Goal: Task Accomplishment & Management: Complete application form

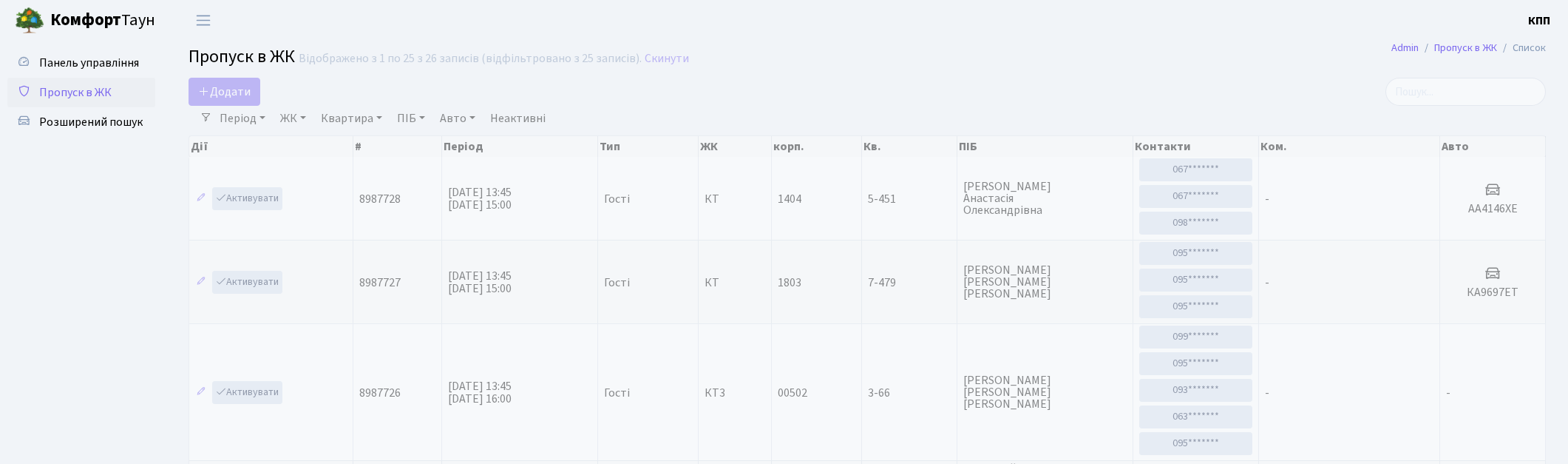
select select "25"
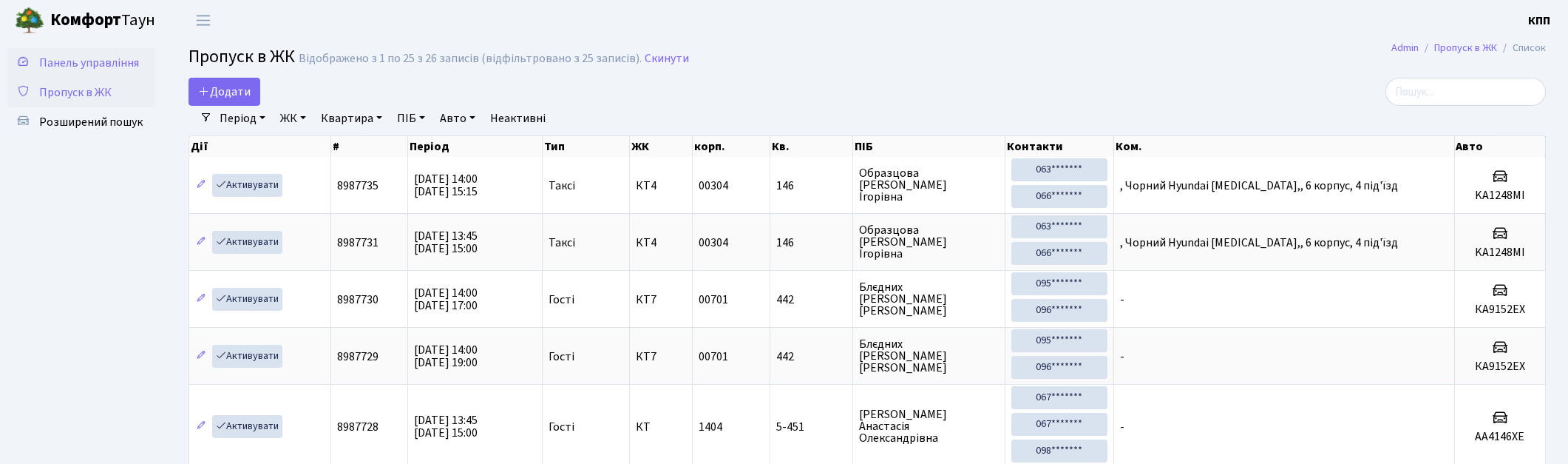
click at [72, 63] on span "Панель управління" at bounding box center [89, 63] width 100 height 16
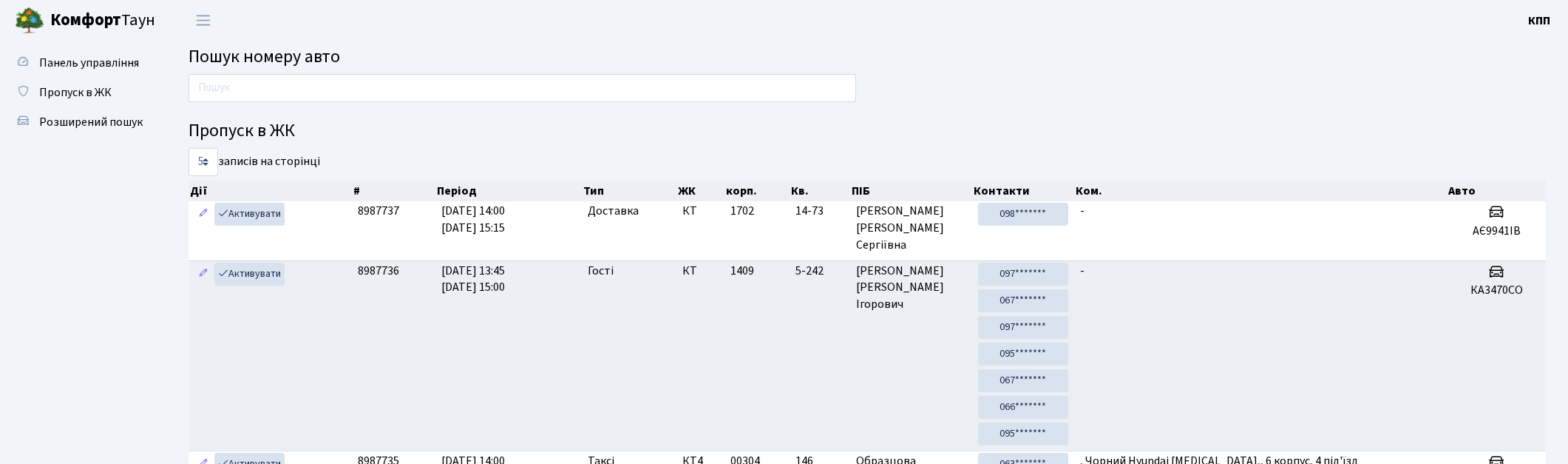
click at [206, 101] on div at bounding box center [523, 92] width 690 height 36
click at [225, 71] on main "Пошук номеру авто Пропуск в ЖК 5 10 25 50 записів на сторінці Дії # Період Тип …" at bounding box center [867, 413] width 1402 height 747
click at [452, 99] on input "text" at bounding box center [523, 88] width 668 height 28
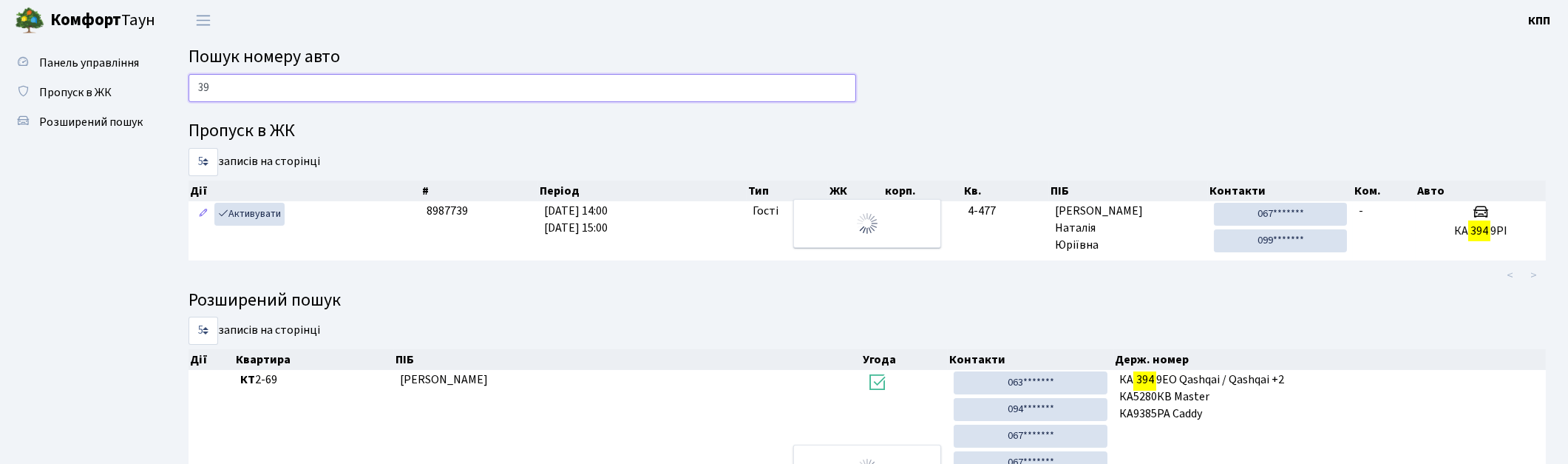
type input "3"
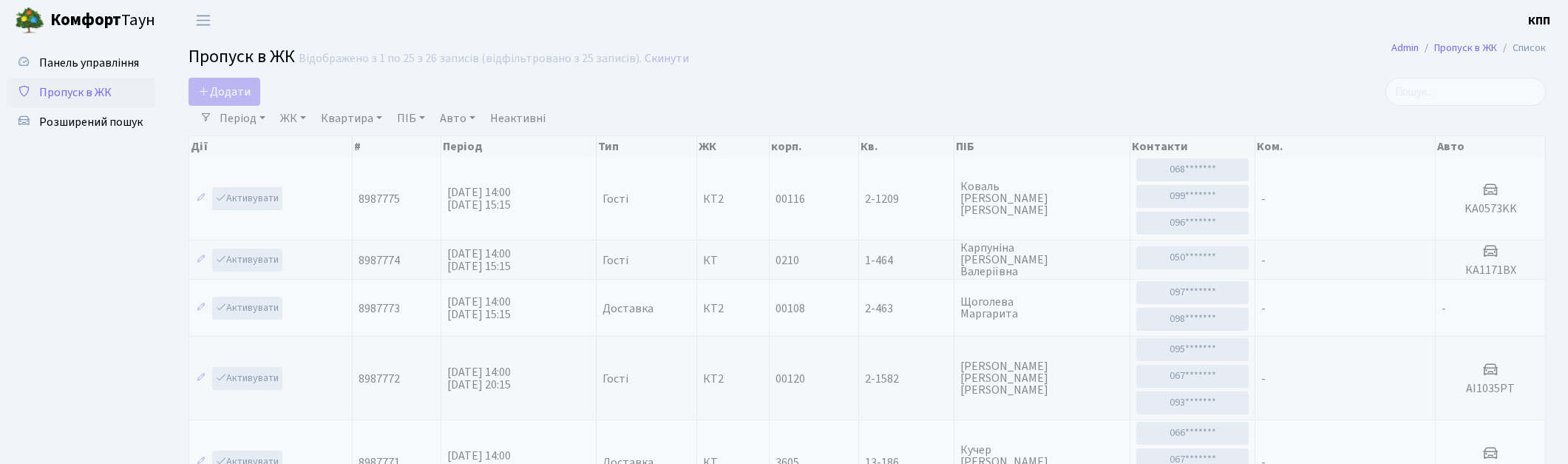
select select "25"
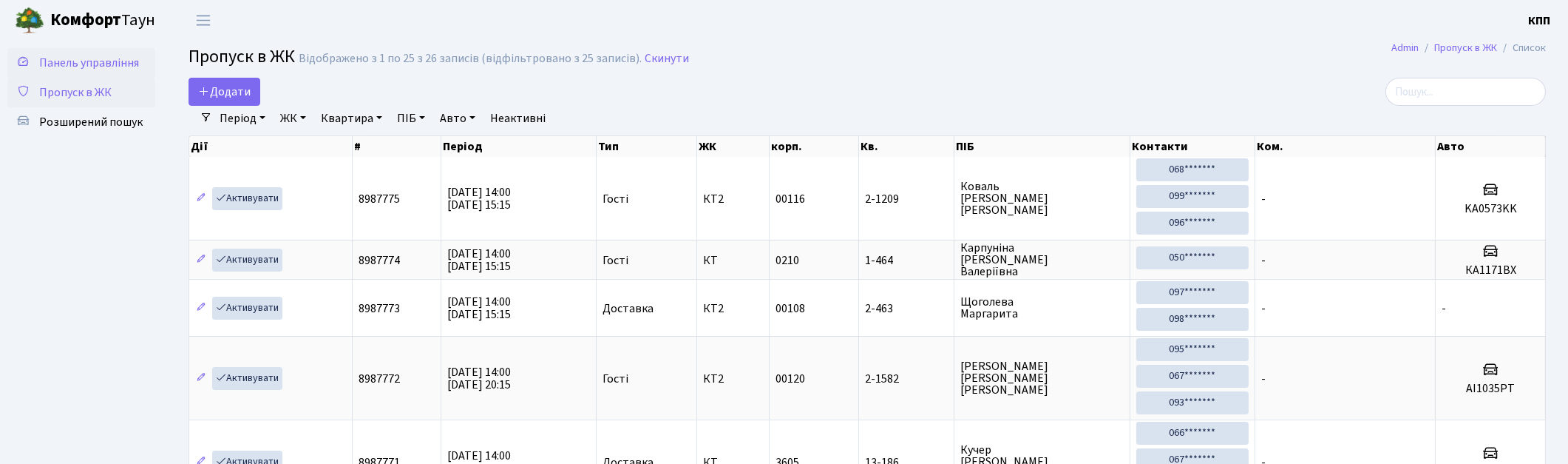
click at [132, 66] on span "Панель управління" at bounding box center [89, 63] width 100 height 16
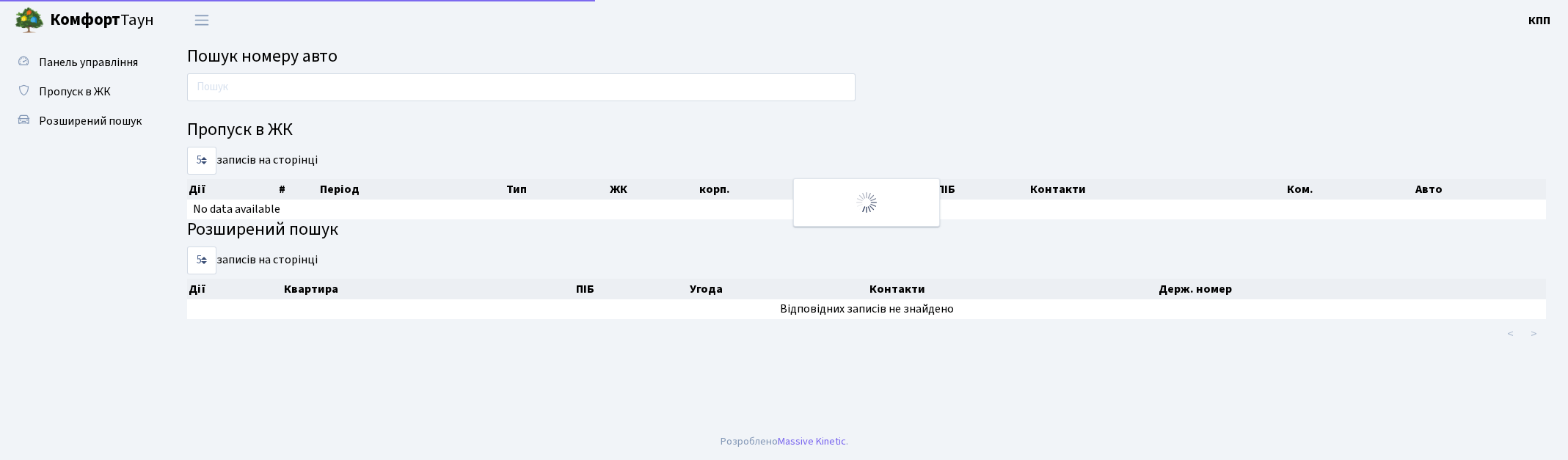
click at [544, 75] on input "text" at bounding box center [521, 87] width 668 height 28
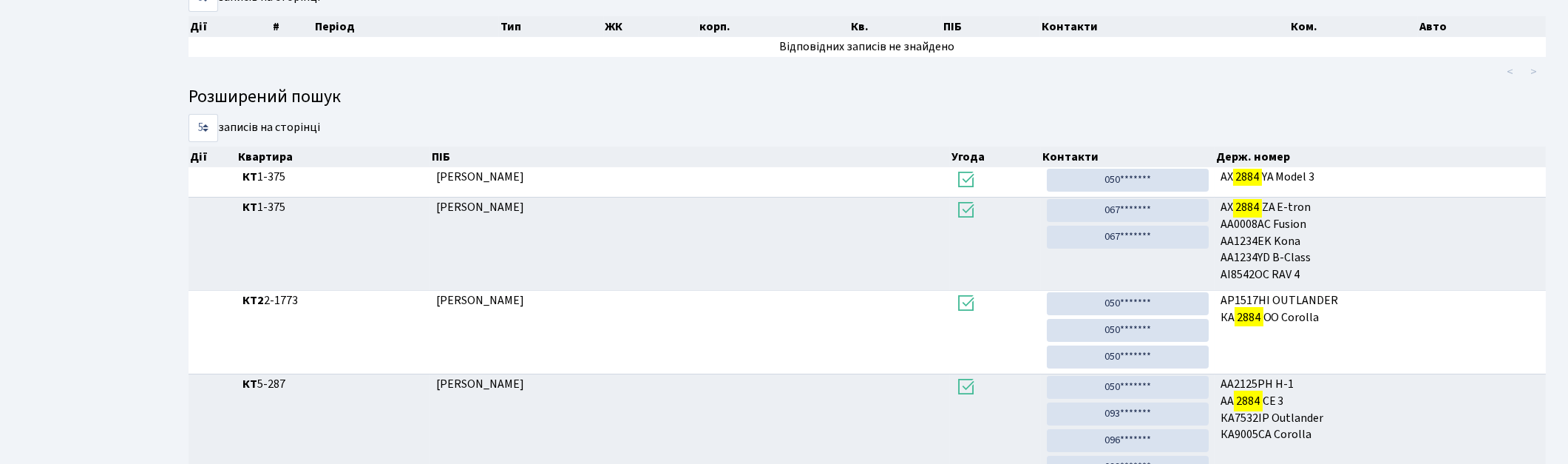
scroll to position [80, 0]
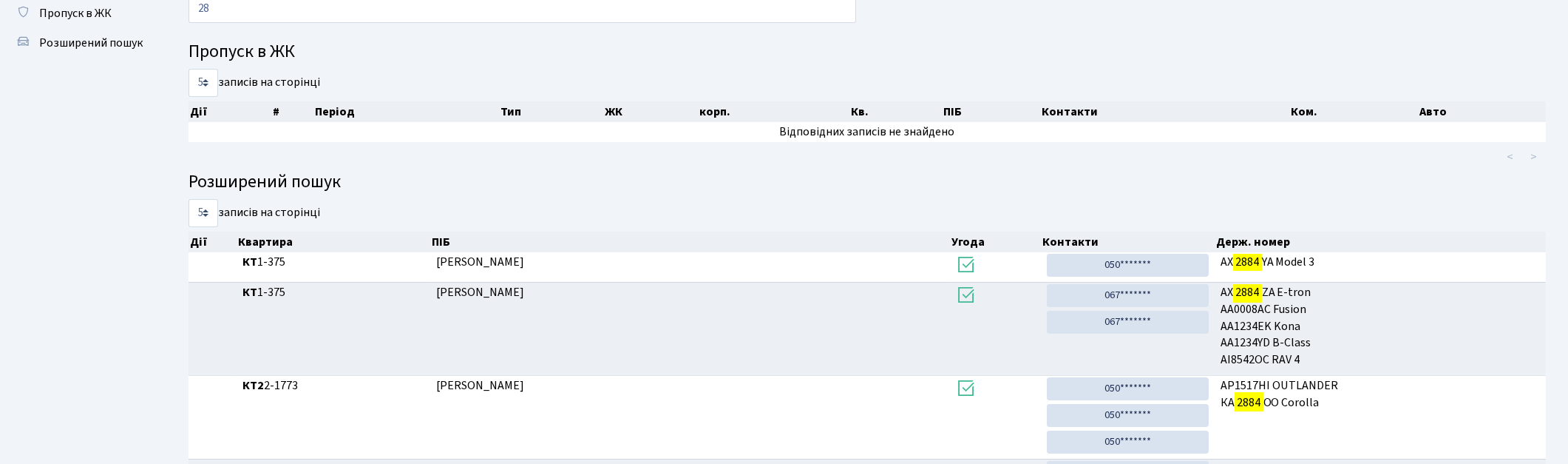
type input "2"
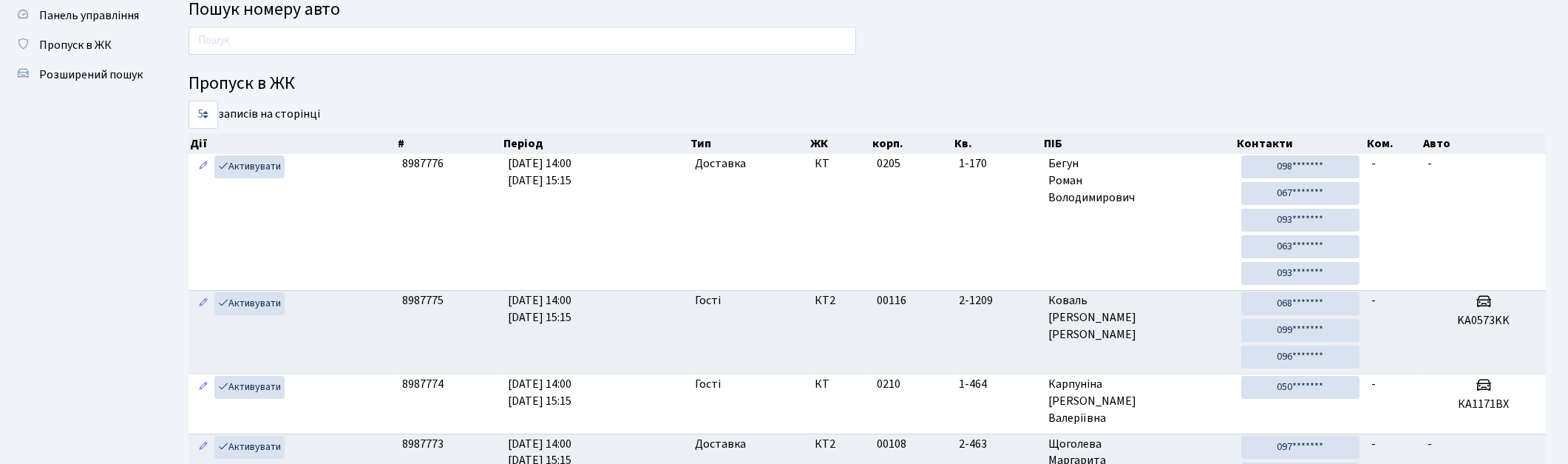
scroll to position [0, 0]
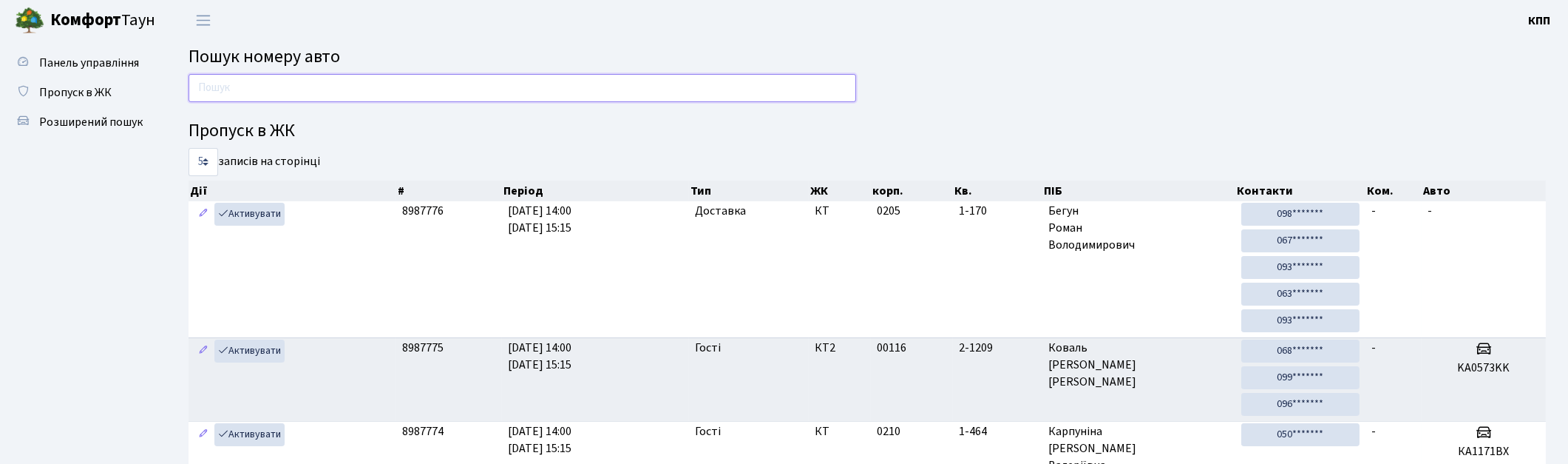
click at [439, 80] on input "text" at bounding box center [523, 88] width 668 height 28
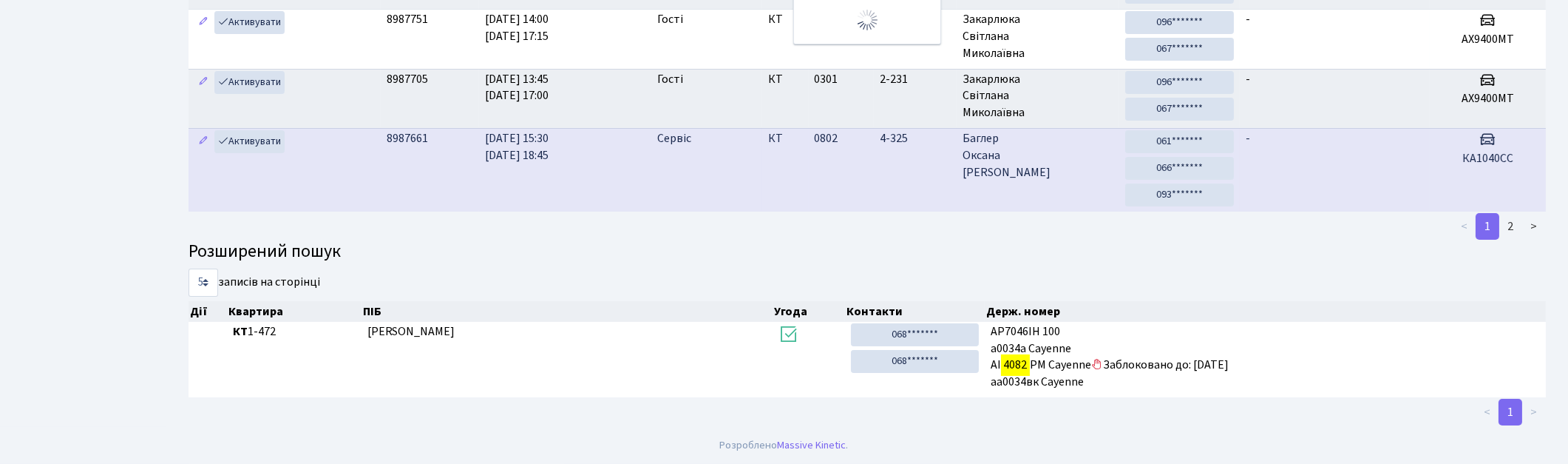
scroll to position [108, 0]
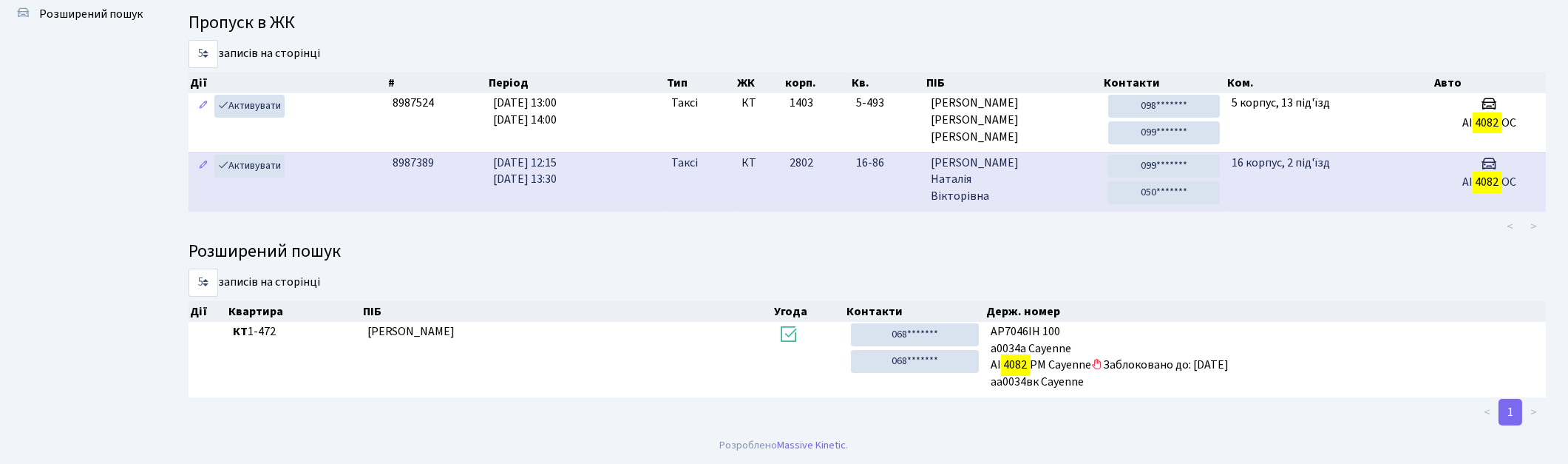
type input "4082"
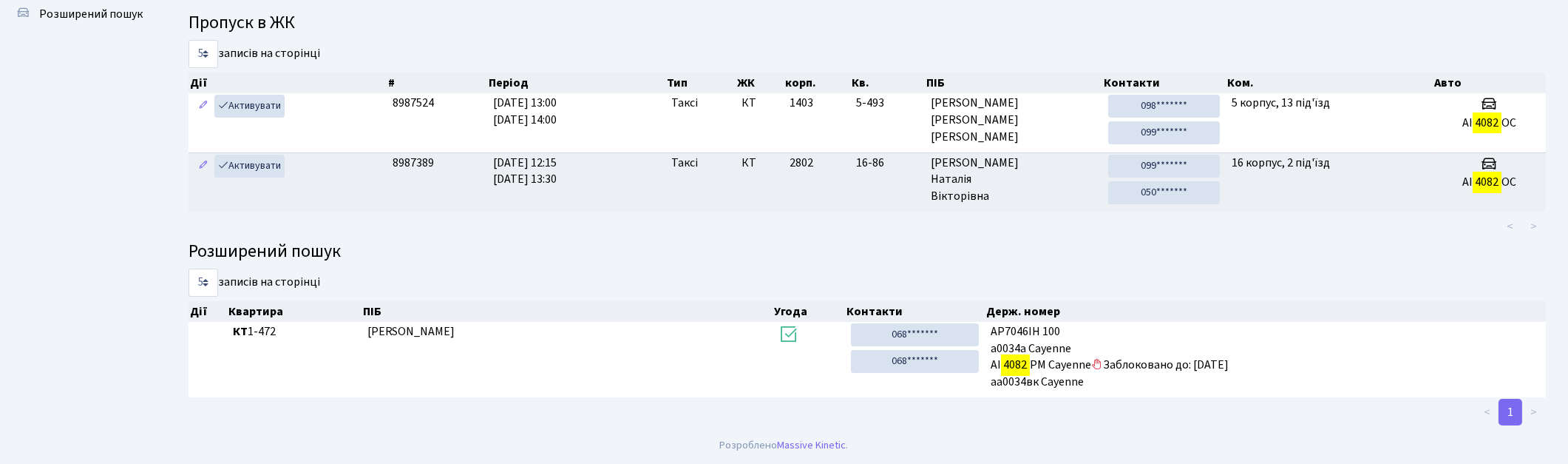
drag, startPoint x: 1051, startPoint y: 174, endPoint x: 631, endPoint y: 252, distance: 427.2
click at [631, 252] on h4 "Розширений пошук" at bounding box center [868, 252] width 1358 height 22
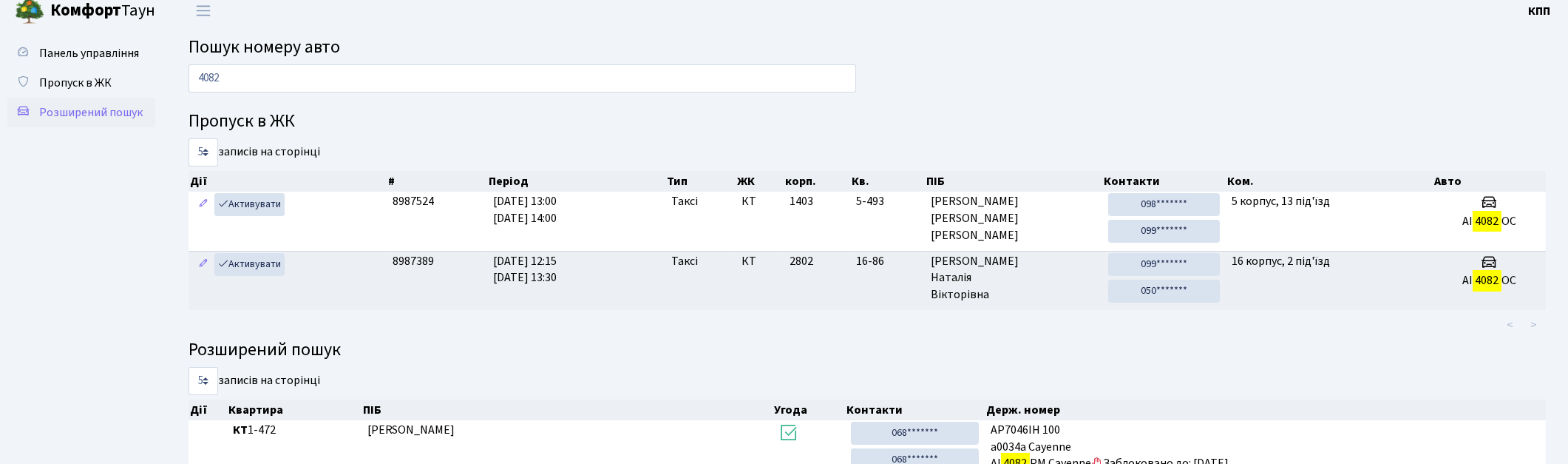
scroll to position [0, 0]
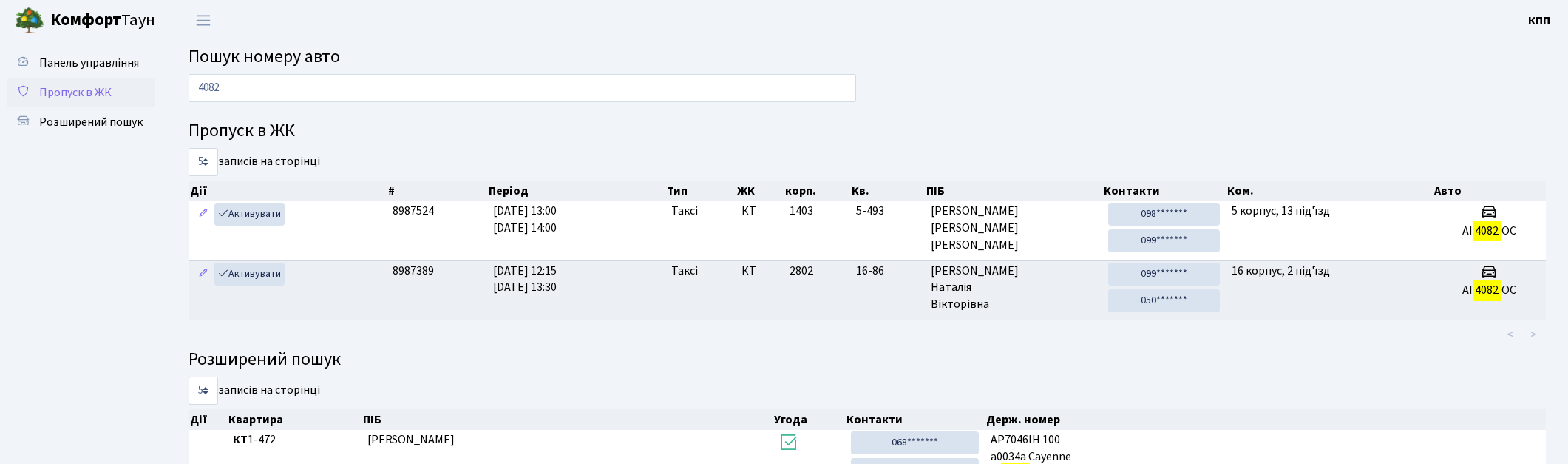
click at [60, 87] on span "Пропуск в ЖК" at bounding box center [75, 92] width 72 height 16
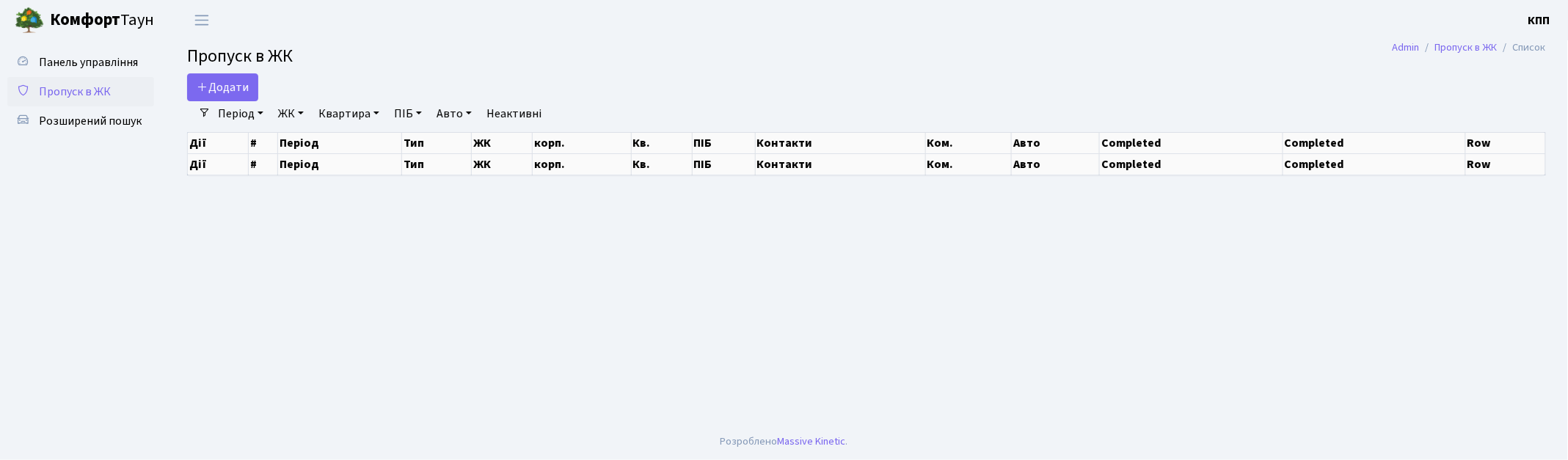
select select "25"
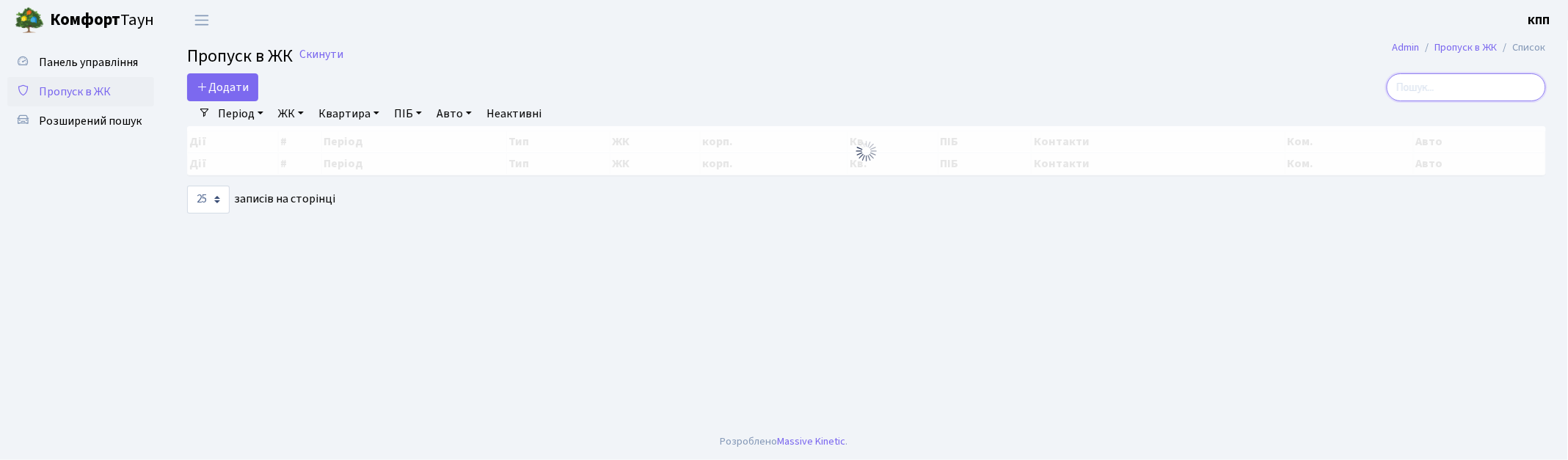
click at [1447, 83] on input "search" at bounding box center [1466, 87] width 160 height 28
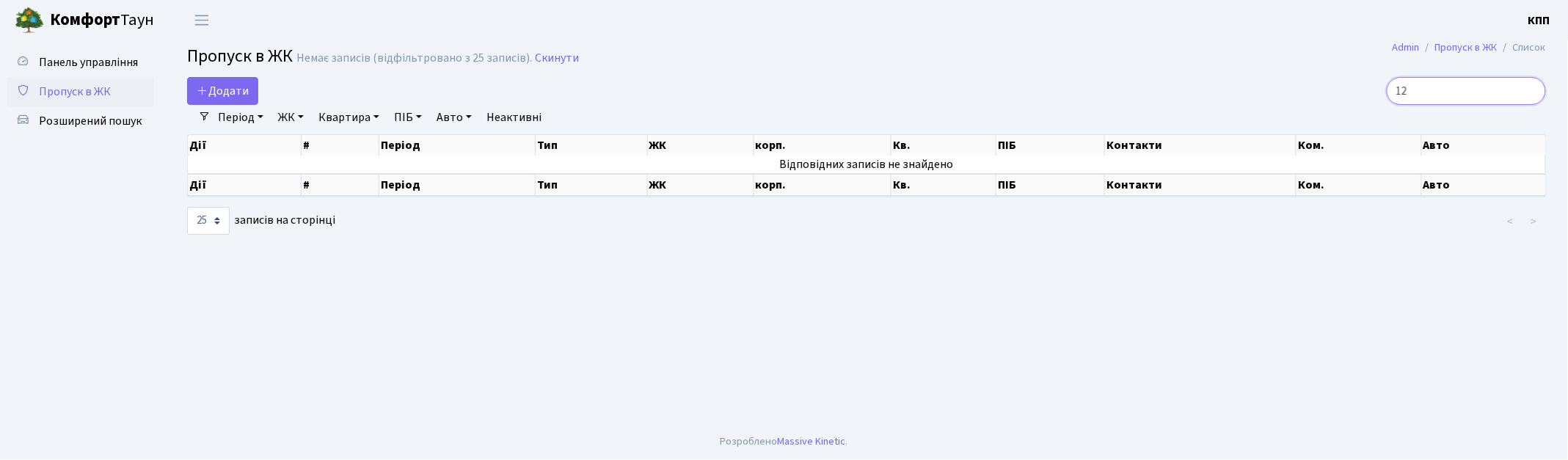
type input "1"
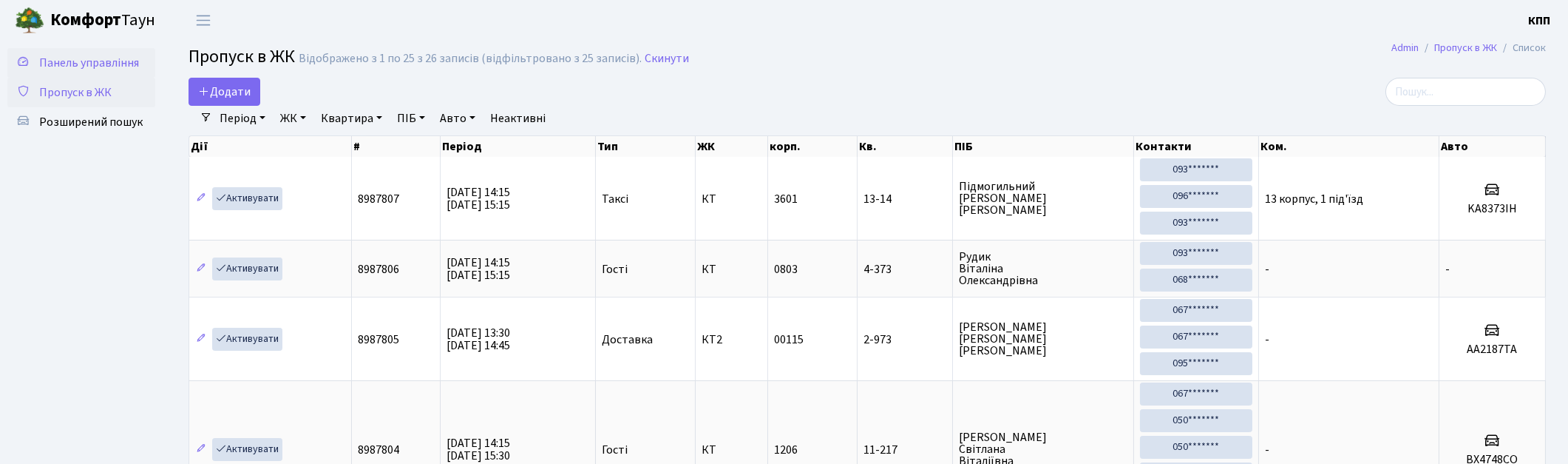
click at [71, 55] on span "Панель управління" at bounding box center [89, 63] width 100 height 16
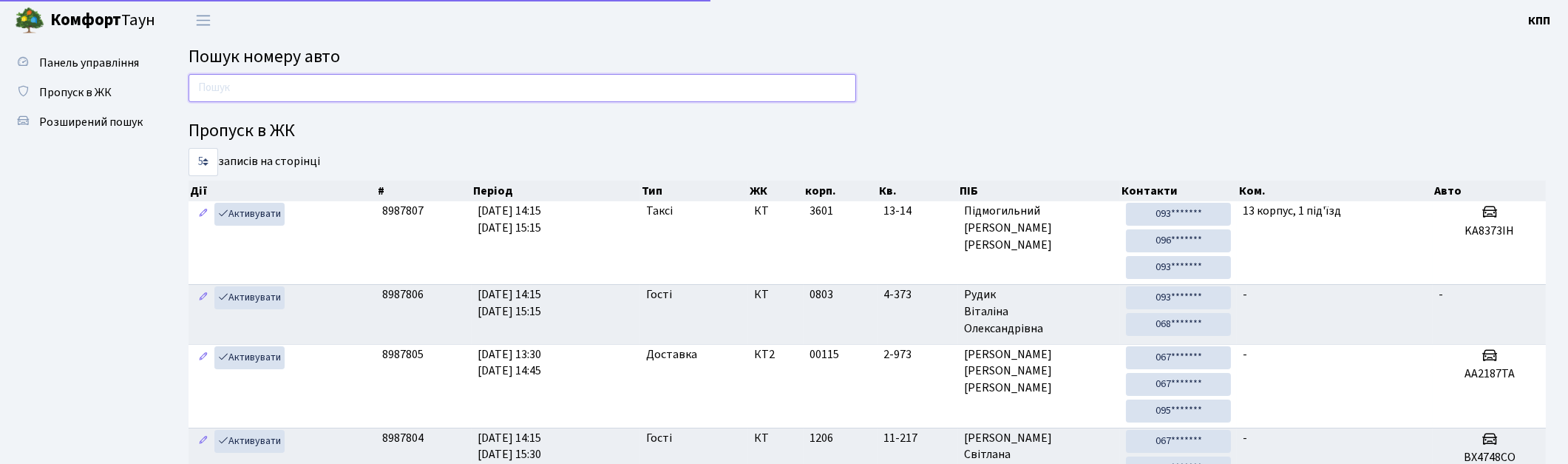
click at [252, 91] on input "text" at bounding box center [523, 88] width 668 height 28
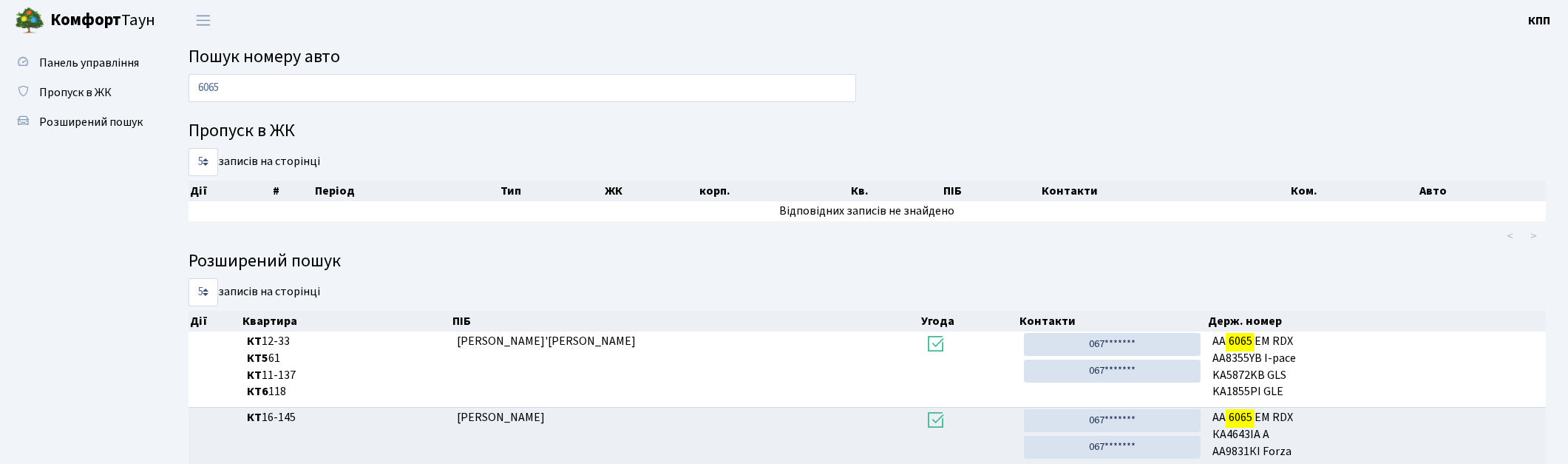
drag, startPoint x: 280, startPoint y: 111, endPoint x: 283, endPoint y: 94, distance: 17.3
click at [283, 94] on div "6065 Пропуск в ЖК 5 10 25 50 записів на сторінці Дії # Період Тип ЖК корп. Кв. …" at bounding box center [867, 354] width 1379 height 559
click at [283, 94] on input "6065" at bounding box center [523, 88] width 668 height 28
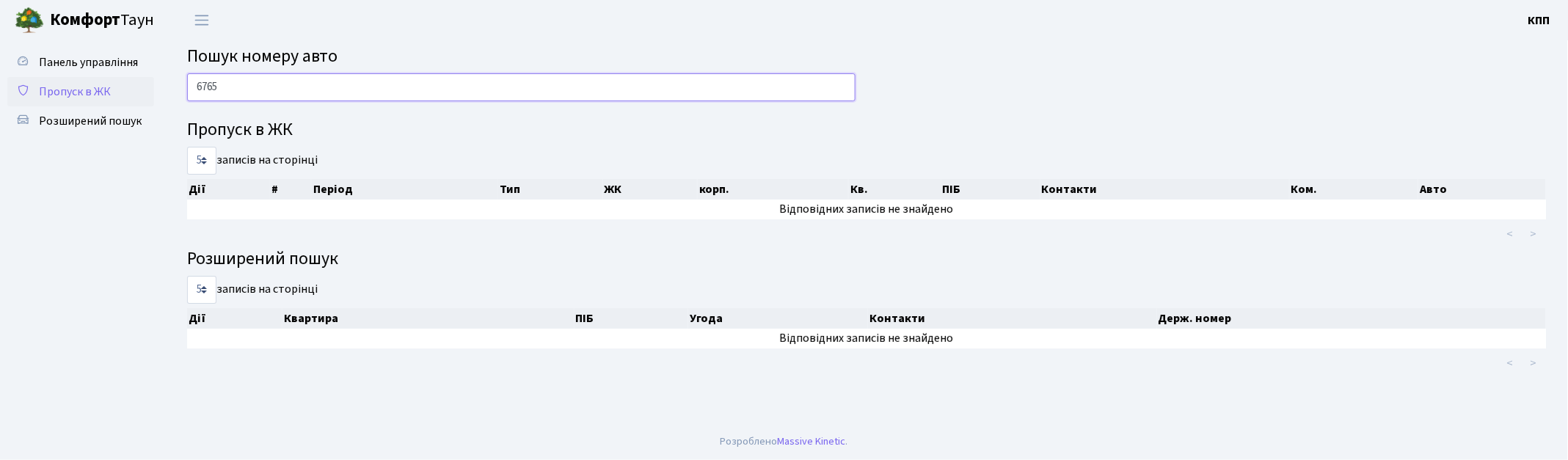
type input "6765"
click at [73, 92] on span "Пропуск в ЖК" at bounding box center [74, 91] width 71 height 16
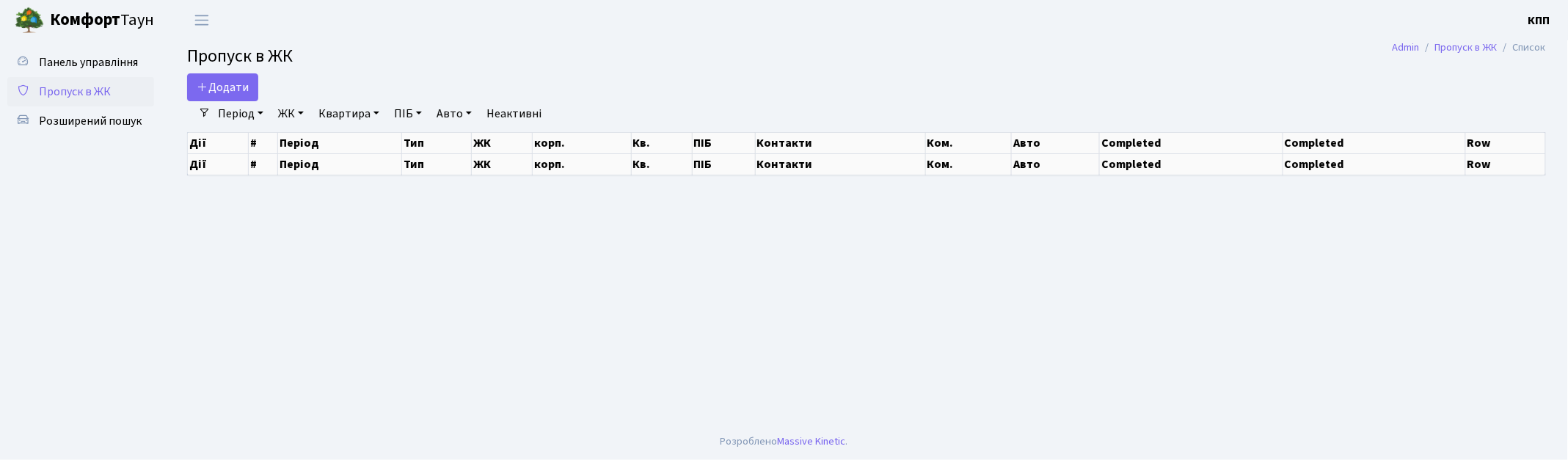
select select "25"
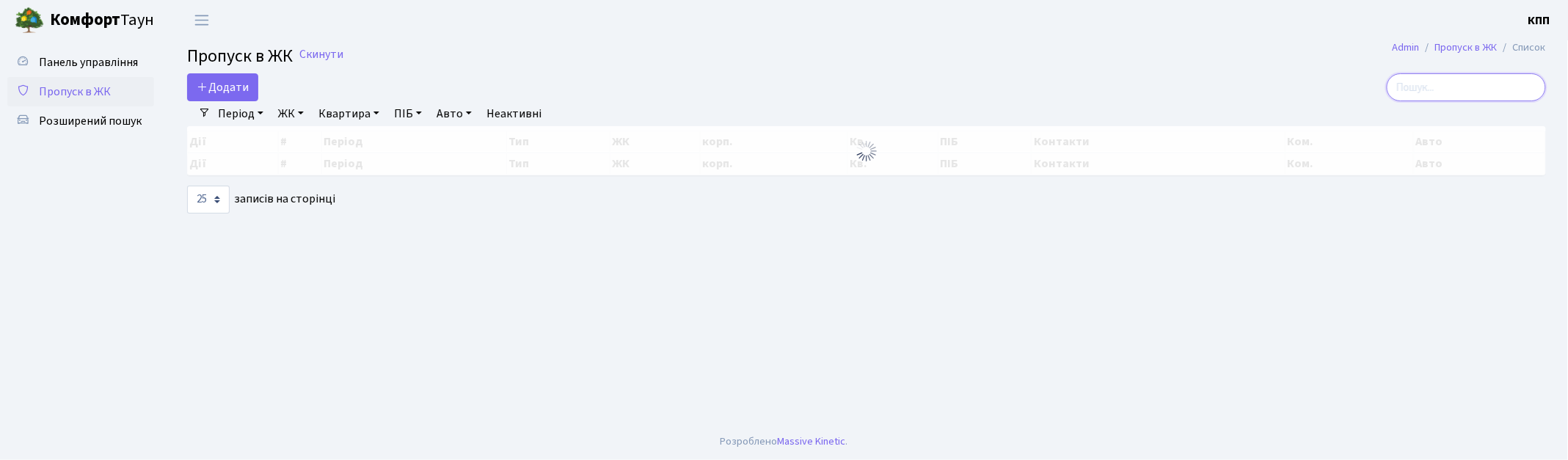
click at [1484, 89] on input "search" at bounding box center [1466, 87] width 160 height 28
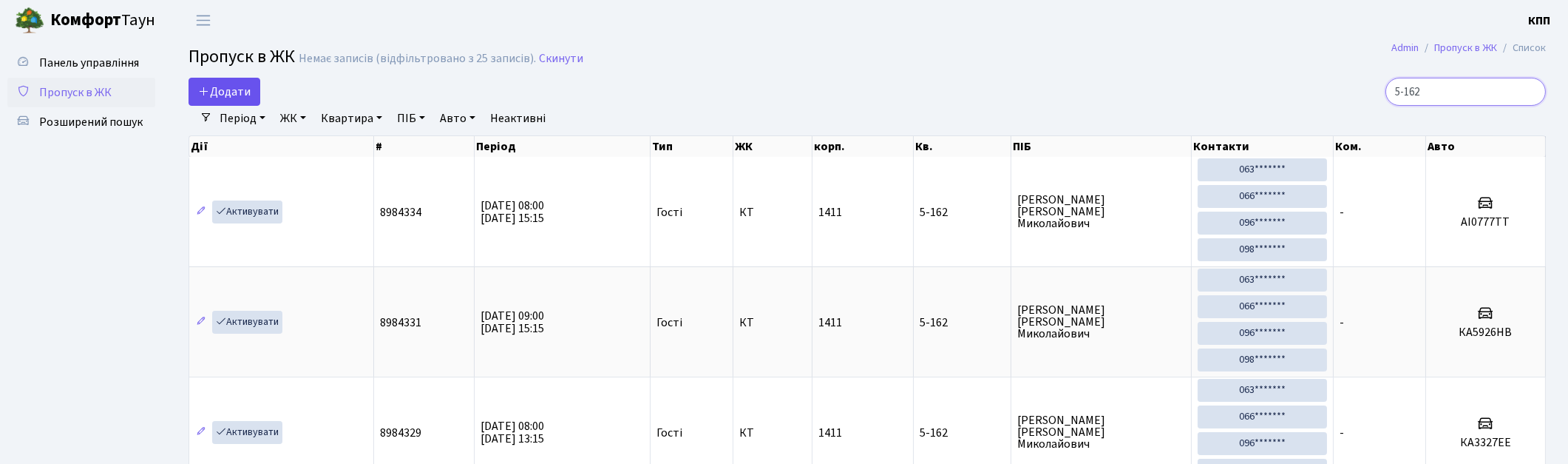
type input "5-162"
click at [231, 94] on span "Додати" at bounding box center [224, 91] width 52 height 16
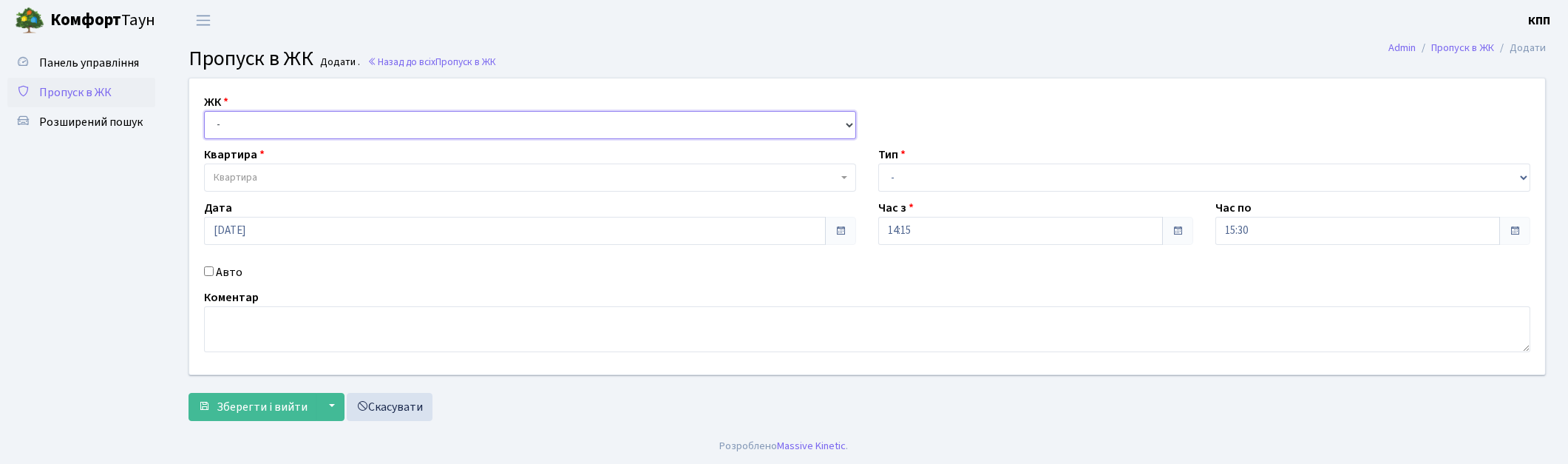
click at [232, 123] on select "- КТ, вул. Регенераторна, 4 КТ2, просп. Соборності, 17 КТ3, вул. Березнева, 16 …" at bounding box center [529, 125] width 652 height 28
select select "271"
click at [204, 111] on select "- КТ, вул. Регенераторна, 4 КТ2, просп. Соборності, 17 КТ3, вул. Березнева, 16 …" at bounding box center [529, 125] width 652 height 28
select select
click at [208, 274] on input "Авто" at bounding box center [209, 271] width 9 height 9
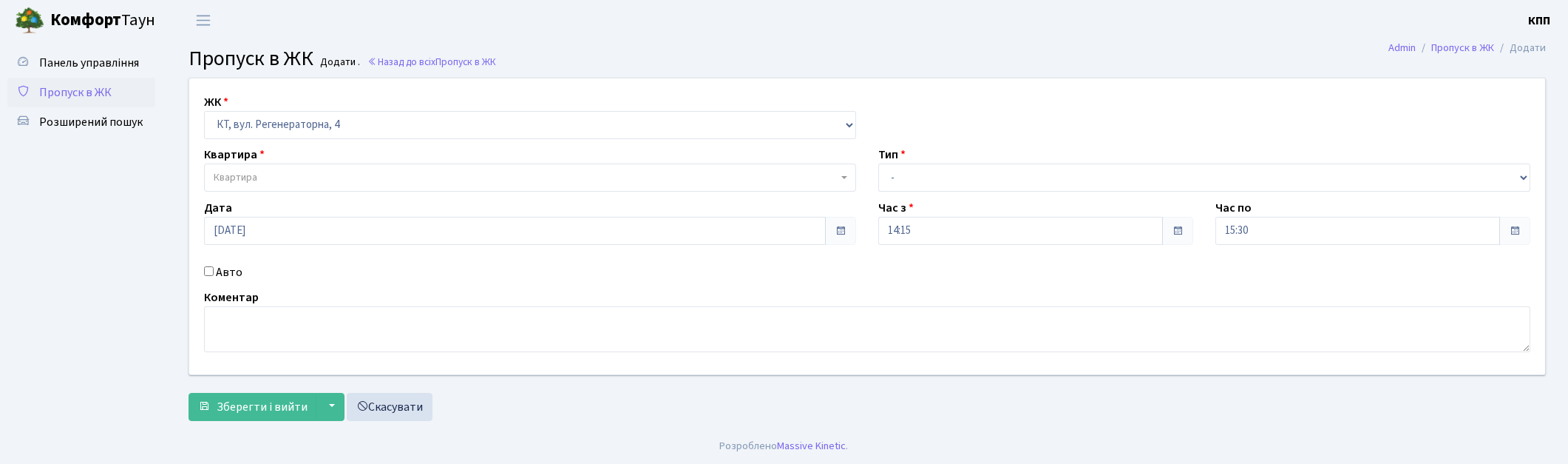
checkbox input "true"
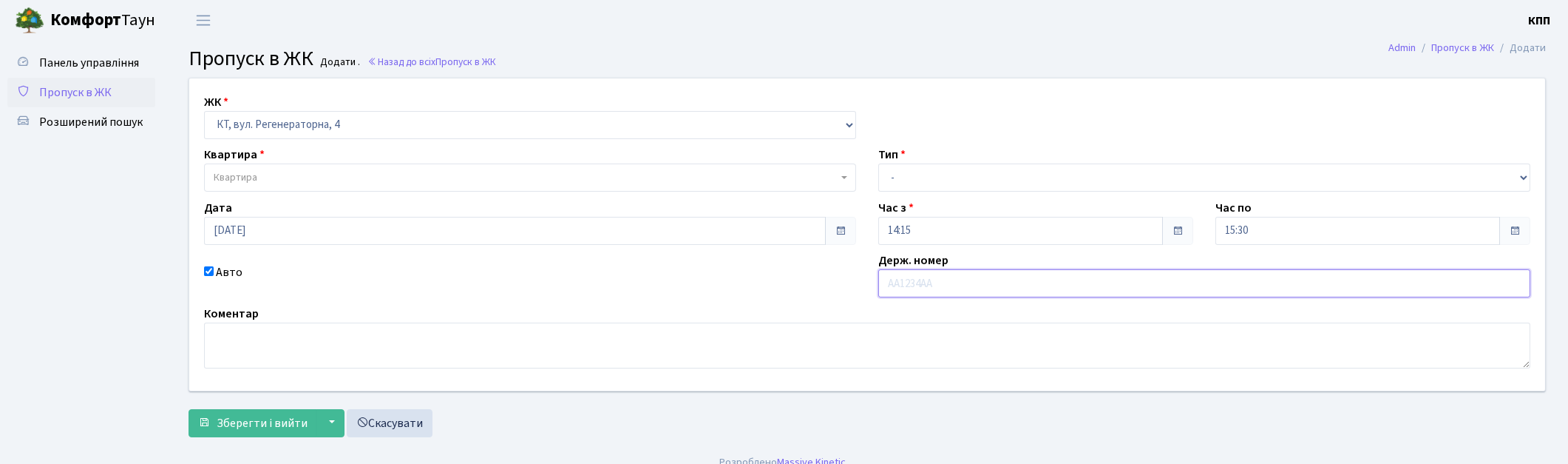
click at [907, 275] on input "text" at bounding box center [1203, 283] width 652 height 28
type input "КА8834НА"
click at [309, 179] on span "Квартира" at bounding box center [525, 178] width 624 height 15
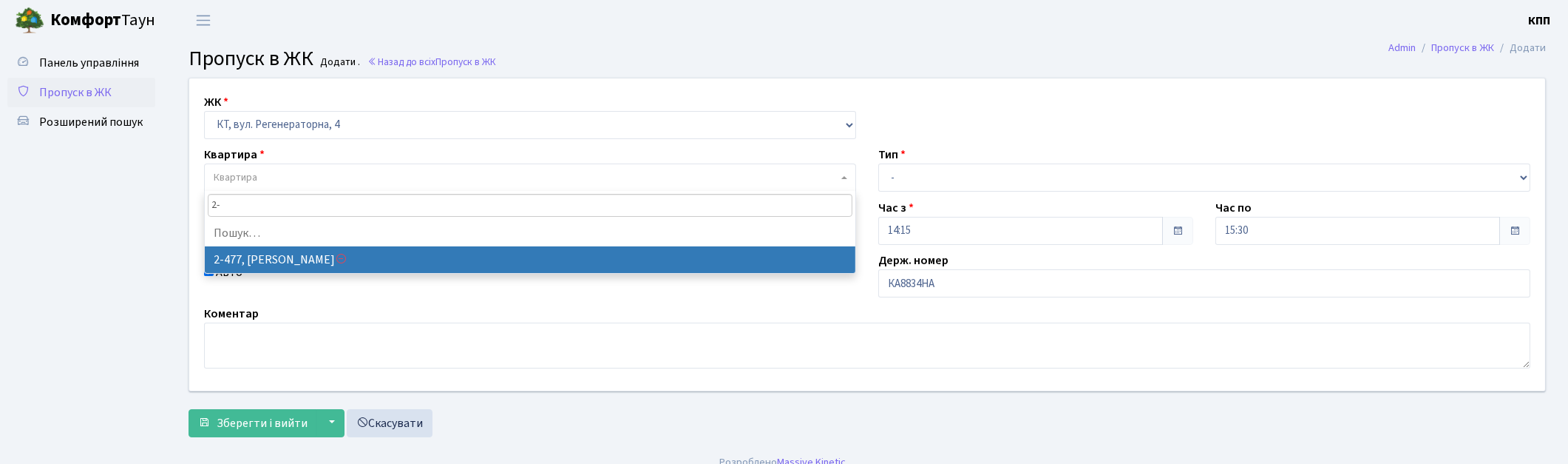
type input "2"
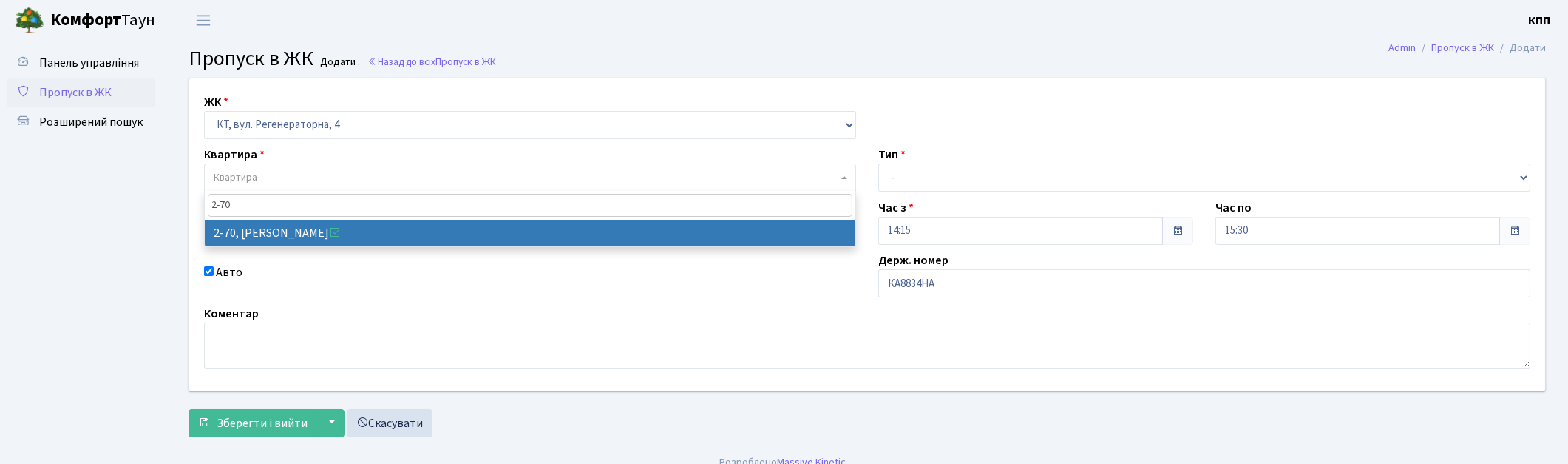
type input "2-70"
select select "639"
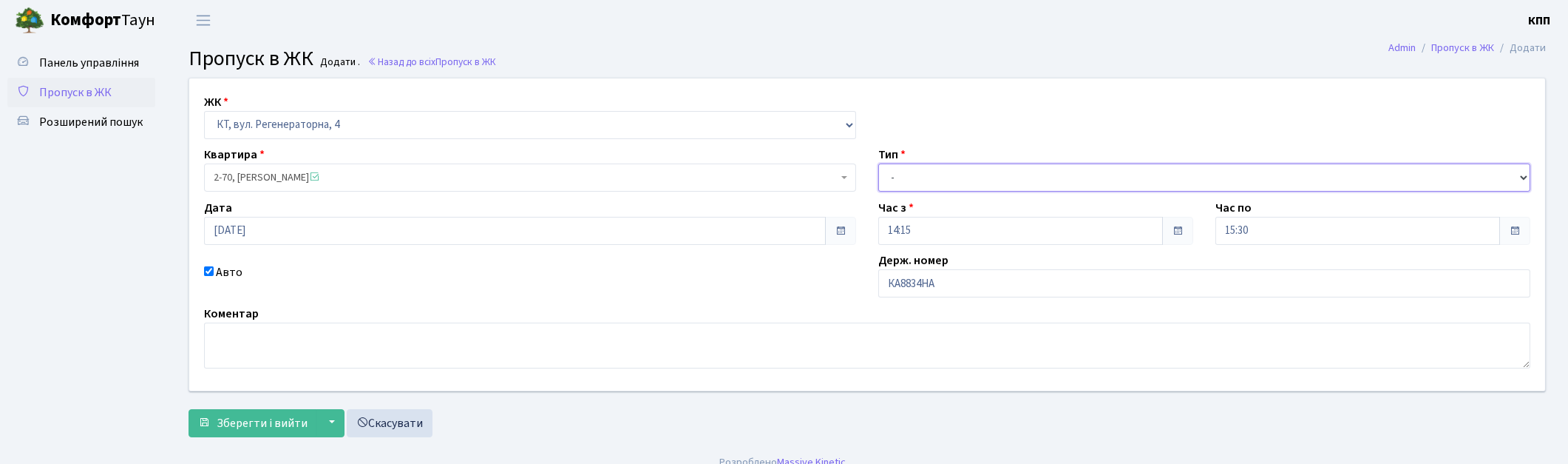
click at [1030, 170] on select "- Доставка Таксі Гості Сервіс" at bounding box center [1203, 178] width 652 height 28
select select "3"
click at [878, 164] on select "- Доставка Таксі Гості Сервіс" at bounding box center [1203, 178] width 652 height 28
click at [253, 429] on span "Зберегти і вийти" at bounding box center [262, 423] width 91 height 16
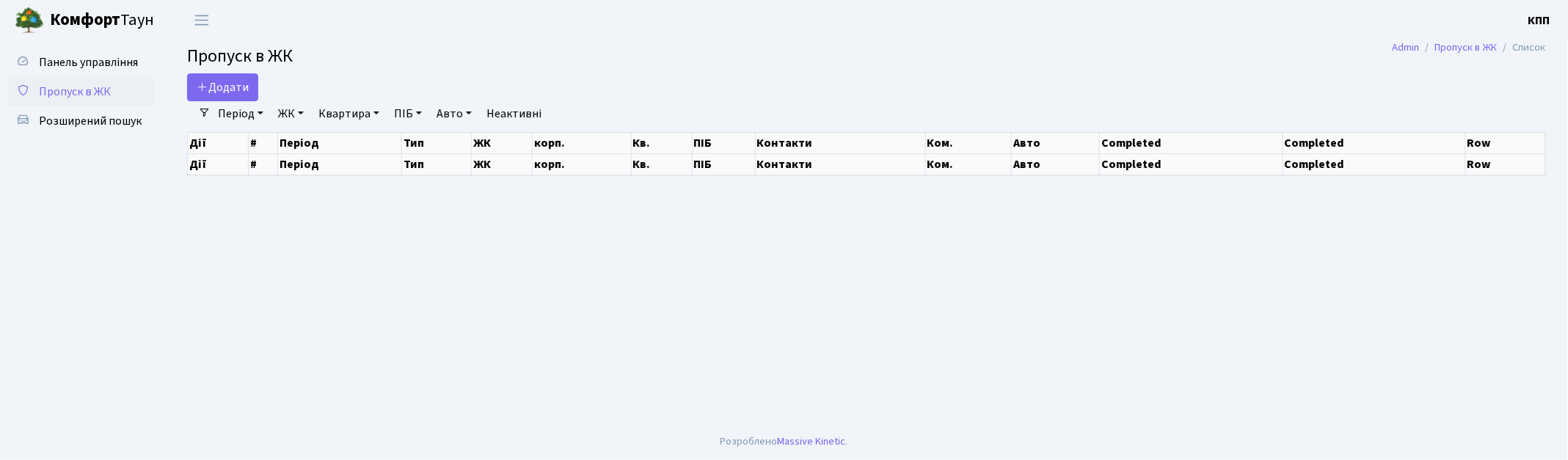
select select "25"
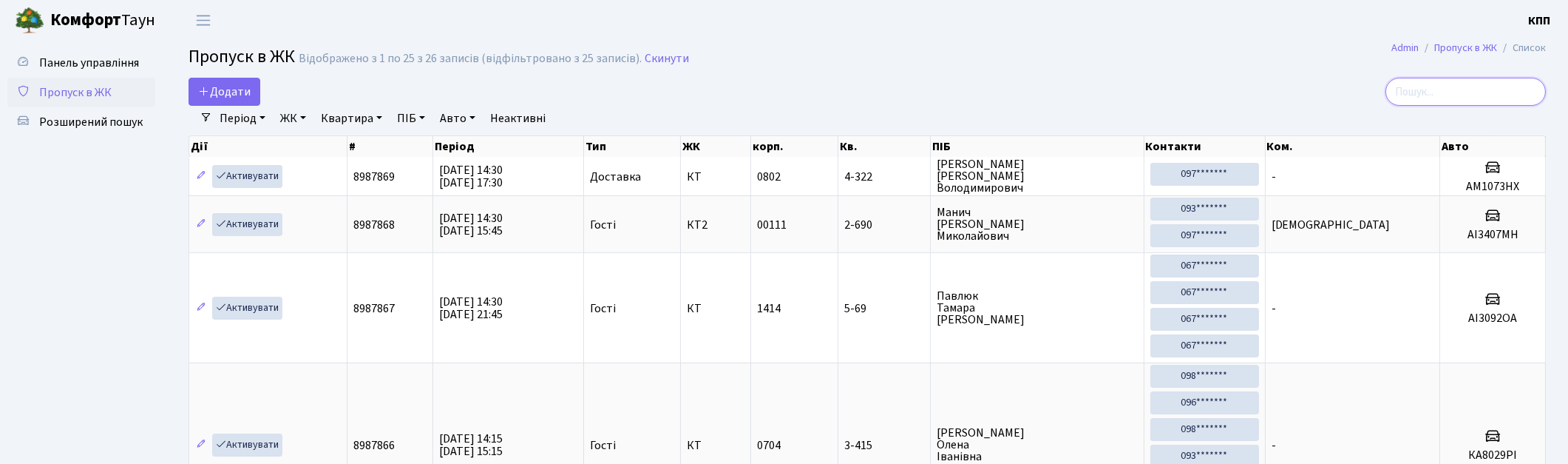
click at [1460, 87] on input "search" at bounding box center [1466, 92] width 161 height 28
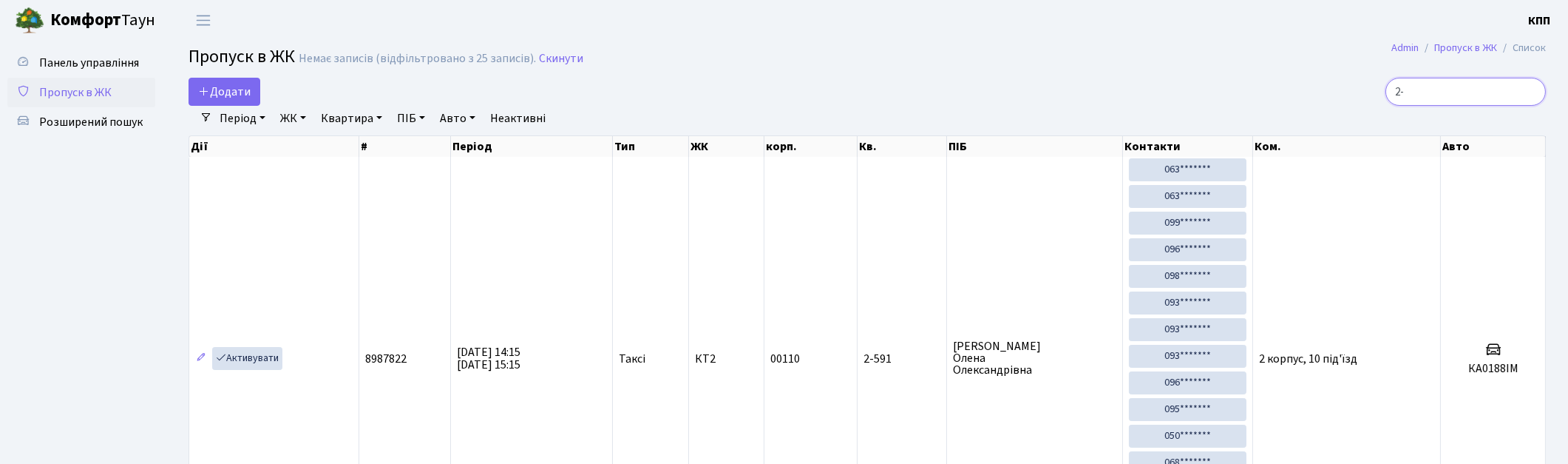
type input "2"
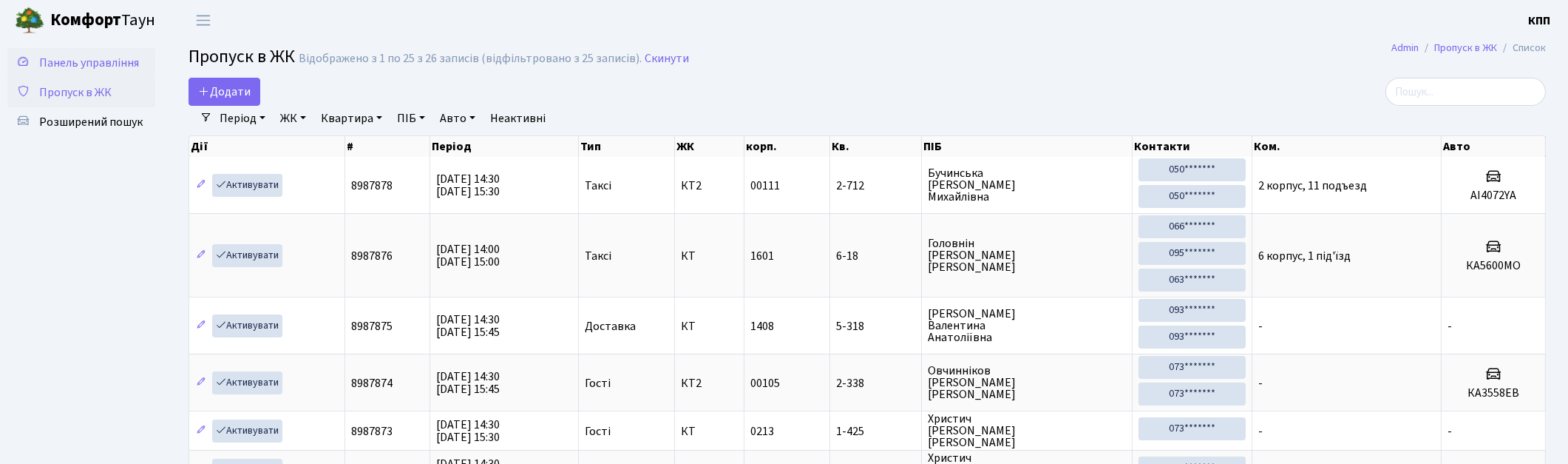
click at [90, 58] on span "Панель управління" at bounding box center [89, 63] width 100 height 16
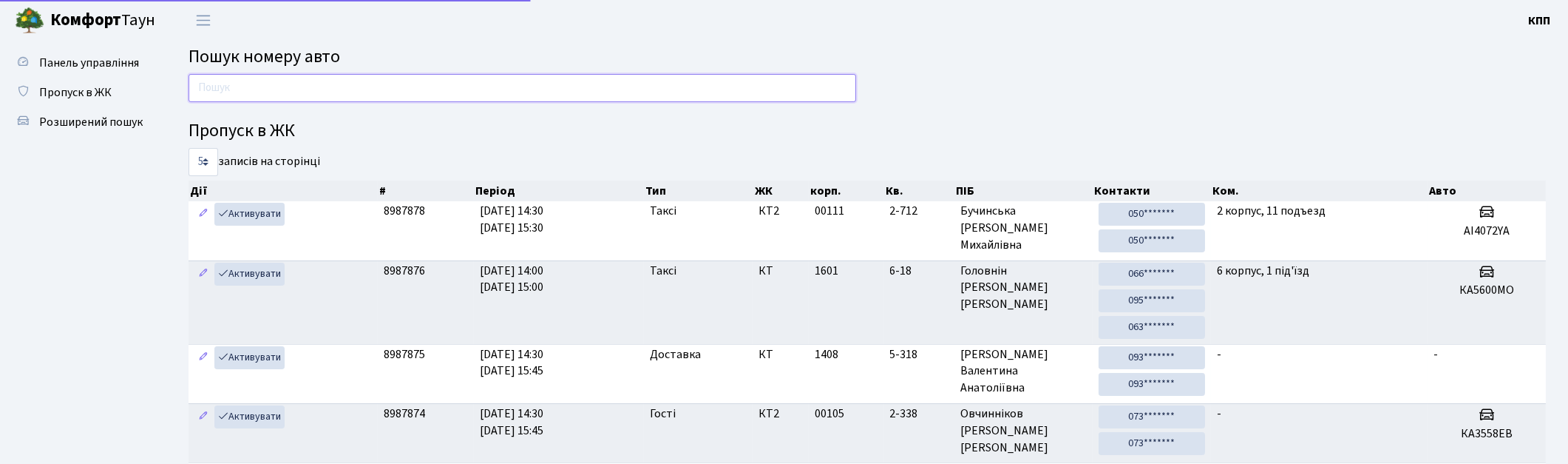
drag, startPoint x: 0, startPoint y: 0, endPoint x: 346, endPoint y: 83, distance: 355.8
click at [346, 83] on input "text" at bounding box center [523, 88] width 668 height 28
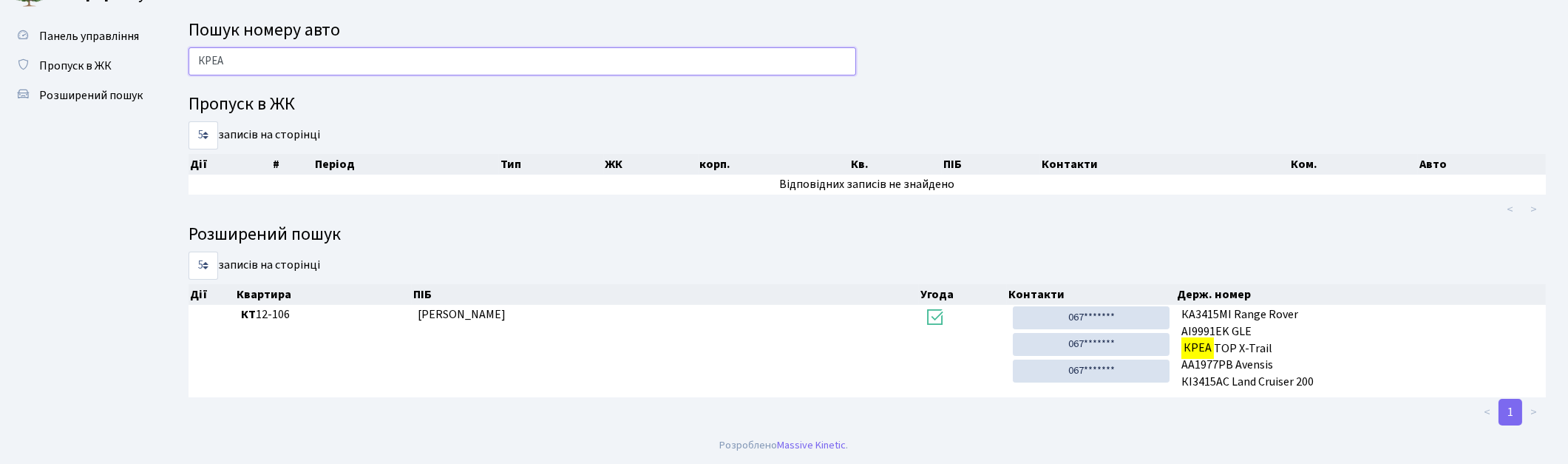
scroll to position [26, 0]
type input "К"
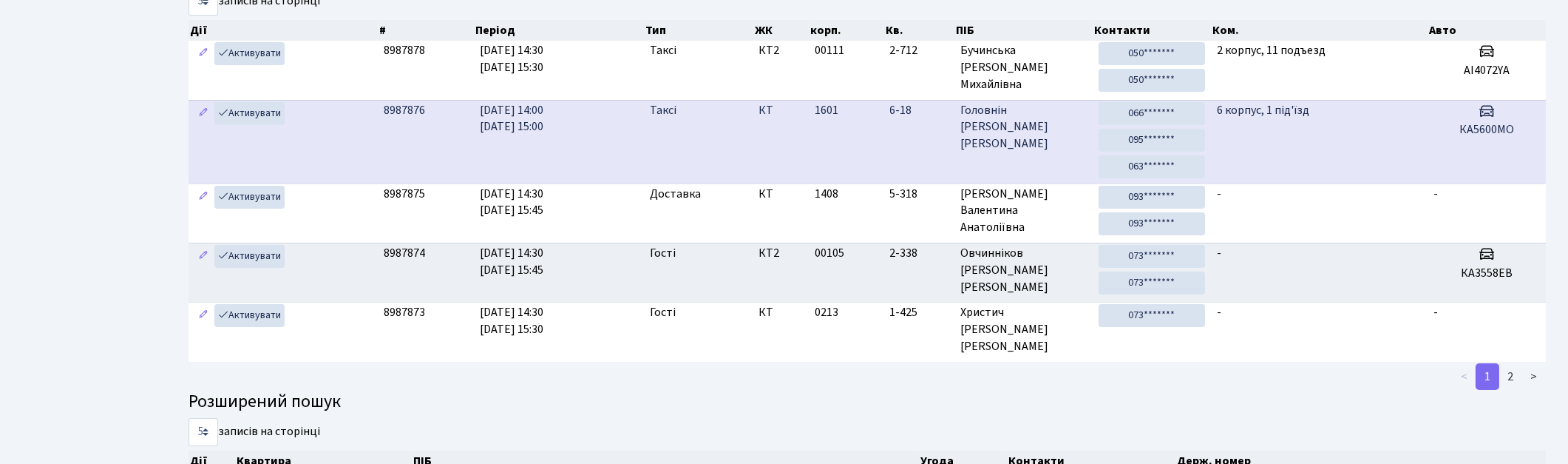
scroll to position [0, 0]
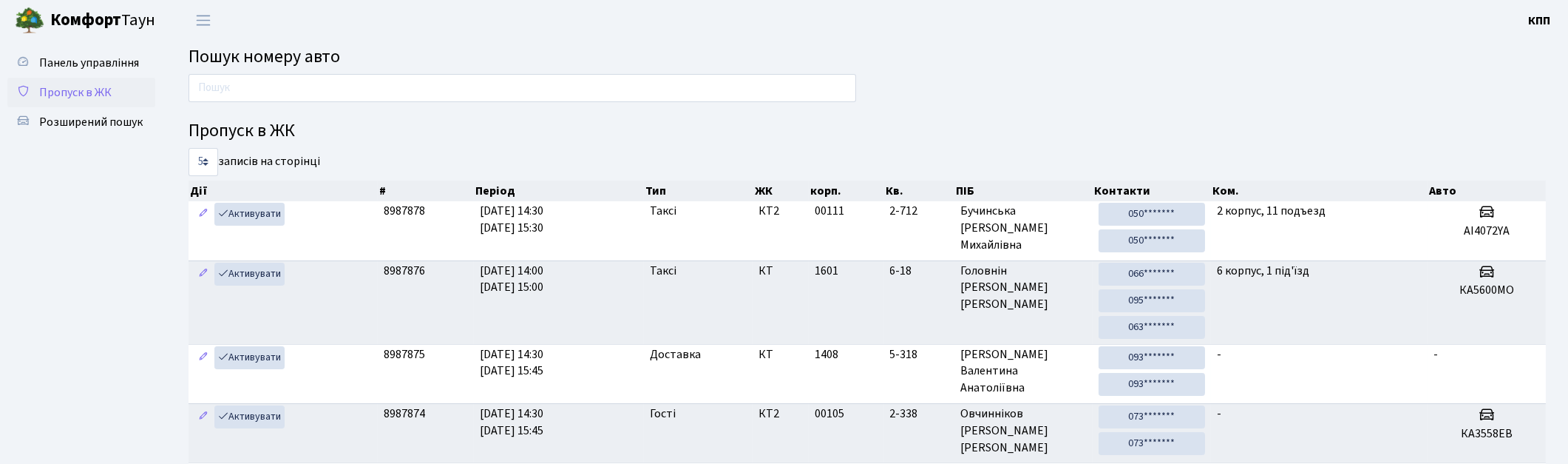
click at [69, 98] on span "Пропуск в ЖК" at bounding box center [75, 92] width 72 height 16
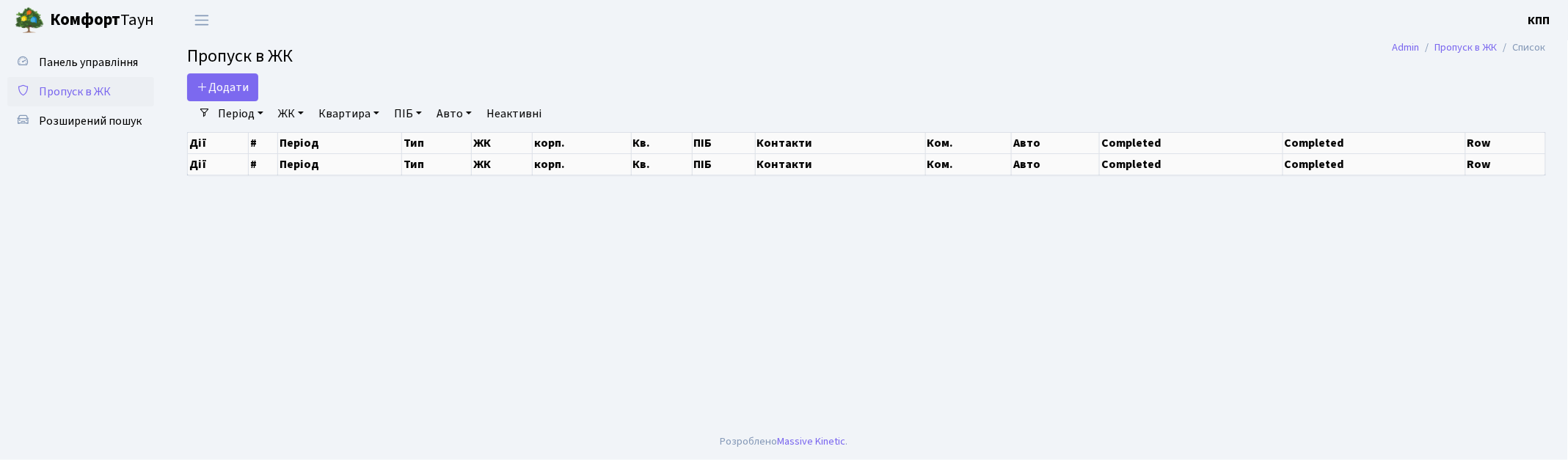
select select "25"
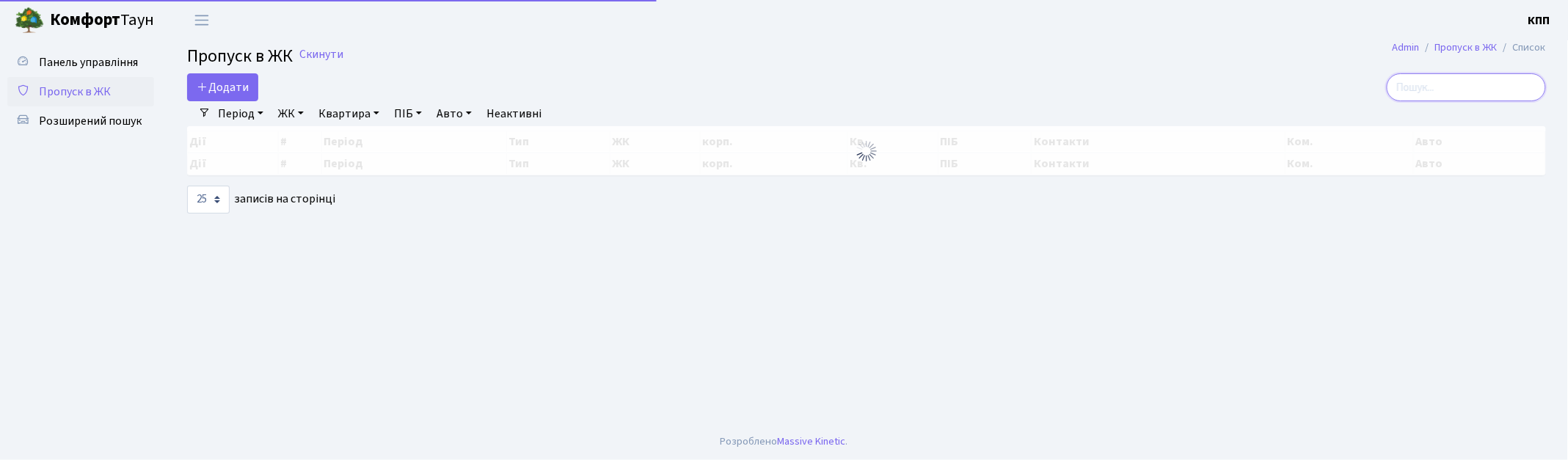
click at [1464, 92] on input "search" at bounding box center [1466, 87] width 160 height 28
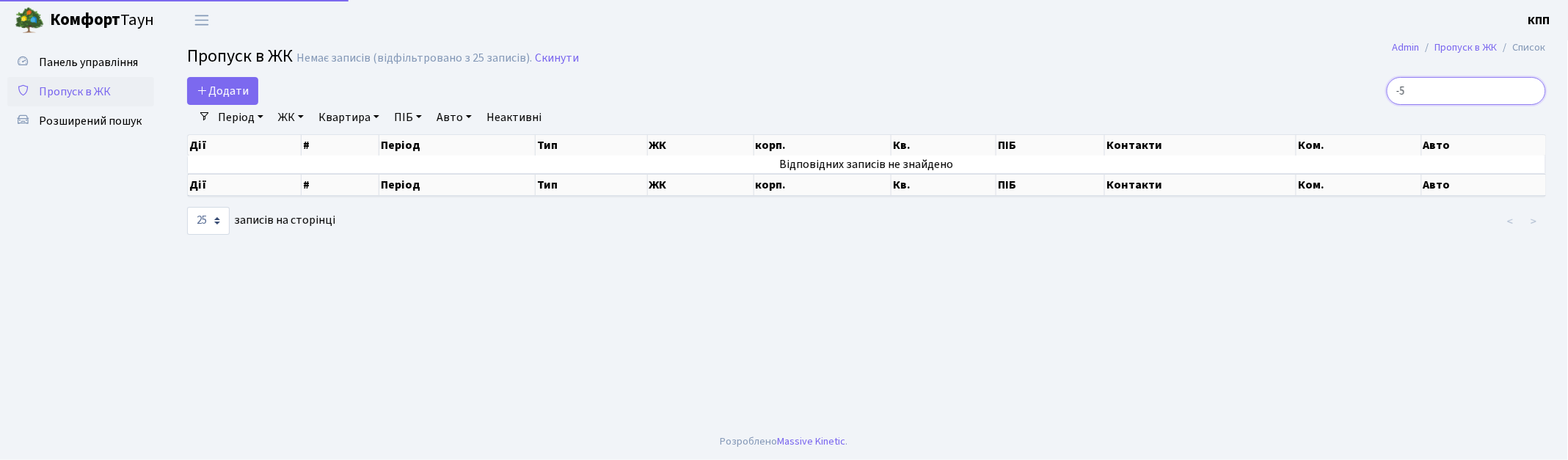
type input "-"
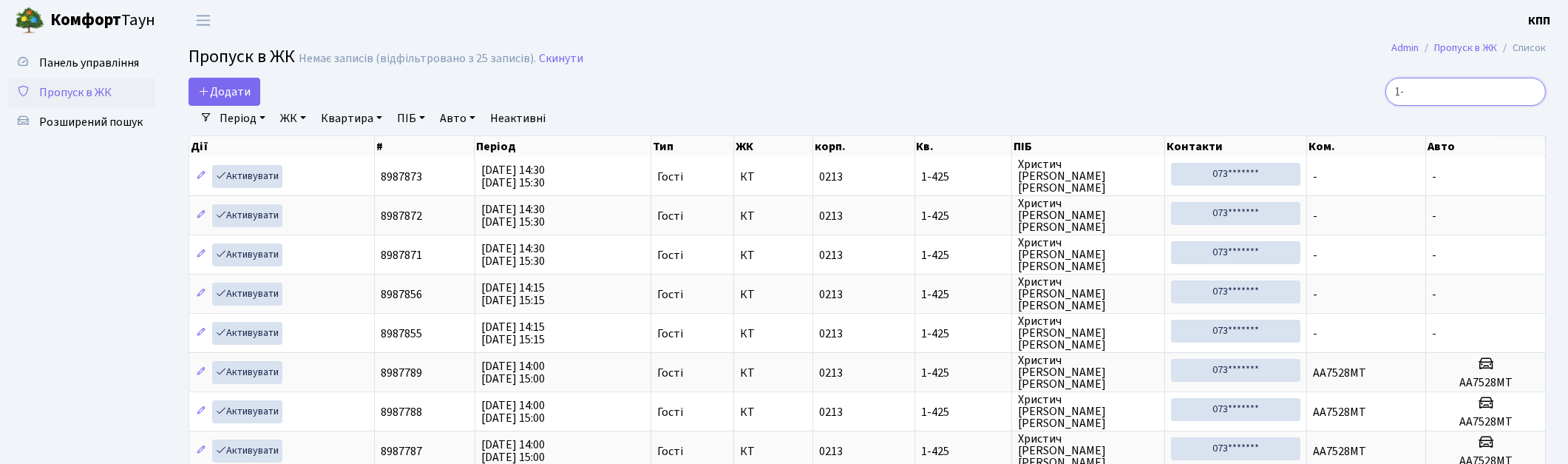
type input "1"
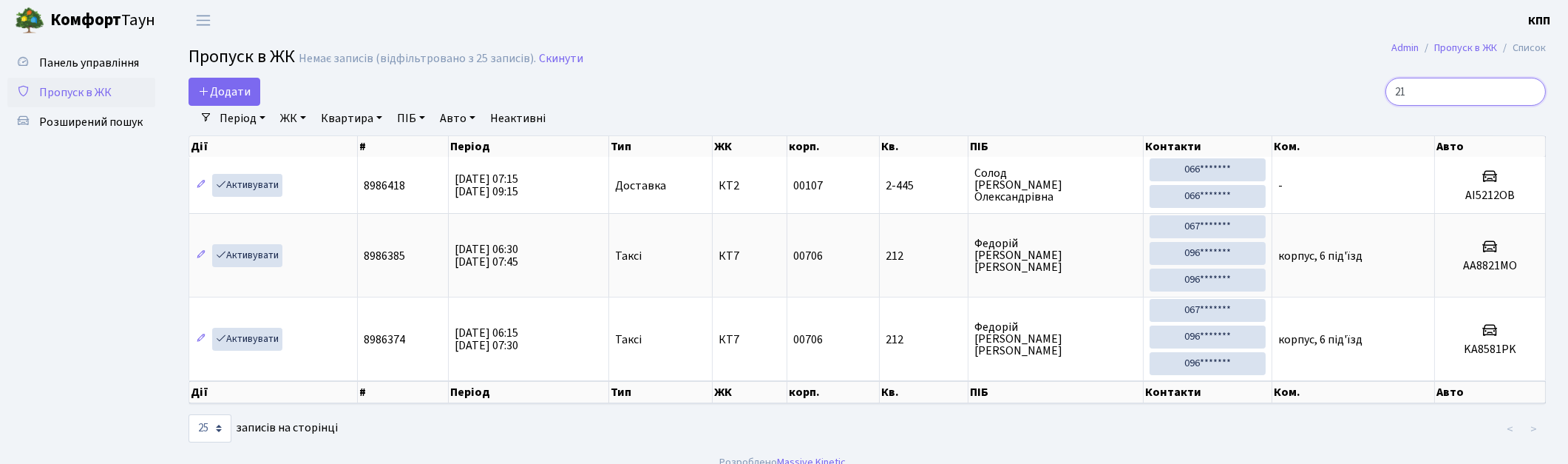
type input "2"
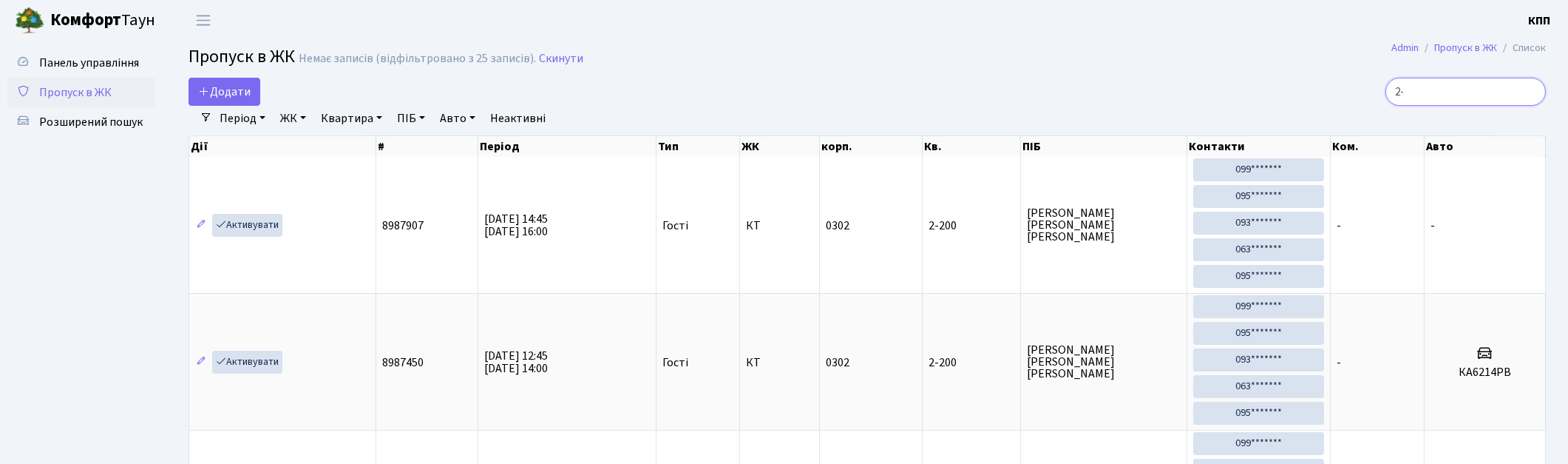
type input "2"
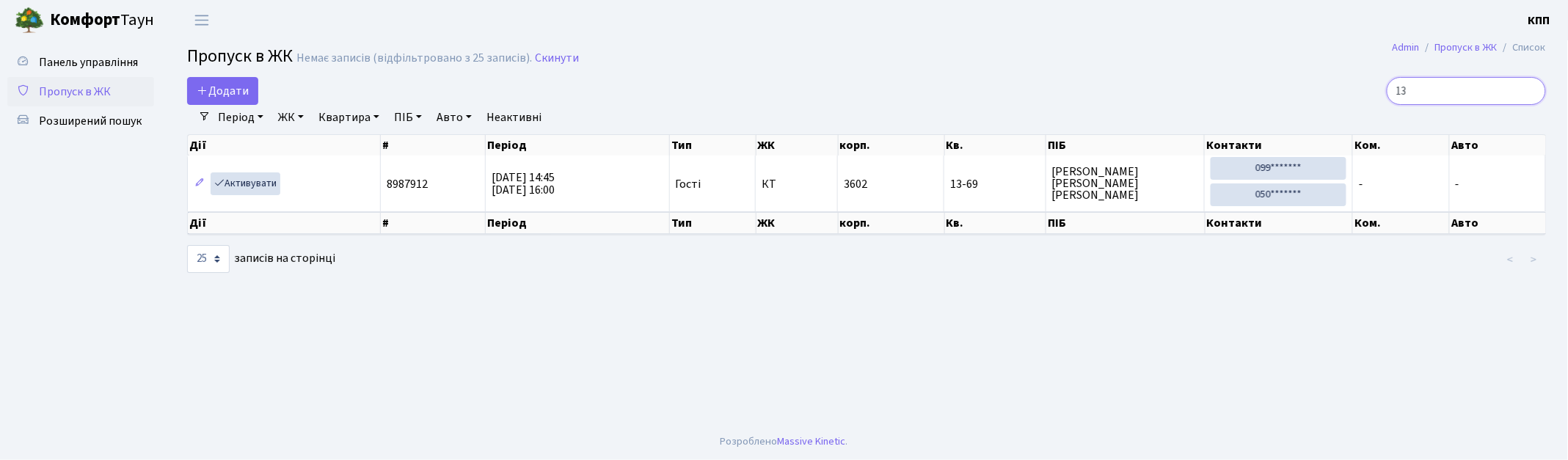
type input "1"
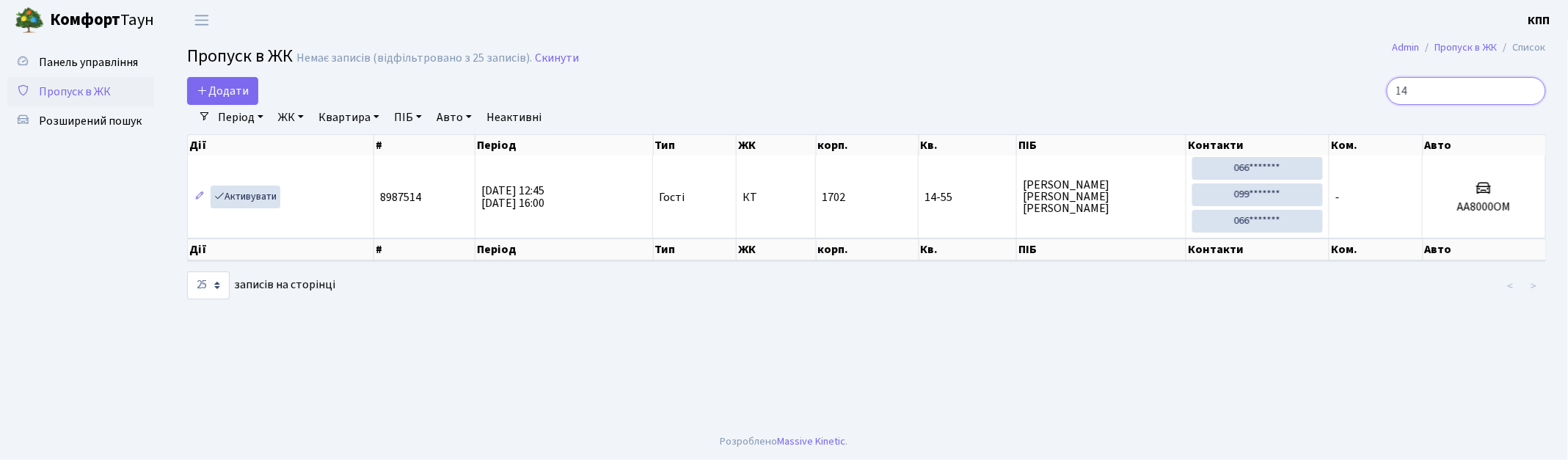
type input "1"
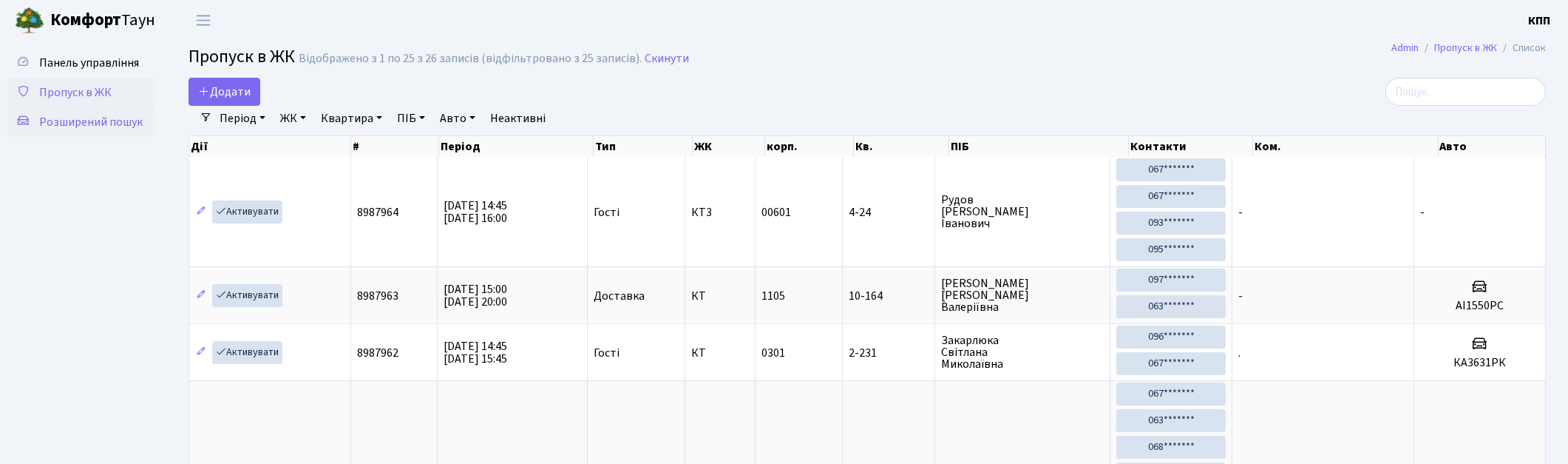
click at [87, 120] on span "Розширений пошук" at bounding box center [91, 122] width 104 height 16
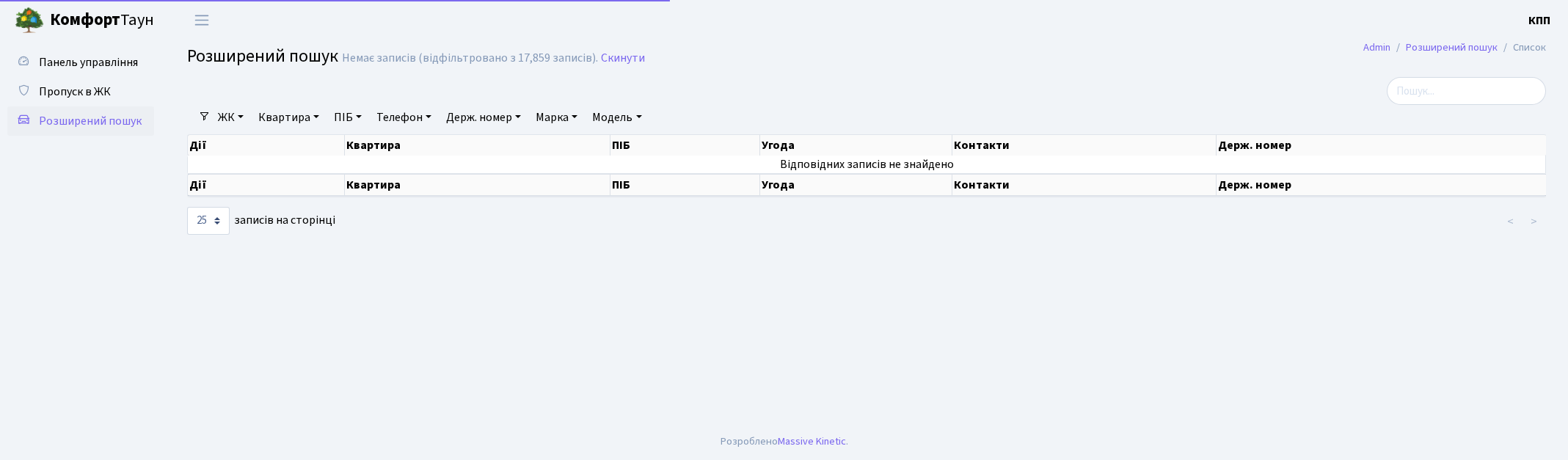
select select "25"
click at [287, 122] on link "Квартира" at bounding box center [289, 117] width 72 height 25
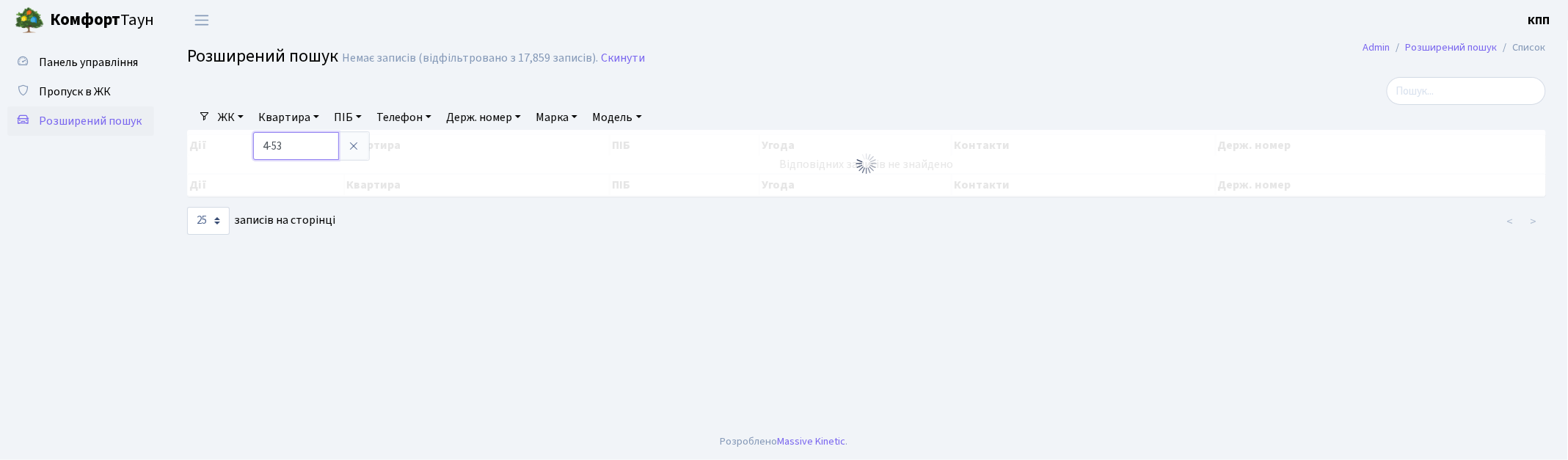
type input "4-53"
drag, startPoint x: 1078, startPoint y: 24, endPoint x: 992, endPoint y: 23, distance: 86.0
click at [992, 23] on header "Комфорт Таун КПП Мій обліковий запис Вийти" at bounding box center [784, 19] width 1568 height 40
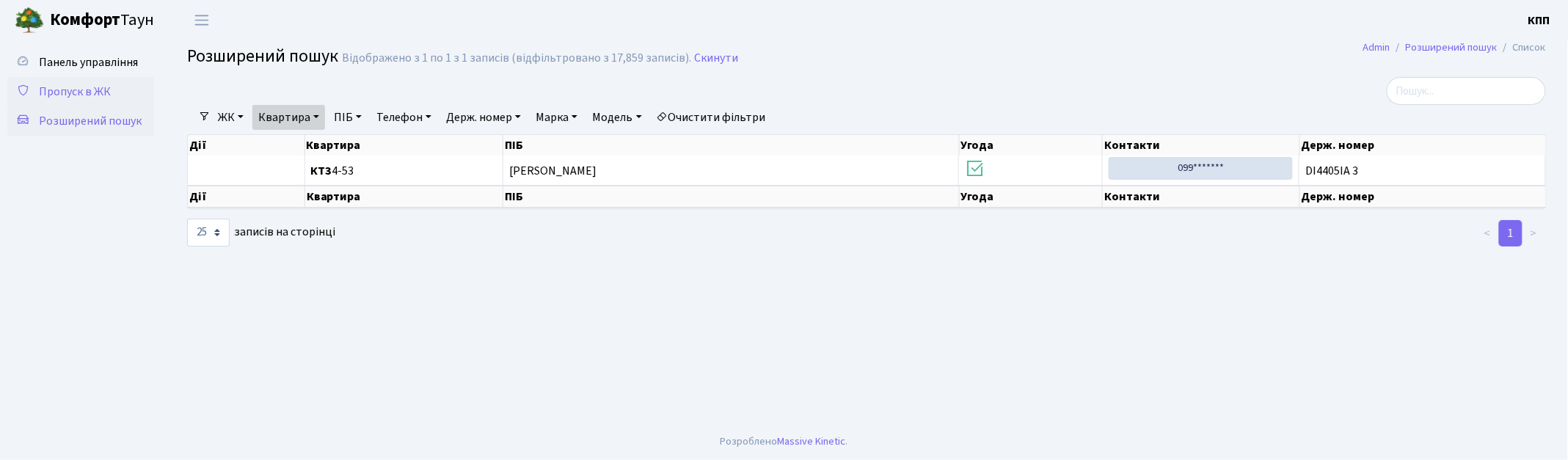
click at [91, 91] on span "Пропуск в ЖК" at bounding box center [74, 91] width 71 height 16
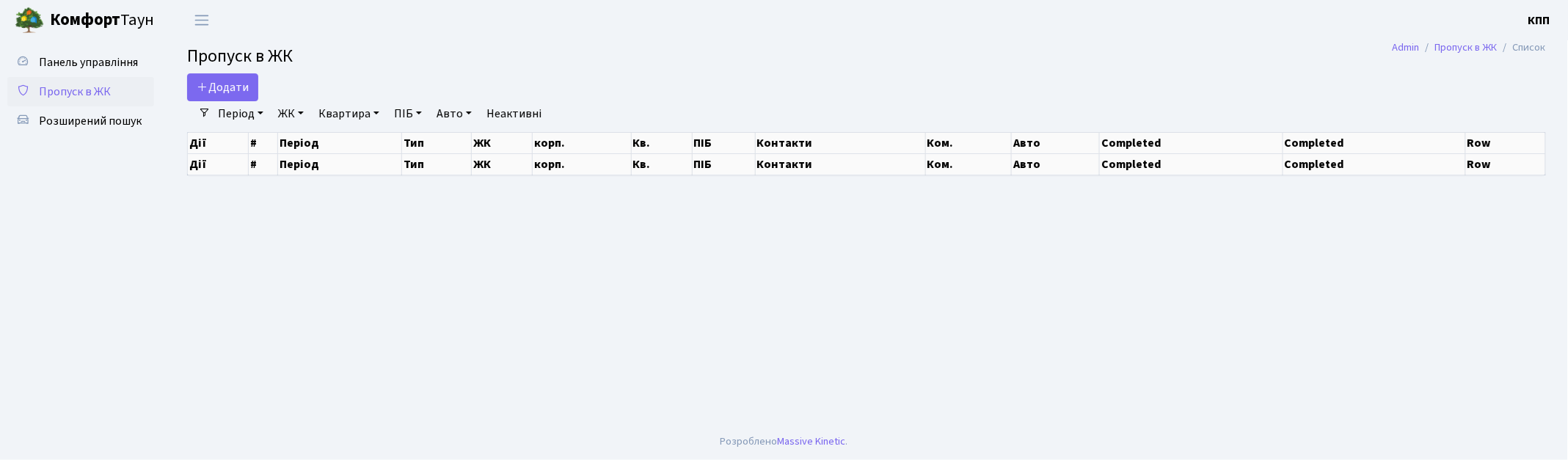
select select "25"
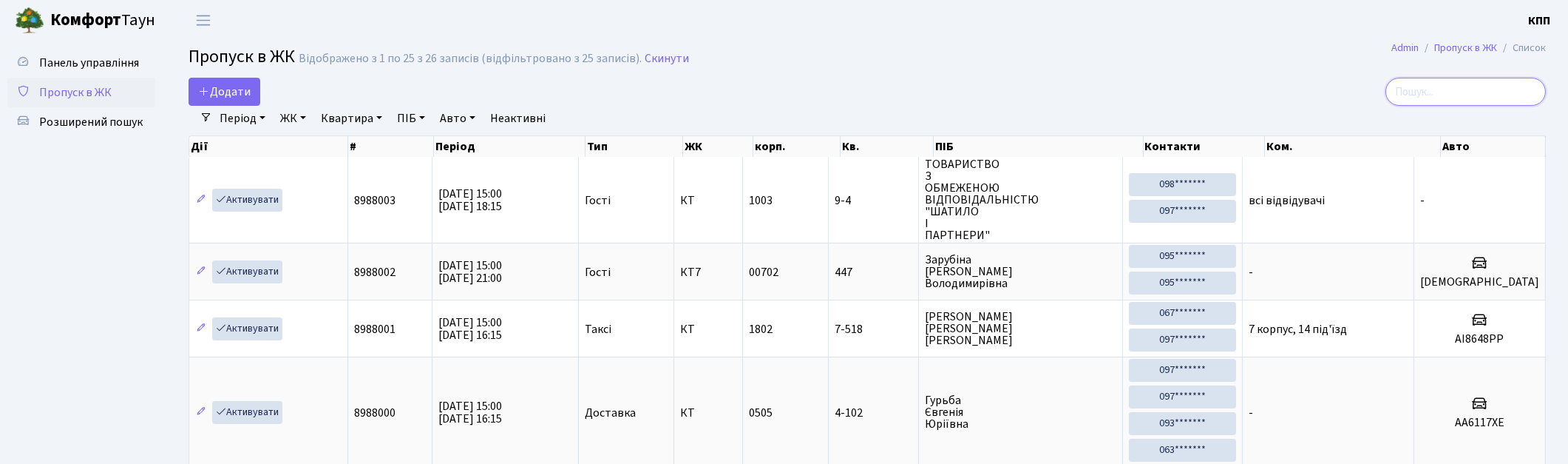
click at [1420, 94] on input "search" at bounding box center [1466, 92] width 161 height 28
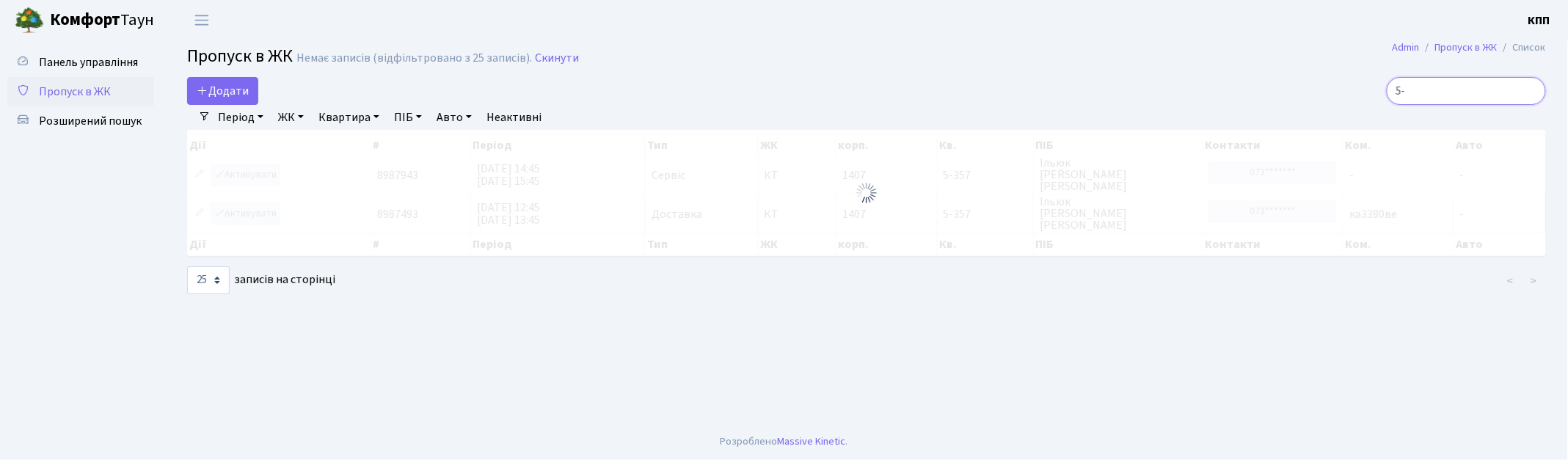
type input "5"
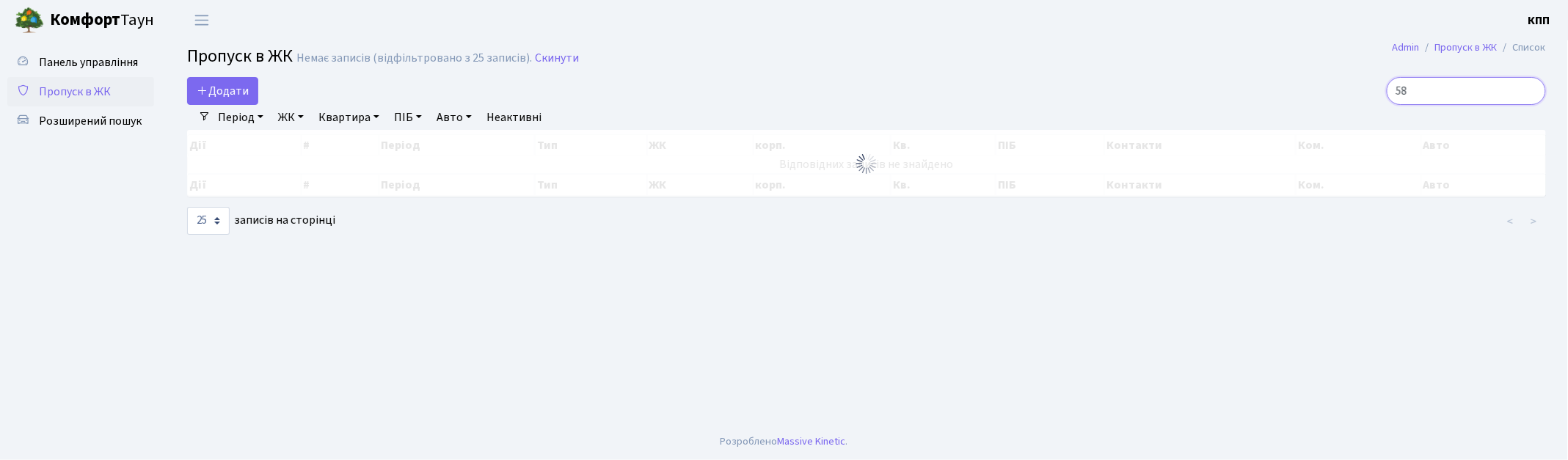
type input "5"
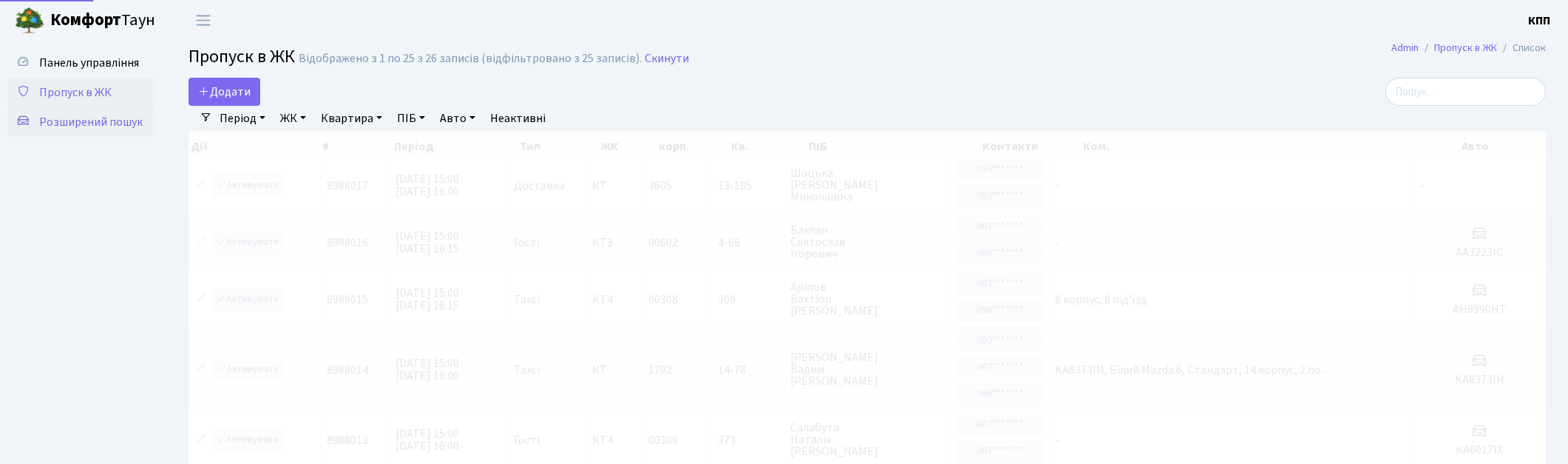
click at [122, 134] on link "Розширений пошук" at bounding box center [81, 123] width 148 height 30
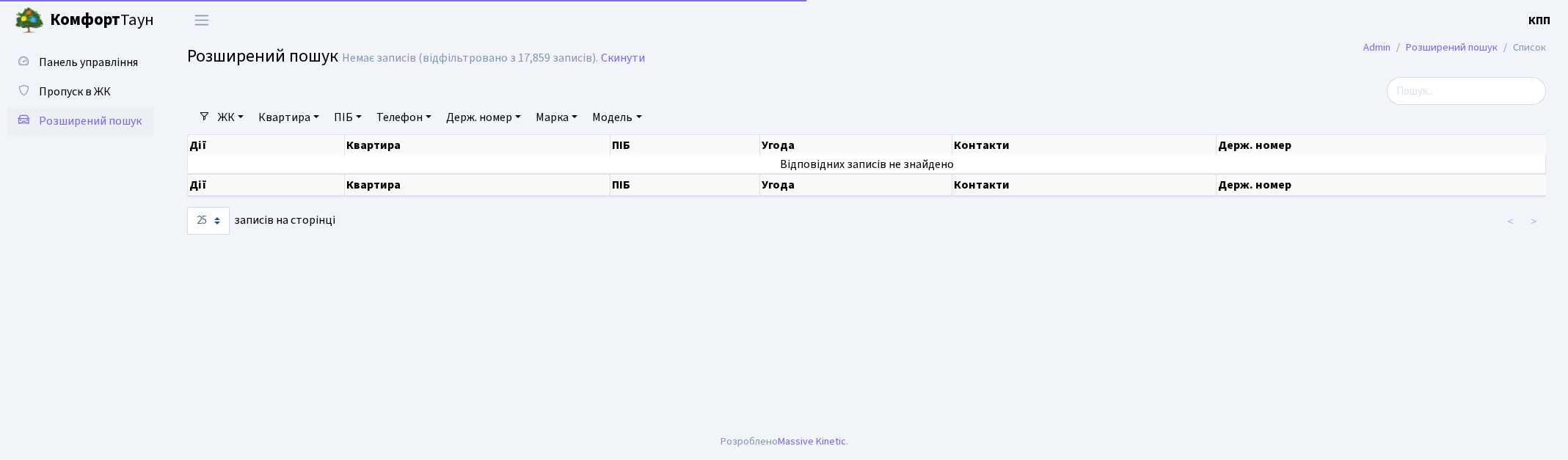
select select "25"
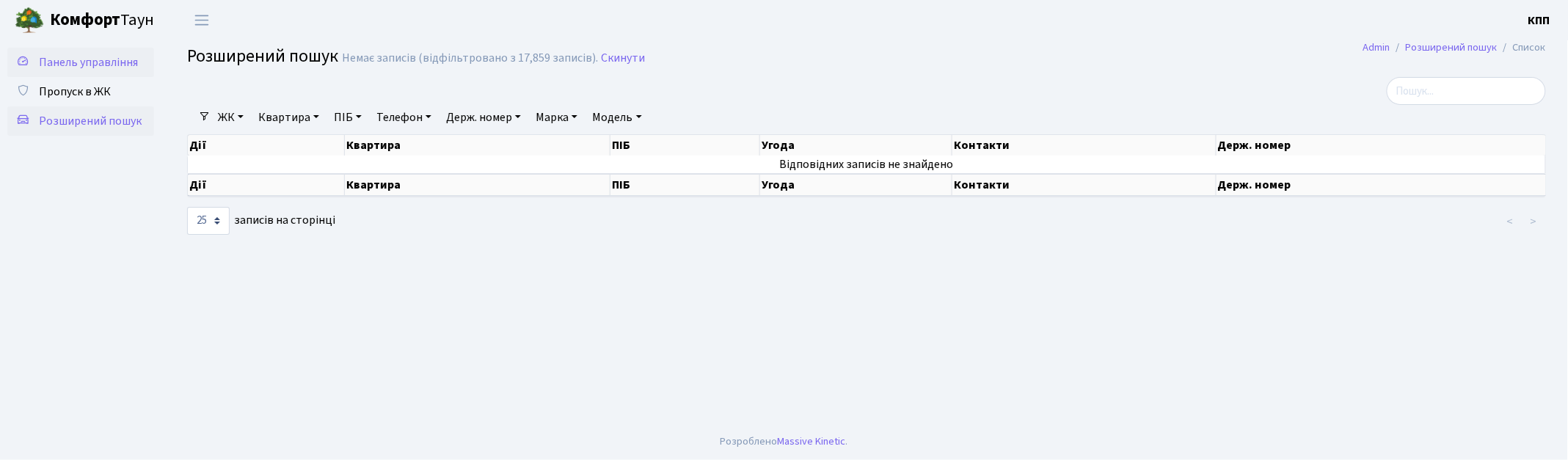
click at [129, 62] on span "Панель управління" at bounding box center [88, 62] width 99 height 16
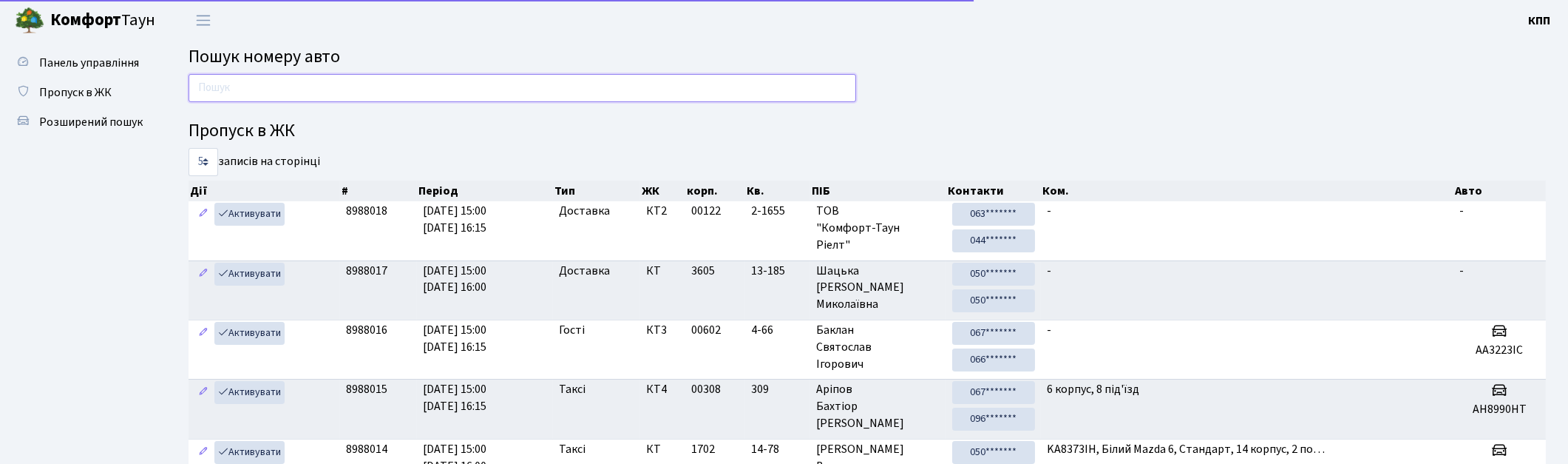
click at [246, 85] on input "text" at bounding box center [523, 88] width 668 height 28
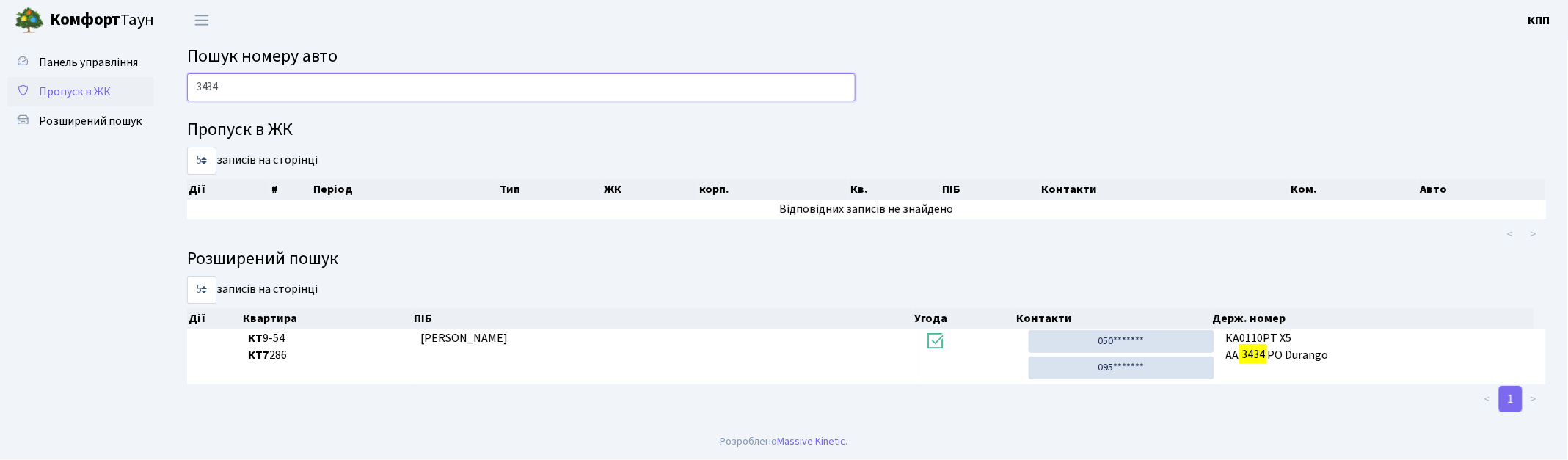
type input "3434"
click at [71, 83] on span "Пропуск в ЖК" at bounding box center [74, 91] width 71 height 16
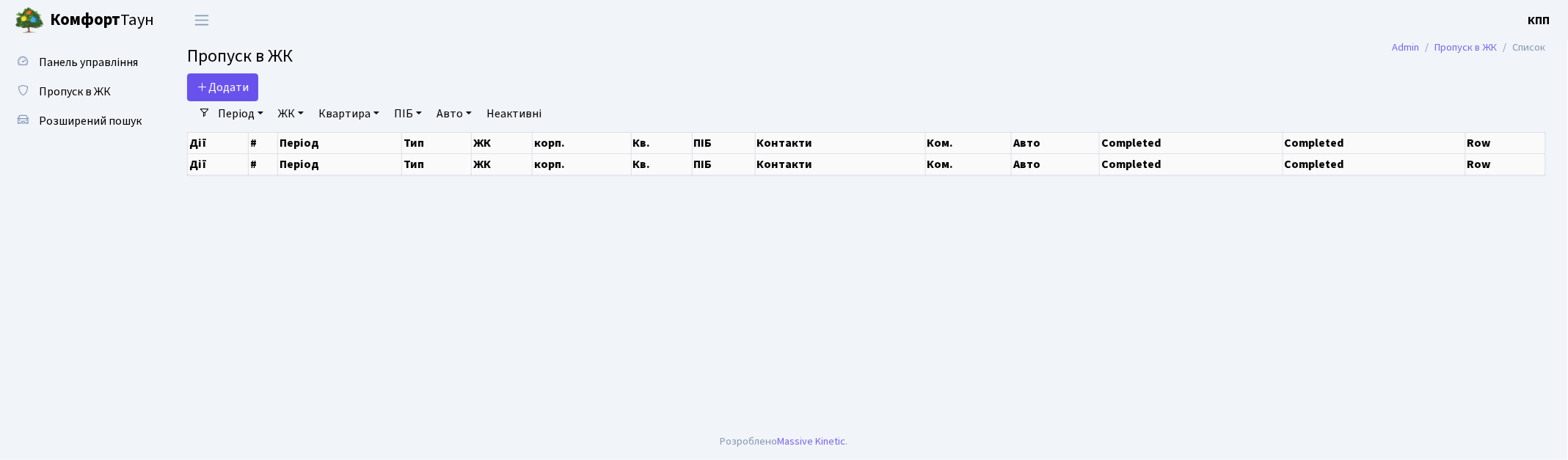
select select "25"
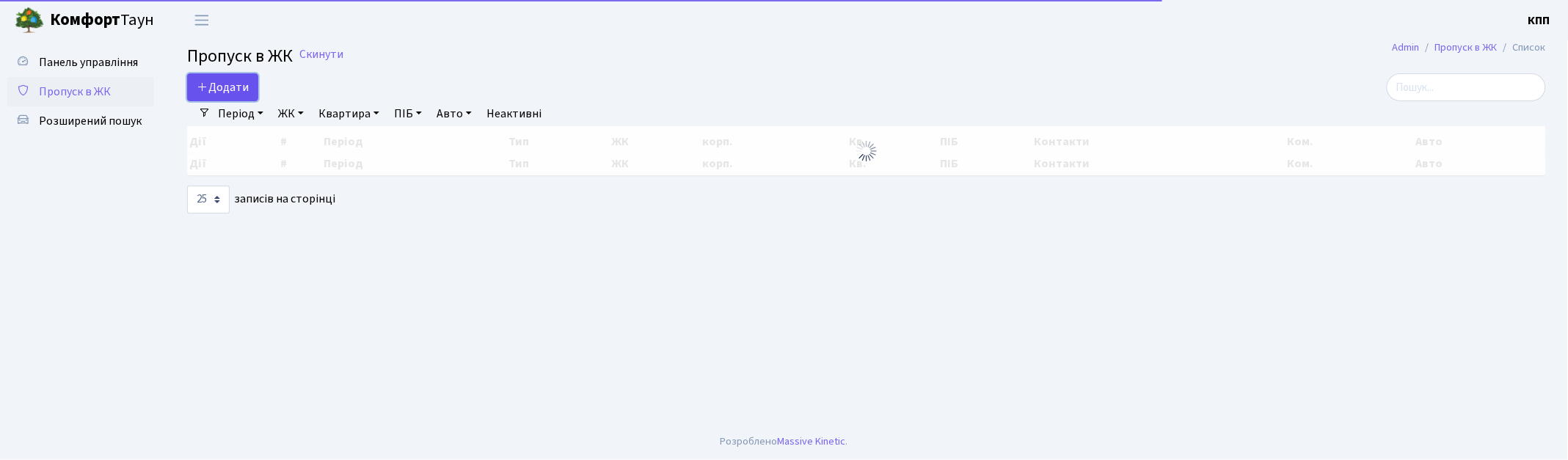
click at [238, 83] on span "Додати" at bounding box center [223, 86] width 52 height 16
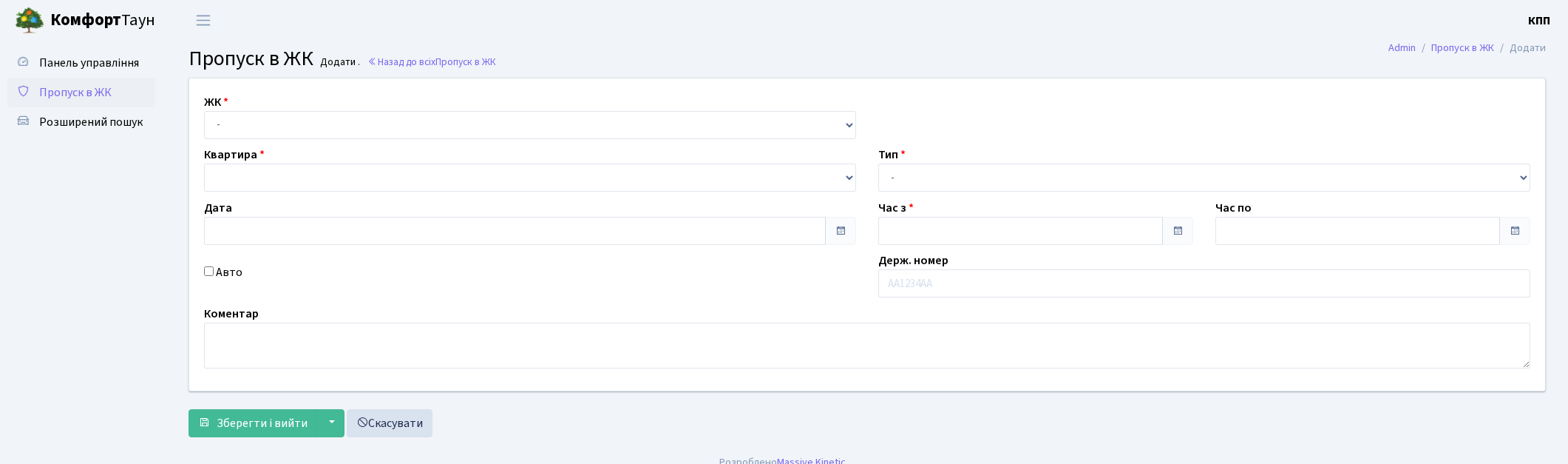
type input "[DATE]"
type input "15:15"
type input "16:15"
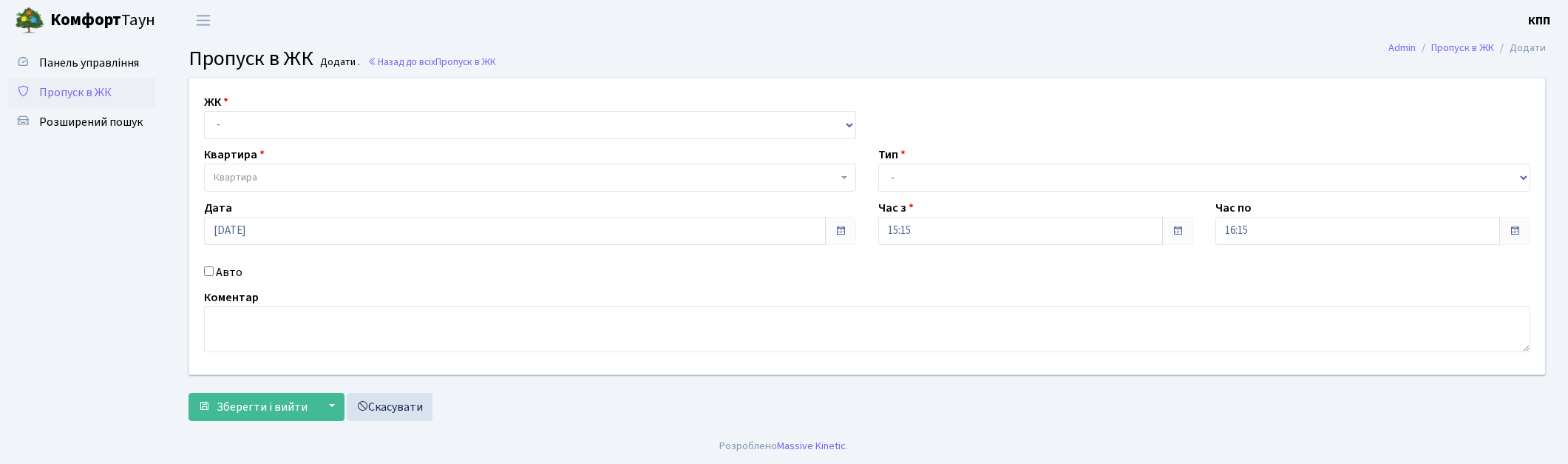
drag, startPoint x: 290, startPoint y: 108, endPoint x: 290, endPoint y: 119, distance: 11.0
click at [290, 109] on div "ЖК - КТ, вул. Регенераторна, 4 КТ2, просп. Соборності, 17 КТ3, вул. Березнева, …" at bounding box center [529, 116] width 674 height 46
click at [290, 125] on select "- КТ, вул. Регенераторна, 4 КТ2, просп. Соборності, 17 КТ3, вул. Березнева, 16 …" at bounding box center [529, 125] width 652 height 28
select select "271"
click at [204, 111] on select "- КТ, вул. Регенераторна, 4 КТ2, просп. Соборності, 17 КТ3, вул. Березнева, 16 …" at bounding box center [529, 125] width 652 height 28
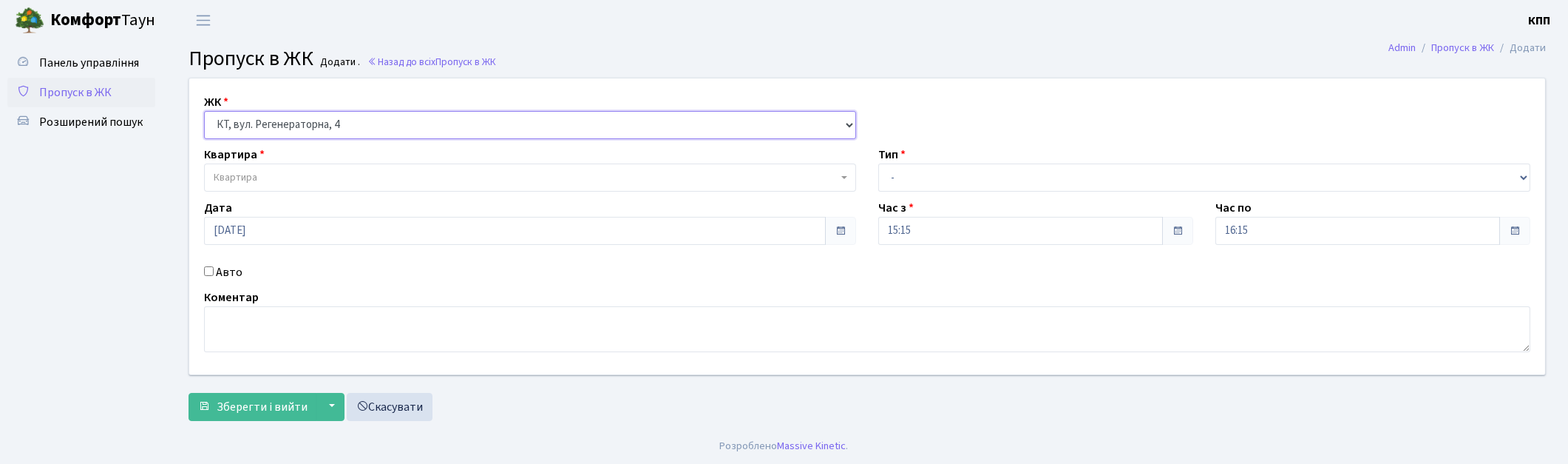
select select
click at [205, 270] on input "Авто" at bounding box center [209, 271] width 9 height 9
checkbox input "true"
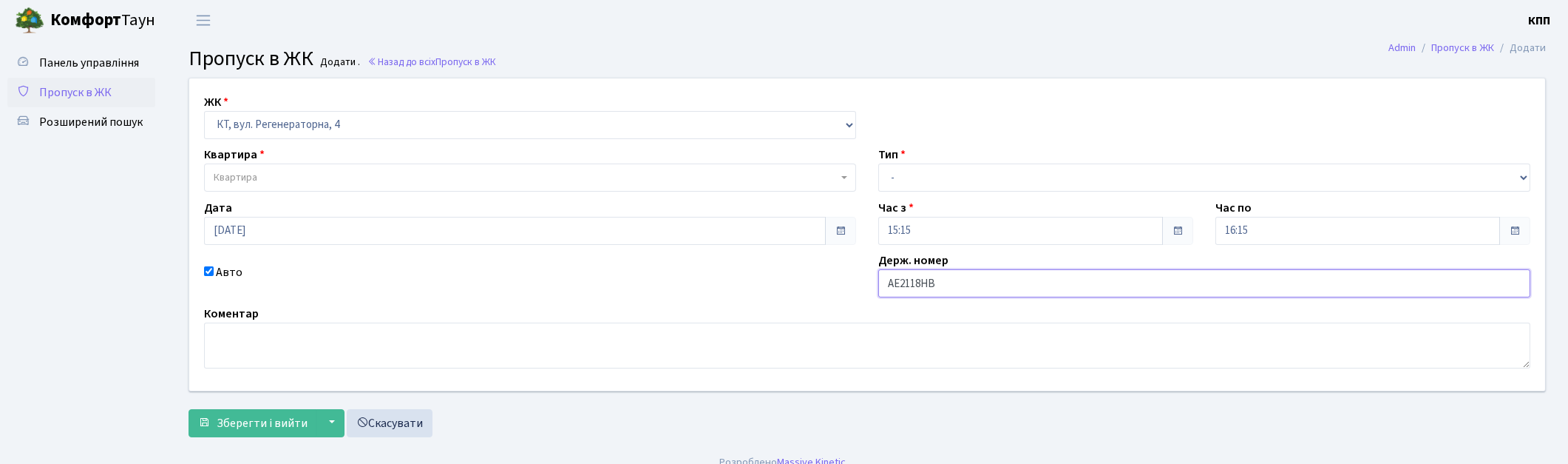
type input "АЕ2118НВ"
click at [432, 179] on span "Квартира" at bounding box center [525, 178] width 624 height 15
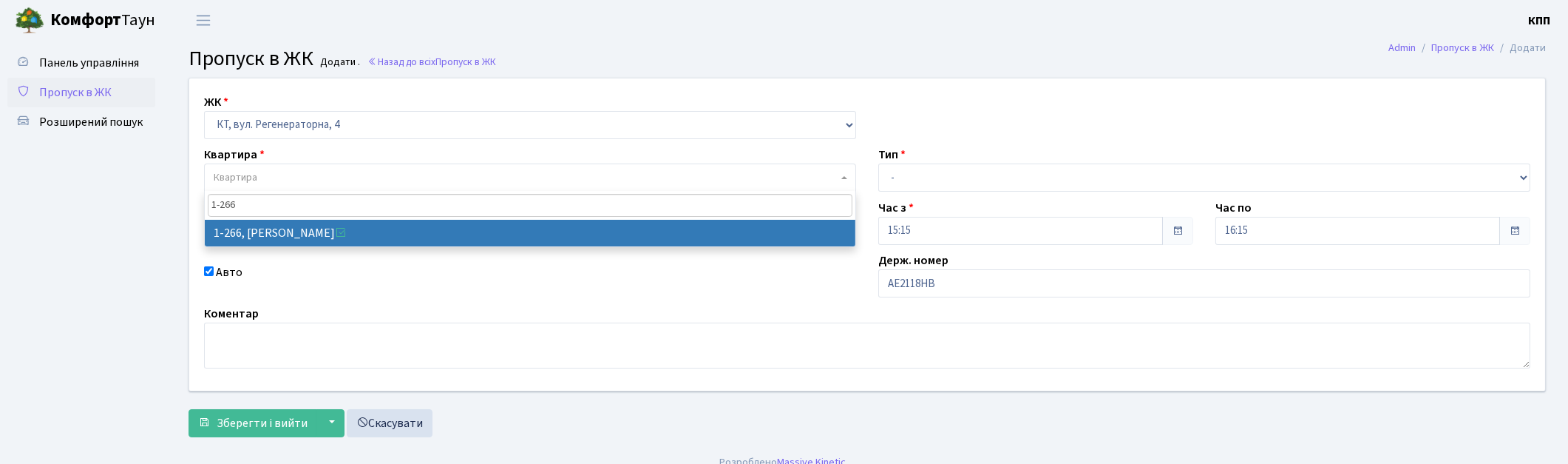
type input "1-266"
select select "266"
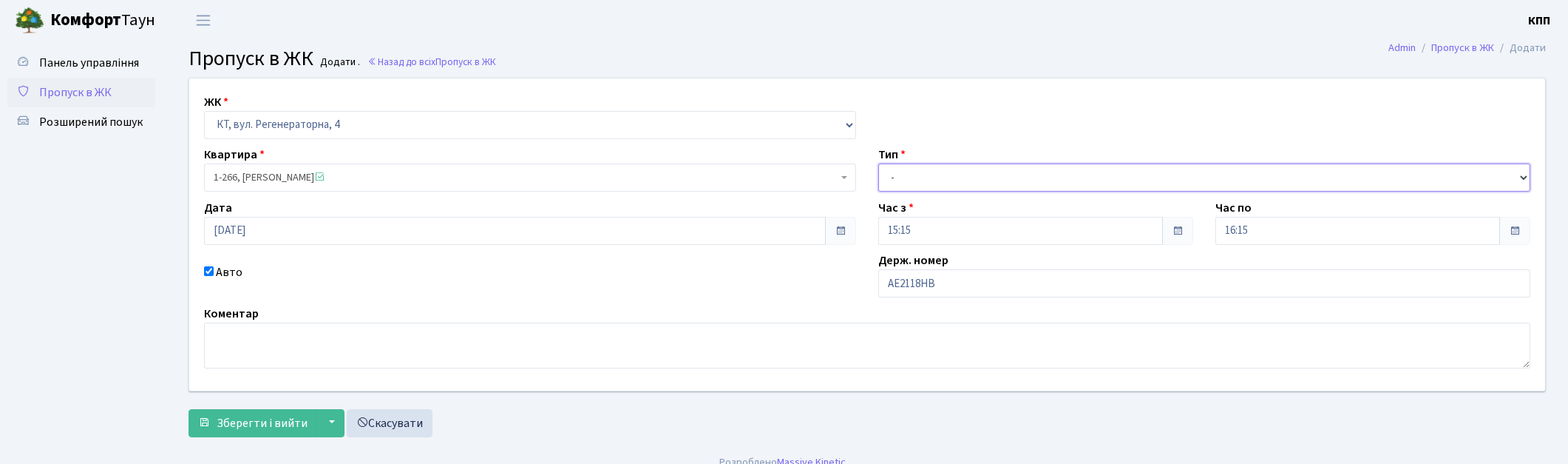
click at [932, 179] on select "- Доставка Таксі Гості Сервіс" at bounding box center [1203, 178] width 652 height 28
select select "1"
click at [878, 164] on select "- Доставка Таксі Гості Сервіс" at bounding box center [1203, 178] width 652 height 28
click at [248, 409] on button "Зберегти і вийти" at bounding box center [253, 423] width 129 height 28
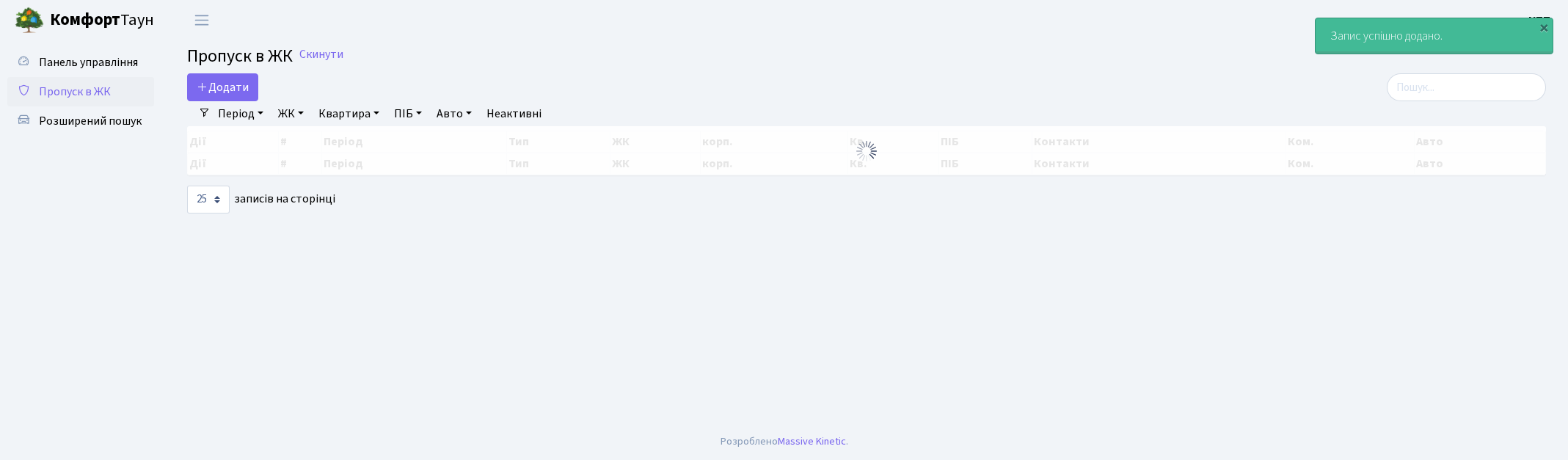
select select "25"
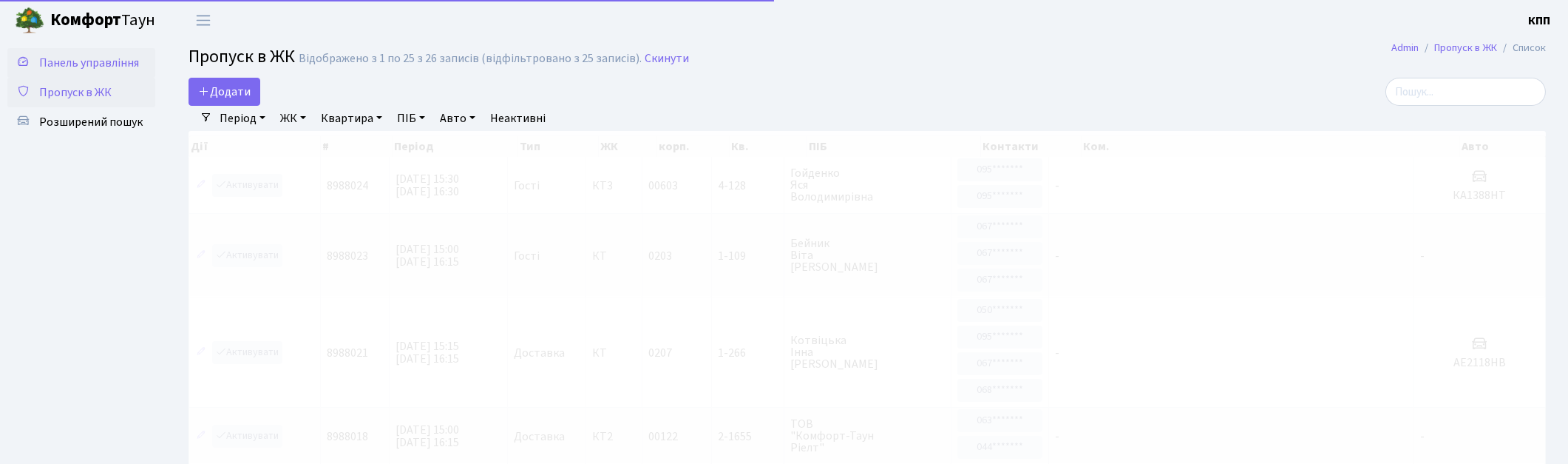
click at [90, 75] on link "Панель управління" at bounding box center [81, 63] width 148 height 30
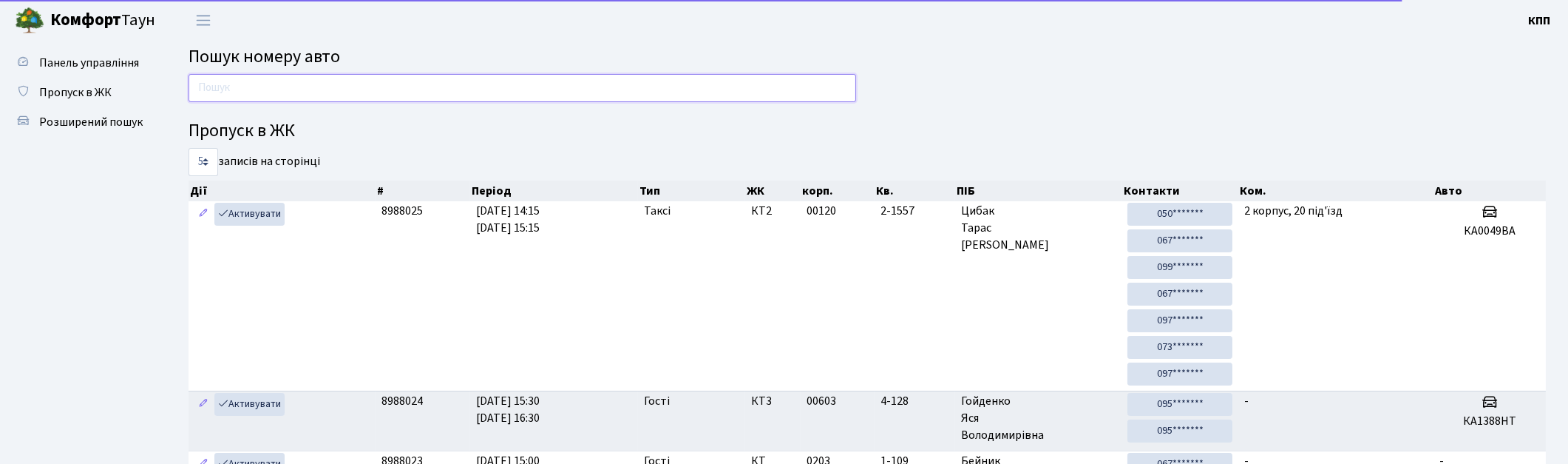
click at [302, 89] on input "text" at bounding box center [523, 88] width 668 height 28
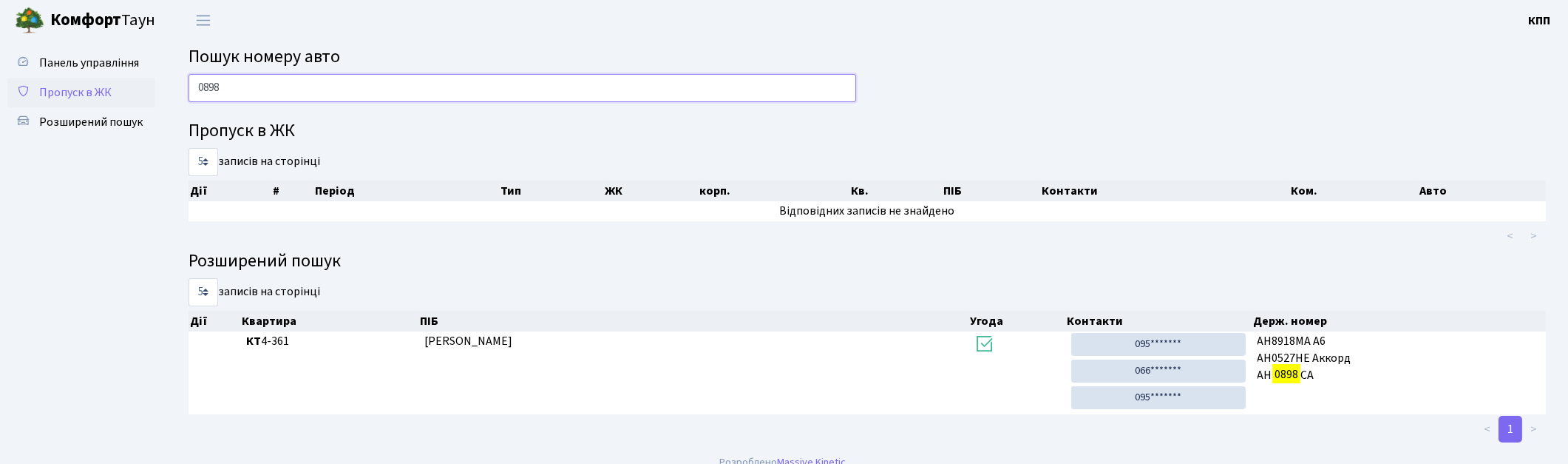
type input "0898"
click at [105, 97] on span "Пропуск в ЖК" at bounding box center [75, 92] width 72 height 16
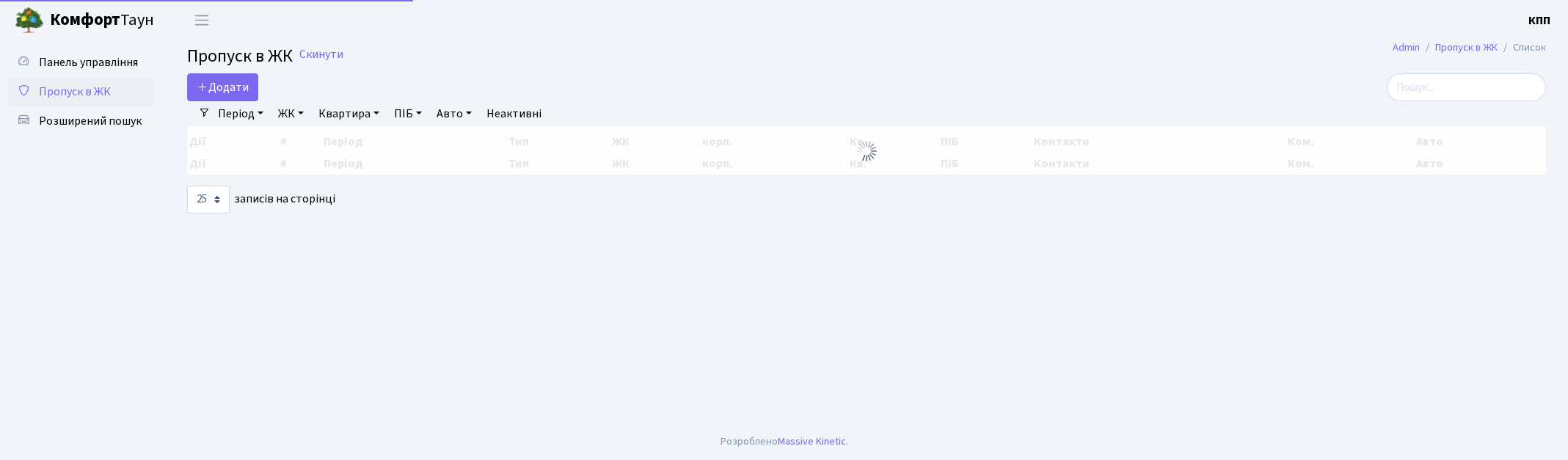
select select "25"
click at [1438, 86] on input "search" at bounding box center [1466, 87] width 160 height 28
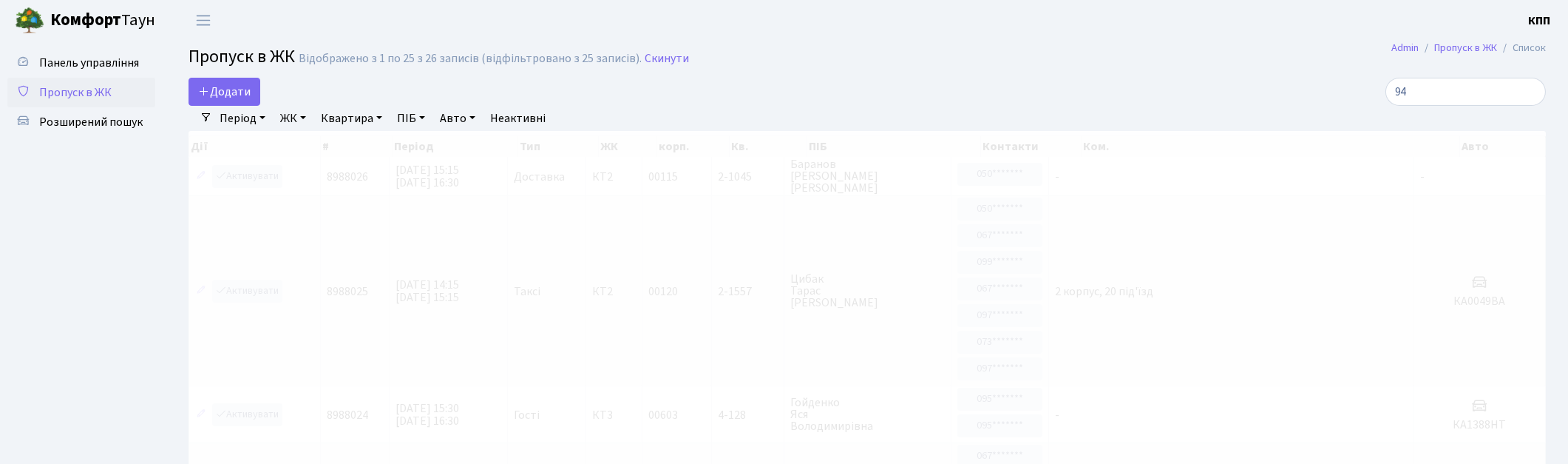
drag, startPoint x: 1263, startPoint y: 106, endPoint x: 1236, endPoint y: 79, distance: 38.2
drag, startPoint x: 1236, startPoint y: 79, endPoint x: 1223, endPoint y: 68, distance: 17.0
click at [1223, 68] on h2 "Пропуск в ЖК Відображено з 1 по 25 з 26 записів (відфільтровано з 25 записів). …" at bounding box center [868, 59] width 1358 height 25
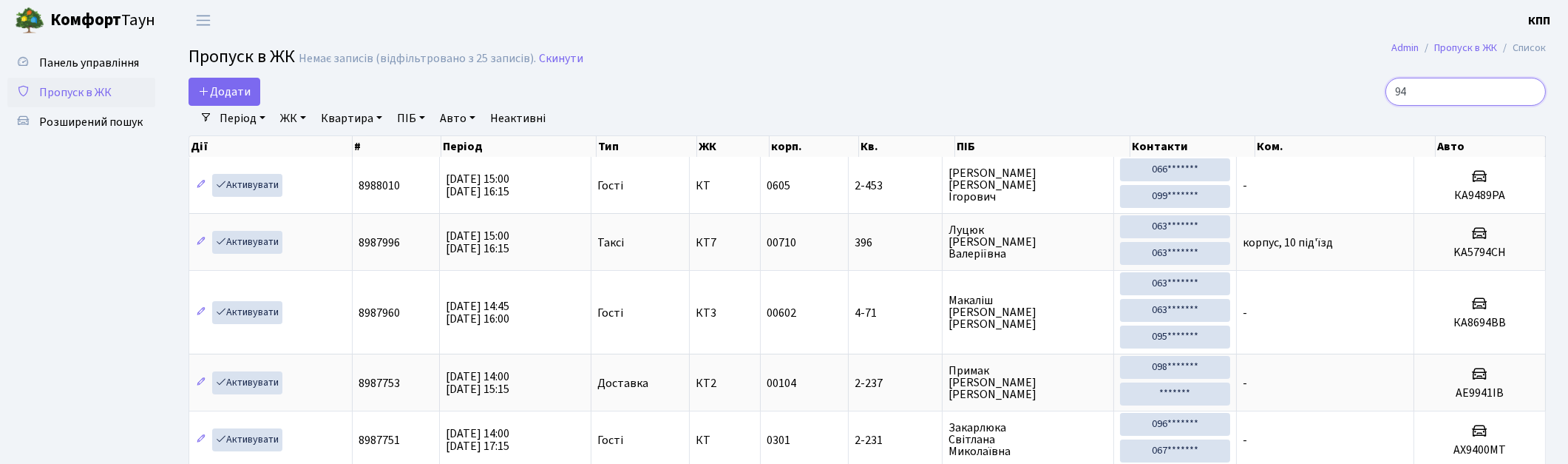
click at [1487, 97] on input "94" at bounding box center [1466, 92] width 161 height 28
type input "9"
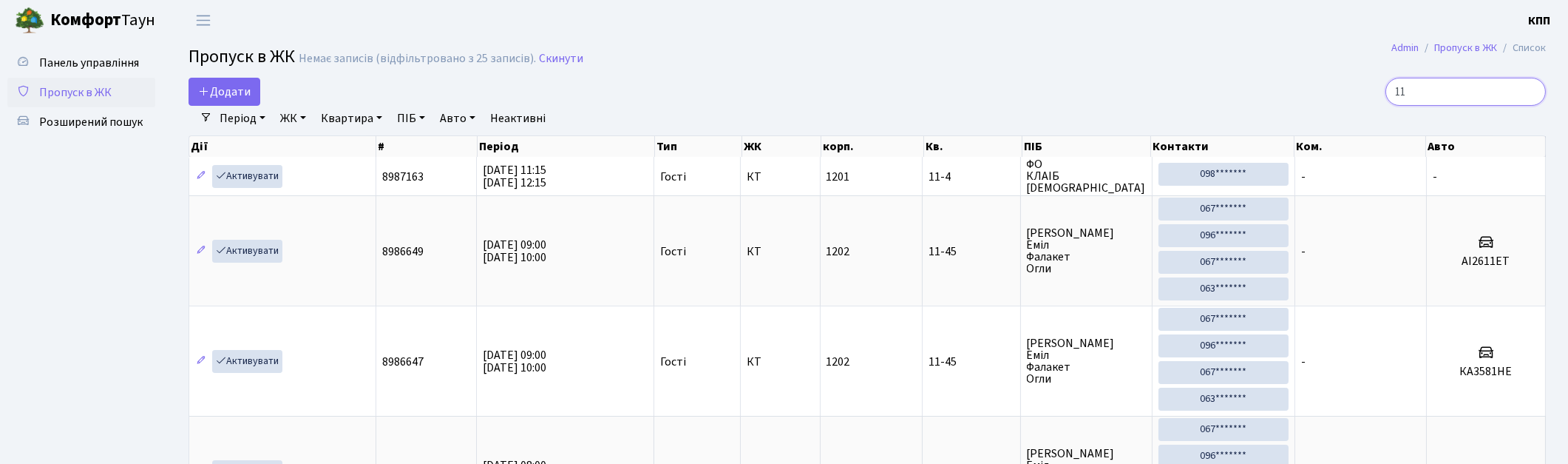
type input "1"
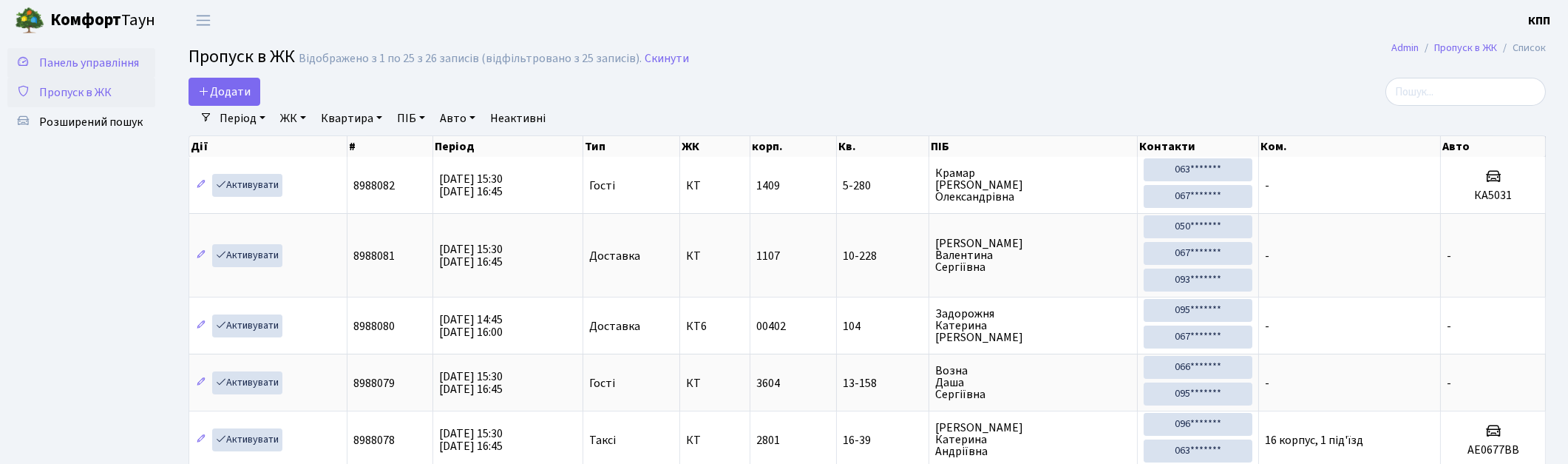
click at [106, 58] on span "Панель управління" at bounding box center [89, 63] width 100 height 16
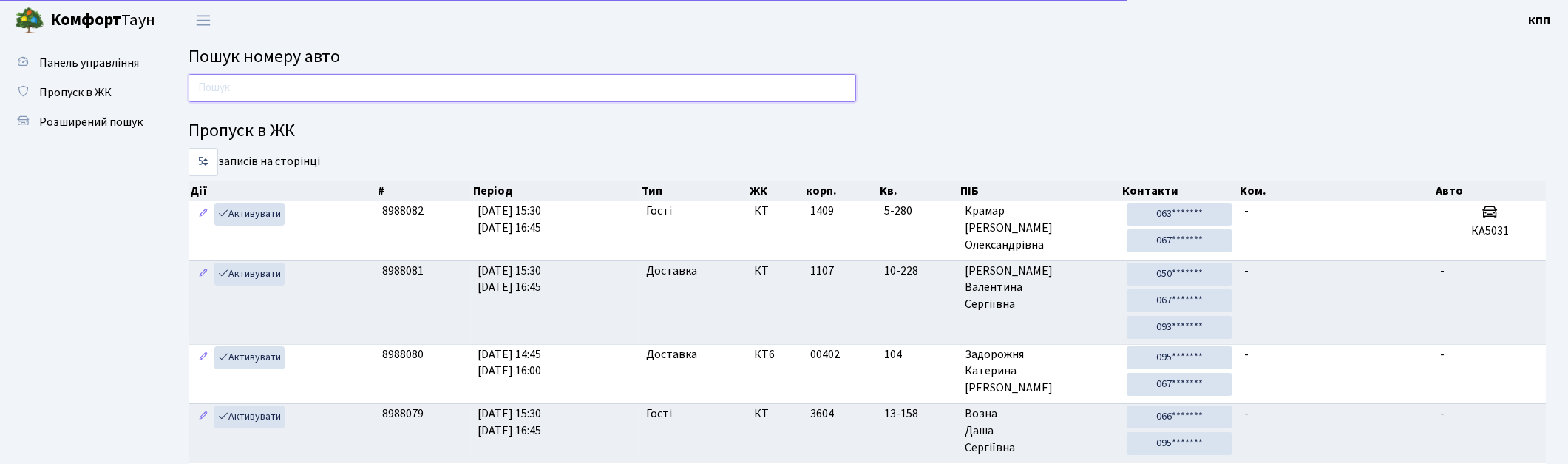
click at [410, 98] on input "text" at bounding box center [523, 88] width 668 height 28
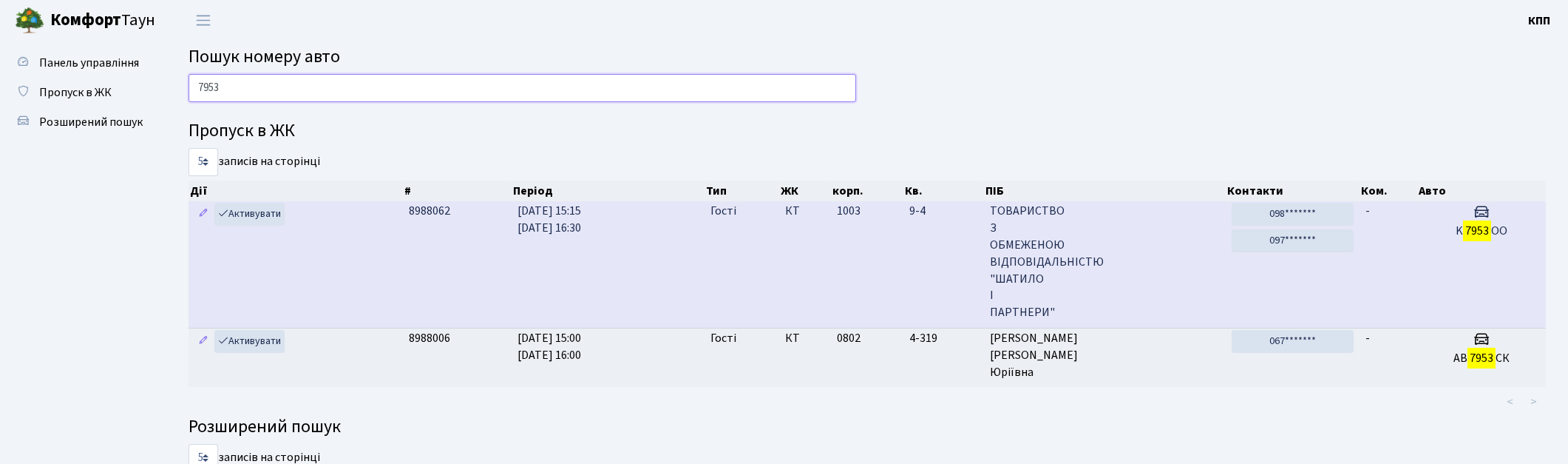
type input "7953"
click at [1131, 239] on span "ТОВАРИСТВО З ОБМЕЖЕНОЮ ВІДПОВІДАЛЬНІСТЮ "ШАТИЛО І ПАРТНЕРИ"" at bounding box center [1105, 262] width 230 height 119
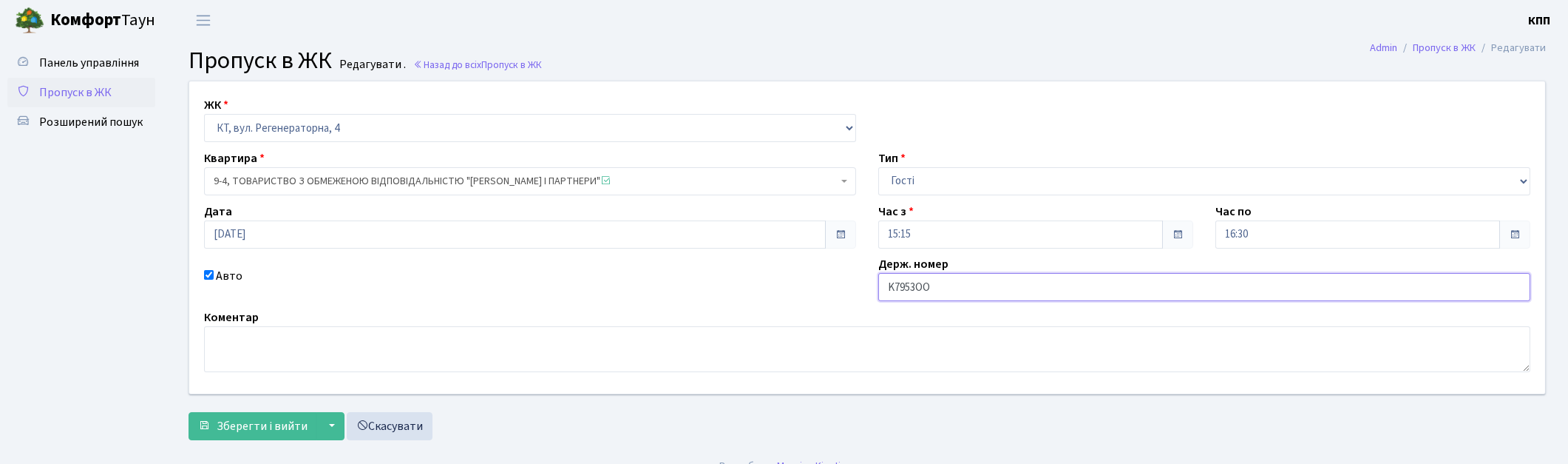
click at [893, 285] on input "K7953OO" at bounding box center [1203, 287] width 652 height 28
type input "KА7953OO"
click at [233, 431] on span "Зберегти і вийти" at bounding box center [262, 426] width 91 height 16
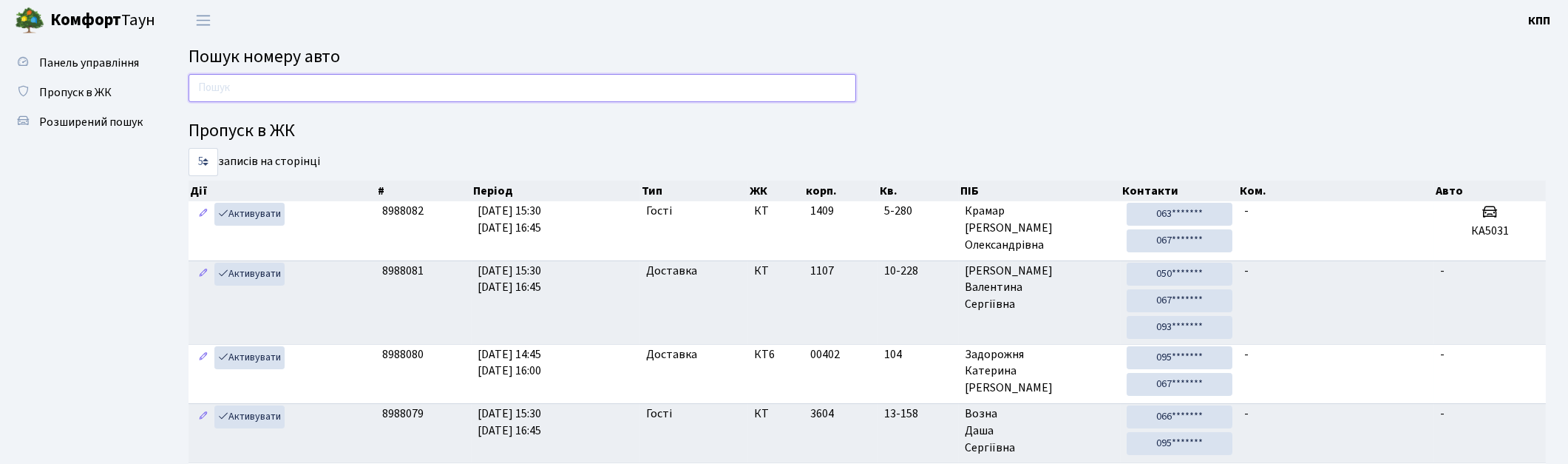
click at [264, 83] on input "text" at bounding box center [523, 88] width 668 height 28
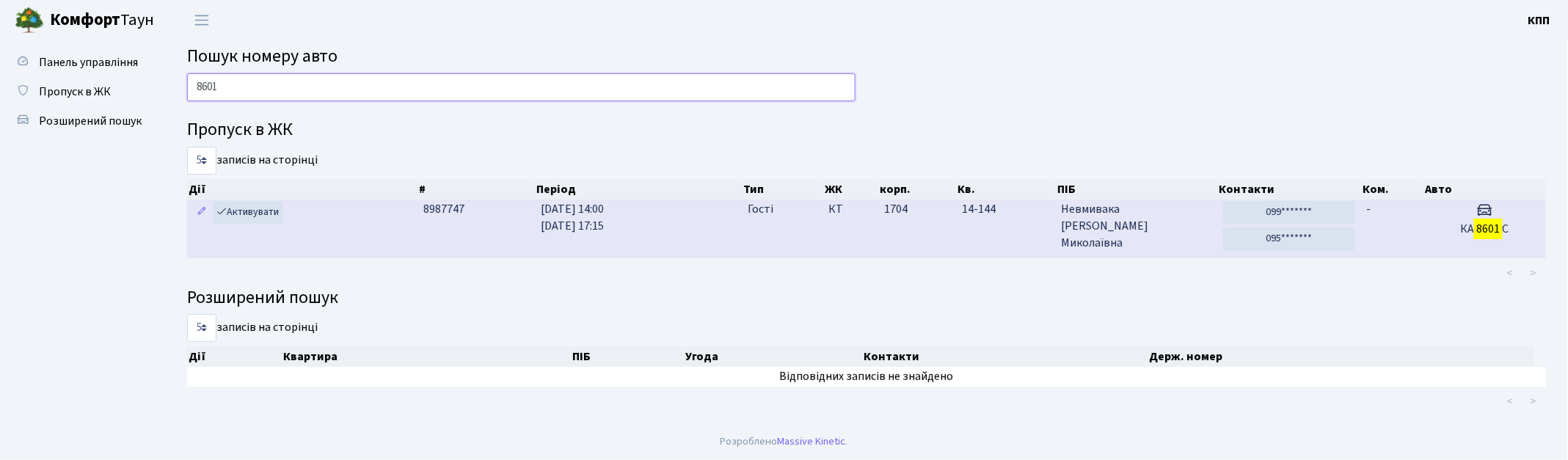
type input "8601"
click at [1500, 228] on mark "8601" at bounding box center [1488, 229] width 28 height 20
click at [1150, 239] on span "Невмивака Ольга Миколаївна" at bounding box center [1136, 226] width 149 height 51
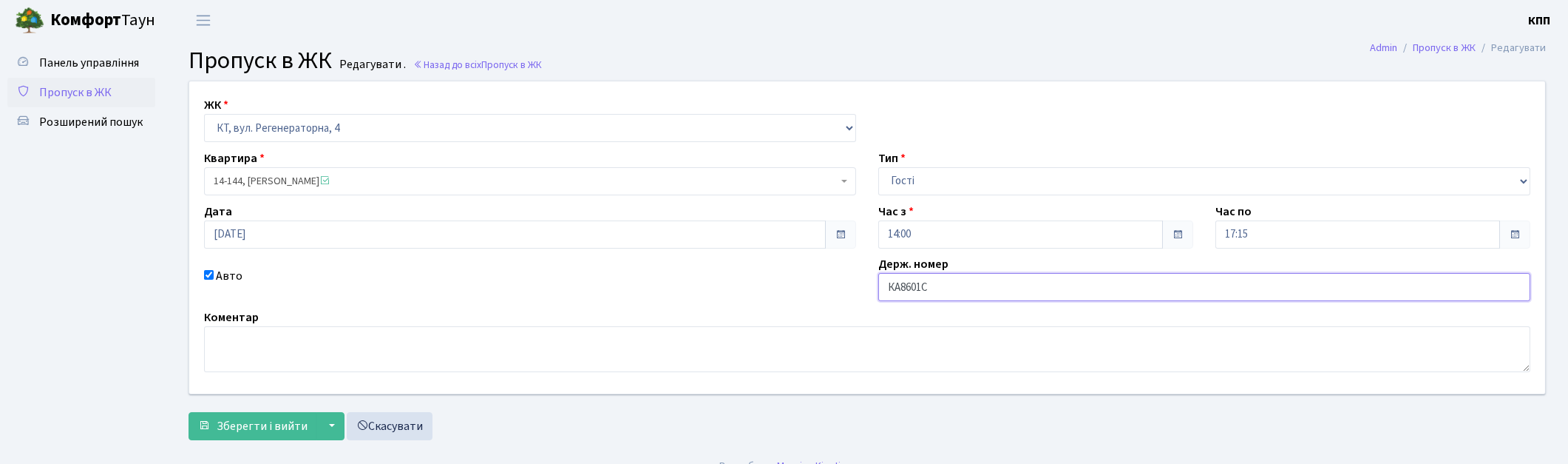
click at [942, 291] on input "КА8601С" at bounding box center [1203, 287] width 652 height 28
type input "КА8601СН"
click at [207, 423] on span "submit" at bounding box center [204, 425] width 12 height 12
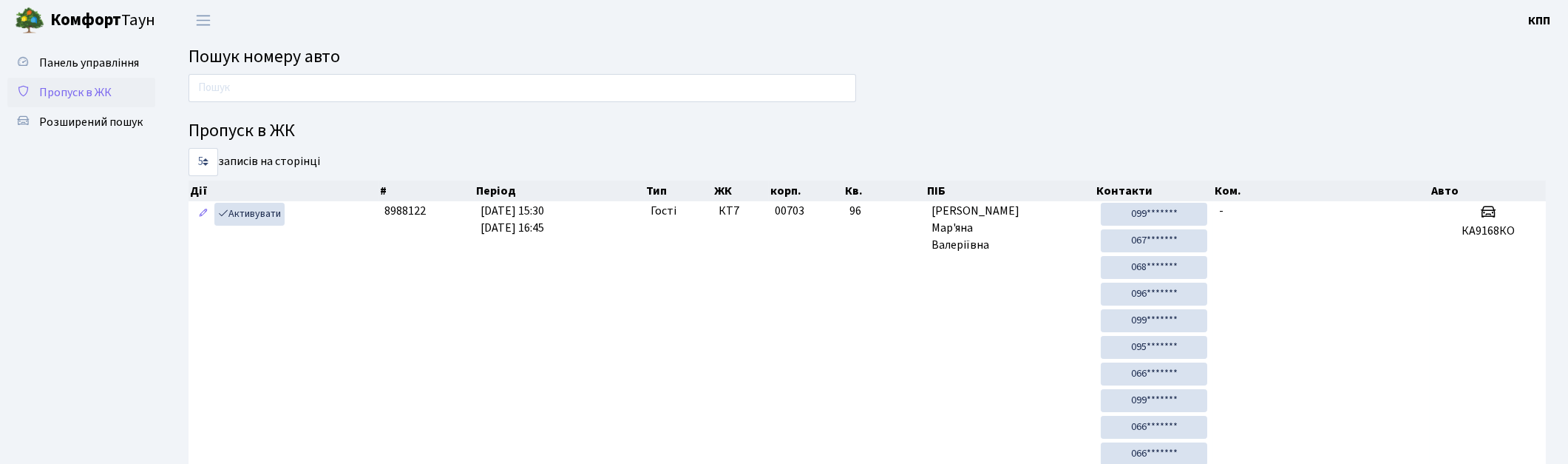
click at [104, 81] on link "Пропуск в ЖК" at bounding box center [81, 93] width 148 height 30
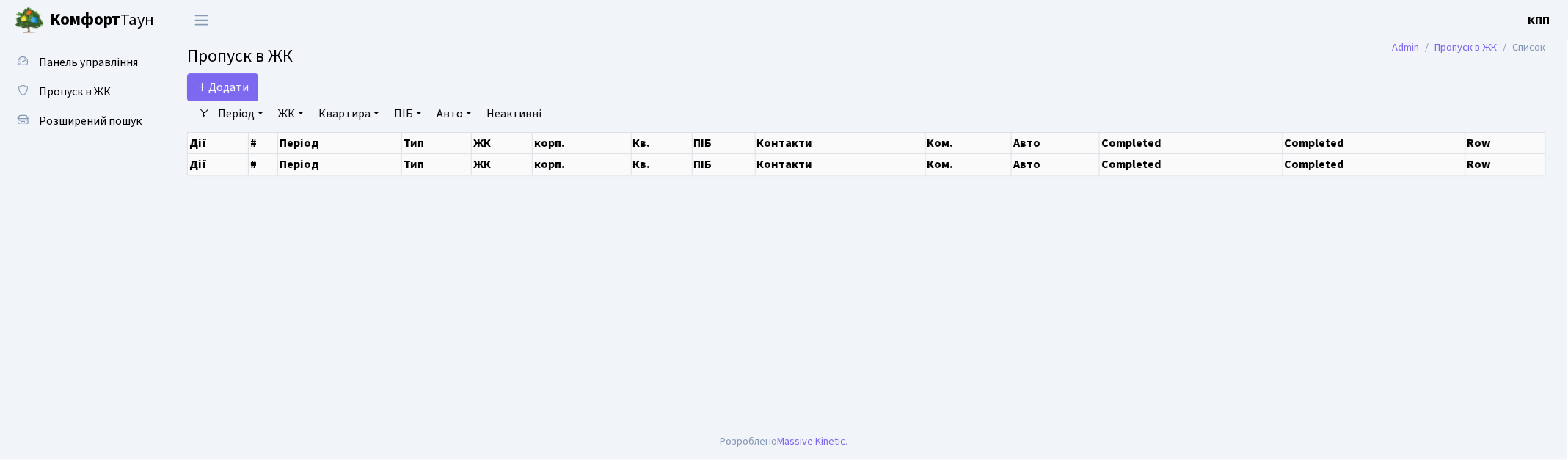
select select "25"
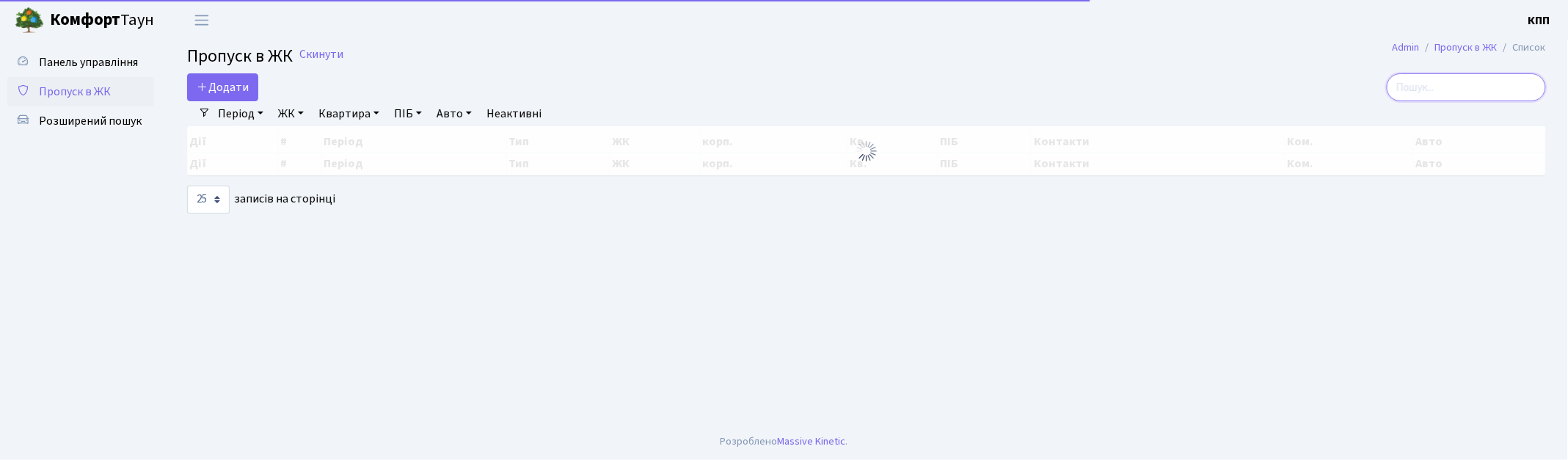
click at [1470, 93] on input "search" at bounding box center [1466, 87] width 160 height 28
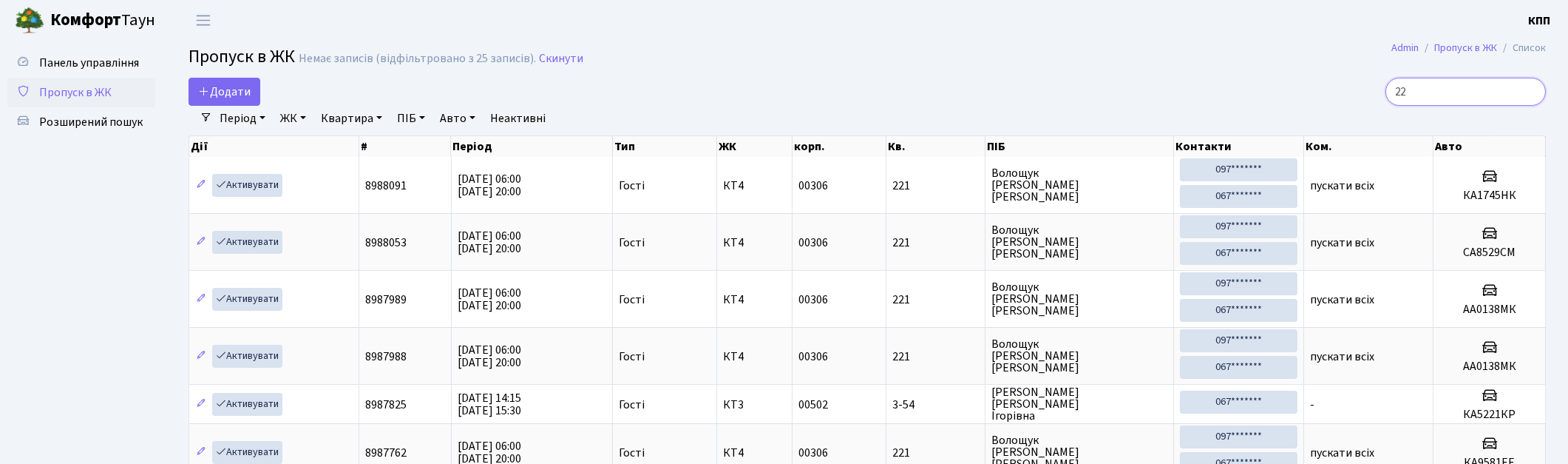
type input "2"
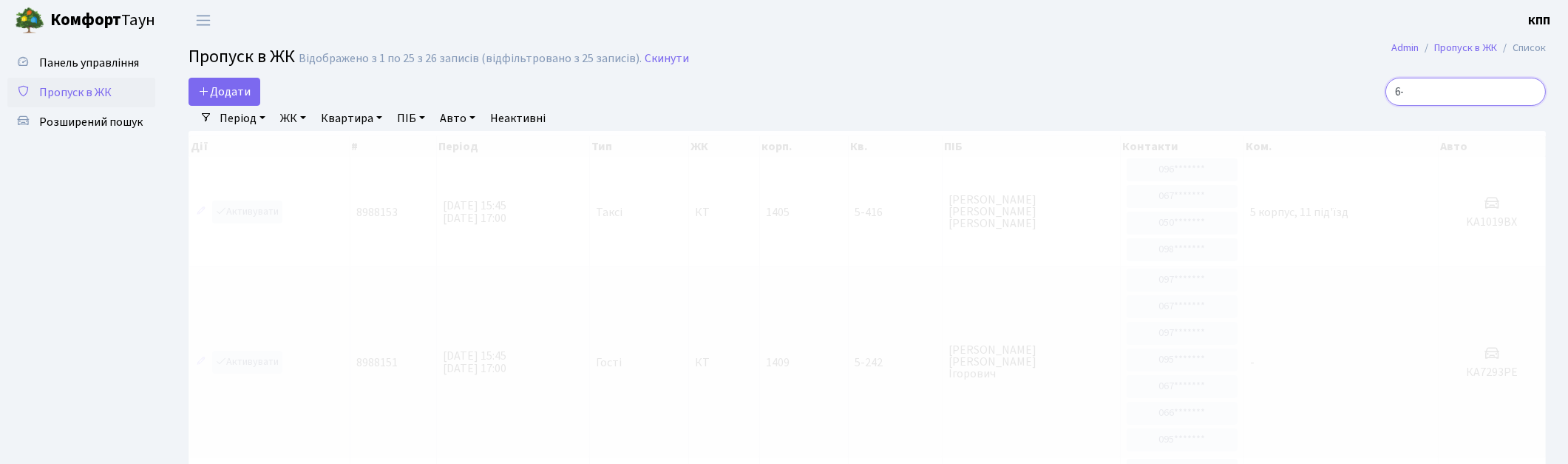
type input "6"
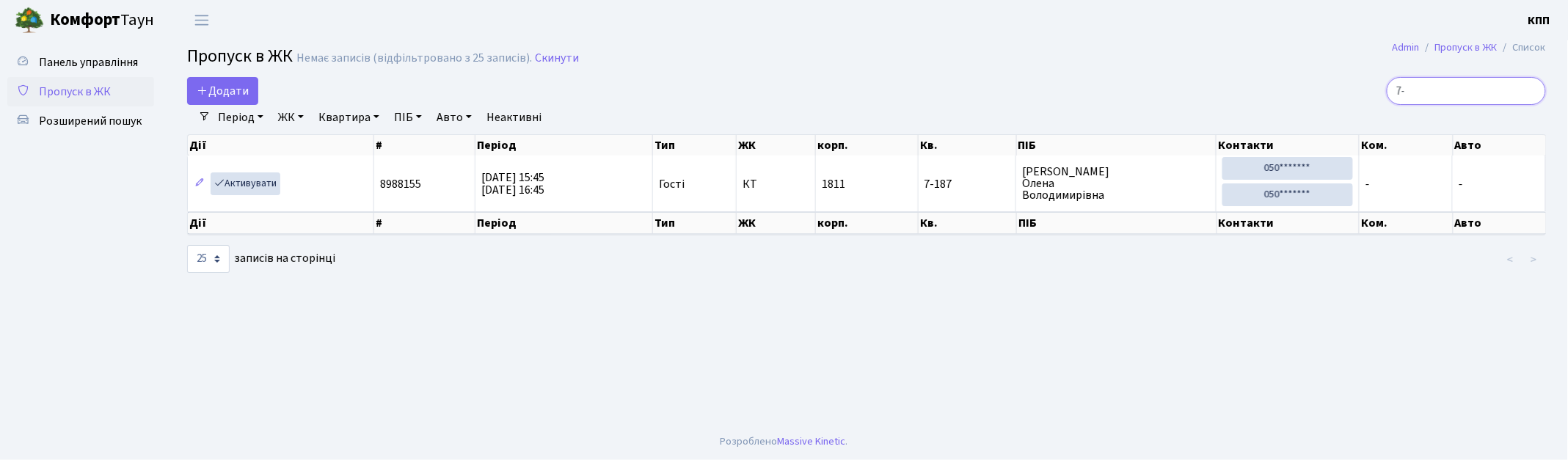
type input "7"
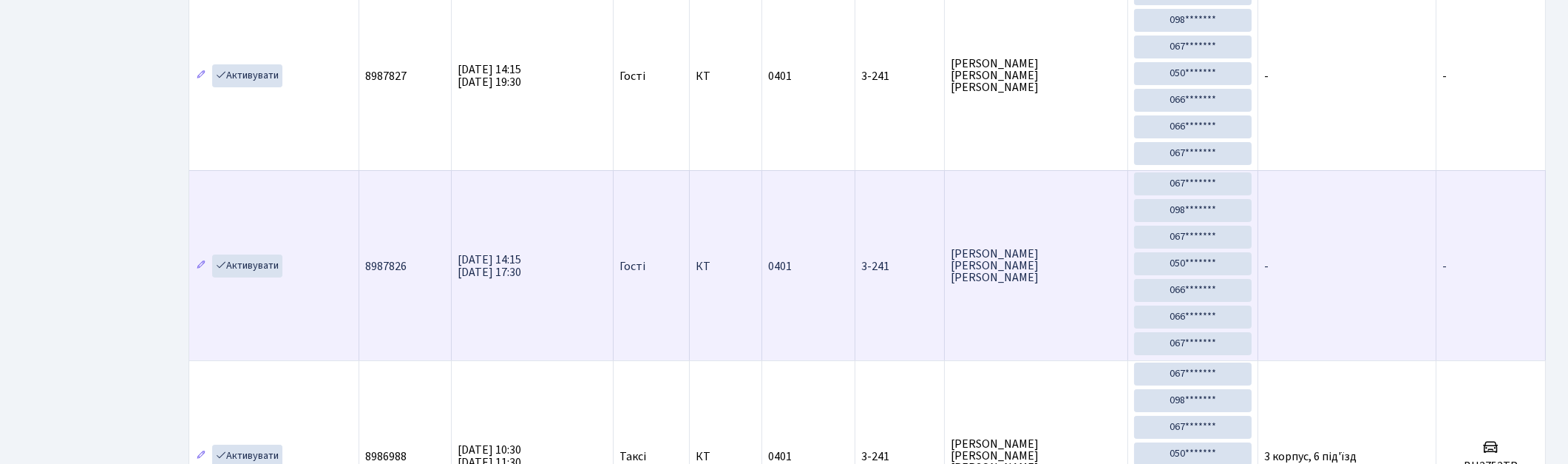
scroll to position [165, 0]
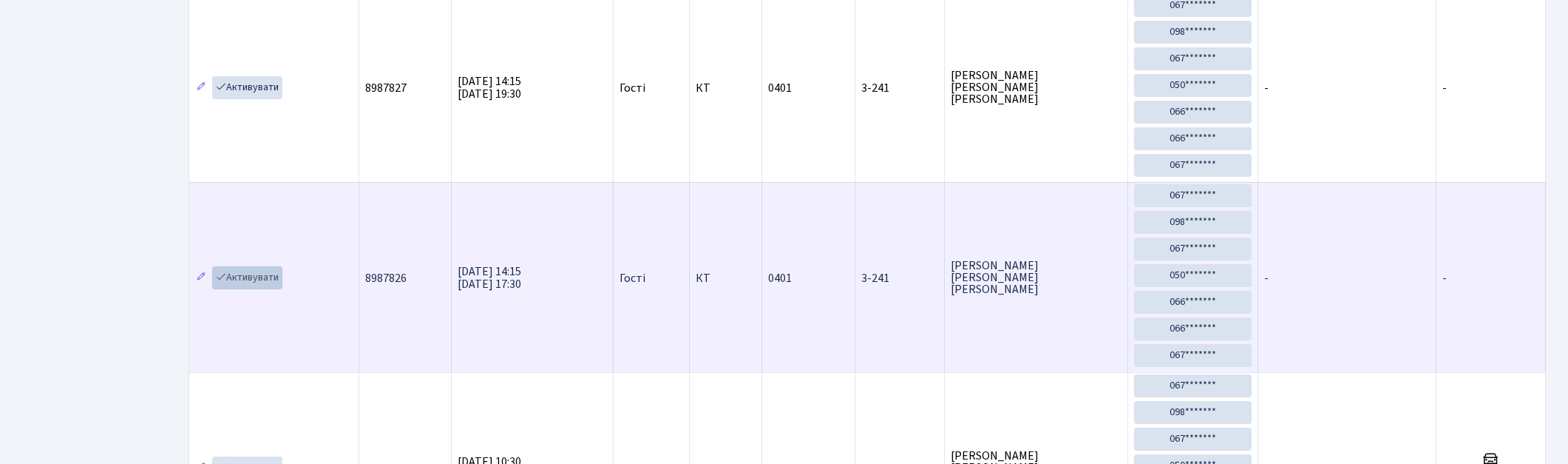
type input "3-241"
click at [232, 278] on link "Активувати" at bounding box center [247, 278] width 70 height 23
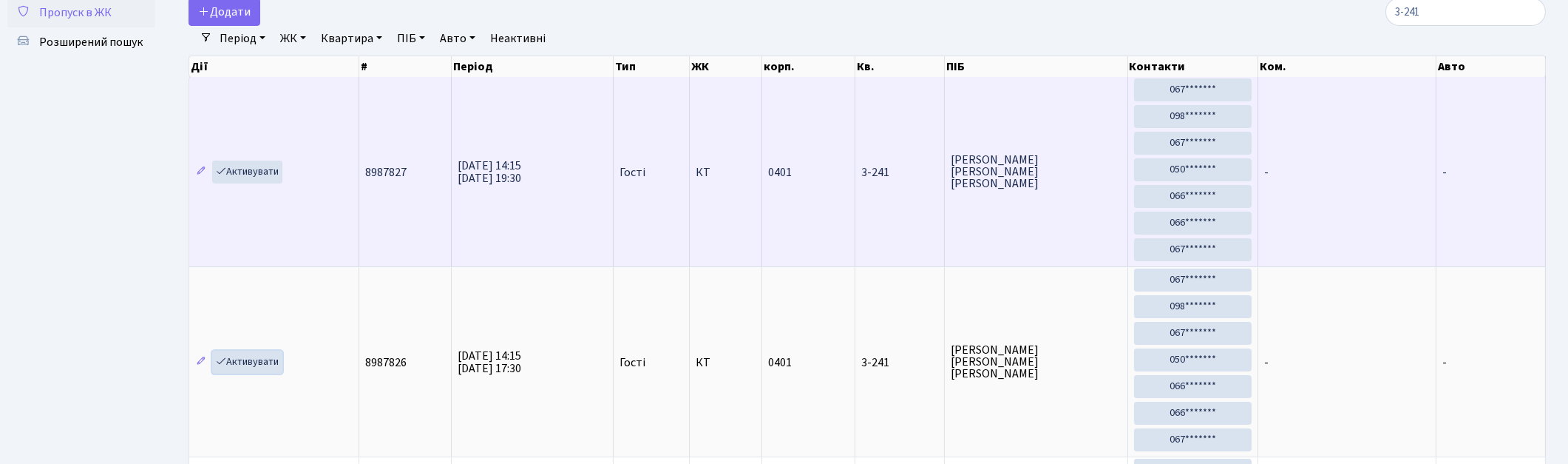
scroll to position [0, 0]
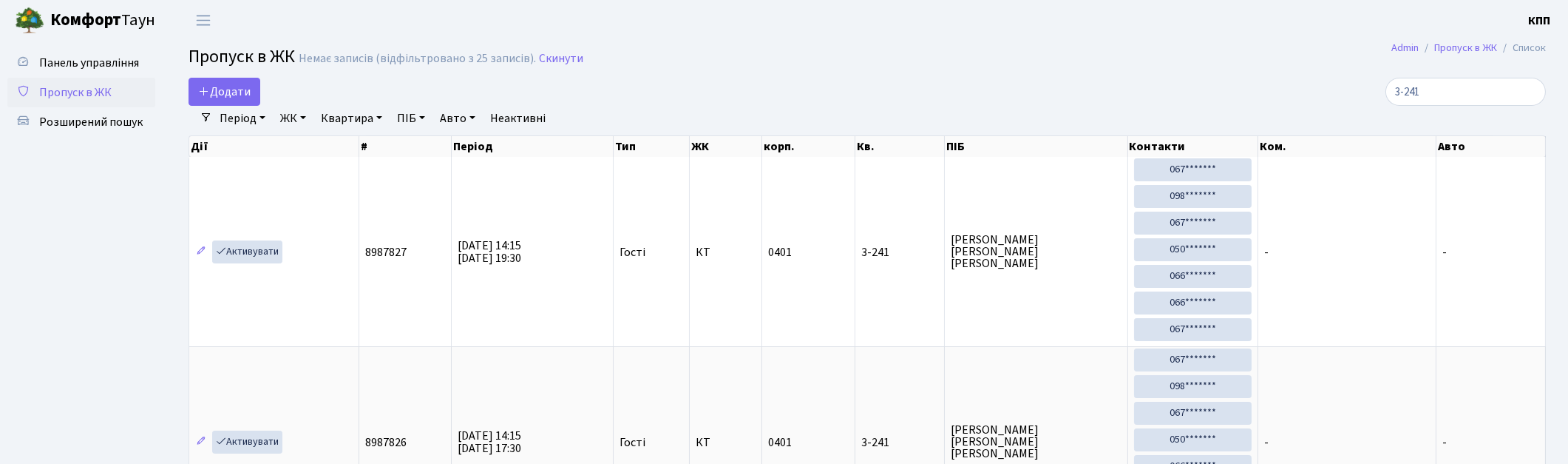
click at [81, 87] on span "Пропуск в ЖК" at bounding box center [75, 92] width 72 height 16
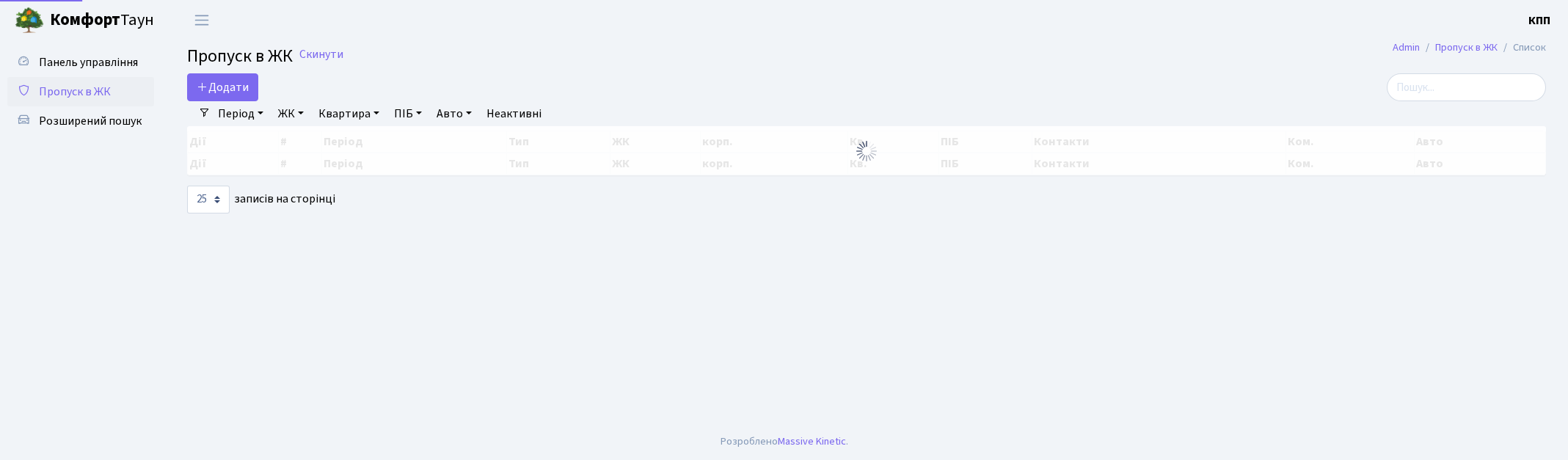
select select "25"
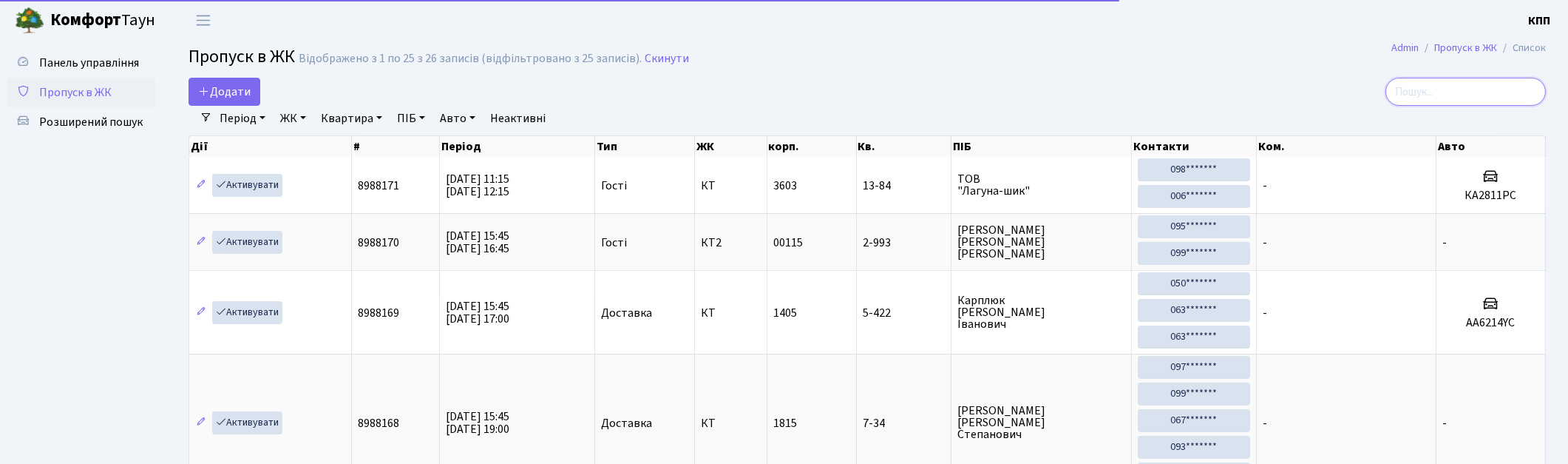
click at [1468, 78] on input "search" at bounding box center [1466, 92] width 161 height 28
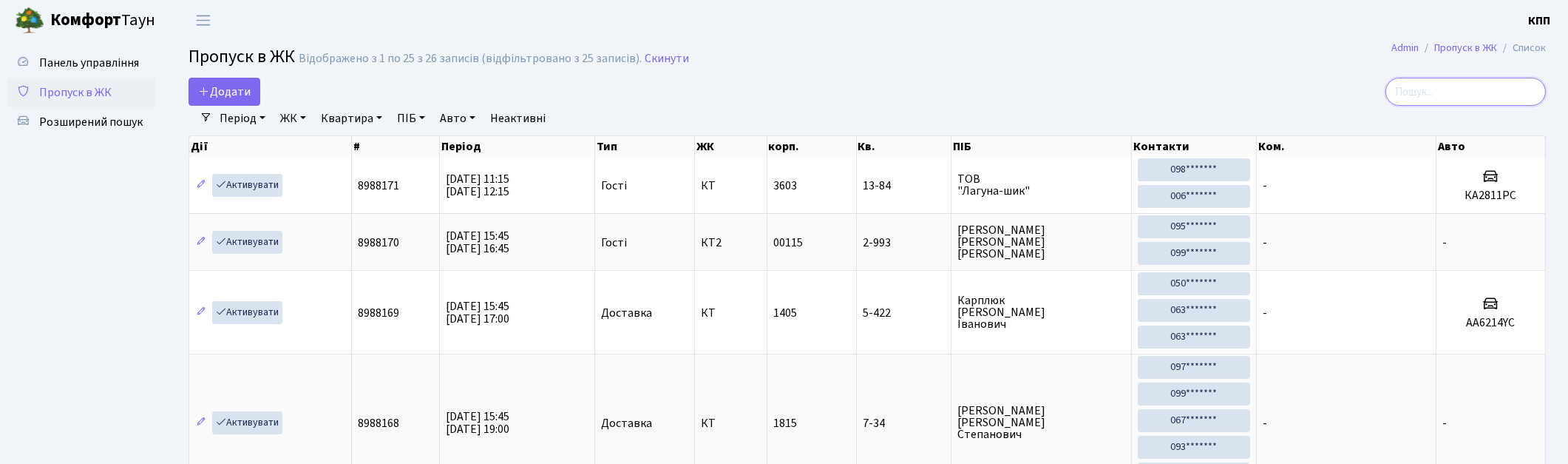
click at [1468, 90] on input "search" at bounding box center [1466, 92] width 161 height 28
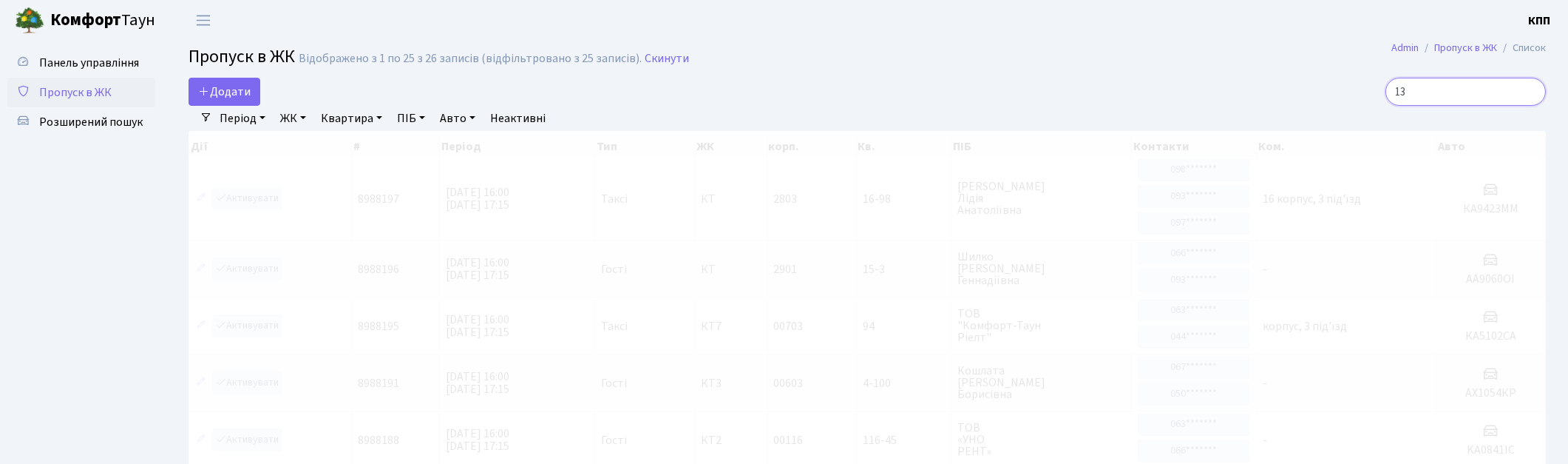
type input "1"
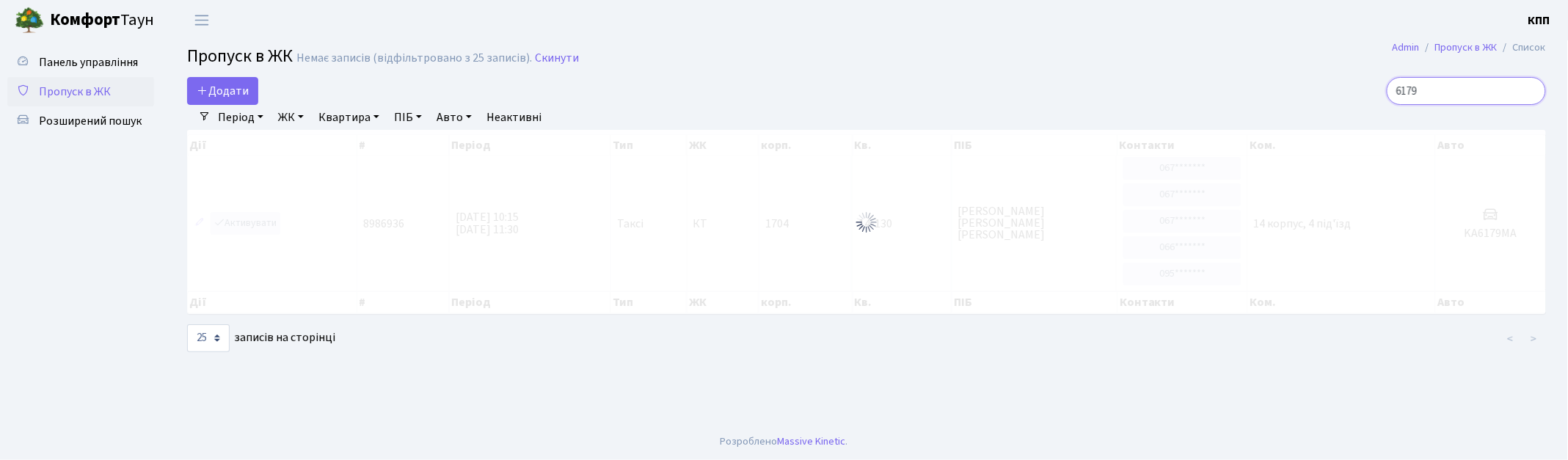
type input "6179"
click at [84, 89] on span "Пропуск в ЖК" at bounding box center [74, 91] width 71 height 16
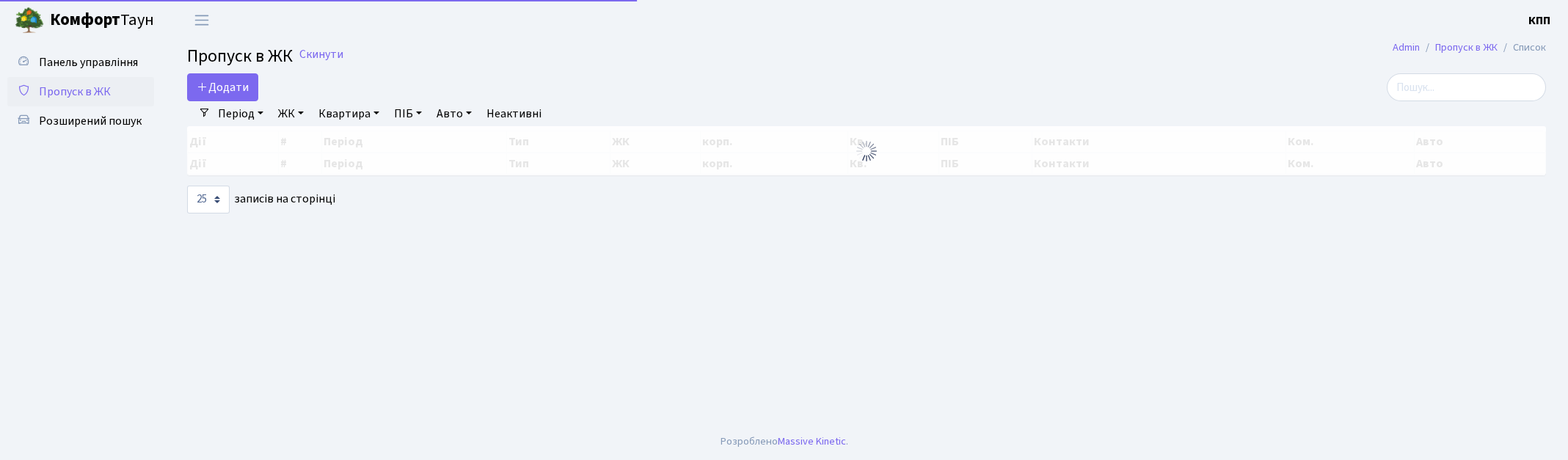
select select "25"
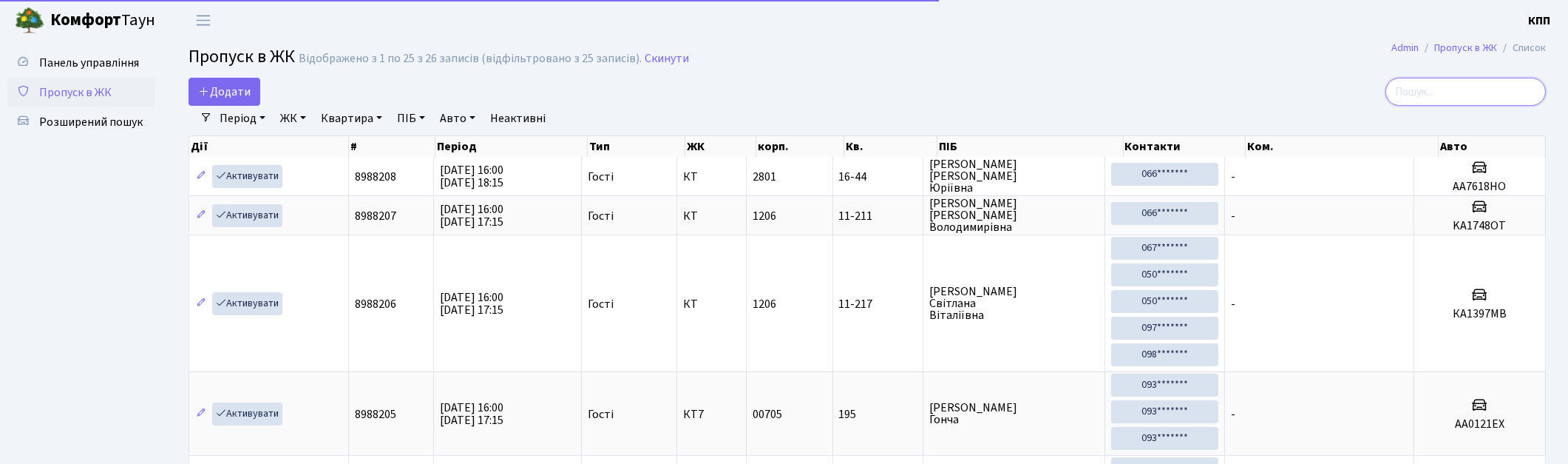
click at [1499, 85] on input "search" at bounding box center [1466, 92] width 161 height 28
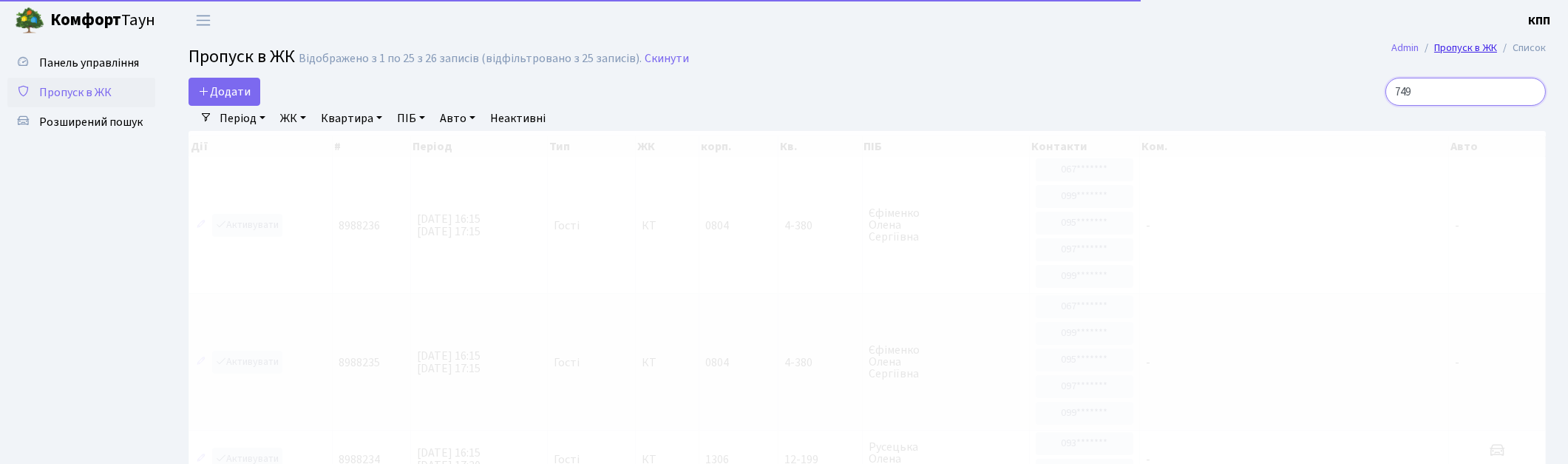
type input "7495"
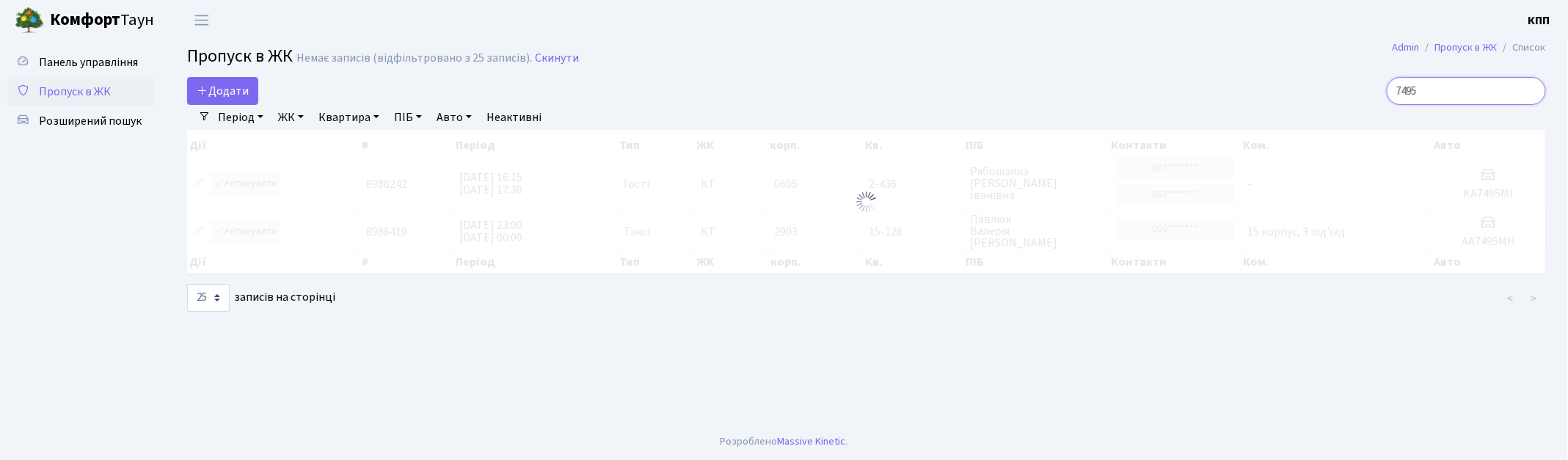
click at [1530, 92] on input "7495" at bounding box center [1466, 91] width 160 height 28
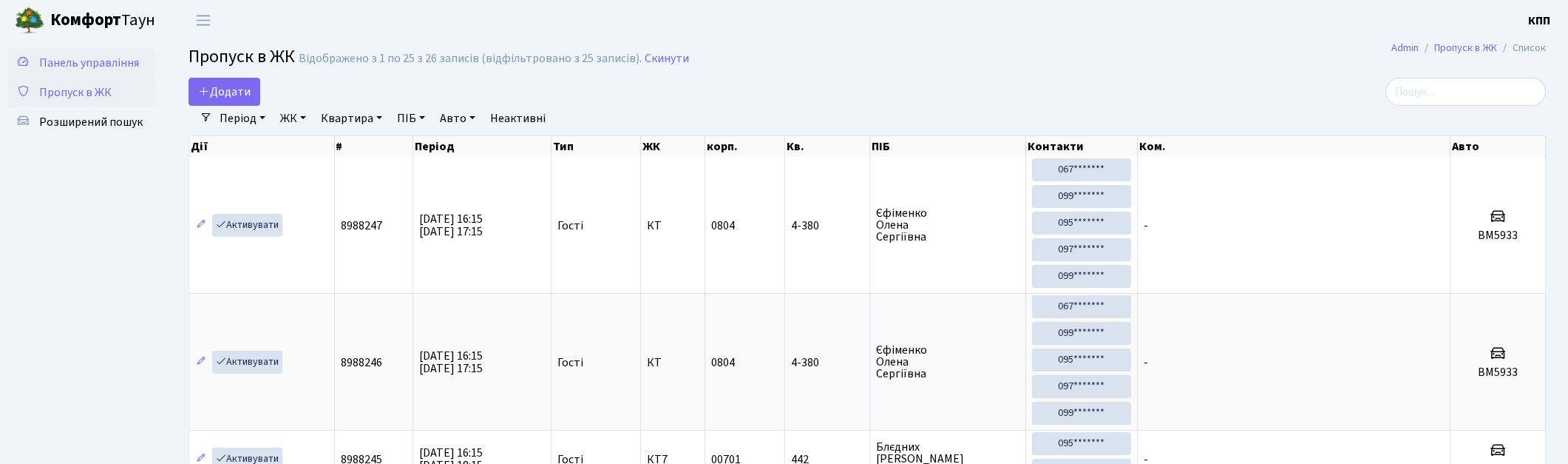
click at [100, 63] on span "Панель управління" at bounding box center [89, 63] width 100 height 16
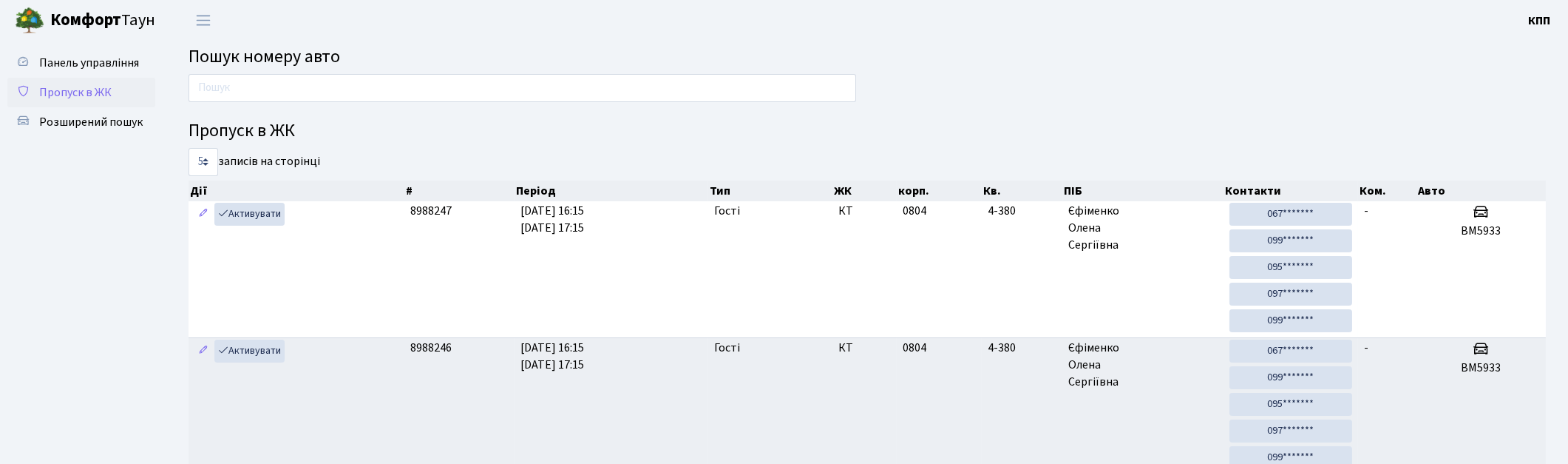
click at [97, 93] on span "Пропуск в ЖК" at bounding box center [75, 92] width 72 height 16
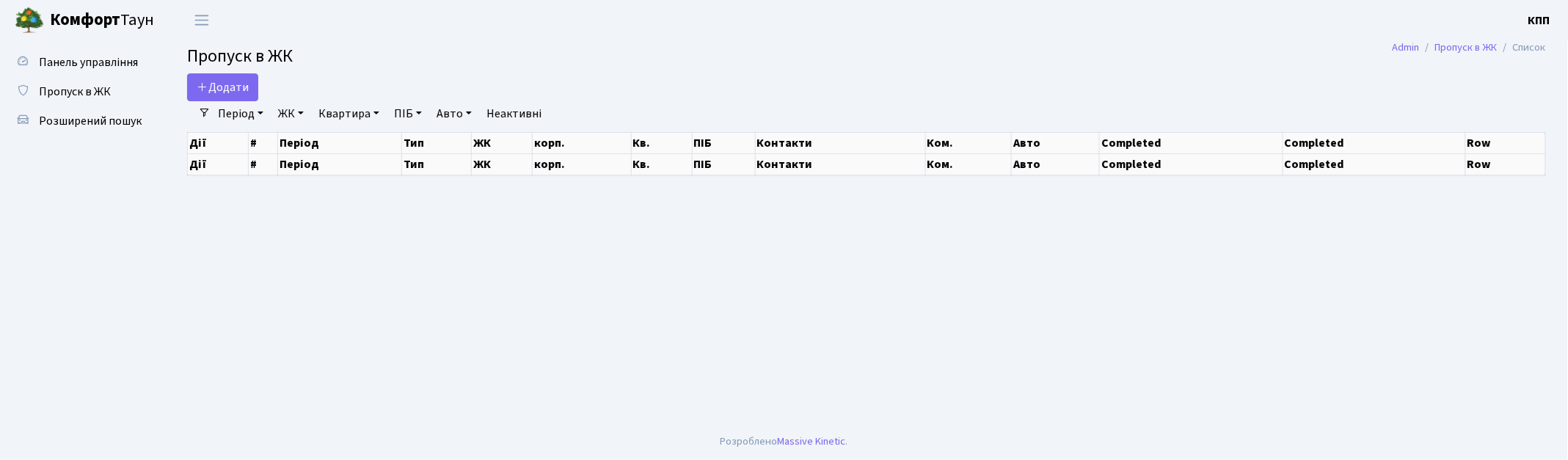
select select "25"
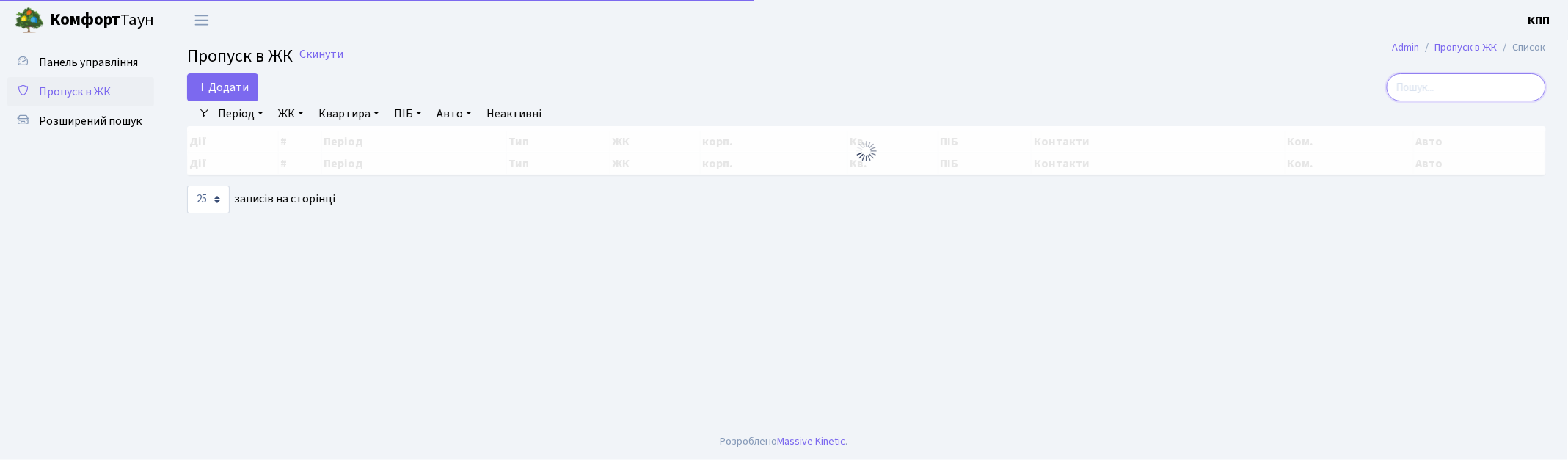
click at [1420, 93] on input "search" at bounding box center [1466, 87] width 160 height 28
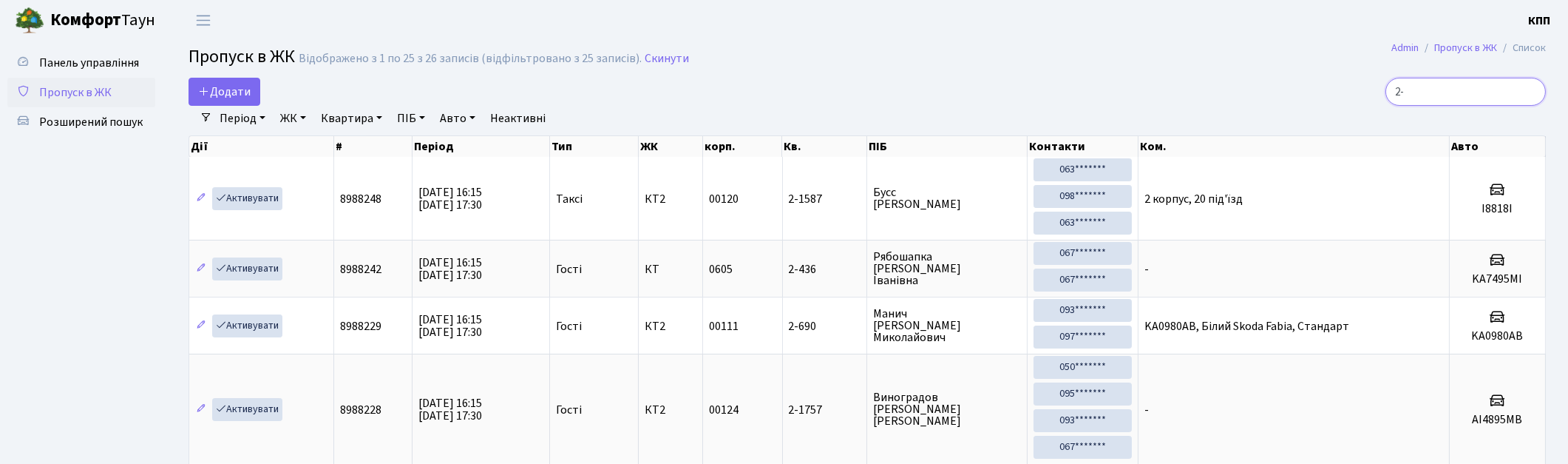
type input "2"
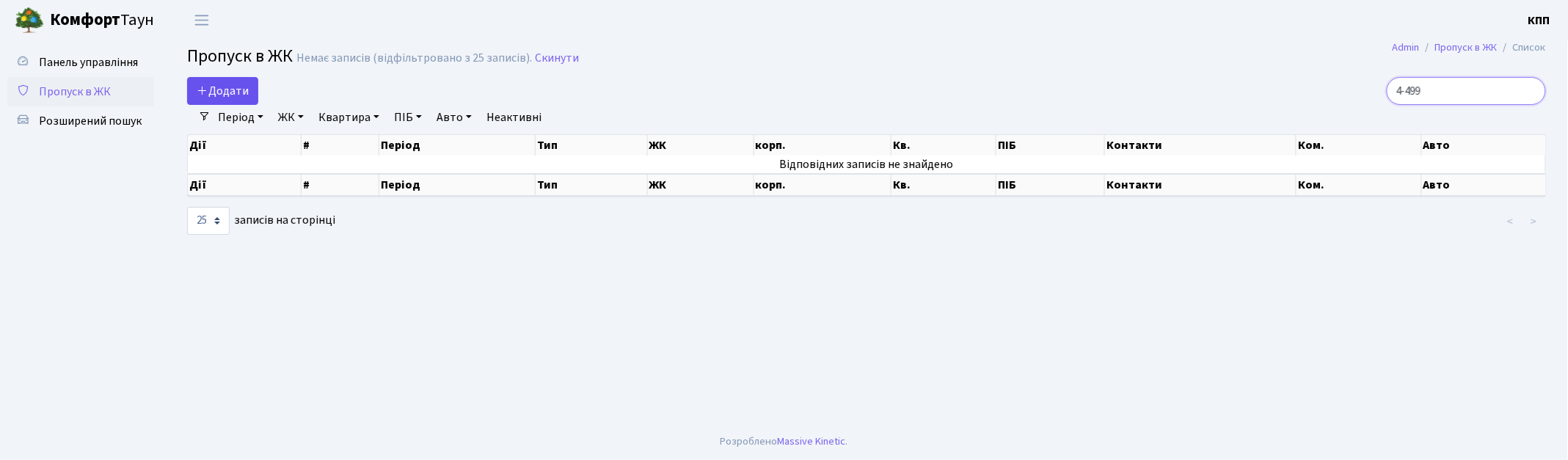
type input "4-499"
click at [237, 89] on span "Додати" at bounding box center [223, 90] width 52 height 16
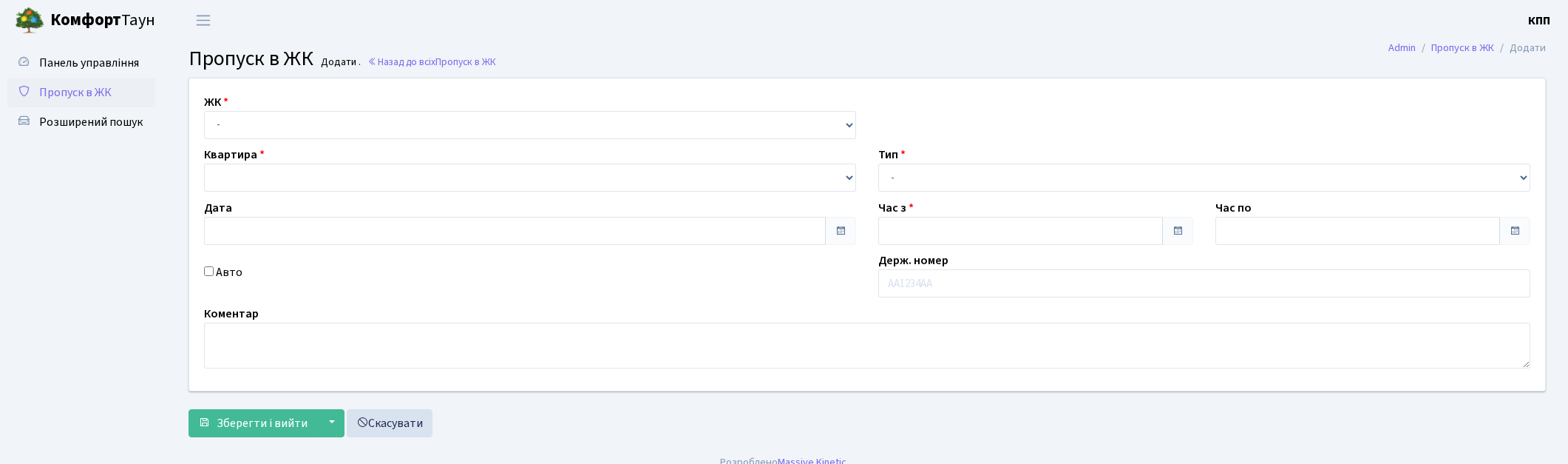
type input "[DATE]"
type input "16:15"
type input "17:15"
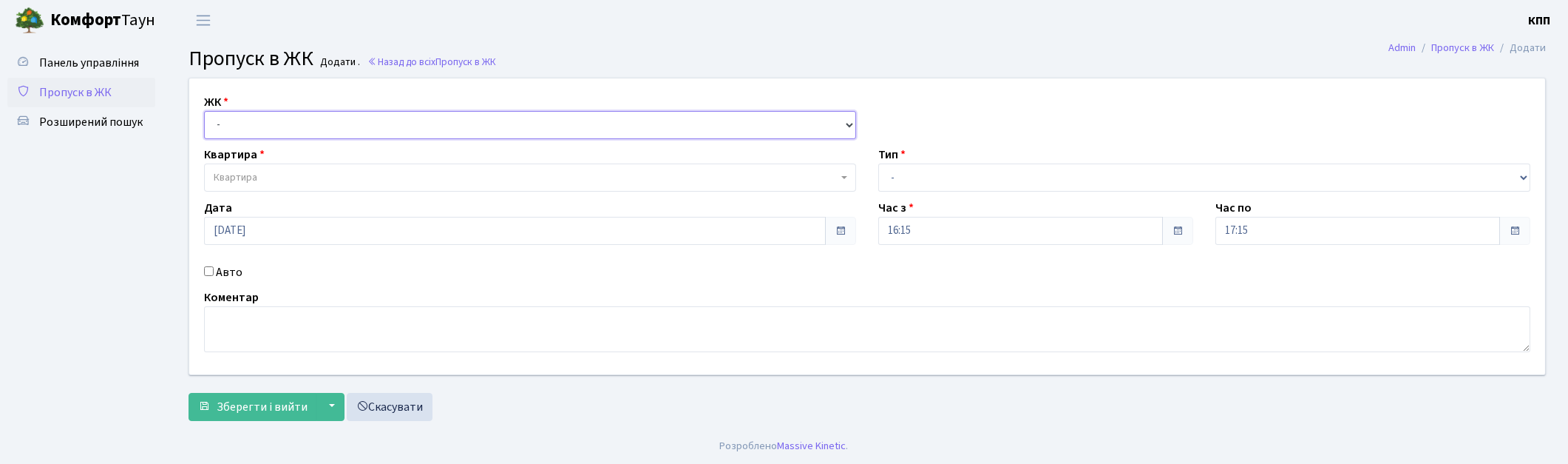
click at [250, 120] on select "- КТ, вул. Регенераторна, 4 КТ2, просп. [STREET_ADDRESS] [STREET_ADDRESS] [PERS…" at bounding box center [529, 125] width 652 height 28
select select "271"
click at [204, 111] on select "- КТ, вул. Регенераторна, 4 КТ2, просп. [STREET_ADDRESS] [STREET_ADDRESS] [PERS…" at bounding box center [529, 125] width 652 height 28
select select
click at [209, 275] on input "Авто" at bounding box center [209, 271] width 9 height 9
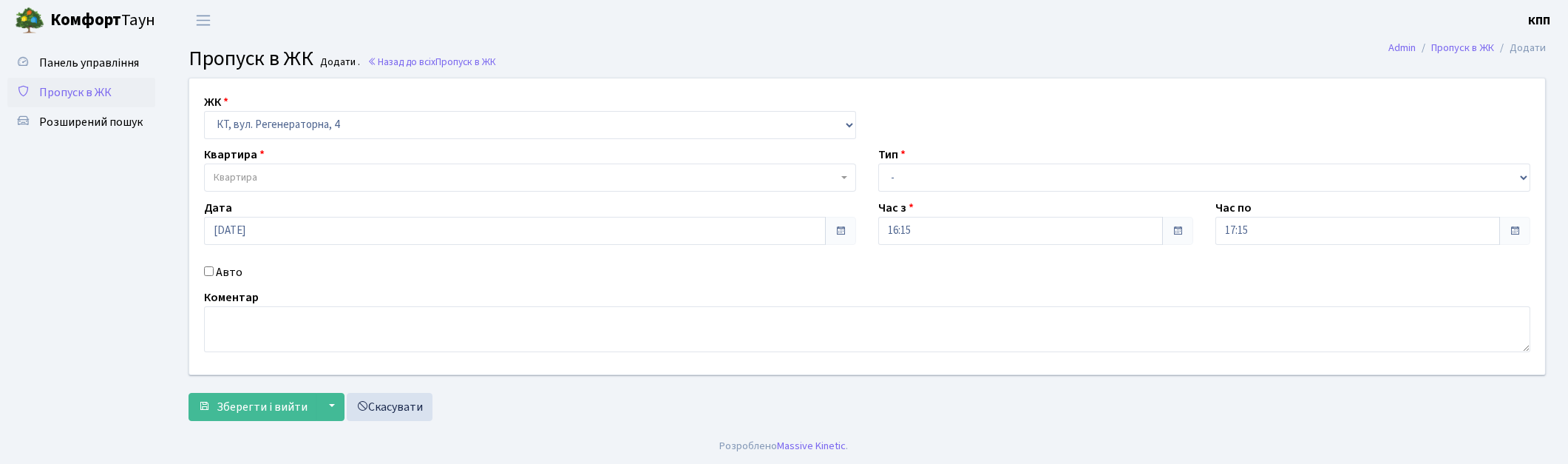
checkbox input "true"
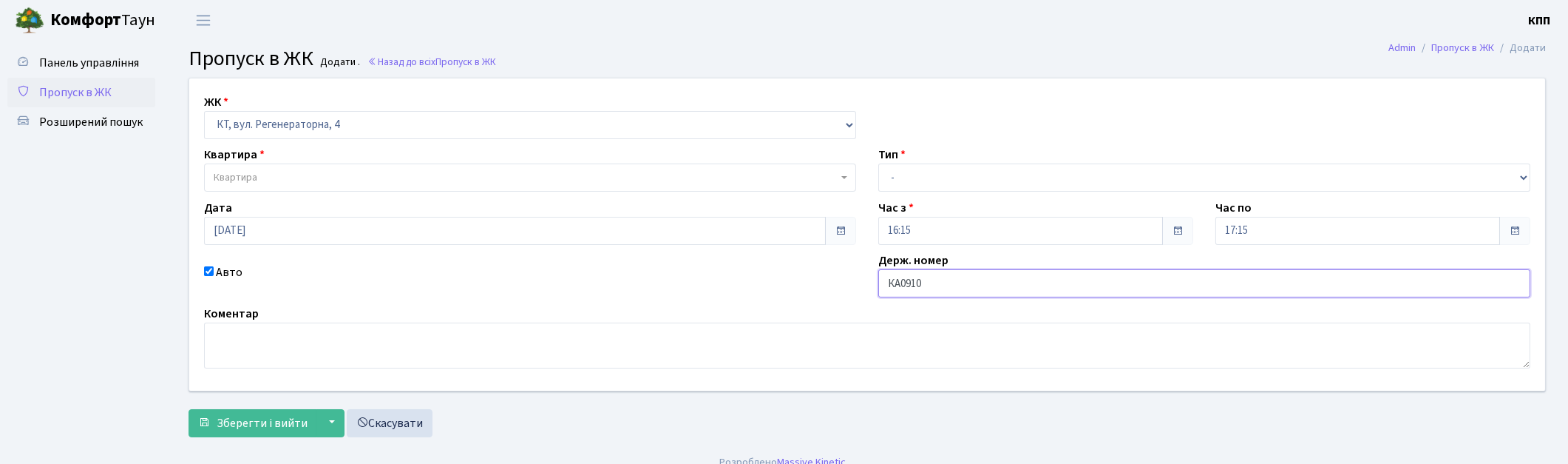
type input "КА0910РР"
click at [370, 189] on span "Квартира" at bounding box center [529, 178] width 652 height 28
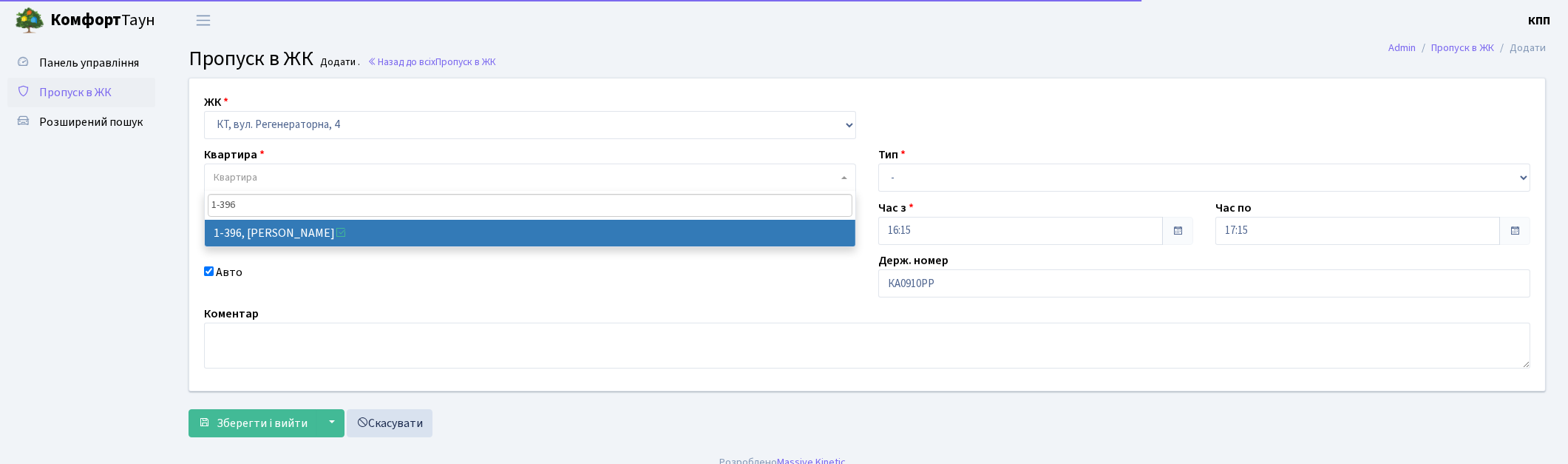
type input "1-396"
select select "448"
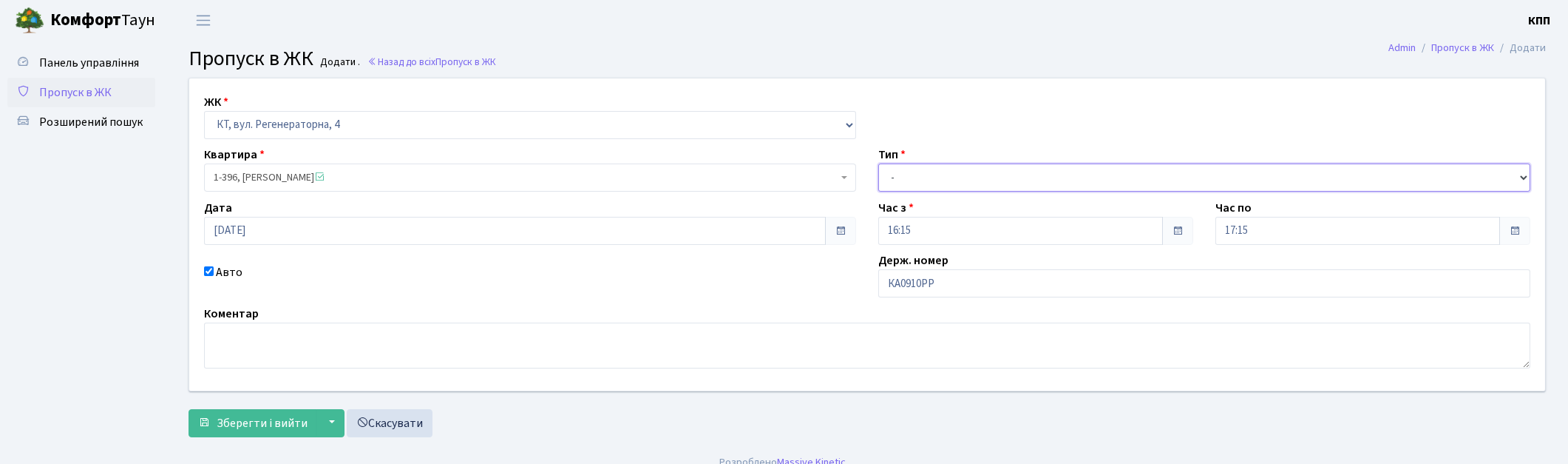
drag, startPoint x: 1132, startPoint y: 165, endPoint x: 1127, endPoint y: 180, distance: 15.8
click at [1131, 167] on select "- Доставка Таксі Гості Сервіс" at bounding box center [1203, 178] width 652 height 28
select select "3"
click at [878, 164] on select "- Доставка Таксі Гості Сервіс" at bounding box center [1203, 178] width 652 height 28
click at [279, 429] on span "Зберегти і вийти" at bounding box center [262, 423] width 91 height 16
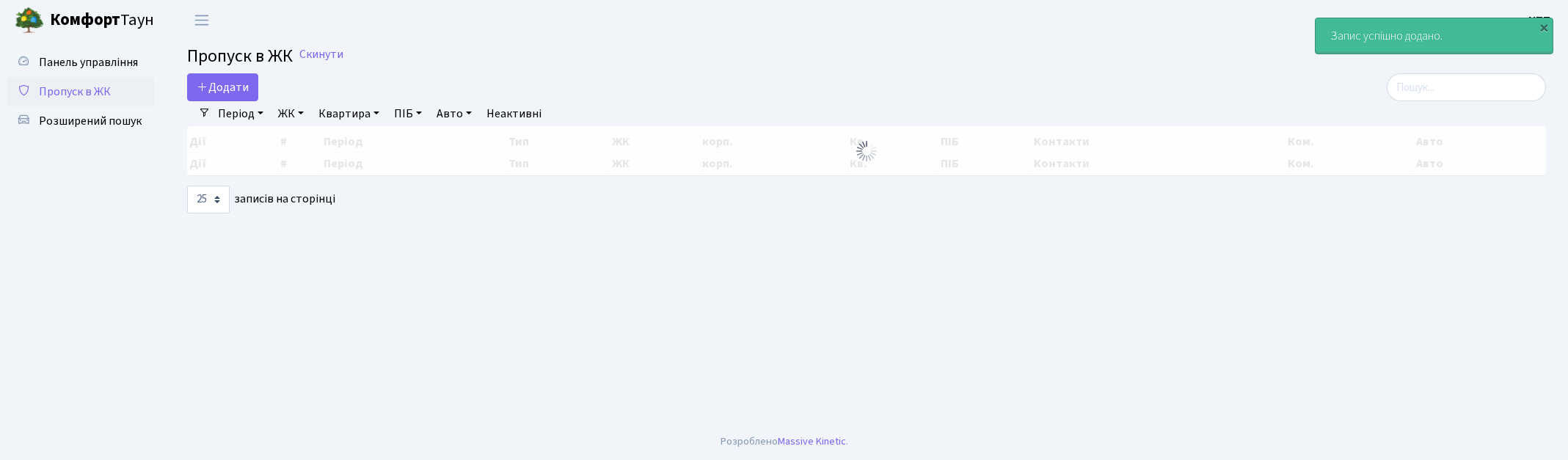
select select "25"
click at [1502, 96] on input "search" at bounding box center [1466, 87] width 160 height 28
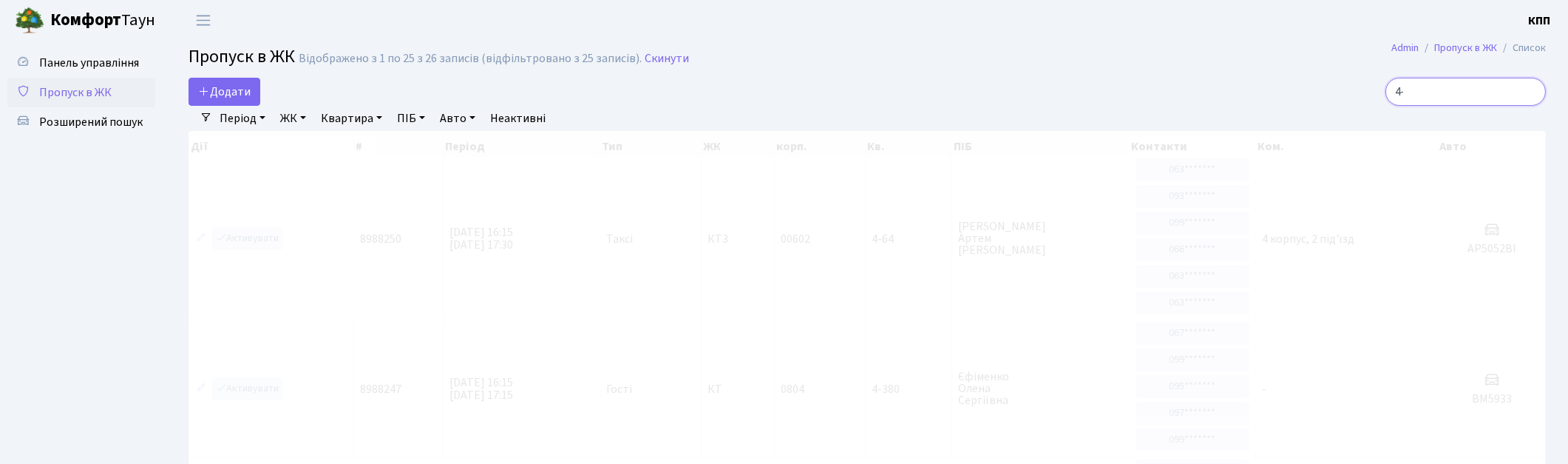
type input "4"
type input "5-499"
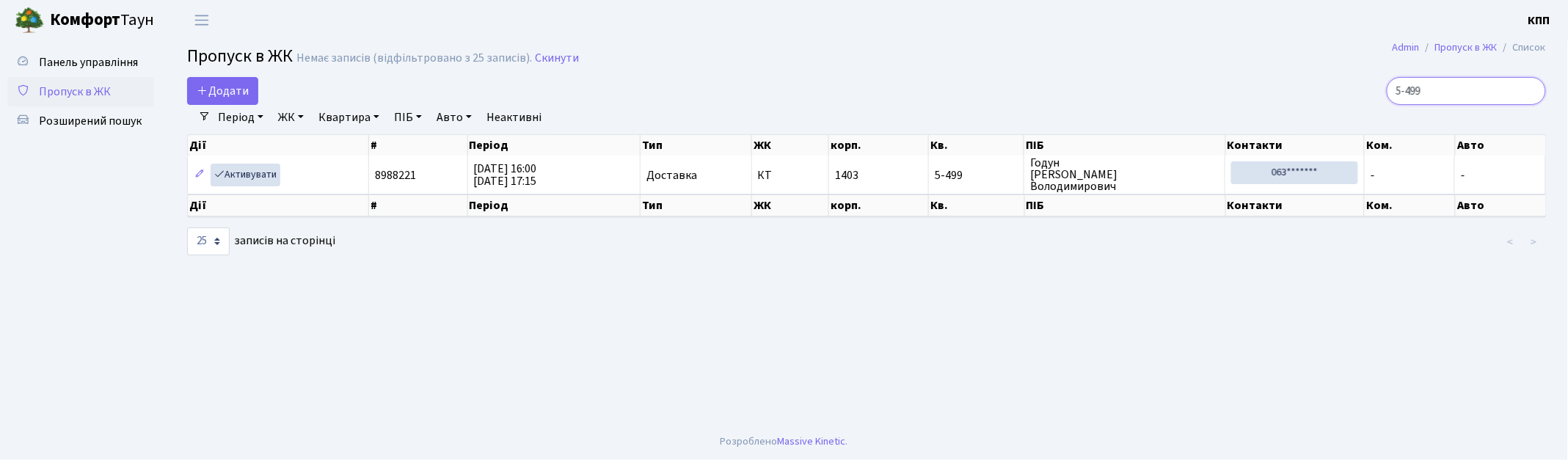
click at [1528, 91] on input "5-499" at bounding box center [1466, 91] width 160 height 28
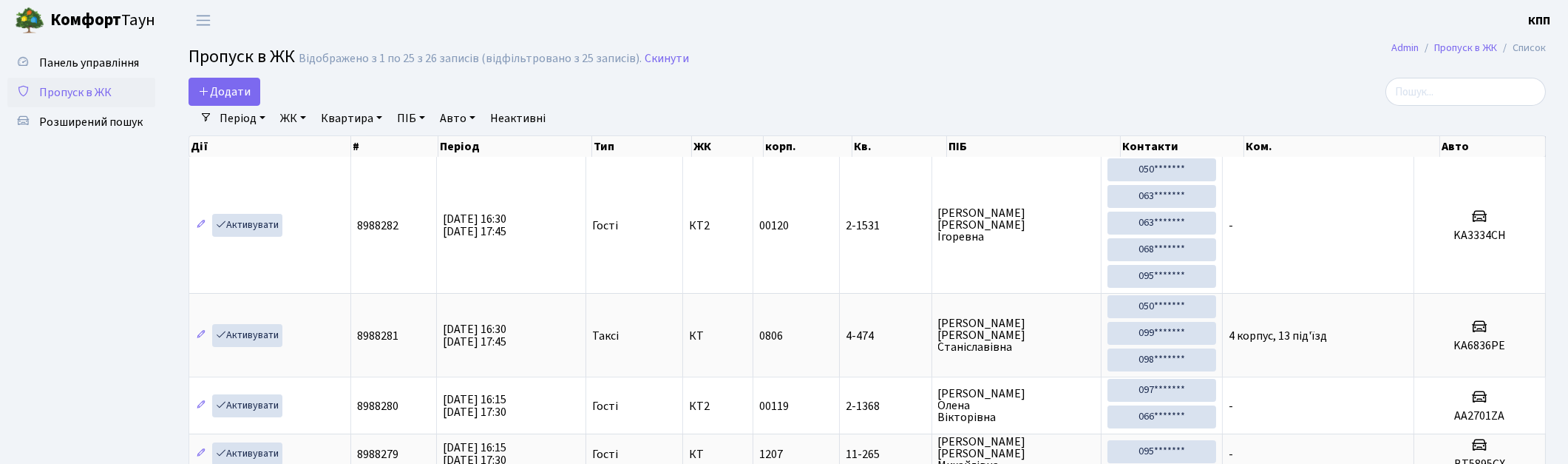
click at [415, 119] on link "ПІБ" at bounding box center [410, 118] width 40 height 25
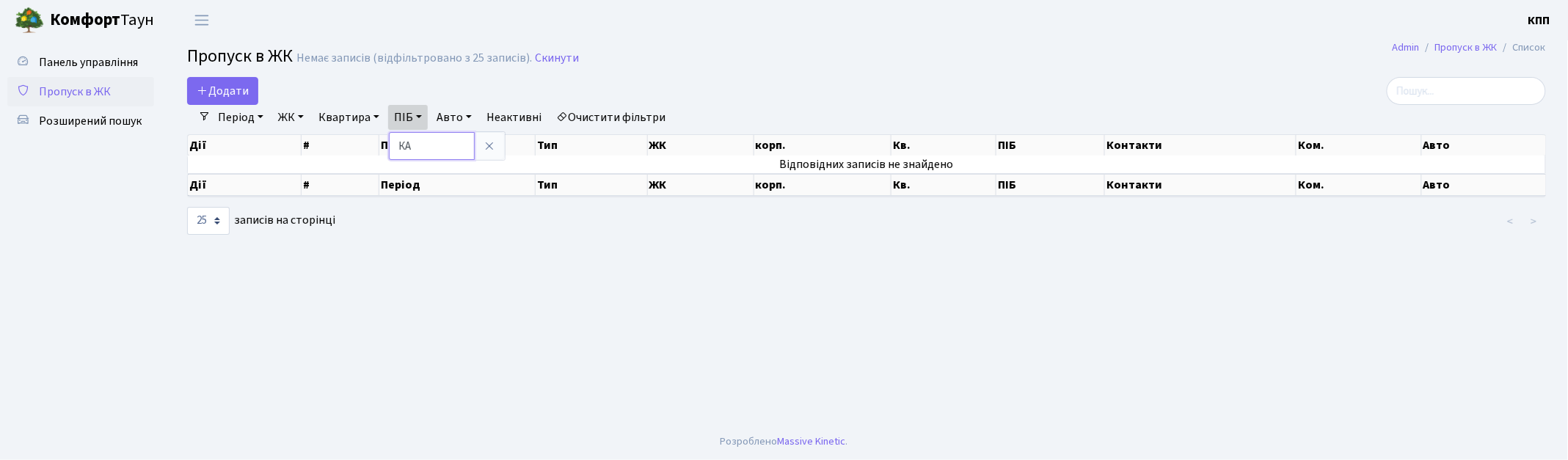
type input "К"
click at [490, 146] on icon at bounding box center [489, 146] width 12 height 12
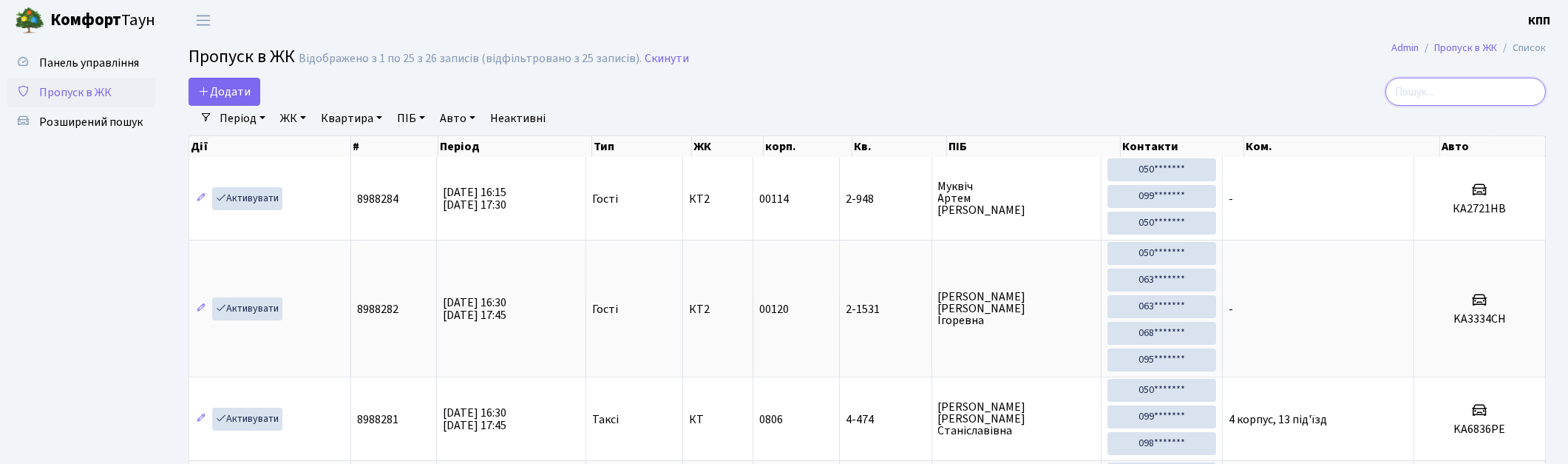
click at [1516, 94] on input "search" at bounding box center [1466, 92] width 161 height 28
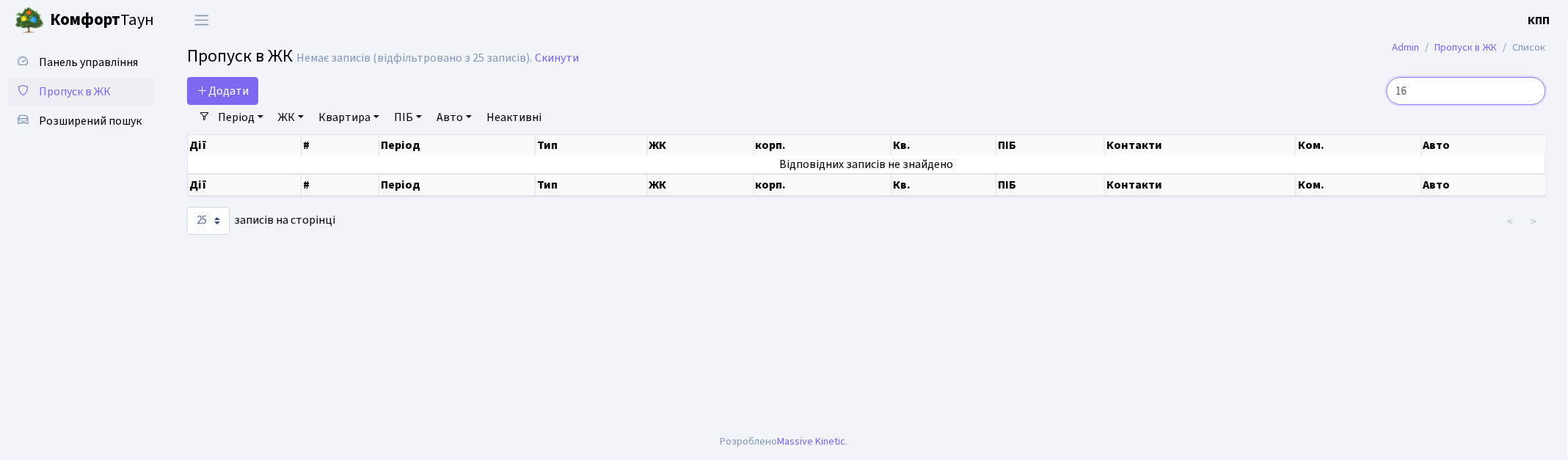
type input "1"
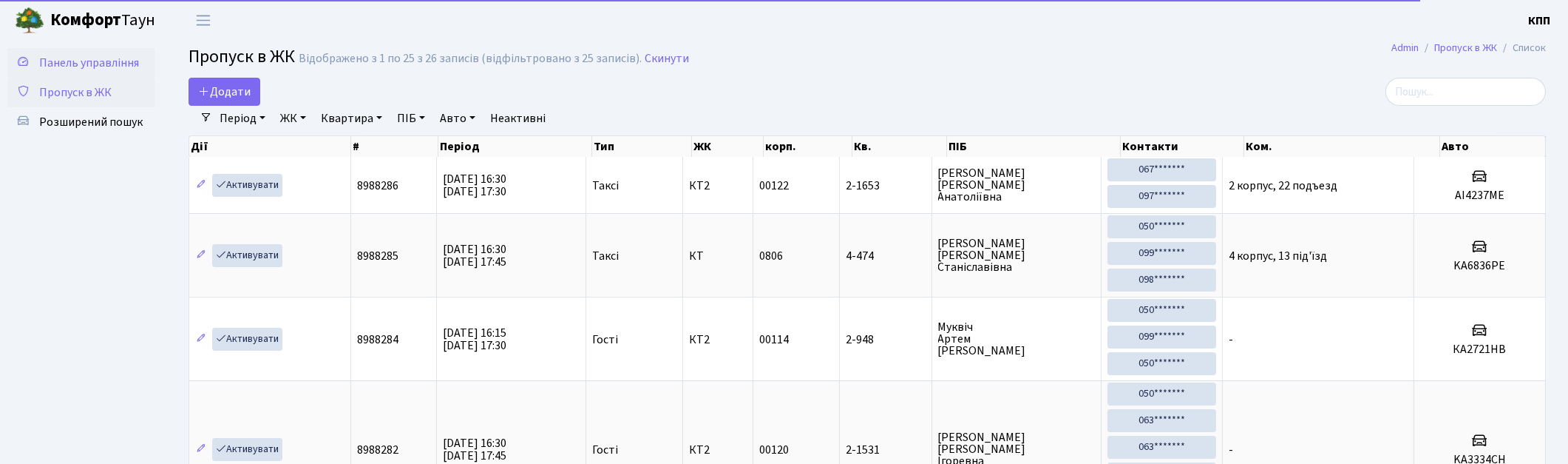
click at [66, 60] on span "Панель управління" at bounding box center [89, 63] width 100 height 16
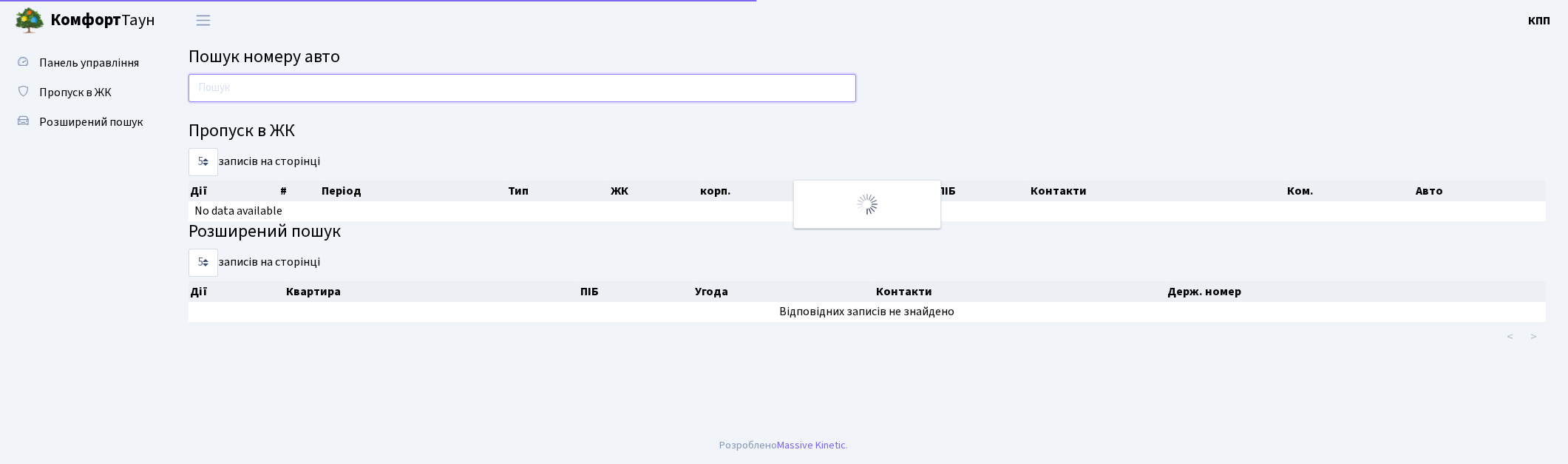
click at [249, 85] on input "text" at bounding box center [523, 88] width 668 height 28
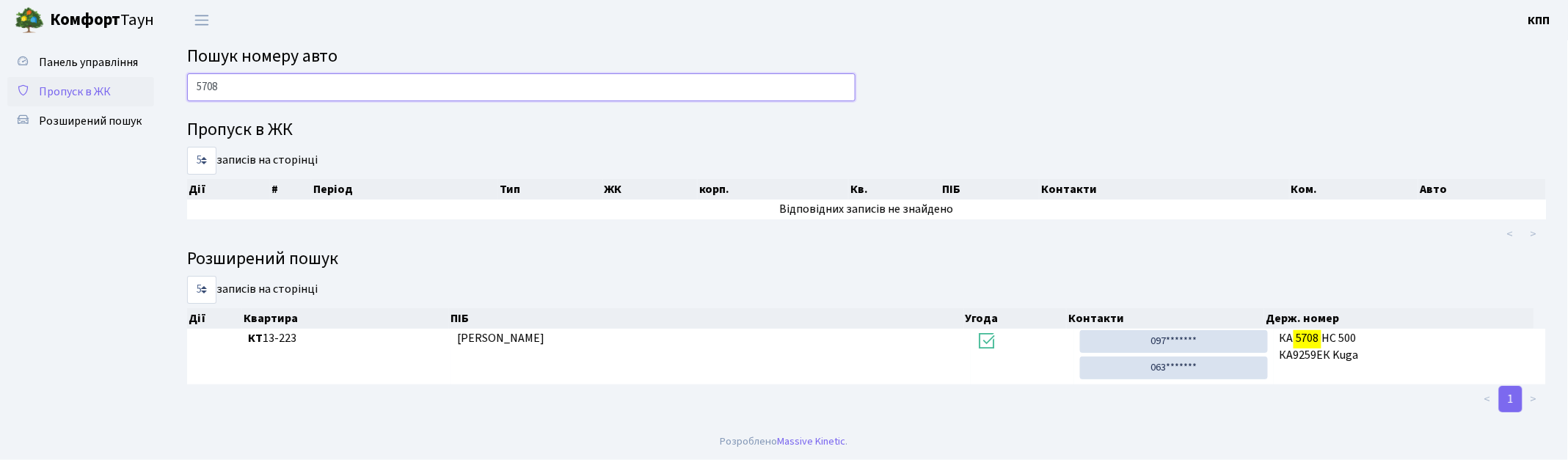
type input "5708"
click at [130, 100] on link "Пропуск в ЖК" at bounding box center [81, 92] width 147 height 30
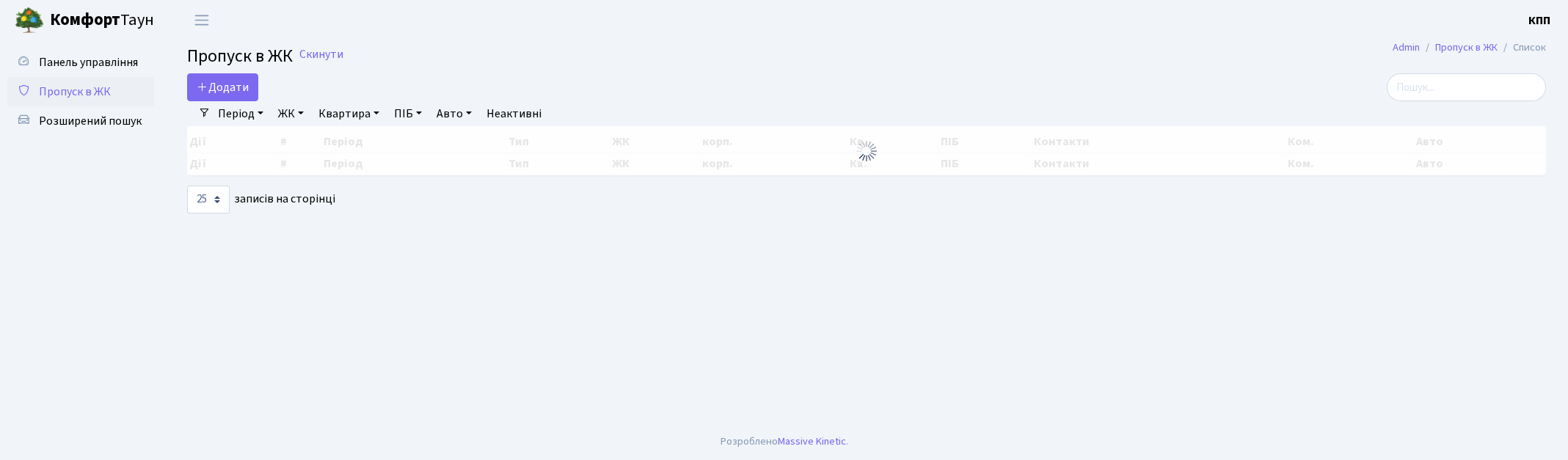
select select "25"
click at [1463, 89] on input "search" at bounding box center [1466, 87] width 160 height 28
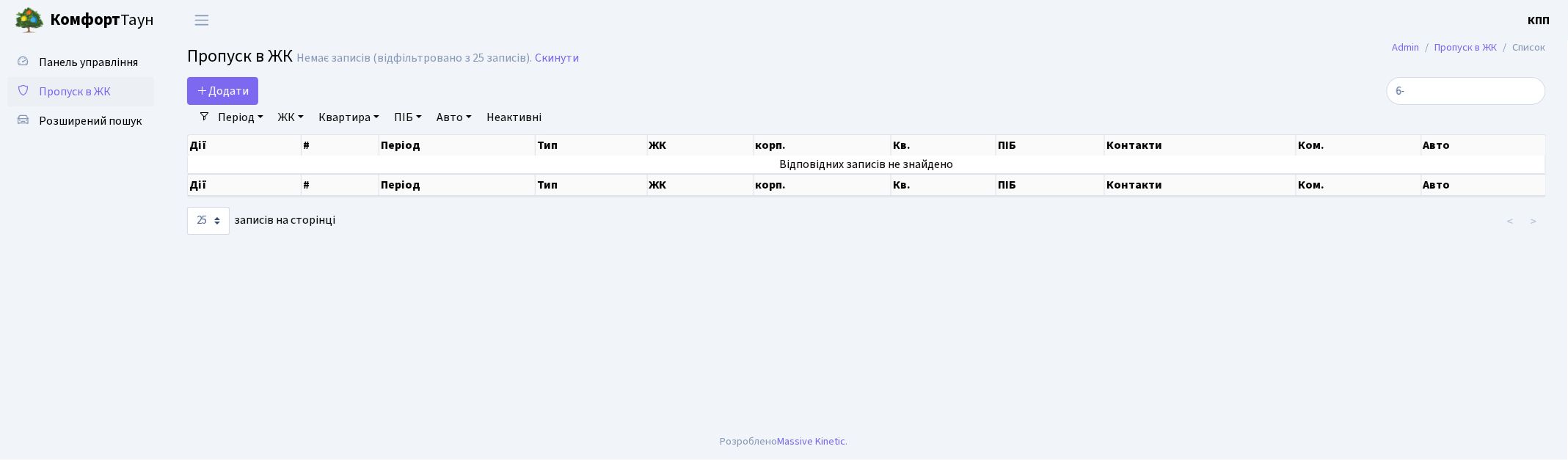
type input "6"
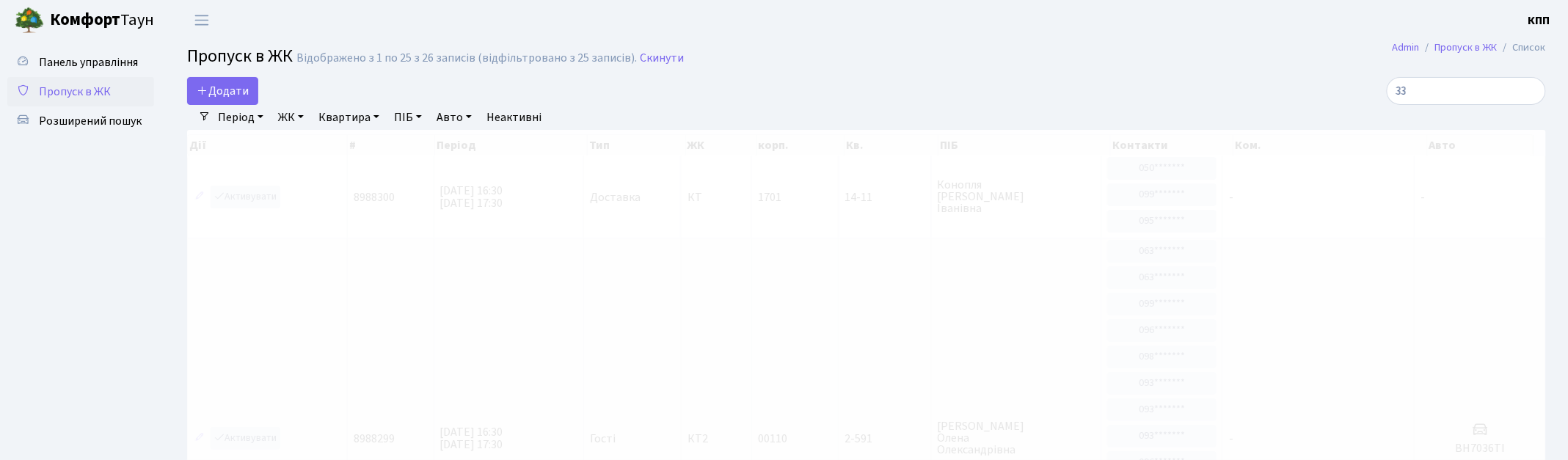
type input "3"
type input "1"
click at [215, 91] on span "Додати" at bounding box center [223, 90] width 52 height 16
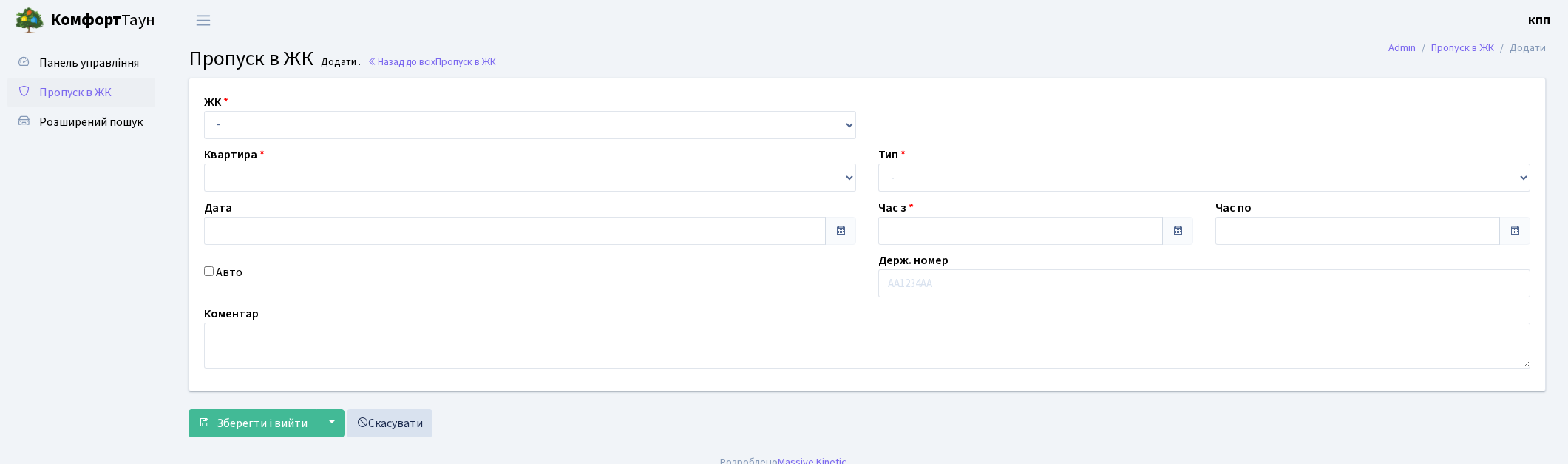
type input "[DATE]"
type input "16:30"
type input "17:45"
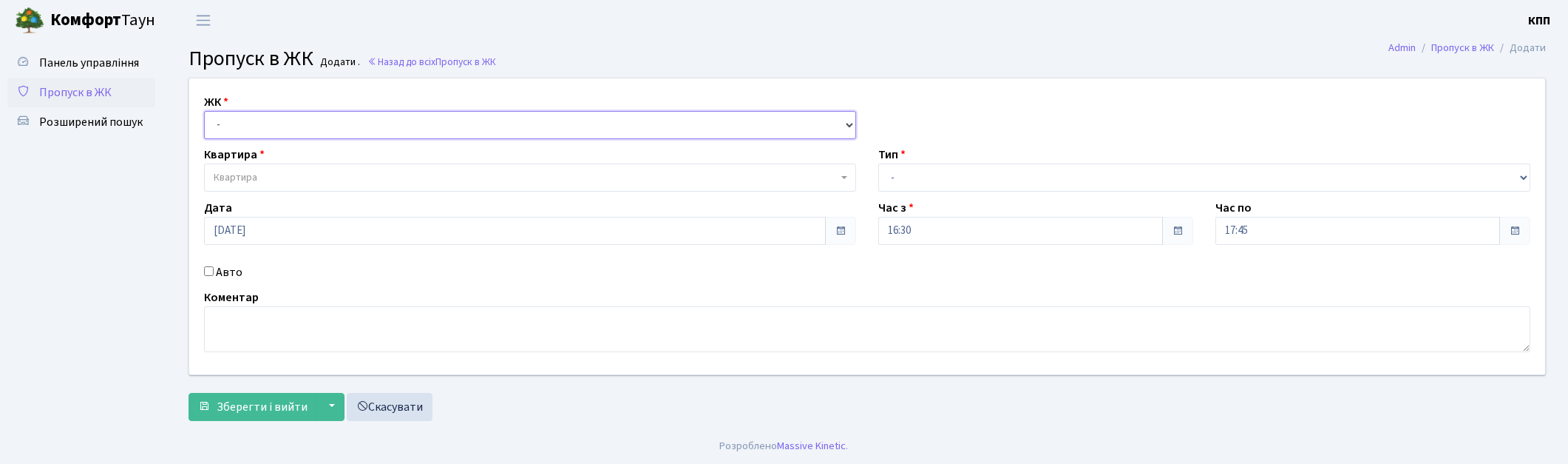
click at [216, 123] on select "- КТ, вул. Регенераторна, 4 КТ2, просп. Соборності, 17 КТ3, вул. Березнева, 16 …" at bounding box center [529, 125] width 652 height 28
select select "271"
click at [204, 111] on select "- КТ, вул. Регенераторна, 4 КТ2, просп. Соборності, 17 КТ3, вул. Березнева, 16 …" at bounding box center [529, 125] width 652 height 28
select select
click at [207, 272] on input "Авто" at bounding box center [209, 271] width 9 height 9
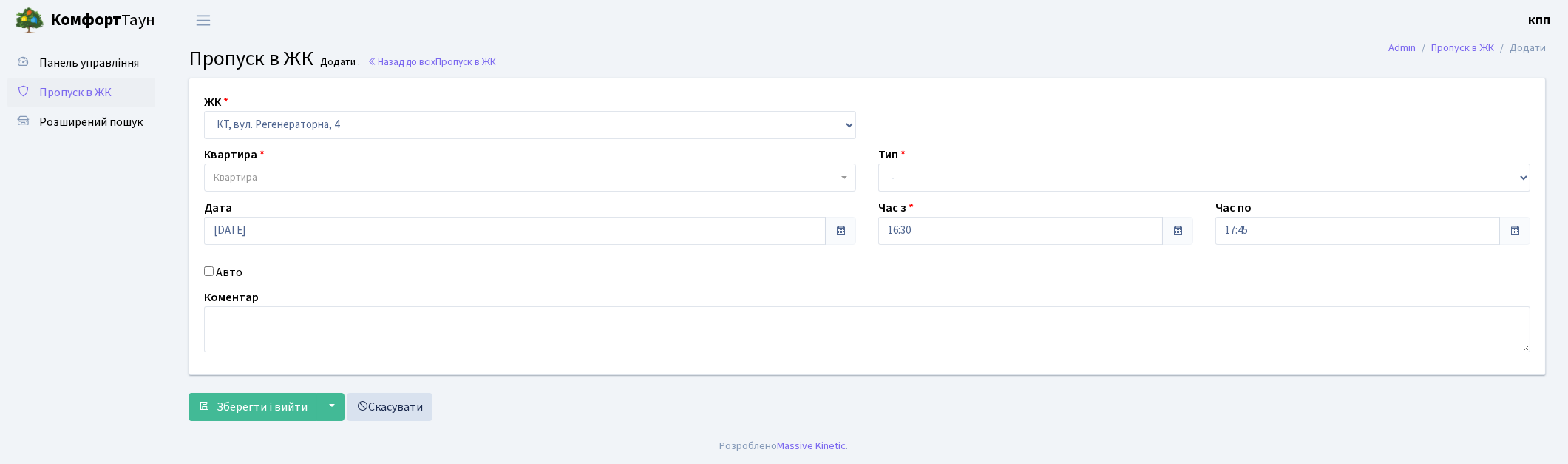
checkbox input "true"
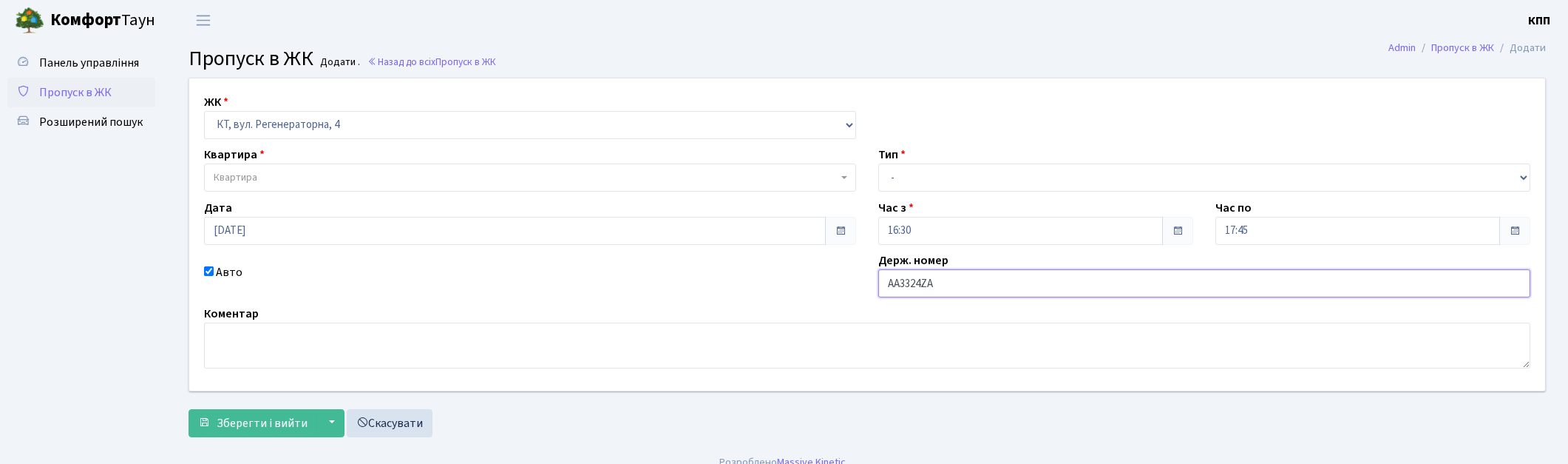
type input "АА3324ZA"
click at [249, 175] on span "Квартира" at bounding box center [236, 178] width 44 height 15
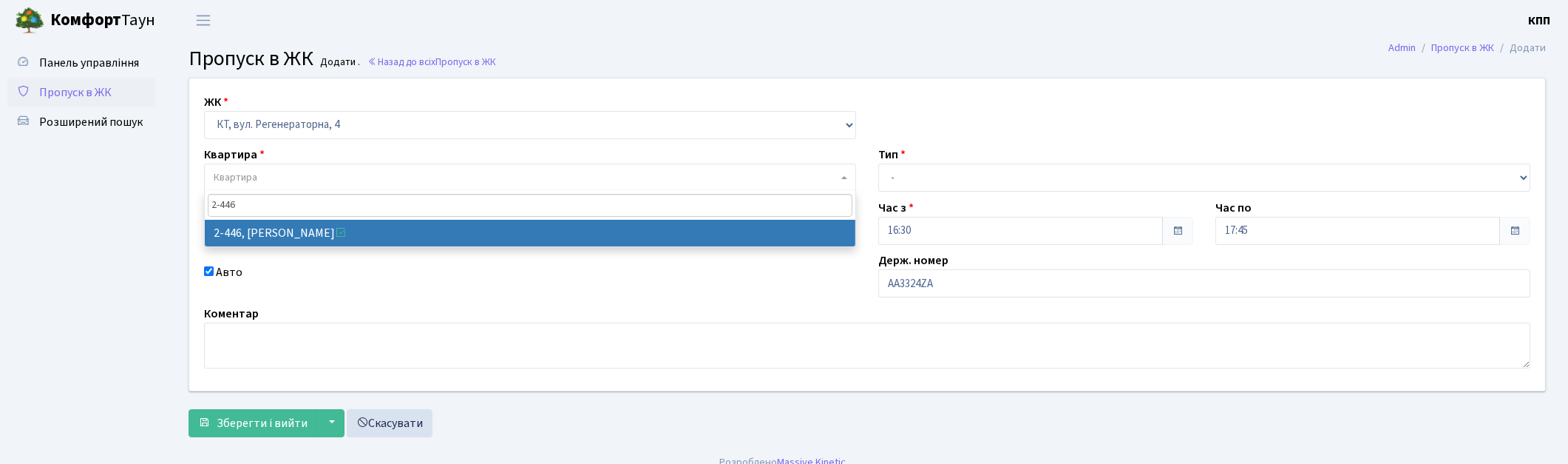
type input "2-446"
select select "1460"
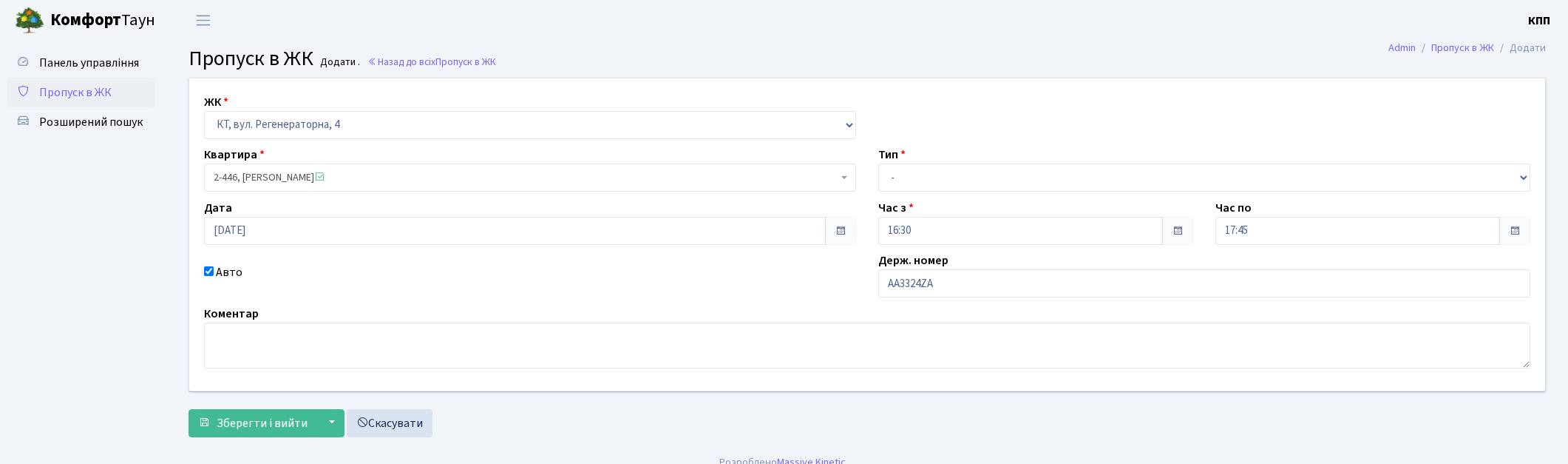
click at [914, 152] on div "Тип - Доставка Таксі Гості Сервіс" at bounding box center [1203, 168] width 674 height 46
click at [916, 189] on select "- Доставка Таксі Гості Сервіс" at bounding box center [1203, 178] width 652 height 28
select select "1"
click at [878, 164] on select "- Доставка Таксі Гості Сервіс" at bounding box center [1203, 178] width 652 height 28
click at [246, 405] on form "ЖК - КТ, вул. Регенераторна, 4 КТ2, просп. Соборності, 17 КТ3, вул. Березнева, …" at bounding box center [868, 257] width 1358 height 359
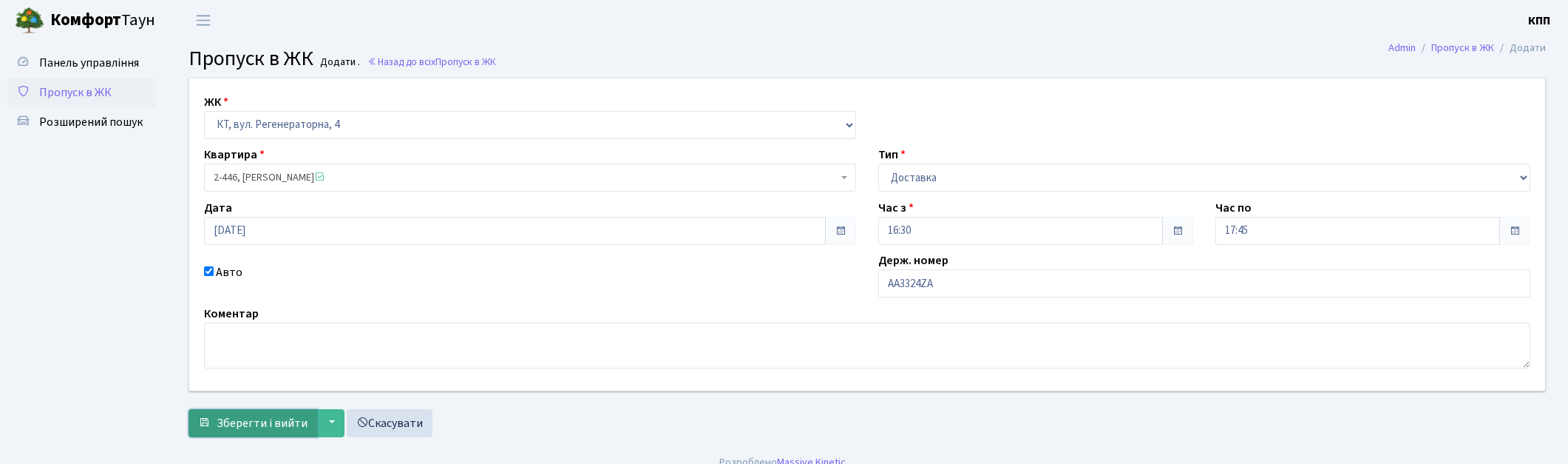
click at [242, 424] on span "Зберегти і вийти" at bounding box center [262, 423] width 91 height 16
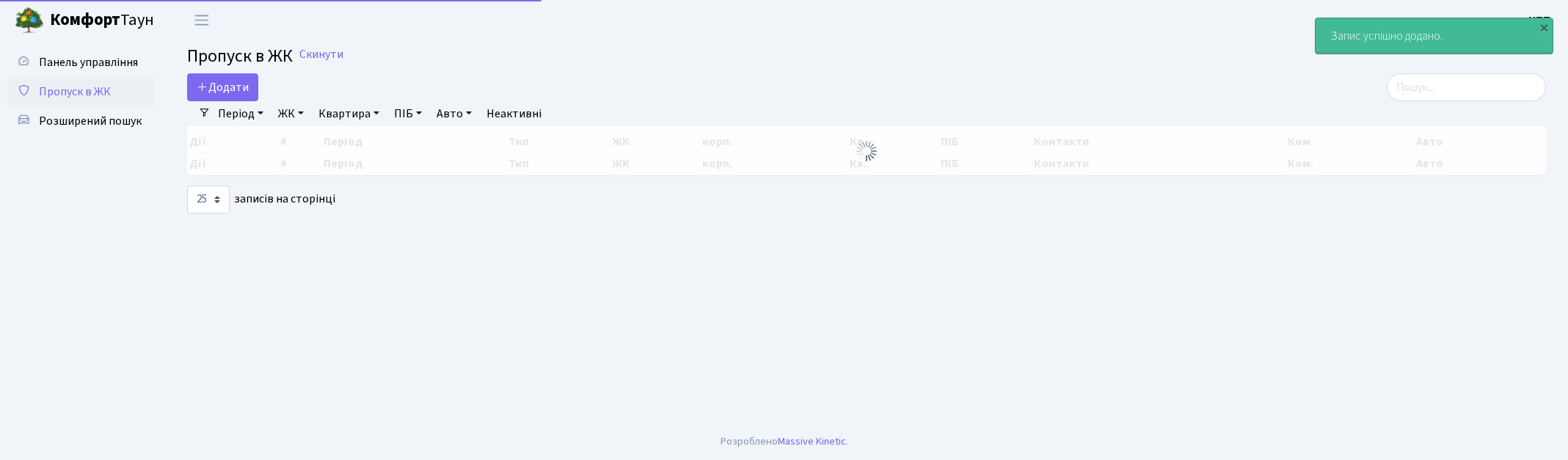
select select "25"
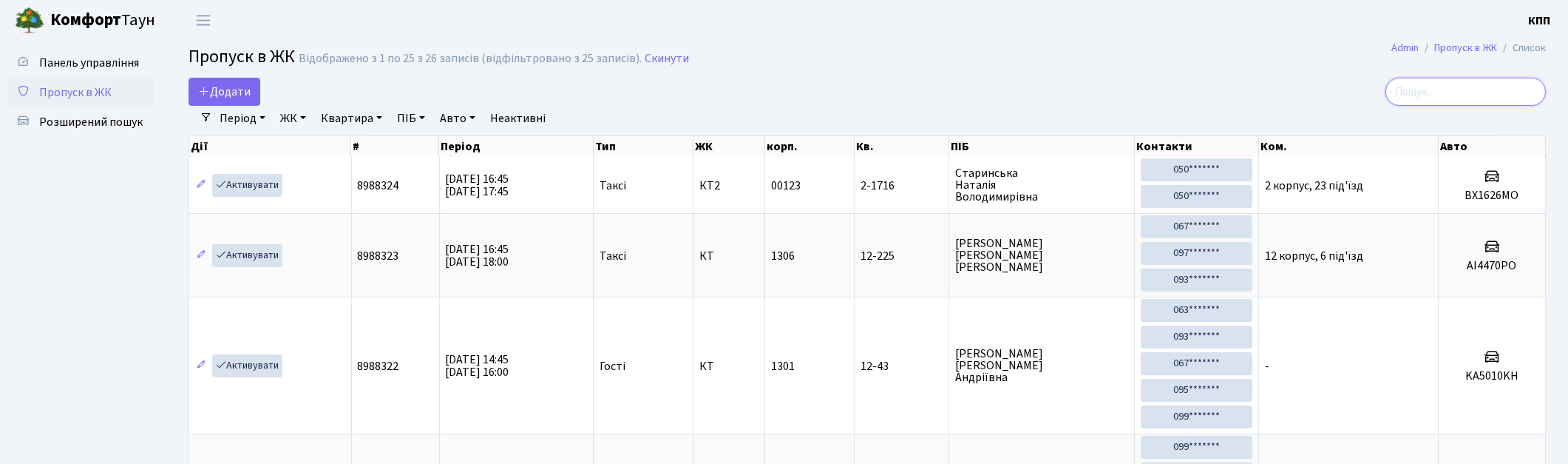
click at [1489, 100] on input "search" at bounding box center [1466, 92] width 161 height 28
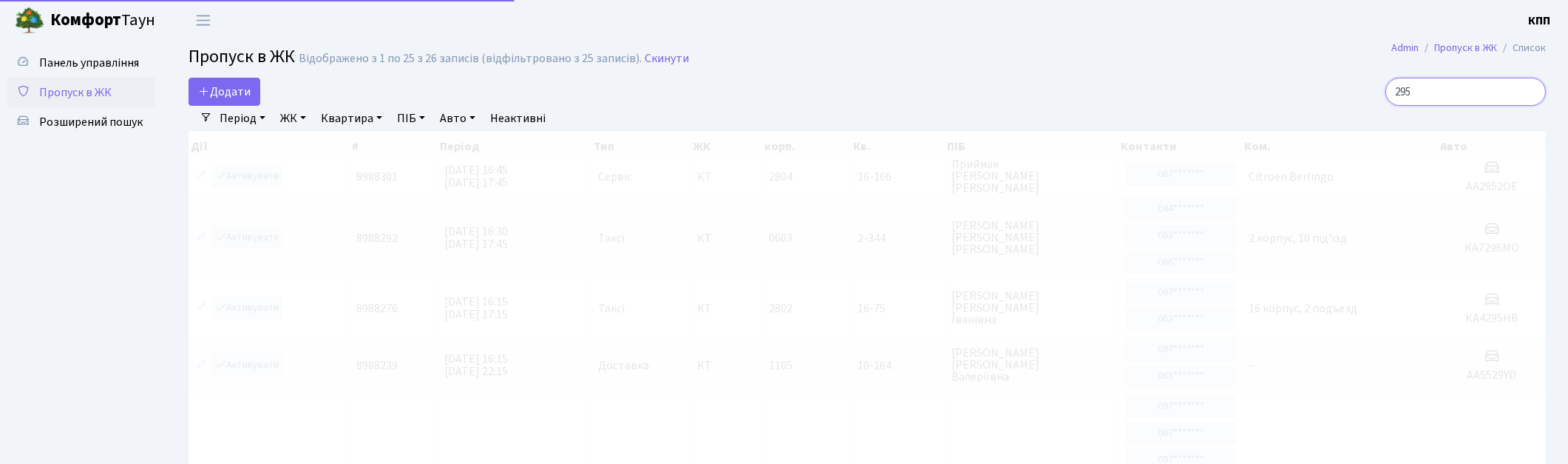
type input "2952"
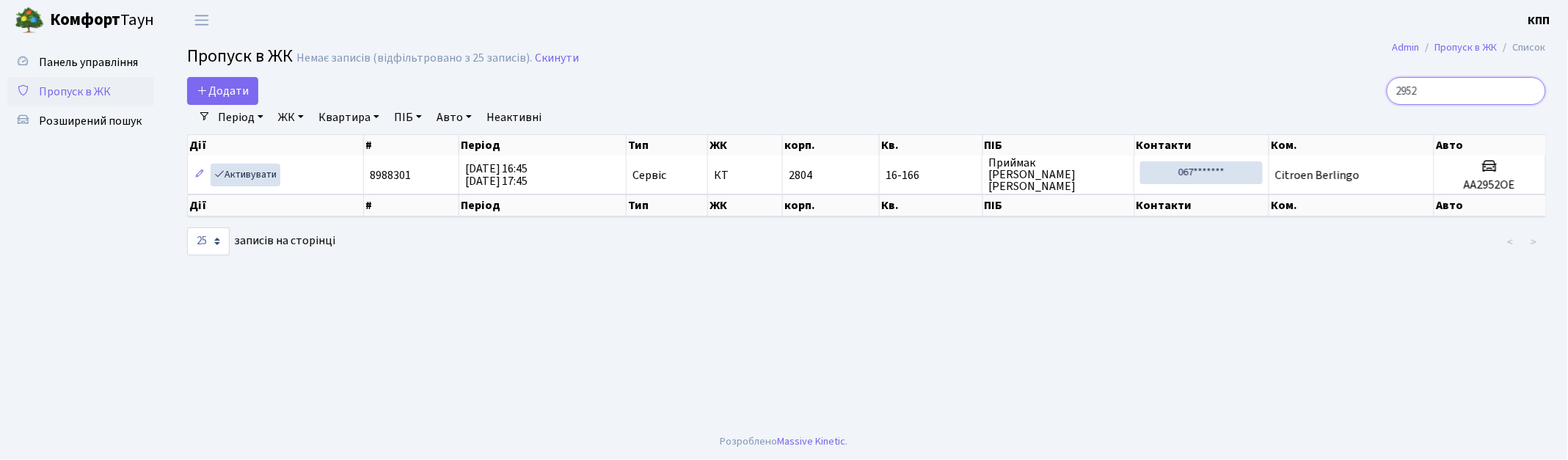
click at [1530, 88] on input "2952" at bounding box center [1466, 91] width 160 height 28
click at [1530, 92] on input "2952" at bounding box center [1466, 91] width 160 height 28
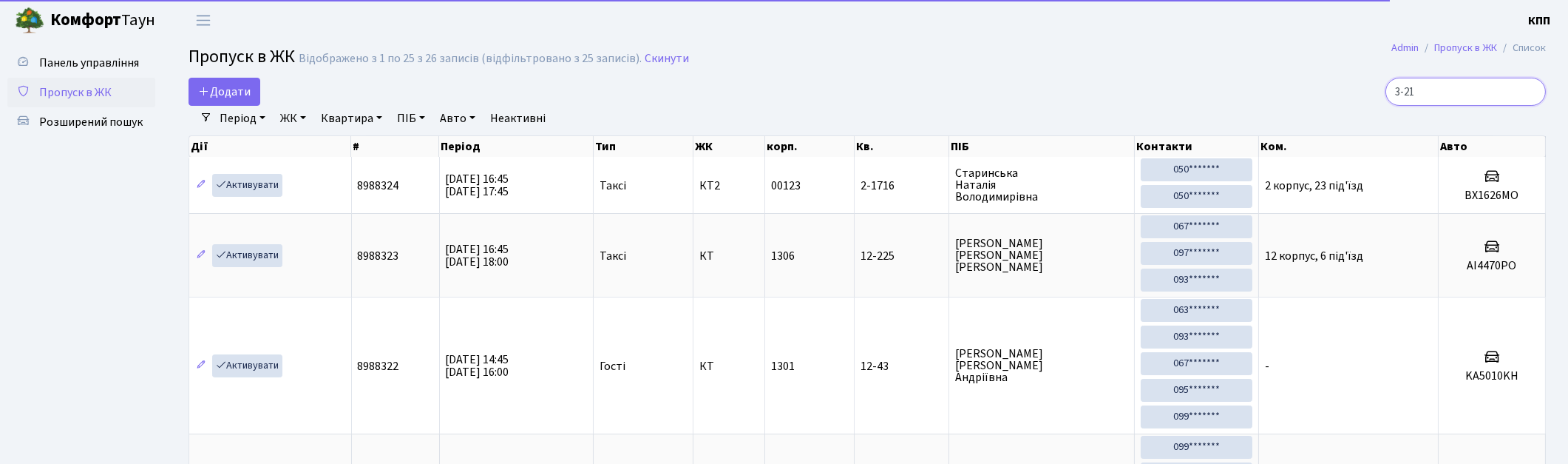
type input "3-214"
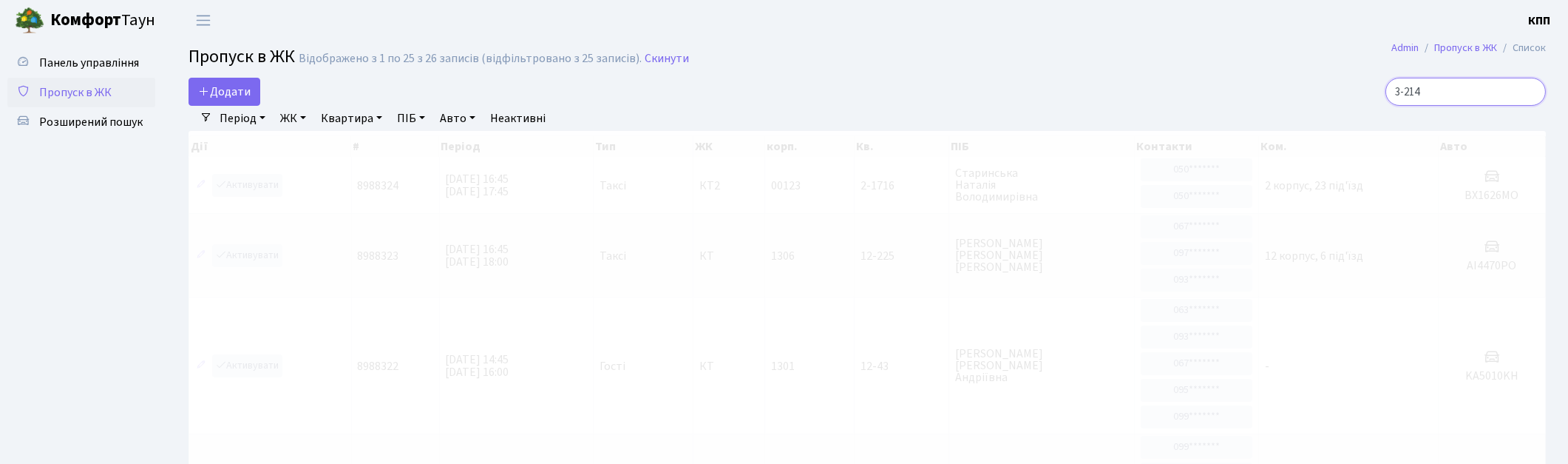
click at [1525, 90] on input "3-214" at bounding box center [1466, 92] width 161 height 28
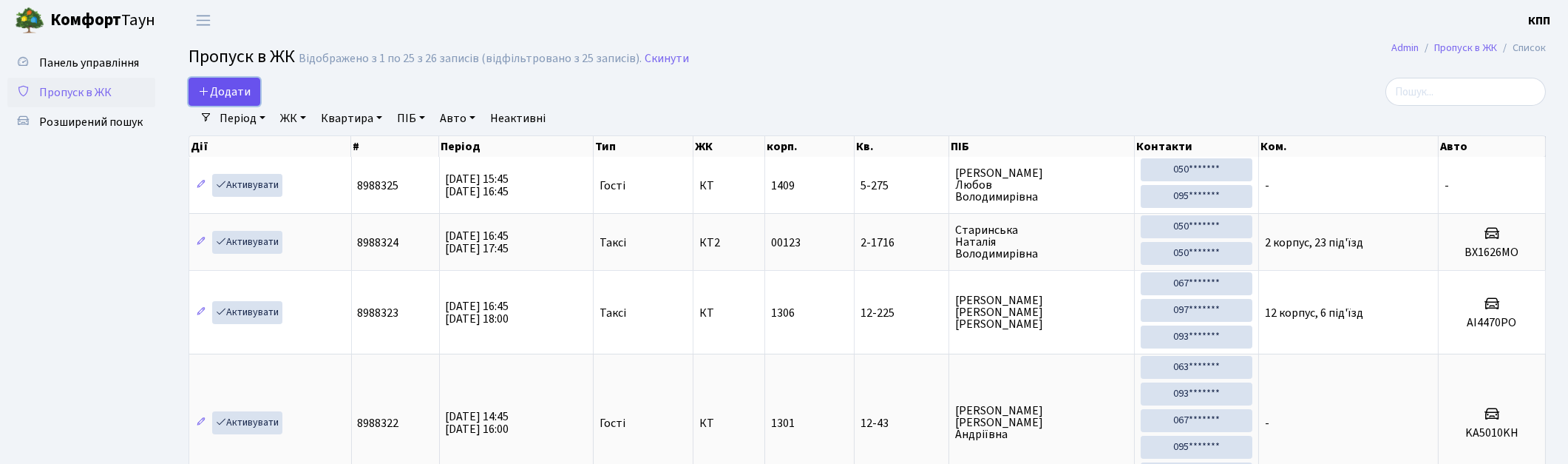
click at [217, 91] on span "Додати" at bounding box center [224, 91] width 52 height 16
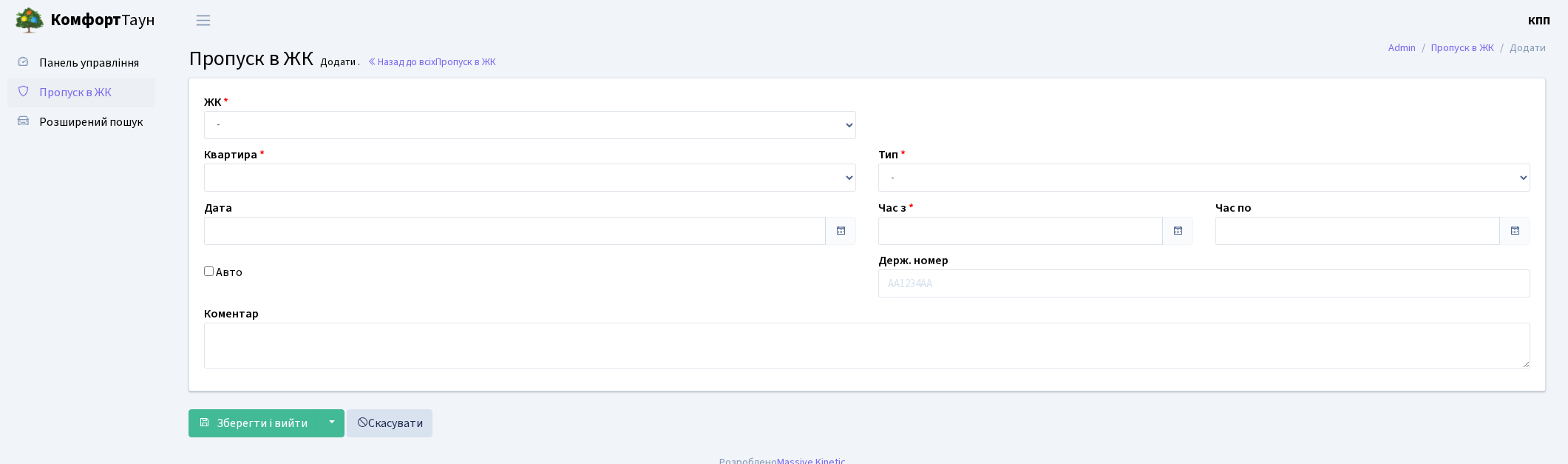
type input "[DATE]"
type input "16:45"
type input "17:45"
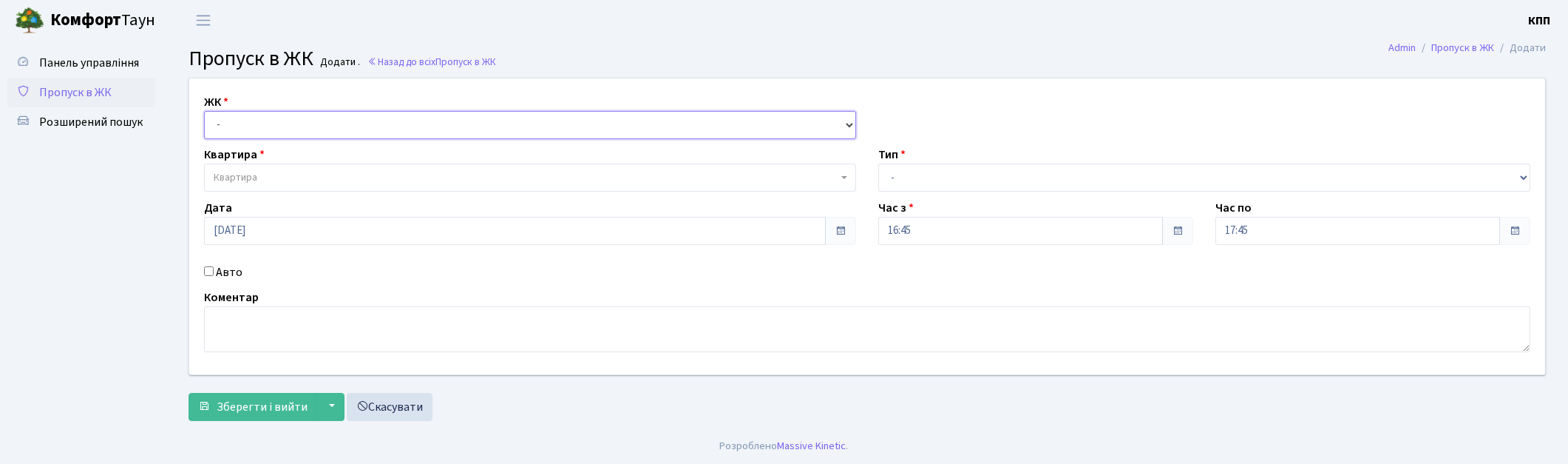
click at [242, 124] on select "- КТ, вул. Регенераторна, 4 КТ2, просп. Соборності, 17 КТ3, вул. Березнева, 16 …" at bounding box center [529, 125] width 652 height 28
select select "271"
click at [204, 111] on select "- КТ, вул. Регенераторна, 4 КТ2, просп. Соборності, 17 КТ3, вул. Березнева, 16 …" at bounding box center [529, 125] width 652 height 28
select select
click at [239, 175] on span "Квартира" at bounding box center [236, 178] width 44 height 15
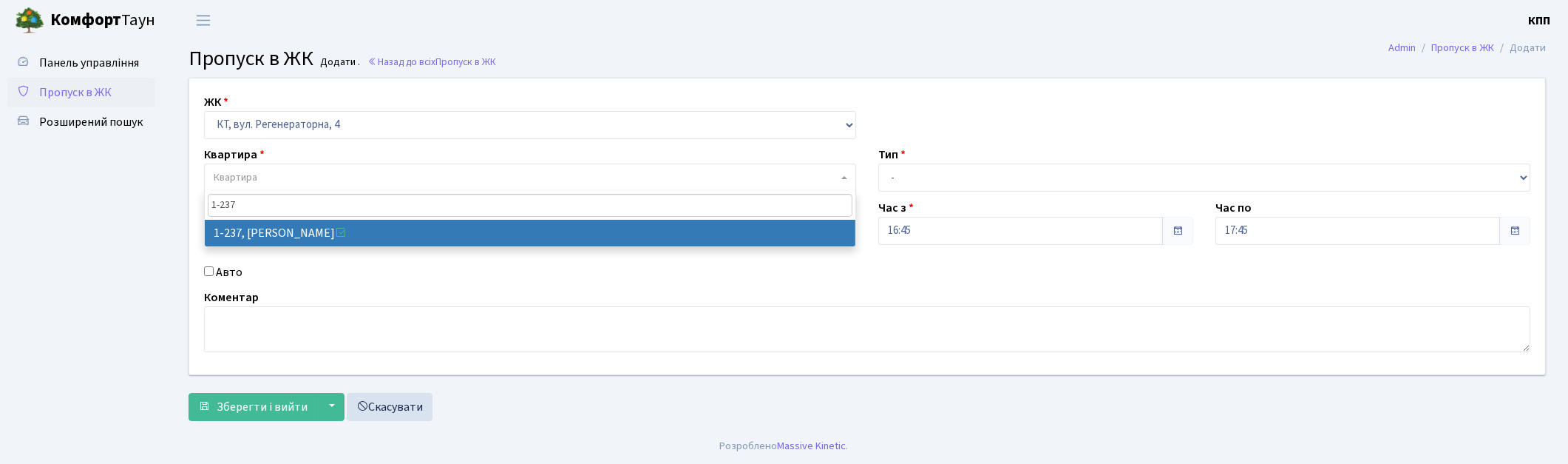
type input "1-237"
select select "237"
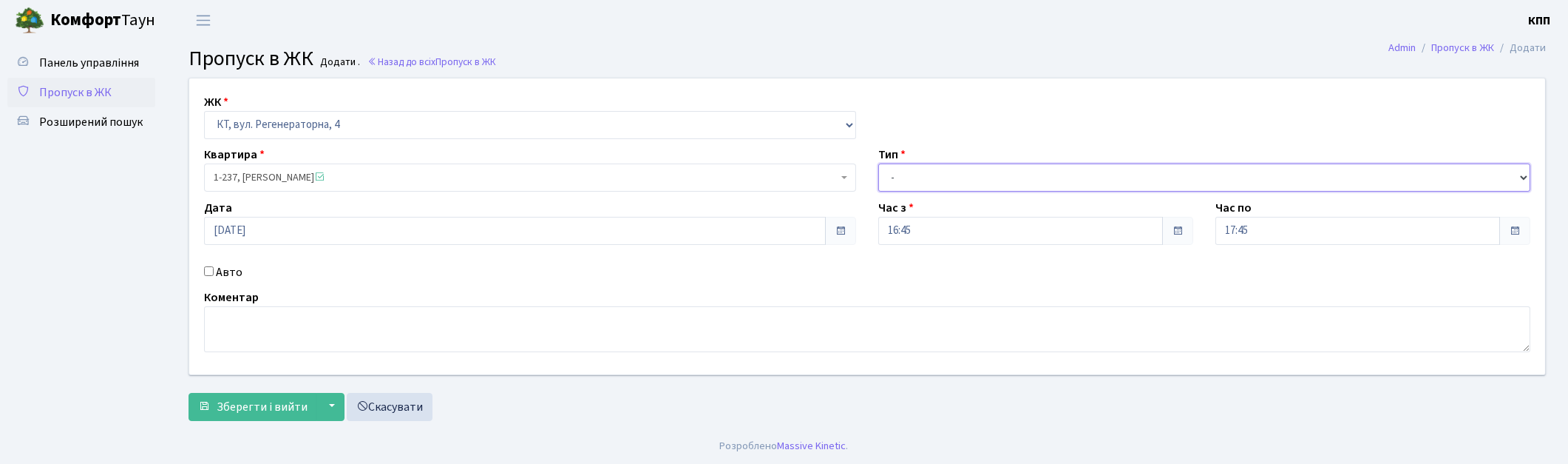
click at [1037, 179] on select "- Доставка Таксі Гості Сервіс" at bounding box center [1203, 178] width 652 height 28
select select "1"
click at [878, 164] on select "- Доставка Таксі Гості Сервіс" at bounding box center [1203, 178] width 652 height 28
click at [252, 415] on span "Зберегти і вийти" at bounding box center [262, 406] width 91 height 16
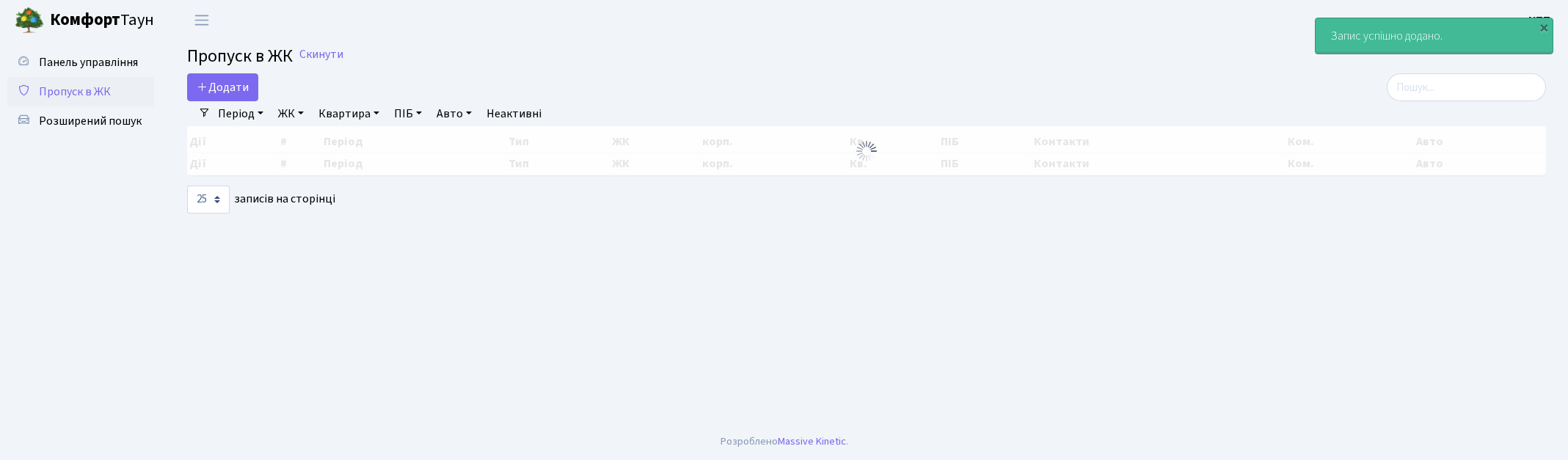
select select "25"
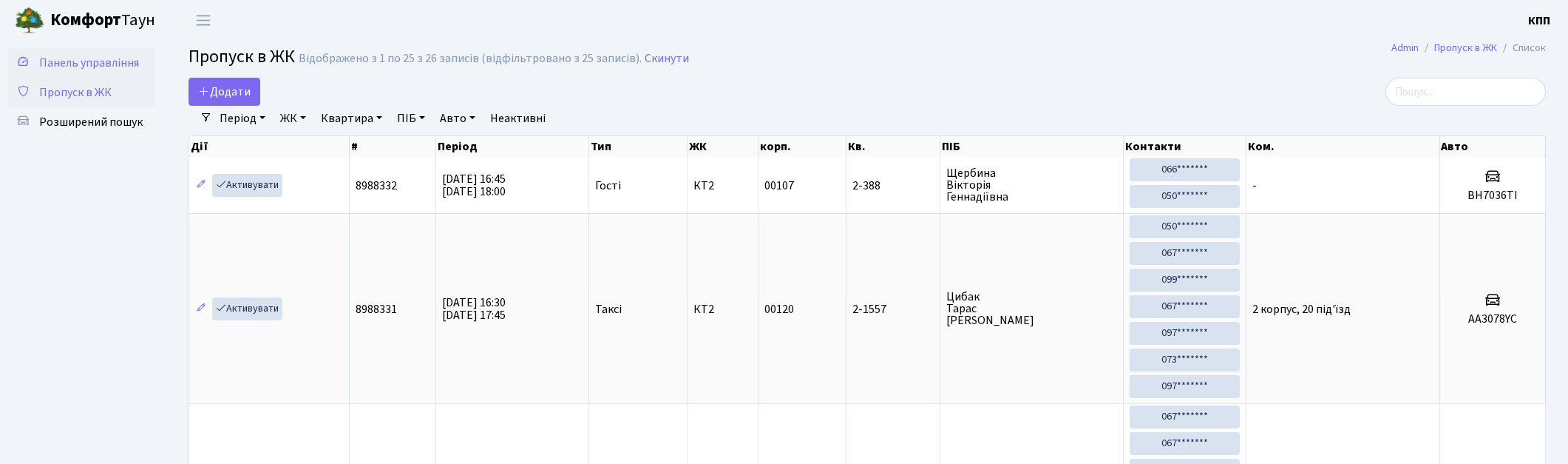
click at [136, 58] on span "Панель управління" at bounding box center [89, 63] width 100 height 16
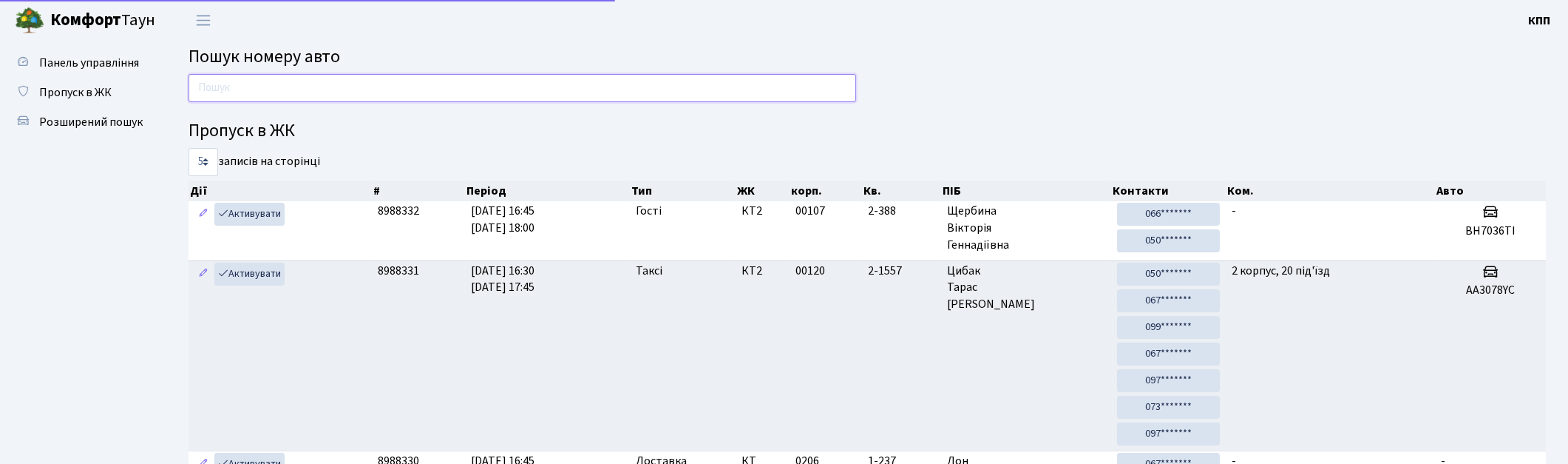
click at [244, 80] on input "text" at bounding box center [523, 88] width 668 height 28
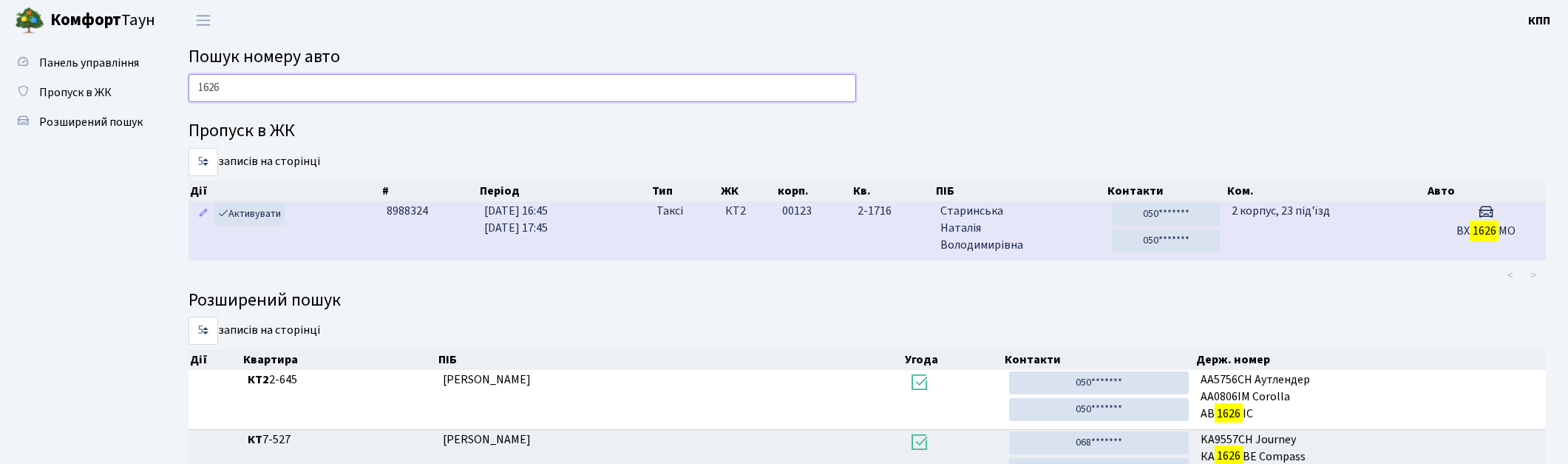
type input "1626"
click at [1304, 254] on td "2 корпус, 23 під'їзд" at bounding box center [1326, 230] width 200 height 58
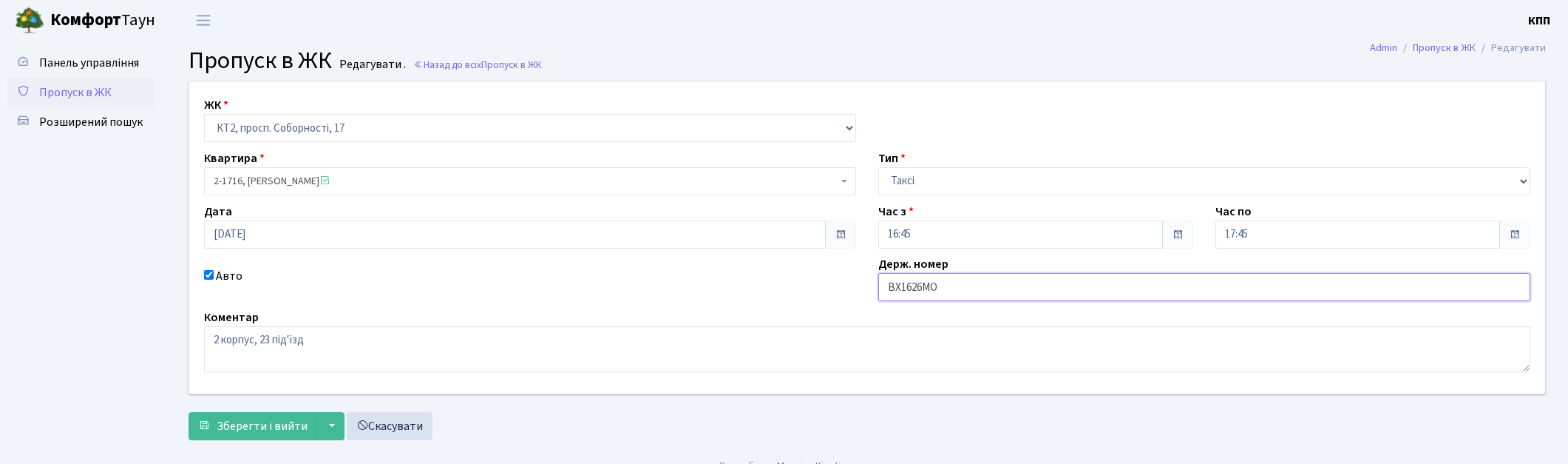
click at [928, 286] on input "ВХ1626МО" at bounding box center [1203, 287] width 652 height 28
type input "ВХ1626НО"
click at [238, 434] on span "Зберегти і вийти" at bounding box center [262, 426] width 91 height 16
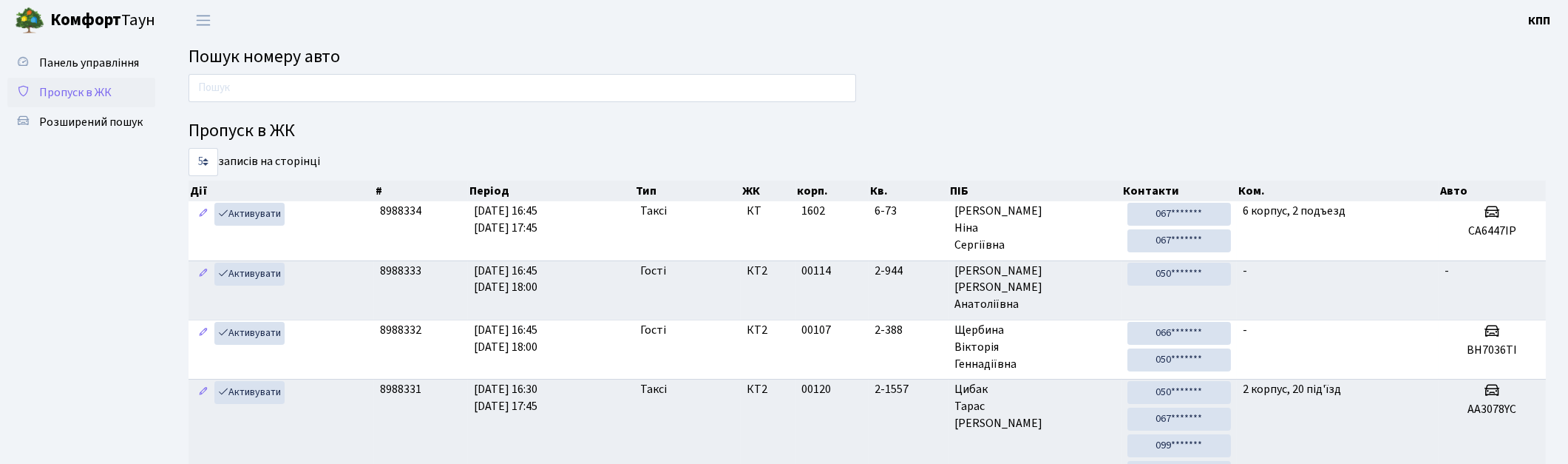
click at [135, 105] on link "Пропуск в ЖК" at bounding box center [81, 93] width 148 height 30
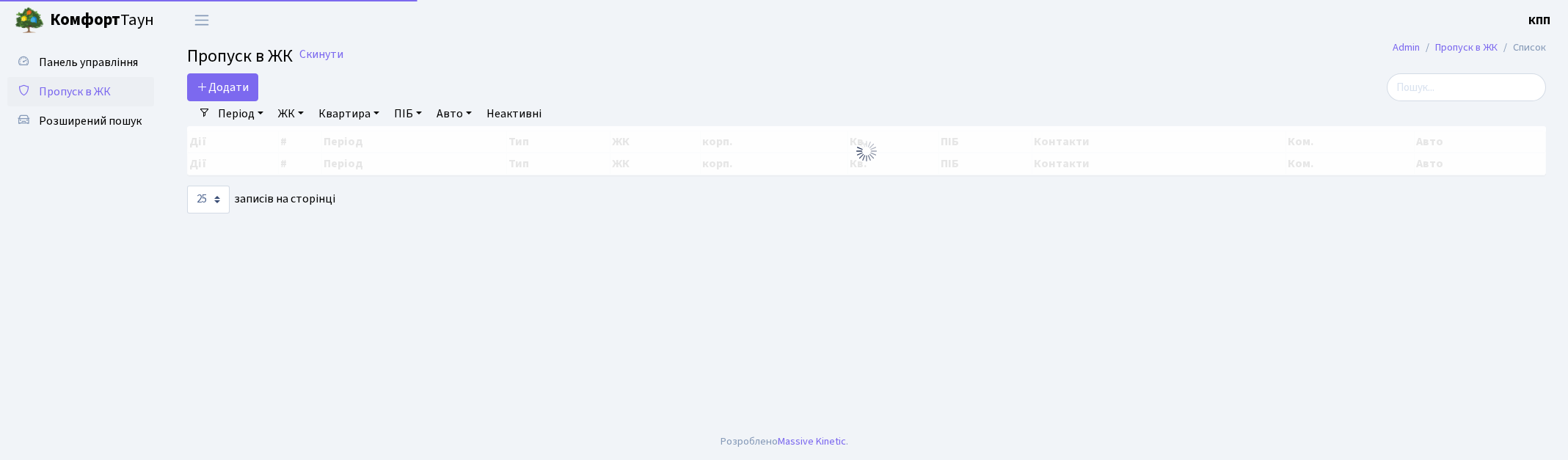
select select "25"
click at [1467, 91] on input "search" at bounding box center [1466, 87] width 160 height 28
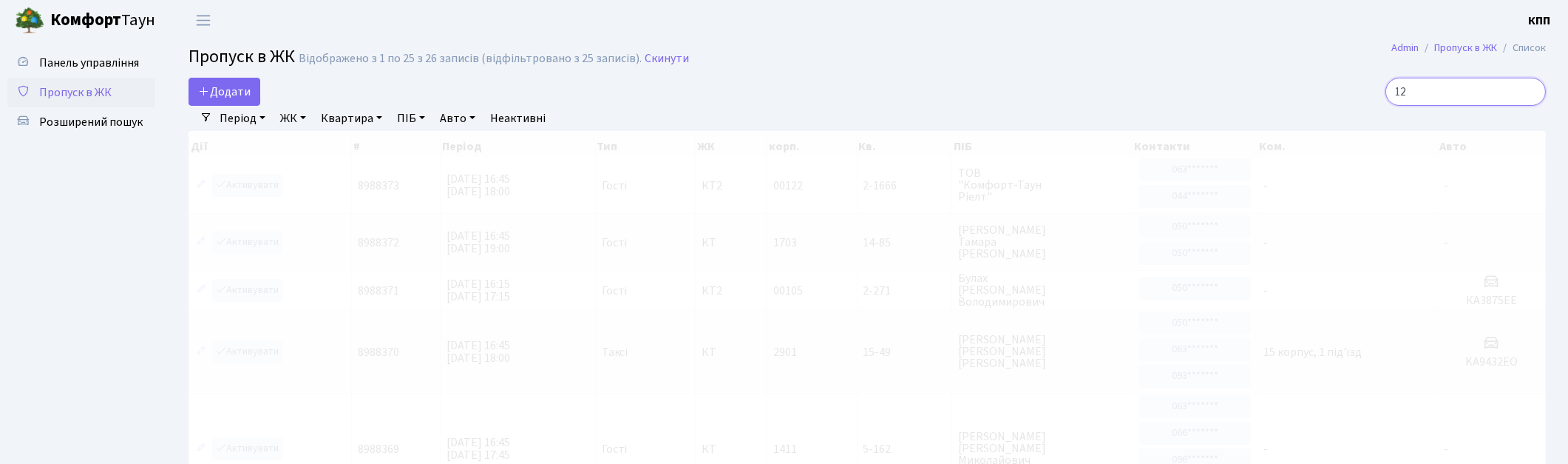
type input "1"
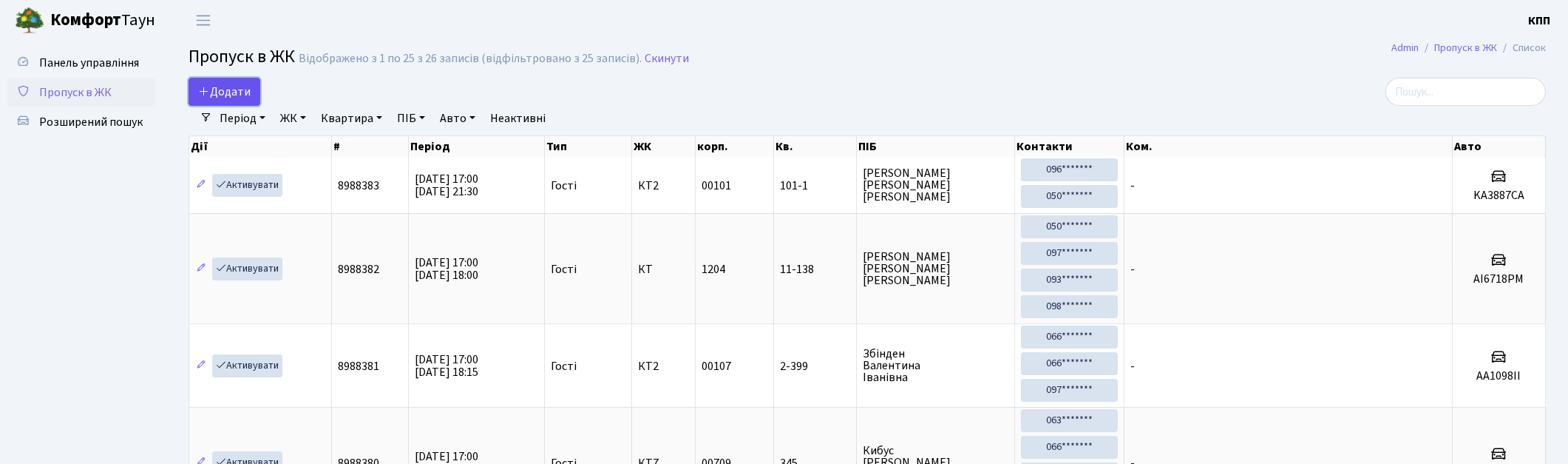
click at [209, 87] on icon at bounding box center [204, 91] width 12 height 12
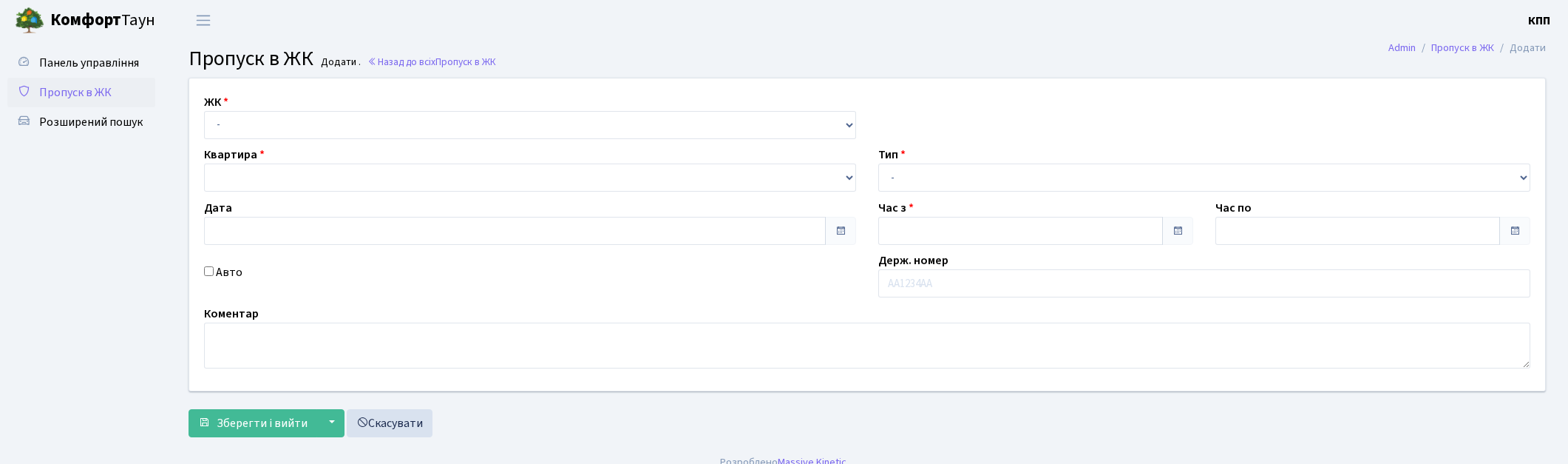
type input "[DATE]"
type input "17:00"
type input "18:00"
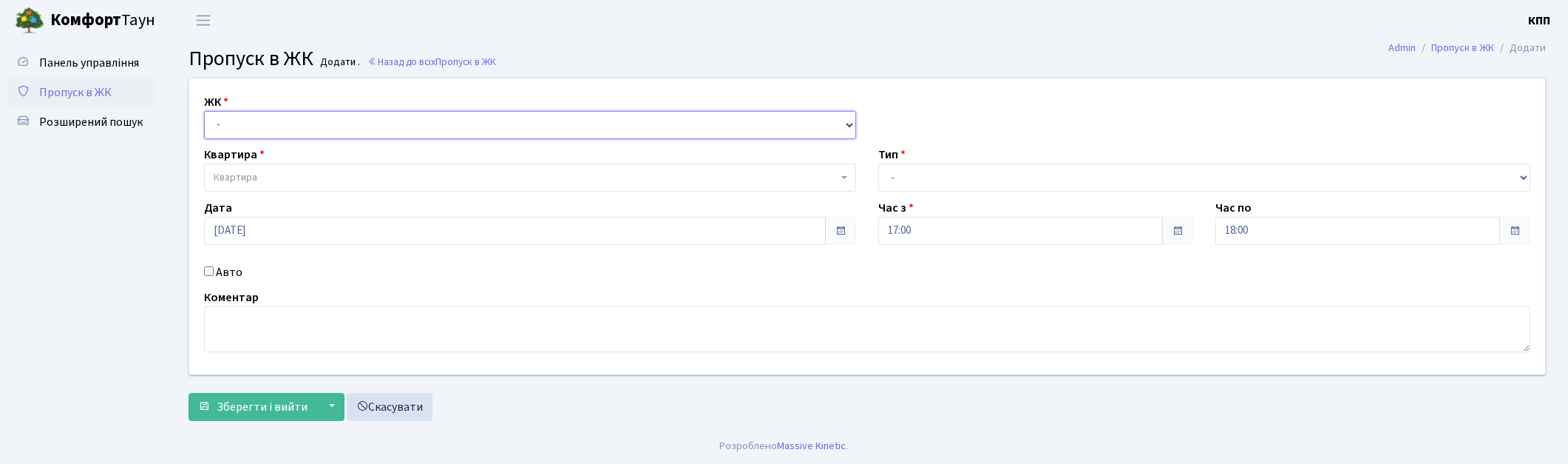
click at [289, 120] on select "- КТ, вул. Регенераторна, 4 КТ2, просп. Соборності, 17 КТ3, вул. Березнева, 16 …" at bounding box center [529, 125] width 652 height 28
select select "271"
click at [204, 111] on select "- КТ, вул. Регенераторна, 4 КТ2, просп. Соборності, 17 КТ3, вул. Березнева, 16 …" at bounding box center [529, 125] width 652 height 28
select select
click at [240, 174] on span "Квартира" at bounding box center [236, 178] width 44 height 15
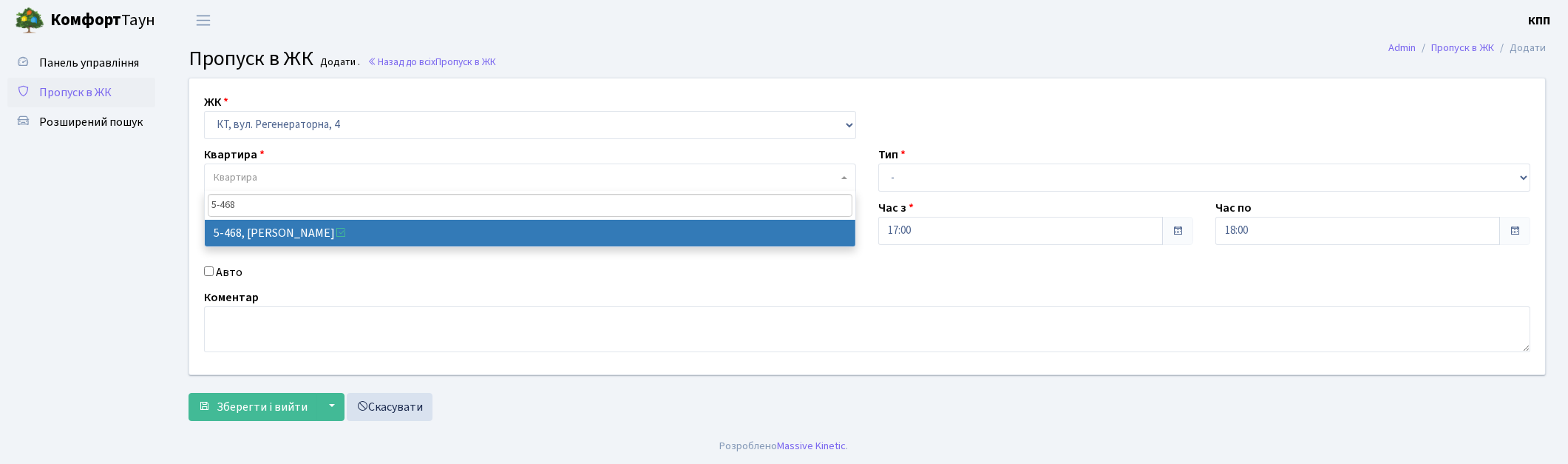
type input "5-468"
select select "2076"
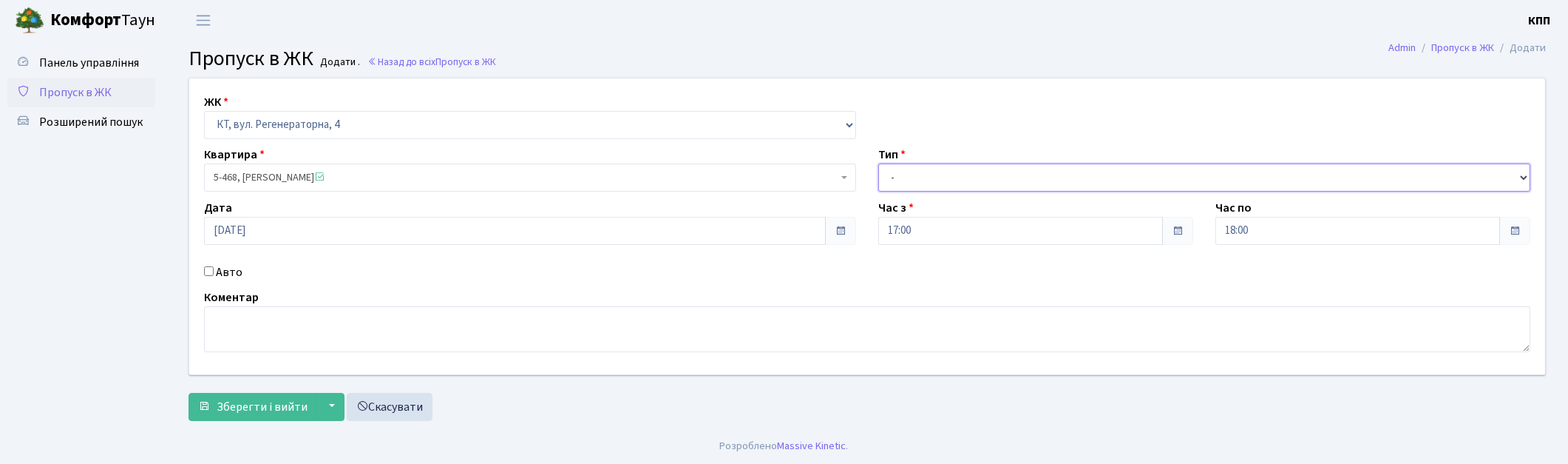
click at [972, 174] on select "- Доставка Таксі Гості Сервіс" at bounding box center [1203, 178] width 652 height 28
select select "1"
click at [878, 164] on select "- Доставка Таксі Гості Сервіс" at bounding box center [1203, 178] width 652 height 28
click at [263, 400] on span "Зберегти і вийти" at bounding box center [262, 406] width 91 height 16
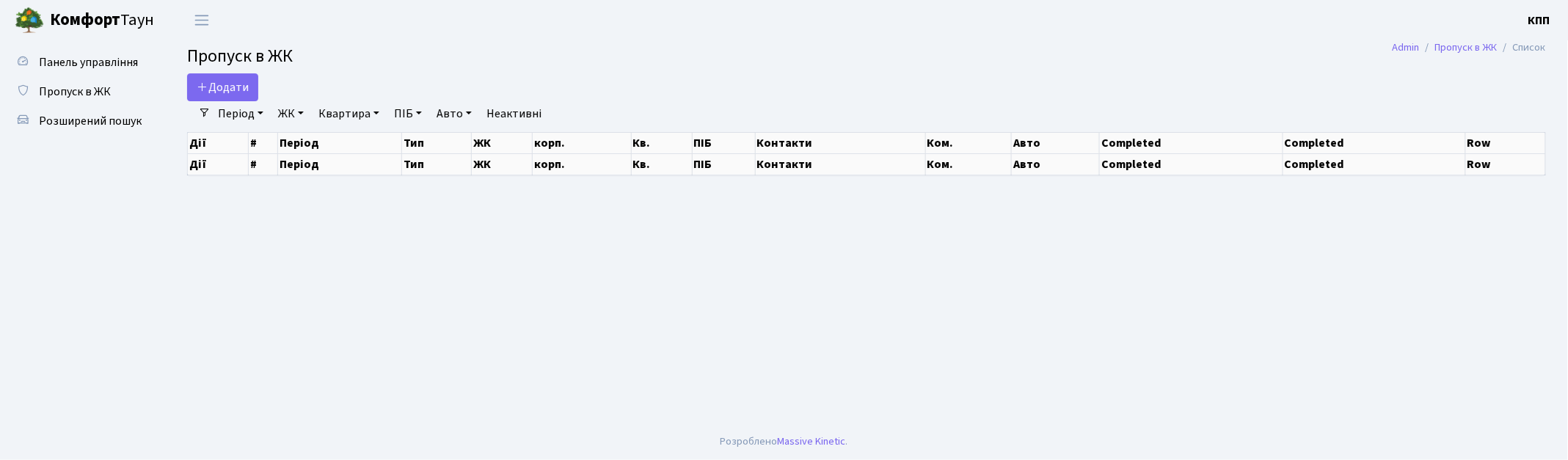
select select "25"
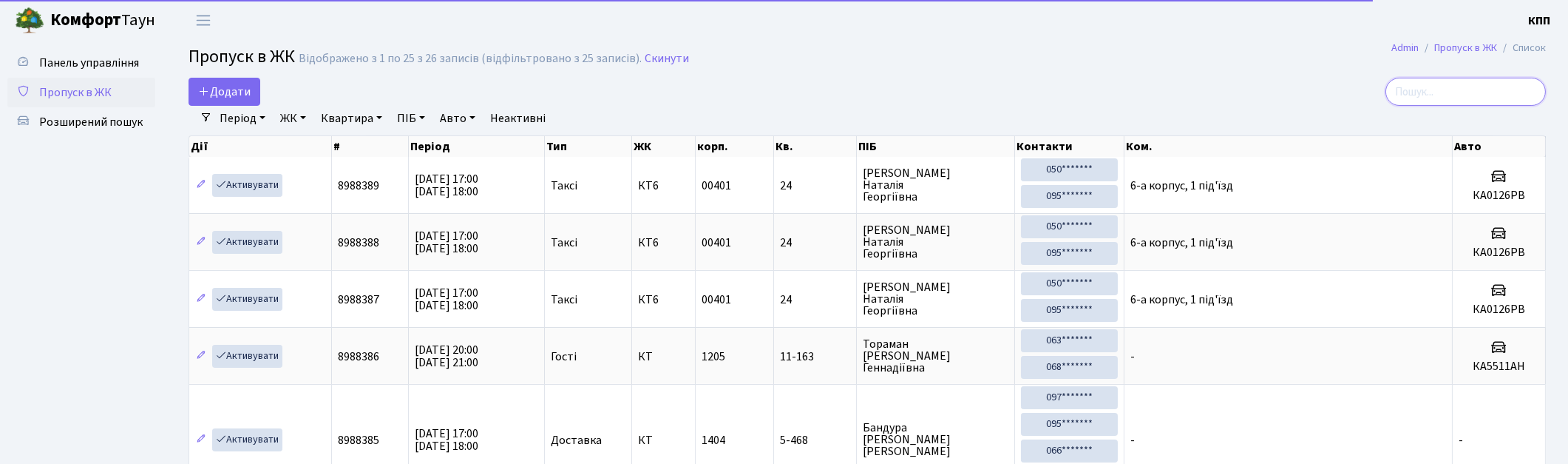
click at [1436, 94] on input "search" at bounding box center [1466, 92] width 161 height 28
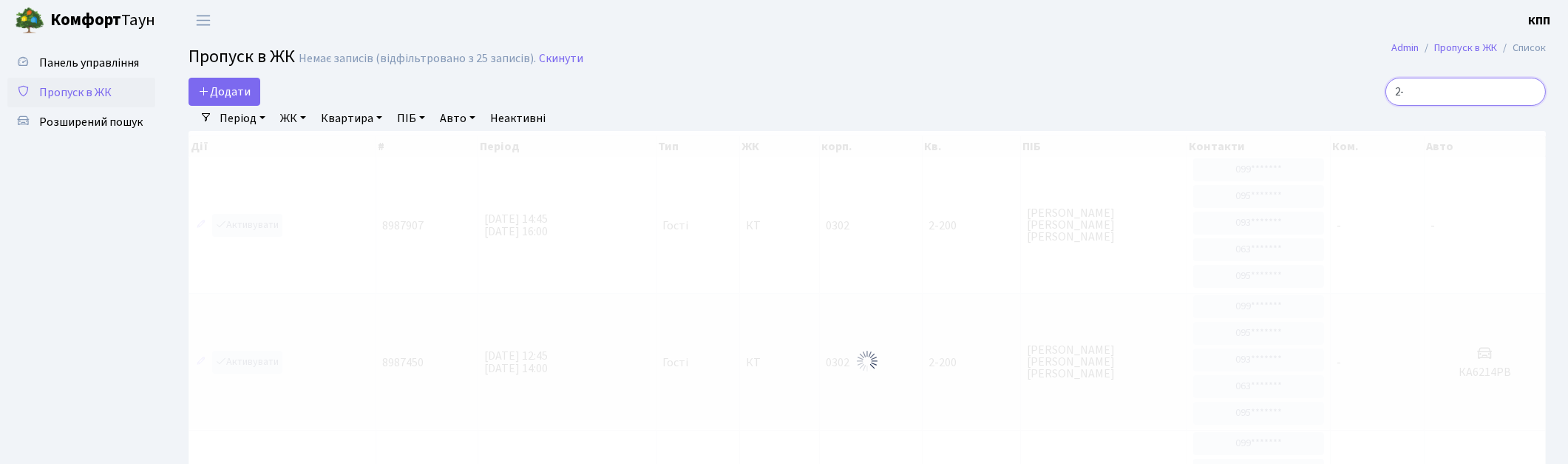
type input "2"
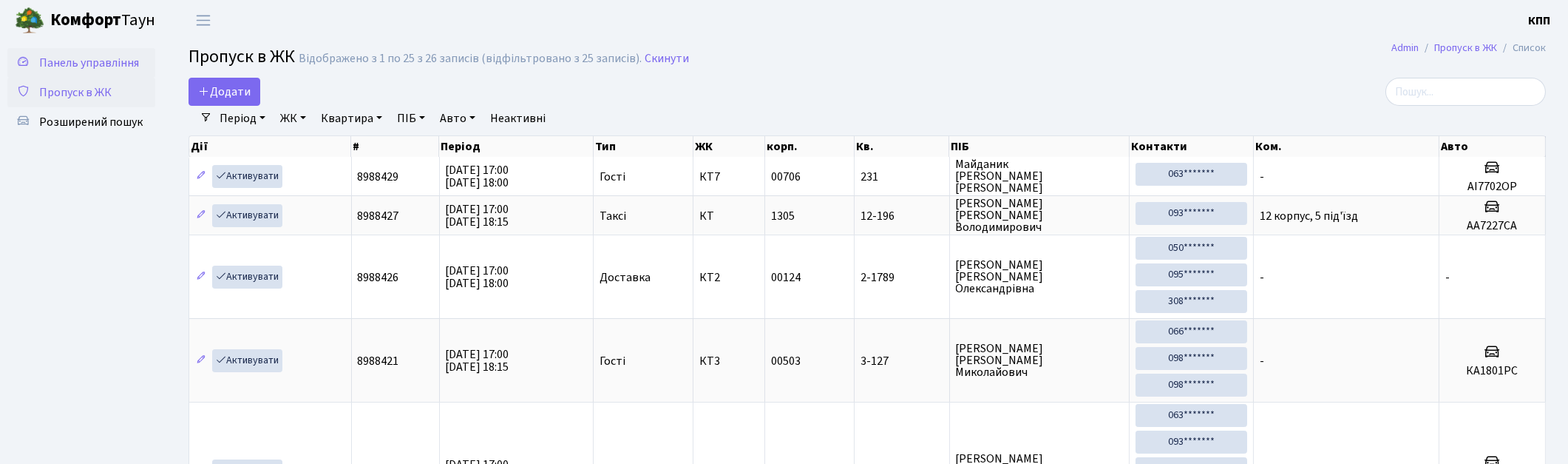
click at [93, 50] on link "Панель управління" at bounding box center [81, 63] width 148 height 30
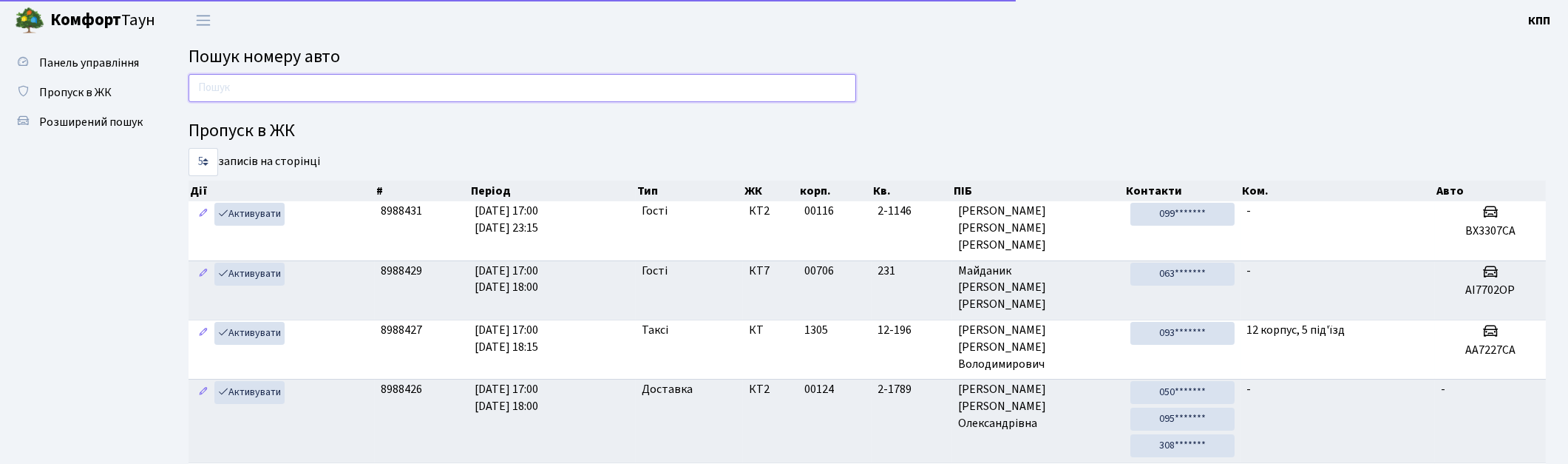
drag, startPoint x: 0, startPoint y: 0, endPoint x: 326, endPoint y: 89, distance: 337.9
click at [326, 89] on input "text" at bounding box center [523, 88] width 668 height 28
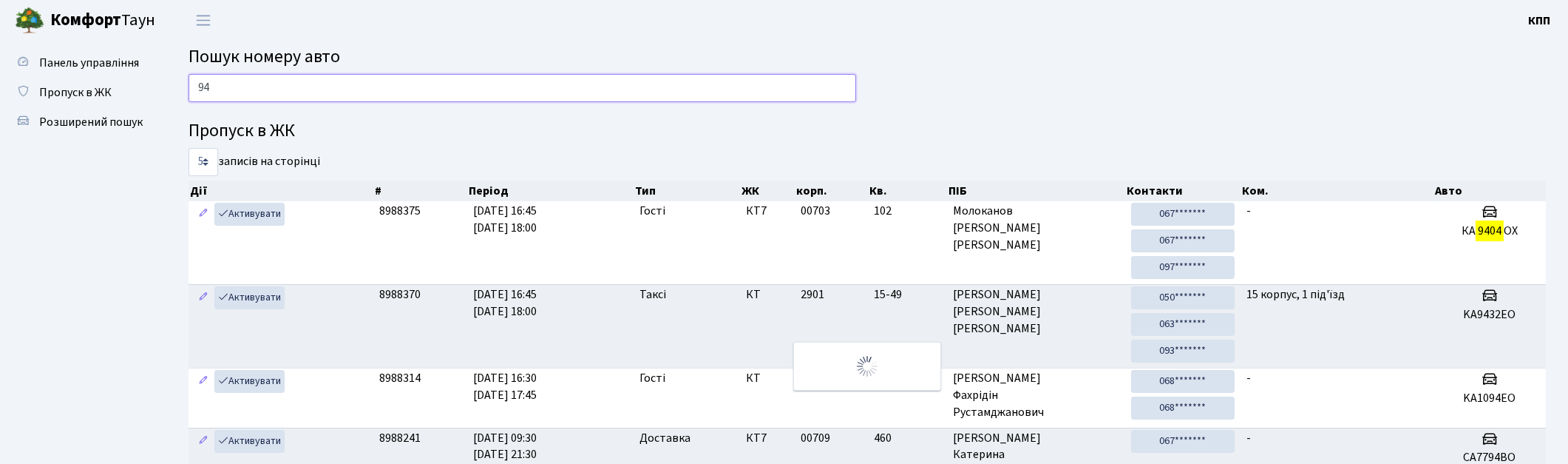
type input "9"
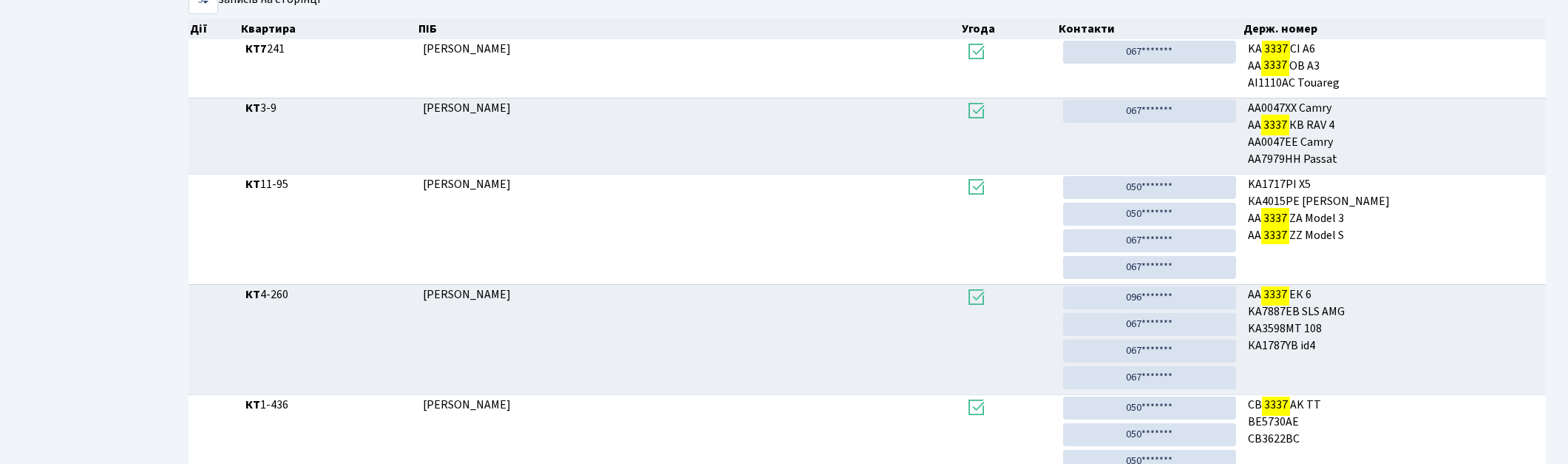
scroll to position [80, 0]
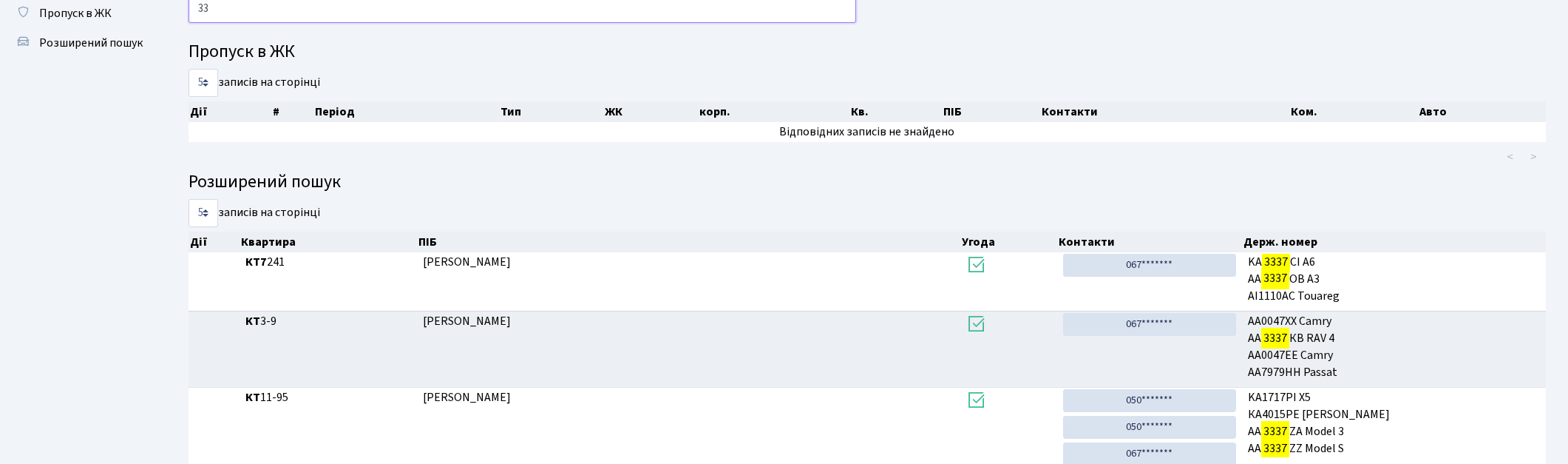
type input "3"
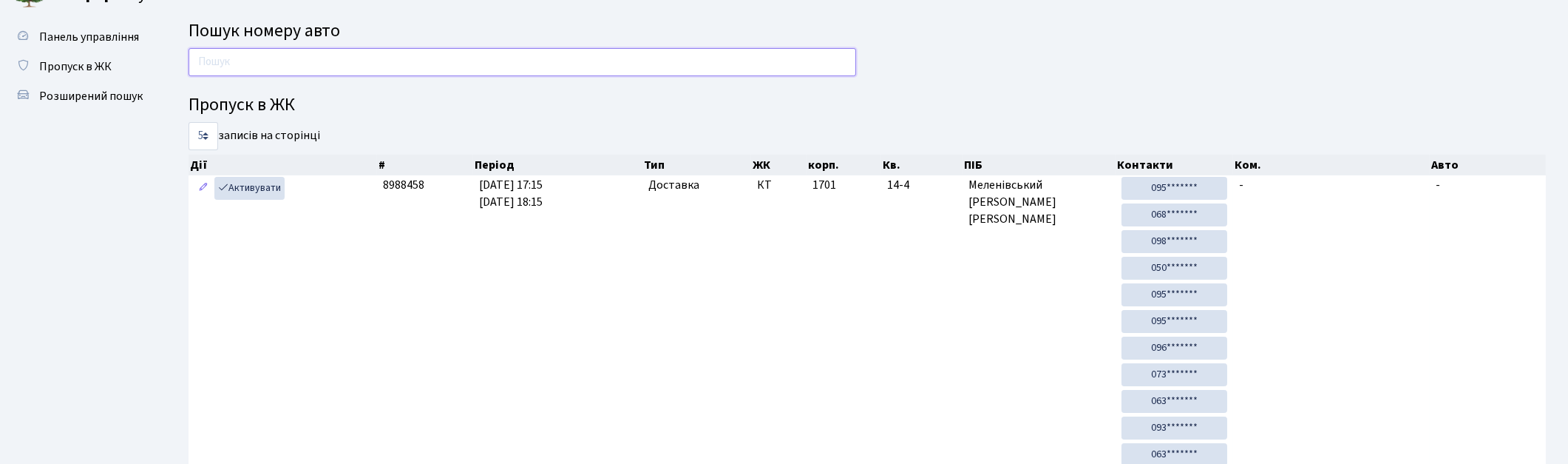
scroll to position [0, 0]
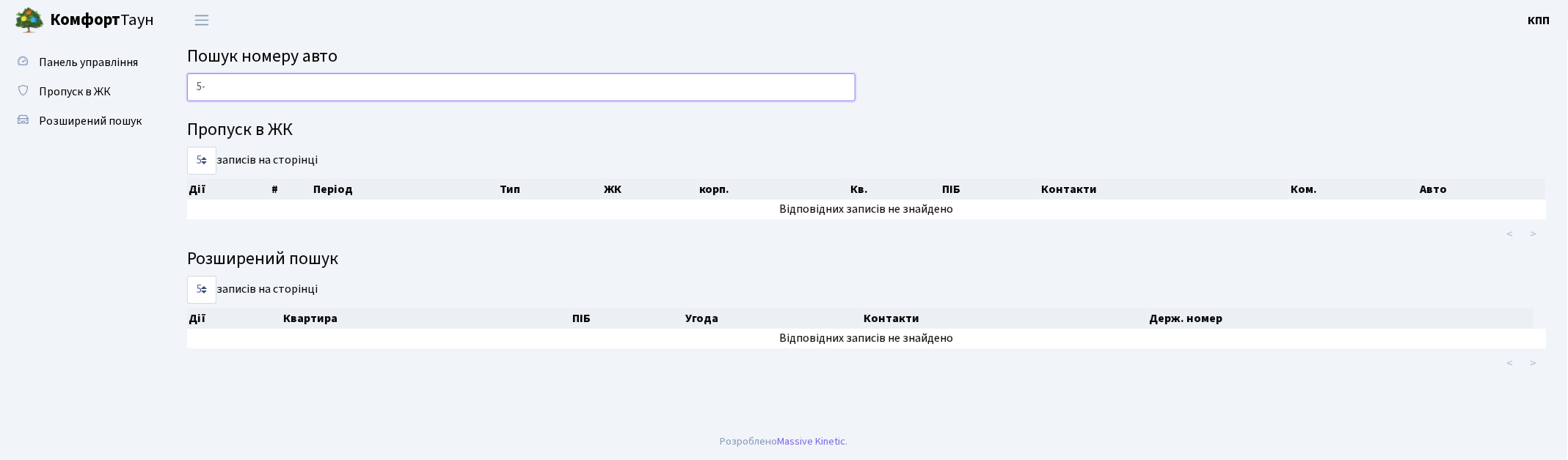
type input "5"
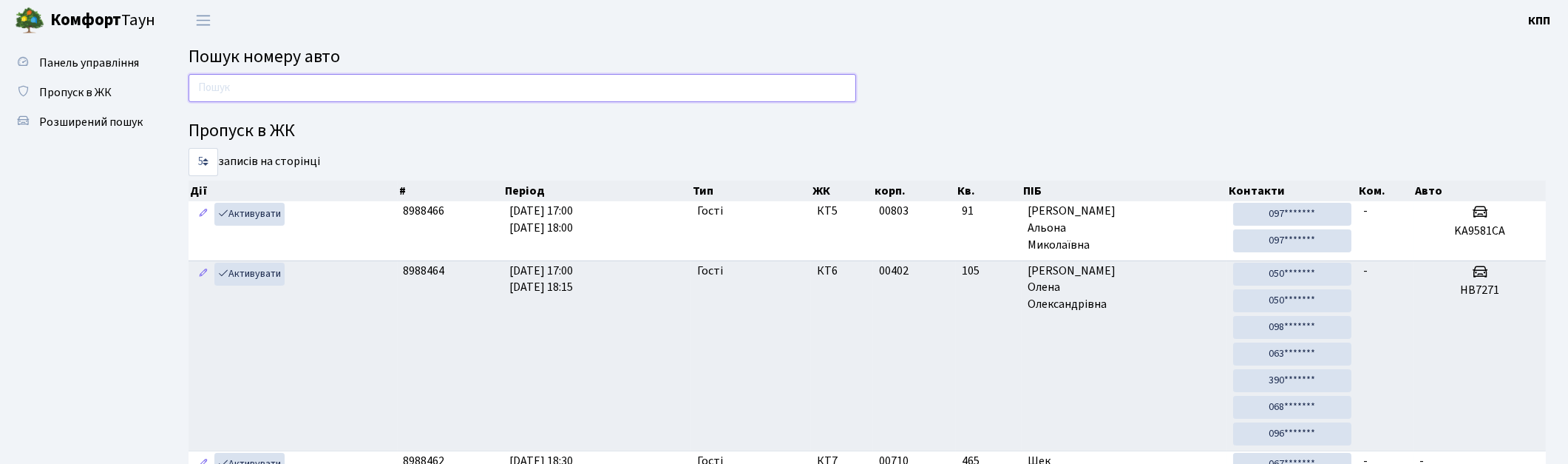
type input "0"
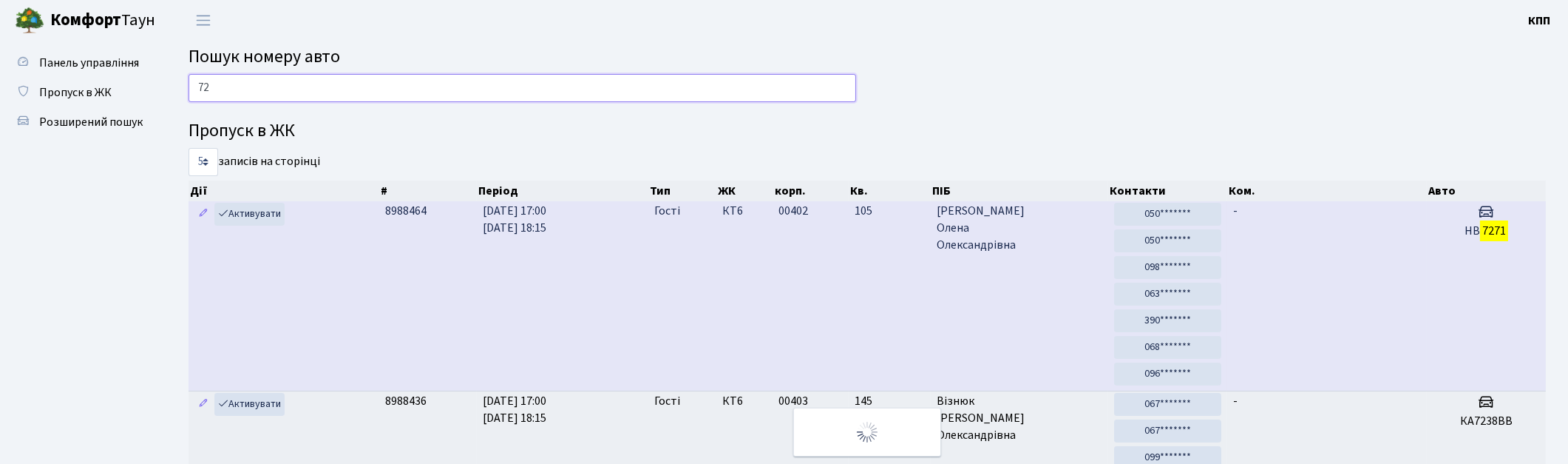
type input "7"
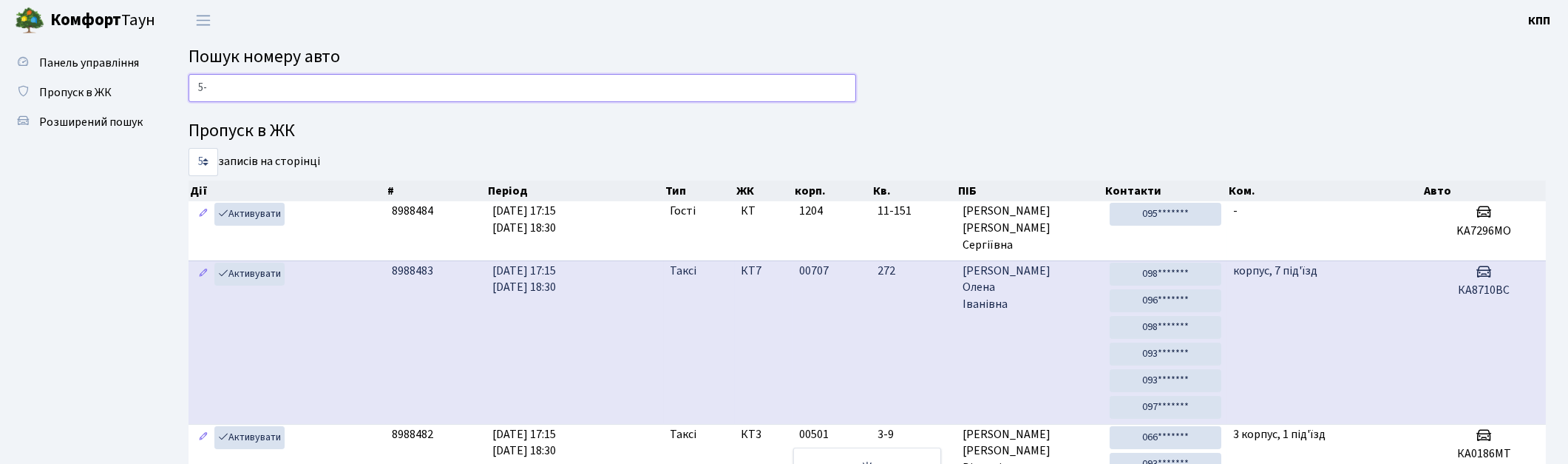
type input "5"
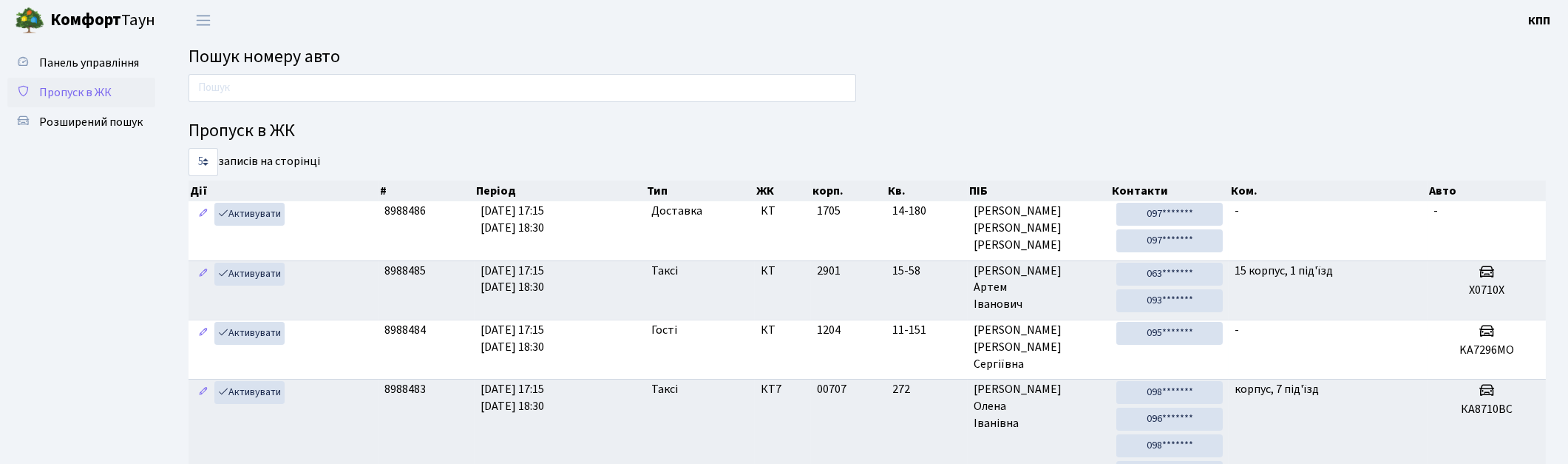
click at [104, 89] on span "Пропуск в ЖК" at bounding box center [75, 92] width 72 height 16
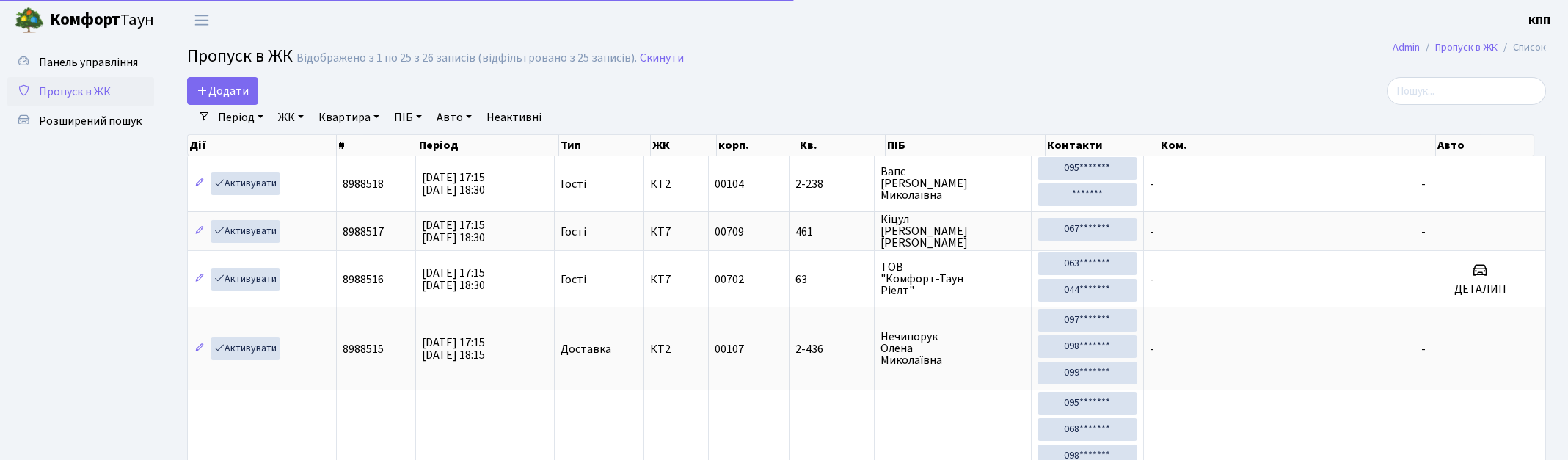
select select "25"
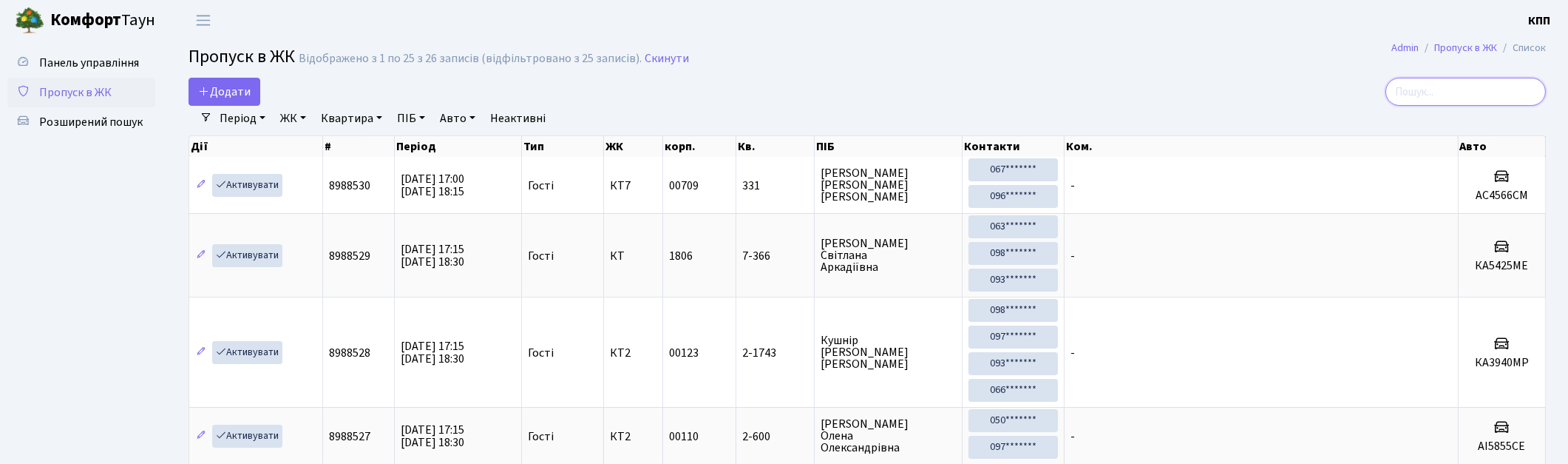
click at [1430, 97] on input "search" at bounding box center [1466, 92] width 161 height 28
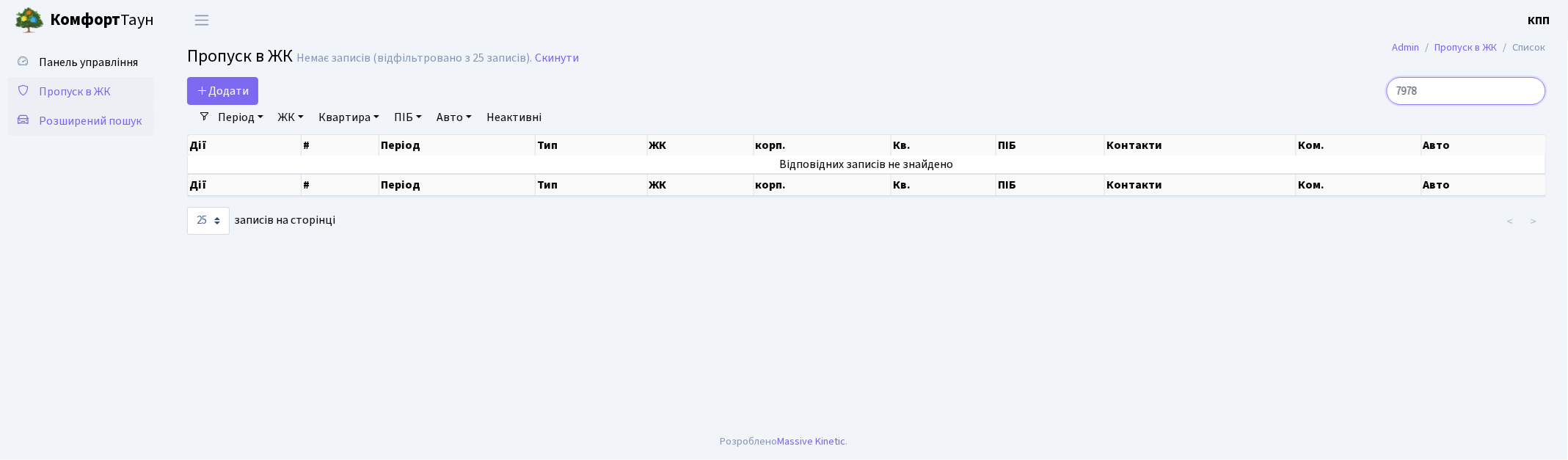
type input "7978"
click at [82, 128] on span "Розширений пошук" at bounding box center [90, 121] width 103 height 16
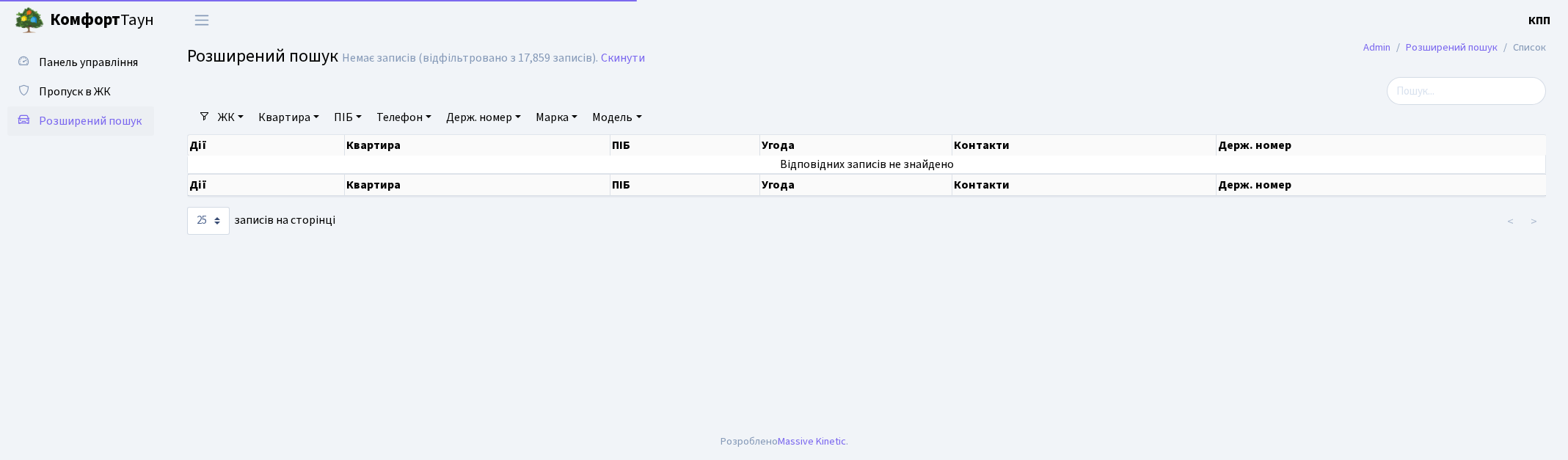
select select "25"
click at [1498, 81] on input "search" at bounding box center [1466, 91] width 160 height 28
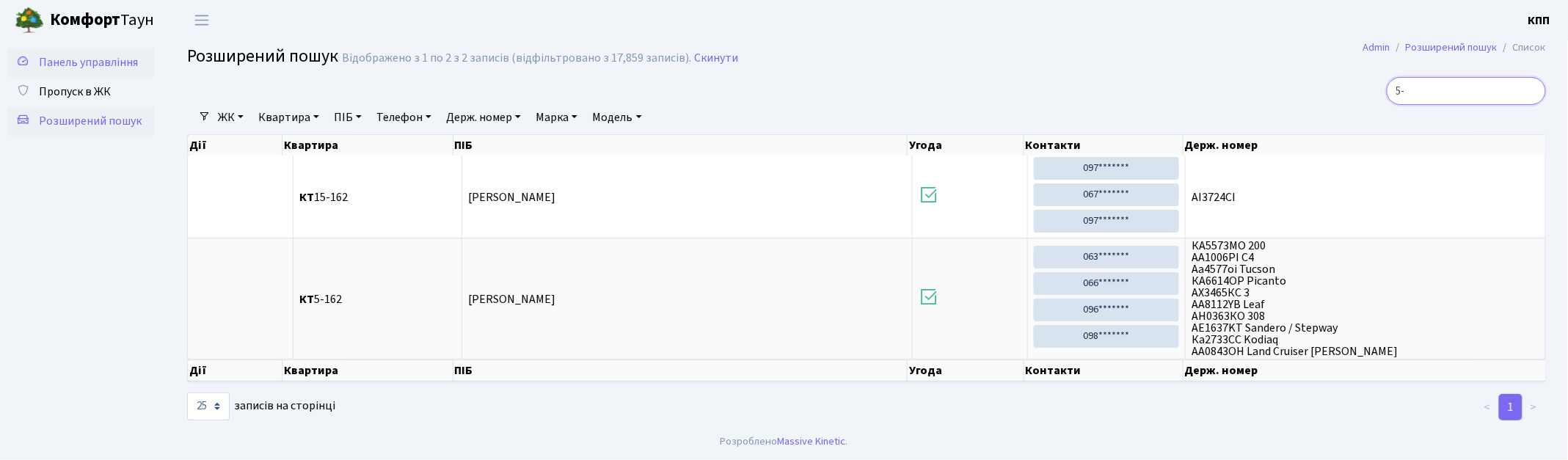
type input "5"
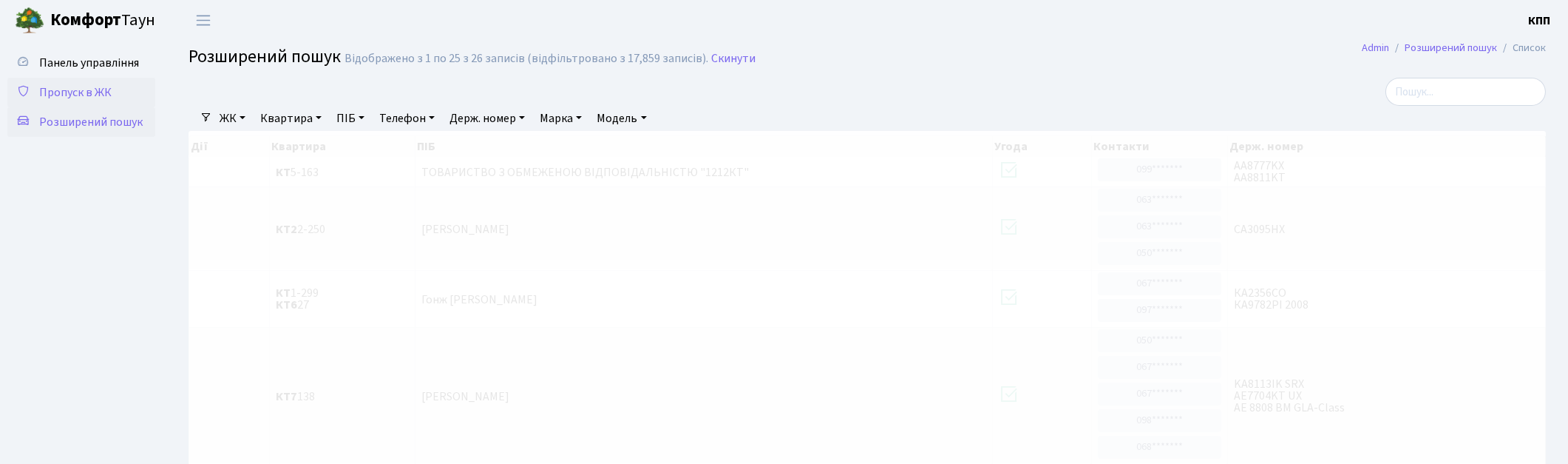
click at [105, 90] on span "Пропуск в ЖК" at bounding box center [75, 92] width 72 height 16
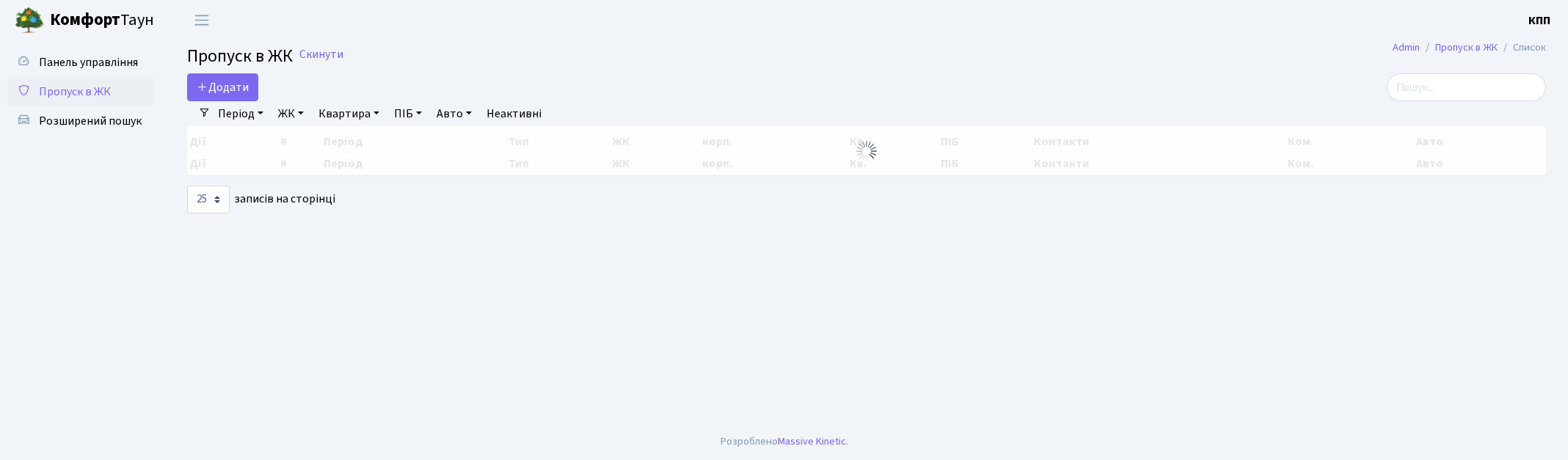
select select "25"
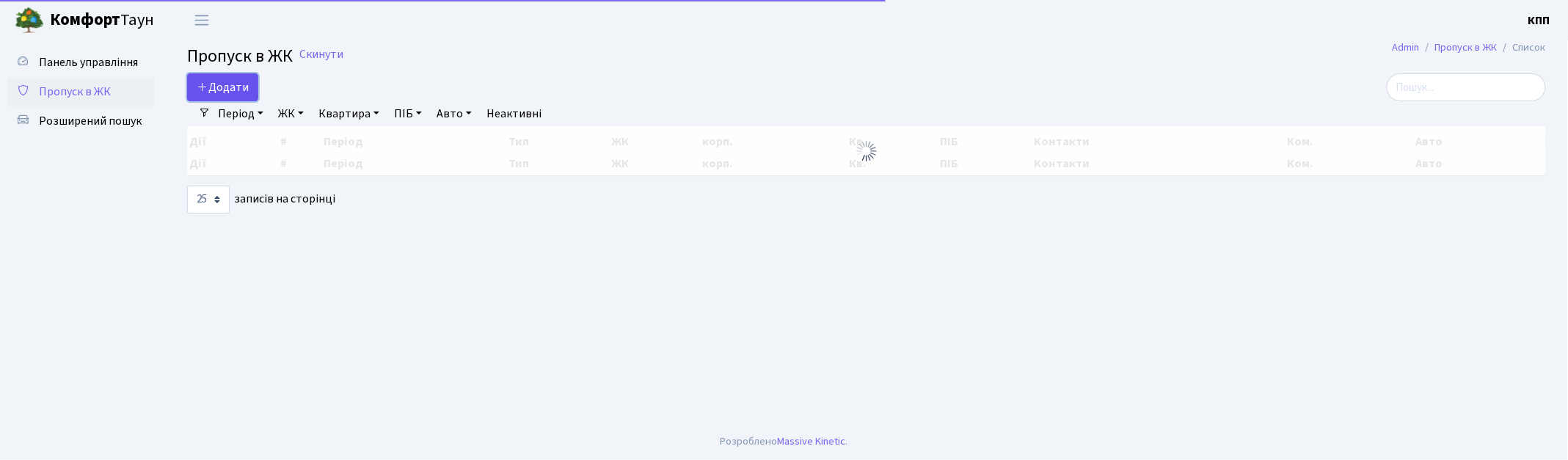
click at [238, 81] on span "Додати" at bounding box center [223, 86] width 52 height 16
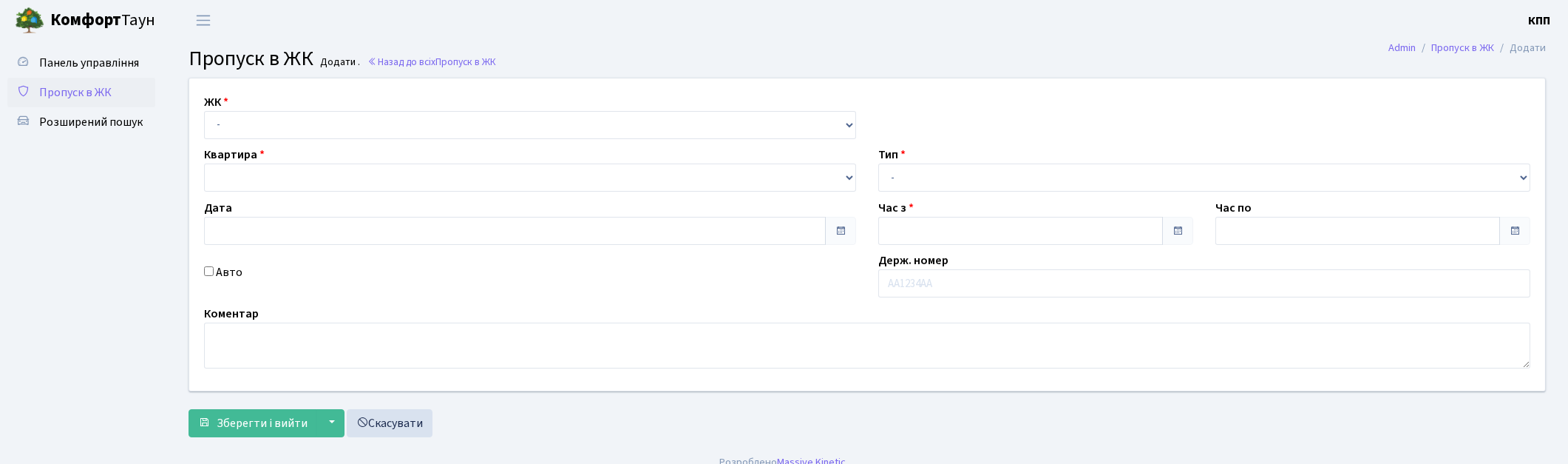
type input "[DATE]"
type input "17:30"
type input "18:30"
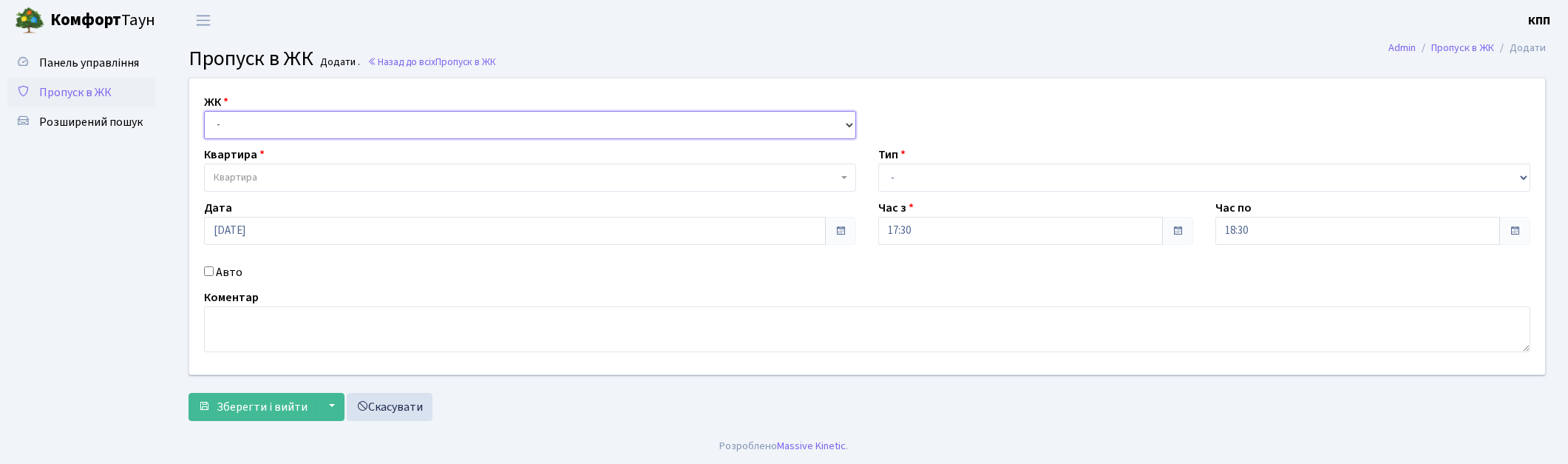
click at [263, 134] on select "- КТ, вул. Регенераторна, 4 КТ2, просп. [STREET_ADDRESS] [STREET_ADDRESS] [PERS…" at bounding box center [529, 125] width 652 height 28
select select "271"
click at [204, 111] on select "- КТ, вул. Регенераторна, 4 КТ2, просп. [STREET_ADDRESS] [STREET_ADDRESS] [PERS…" at bounding box center [529, 125] width 652 height 28
select select
click at [263, 181] on span "Квартира" at bounding box center [525, 178] width 624 height 15
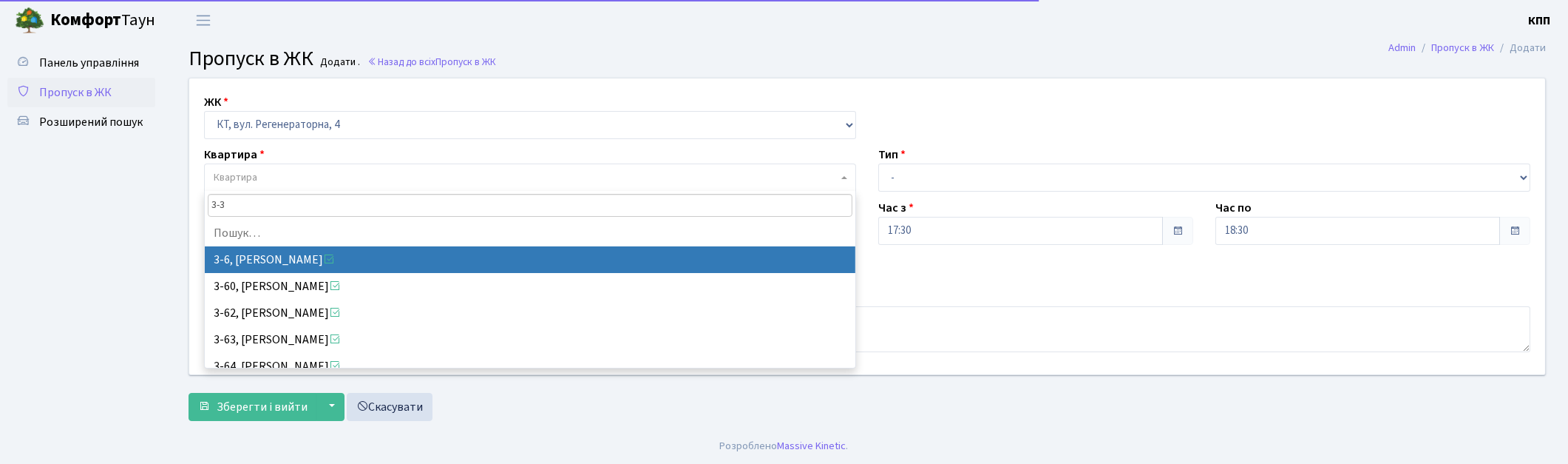
type input "3-30"
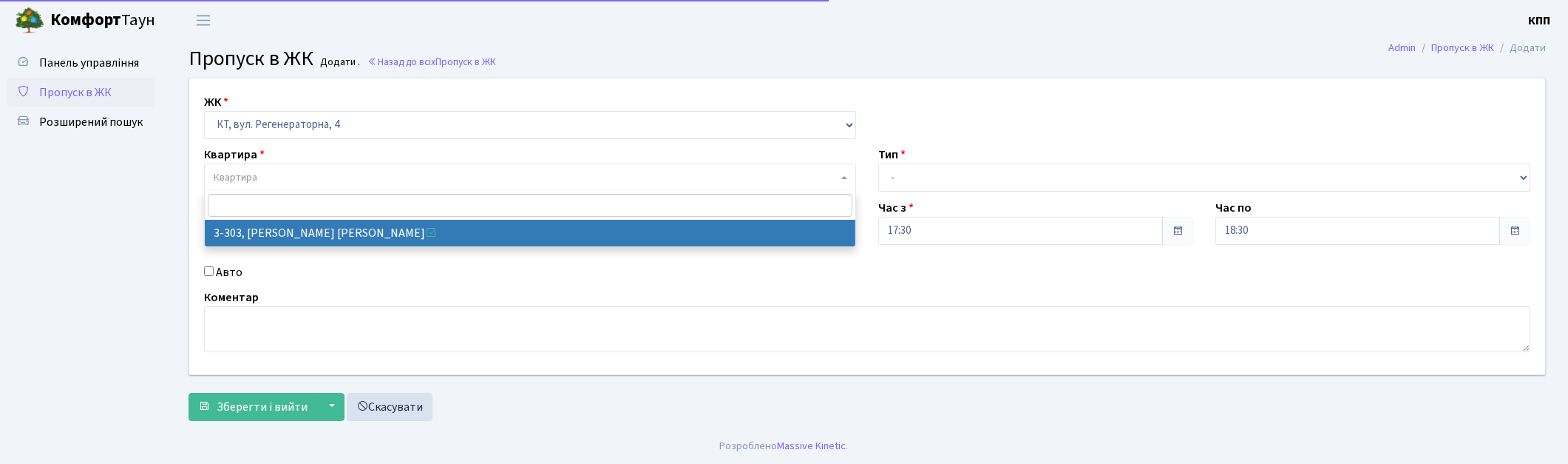
select select "1521"
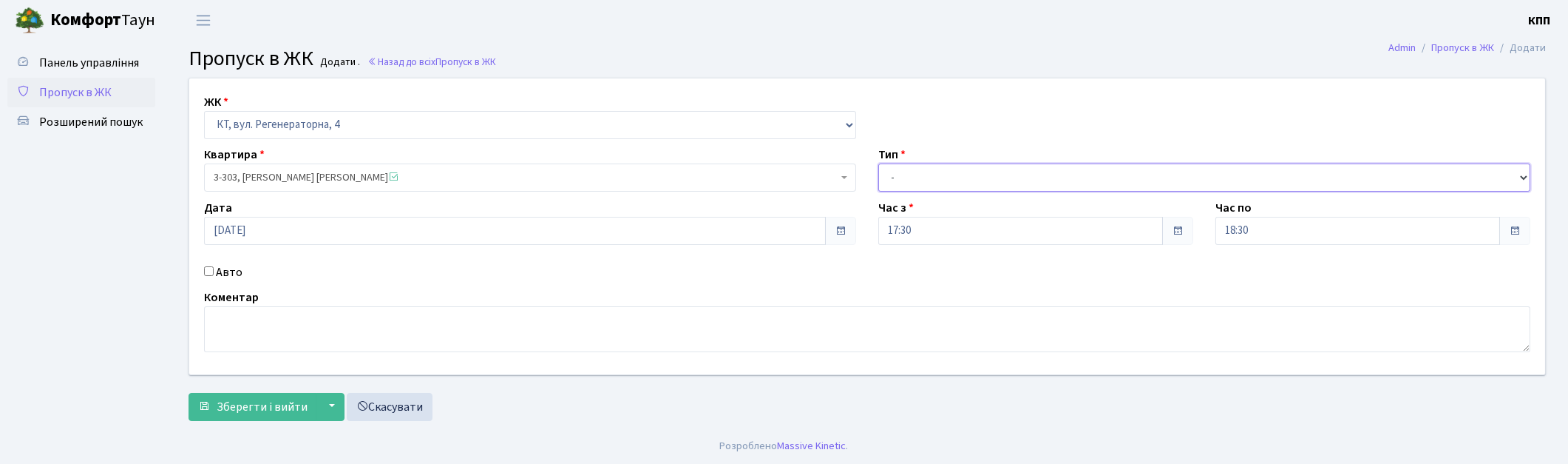
click at [1020, 185] on select "- Доставка Таксі Гості Сервіс" at bounding box center [1203, 178] width 652 height 28
select select "1"
click at [878, 164] on select "- Доставка Таксі Гості Сервіс" at bounding box center [1203, 178] width 652 height 28
click at [274, 401] on span "Зберегти і вийти" at bounding box center [262, 406] width 91 height 16
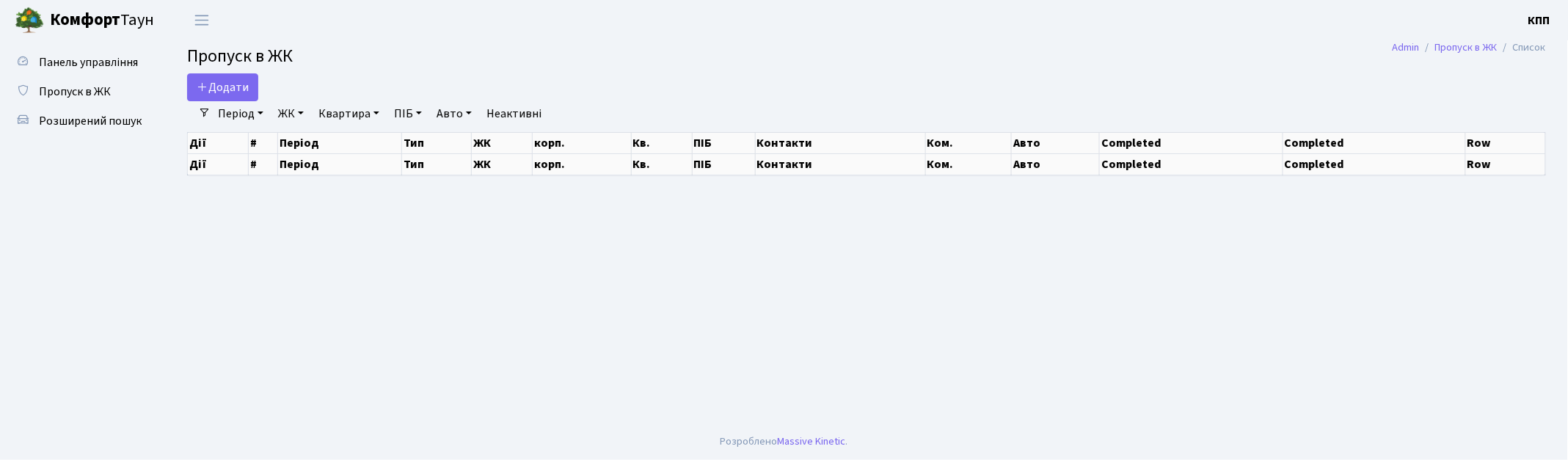
select select "25"
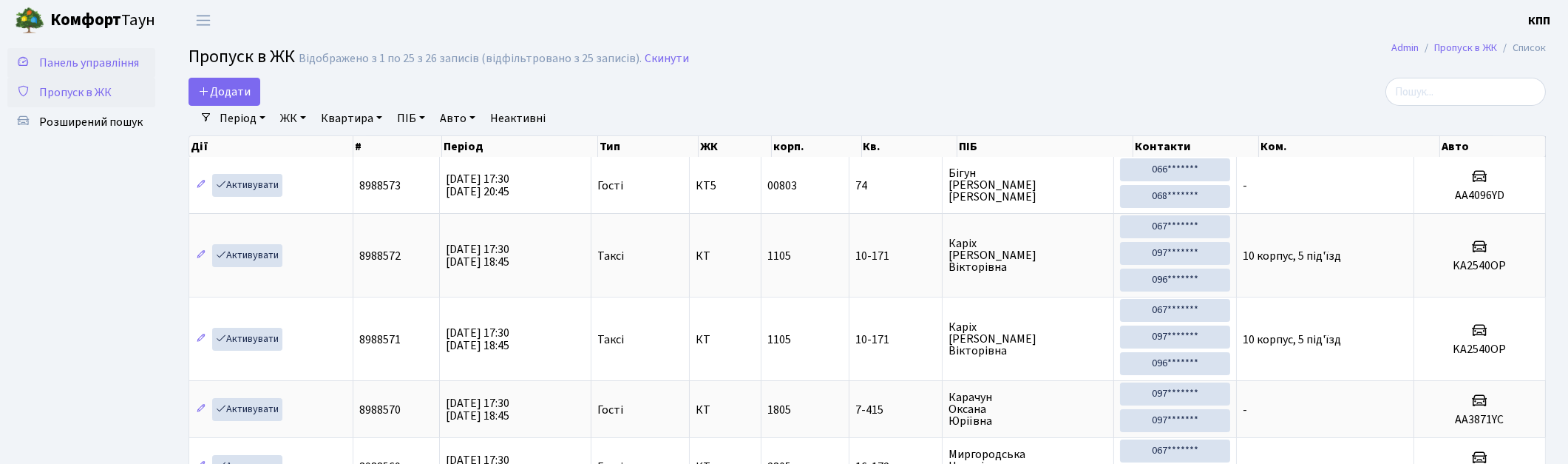
click at [55, 65] on span "Панель управління" at bounding box center [89, 63] width 100 height 16
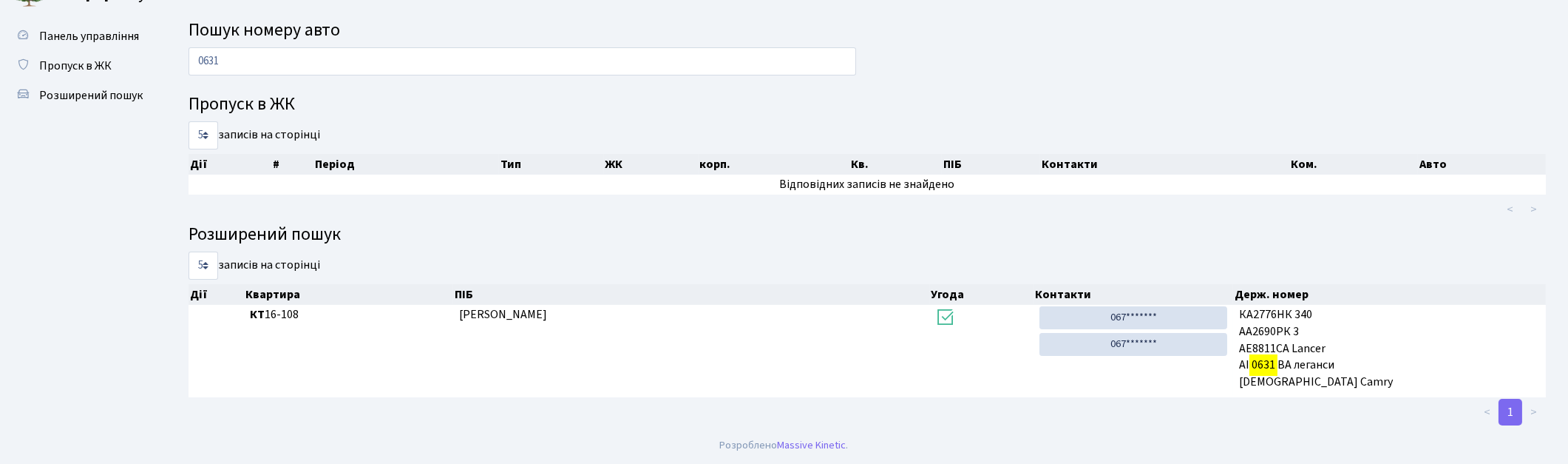
scroll to position [26, 0]
type input "0631"
click at [62, 69] on span "Пропуск в ЖК" at bounding box center [75, 65] width 72 height 16
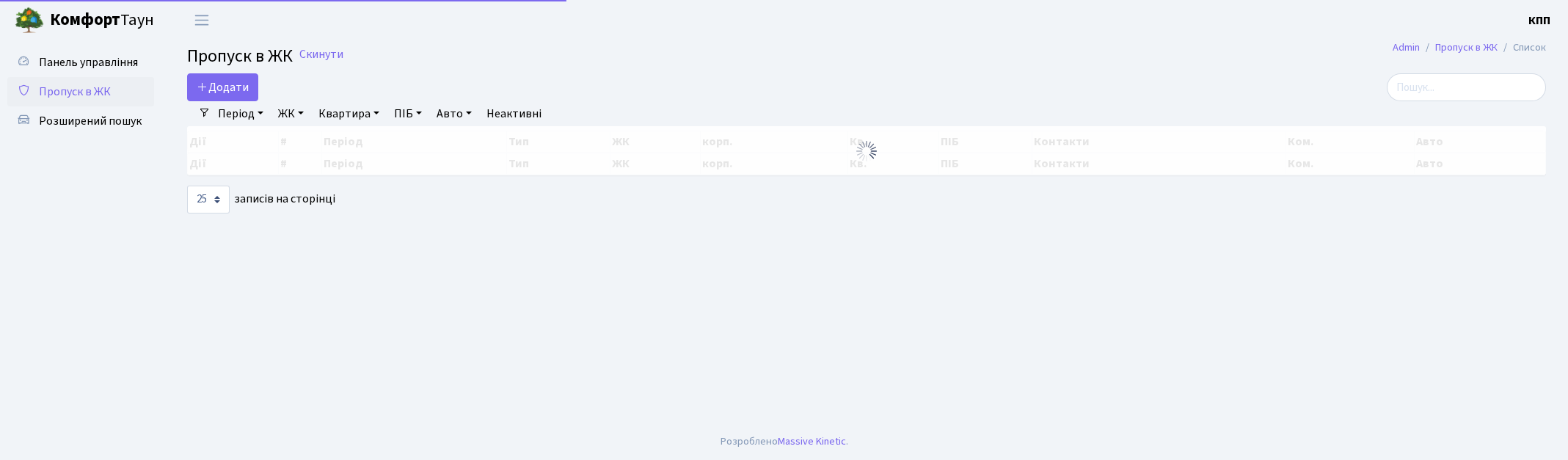
select select "25"
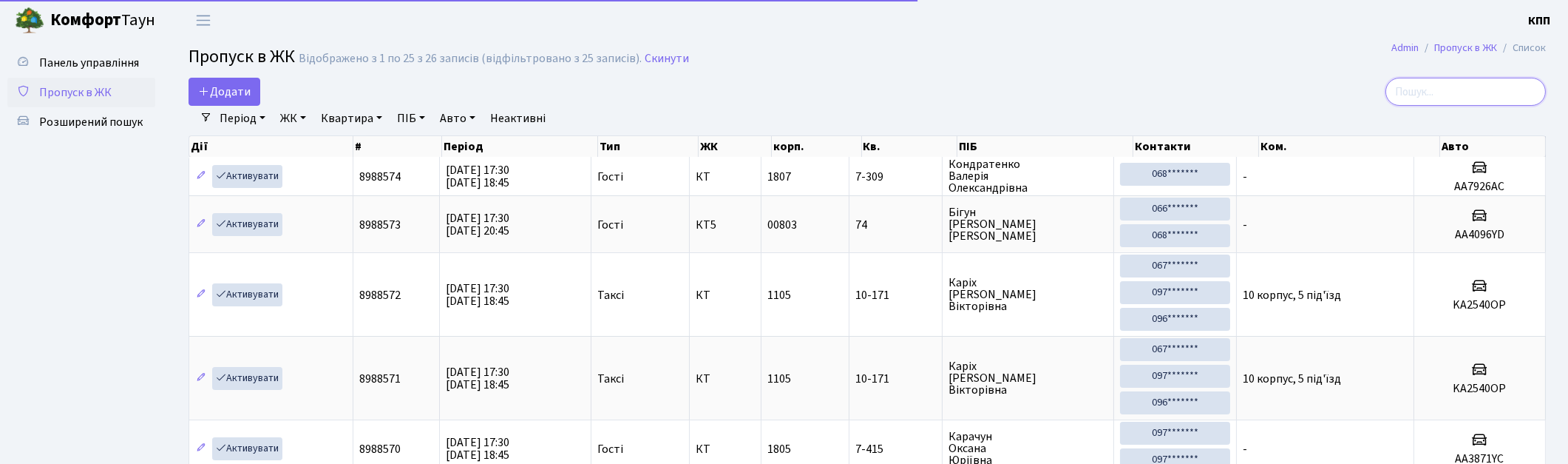
click at [1497, 87] on input "search" at bounding box center [1466, 92] width 161 height 28
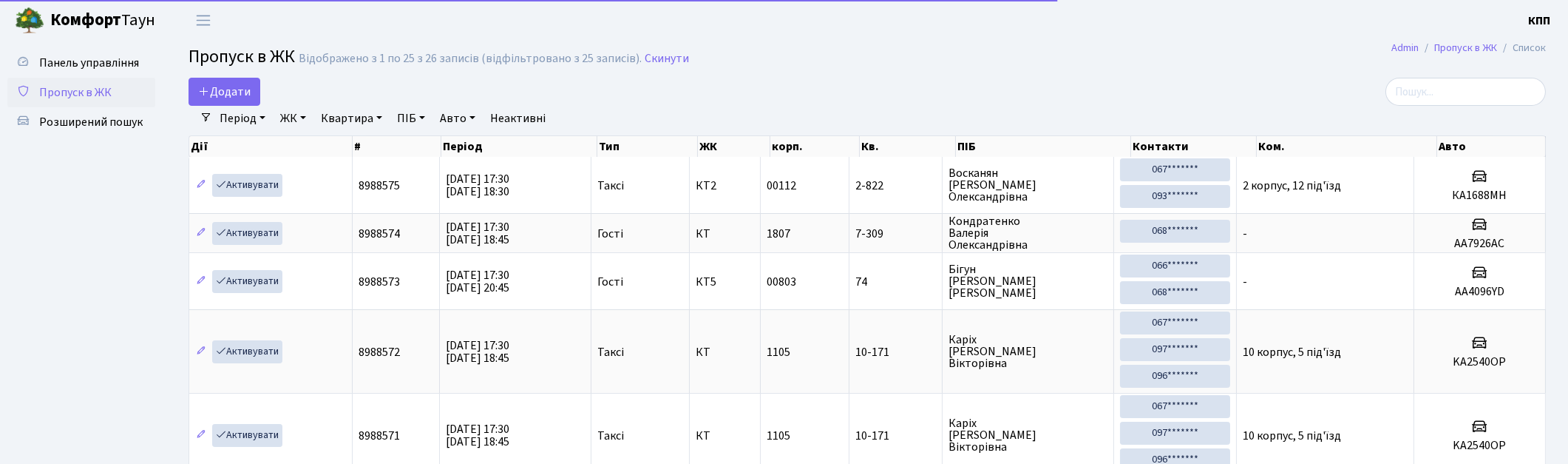
click at [296, 109] on link "ЖК" at bounding box center [293, 118] width 37 height 25
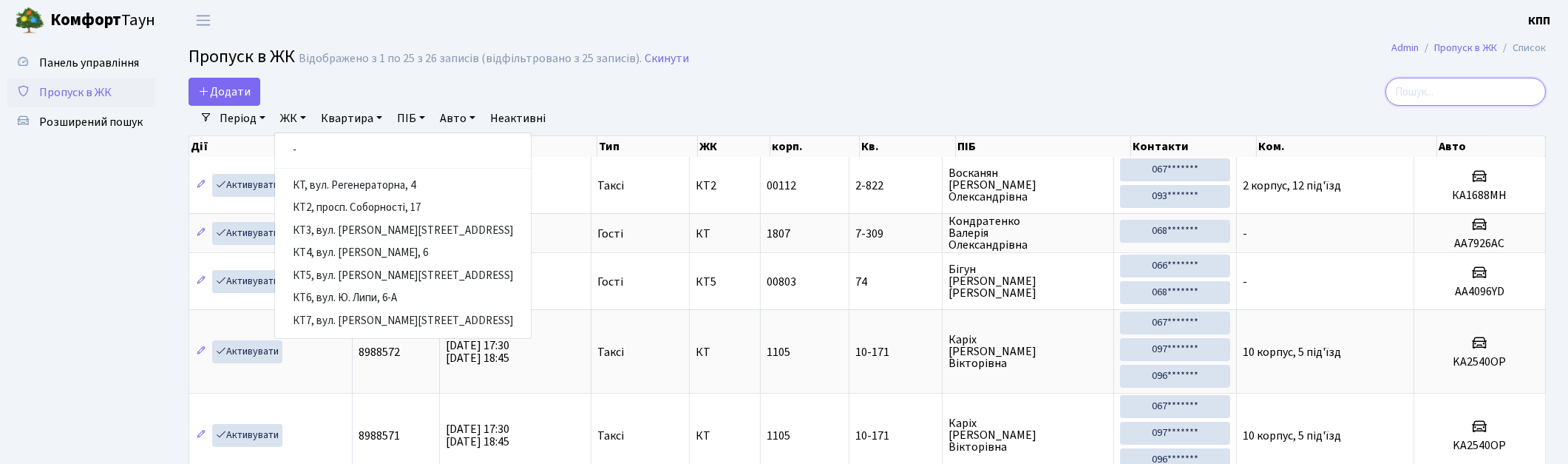
click at [1504, 100] on input "search" at bounding box center [1466, 92] width 161 height 28
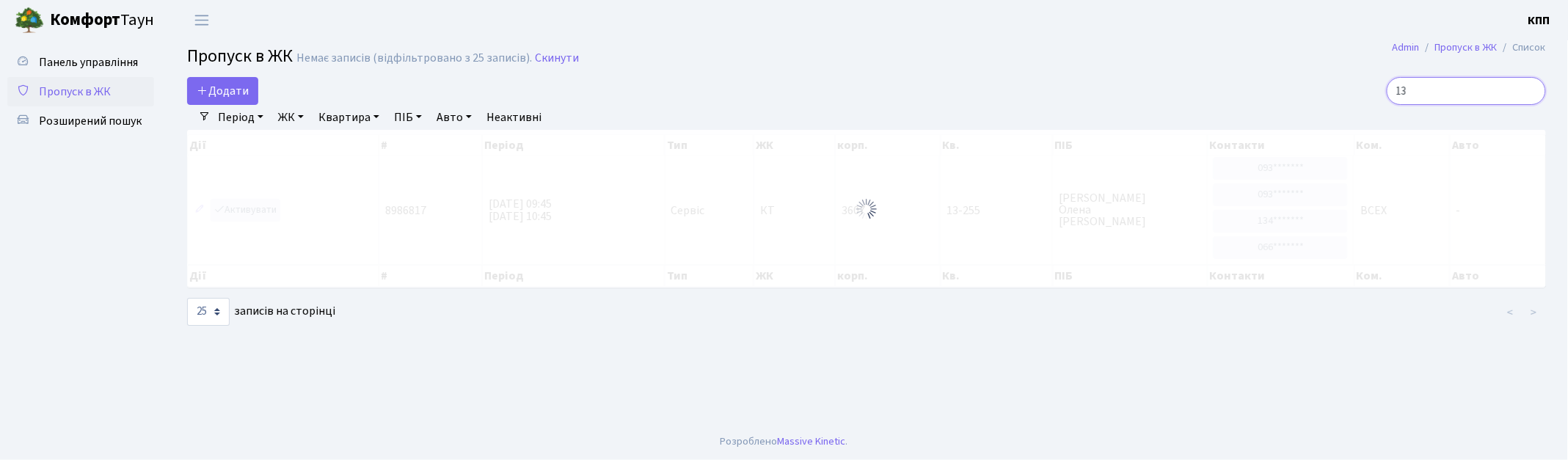
type input "1"
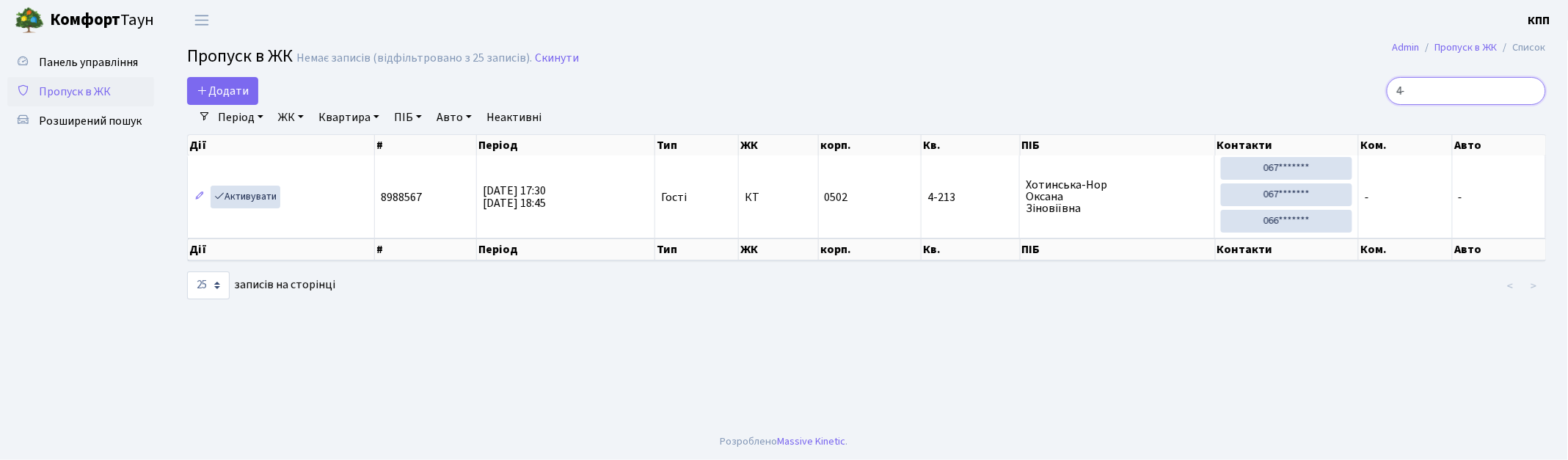
type input "4"
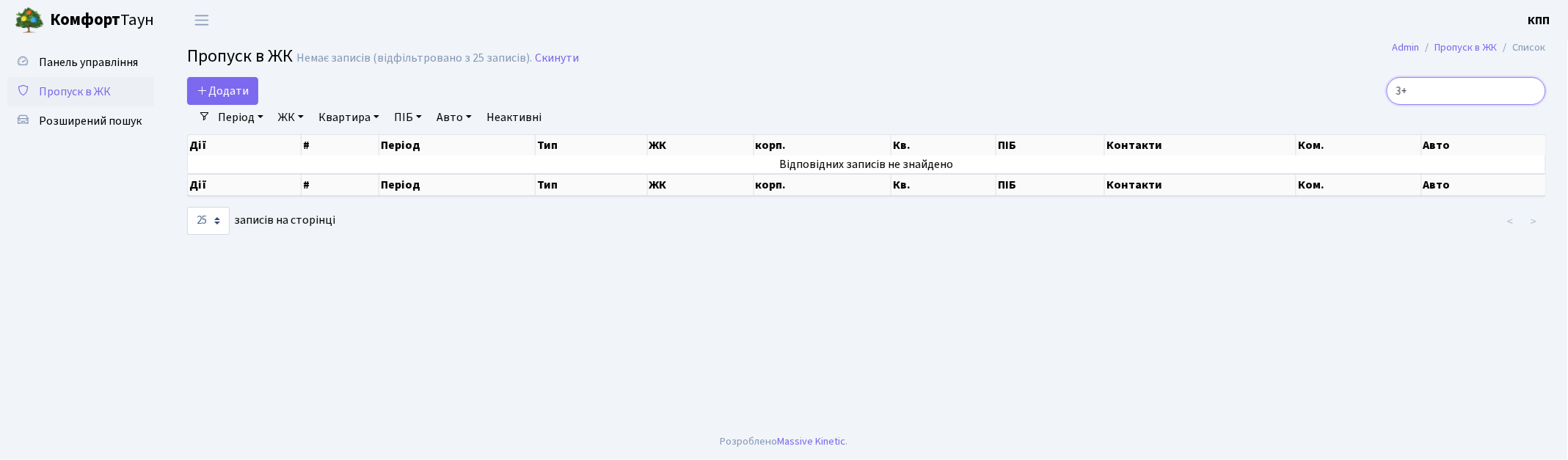
type input "3"
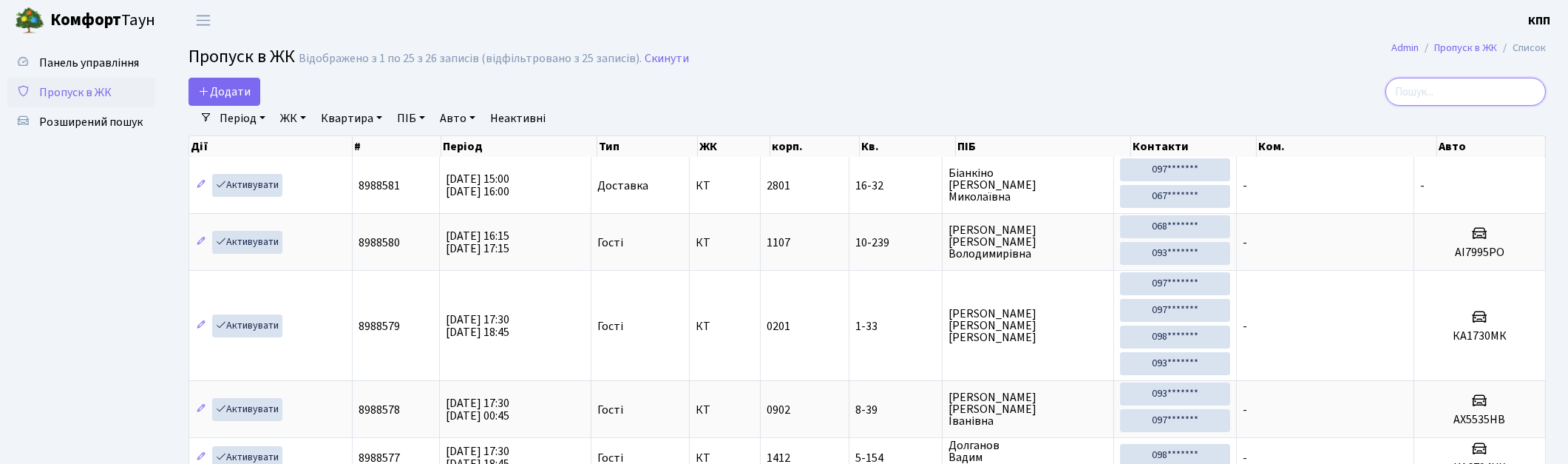
click at [1503, 94] on input "search" at bounding box center [1466, 92] width 161 height 28
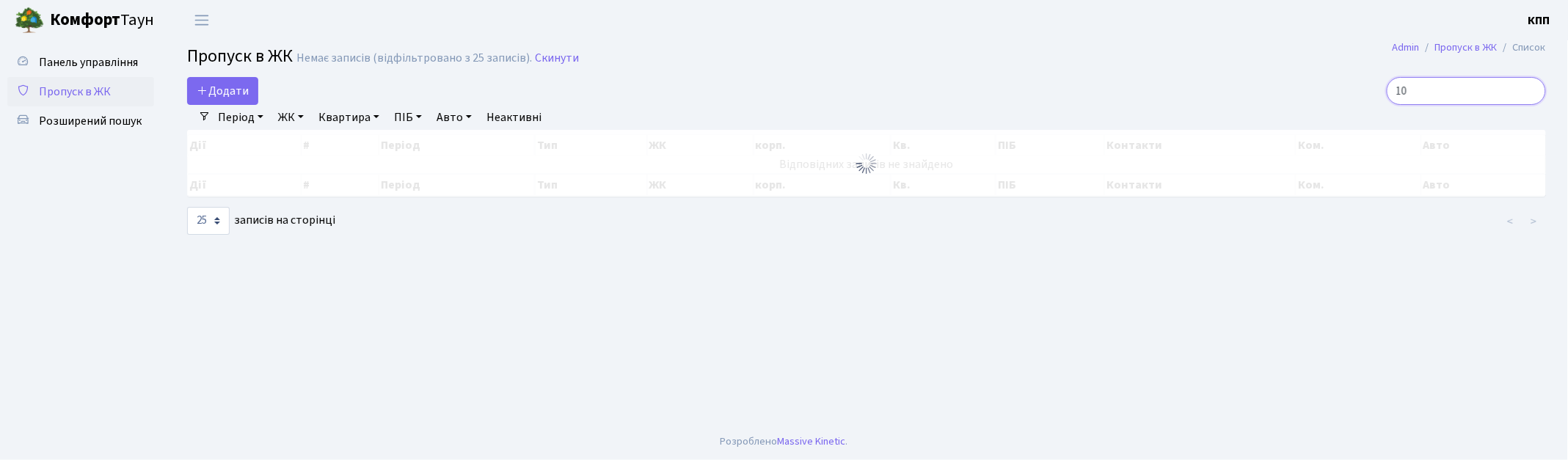
type input "1"
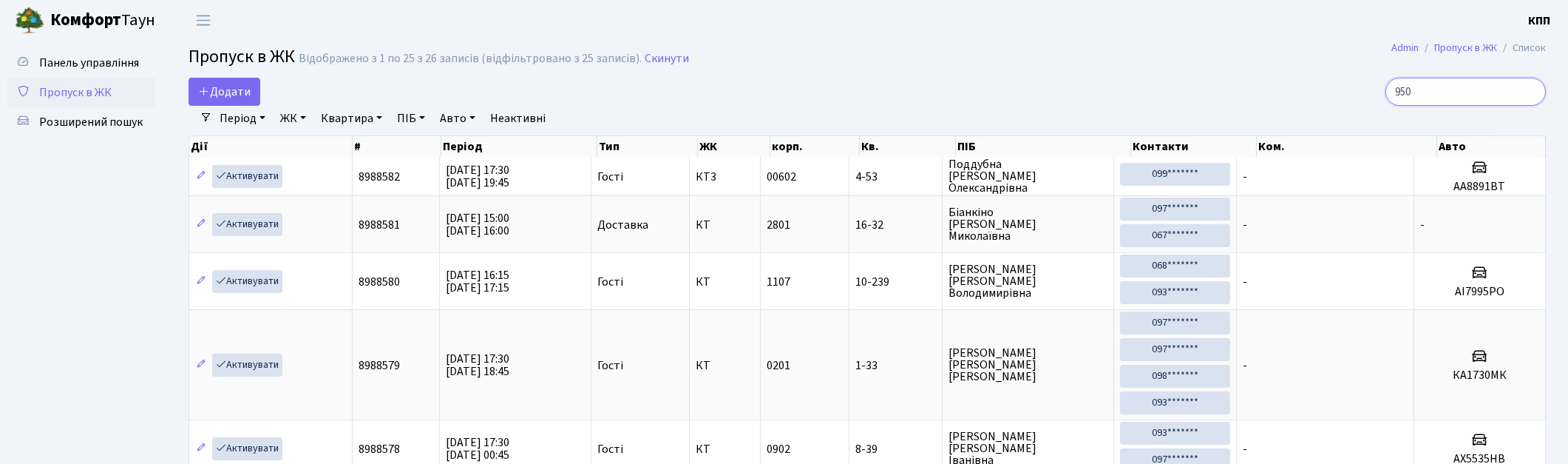
type input "9506"
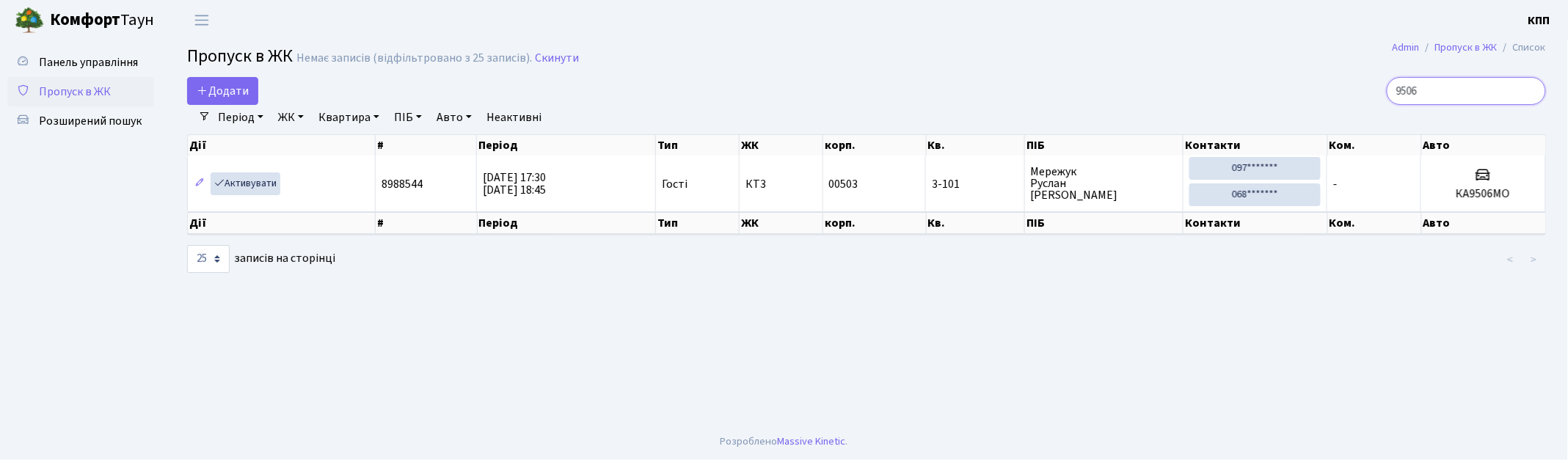
click at [1531, 94] on input "9506" at bounding box center [1466, 91] width 160 height 28
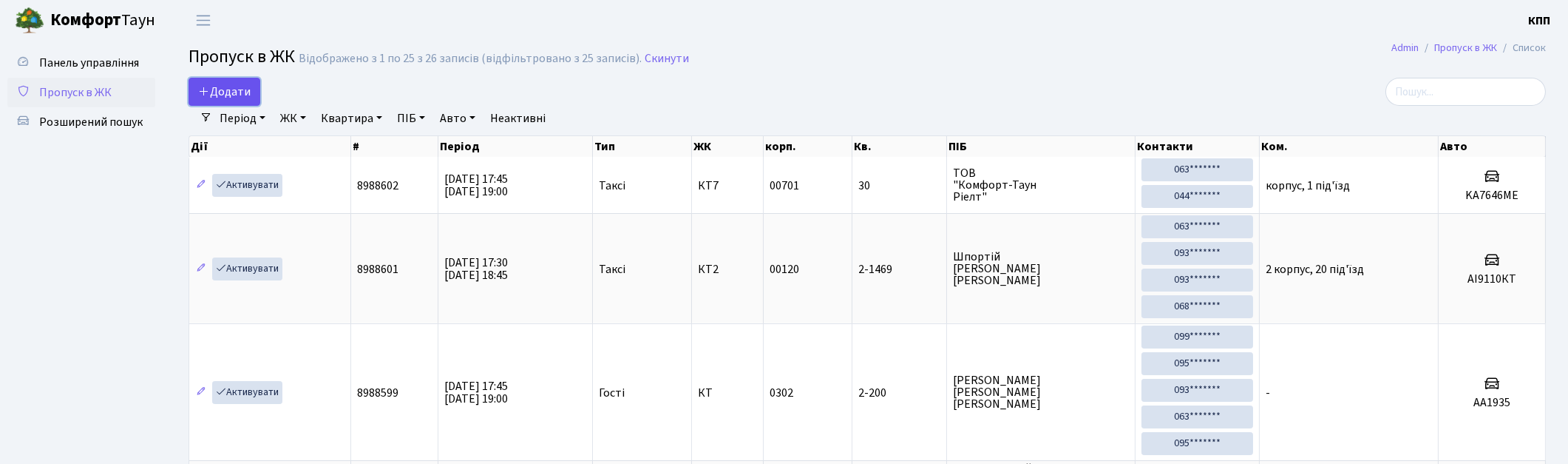
click at [223, 85] on span "Додати" at bounding box center [224, 91] width 52 height 16
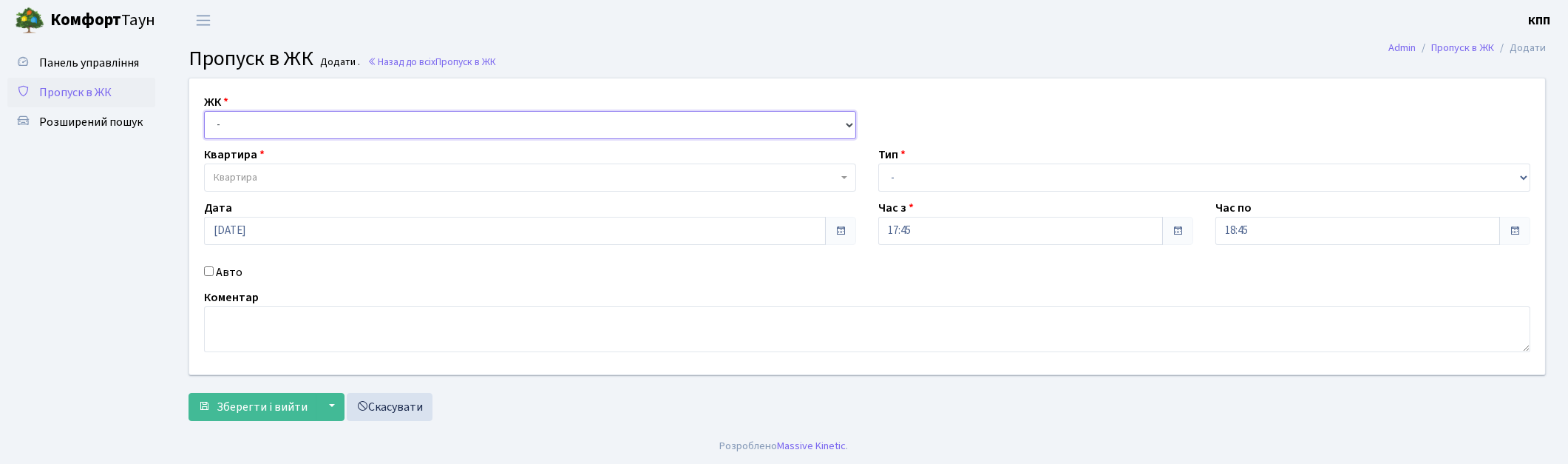
drag, startPoint x: 240, startPoint y: 122, endPoint x: 242, endPoint y: 135, distance: 13.2
click at [240, 122] on select "- КТ, вул. Регенераторна, 4 КТ2, просп. Соборності, 17 КТ3, вул. Березнева, 16 …" at bounding box center [529, 125] width 652 height 28
select select "271"
click at [204, 111] on select "- КТ, вул. Регенераторна, 4 КТ2, просп. Соборності, 17 КТ3, вул. Березнева, 16 …" at bounding box center [529, 125] width 652 height 28
select select
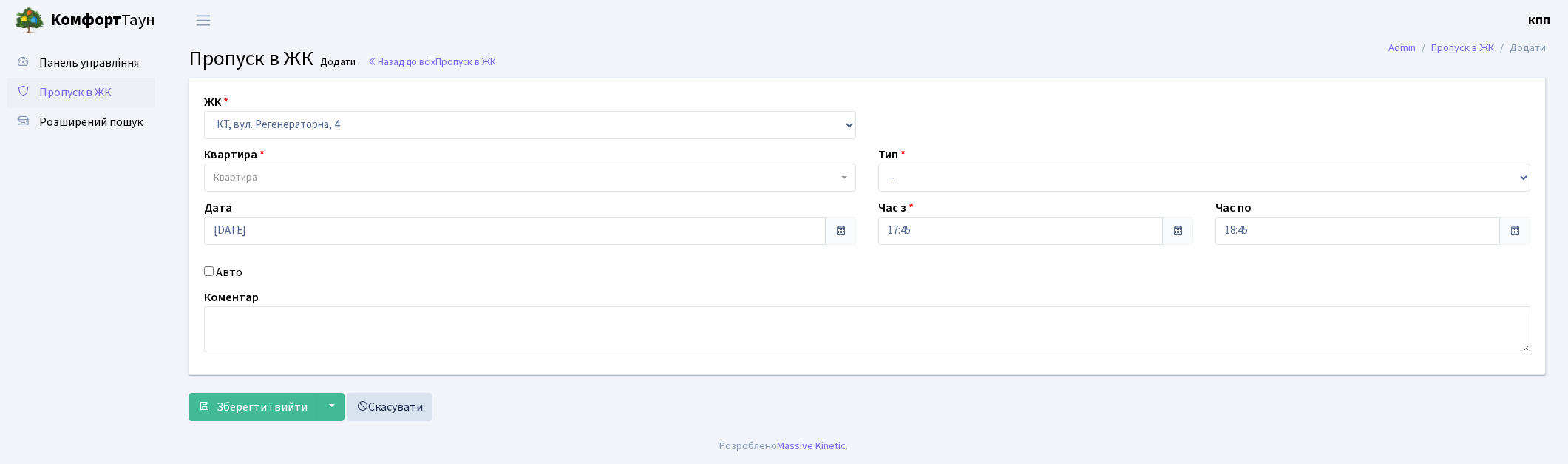
click at [209, 270] on input "Авто" at bounding box center [209, 271] width 9 height 9
checkbox input "true"
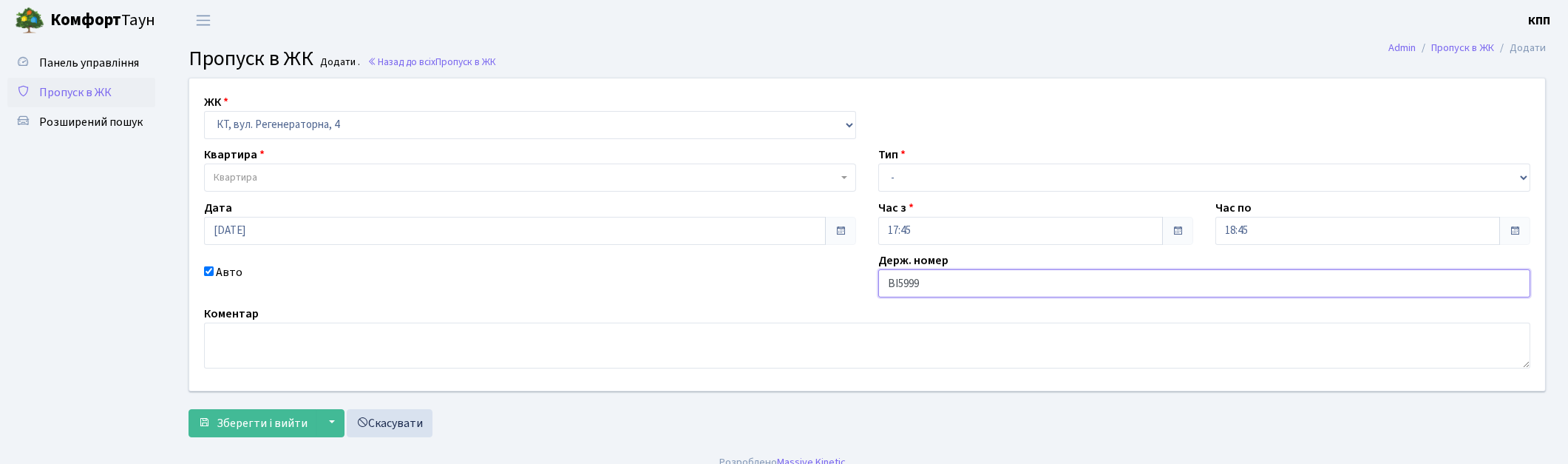
type input "ВІ5999ЕВ"
click at [249, 174] on span "Квартира" at bounding box center [236, 178] width 44 height 15
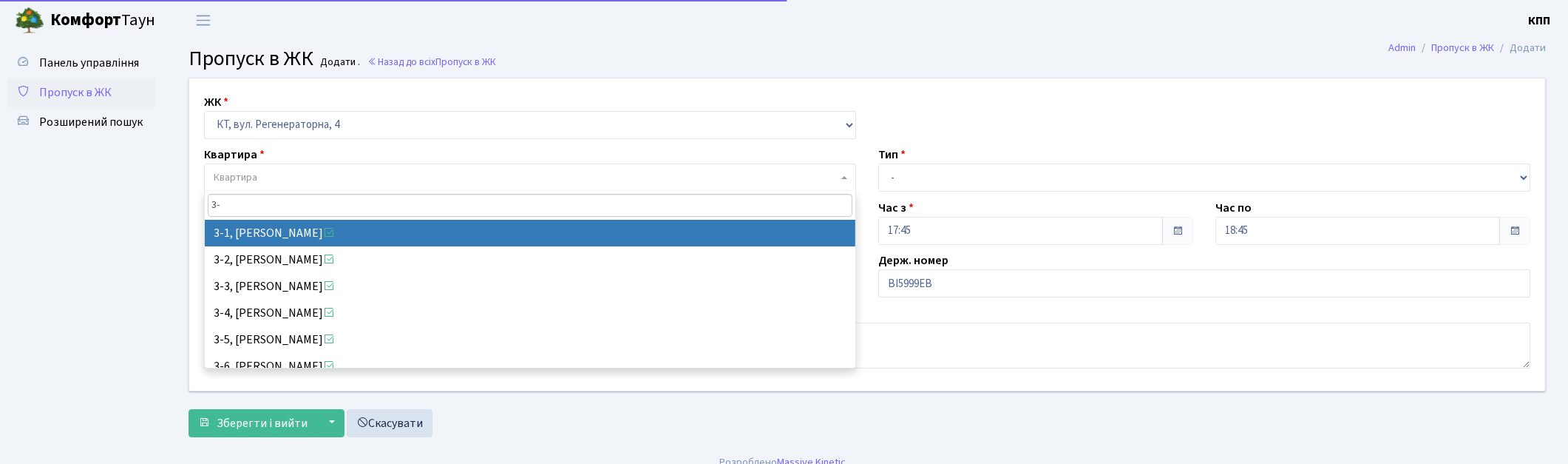
type input "3"
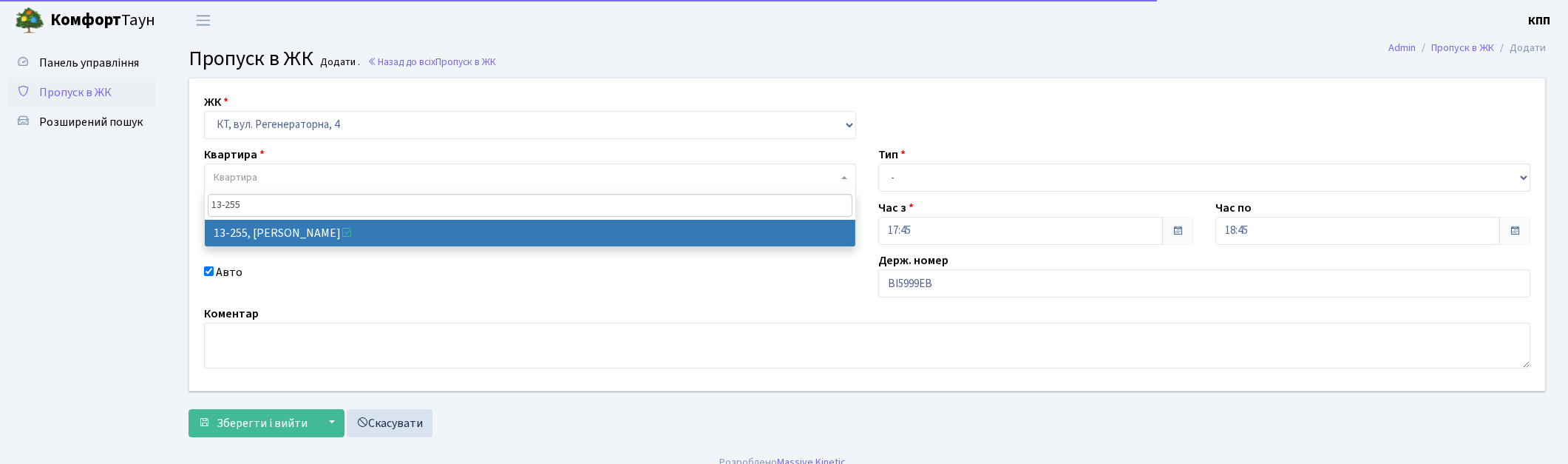
type input "13-255"
select select "7901"
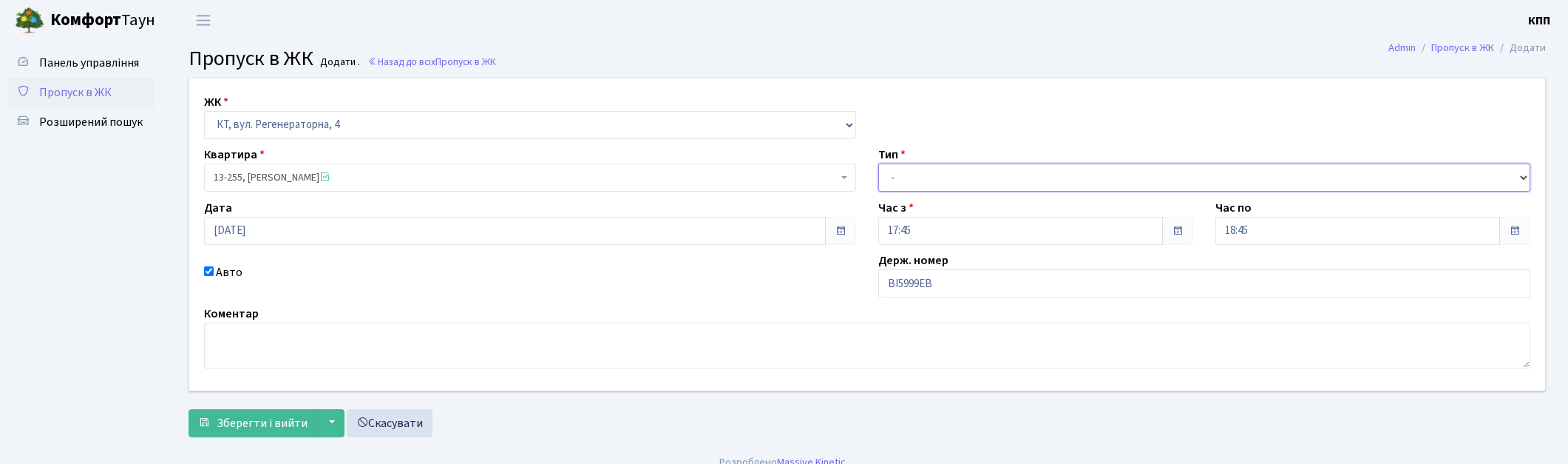
click at [916, 180] on select "- Доставка Таксі Гості Сервіс" at bounding box center [1203, 178] width 652 height 28
select select "2"
click at [878, 164] on select "- Доставка Таксі Гості Сервіс" at bounding box center [1203, 178] width 652 height 28
click at [280, 429] on span "Зберегти і вийти" at bounding box center [262, 423] width 91 height 16
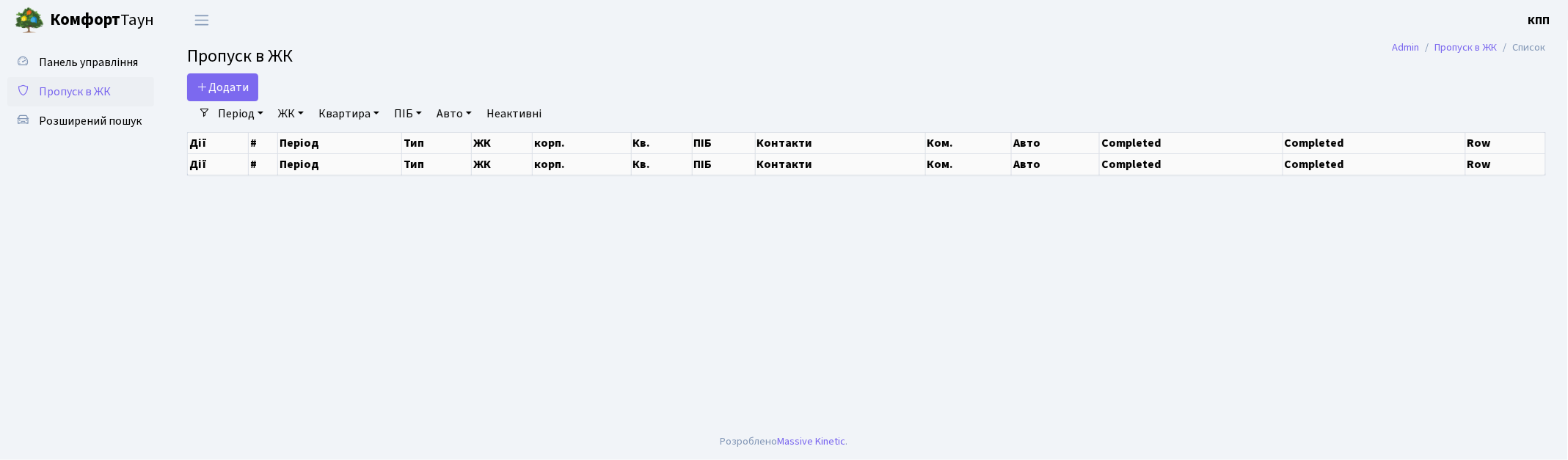
select select "25"
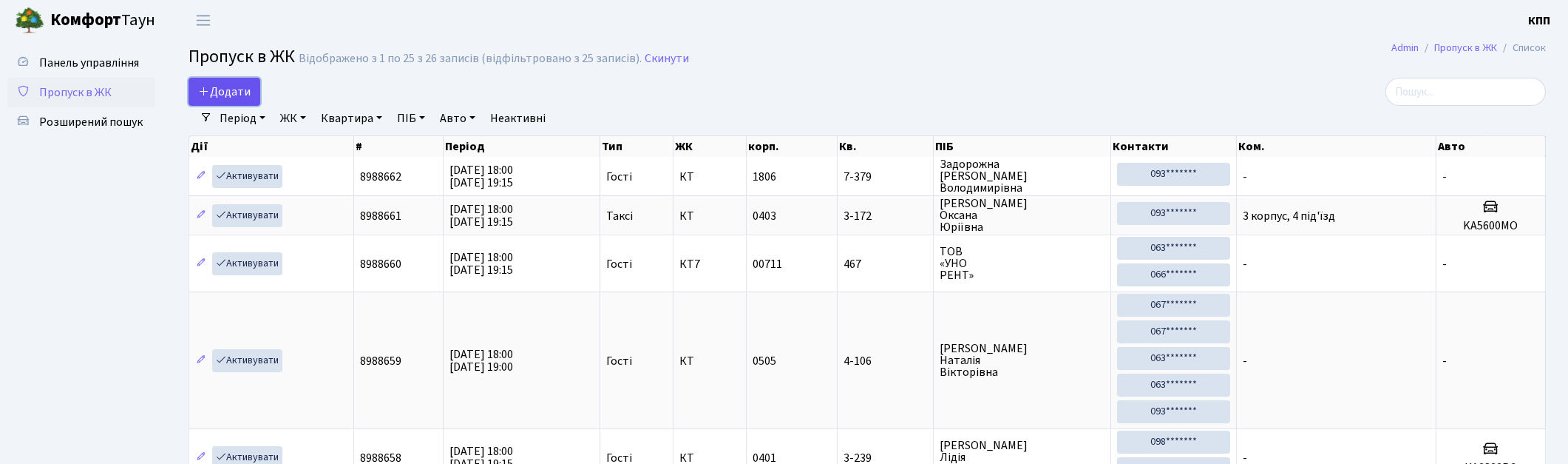
click at [248, 92] on span "Додати" at bounding box center [224, 91] width 52 height 16
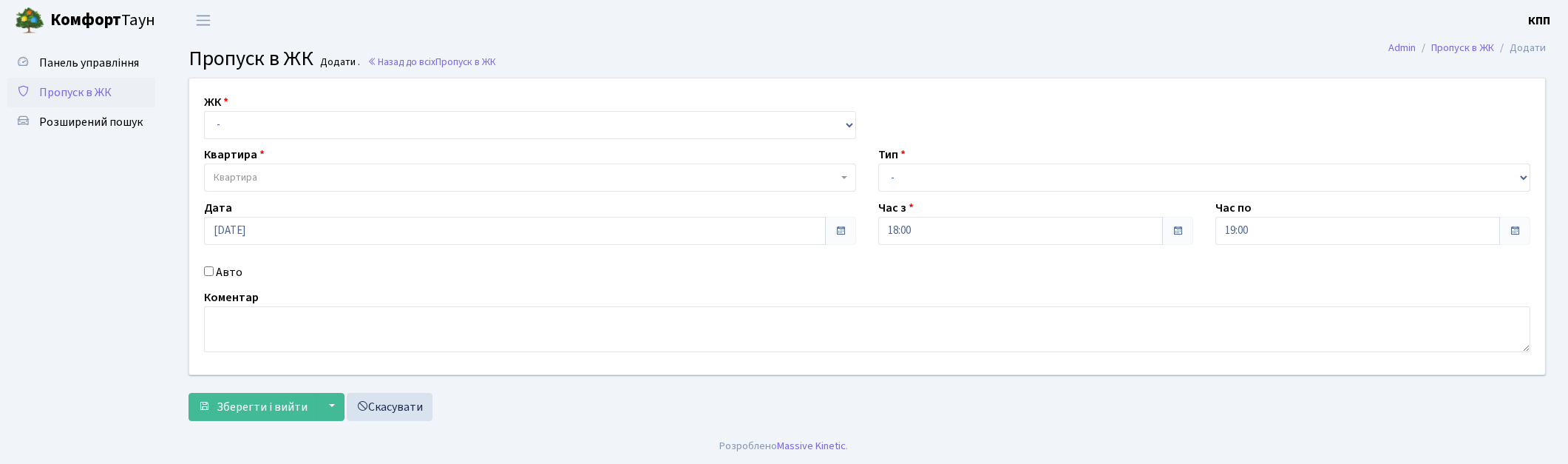
select select "271"
click at [204, 111] on select "- КТ, вул. Регенераторна, 4 КТ2, просп. [STREET_ADDRESS] [STREET_ADDRESS] [PERS…" at bounding box center [529, 125] width 652 height 28
select select
click at [266, 179] on span "Квартира" at bounding box center [525, 178] width 624 height 15
drag, startPoint x: 205, startPoint y: 274, endPoint x: 218, endPoint y: 274, distance: 13.0
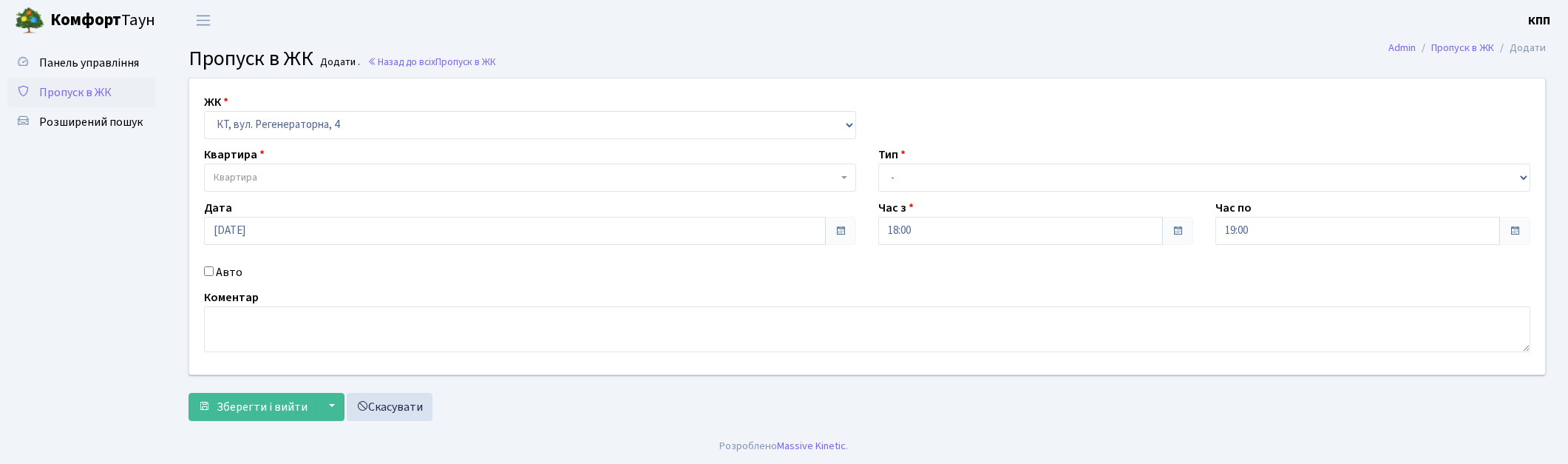
click at [205, 272] on input "Авто" at bounding box center [209, 271] width 9 height 9
checkbox input "true"
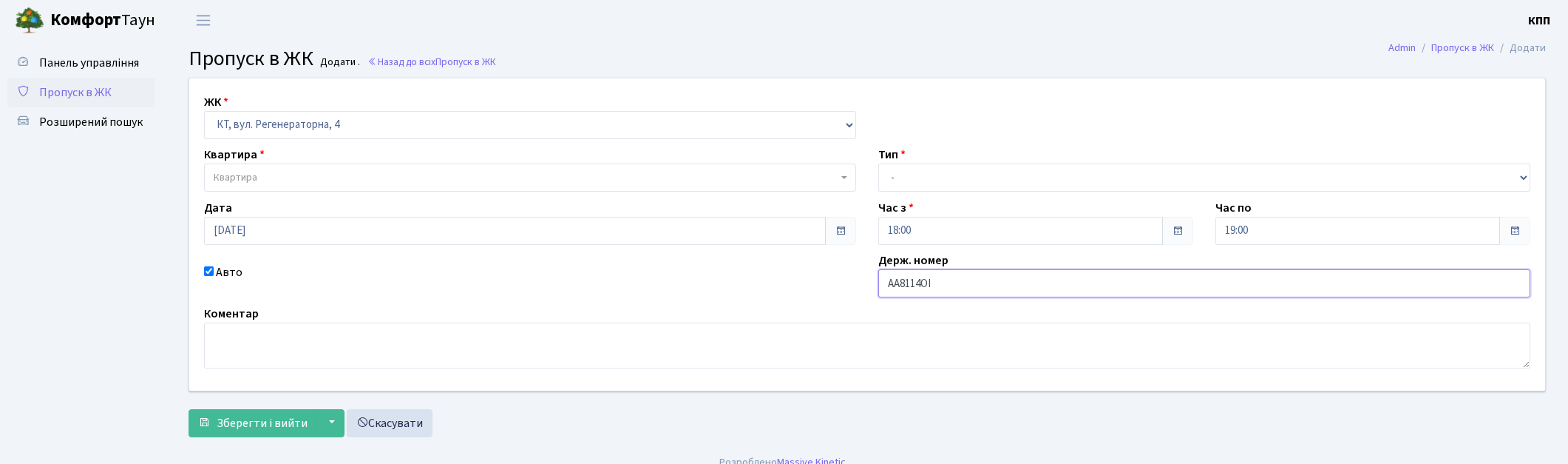
type input "АА8114ОІ"
click at [250, 182] on span "Квартира" at bounding box center [236, 178] width 44 height 15
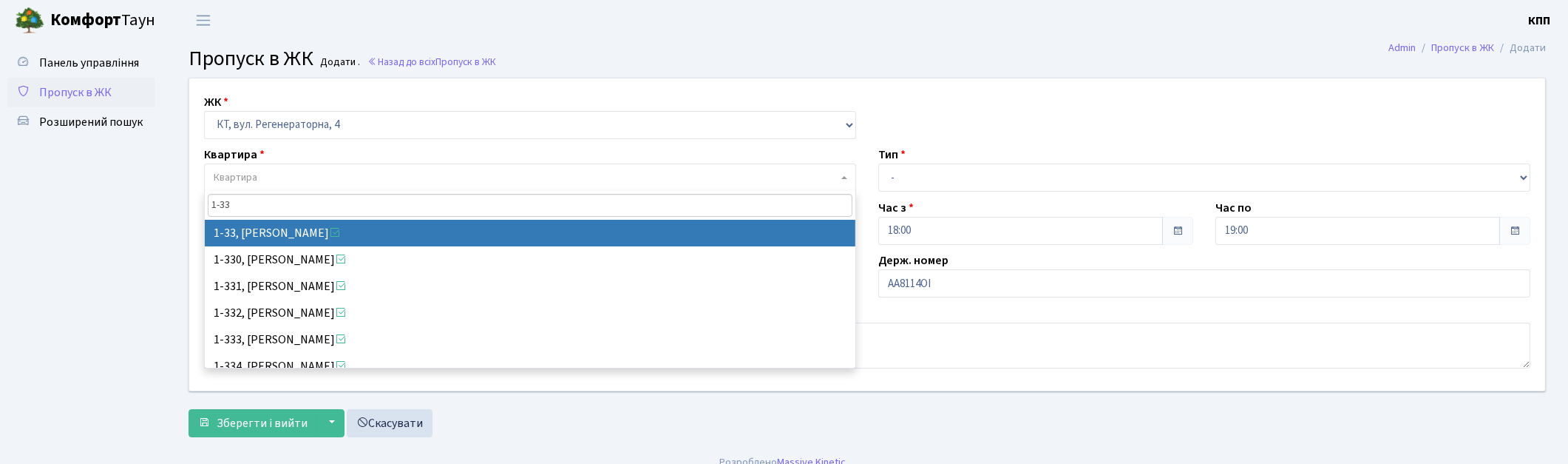
type input "1-33"
select select "33"
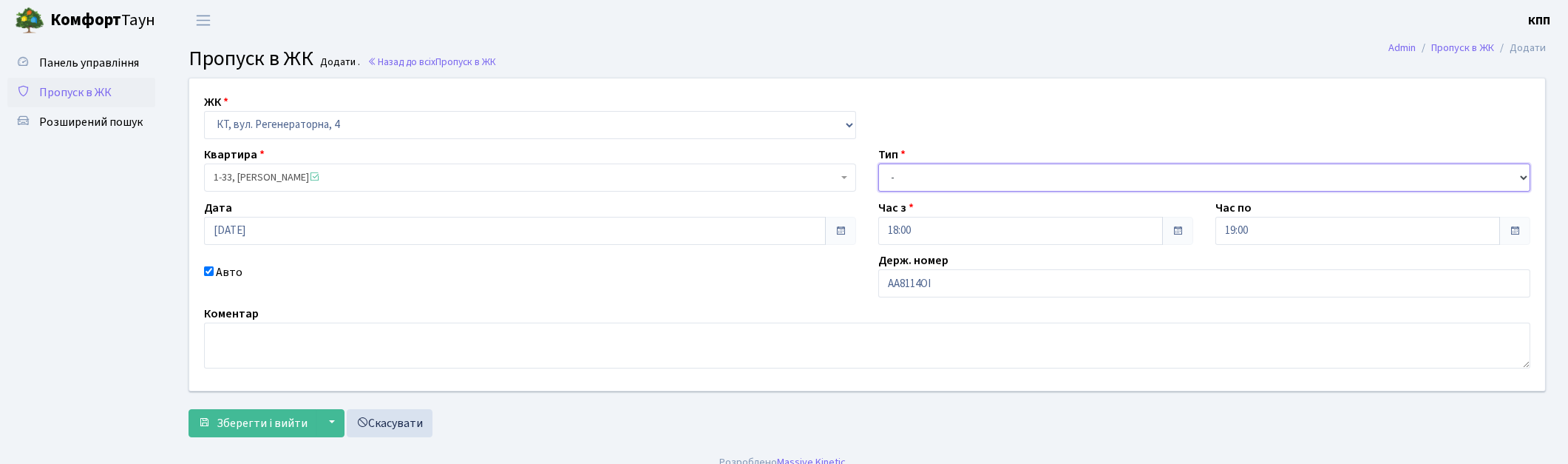
drag, startPoint x: 977, startPoint y: 185, endPoint x: 977, endPoint y: 174, distance: 11.0
click at [977, 174] on select "- Доставка Таксі Гості Сервіс" at bounding box center [1203, 178] width 652 height 28
select select "2"
click at [878, 164] on select "- Доставка Таксі Гості Сервіс" at bounding box center [1203, 178] width 652 height 28
click at [237, 420] on span "Зберегти і вийти" at bounding box center [262, 423] width 91 height 16
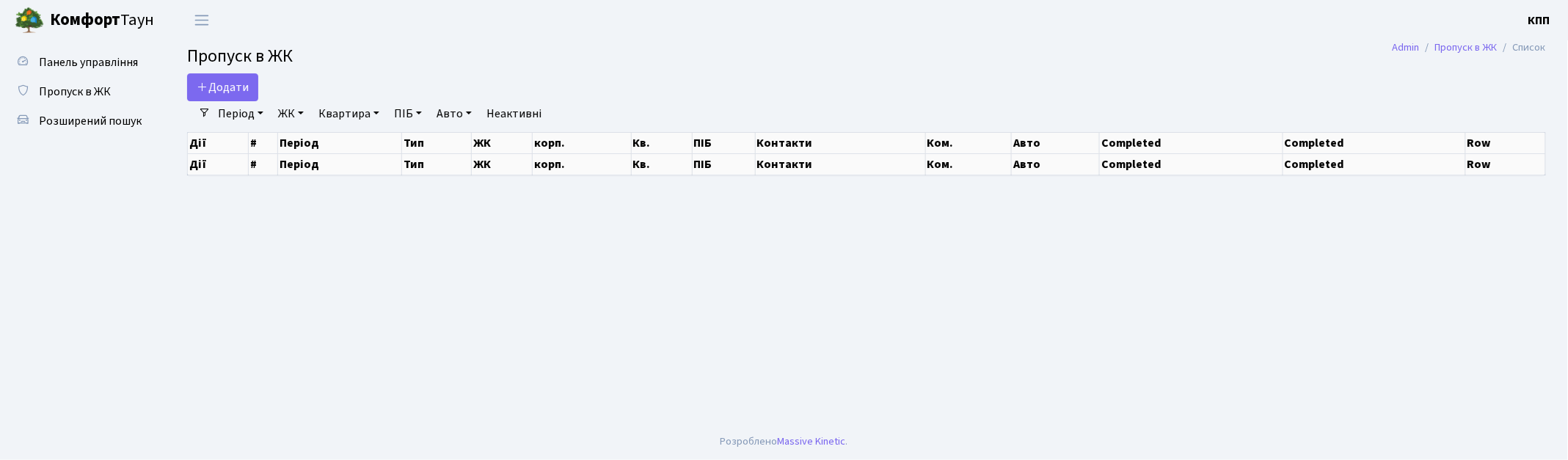
select select "25"
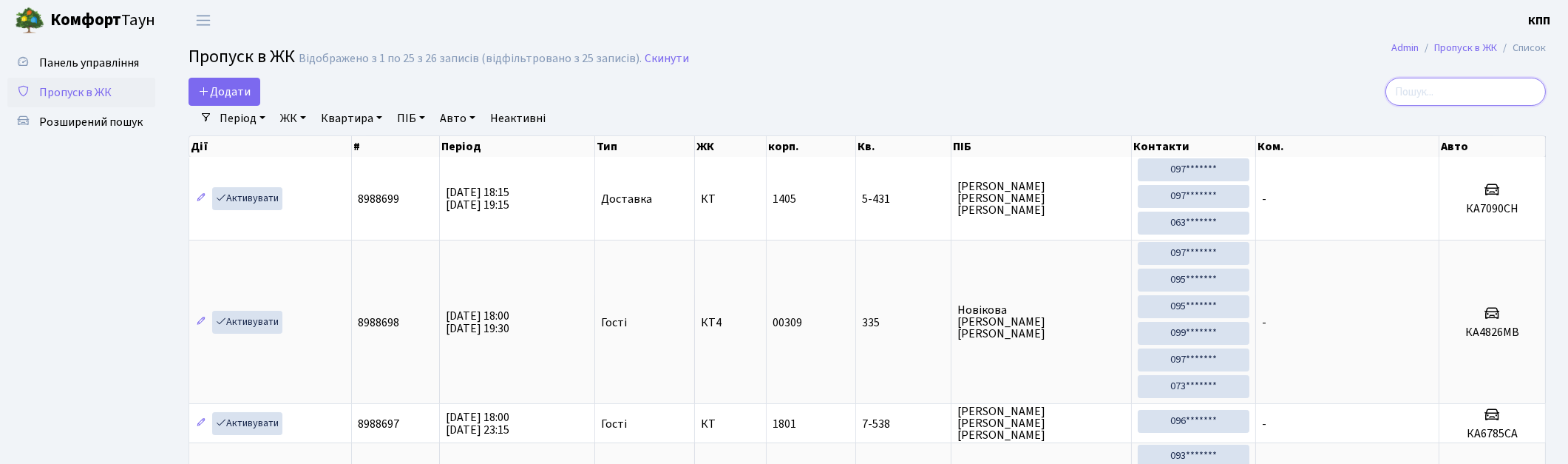
click at [1472, 90] on input "search" at bounding box center [1466, 92] width 161 height 28
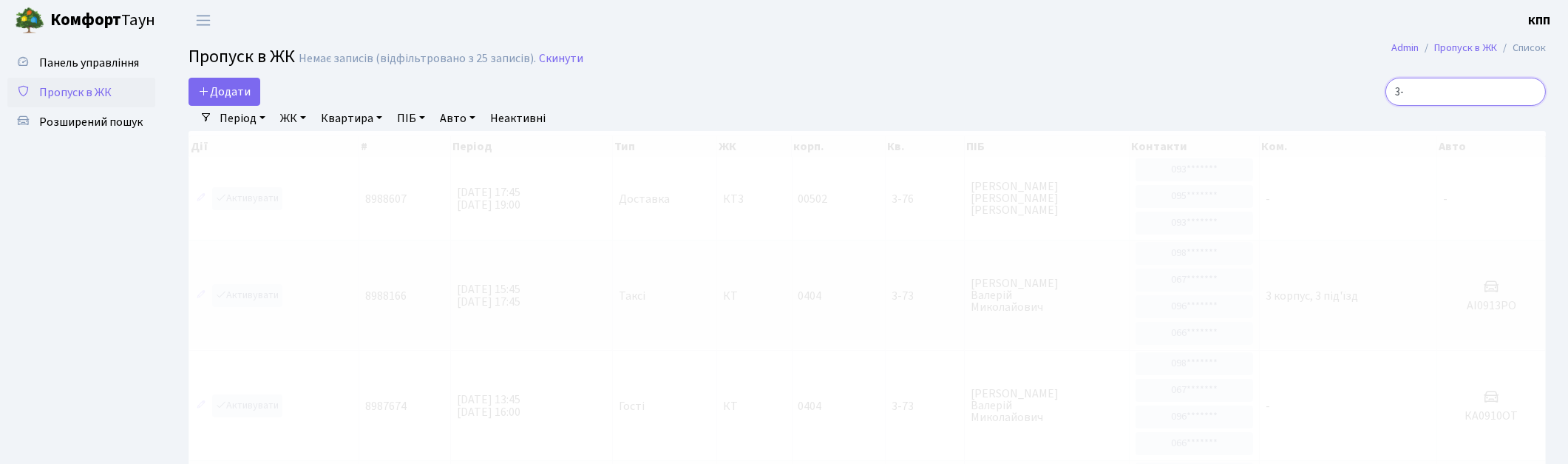
type input "3"
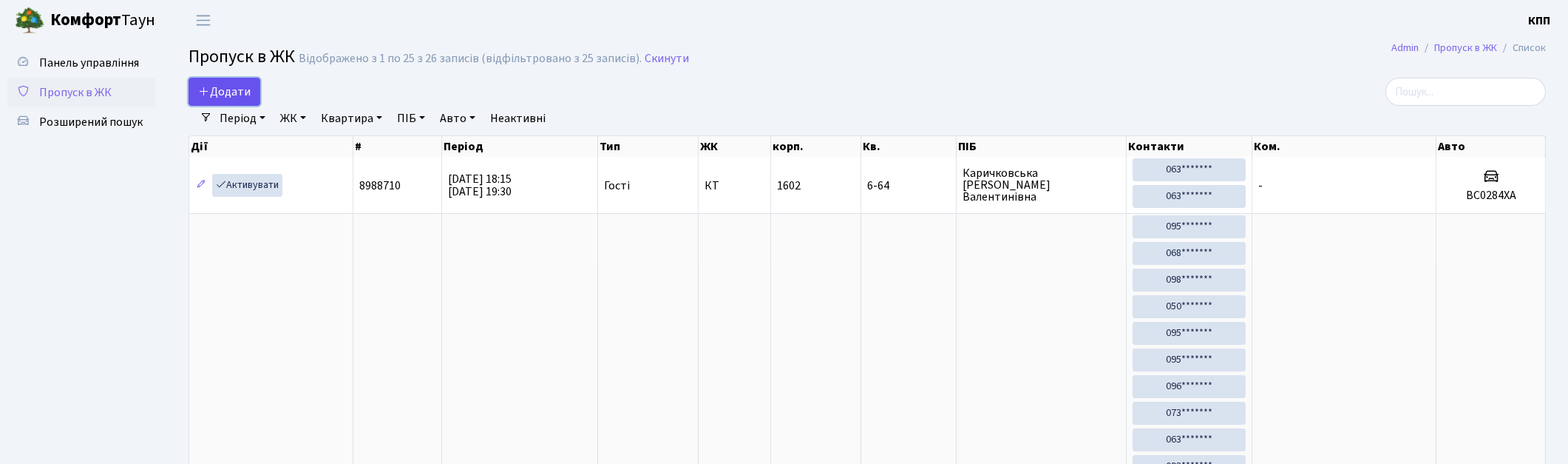
click at [235, 90] on span "Додати" at bounding box center [224, 91] width 52 height 16
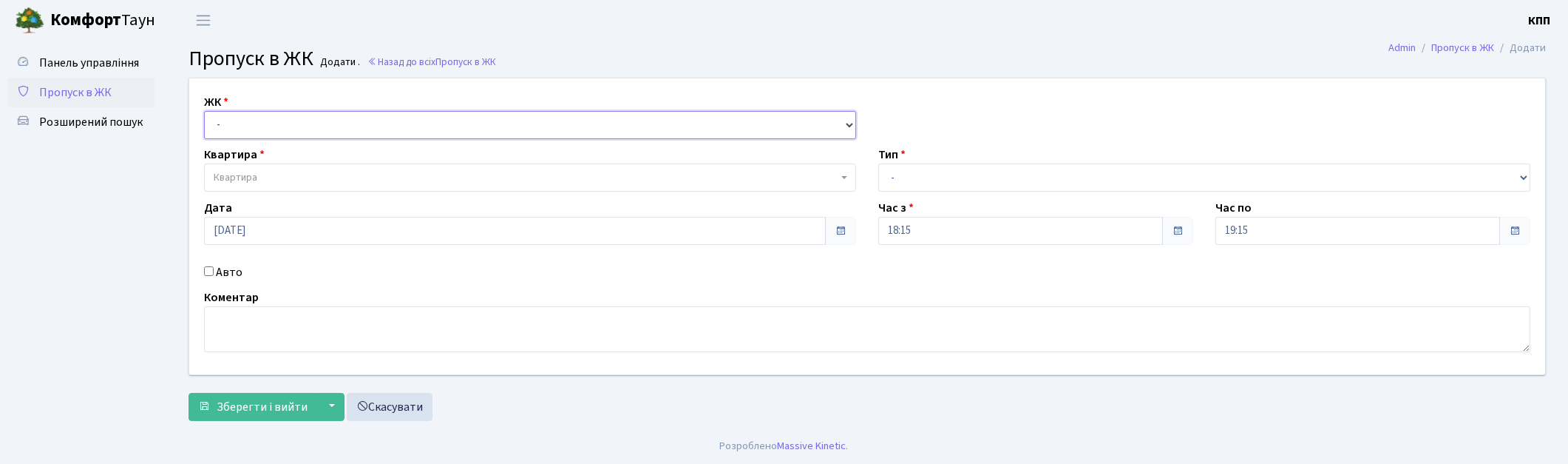
click at [230, 122] on select "- КТ, вул. Регенераторна, 4 КТ2, просп. Соборності, 17 КТ3, вул. Березнева, 16 …" at bounding box center [529, 125] width 652 height 28
select select "271"
click at [204, 111] on select "- КТ, вул. Регенераторна, 4 КТ2, просп. Соборності, 17 КТ3, вул. Березнева, 16 …" at bounding box center [529, 125] width 652 height 28
select select
click at [212, 272] on input "Авто" at bounding box center [209, 271] width 9 height 9
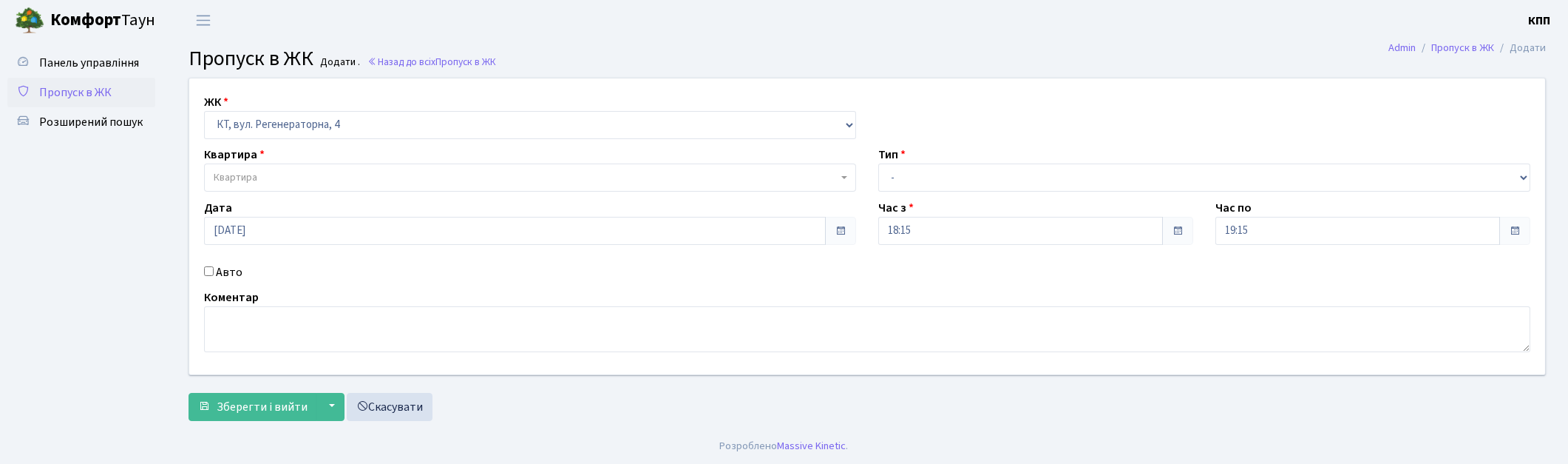
checkbox input "true"
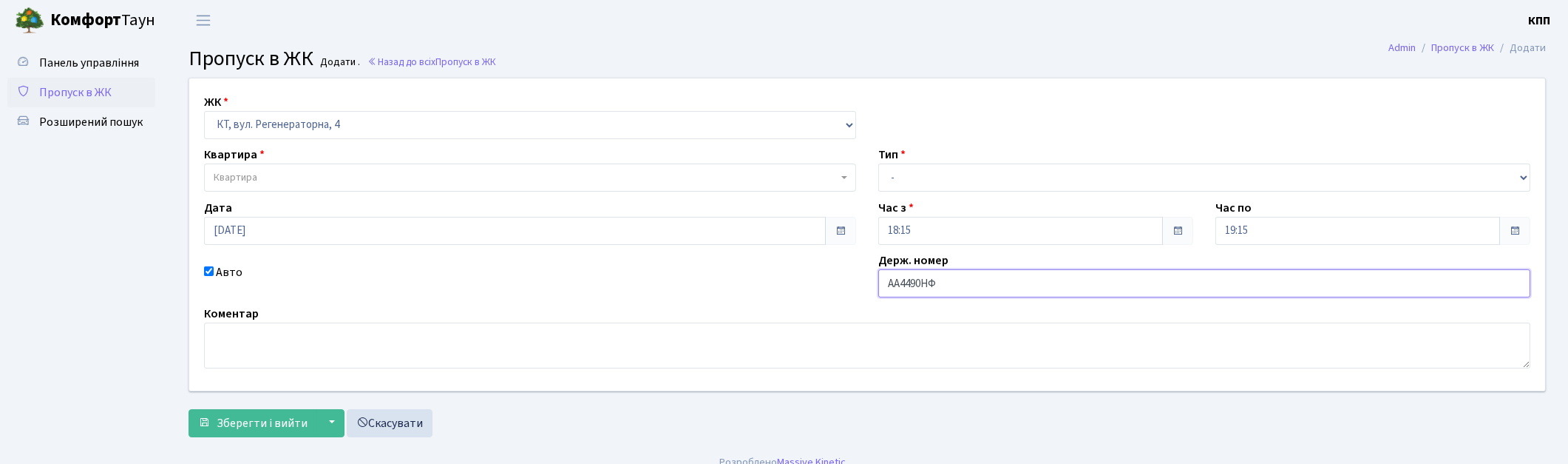
type input "АА4490НФ"
click at [270, 172] on span "Квартира" at bounding box center [525, 178] width 624 height 15
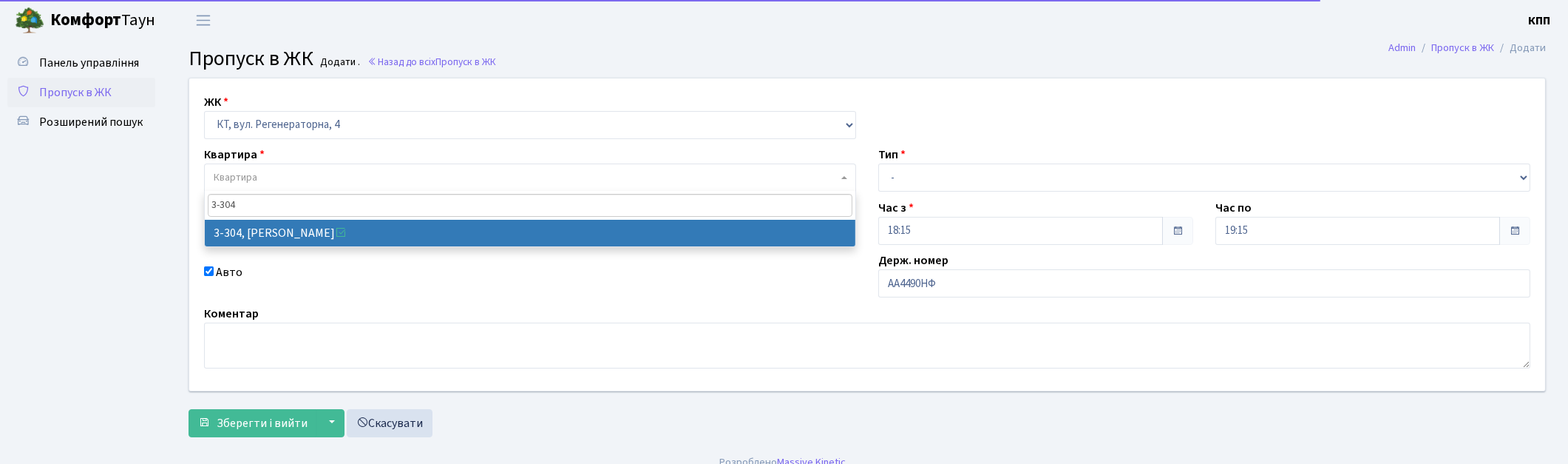
type input "3-304"
select select "1522"
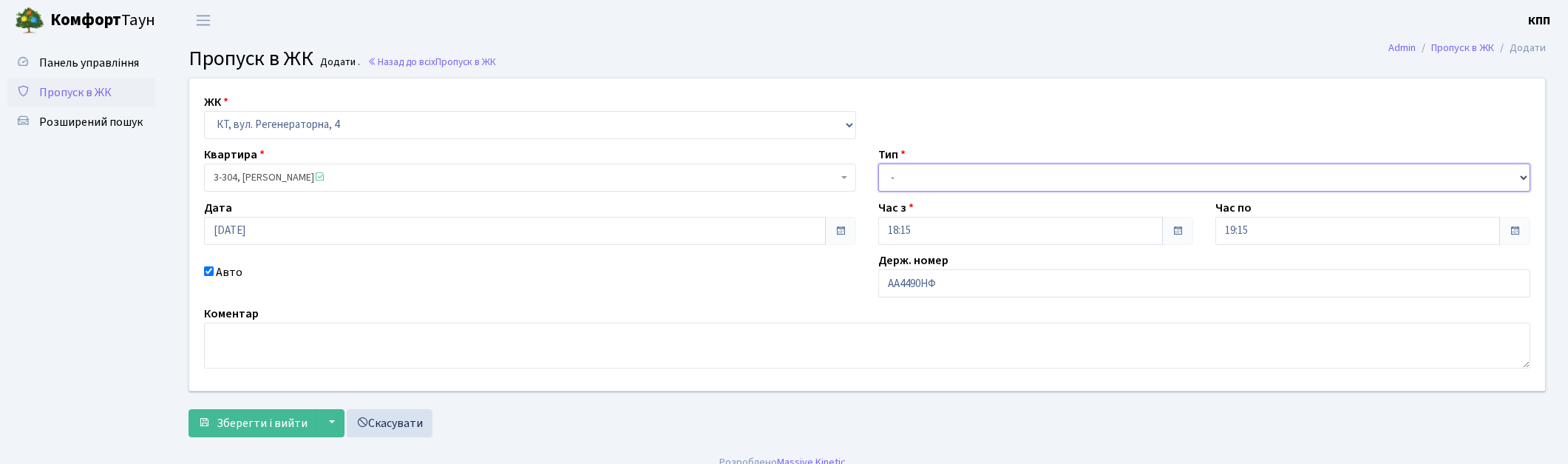
click at [905, 175] on select "- Доставка Таксі Гості Сервіс" at bounding box center [1203, 178] width 652 height 28
select select "2"
click at [878, 164] on select "- Доставка Таксі Гості Сервіс" at bounding box center [1203, 178] width 652 height 28
click at [246, 426] on span "Зберегти і вийти" at bounding box center [262, 423] width 91 height 16
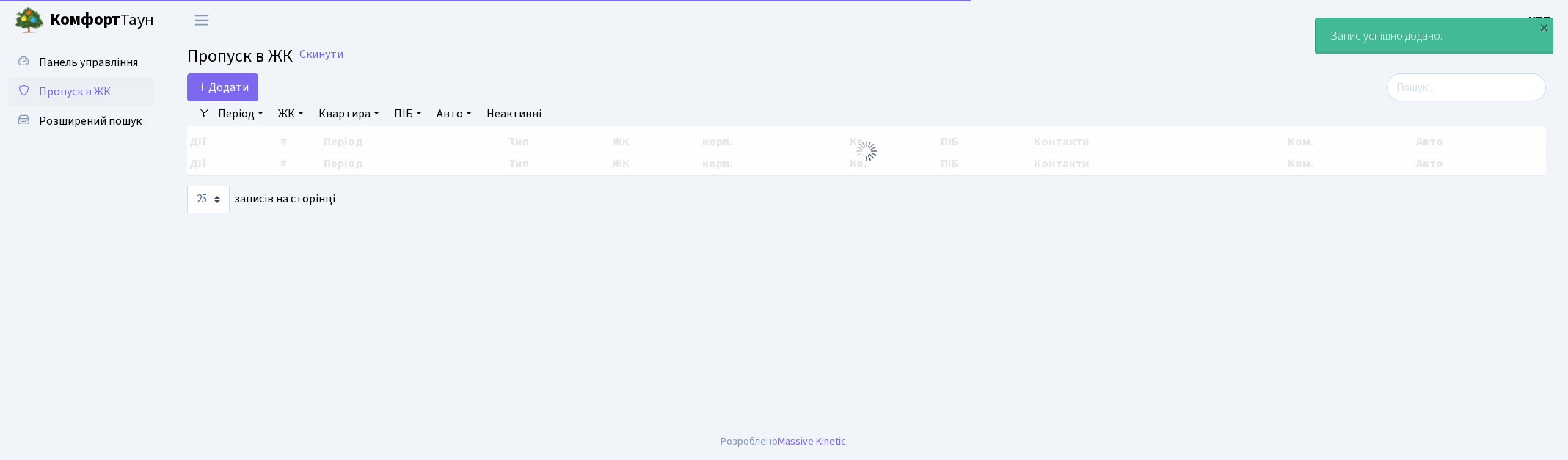
select select "25"
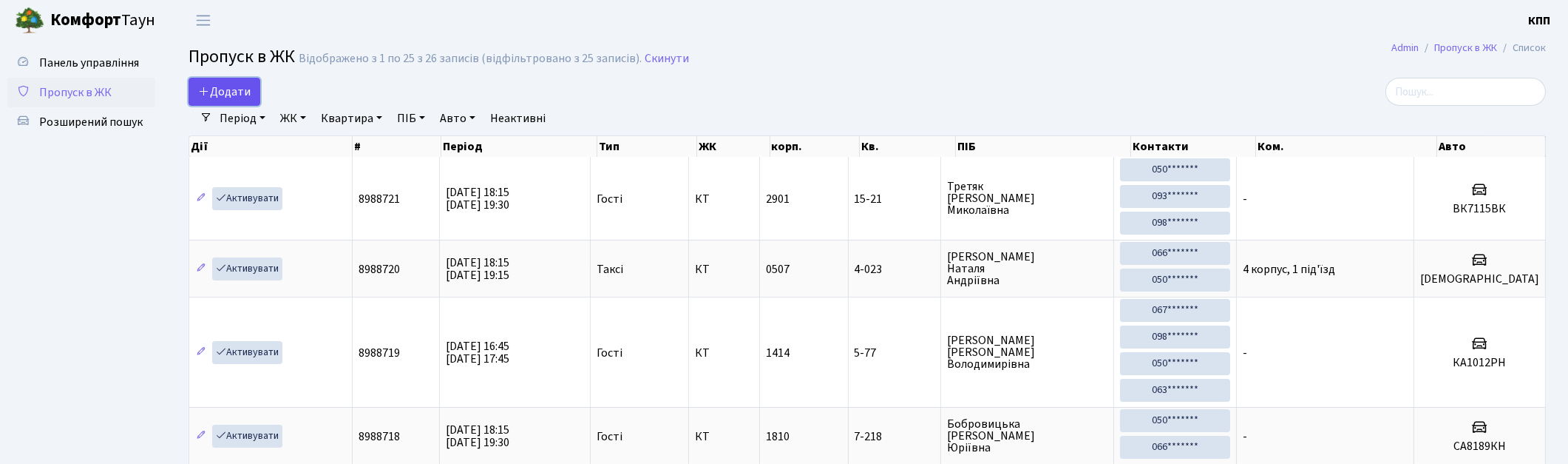
click at [249, 92] on span "Додати" at bounding box center [224, 91] width 52 height 16
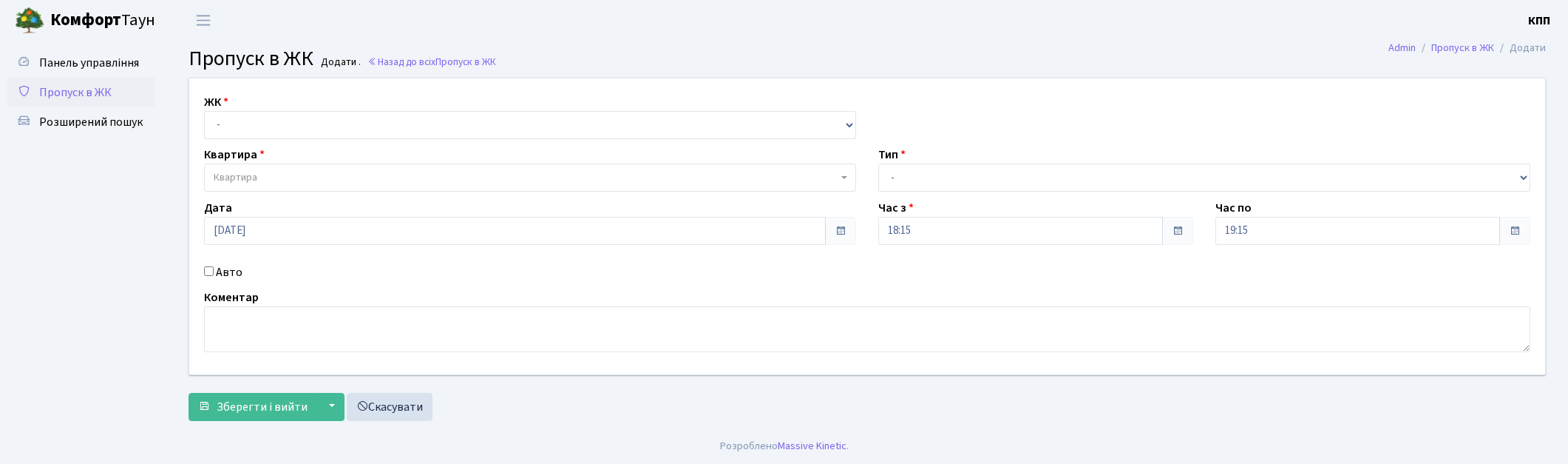
click at [242, 136] on select "- КТ, вул. Регенераторна, 4 КТ2, просп. [STREET_ADDRESS] [STREET_ADDRESS] [PERS…" at bounding box center [529, 125] width 652 height 28
select select "271"
click at [204, 111] on select "- КТ, вул. Регенераторна, 4 КТ2, просп. [STREET_ADDRESS] [STREET_ADDRESS] [PERS…" at bounding box center [529, 125] width 652 height 28
select select
click at [256, 175] on span "Квартира" at bounding box center [236, 178] width 44 height 15
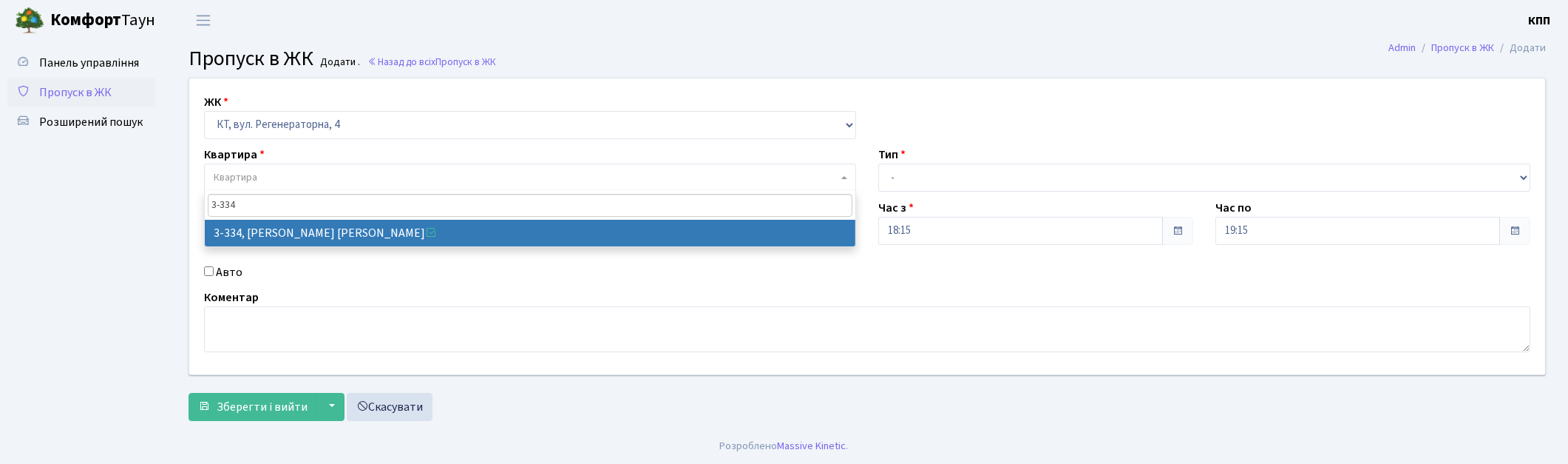
type input "3-334"
select select "1552"
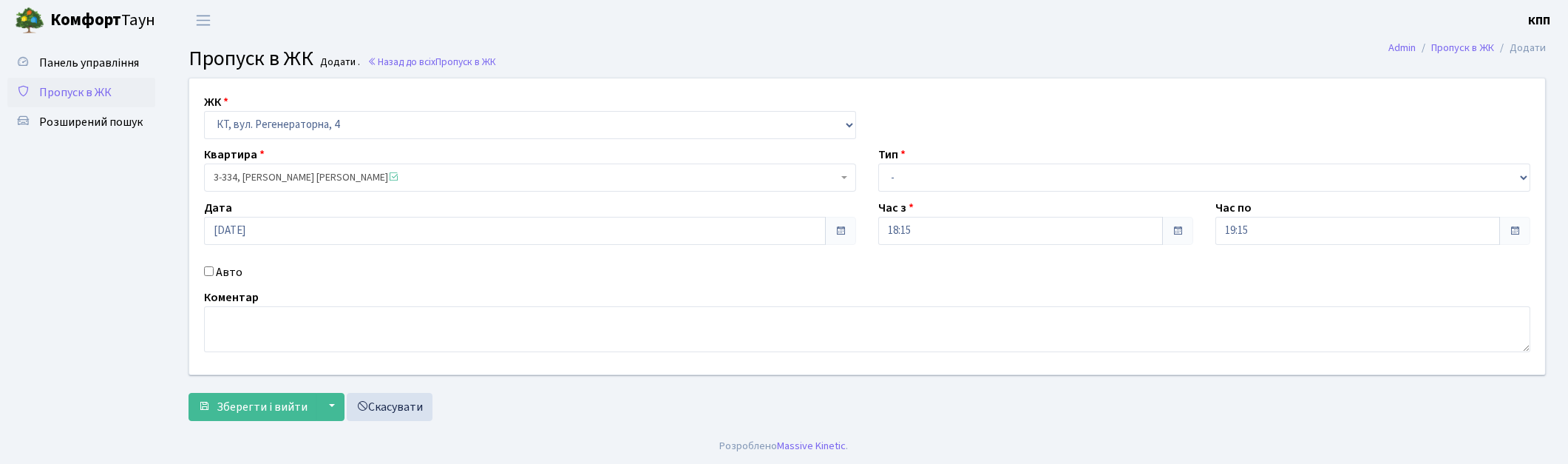
click at [207, 269] on input "Авто" at bounding box center [209, 271] width 9 height 9
checkbox input "true"
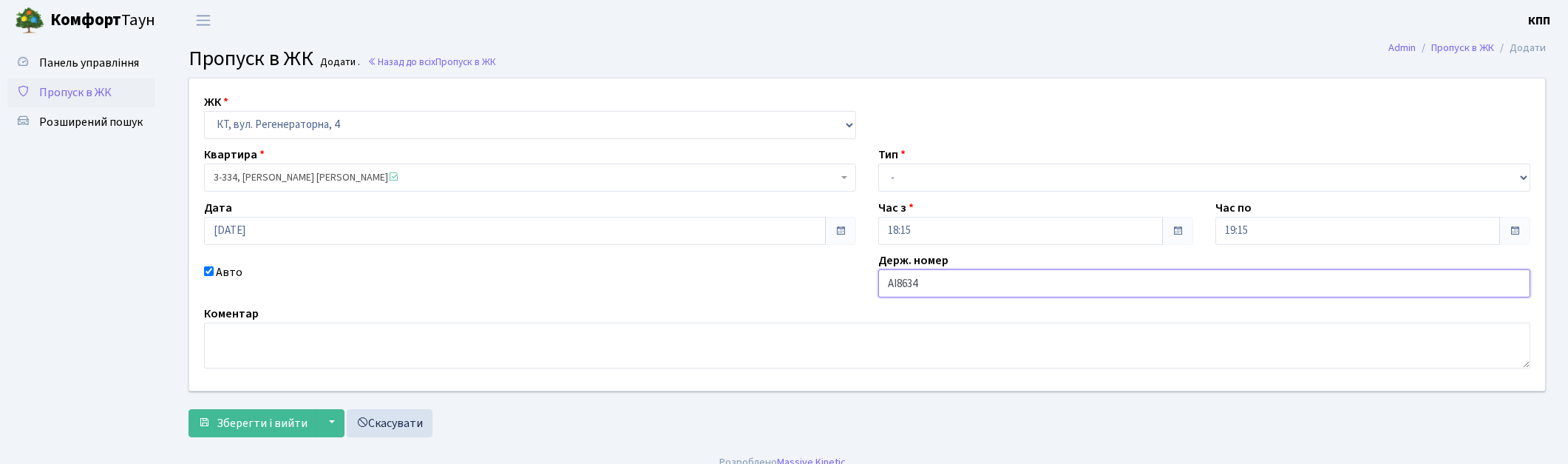
click at [942, 284] on input "АІ8634" at bounding box center [1203, 283] width 652 height 28
type input "АІ8634YA"
click at [999, 189] on select "- Доставка Таксі Гості Сервіс" at bounding box center [1203, 178] width 652 height 28
select select "2"
click at [878, 164] on select "- Доставка Таксі Гості Сервіс" at bounding box center [1203, 178] width 652 height 28
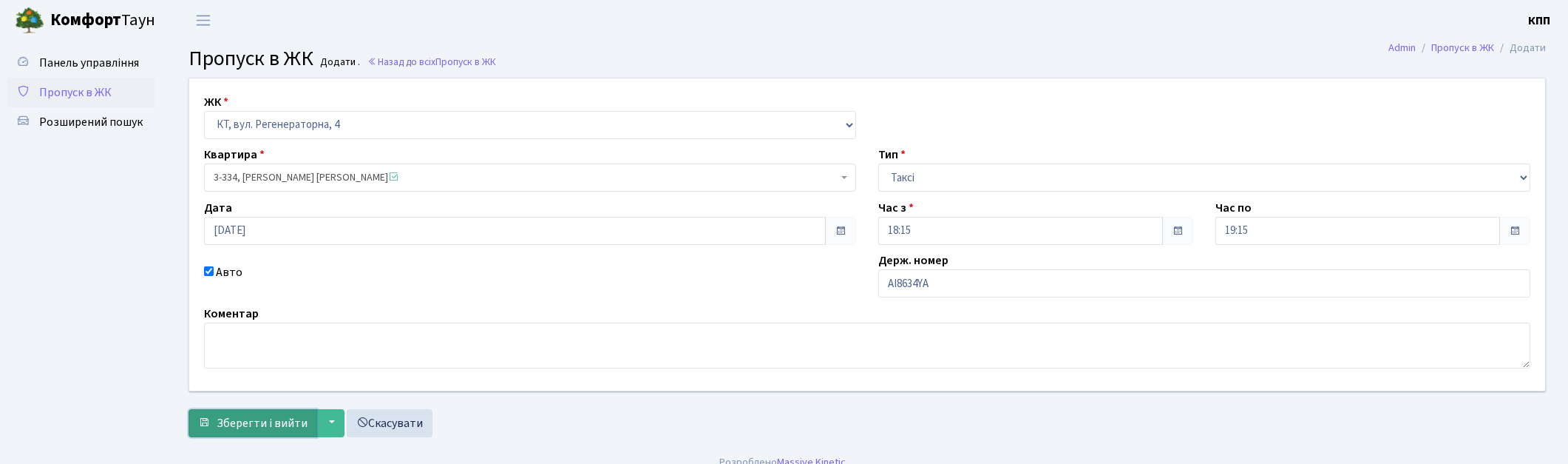
click at [235, 422] on span "Зберегти і вийти" at bounding box center [262, 423] width 91 height 16
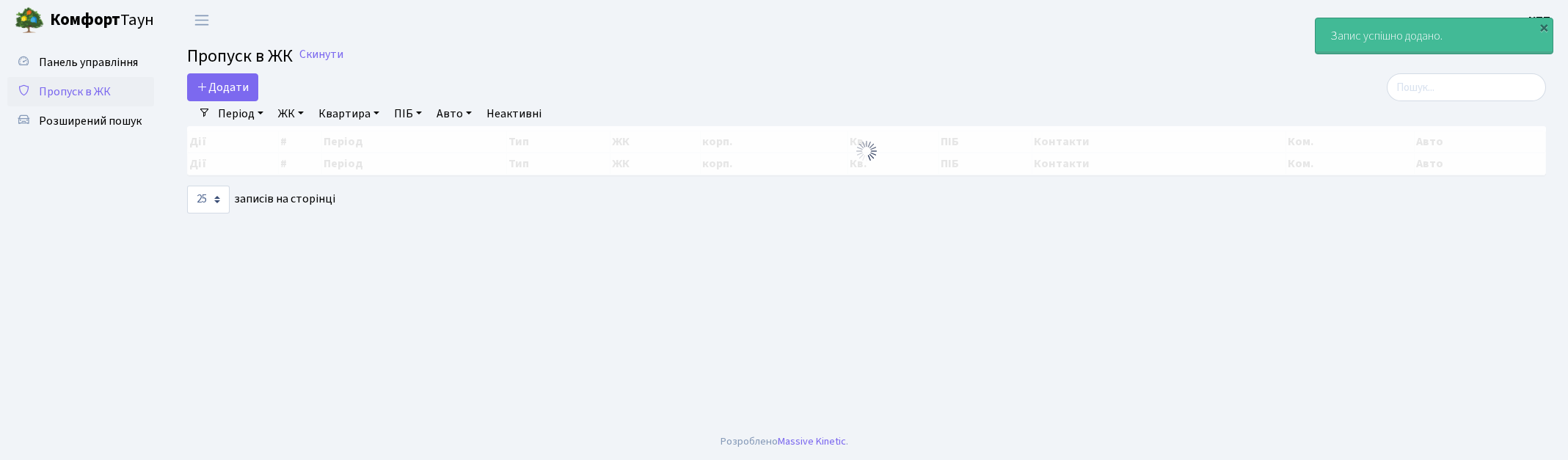
select select "25"
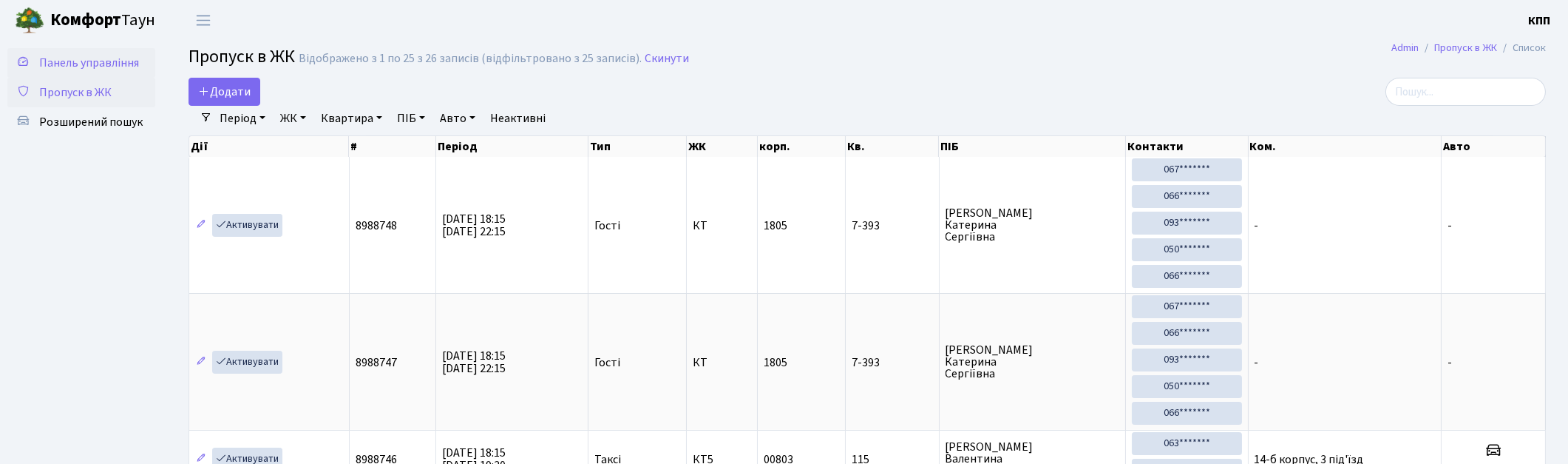
click at [69, 52] on link "Панель управління" at bounding box center [81, 63] width 148 height 30
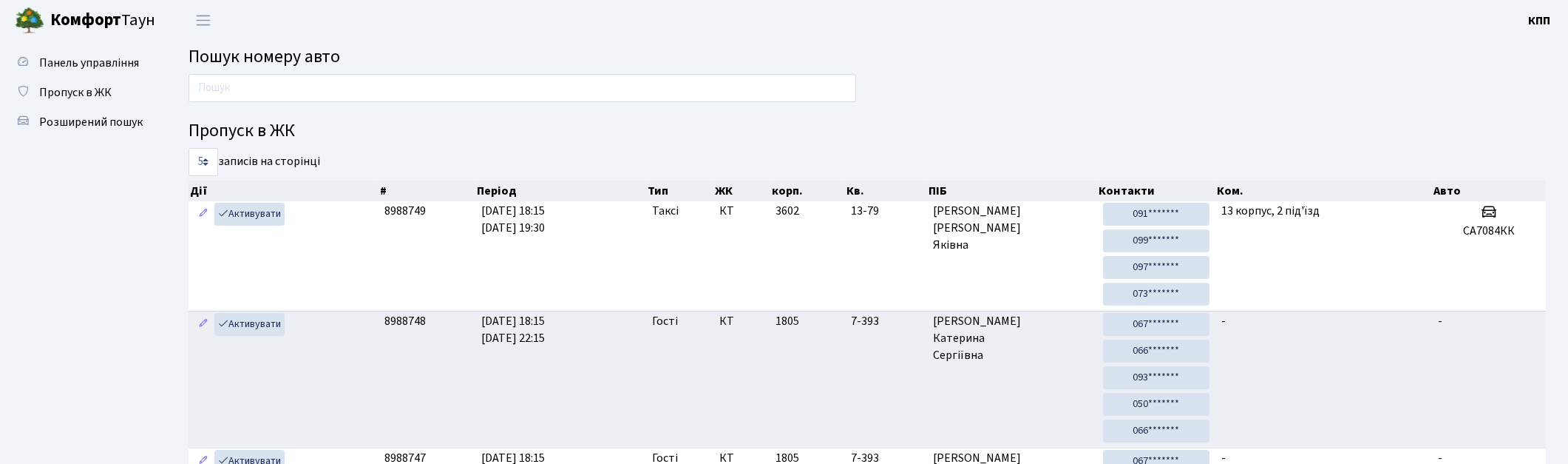
click at [299, 100] on div at bounding box center [523, 92] width 690 height 36
click at [300, 100] on input "text" at bounding box center [523, 88] width 668 height 28
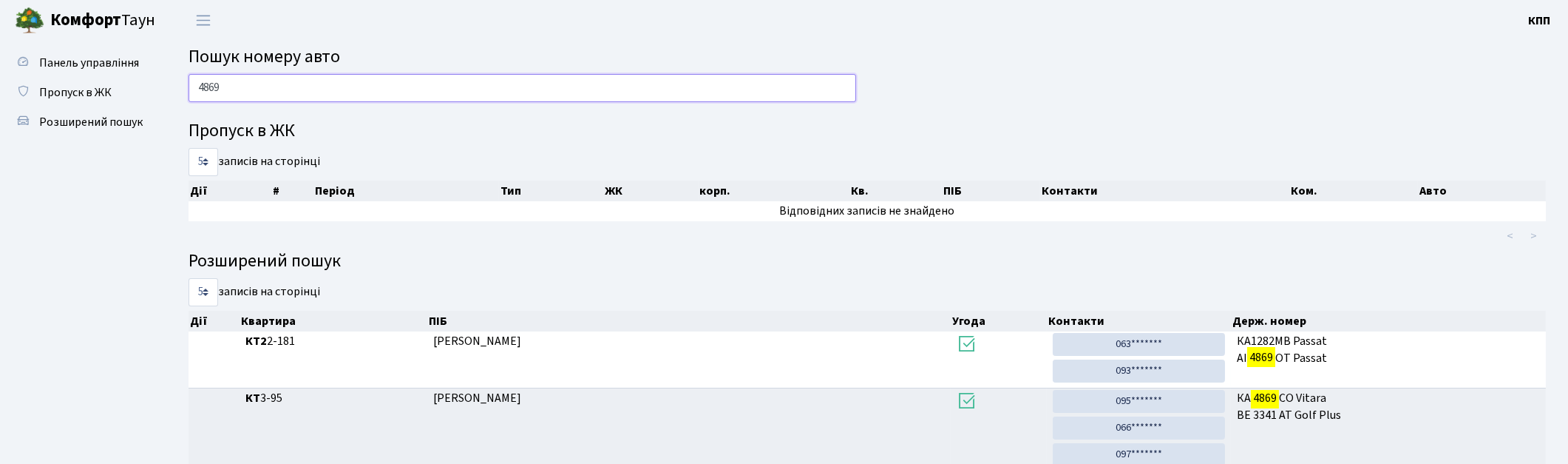
click at [482, 99] on input "4869" at bounding box center [523, 88] width 668 height 28
type input "4"
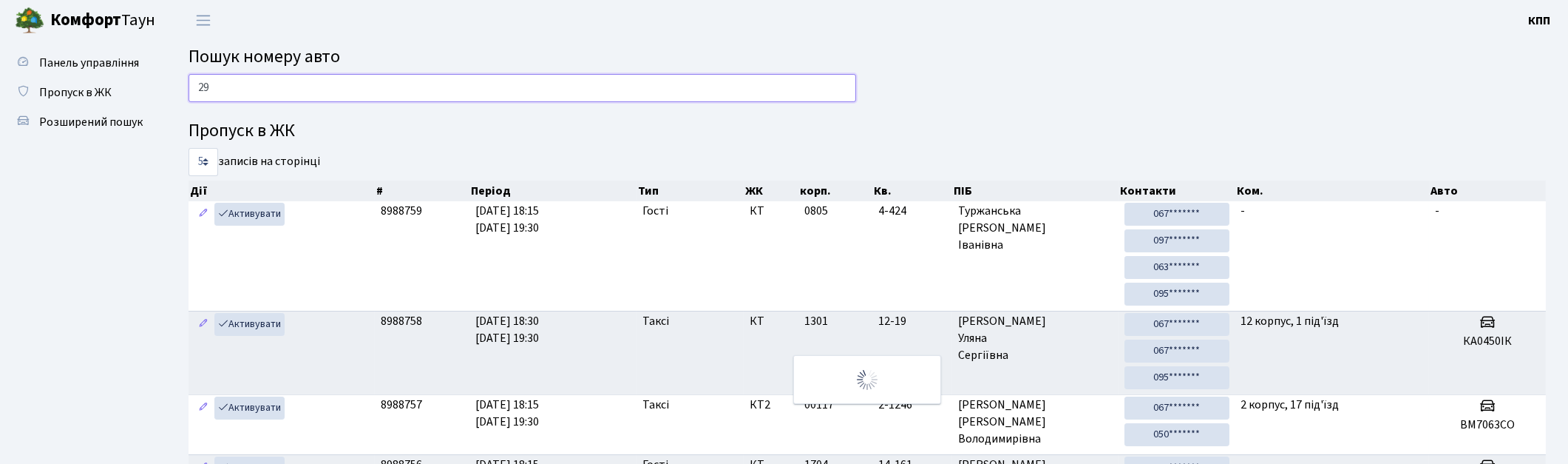
type input "2"
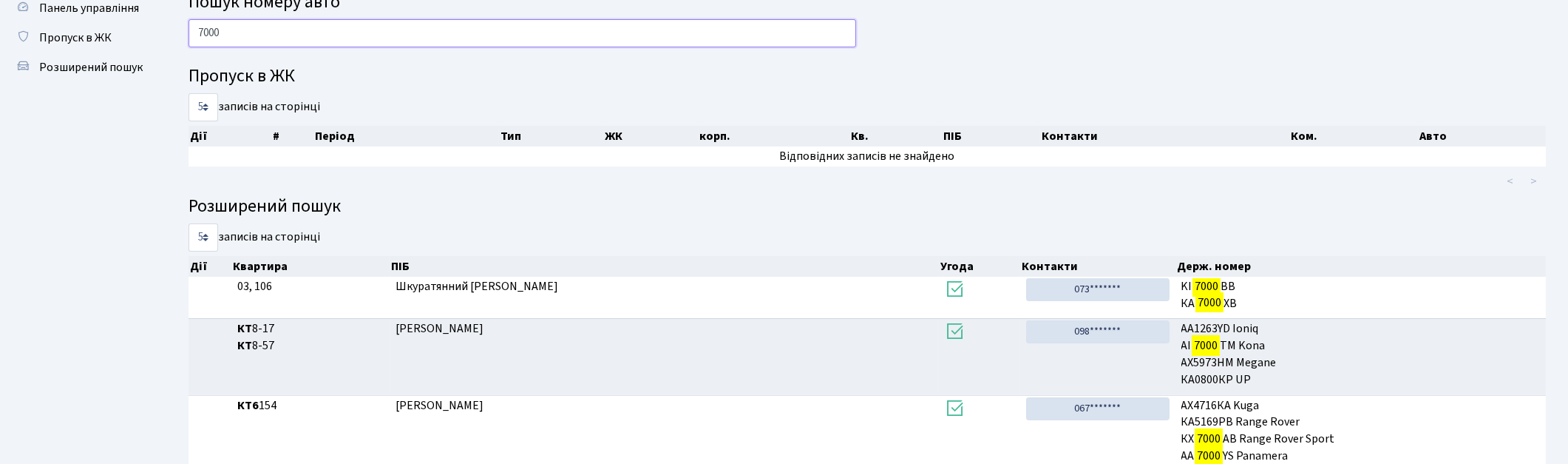
scroll to position [53, 0]
click at [340, 37] on input "7000" at bounding box center [523, 35] width 668 height 28
type input "7"
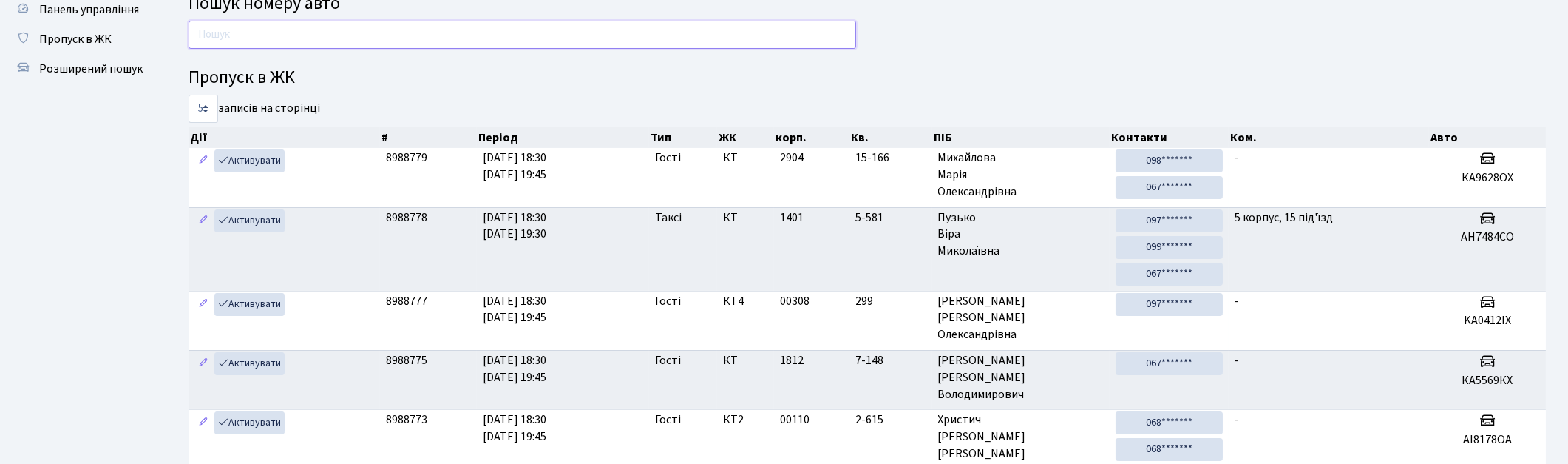
click at [461, 26] on input "text" at bounding box center [523, 35] width 668 height 28
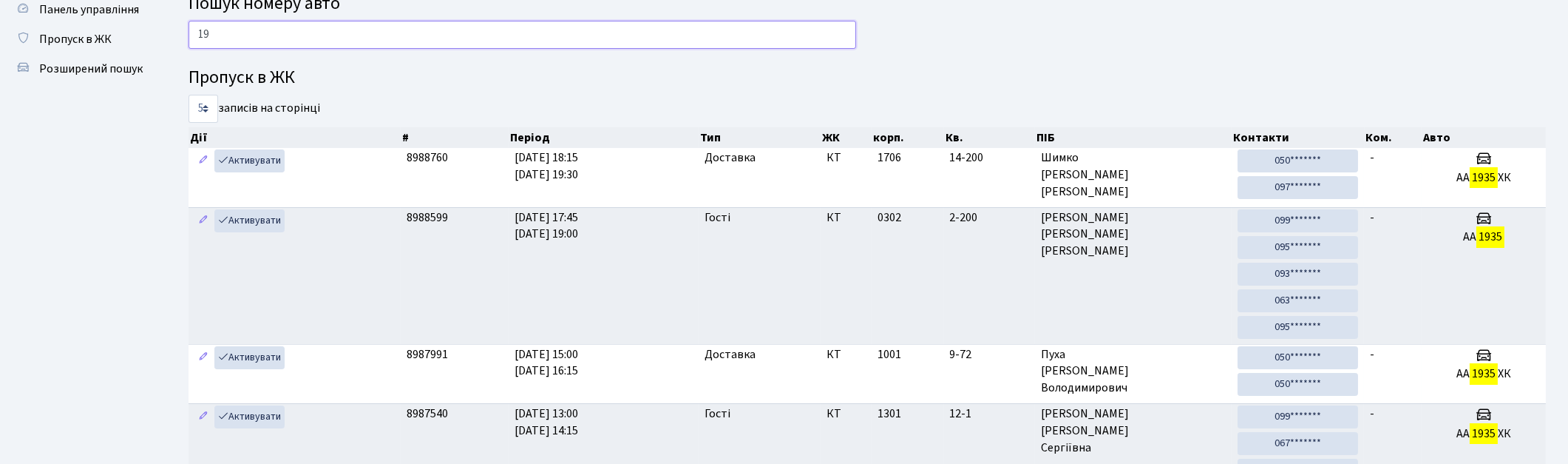
type input "1"
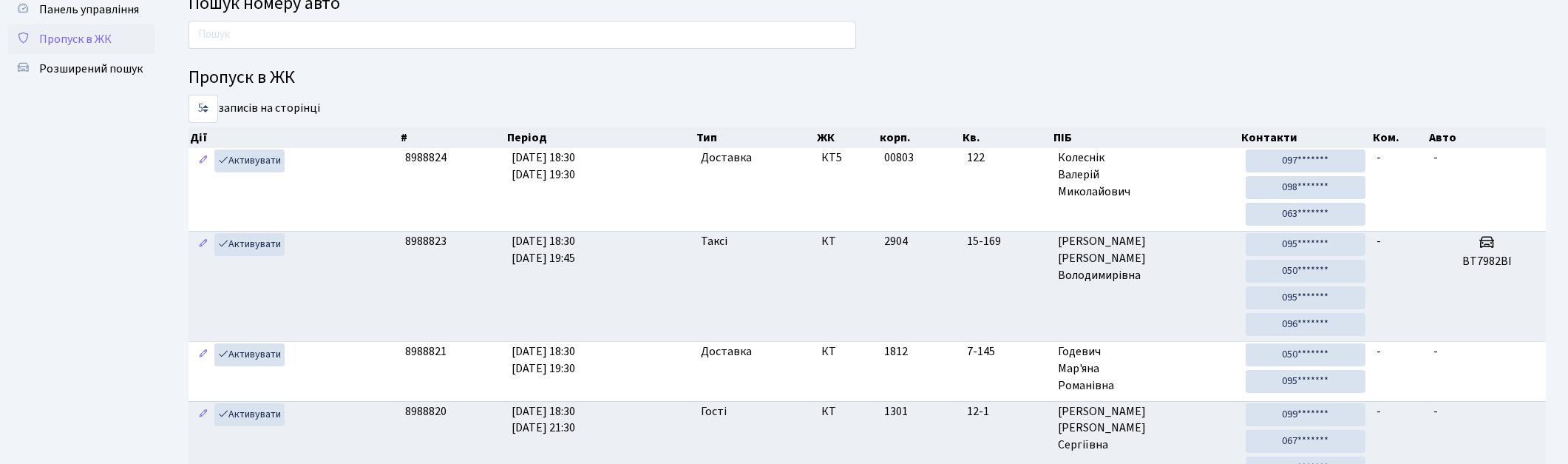
drag, startPoint x: 56, startPoint y: 16, endPoint x: 55, endPoint y: 28, distance: 12.0
click at [56, 17] on span "Панель управління" at bounding box center [89, 9] width 100 height 16
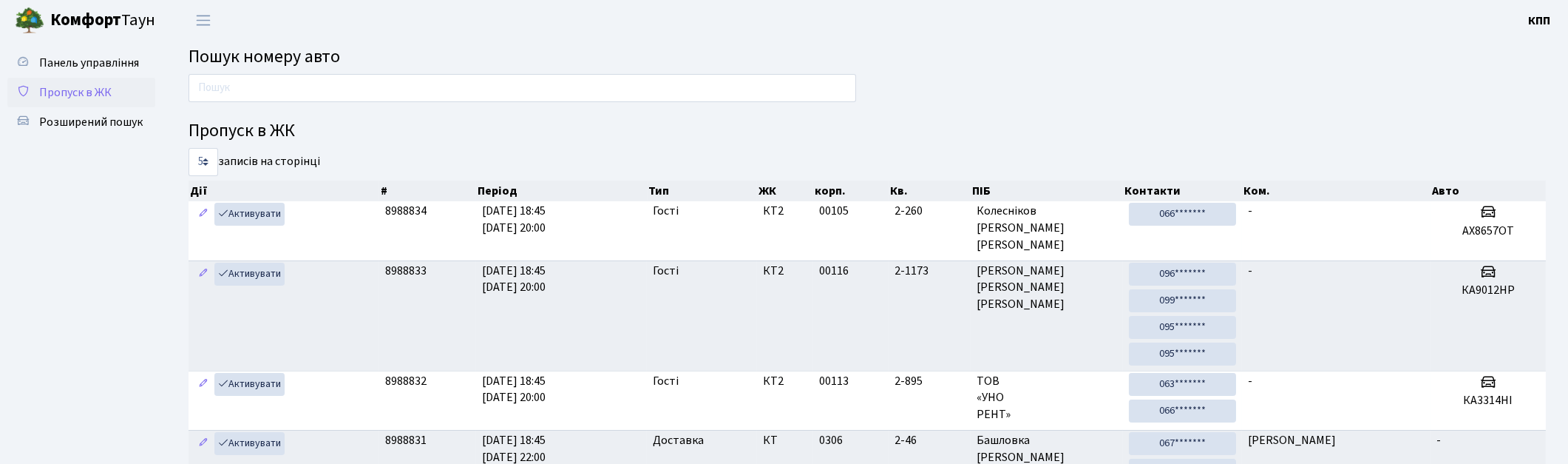
click at [91, 93] on span "Пропуск в ЖК" at bounding box center [75, 92] width 72 height 16
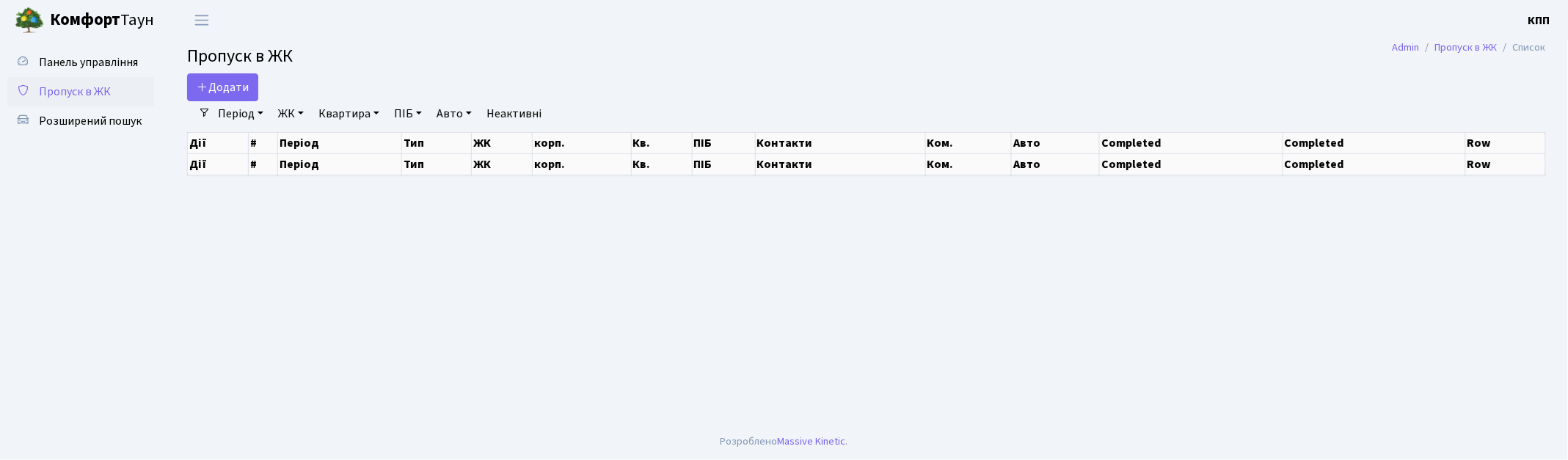
select select "25"
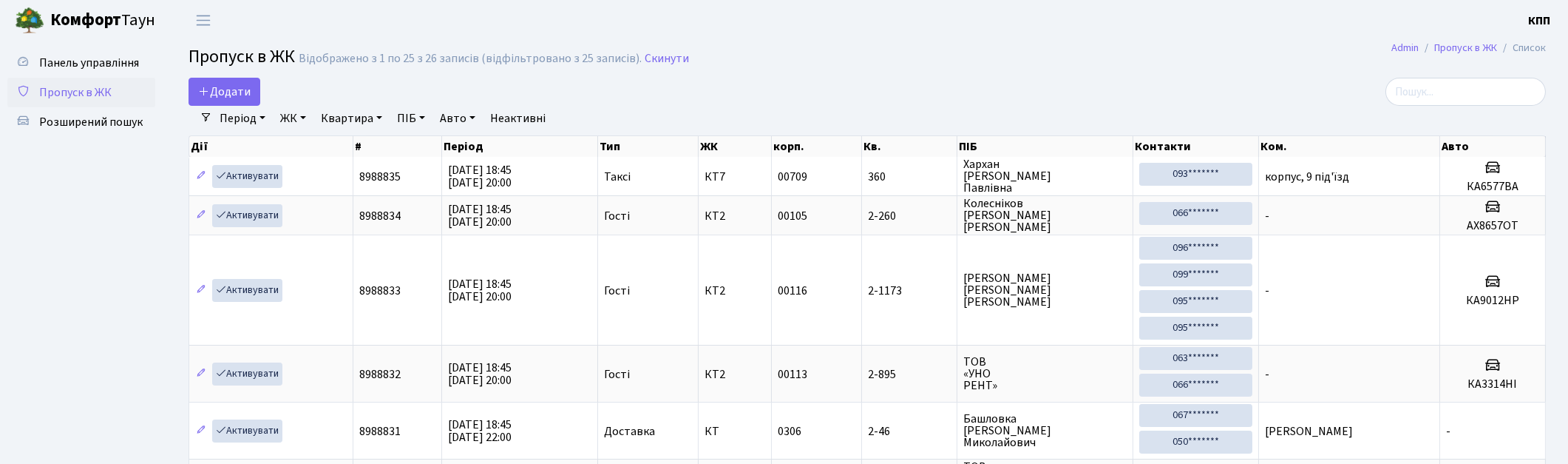
click at [422, 113] on link "ПІБ" at bounding box center [410, 118] width 40 height 25
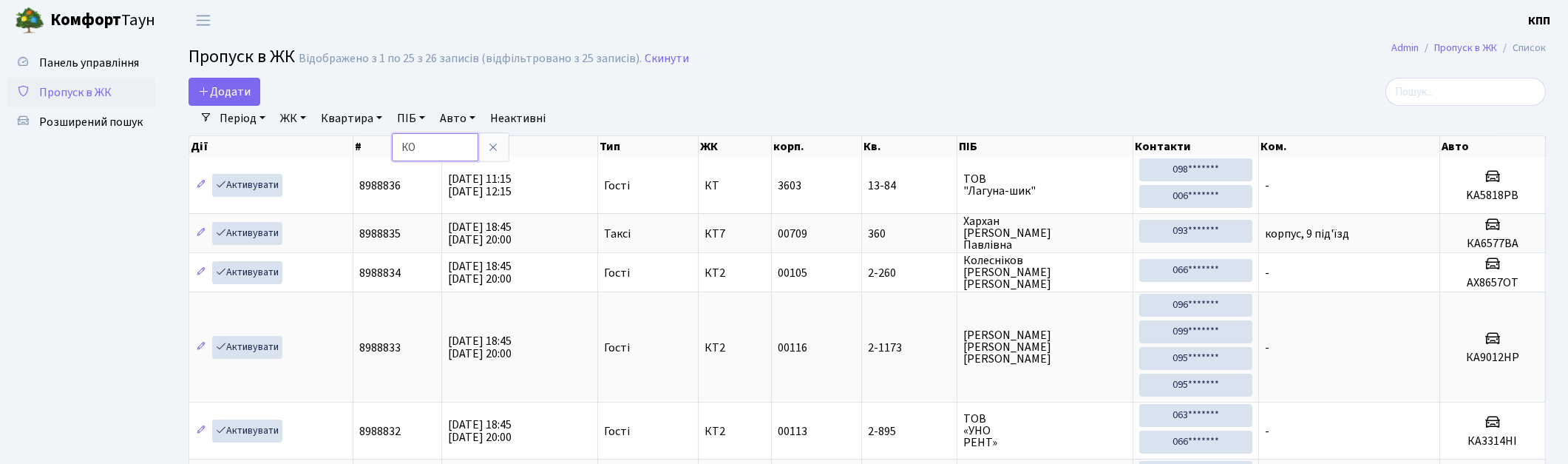
type input "К"
click at [493, 136] on link at bounding box center [493, 147] width 31 height 28
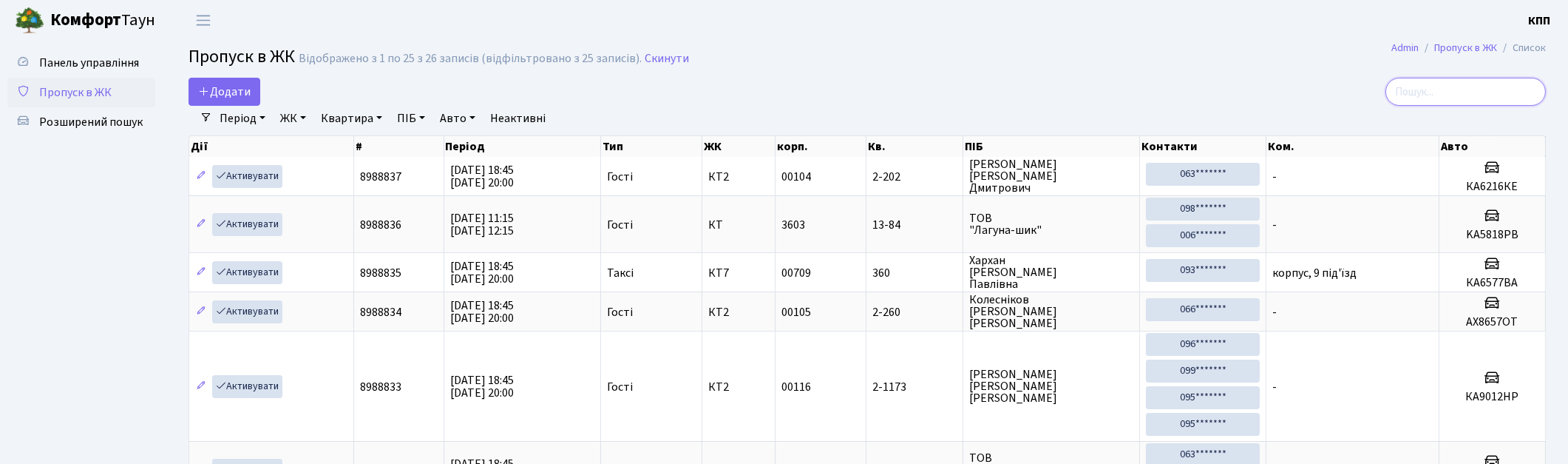
click at [1446, 90] on input "search" at bounding box center [1466, 92] width 161 height 28
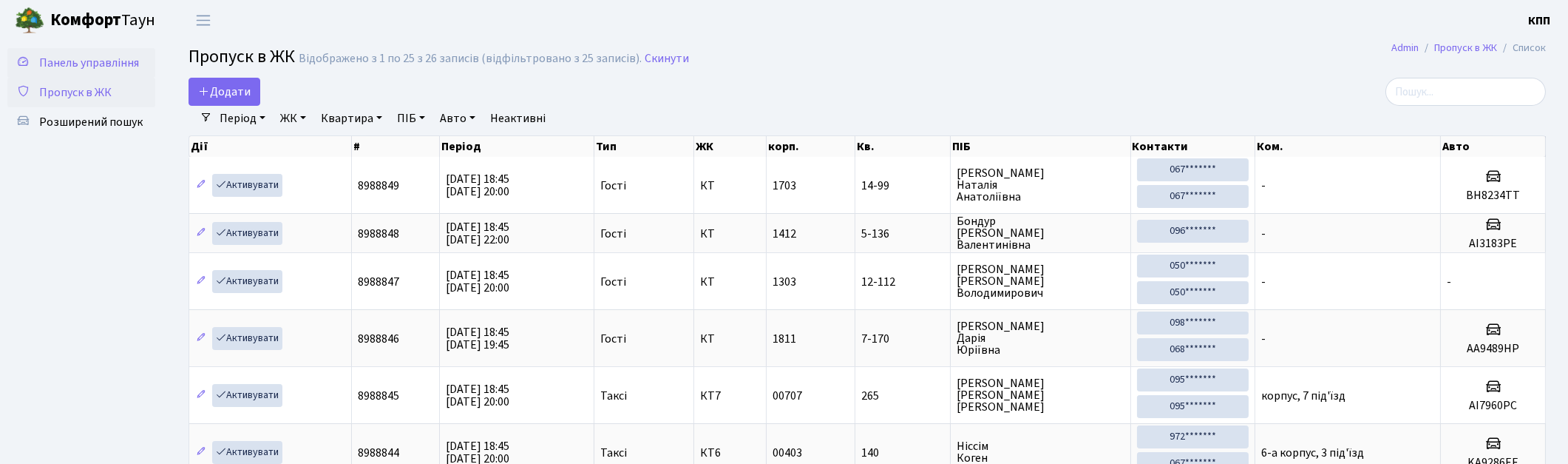
click at [97, 56] on span "Панель управління" at bounding box center [89, 63] width 100 height 16
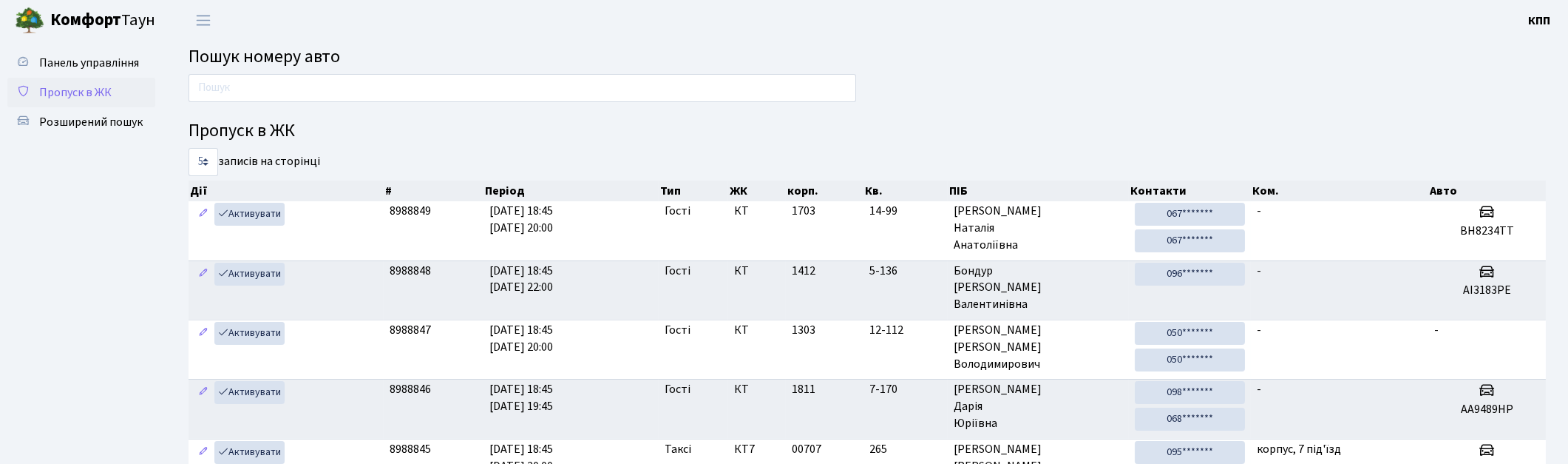
click at [105, 82] on link "Пропуск в ЖК" at bounding box center [81, 93] width 148 height 30
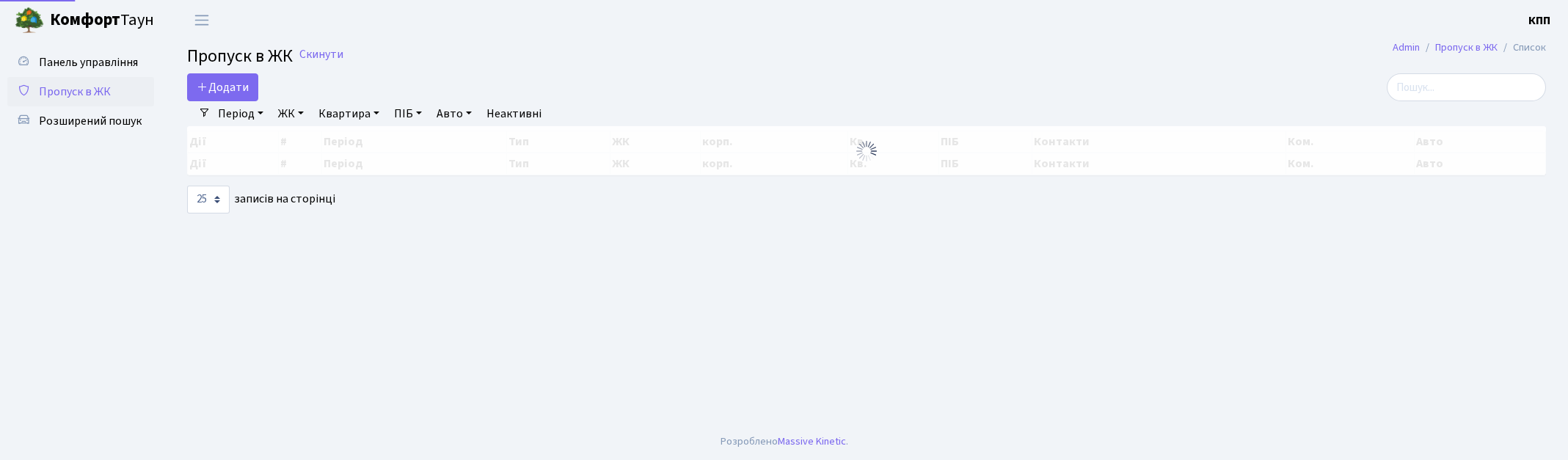
select select "25"
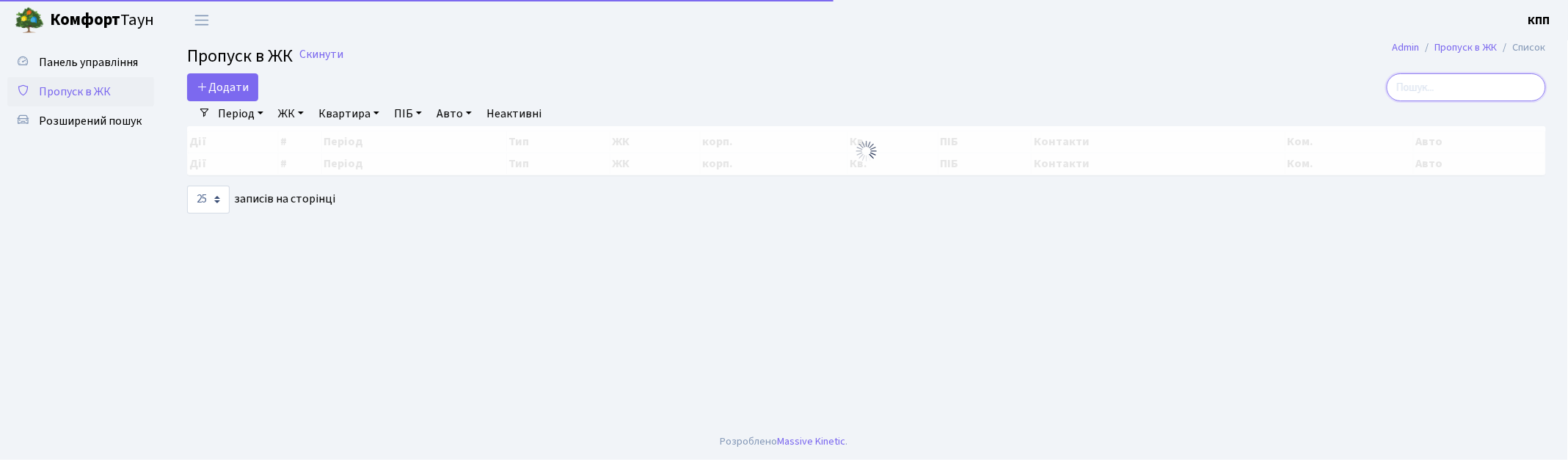
click at [1425, 84] on input "search" at bounding box center [1466, 87] width 160 height 28
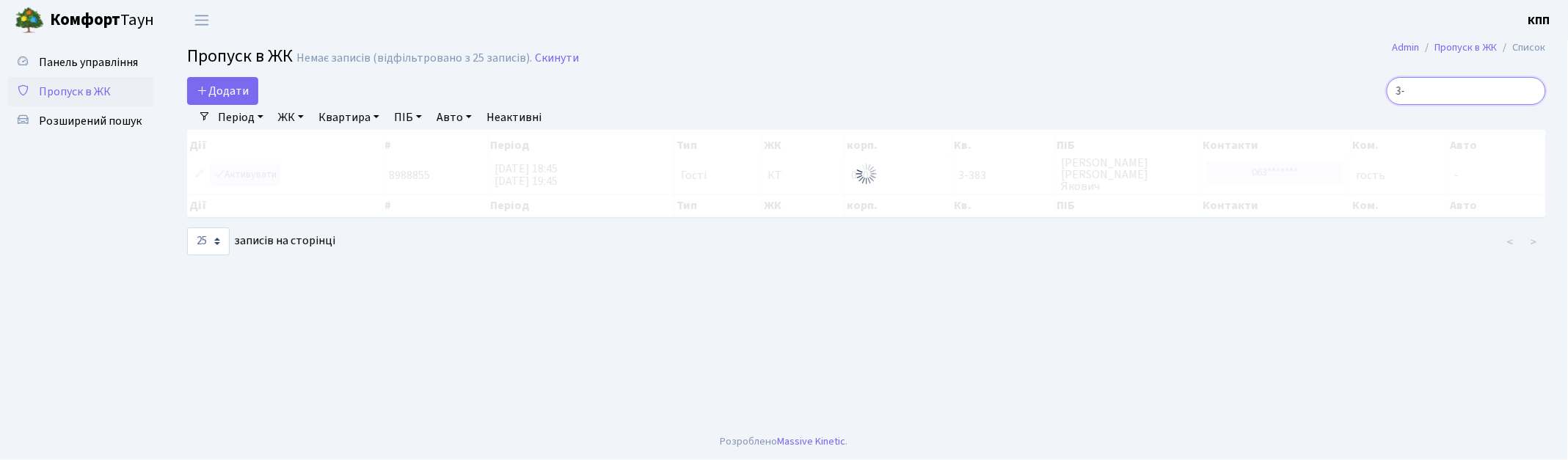
type input "3"
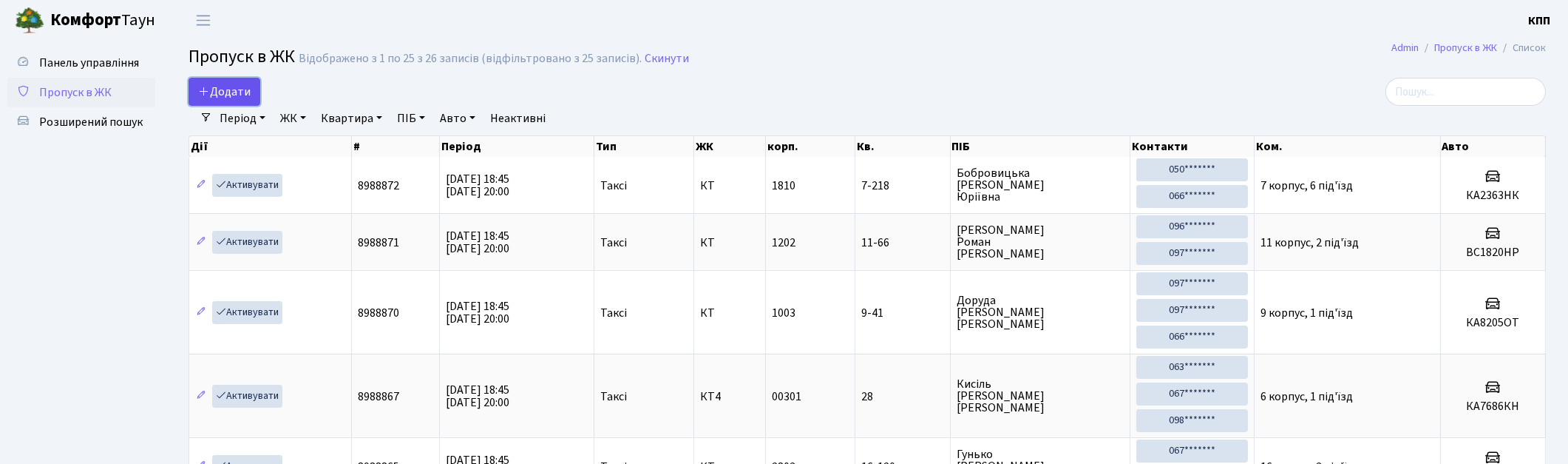
click at [229, 84] on span "Додати" at bounding box center [224, 91] width 52 height 16
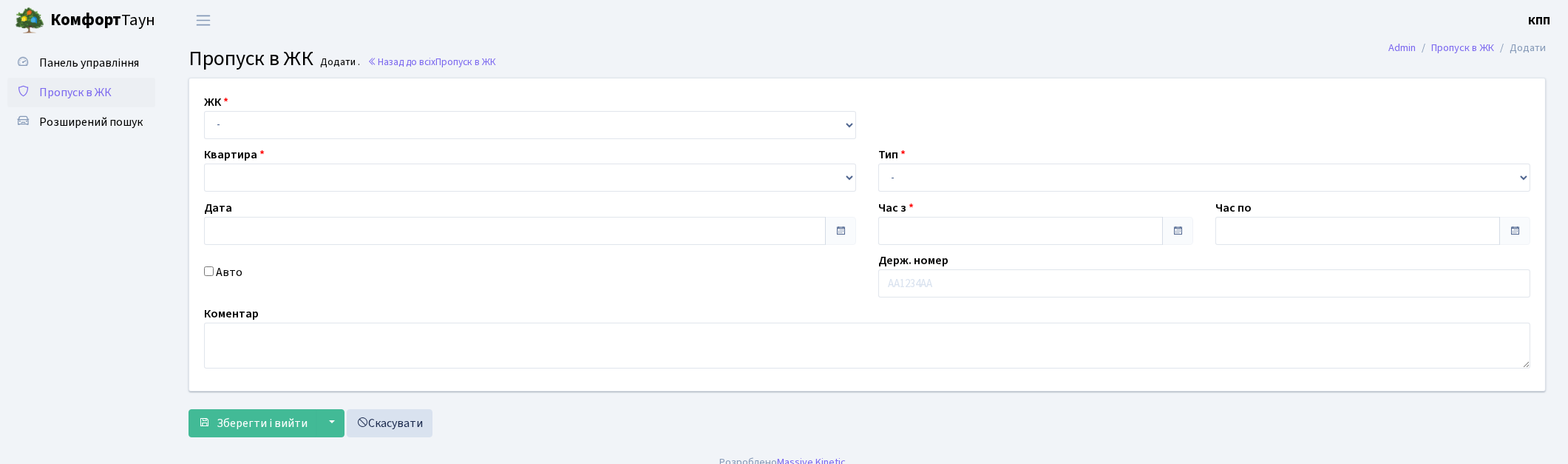
type input "[DATE]"
type input "18:45"
type input "20:00"
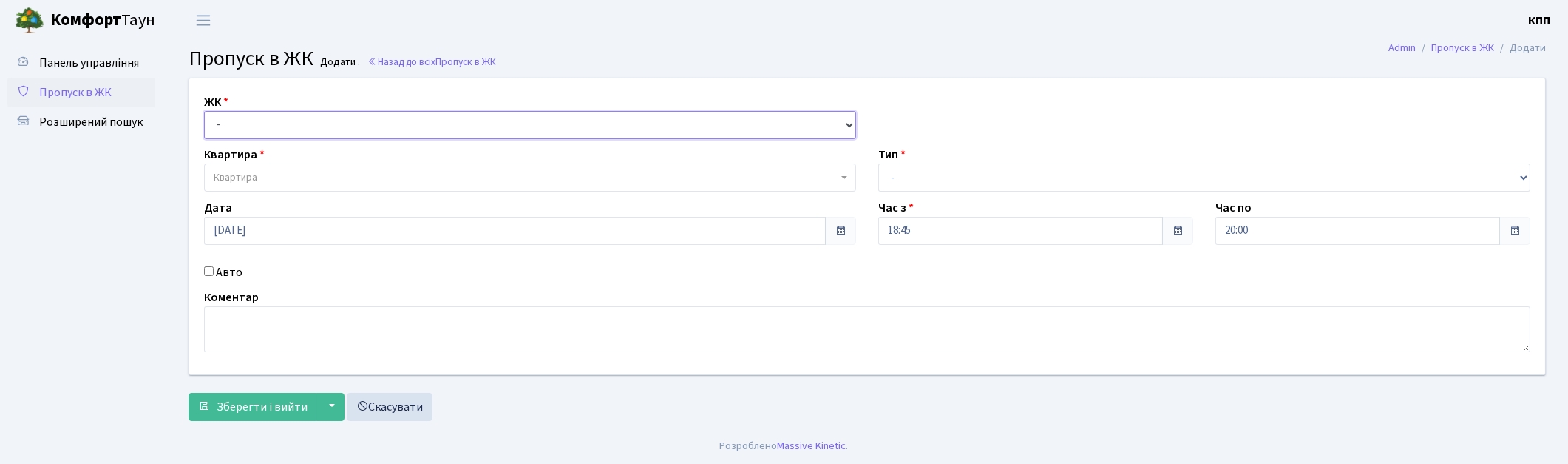
click at [253, 122] on select "- КТ, вул. Регенераторна, 4 КТ2, просп. Соборності, 17 КТ3, вул. Березнева, 16 …" at bounding box center [529, 125] width 652 height 28
select select "271"
click at [204, 111] on select "- КТ, вул. Регенераторна, 4 КТ2, просп. Соборності, 17 КТ3, вул. Березнева, 16 …" at bounding box center [529, 125] width 652 height 28
select select
click at [278, 179] on span "Квартира" at bounding box center [525, 178] width 624 height 15
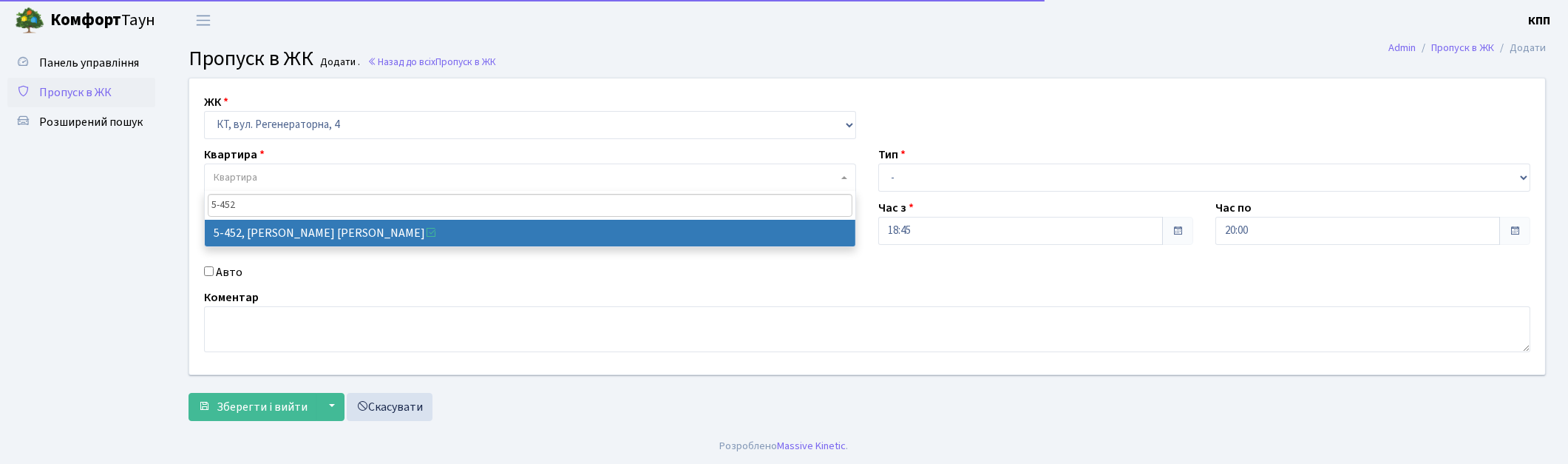
type input "5-452"
select select "2060"
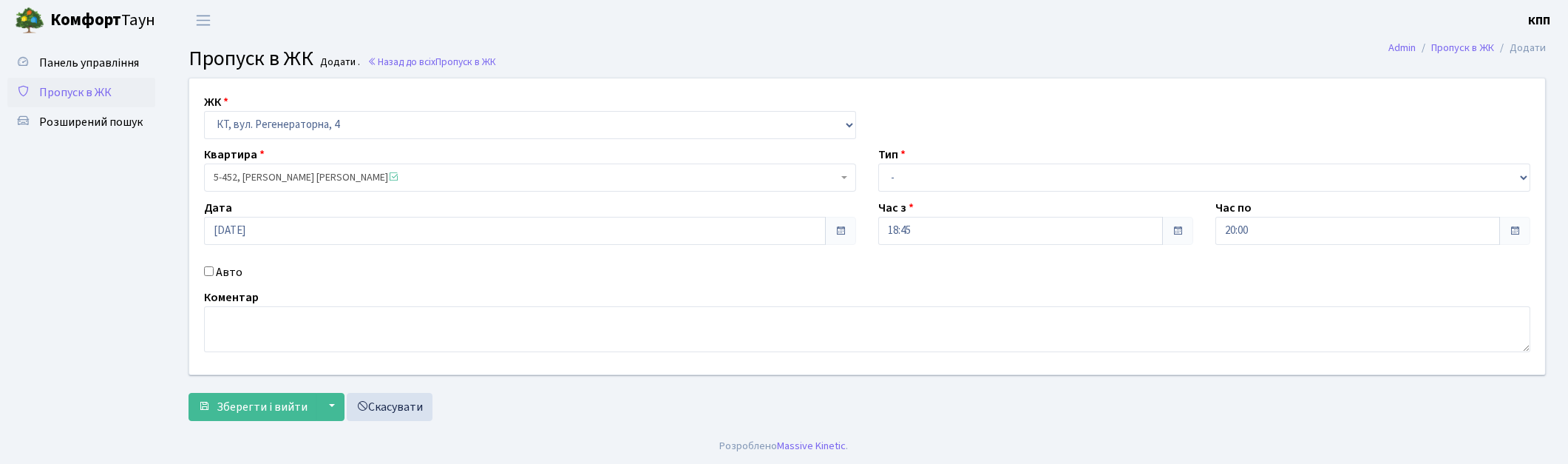
click at [207, 275] on input "Авто" at bounding box center [209, 271] width 9 height 9
checkbox input "true"
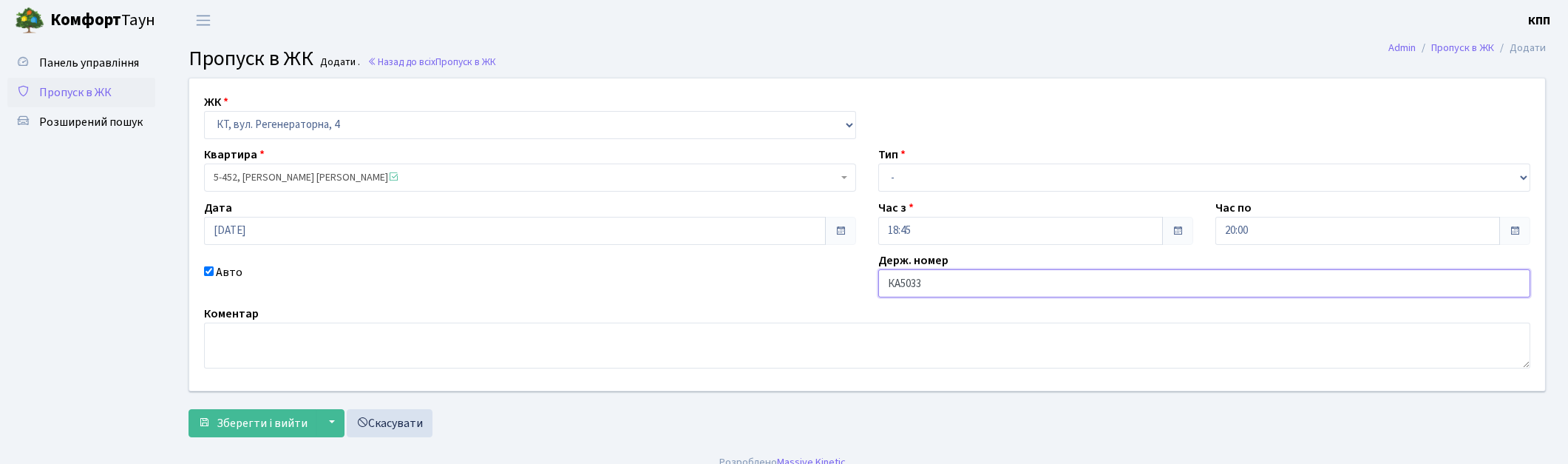
type input "КА5033ВМ"
click at [955, 171] on select "- Доставка Таксі Гості Сервіс" at bounding box center [1203, 178] width 652 height 28
select select "3"
click at [878, 164] on select "- Доставка Таксі Гості Сервіс" at bounding box center [1203, 178] width 652 height 28
click at [210, 422] on button "Зберегти і вийти" at bounding box center [253, 423] width 129 height 28
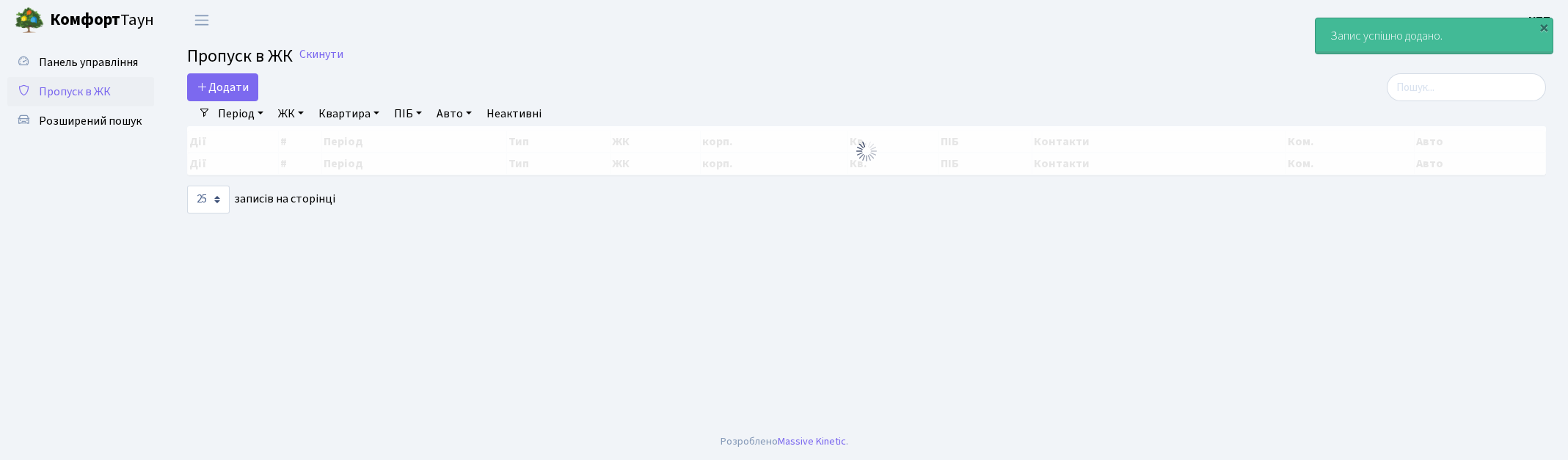
select select "25"
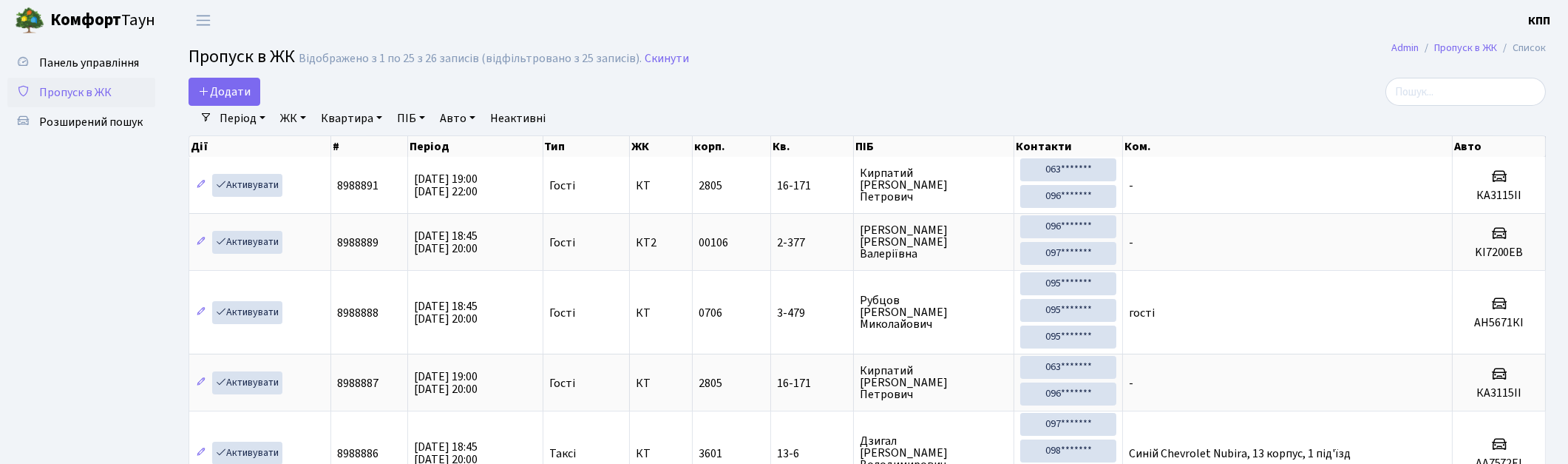
click at [1474, 106] on div "Період 17.09.2025 - 17.09.2025 ЖК - КТ, вул. Регенераторна, 4 КТ2, просп. Собор…" at bounding box center [873, 118] width 1322 height 25
click at [1485, 81] on input "search" at bounding box center [1466, 92] width 161 height 28
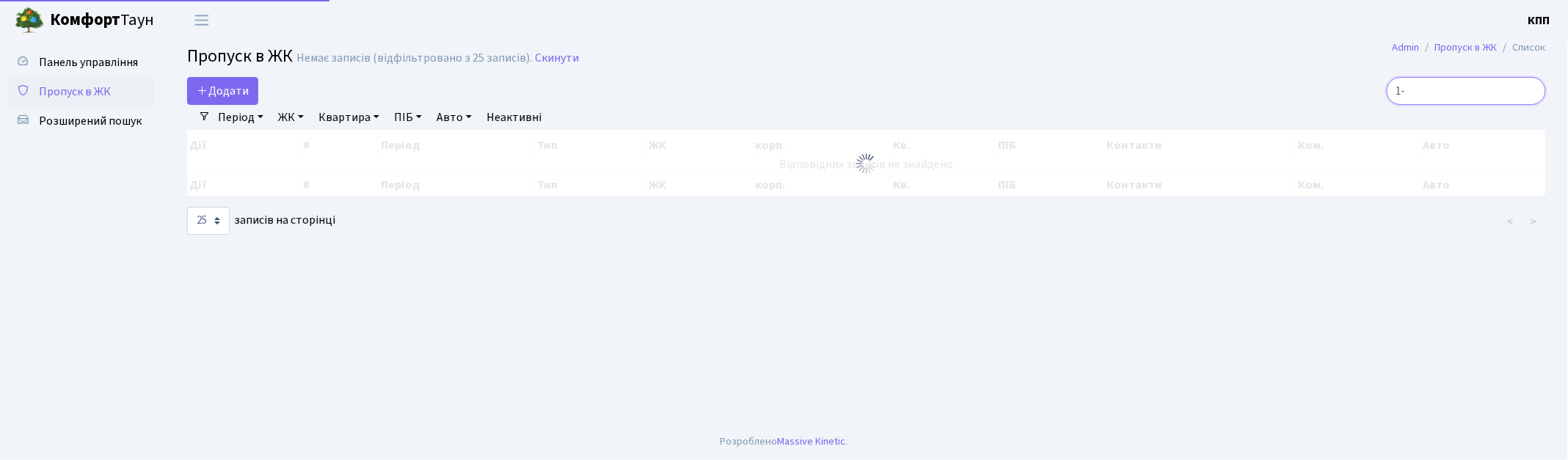
type input "1"
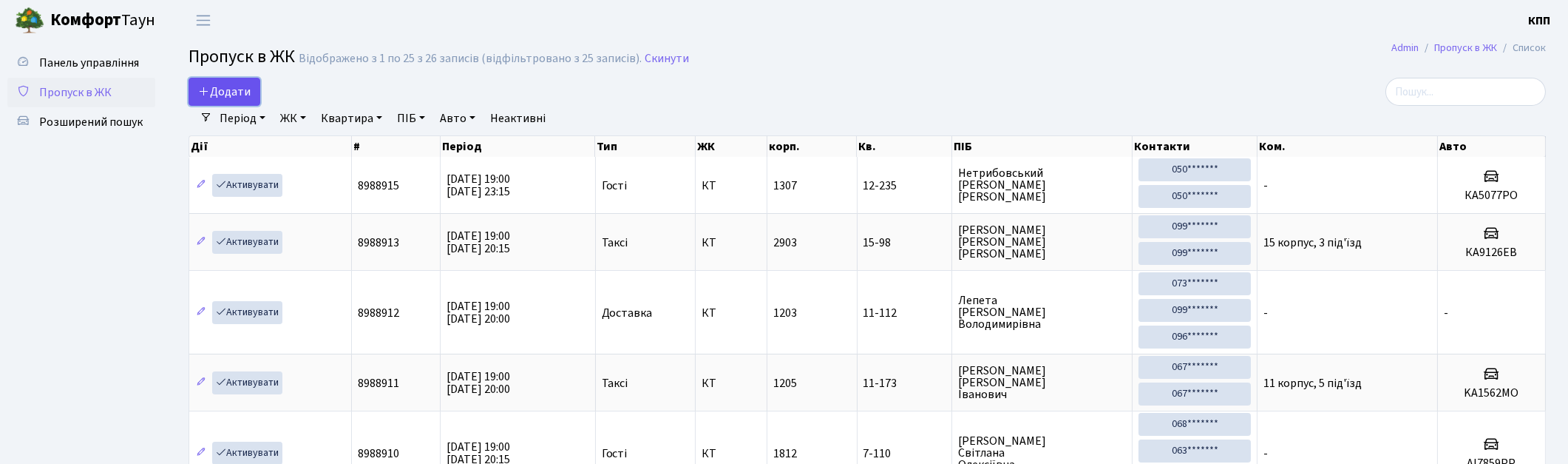
click at [198, 97] on icon at bounding box center [204, 91] width 12 height 12
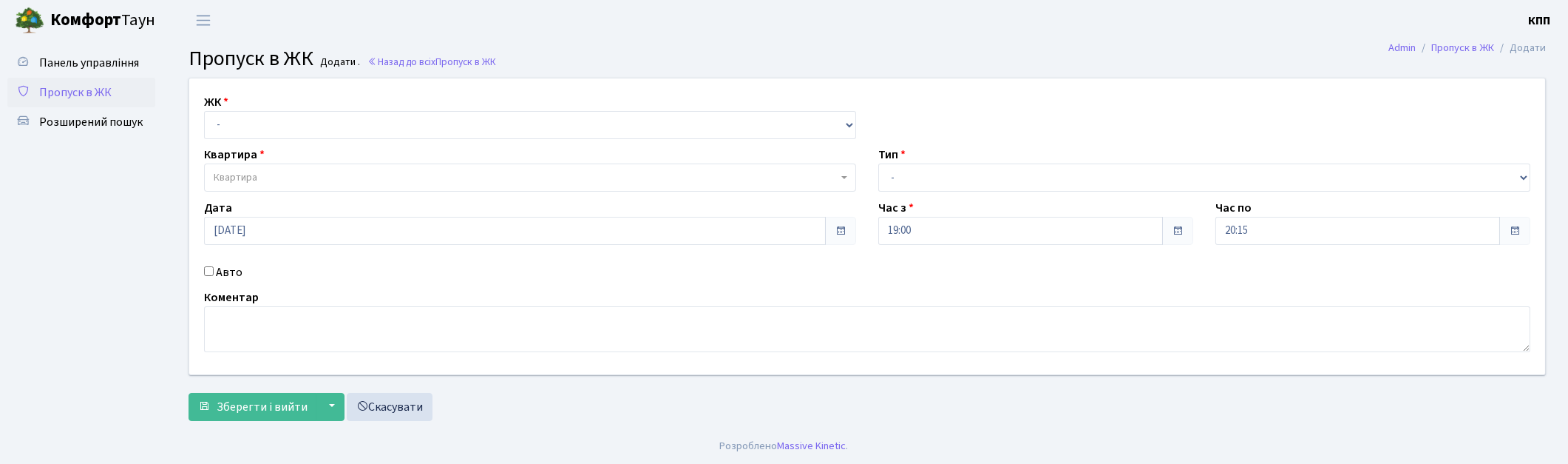
click at [262, 129] on select "- КТ, вул. Регенераторна, 4 КТ2, просп. [STREET_ADDRESS] [STREET_ADDRESS] [PERS…" at bounding box center [529, 125] width 652 height 28
select select "271"
click at [204, 111] on select "- КТ, вул. Регенераторна, 4 КТ2, просп. [STREET_ADDRESS] [STREET_ADDRESS] [PERS…" at bounding box center [529, 125] width 652 height 28
select select
click at [205, 274] on input "Авто" at bounding box center [209, 271] width 9 height 9
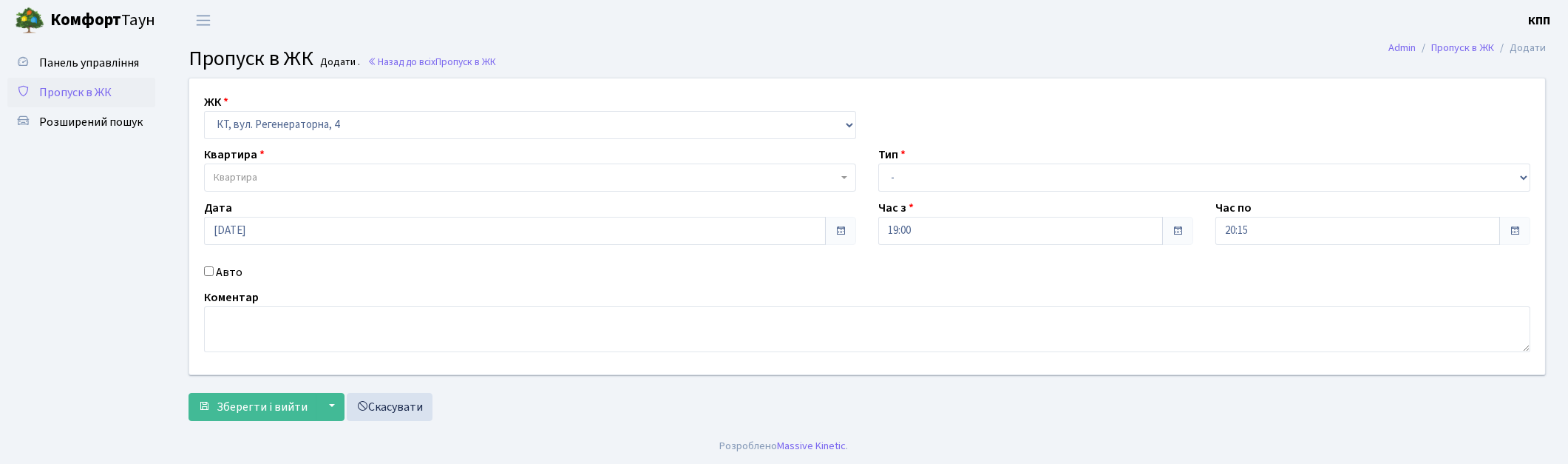
checkbox input "true"
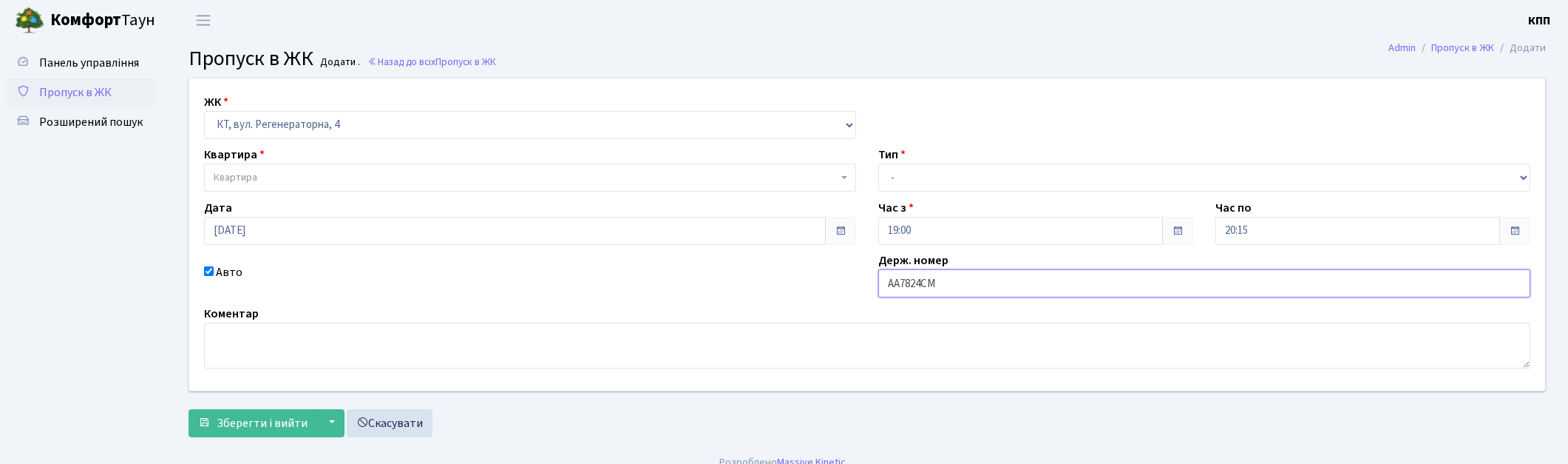
type input "АА7824СМ"
click at [957, 188] on select "- Доставка Таксі Гості Сервіс" at bounding box center [1203, 178] width 652 height 28
select select "2"
click at [878, 164] on select "- Доставка Таксі Гості Сервіс" at bounding box center [1203, 178] width 652 height 28
click at [376, 179] on span "Квартира" at bounding box center [525, 178] width 624 height 15
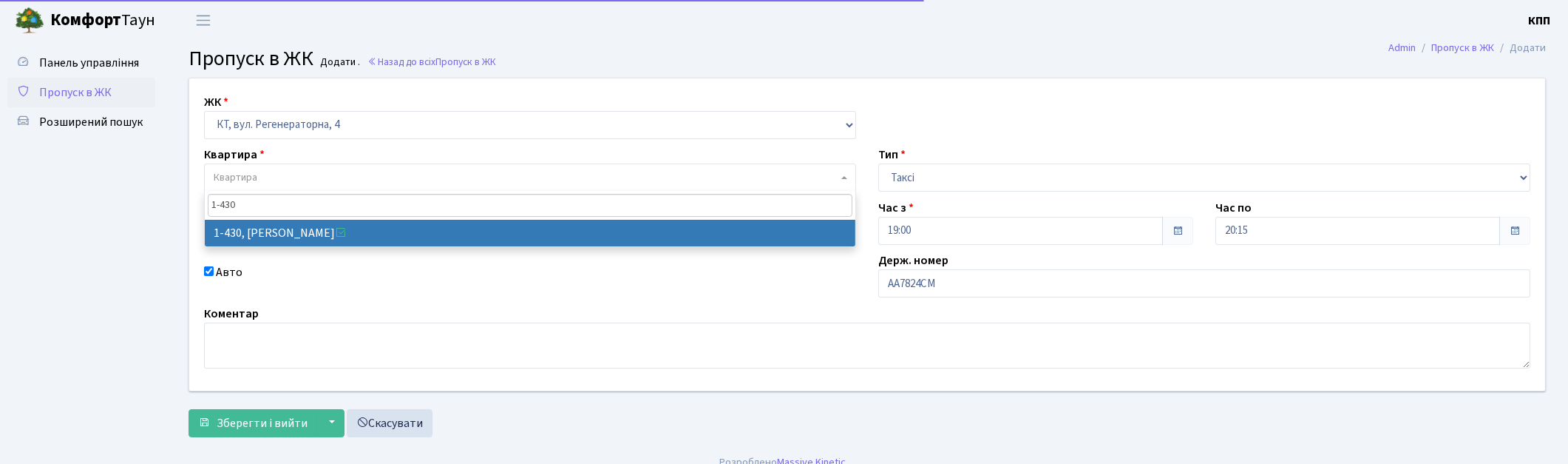
type input "1-430"
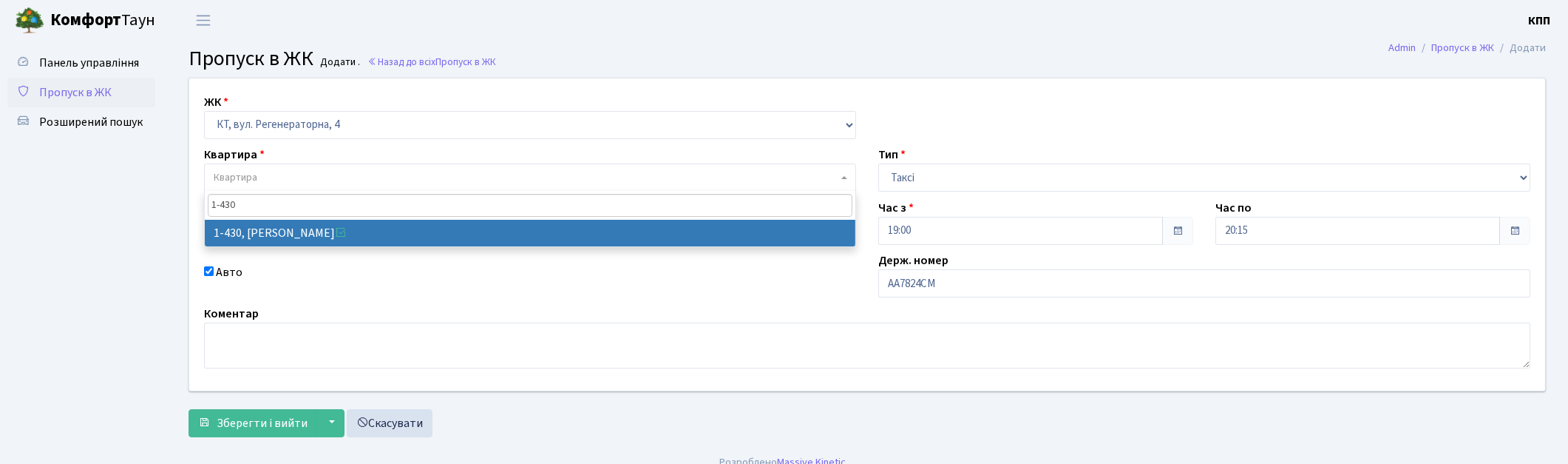
drag, startPoint x: 507, startPoint y: 237, endPoint x: 439, endPoint y: 278, distance: 79.4
select select "481"
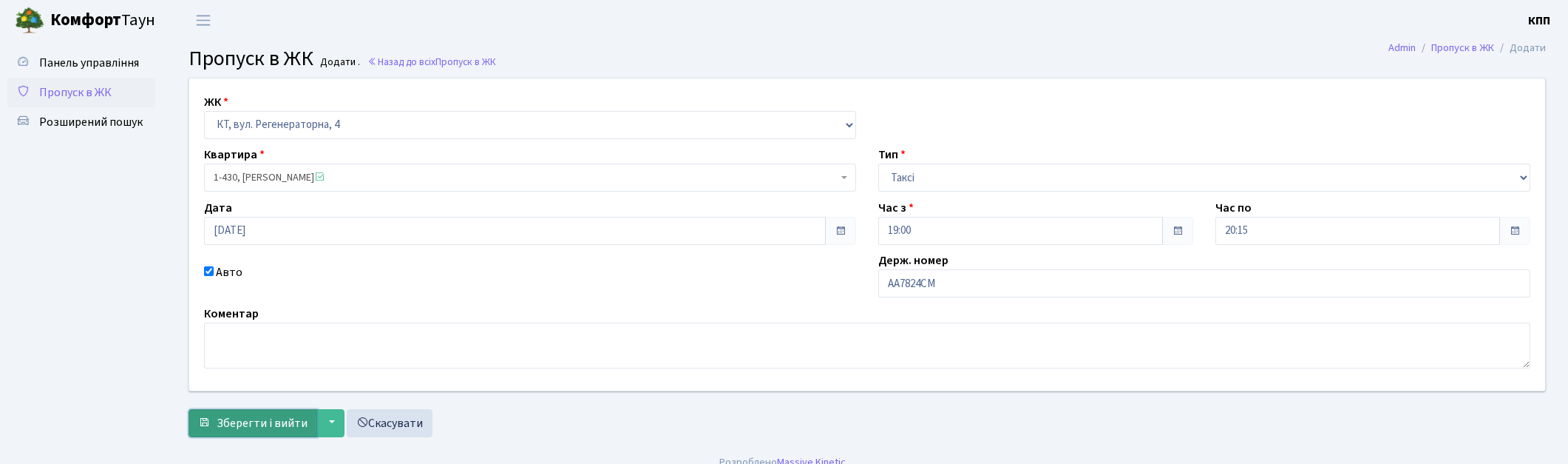
click at [248, 420] on span "Зберегти і вийти" at bounding box center [262, 423] width 91 height 16
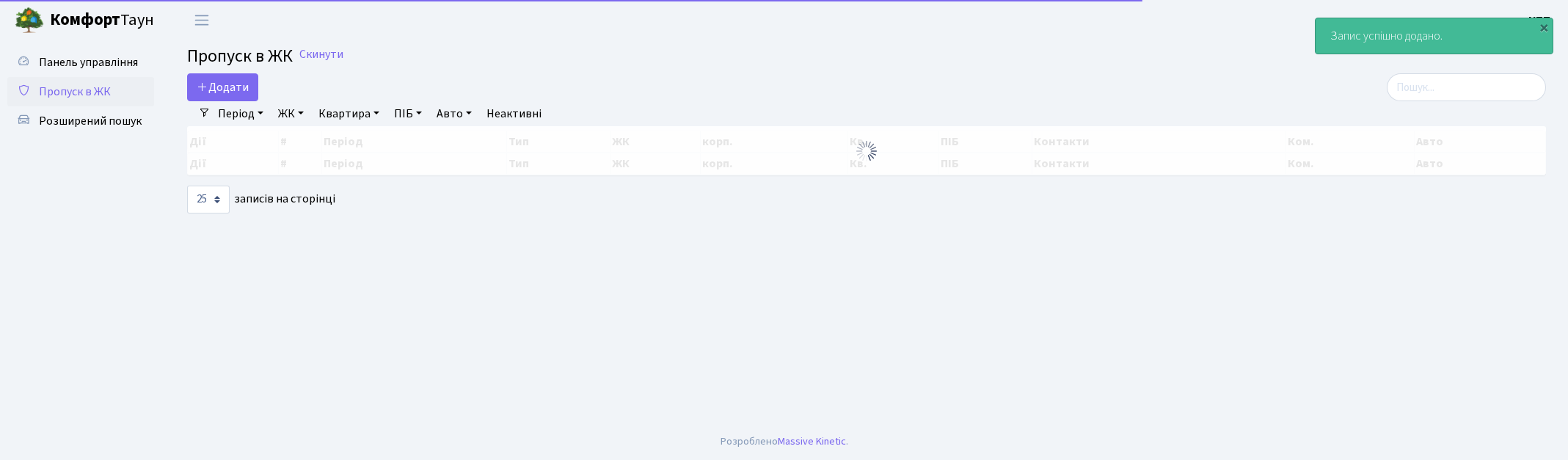
select select "25"
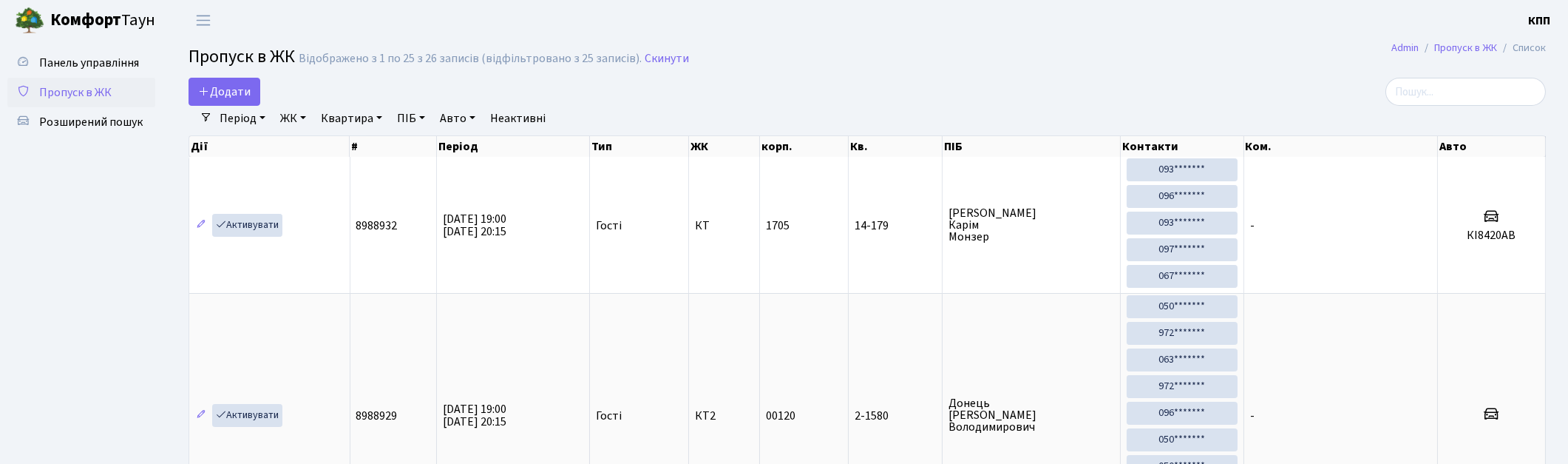
click at [246, 399] on td "Активувати" at bounding box center [269, 414] width 161 height 243
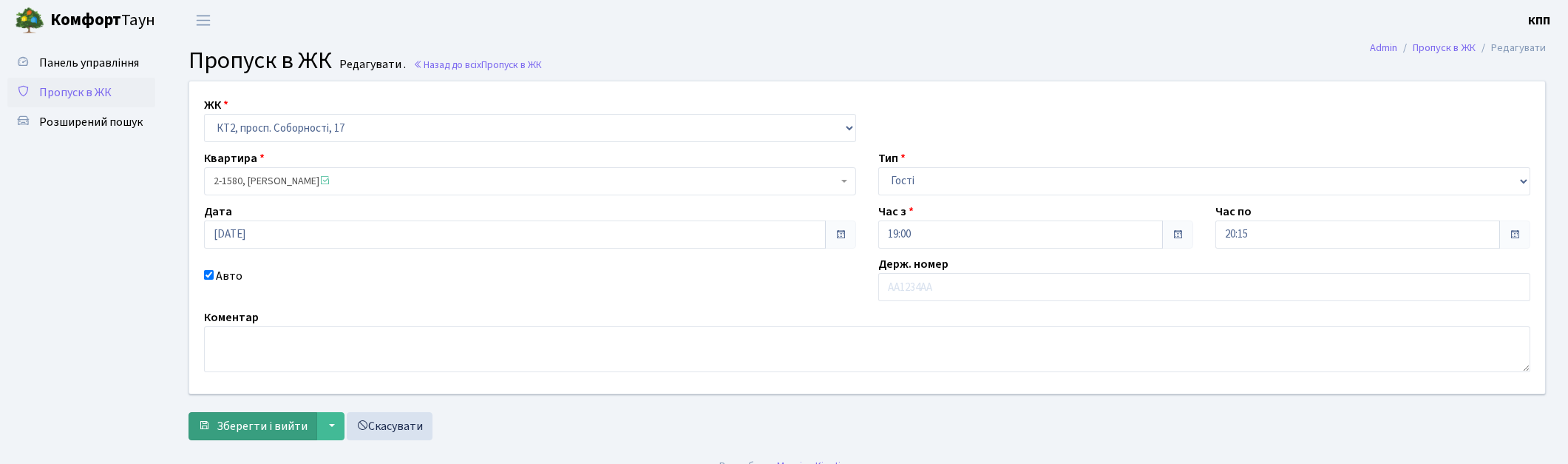
click at [265, 413] on form "ЖК - КТ, вул. Регенераторна, 4 КТ2, просп. Соборності, 17 КТ3, вул. Березнева, …" at bounding box center [868, 260] width 1358 height 359
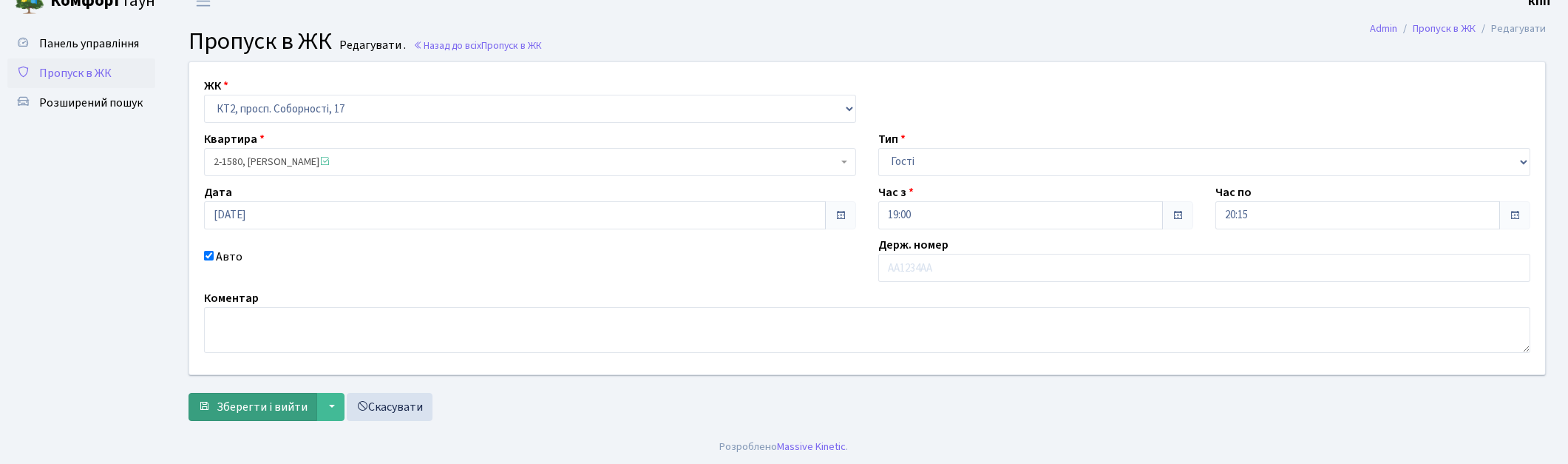
scroll to position [20, 0]
click at [282, 415] on button "Зберегти і вийти" at bounding box center [253, 406] width 129 height 28
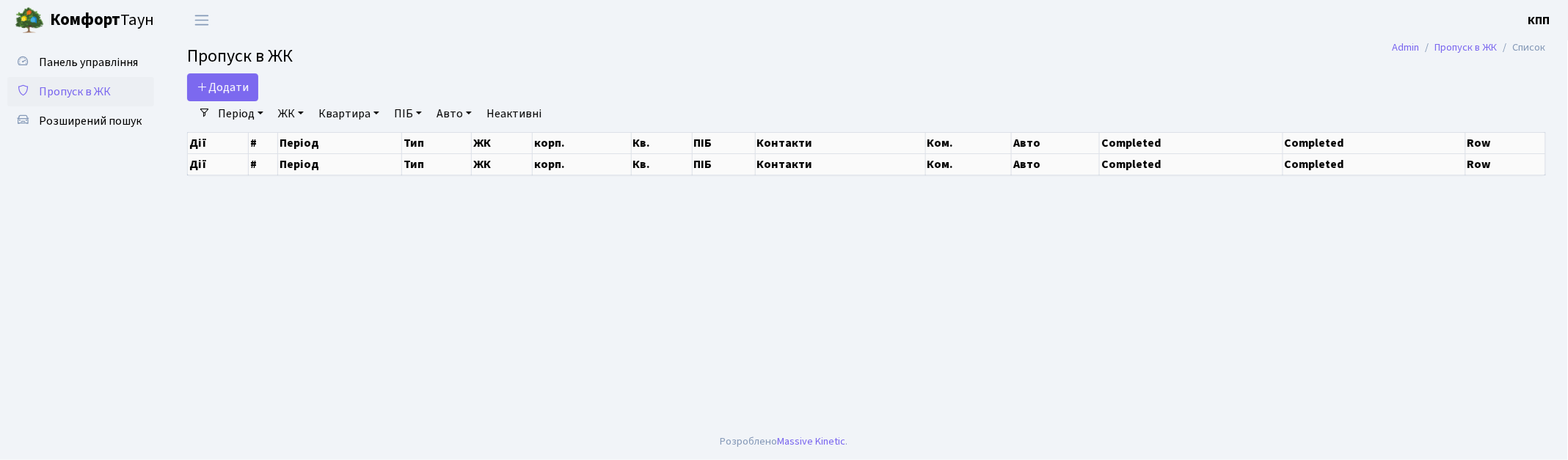
select select "25"
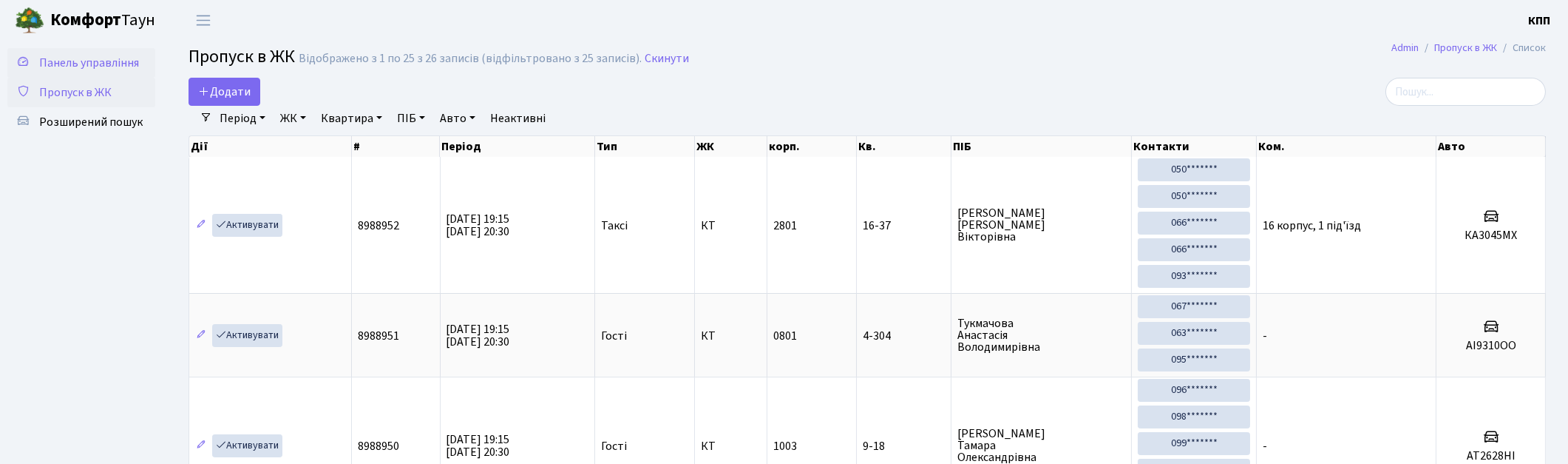
click at [104, 69] on span "Панель управління" at bounding box center [89, 63] width 100 height 16
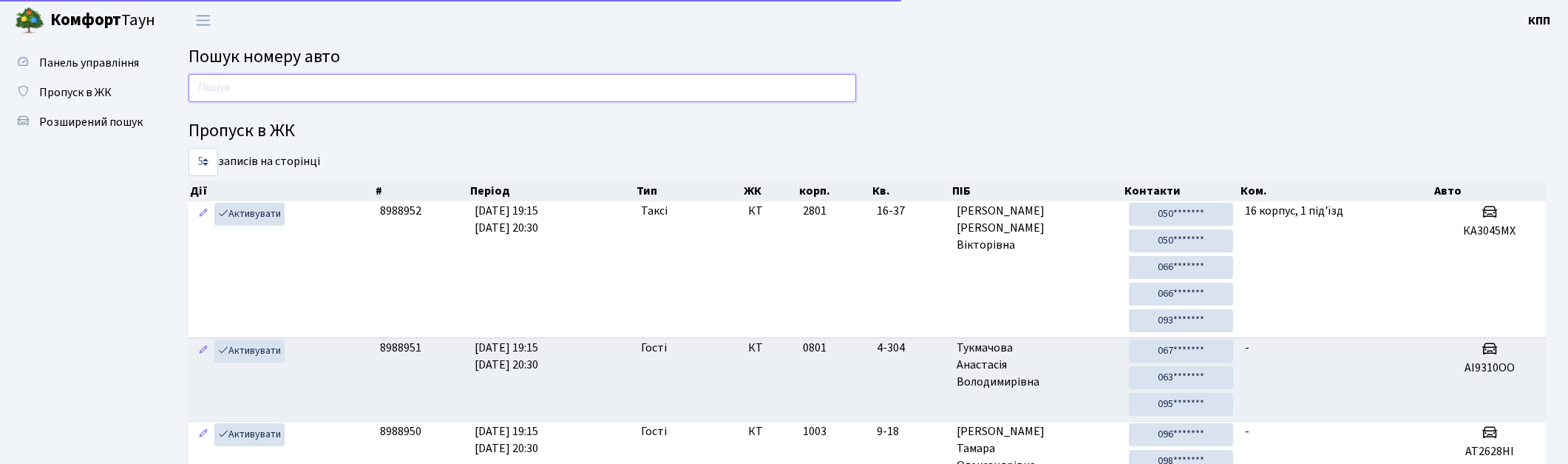
click at [318, 76] on input "text" at bounding box center [523, 88] width 668 height 28
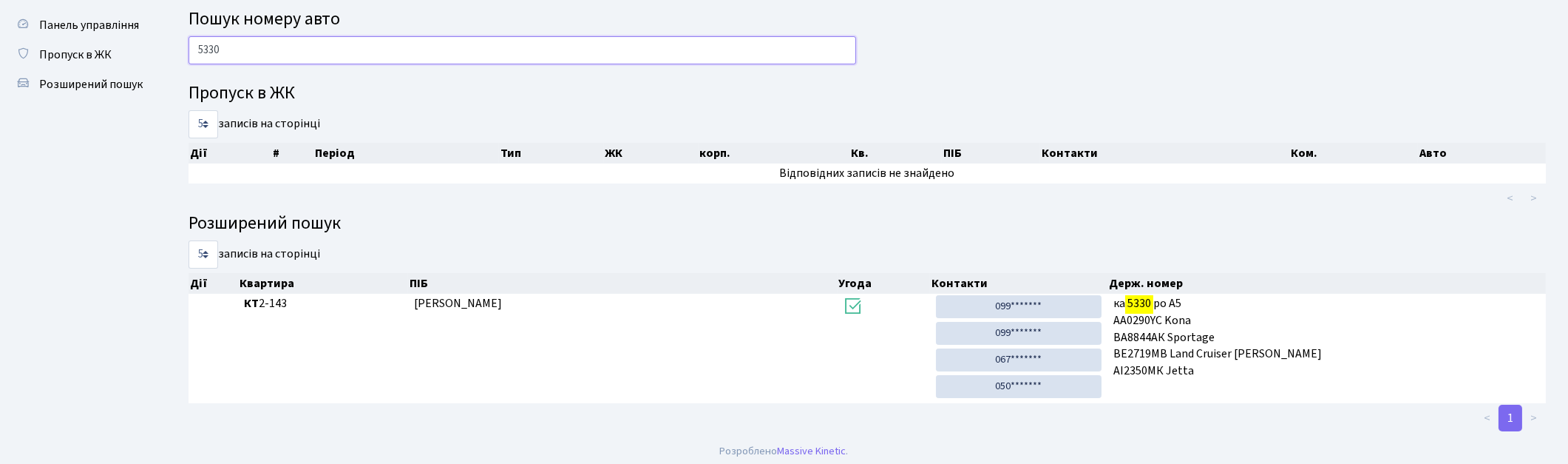
scroll to position [43, 0]
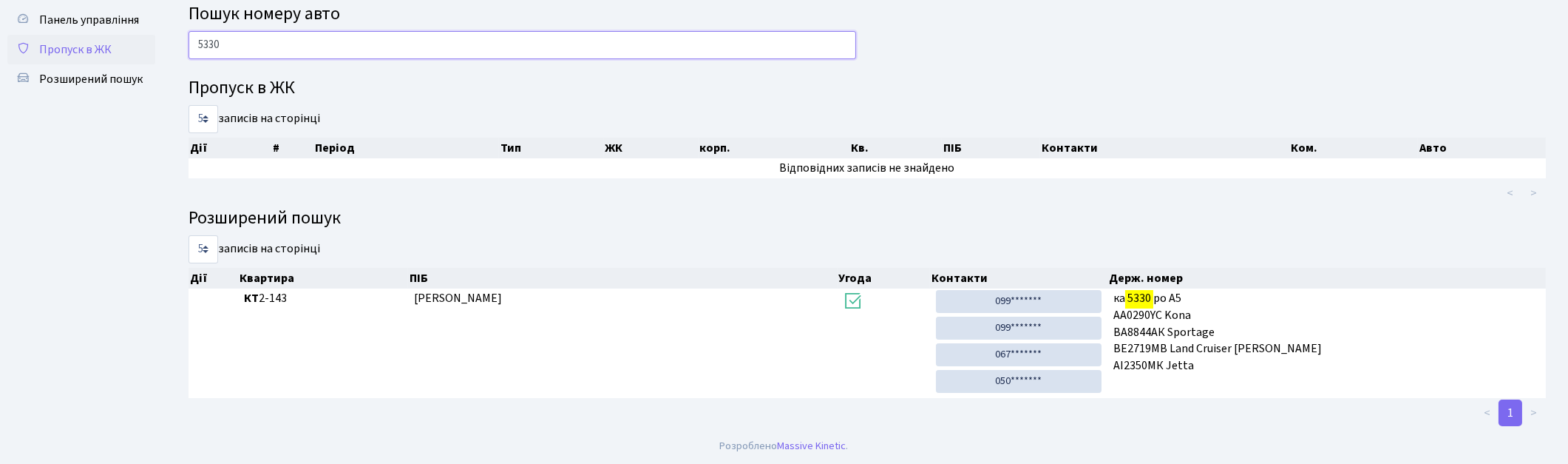
type input "5330"
click at [106, 57] on link "Пропуск в ЖК" at bounding box center [81, 50] width 148 height 30
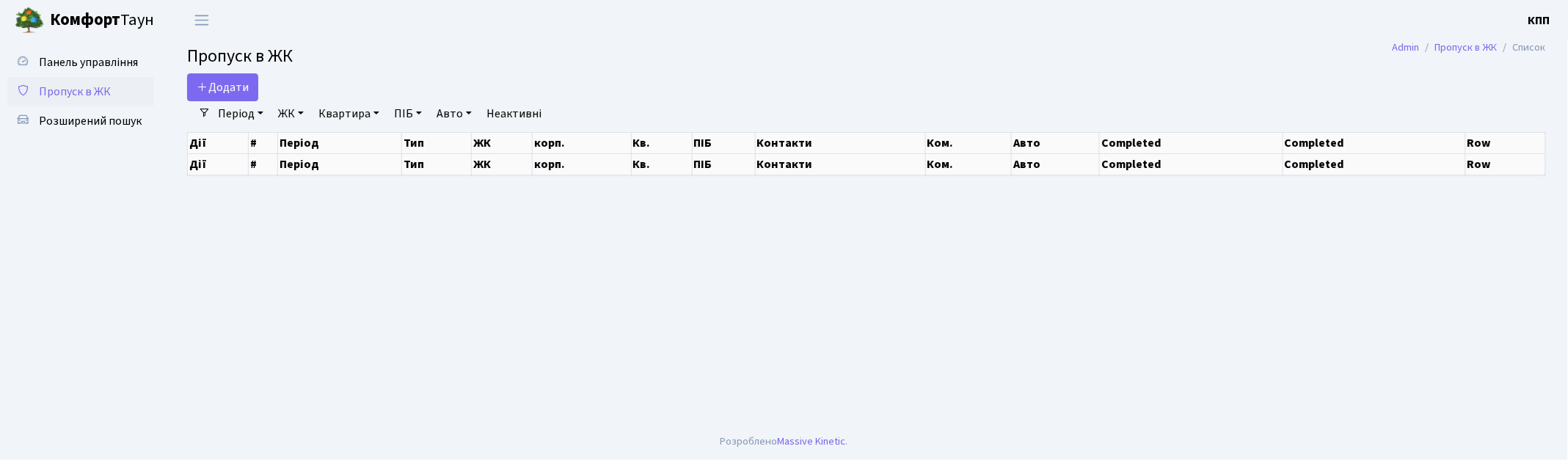
select select "25"
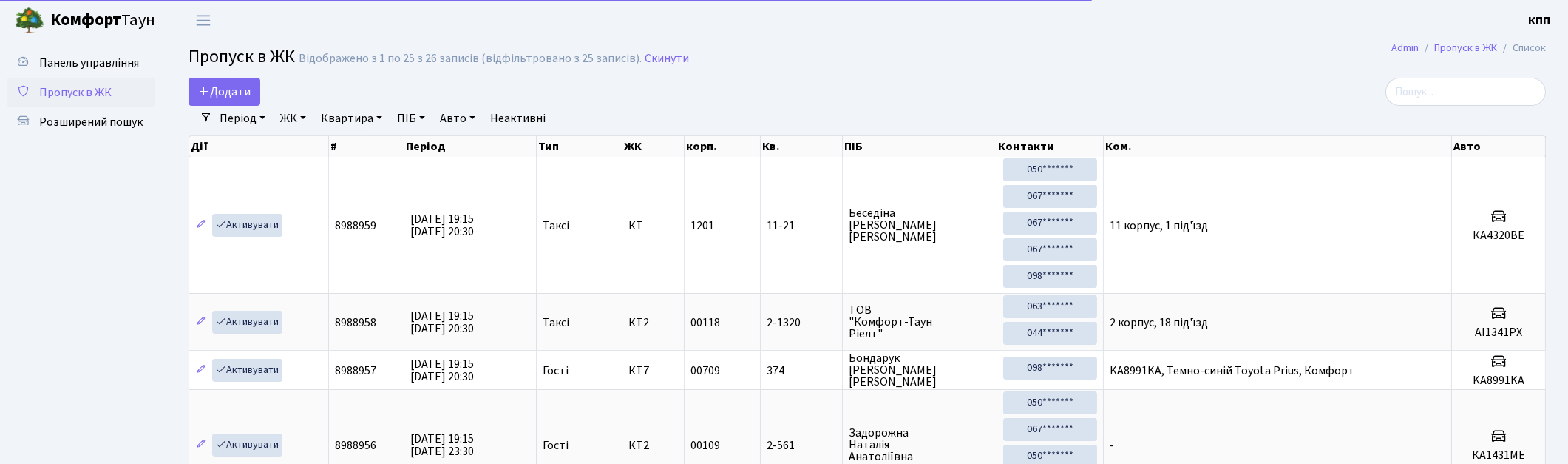
click at [359, 115] on link "Квартира" at bounding box center [352, 118] width 73 height 25
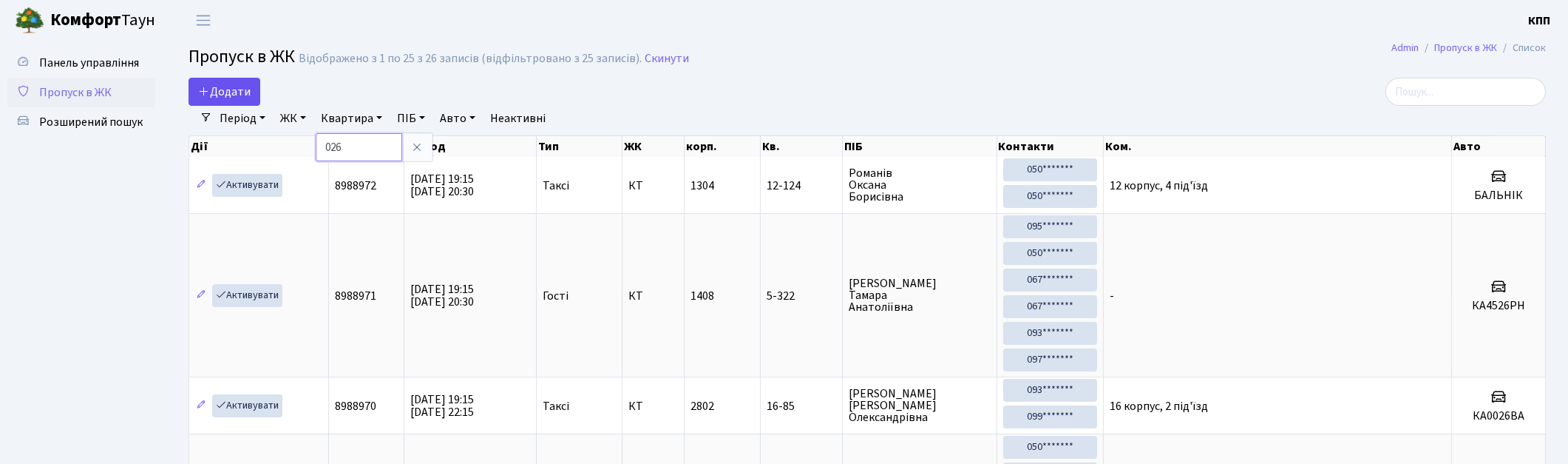
type input "026"
click at [213, 89] on span "Додати" at bounding box center [224, 91] width 52 height 16
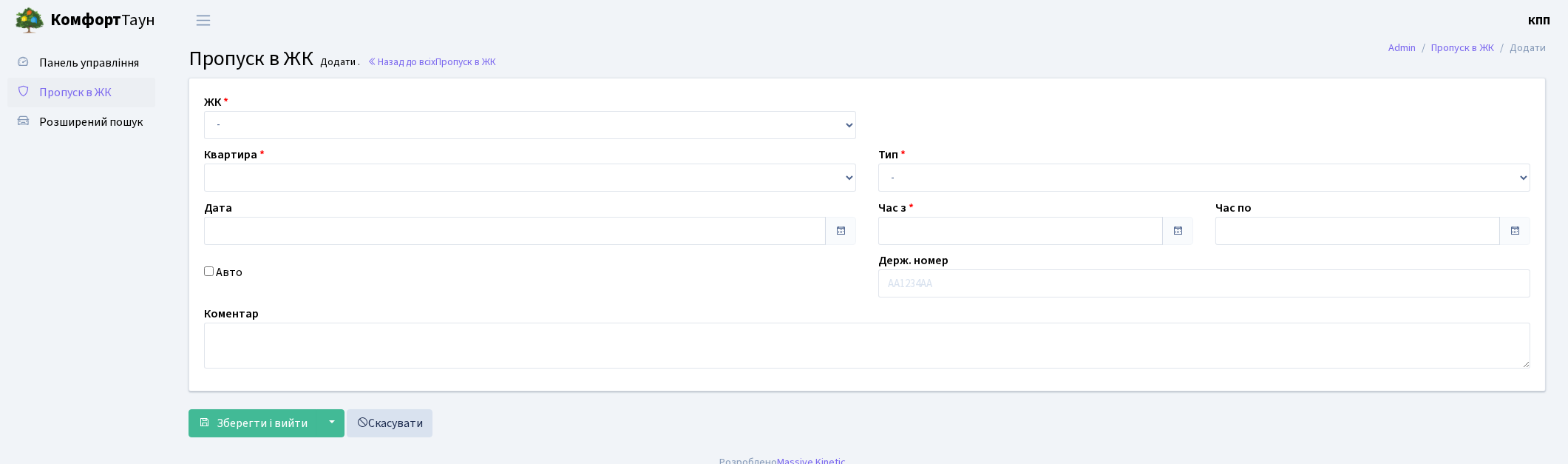
type input "[DATE]"
type input "19:15"
type input "20:30"
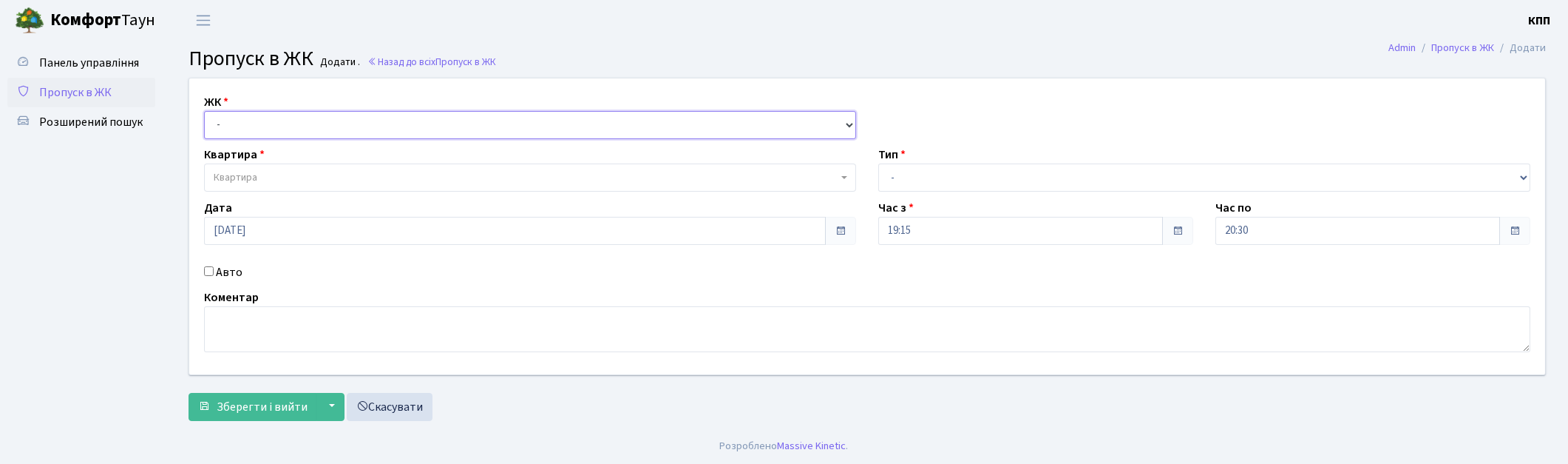
click at [264, 119] on select "- КТ, вул. Регенераторна, 4 КТ2, просп. [STREET_ADDRESS] [STREET_ADDRESS] [PERS…" at bounding box center [529, 125] width 652 height 28
select select "271"
click at [204, 111] on select "- КТ, вул. Регенераторна, 4 КТ2, просп. [STREET_ADDRESS] [STREET_ADDRESS] [PERS…" at bounding box center [529, 125] width 652 height 28
select select
click at [210, 274] on input "Авто" at bounding box center [209, 271] width 9 height 9
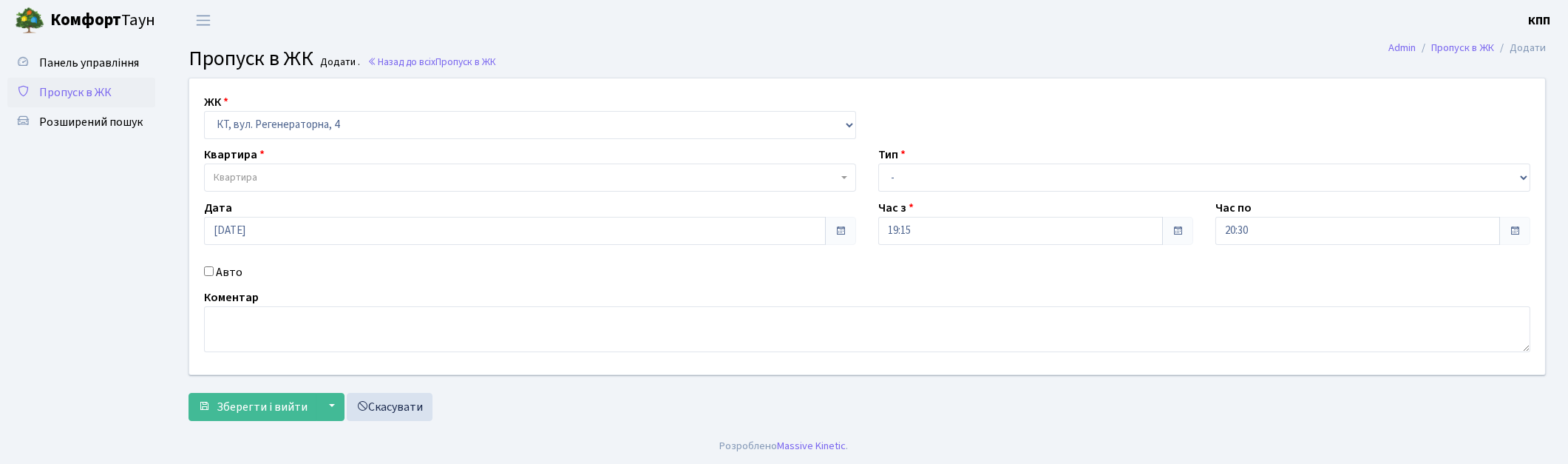
checkbox input "true"
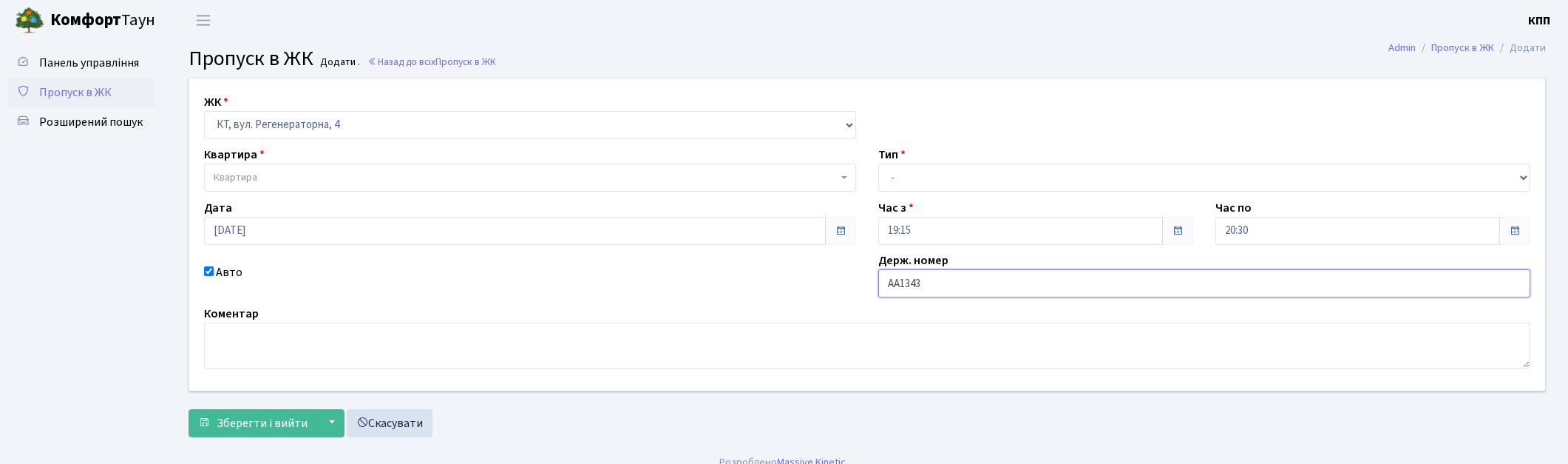
type input "АА1343КР"
click at [323, 181] on span "Квартира" at bounding box center [525, 178] width 624 height 15
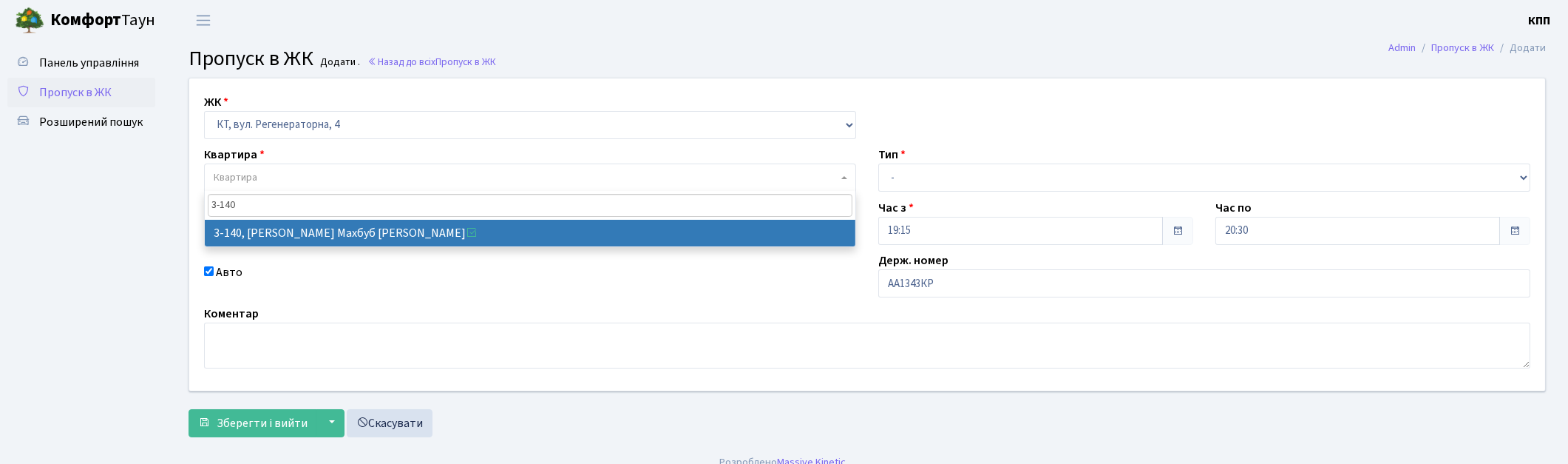
type input "3-140"
select select "807"
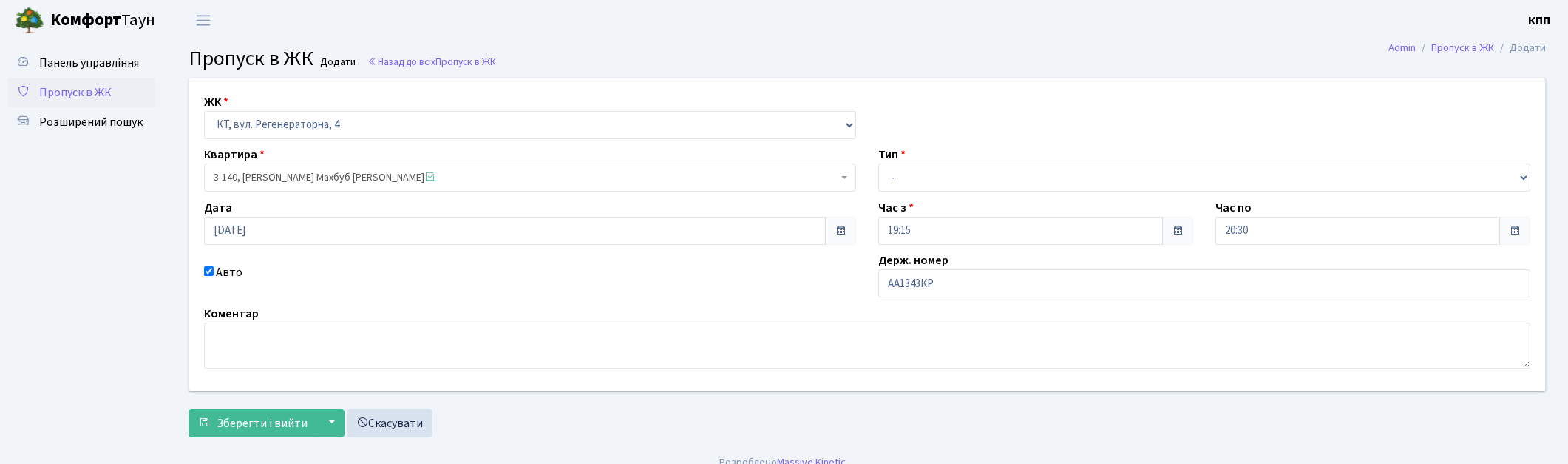
click at [917, 160] on div "Тип - Доставка Таксі Гості Сервіс" at bounding box center [1203, 168] width 674 height 46
click at [919, 185] on select "- Доставка Таксі Гості Сервіс" at bounding box center [1203, 178] width 652 height 28
select select "3"
click at [878, 164] on select "- Доставка Таксі Гості Сервіс" at bounding box center [1203, 178] width 652 height 28
click at [262, 422] on span "Зберегти і вийти" at bounding box center [262, 423] width 91 height 16
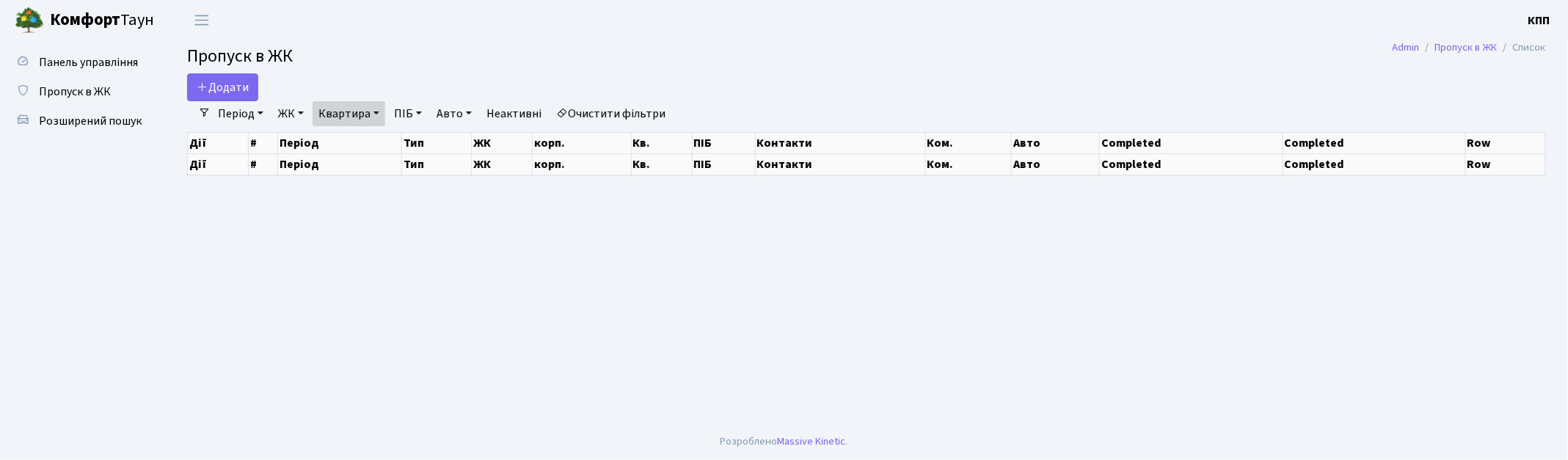
select select "25"
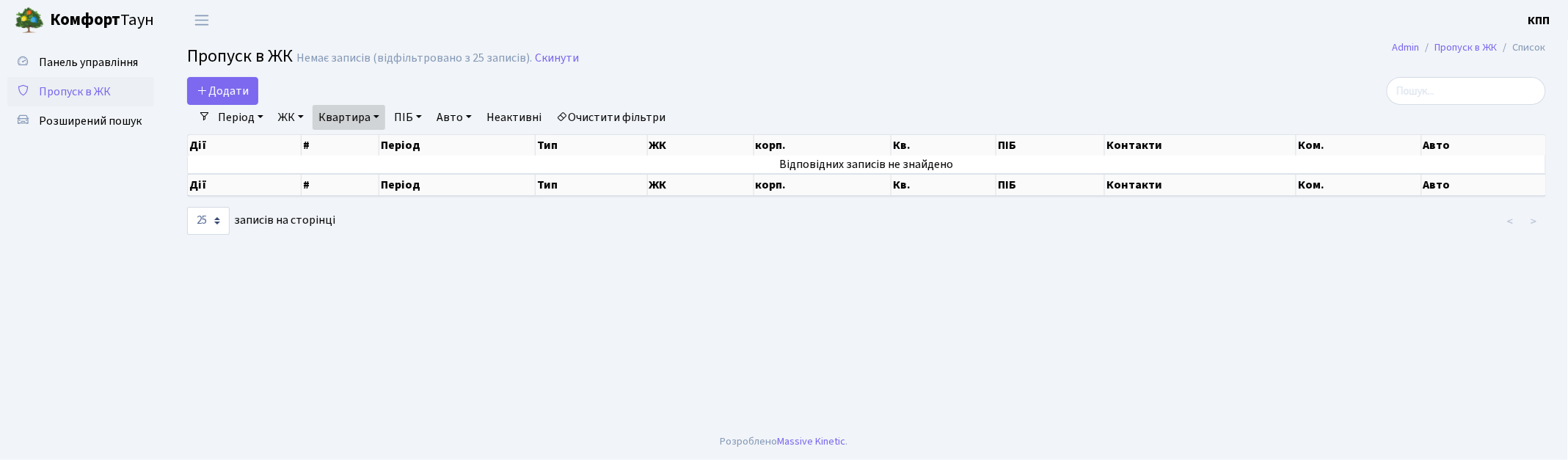
click at [340, 111] on link "Квартира" at bounding box center [349, 117] width 72 height 25
click at [334, 114] on link "Квартира" at bounding box center [349, 117] width 72 height 25
click at [375, 110] on link "Квартира" at bounding box center [349, 117] width 72 height 25
click at [418, 141] on icon at bounding box center [414, 146] width 12 height 12
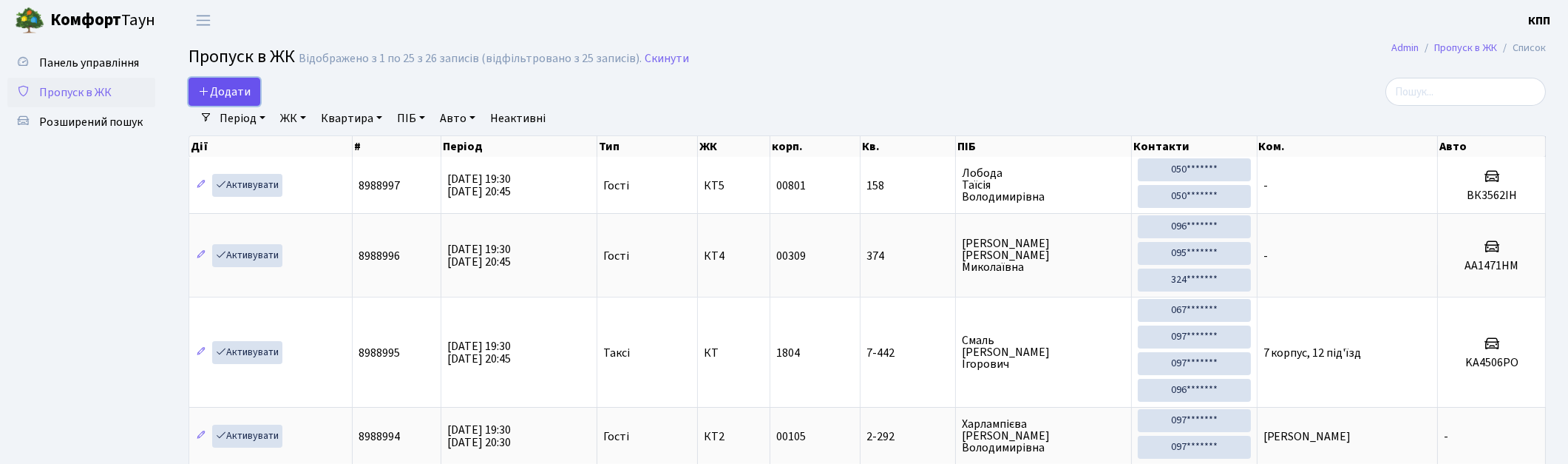
click at [229, 86] on span "Додати" at bounding box center [224, 91] width 52 height 16
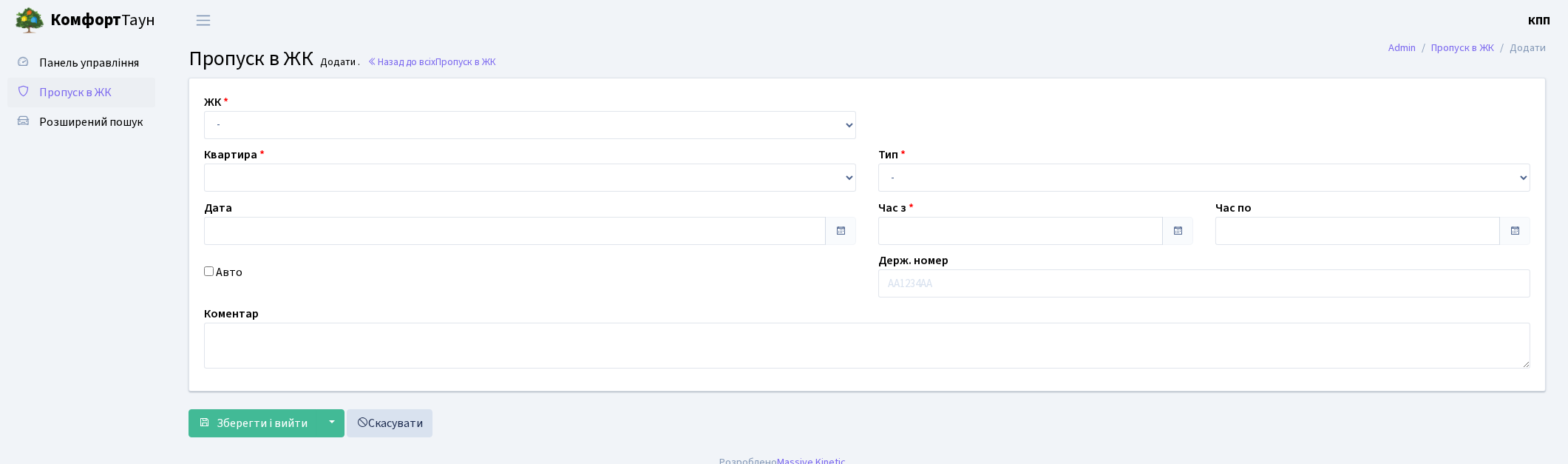
type input "[DATE]"
type input "19:30"
type input "20:30"
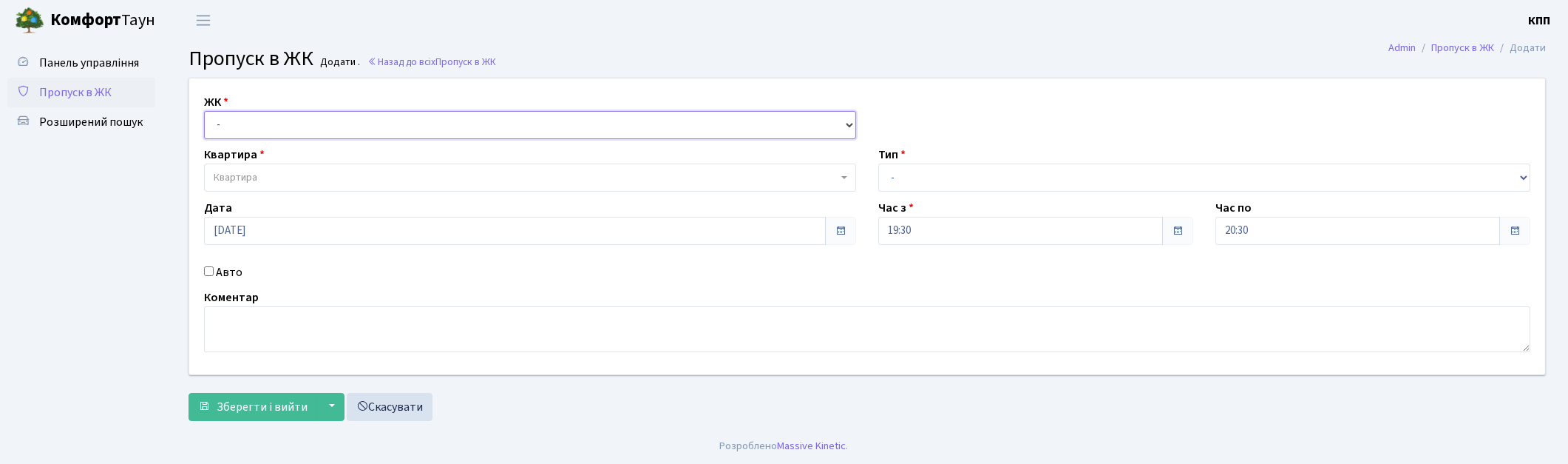
click at [274, 117] on select "- КТ, вул. Регенераторна, 4 КТ2, просп. Соборності, 17 КТ3, вул. Березнева, 16 …" at bounding box center [529, 125] width 652 height 28
select select "271"
click at [204, 111] on select "- КТ, вул. Регенераторна, 4 КТ2, просп. Соборності, 17 КТ3, вул. Березнева, 16 …" at bounding box center [529, 125] width 652 height 28
select select
click at [276, 182] on span "Квартира" at bounding box center [525, 178] width 624 height 15
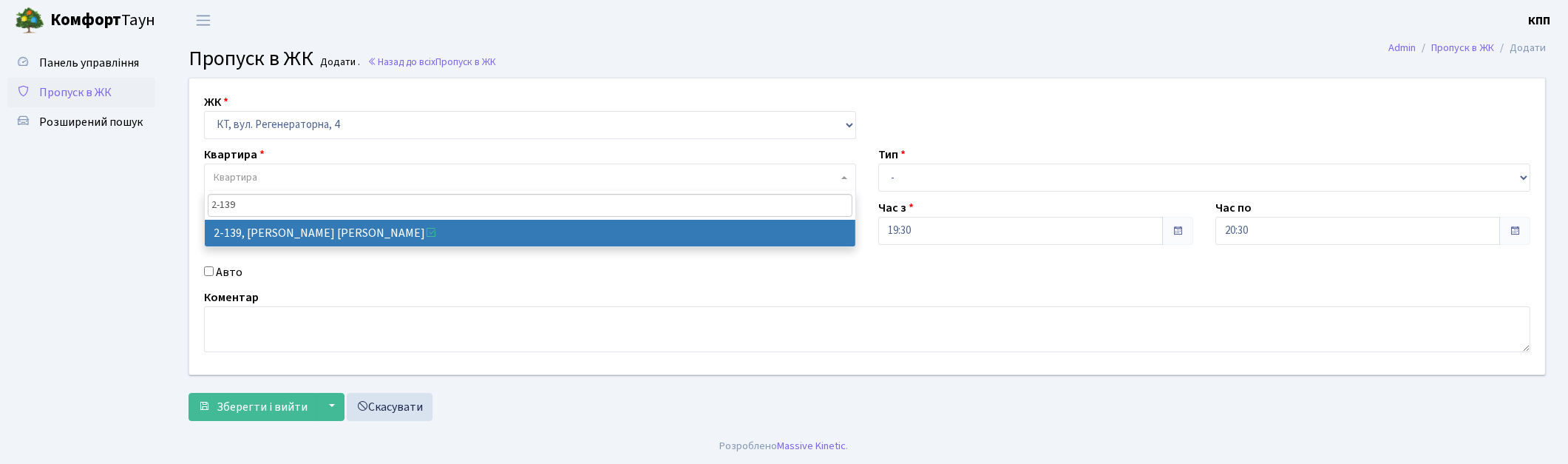
type input "2-139"
select select "629"
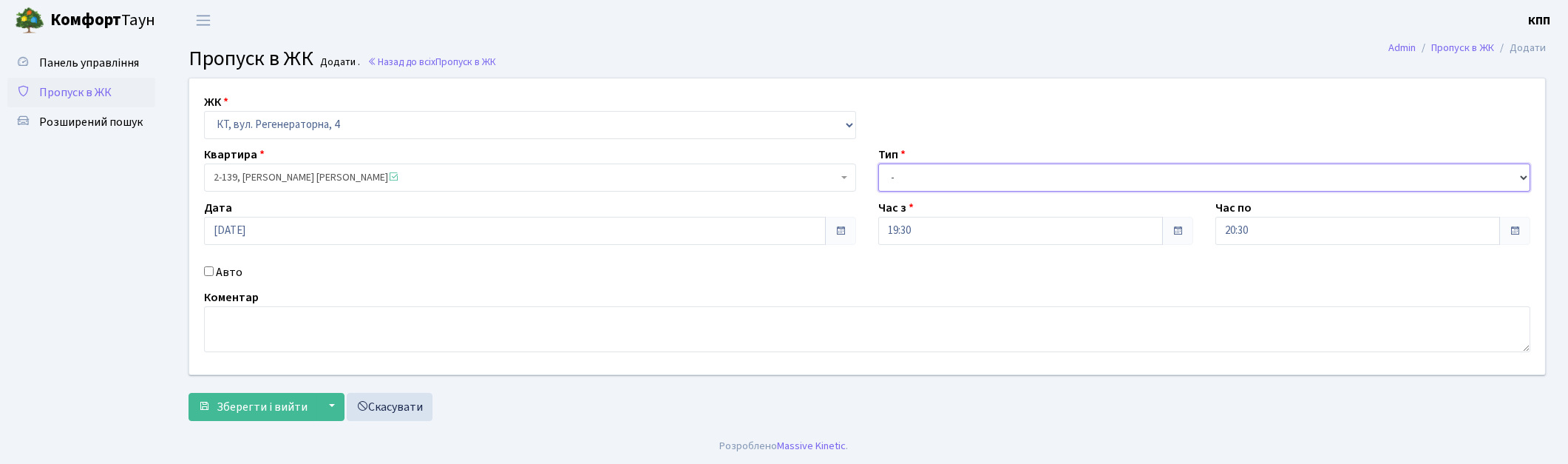
click at [944, 166] on select "- Доставка Таксі Гості Сервіс" at bounding box center [1203, 178] width 652 height 28
select select "3"
click at [878, 164] on select "- Доставка Таксі Гості Сервіс" at bounding box center [1203, 178] width 652 height 28
click at [250, 394] on button "Зберегти і вийти" at bounding box center [253, 407] width 129 height 28
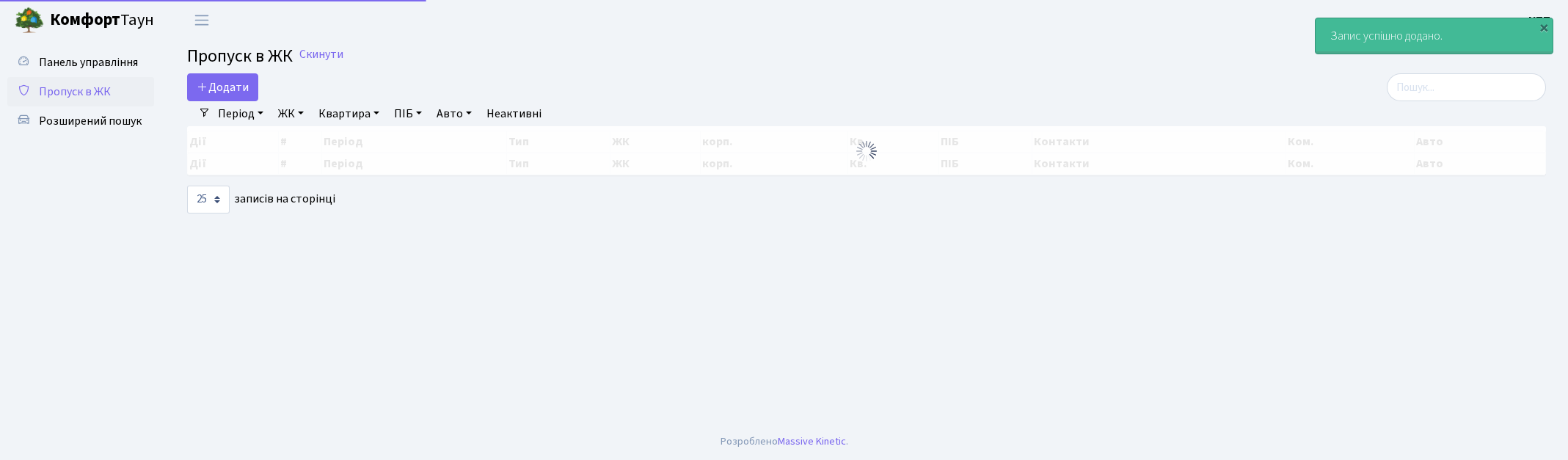
select select "25"
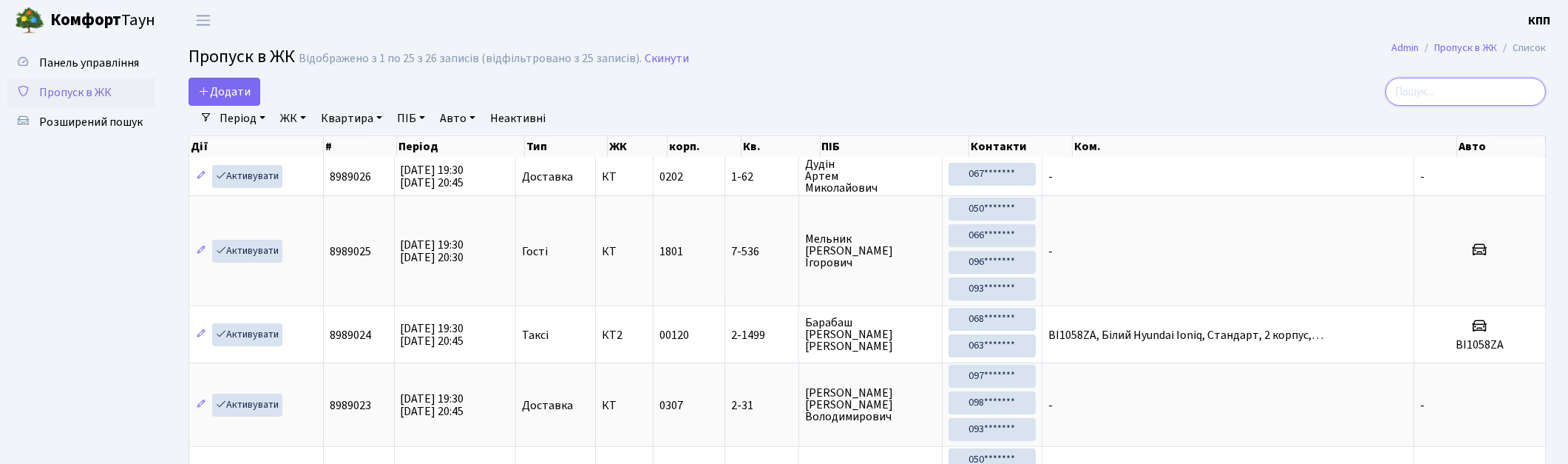
click at [1520, 89] on input "search" at bounding box center [1466, 92] width 161 height 28
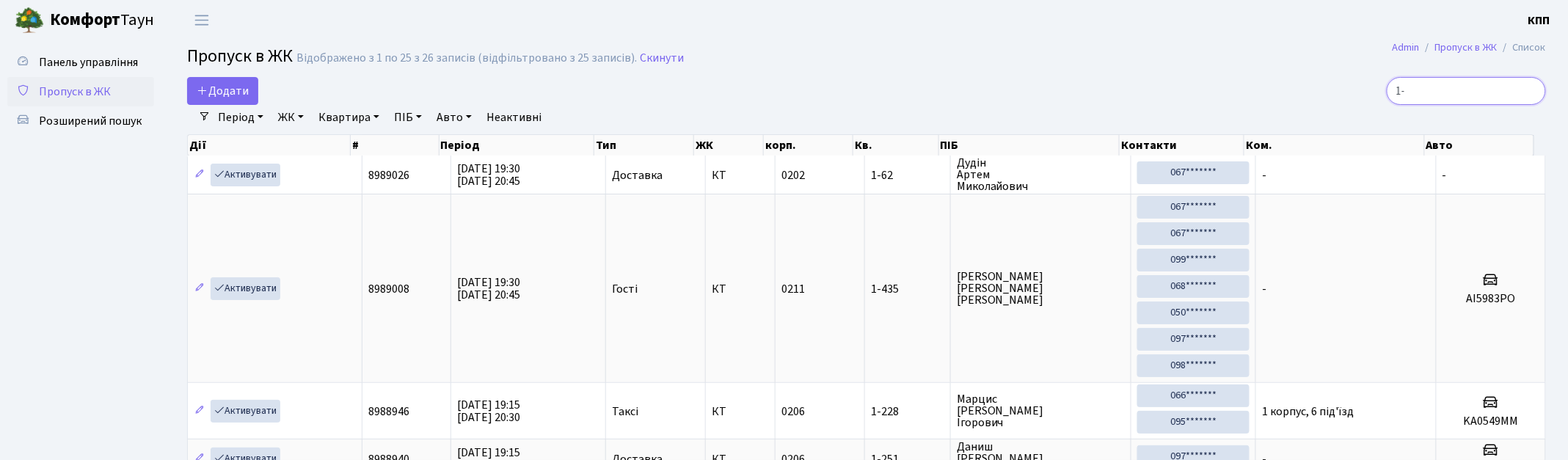
type input "1"
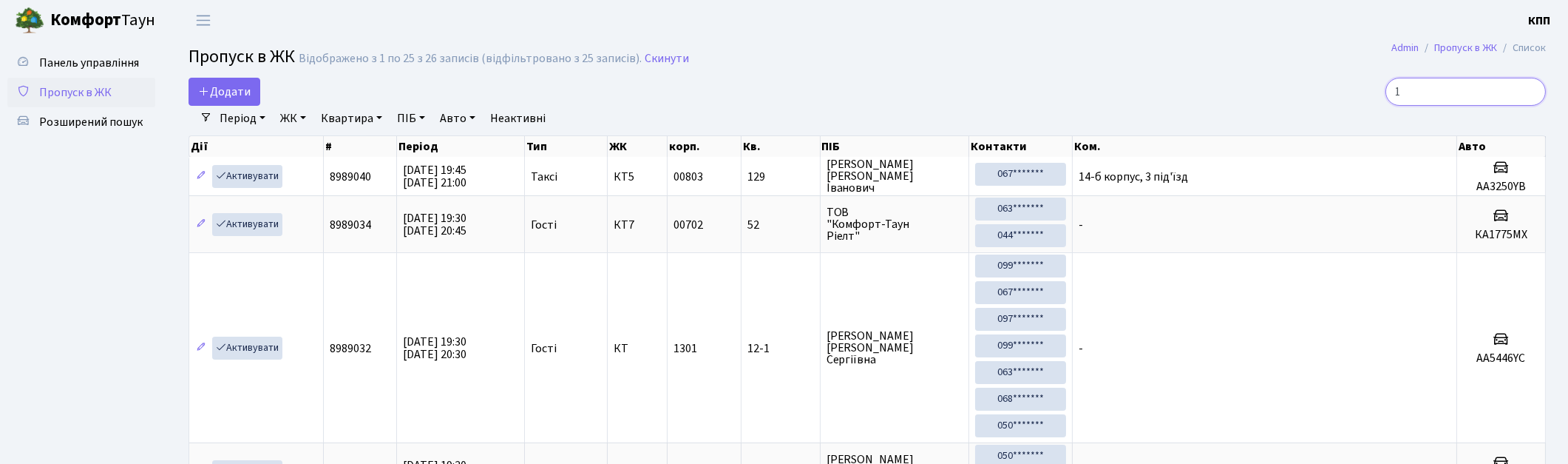
click at [1532, 93] on input "1" at bounding box center [1466, 92] width 161 height 28
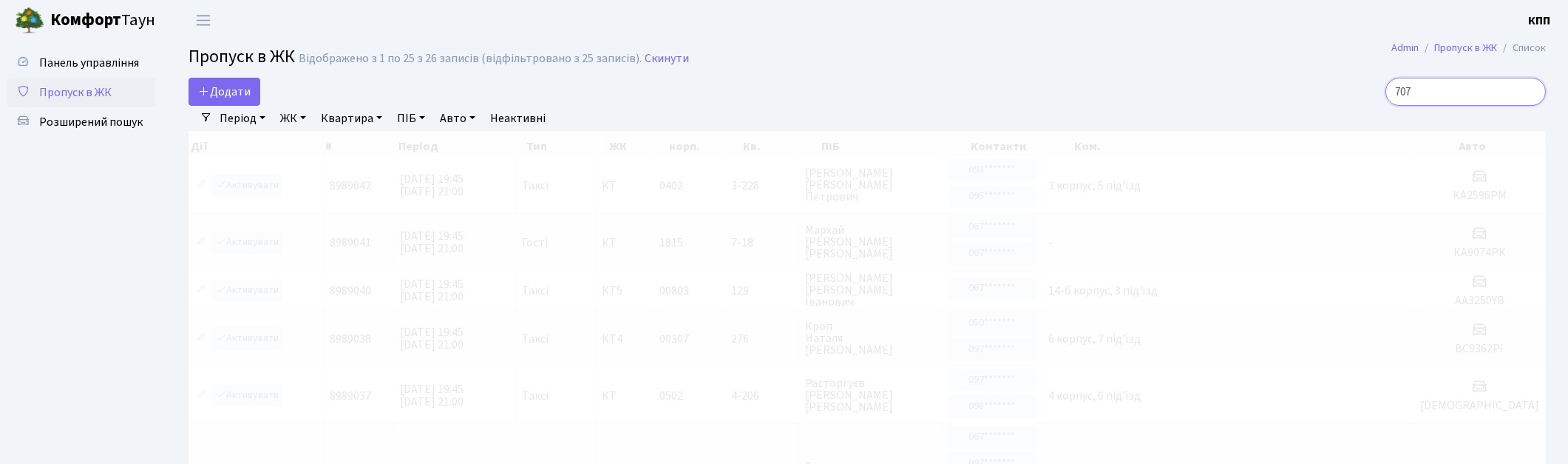
type input "70"
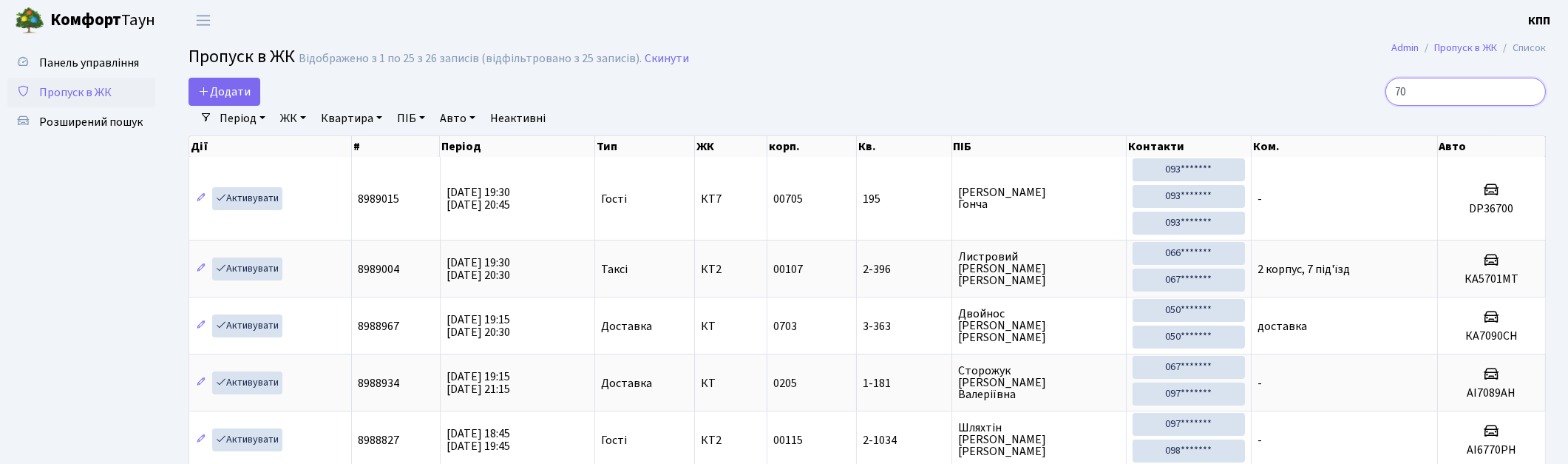
click at [1529, 92] on input "70" at bounding box center [1466, 92] width 161 height 28
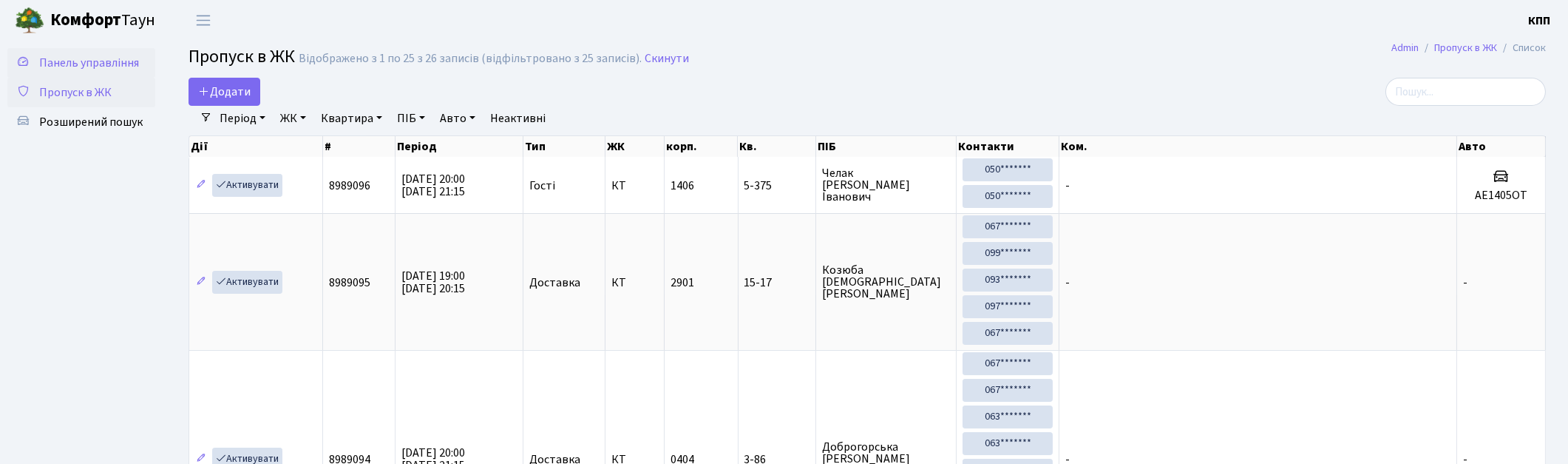
click at [55, 51] on link "Панель управління" at bounding box center [81, 63] width 148 height 30
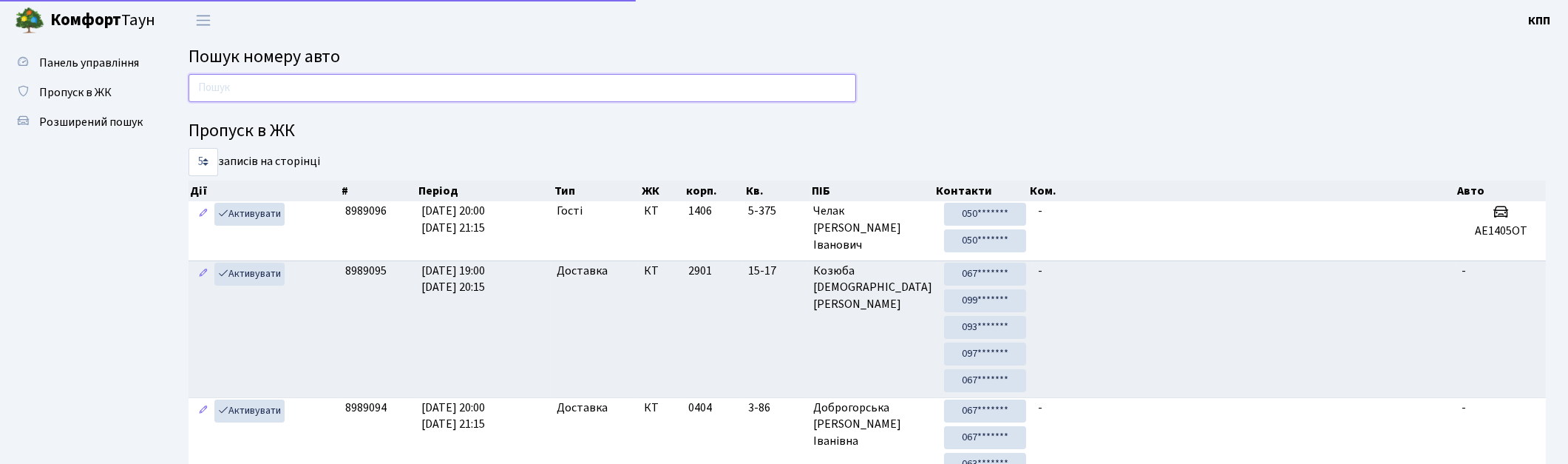
click at [312, 94] on input "text" at bounding box center [523, 88] width 668 height 28
type input "1405"
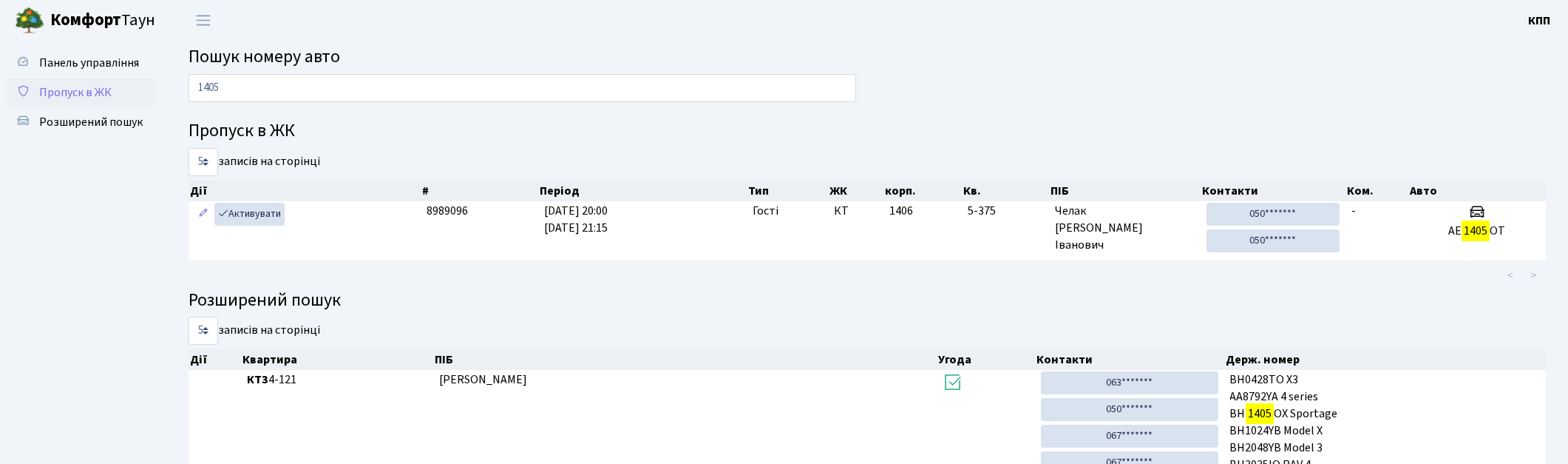
click at [47, 92] on span "Пропуск в ЖК" at bounding box center [75, 92] width 72 height 16
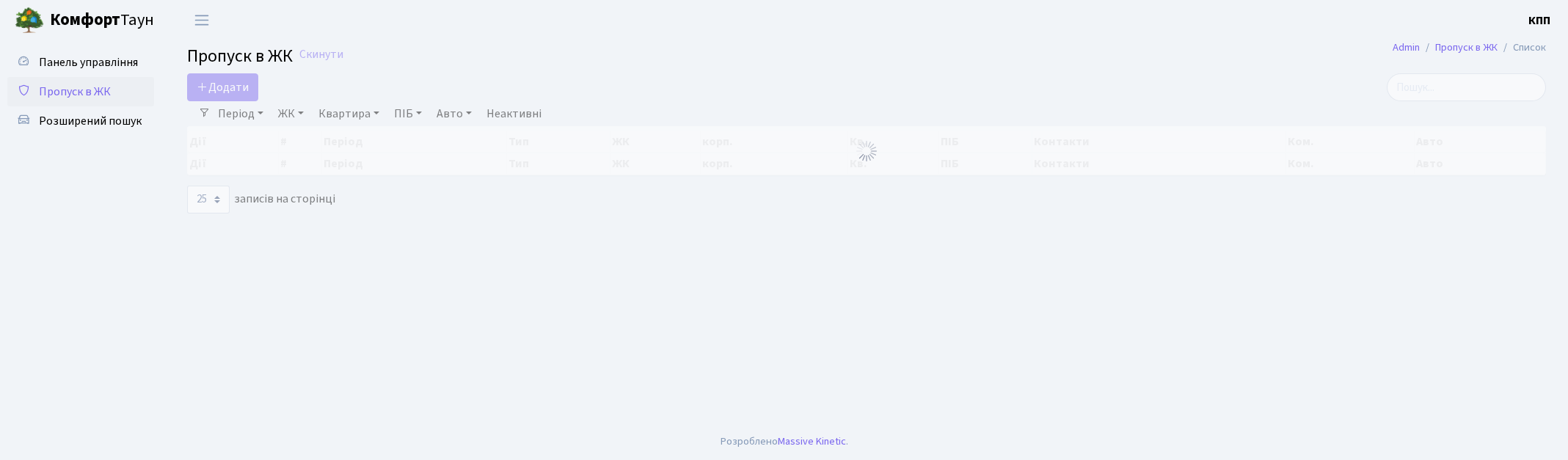
select select "25"
click at [1493, 83] on input "search" at bounding box center [1466, 87] width 160 height 28
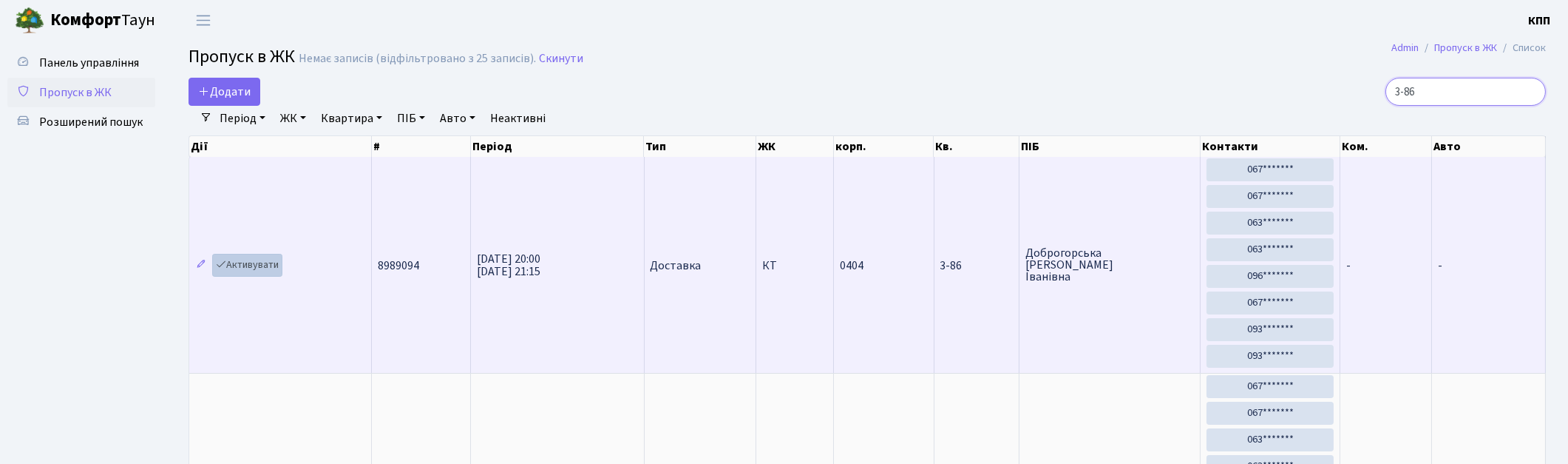
type input "3-86"
click at [242, 264] on link "Активувати" at bounding box center [247, 265] width 70 height 23
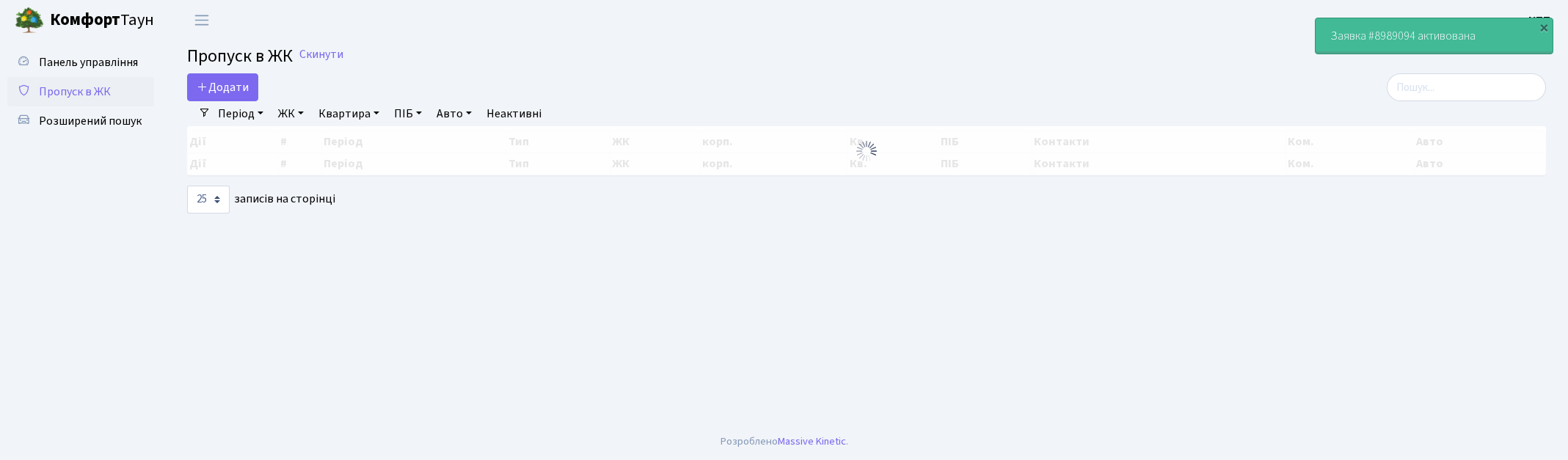
select select "25"
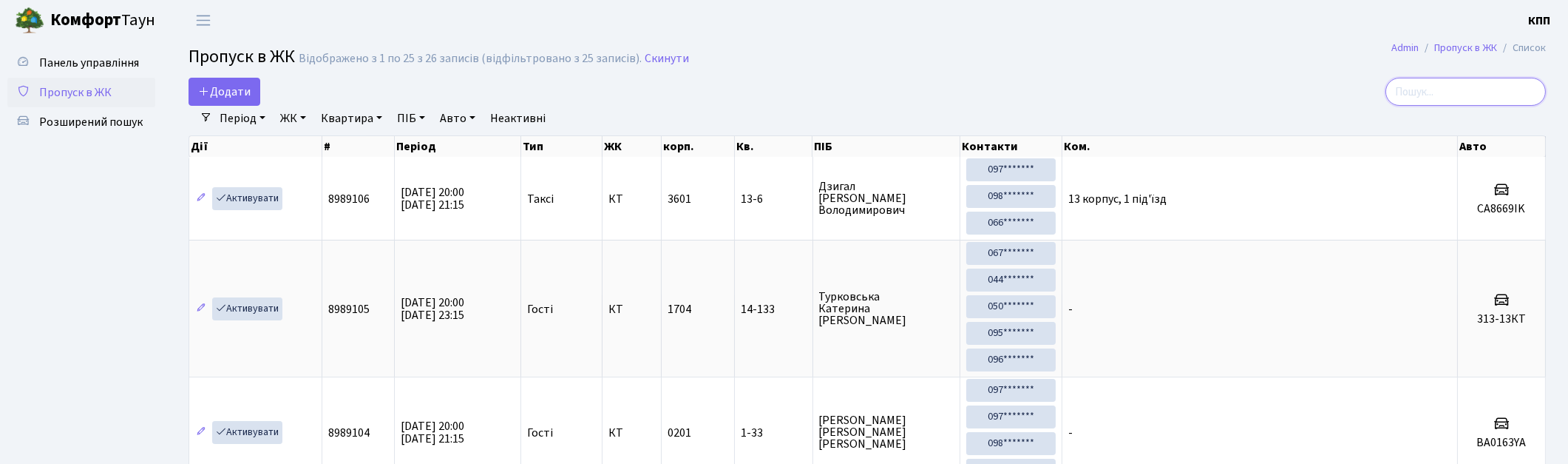
click at [1477, 94] on input "search" at bounding box center [1466, 92] width 161 height 28
click at [125, 48] on link "Панель управління" at bounding box center [81, 63] width 148 height 30
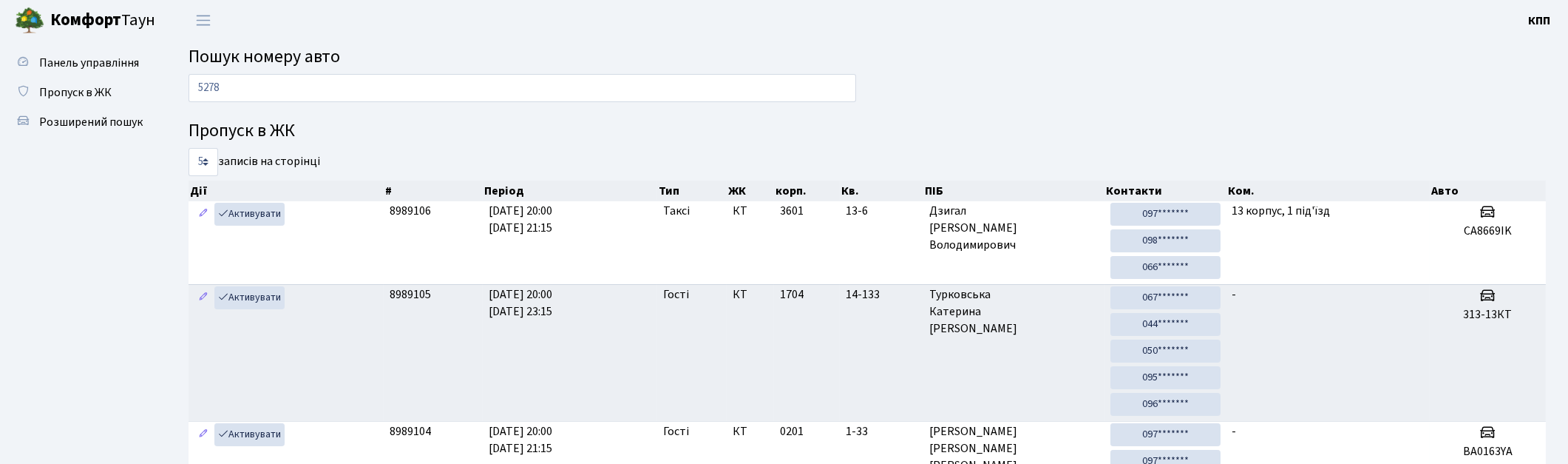
type input "5278"
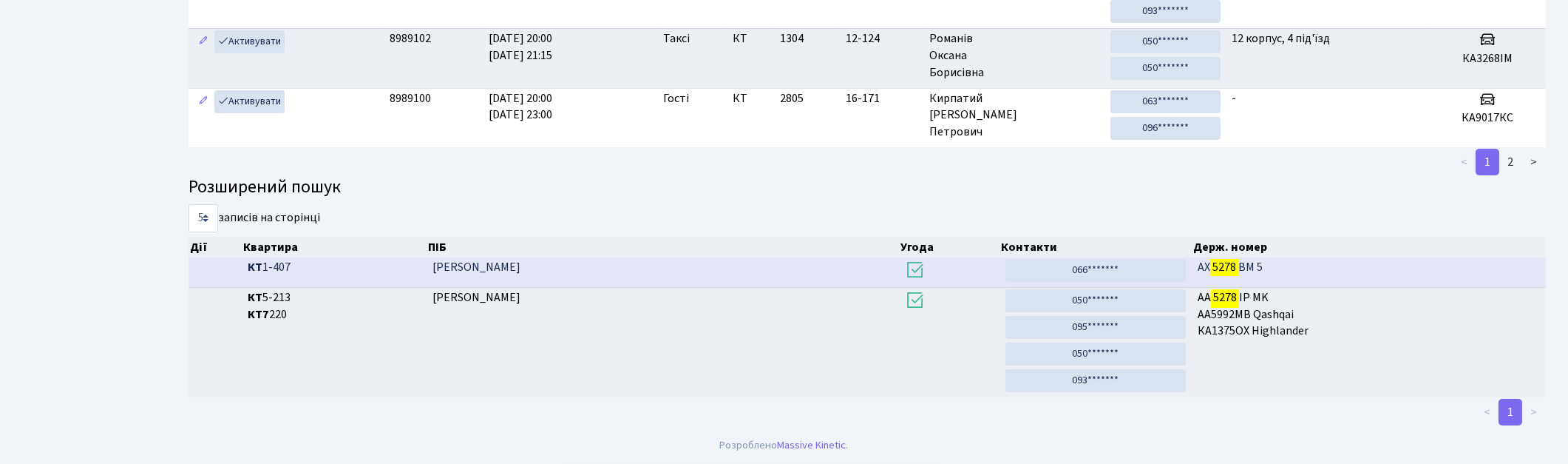
scroll to position [74, 0]
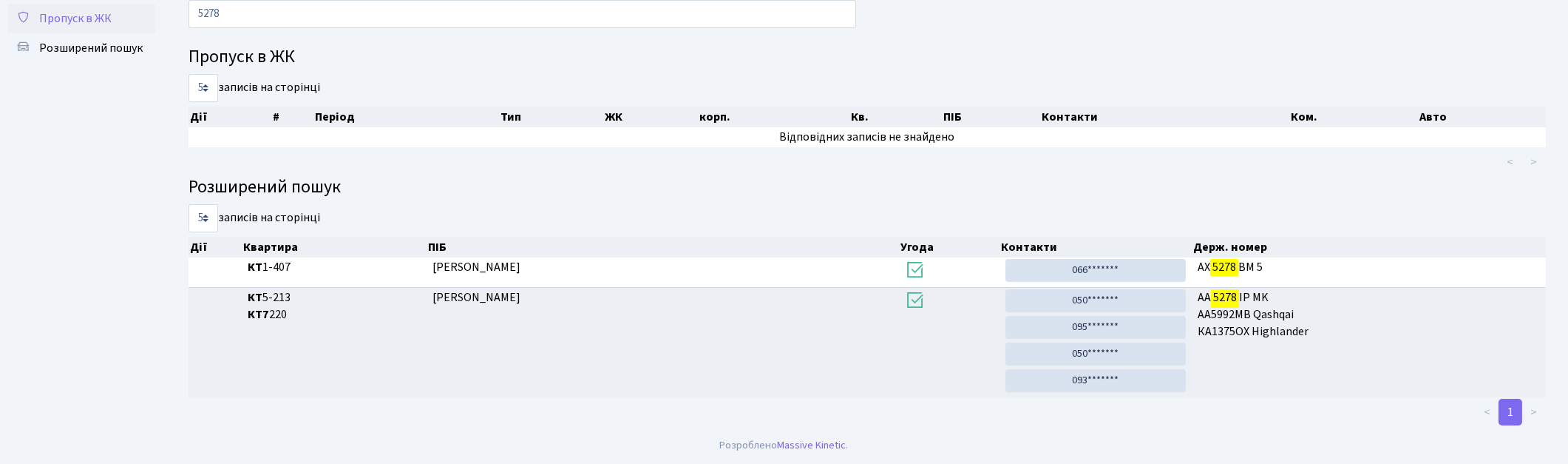
click at [51, 20] on span "Пропуск в ЖК" at bounding box center [75, 18] width 72 height 16
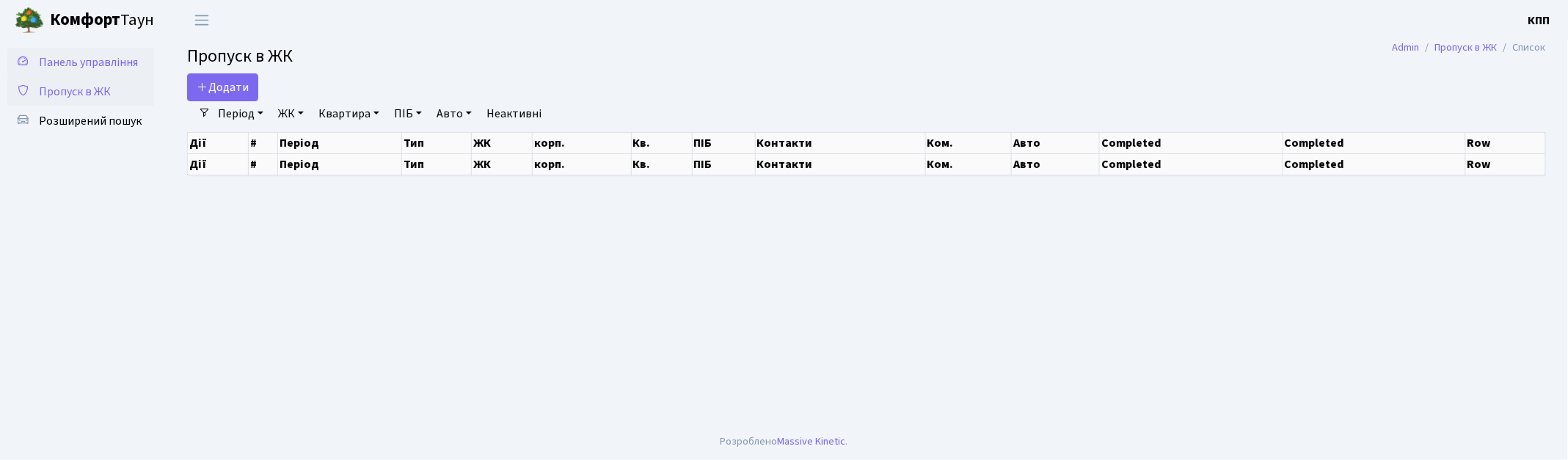
select select "25"
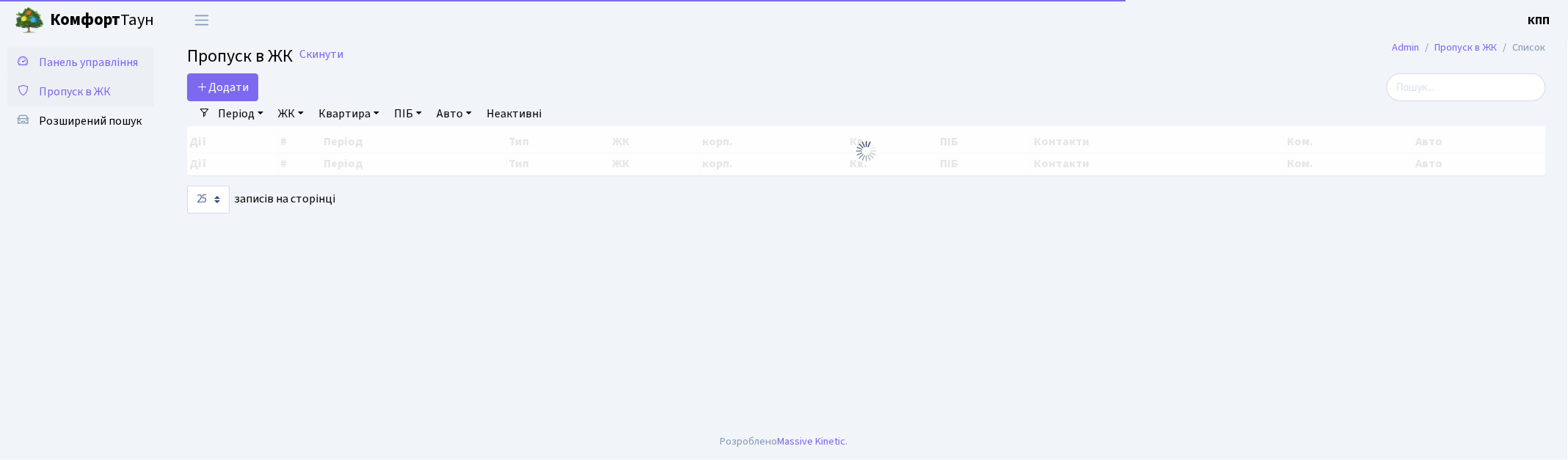
click at [70, 69] on span "Панель управління" at bounding box center [88, 62] width 99 height 16
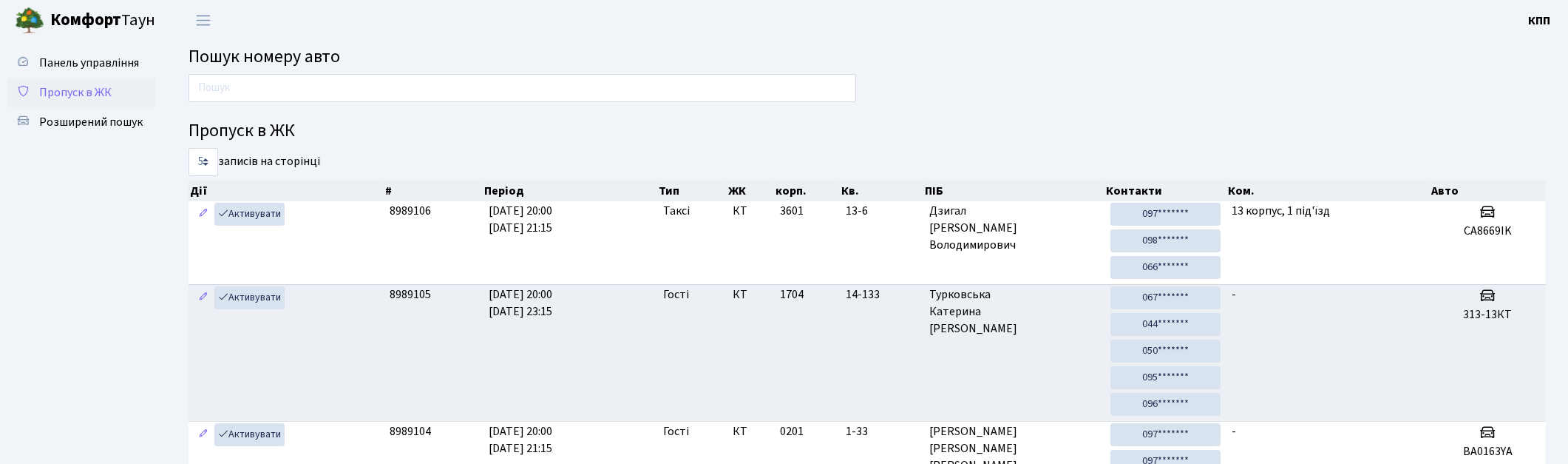
click at [87, 94] on span "Пропуск в ЖК" at bounding box center [75, 92] width 72 height 16
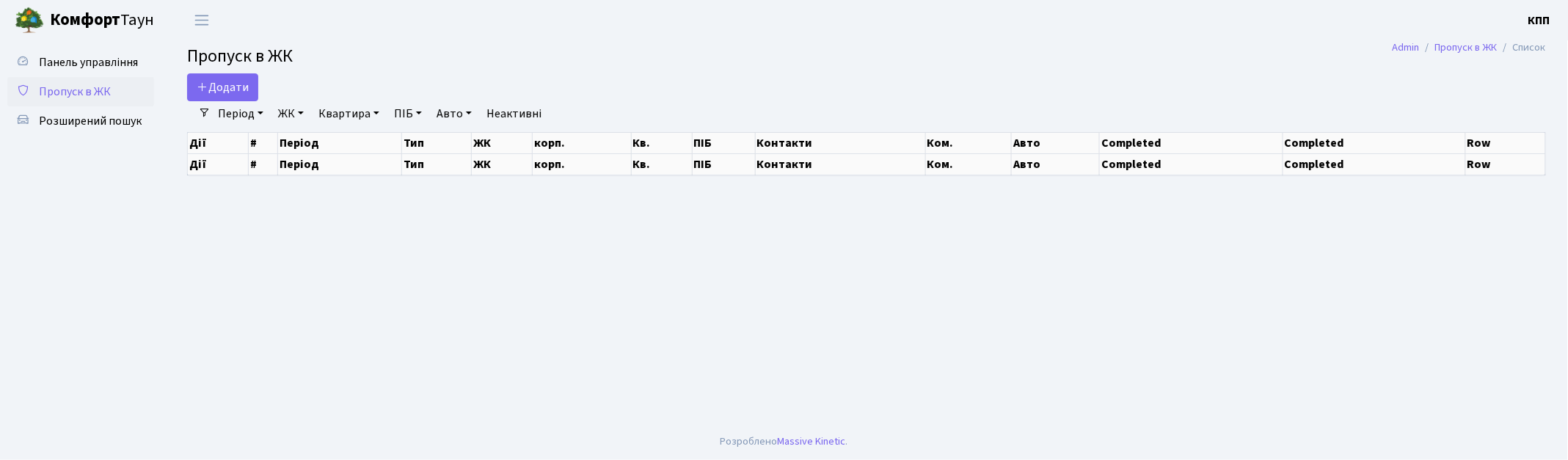
select select "25"
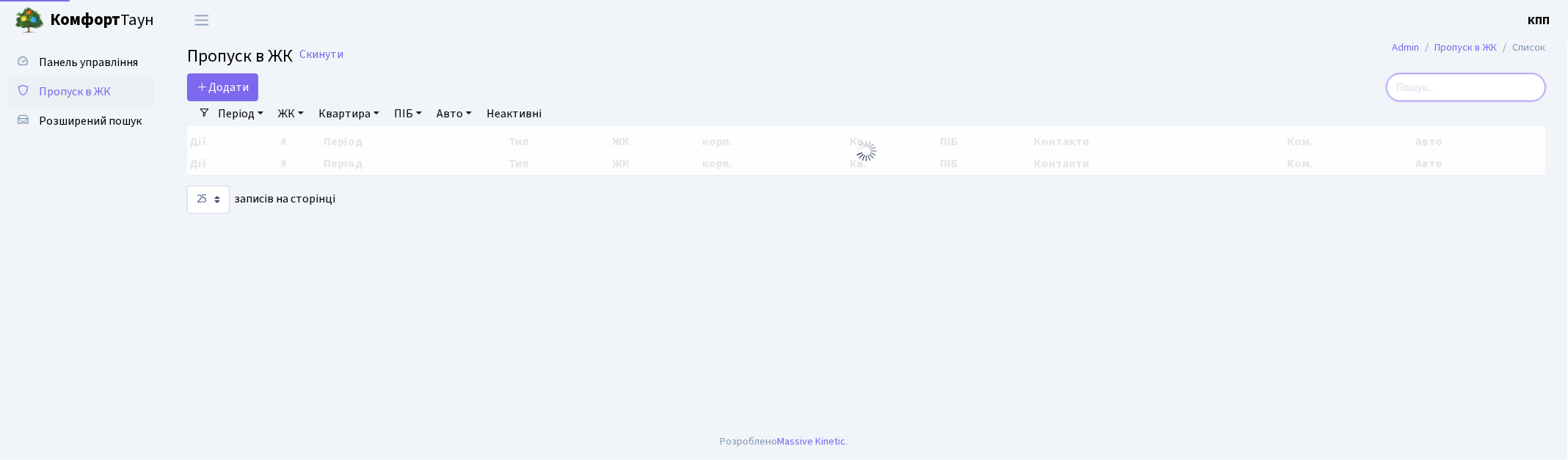
click at [1510, 92] on input "search" at bounding box center [1466, 87] width 160 height 28
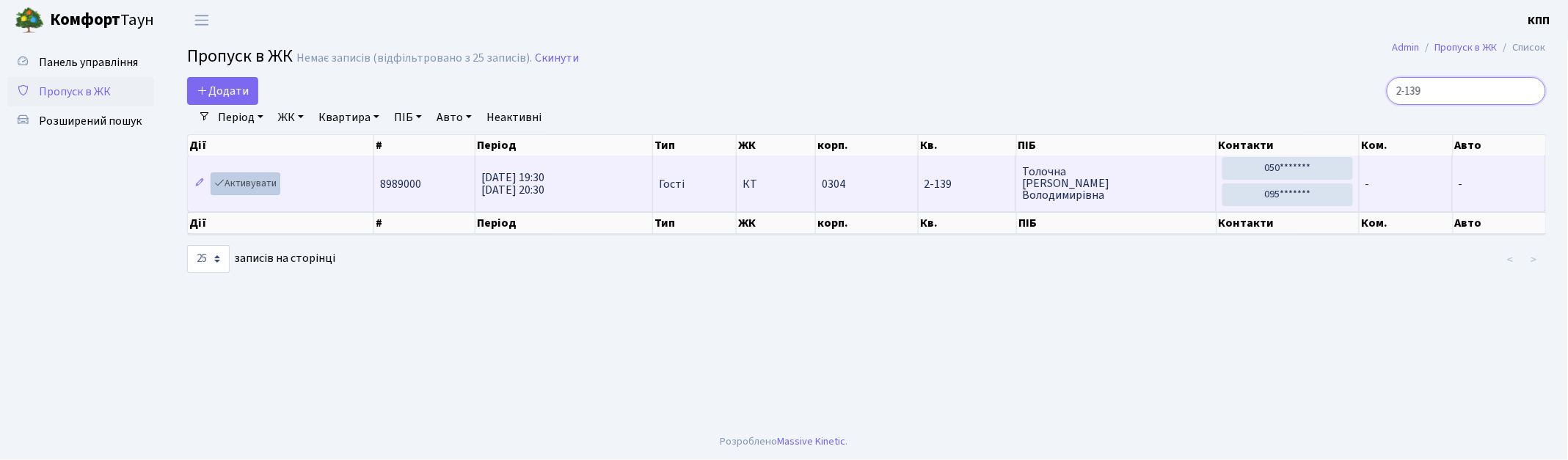
type input "2-139"
click at [254, 185] on link "Активувати" at bounding box center [245, 184] width 70 height 23
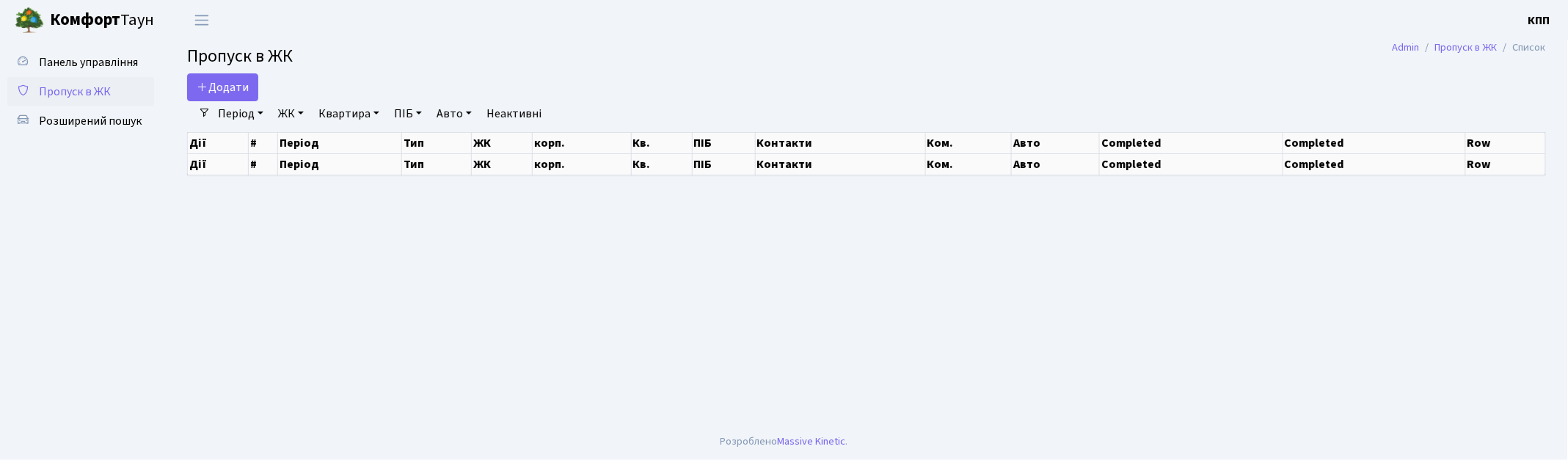
select select "25"
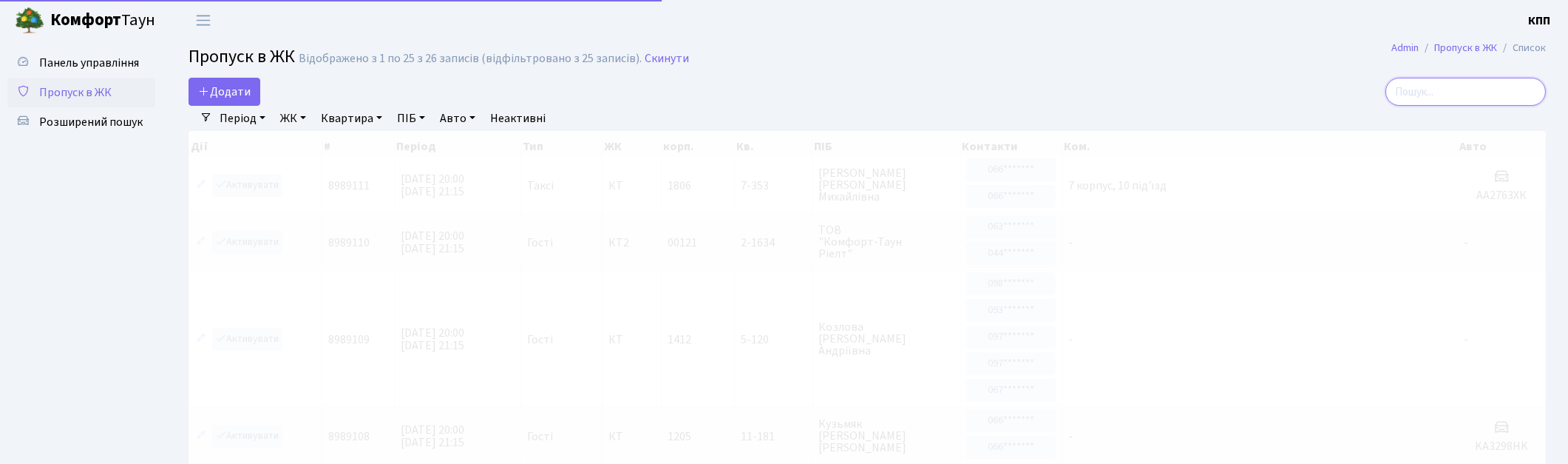
click at [1474, 83] on input "search" at bounding box center [1466, 92] width 161 height 28
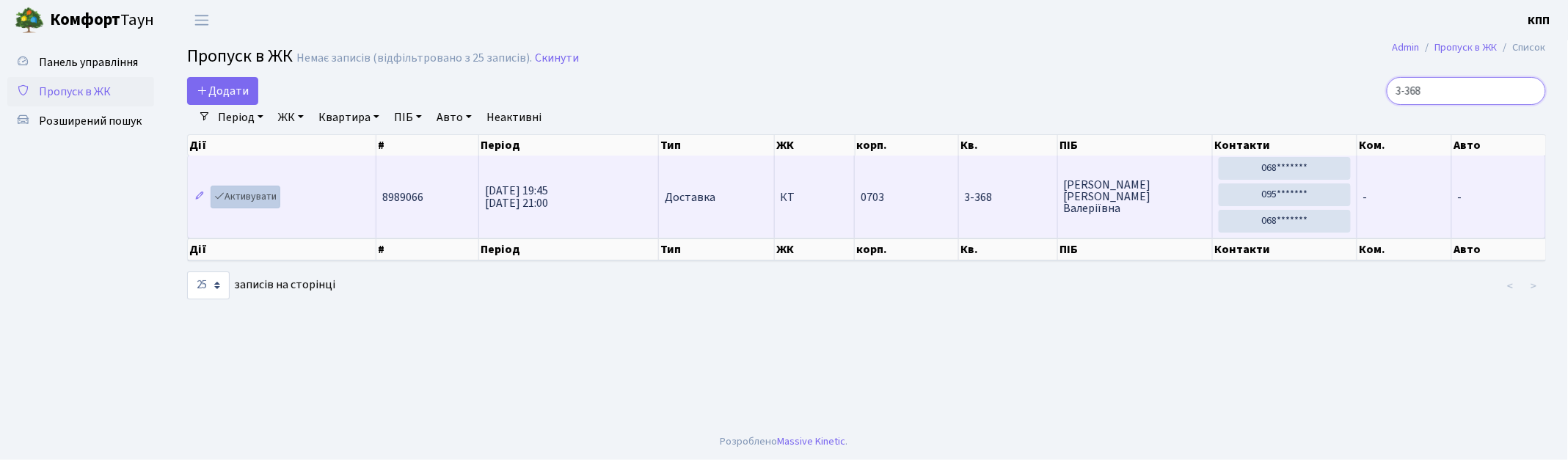
type input "3-368"
click at [223, 200] on icon at bounding box center [219, 196] width 10 height 10
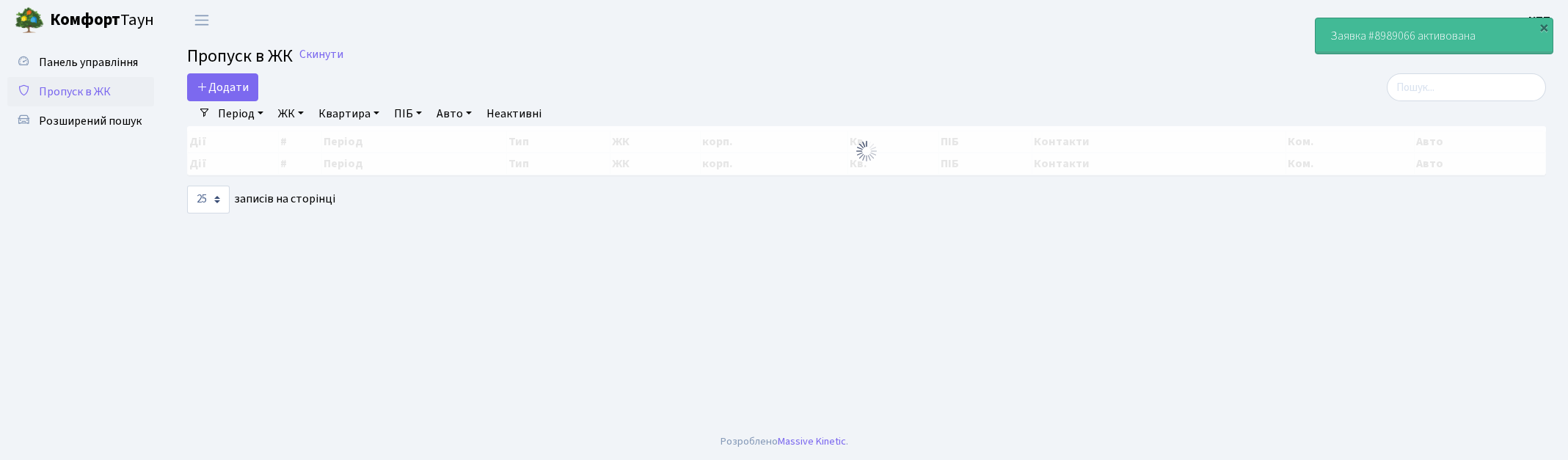
select select "25"
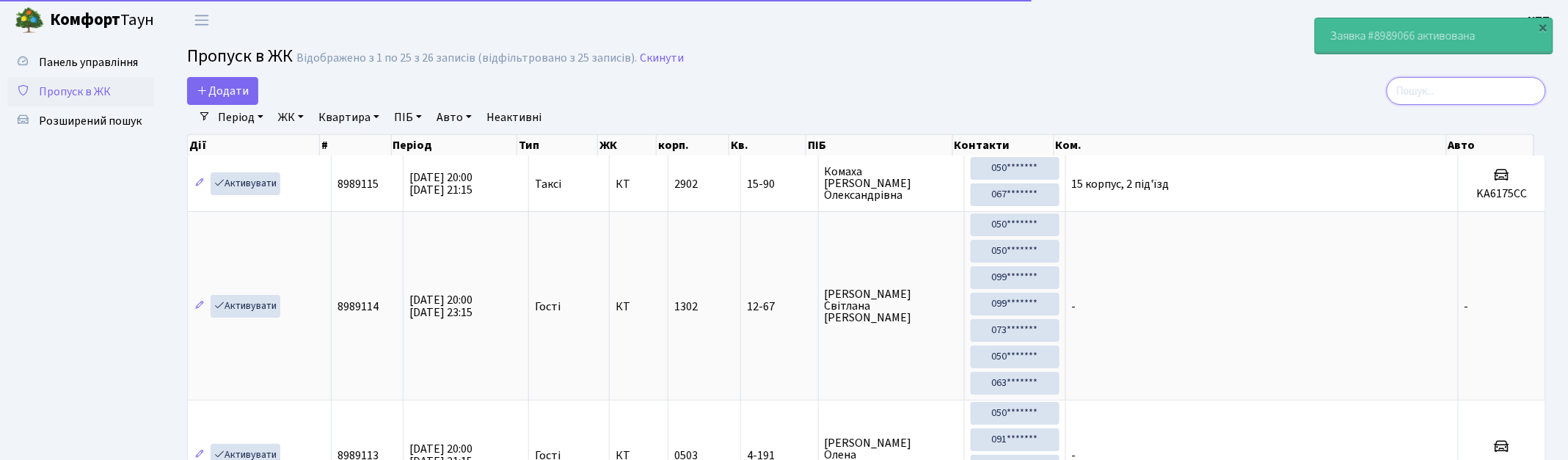
click at [1463, 94] on input "search" at bounding box center [1466, 91] width 160 height 28
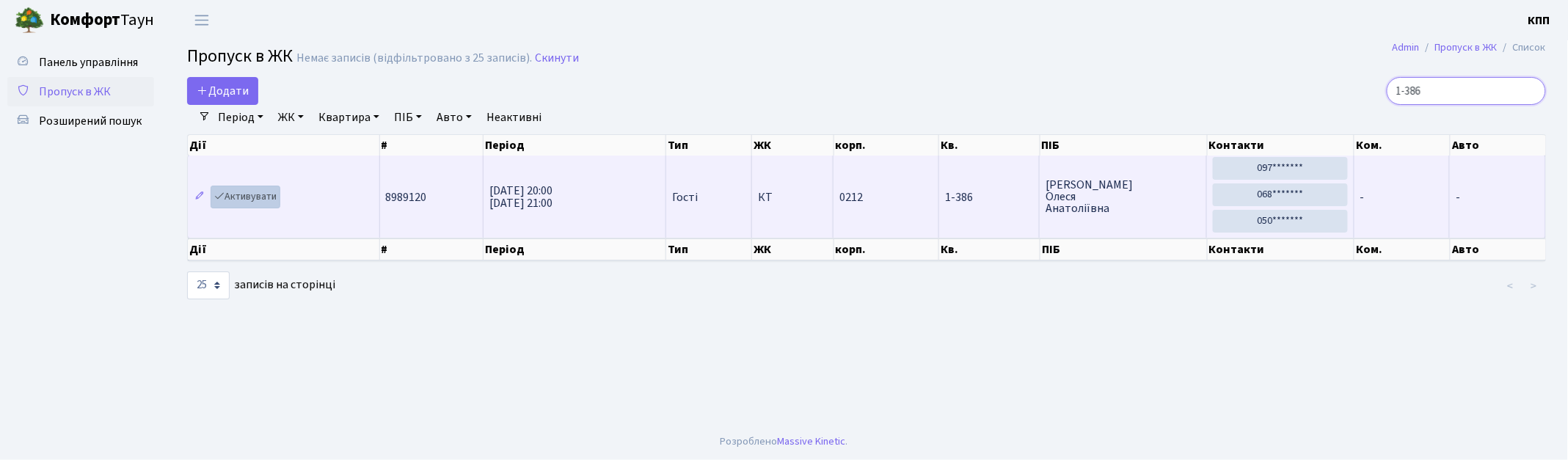
type input "1-386"
click at [259, 198] on link "Активувати" at bounding box center [245, 197] width 70 height 23
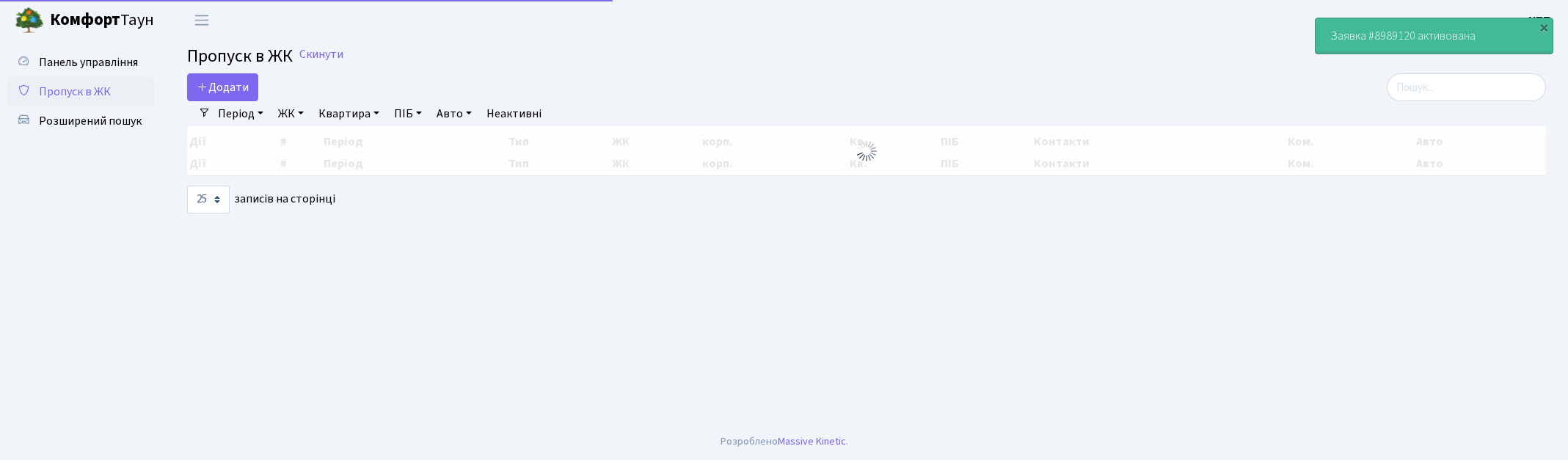
select select "25"
click at [1495, 76] on input "search" at bounding box center [1466, 87] width 160 height 28
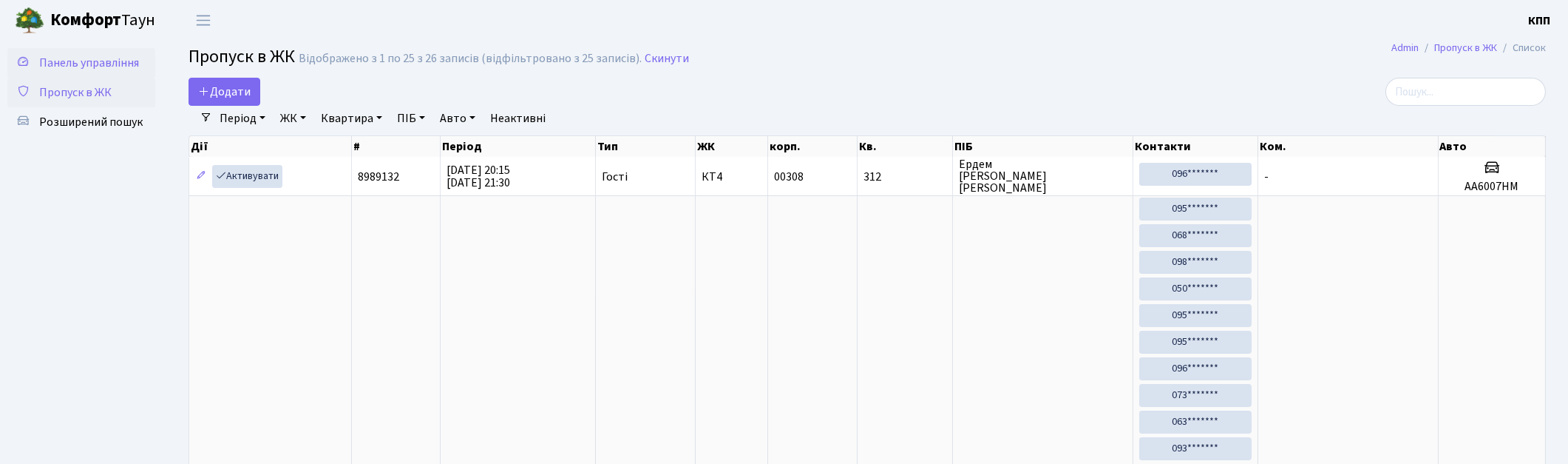
click at [70, 69] on span "Панель управління" at bounding box center [89, 63] width 100 height 16
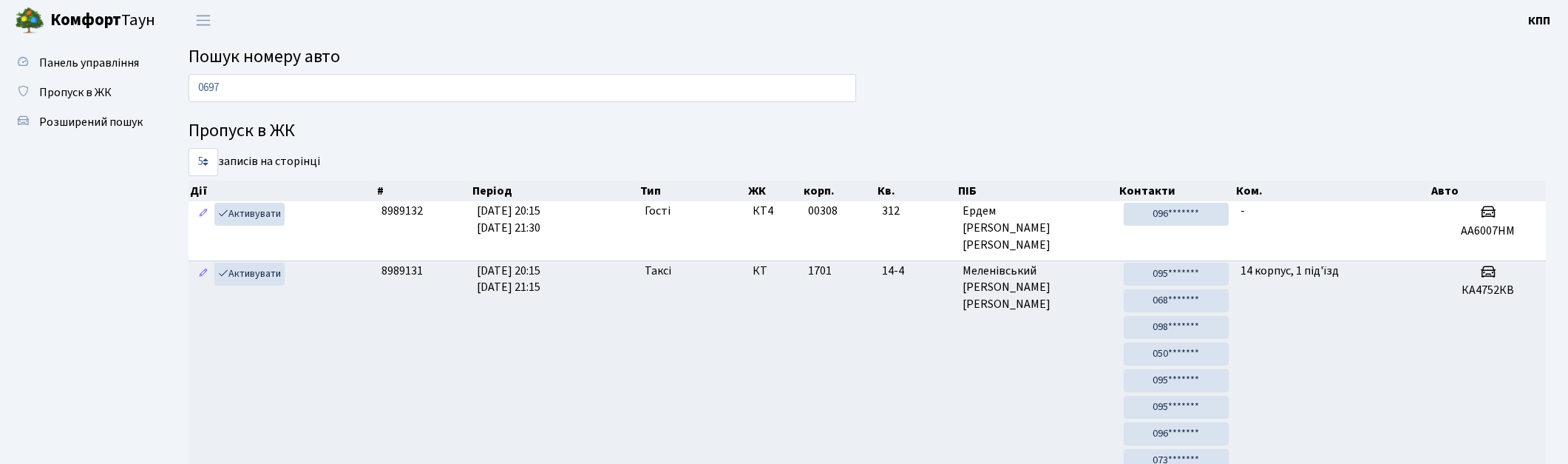
type input "0697"
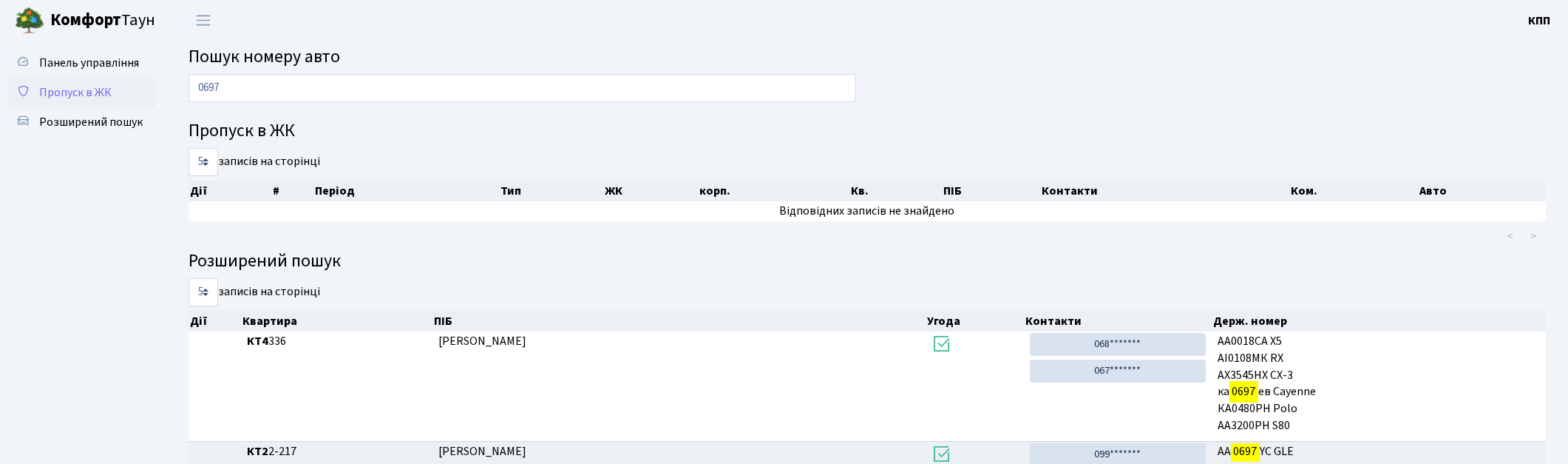
click at [61, 84] on span "Пропуск в ЖК" at bounding box center [75, 92] width 72 height 16
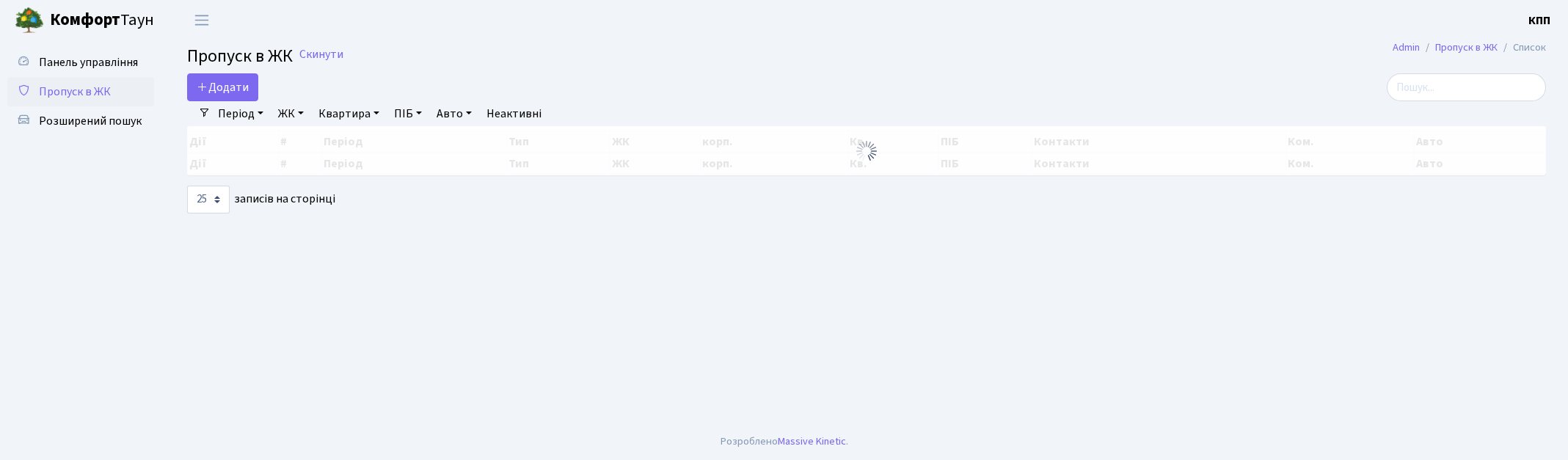
select select "25"
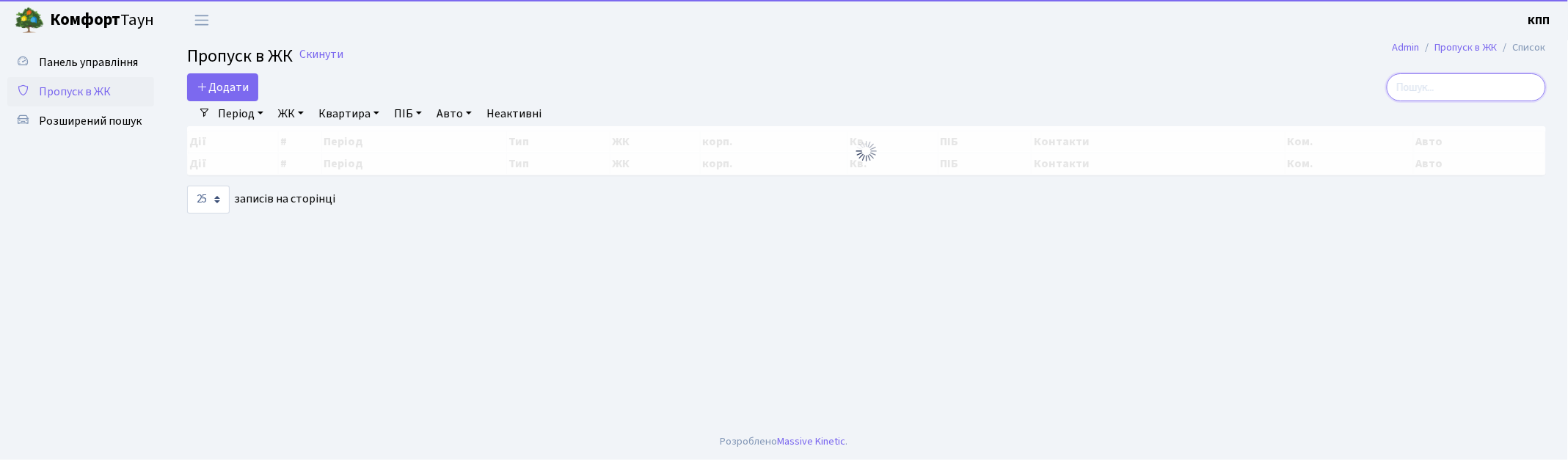
click at [1478, 86] on input "search" at bounding box center [1466, 87] width 160 height 28
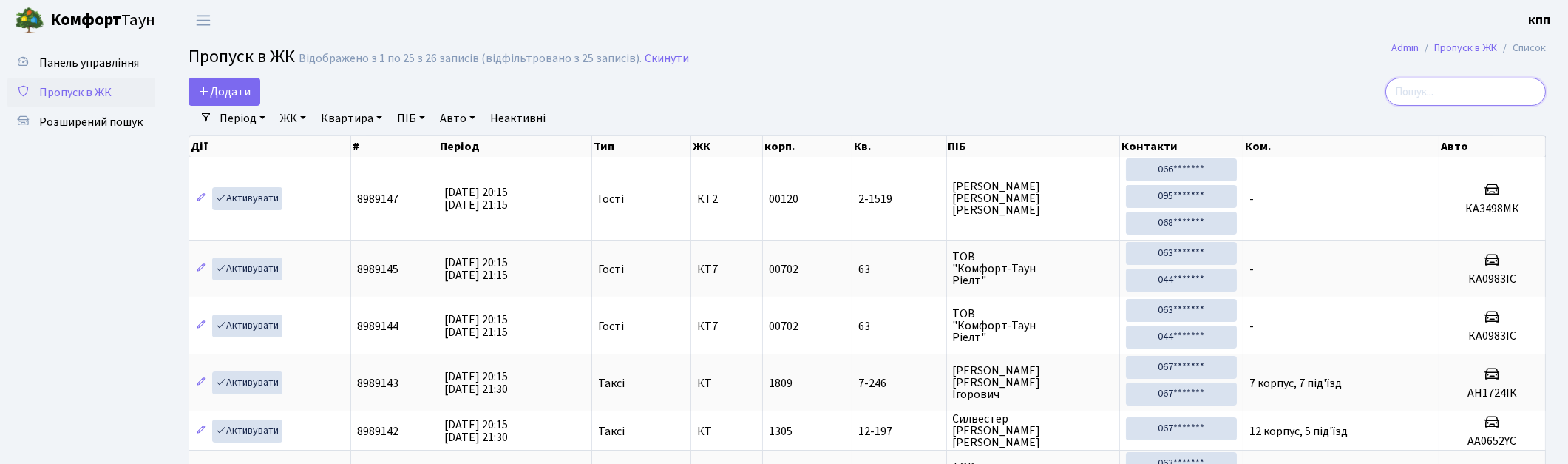
click at [1474, 89] on input "search" at bounding box center [1466, 92] width 161 height 28
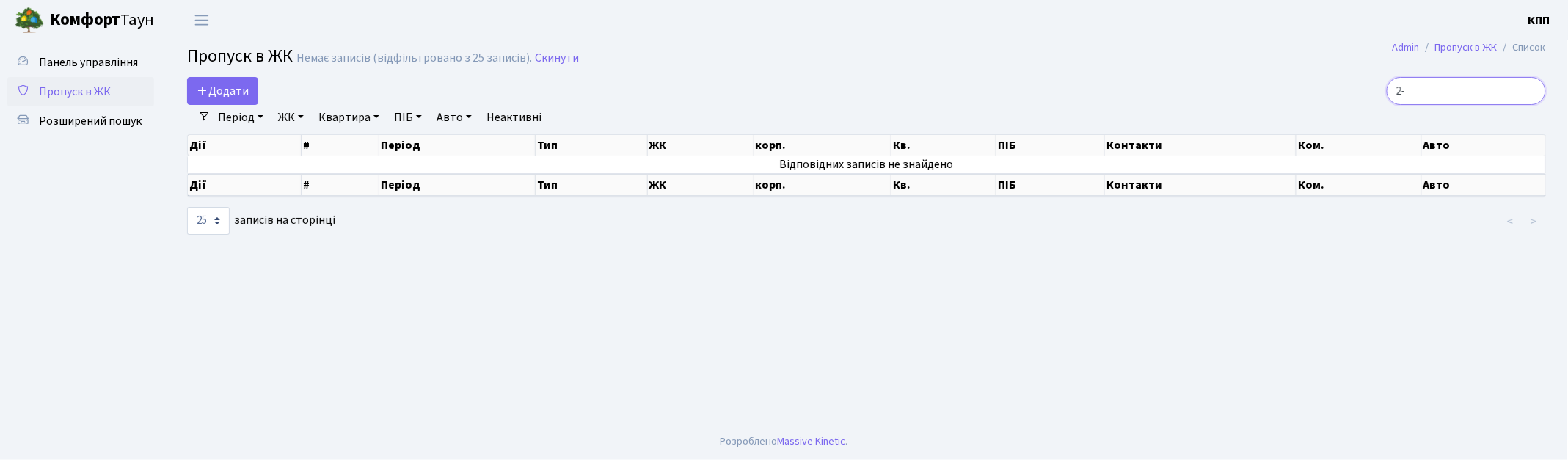
type input "2"
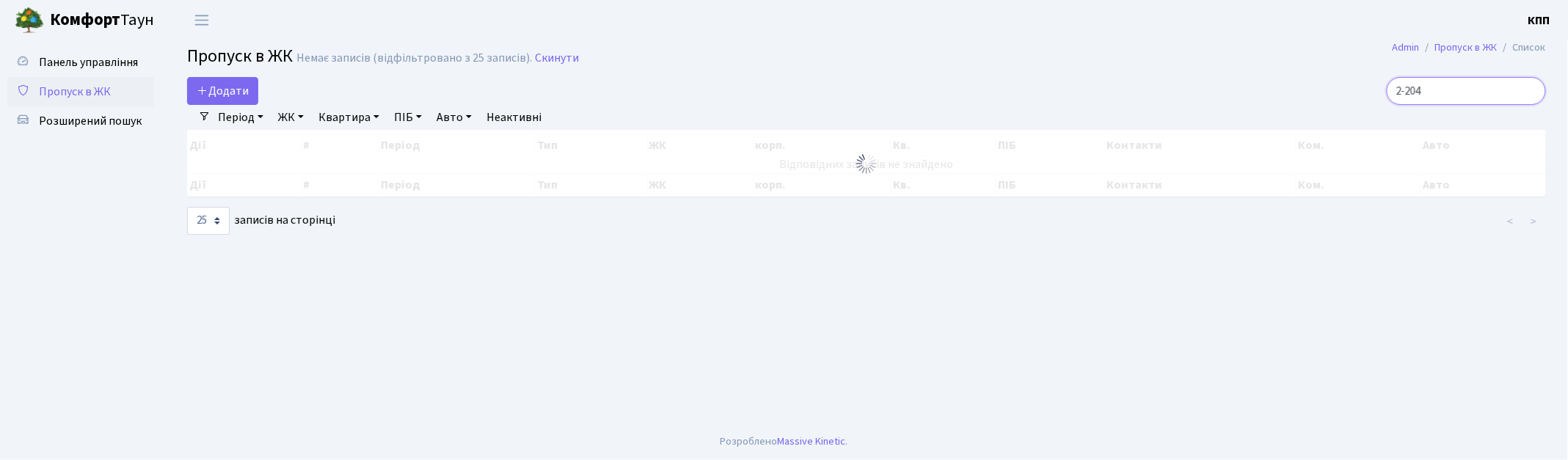
click at [1471, 89] on input "2-204" at bounding box center [1466, 91] width 160 height 28
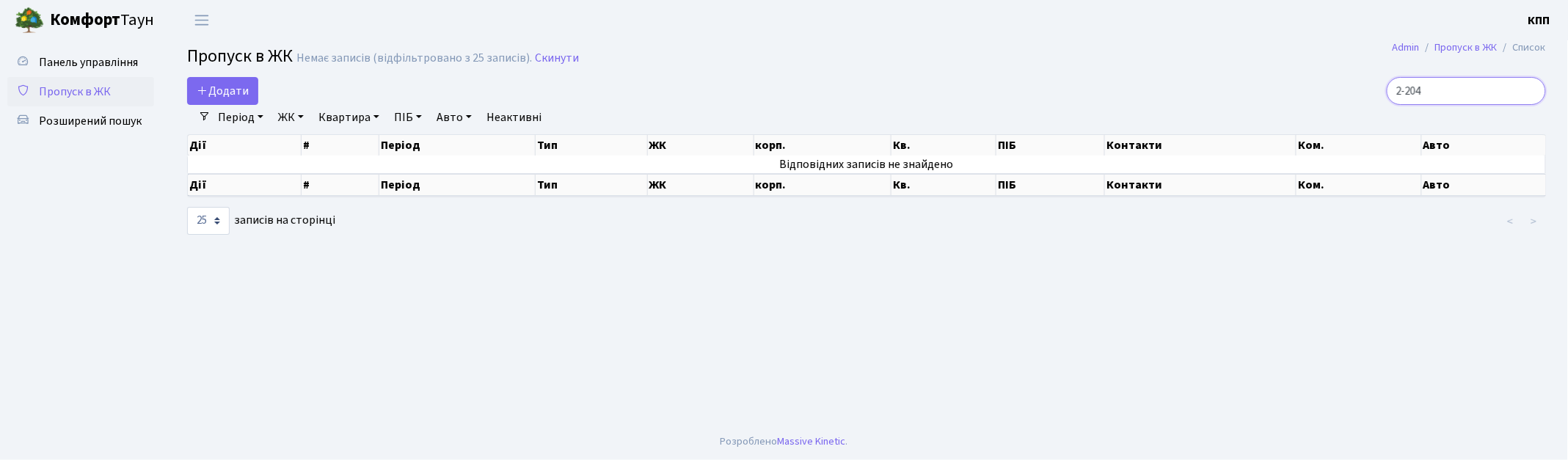
drag, startPoint x: 1453, startPoint y: 97, endPoint x: 1343, endPoint y: 88, distance: 110.4
click at [1351, 91] on div "2-204" at bounding box center [1327, 91] width 438 height 28
type input "12-34"
click at [76, 96] on span "Пропуск в ЖК" at bounding box center [74, 91] width 71 height 16
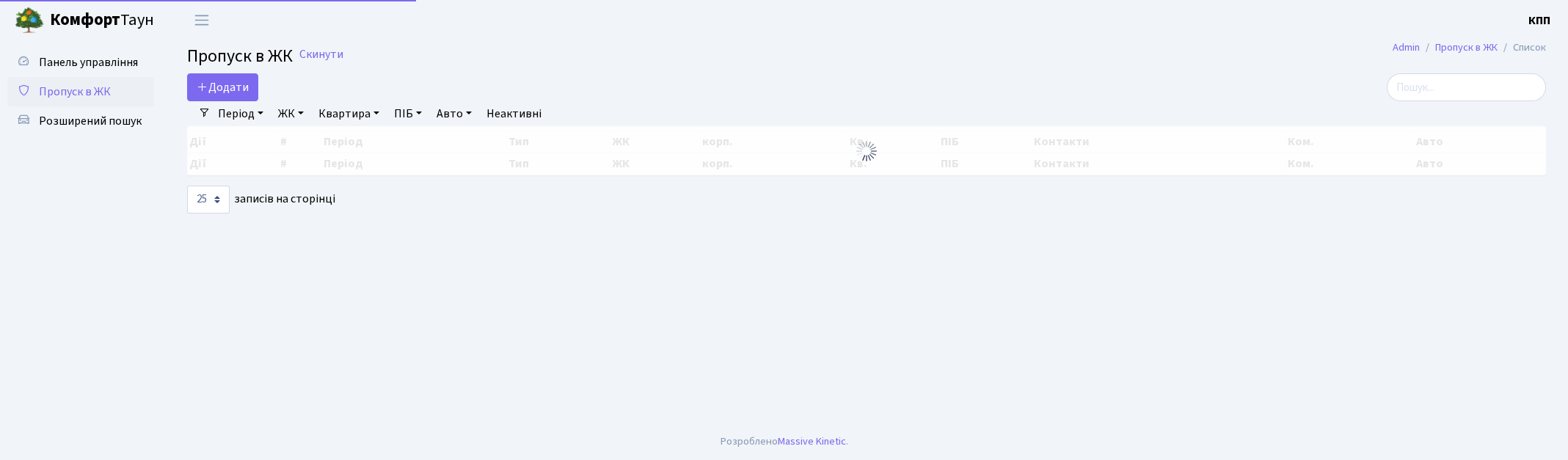
select select "25"
click at [1448, 86] on input "search" at bounding box center [1466, 87] width 160 height 28
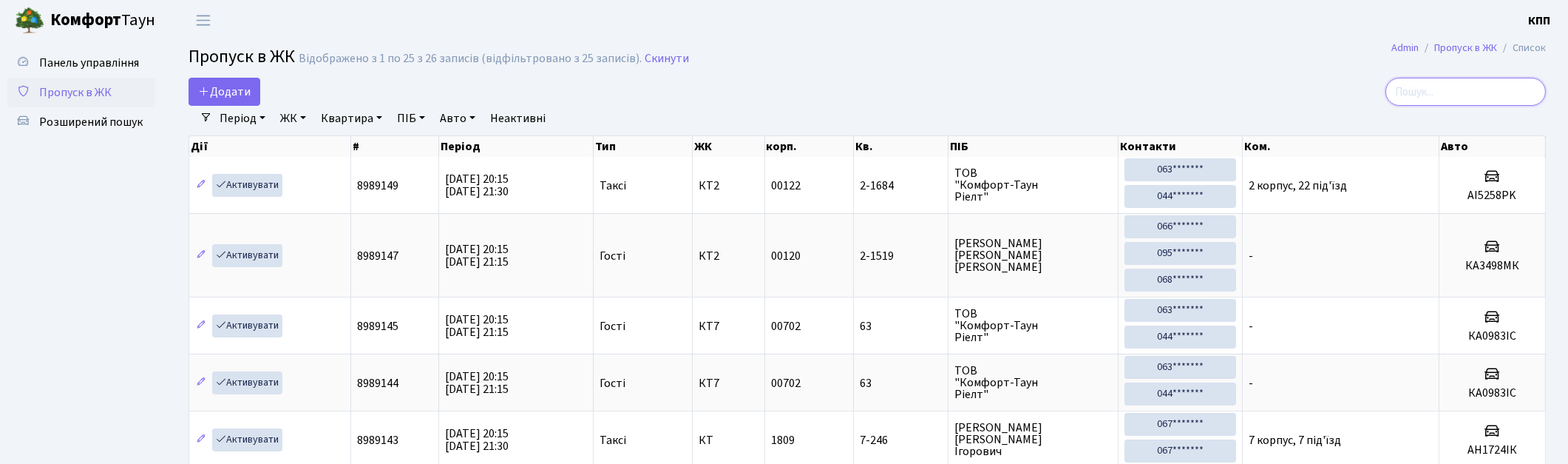
click at [1453, 92] on input "search" at bounding box center [1466, 92] width 161 height 28
click at [1436, 99] on input "search" at bounding box center [1466, 92] width 161 height 28
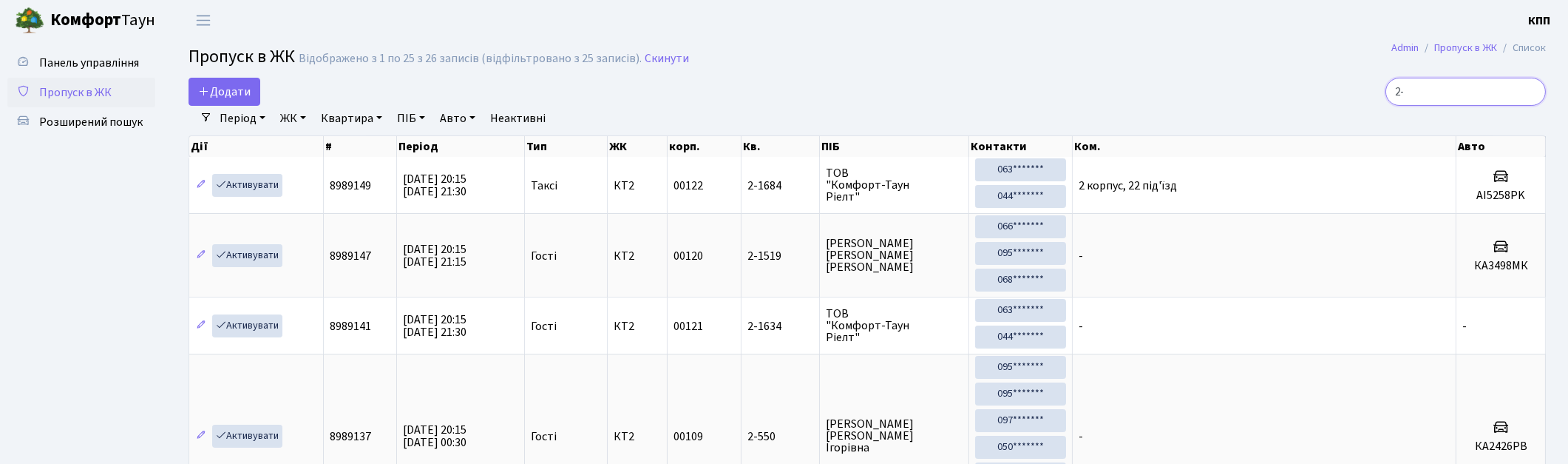
type input "2"
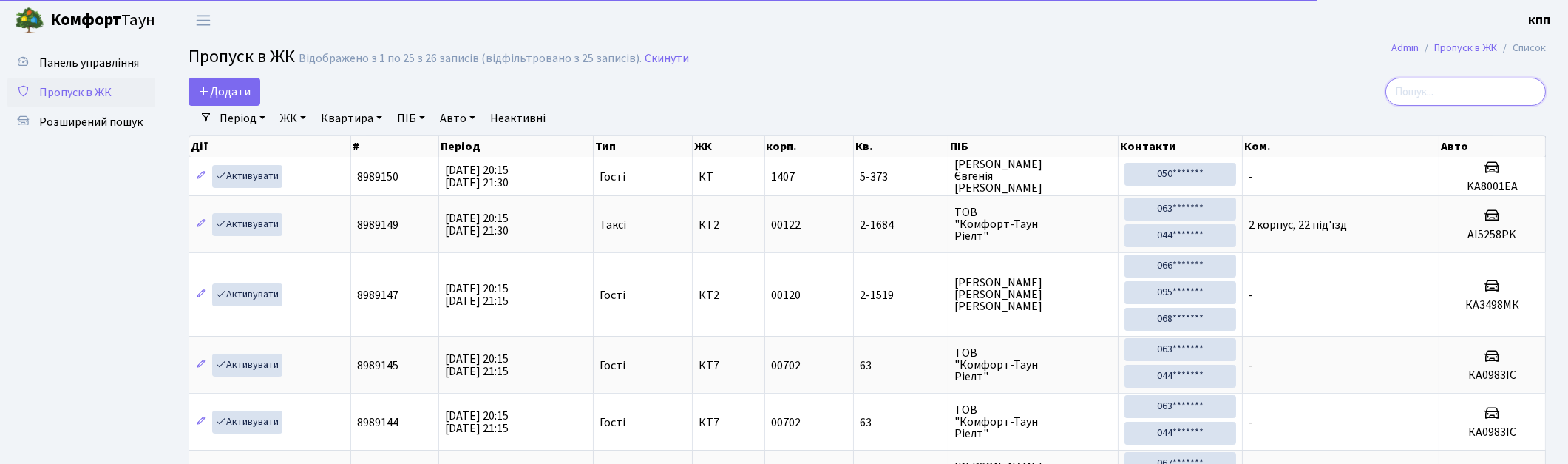
click at [1461, 87] on input "search" at bounding box center [1466, 92] width 161 height 28
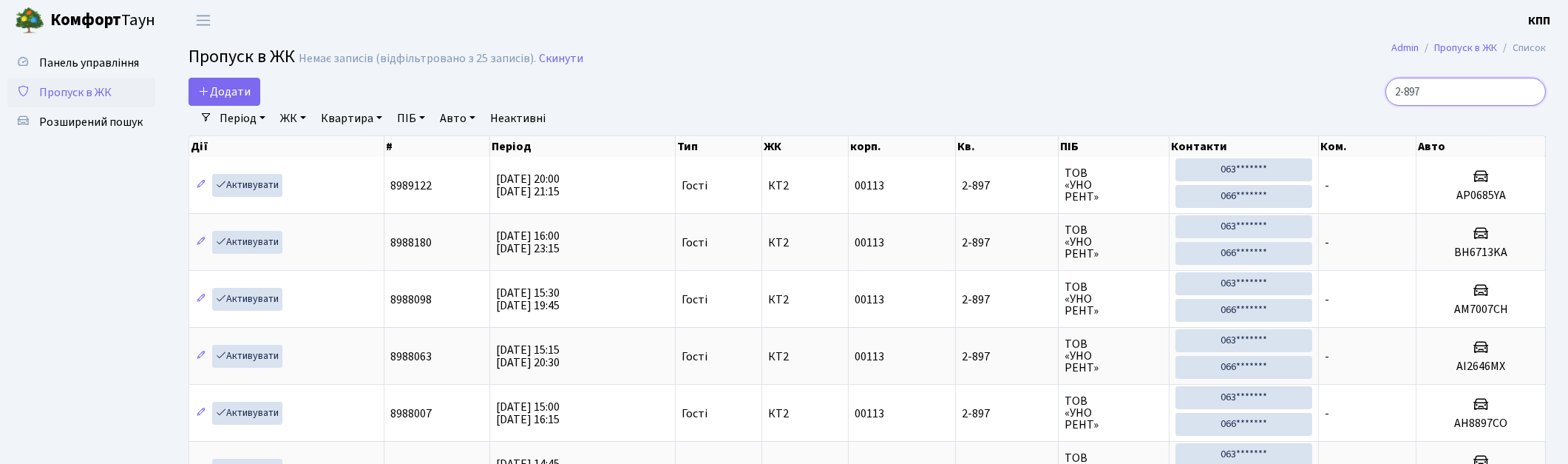
type input "2-897"
click at [65, 87] on span "Пропуск в ЖК" at bounding box center [75, 92] width 72 height 16
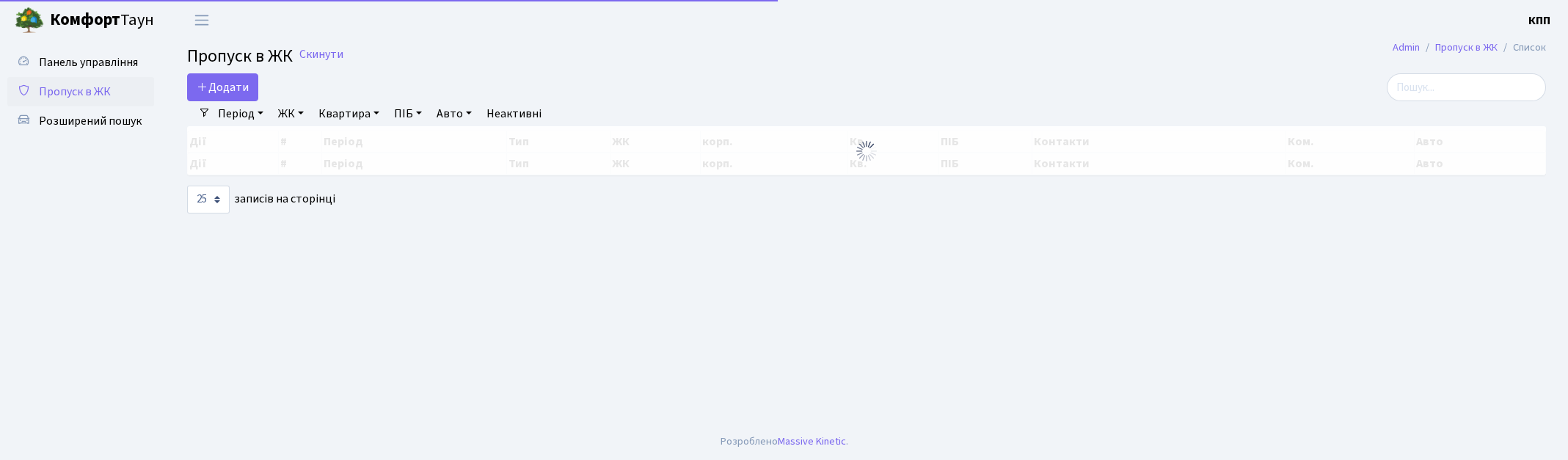
select select "25"
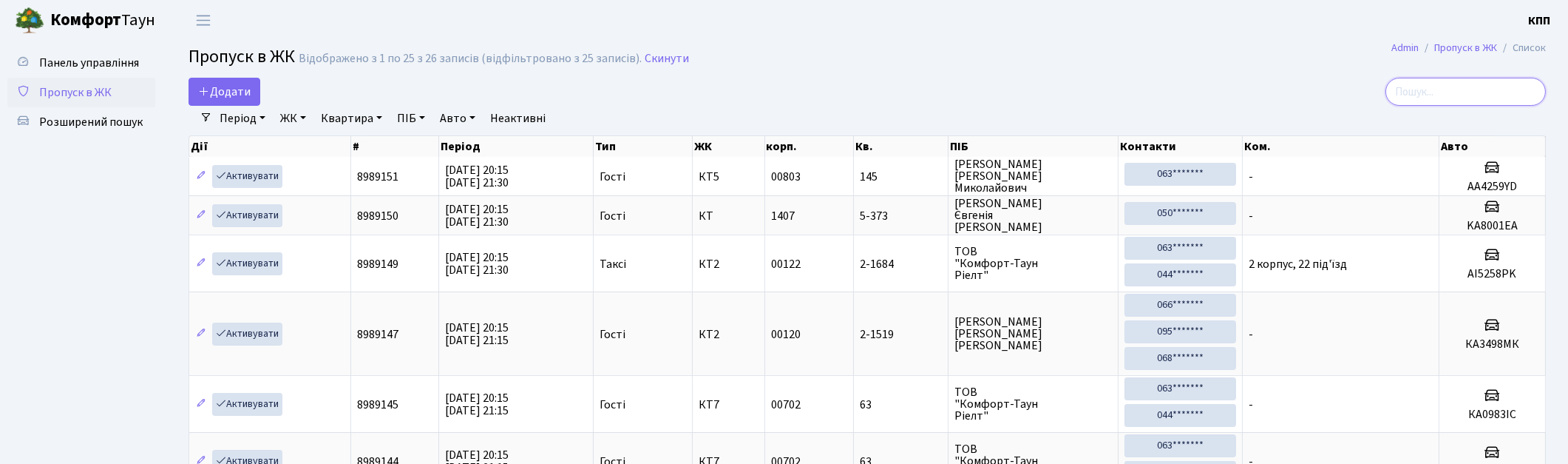
click at [1438, 101] on input "search" at bounding box center [1466, 92] width 161 height 28
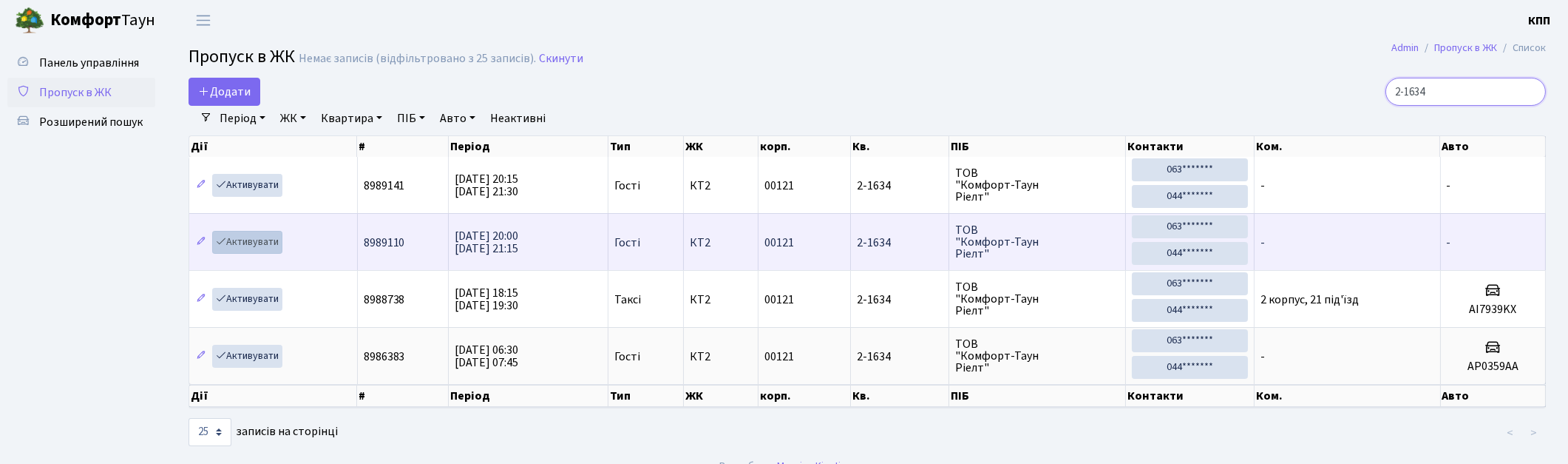
type input "2-1634"
click at [237, 232] on link "Активувати" at bounding box center [247, 242] width 70 height 23
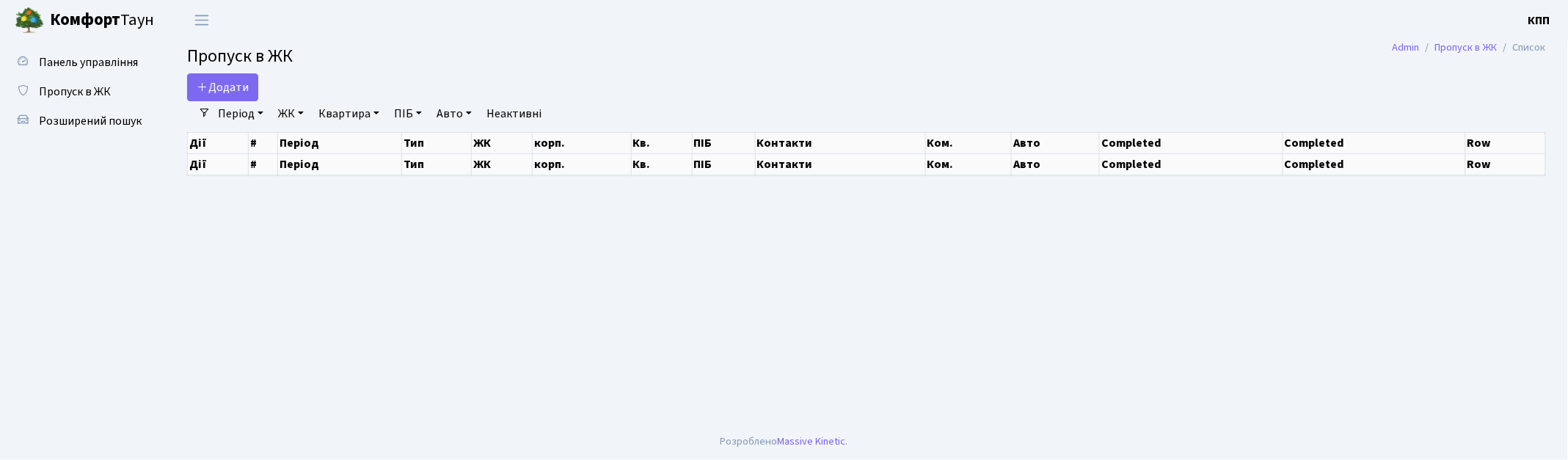
select select "25"
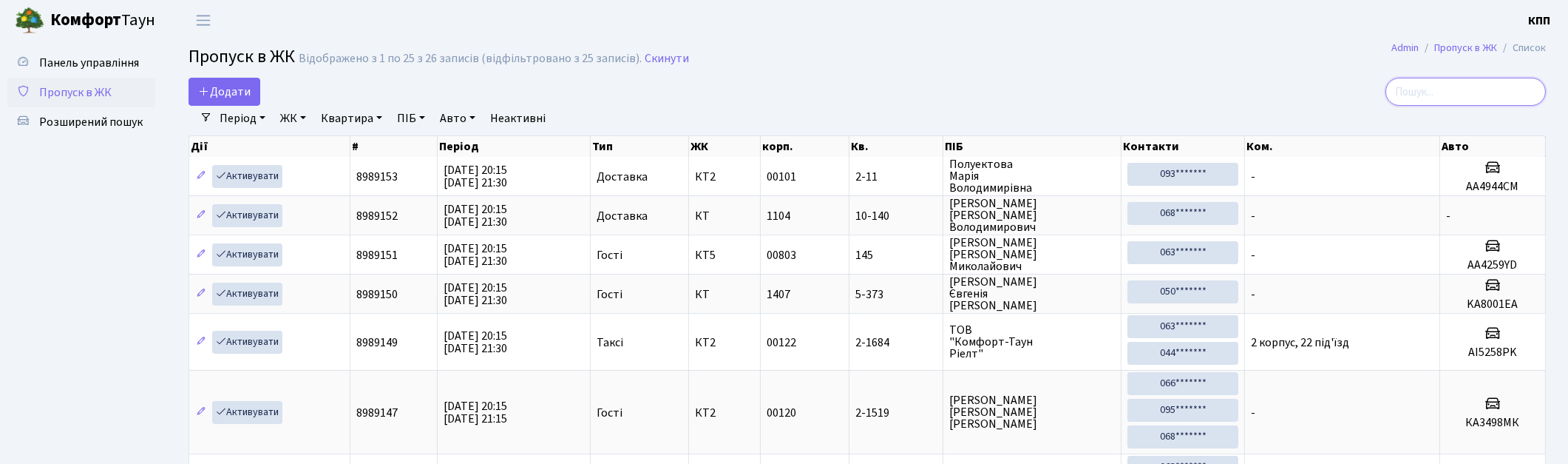
click at [1487, 91] on input "search" at bounding box center [1466, 92] width 161 height 28
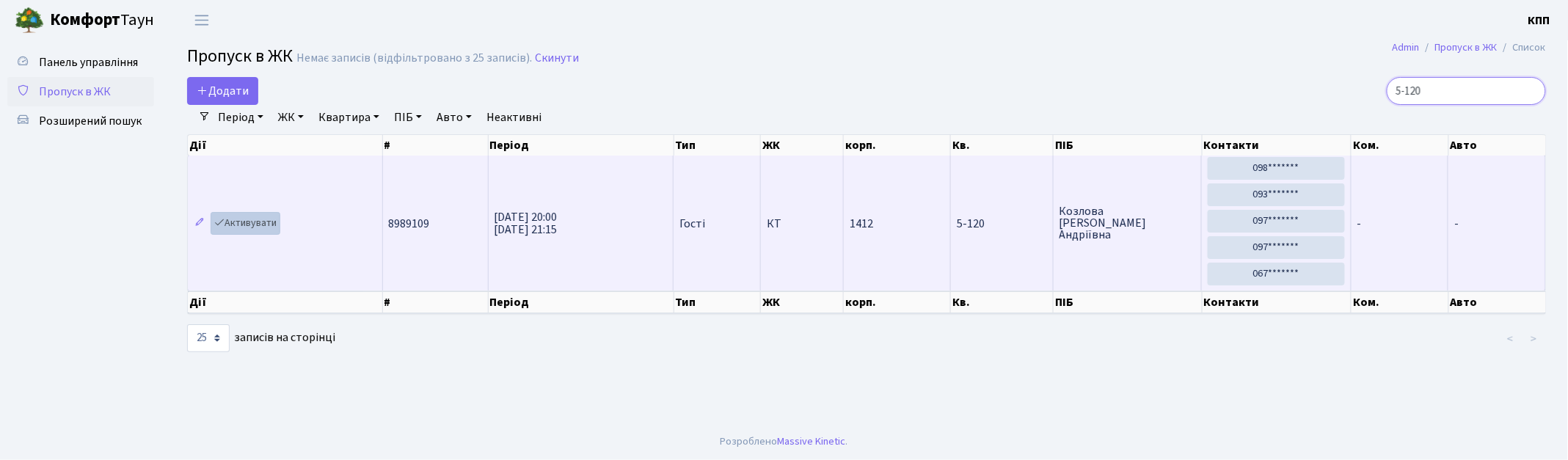
type input "5-120"
click at [253, 219] on link "Активувати" at bounding box center [245, 224] width 70 height 23
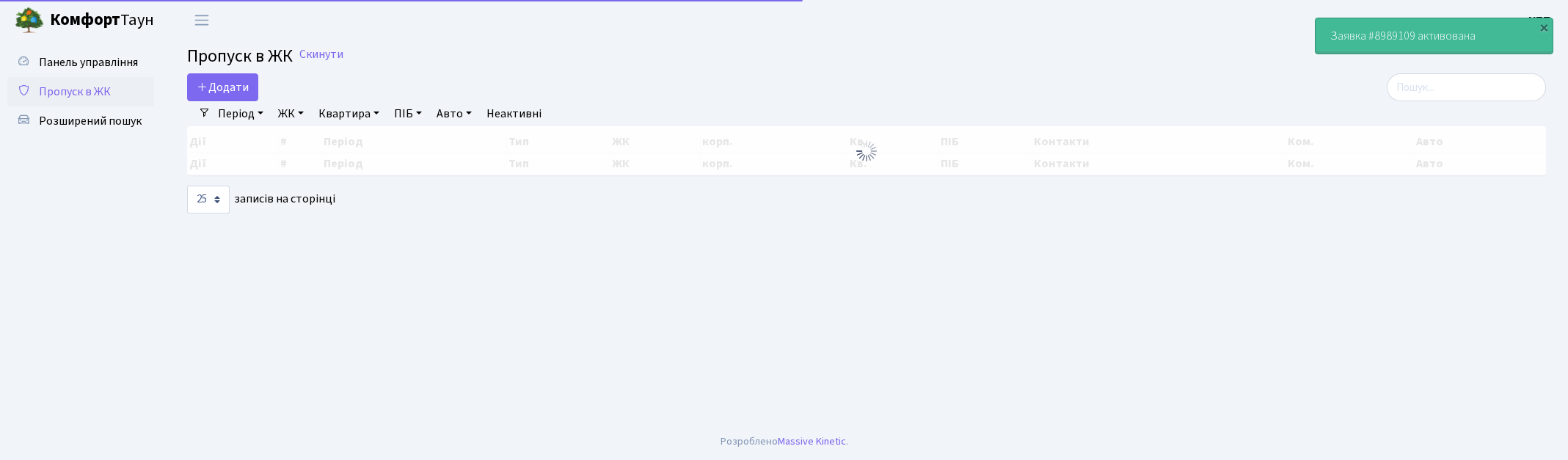
select select "25"
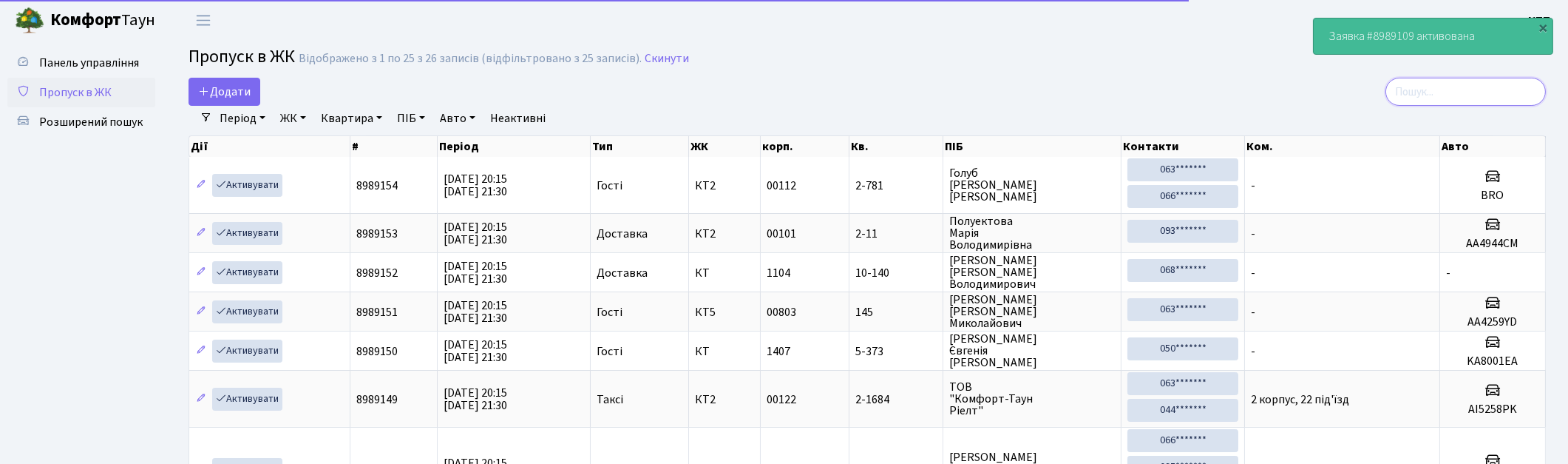
drag, startPoint x: 1483, startPoint y: 97, endPoint x: 1476, endPoint y: 83, distance: 15.7
click at [1482, 96] on input "search" at bounding box center [1466, 92] width 161 height 28
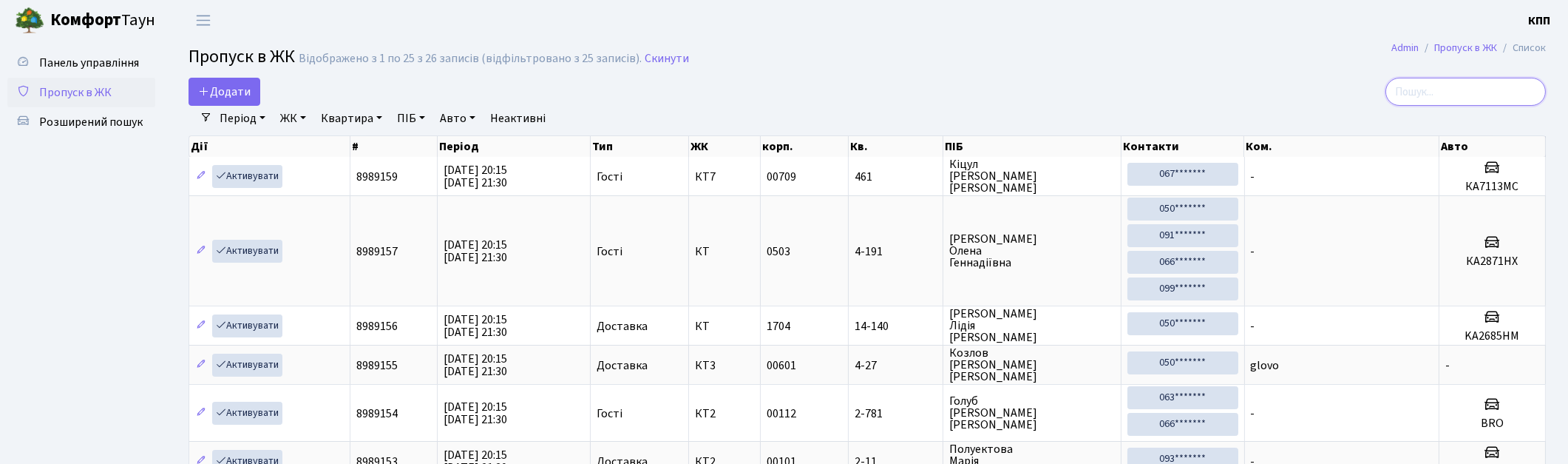
click at [1500, 87] on input "search" at bounding box center [1466, 92] width 161 height 28
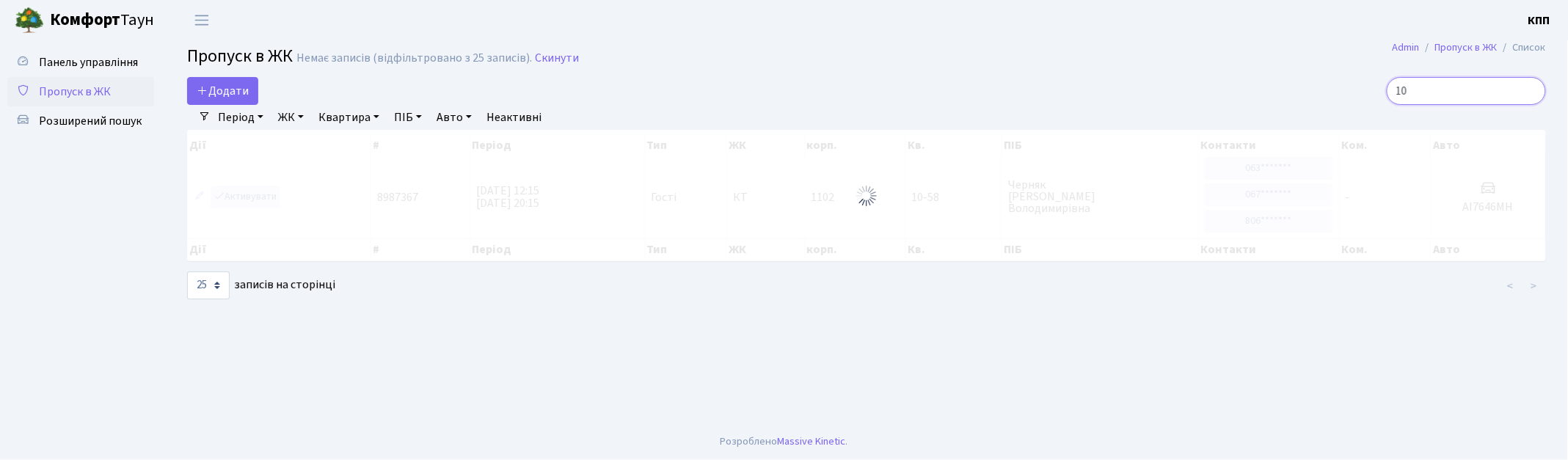
type input "1"
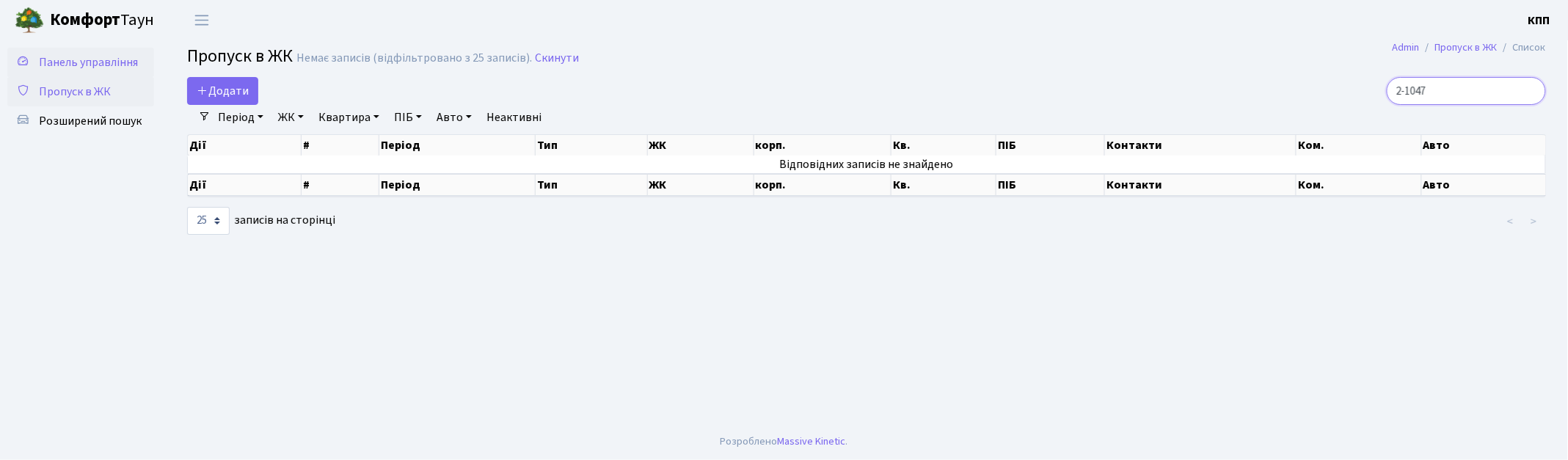
type input "2-1047"
click at [118, 52] on link "Панель управління" at bounding box center [81, 62] width 147 height 30
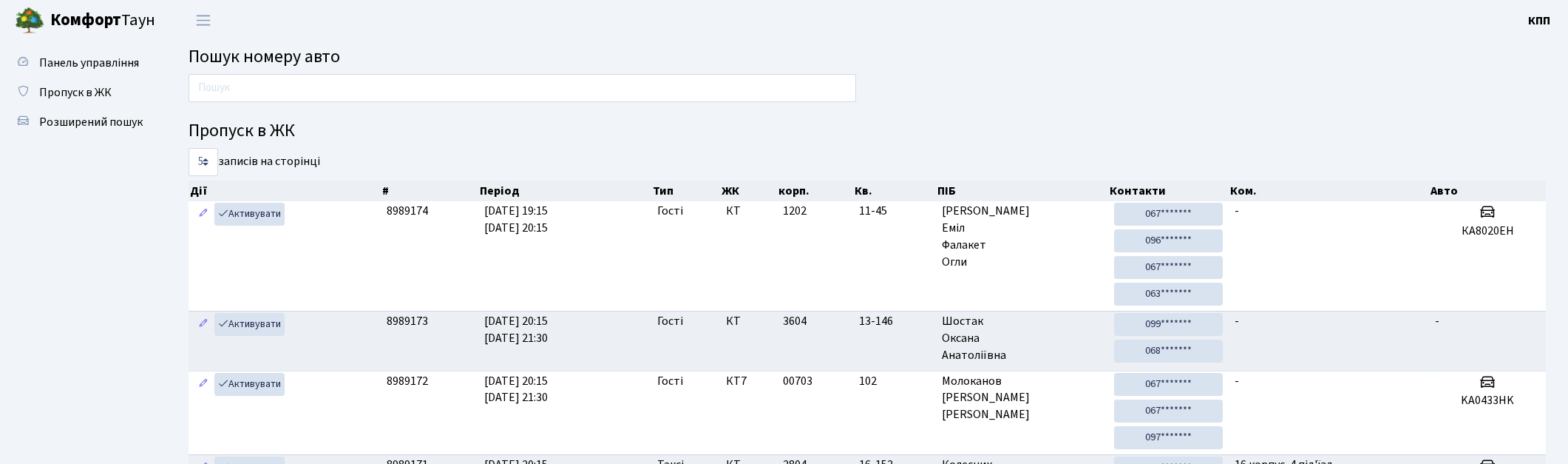
click at [395, 93] on input "text" at bounding box center [523, 88] width 668 height 28
type input "3422"
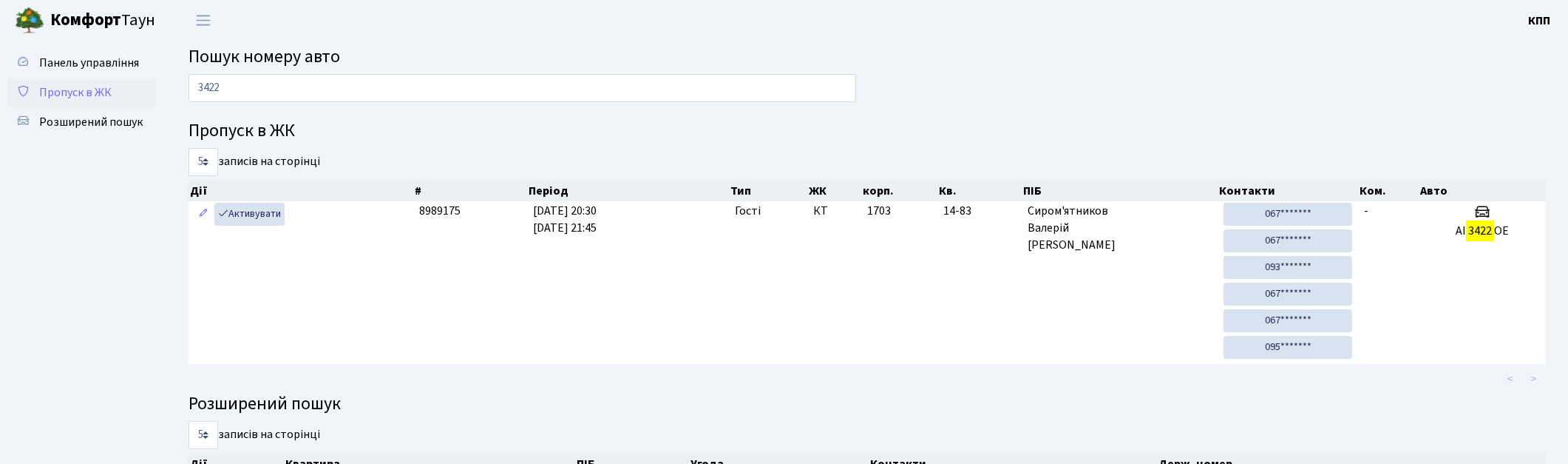
click at [81, 94] on span "Пропуск в ЖК" at bounding box center [75, 92] width 72 height 16
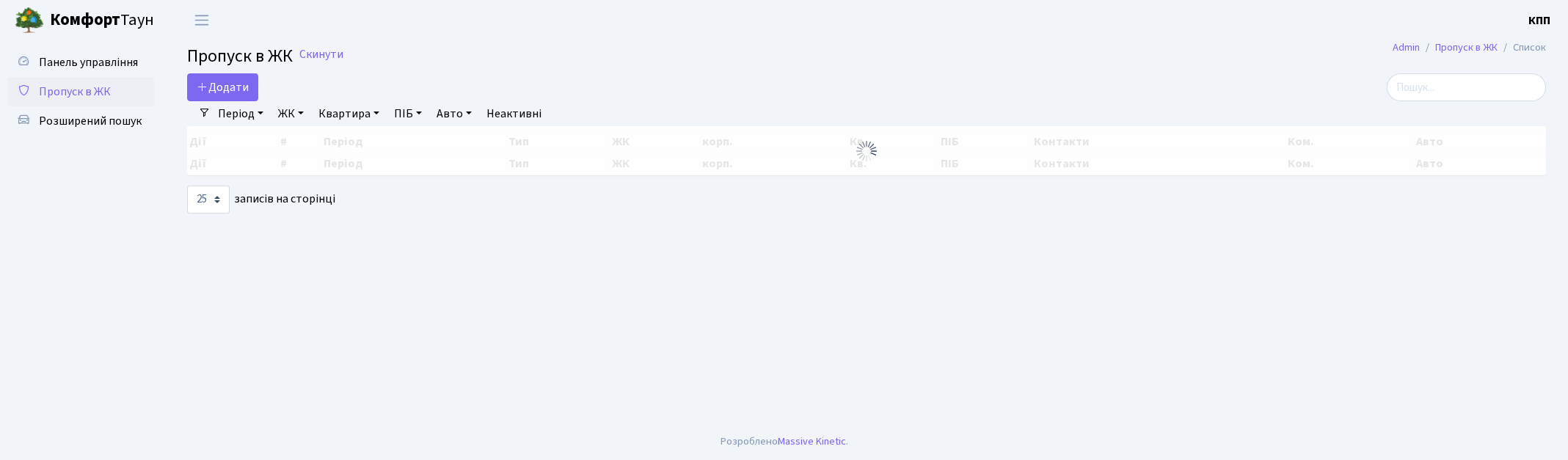
select select "25"
click at [1506, 89] on input "search" at bounding box center [1466, 87] width 160 height 28
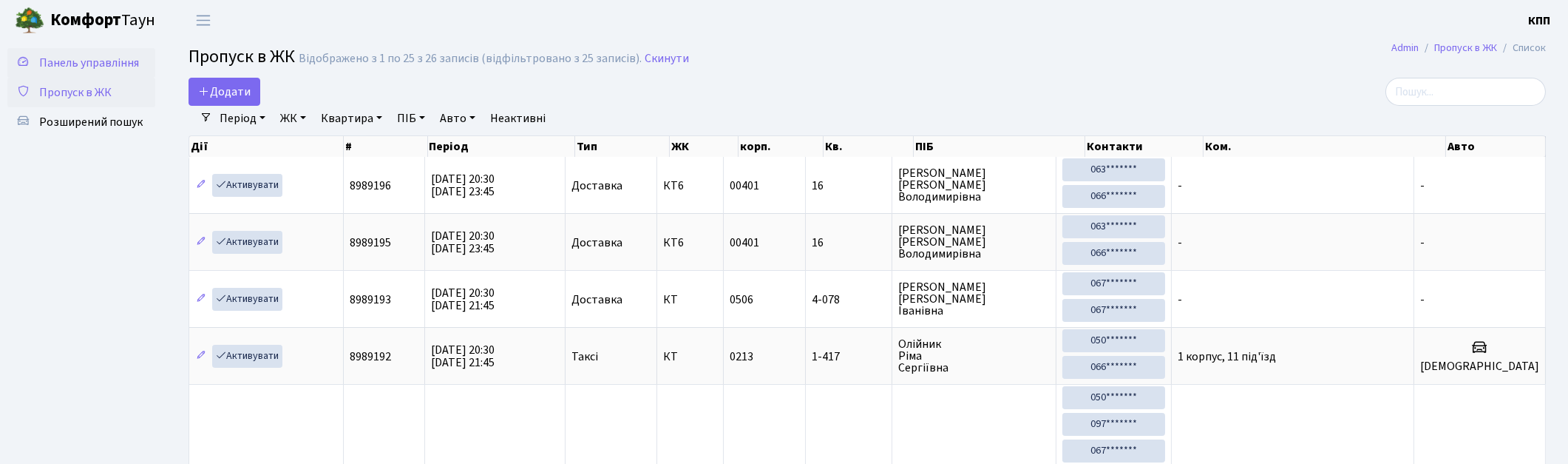
click at [75, 55] on span "Панель управління" at bounding box center [89, 63] width 100 height 16
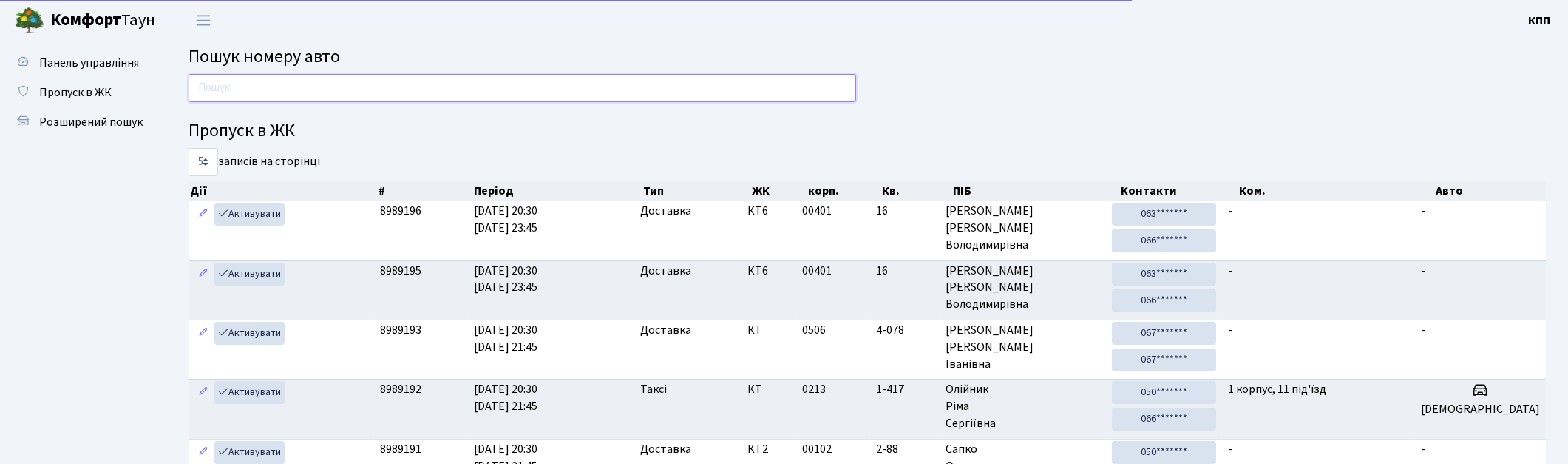
drag, startPoint x: 0, startPoint y: 0, endPoint x: 278, endPoint y: 83, distance: 290.1
click at [278, 83] on input "text" at bounding box center [523, 88] width 668 height 28
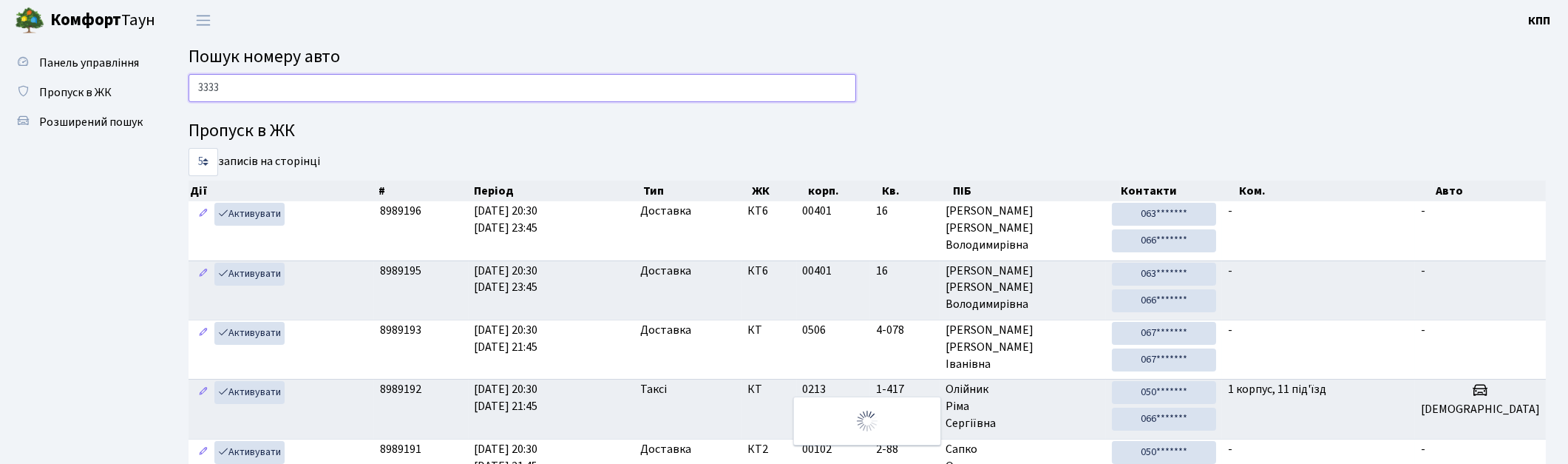
type input "3333"
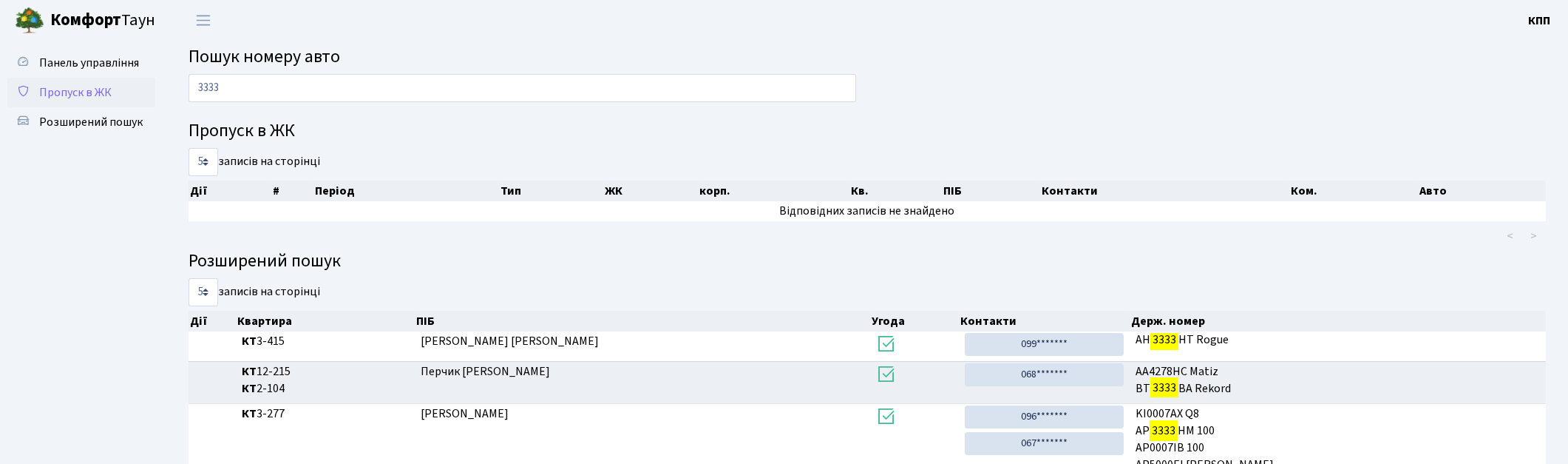
click at [55, 89] on span "Пропуск в ЖК" at bounding box center [75, 92] width 72 height 16
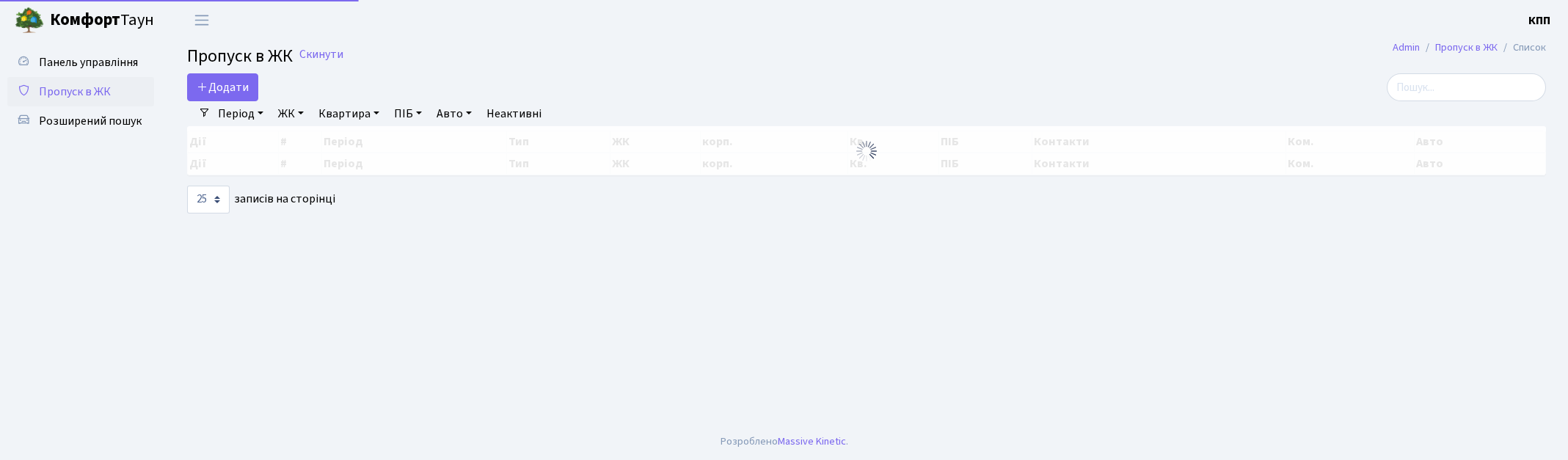
select select "25"
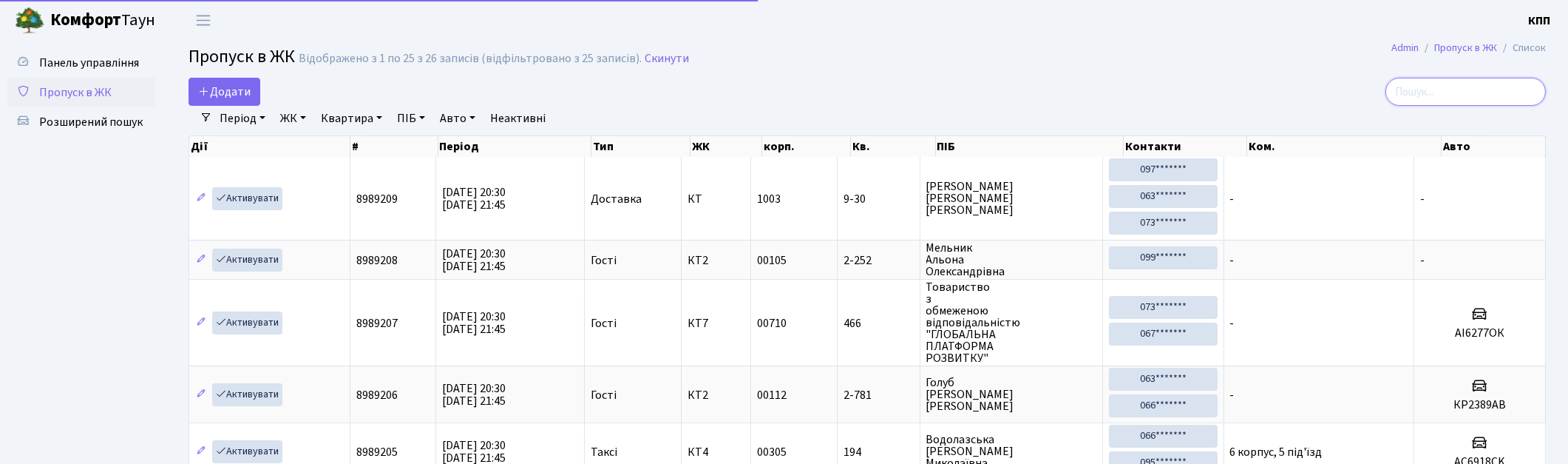
click at [1460, 86] on input "search" at bounding box center [1466, 92] width 161 height 28
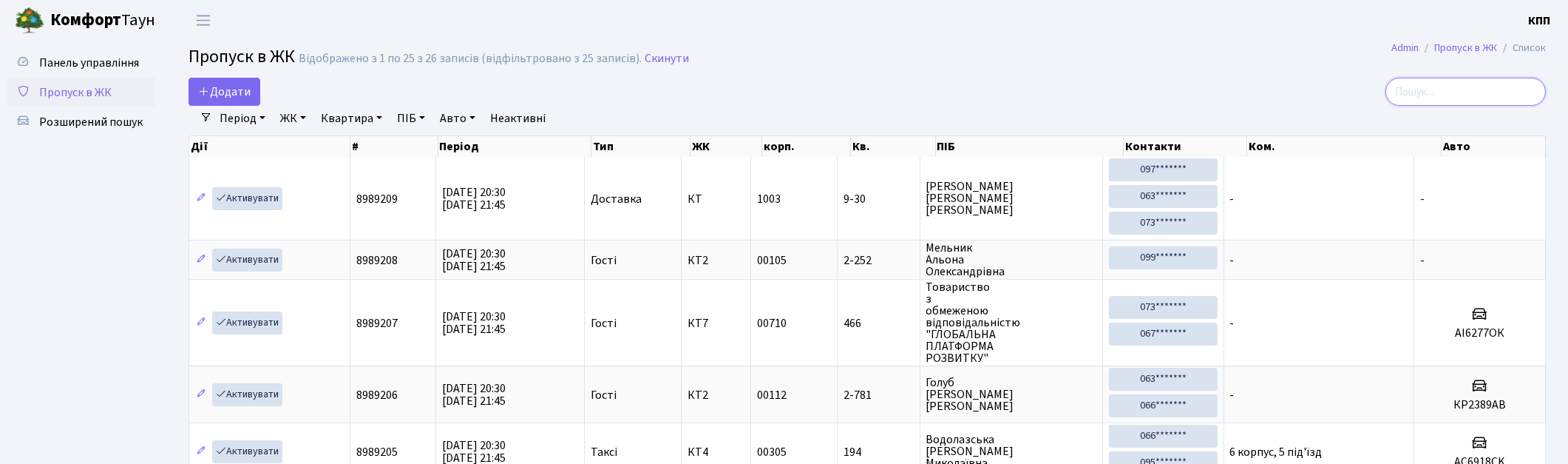
click at [1442, 87] on input "search" at bounding box center [1466, 92] width 161 height 28
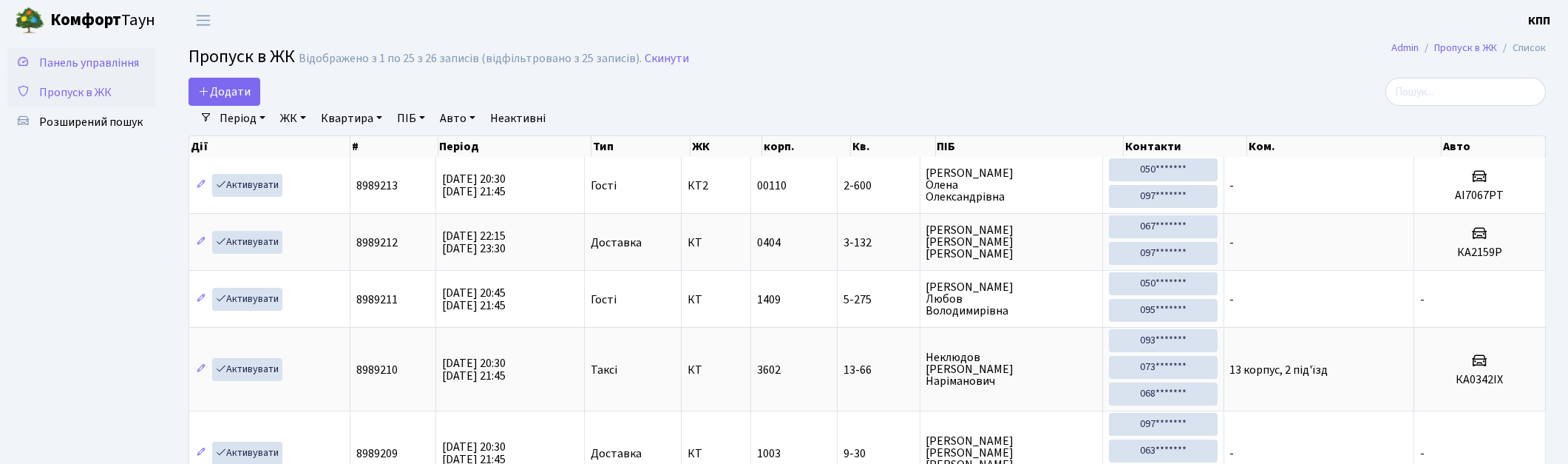
click at [76, 62] on span "Панель управління" at bounding box center [89, 63] width 100 height 16
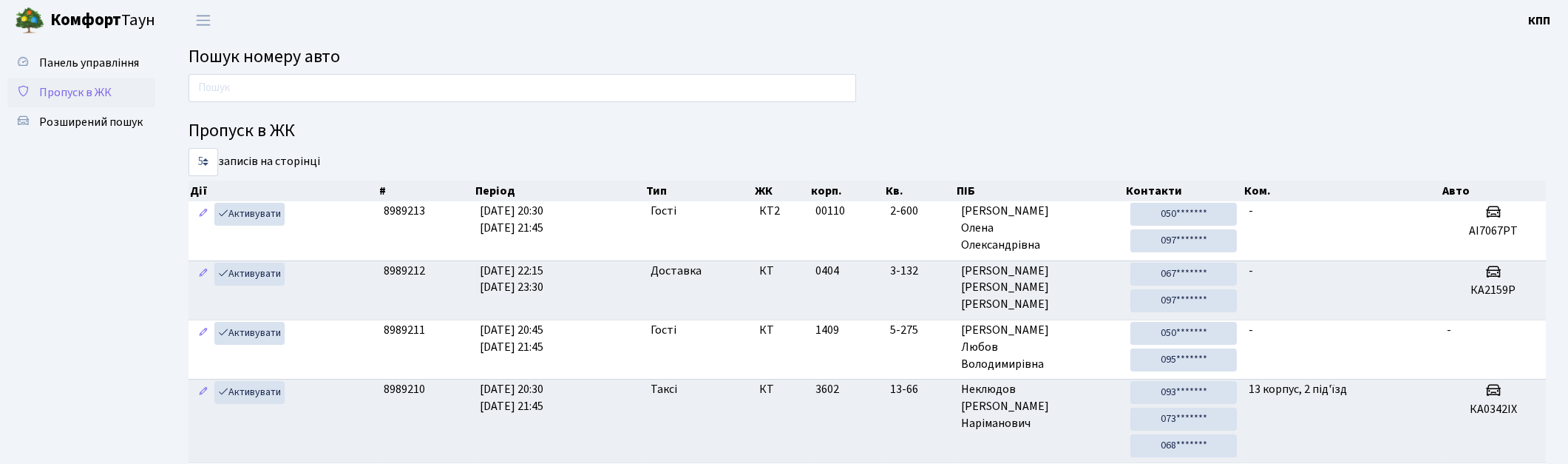
click at [96, 91] on span "Пропуск в ЖК" at bounding box center [75, 92] width 72 height 16
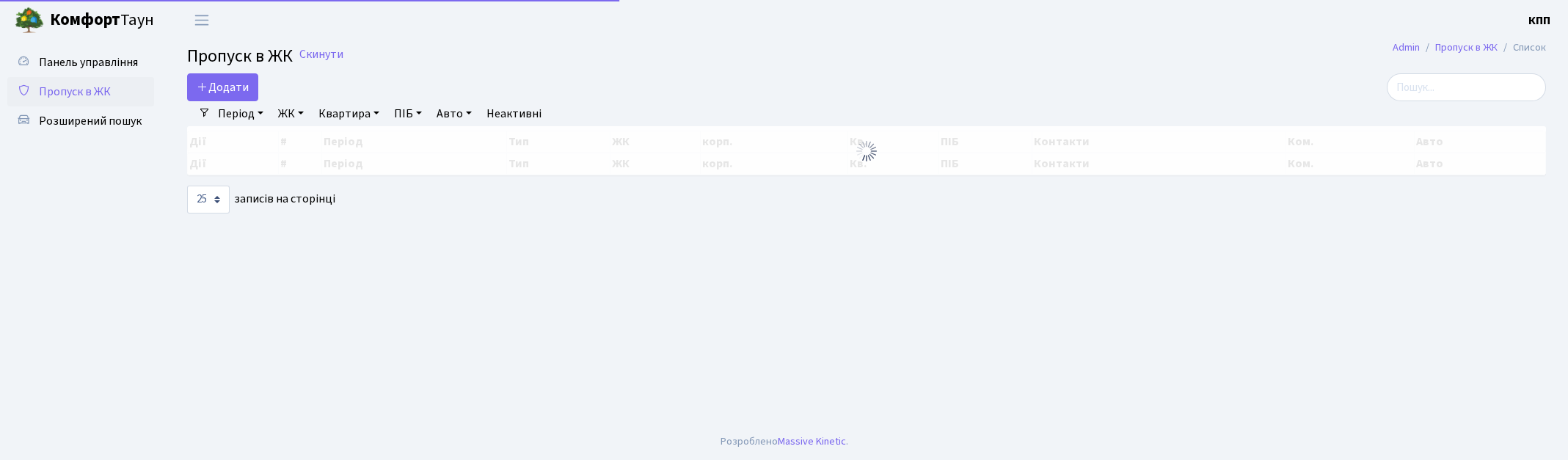
select select "25"
click at [1453, 84] on input "search" at bounding box center [1466, 87] width 160 height 28
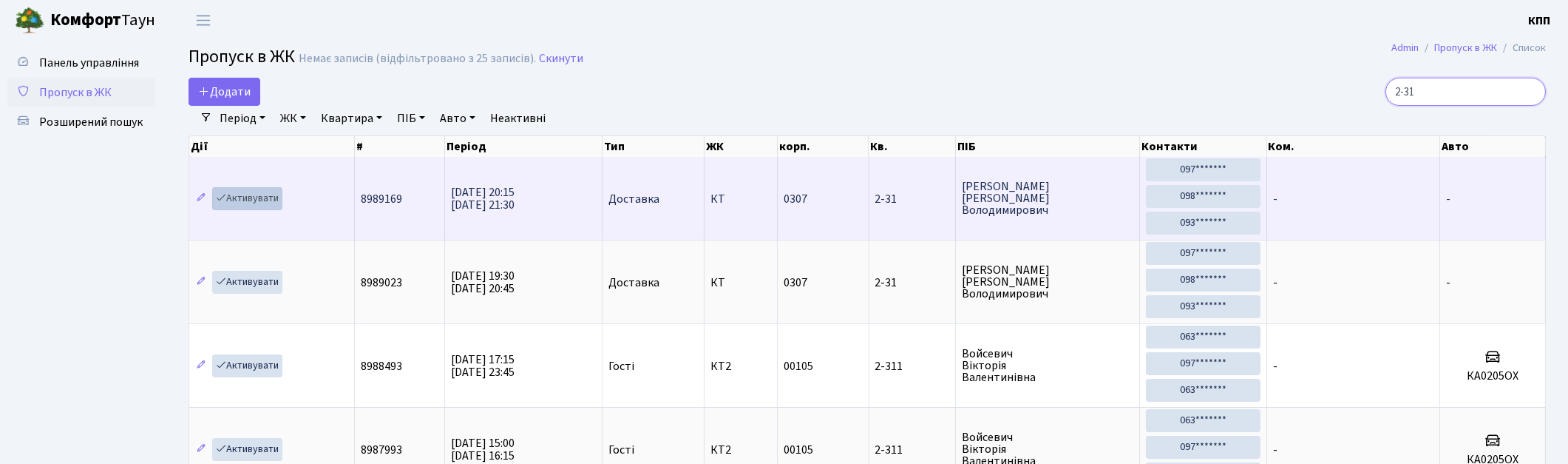
type input "2-31"
click at [263, 203] on link "Активувати" at bounding box center [247, 198] width 70 height 23
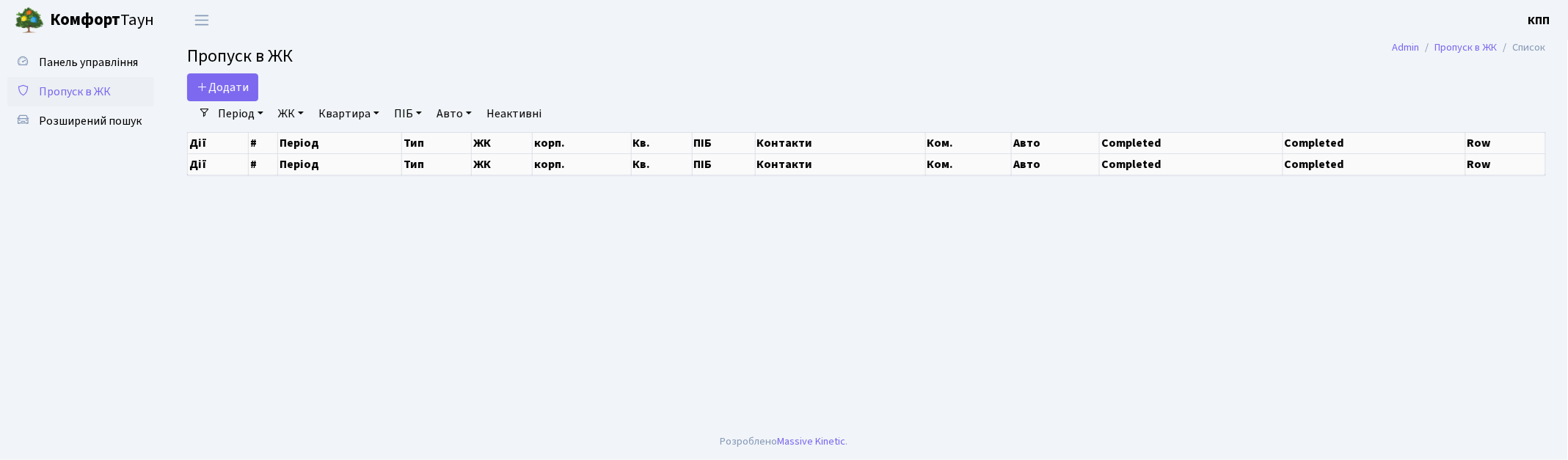
select select "25"
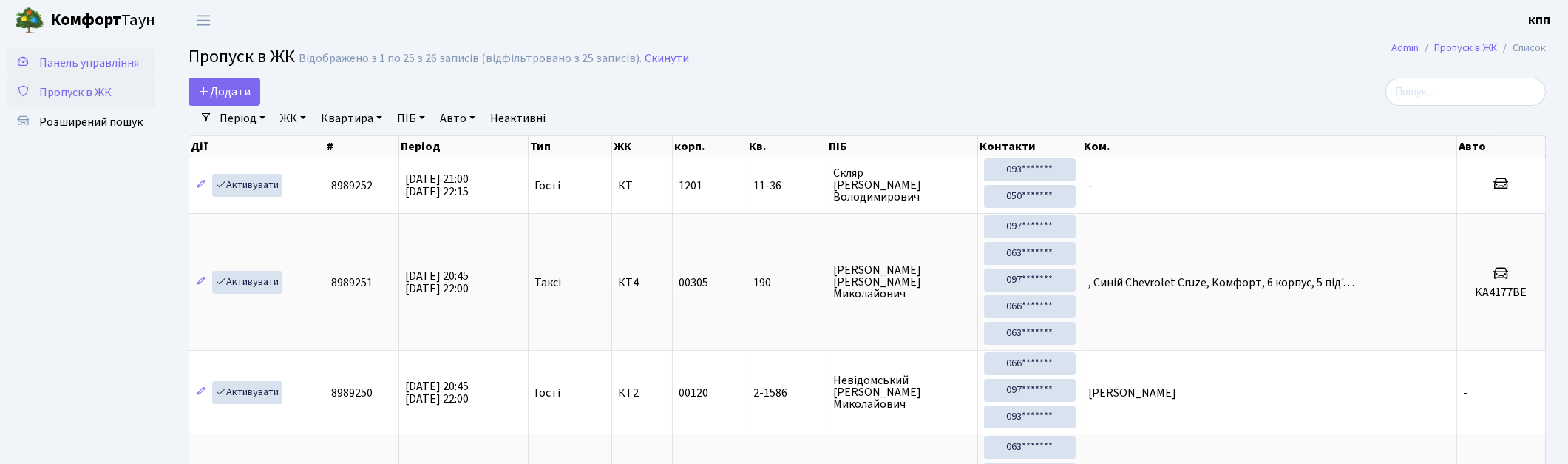
click at [51, 51] on link "Панель управління" at bounding box center [81, 63] width 148 height 30
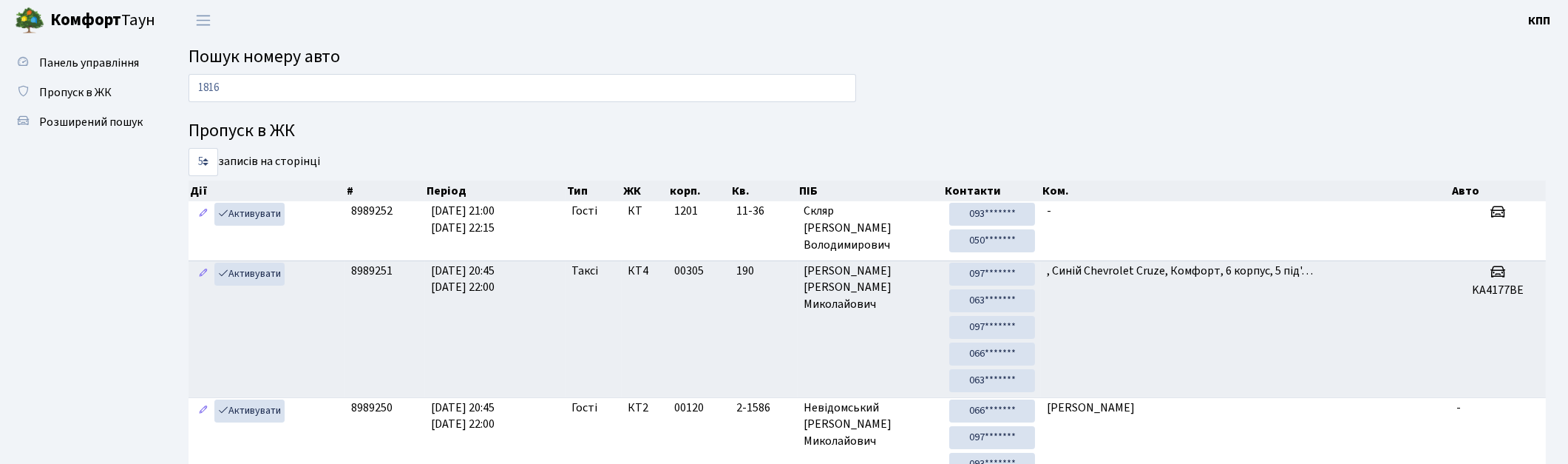
type input "1816"
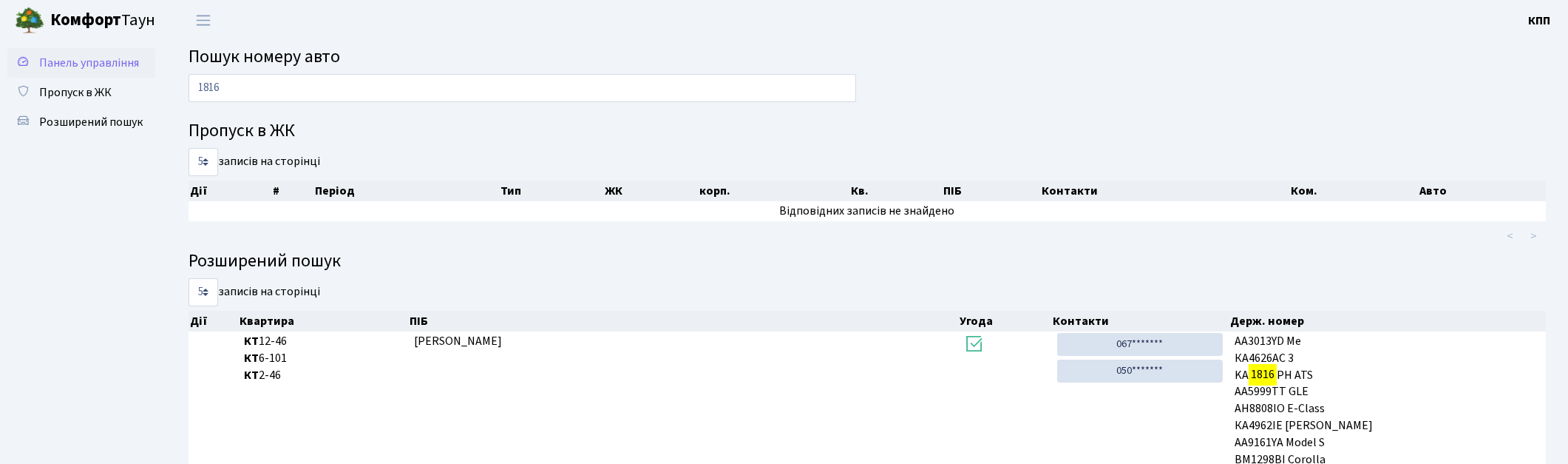
click at [108, 66] on span "Панель управління" at bounding box center [89, 63] width 100 height 16
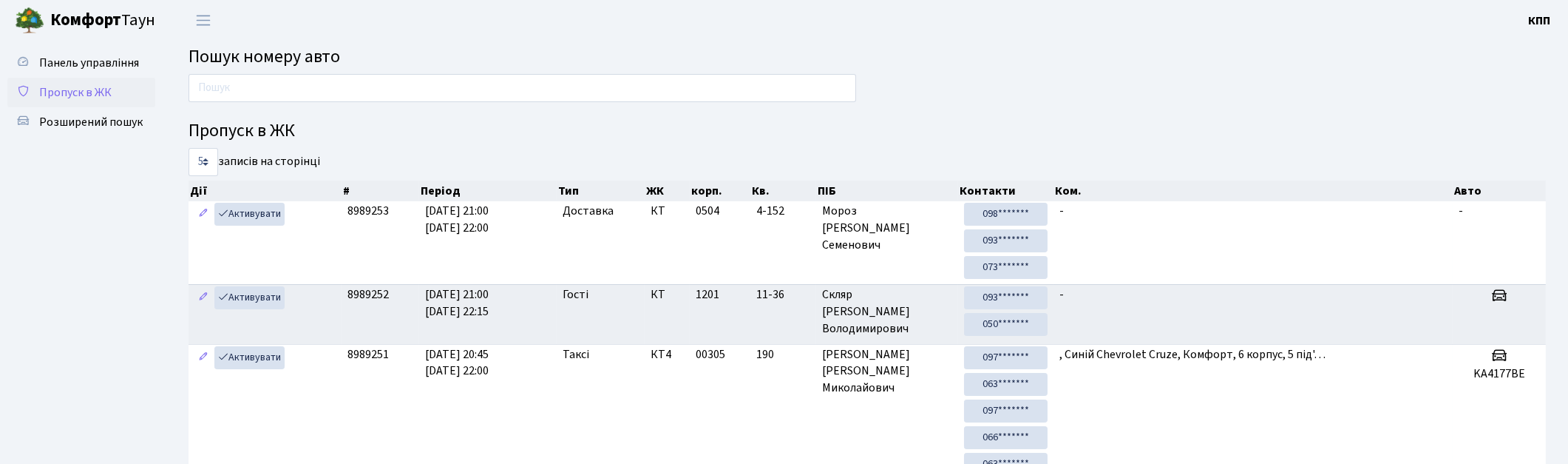
click at [65, 86] on span "Пропуск в ЖК" at bounding box center [75, 92] width 72 height 16
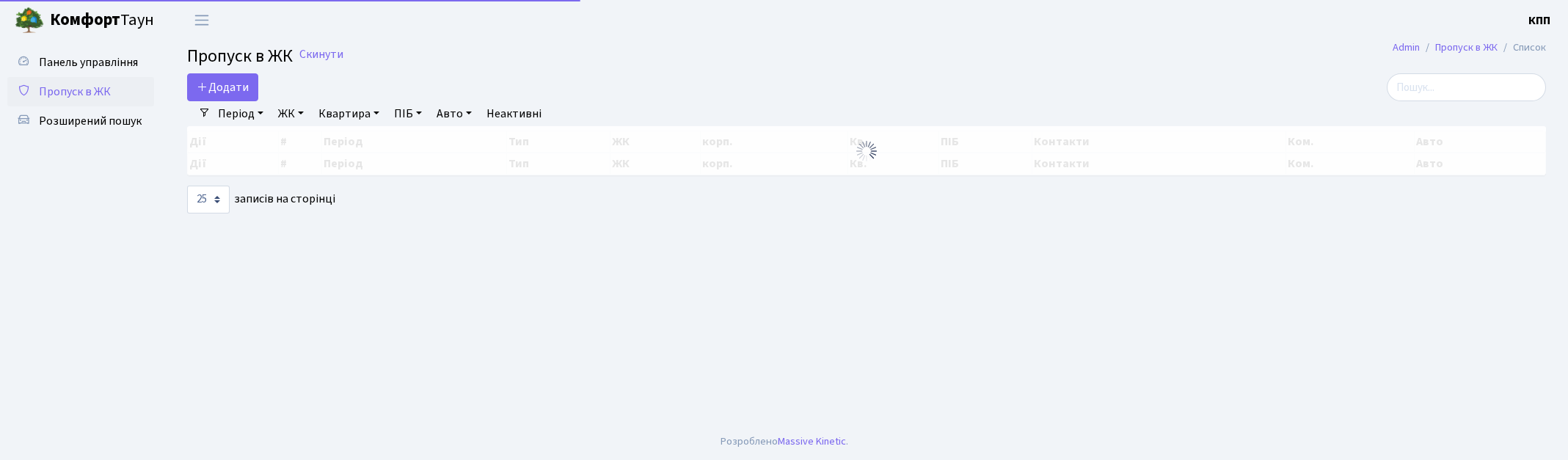
select select "25"
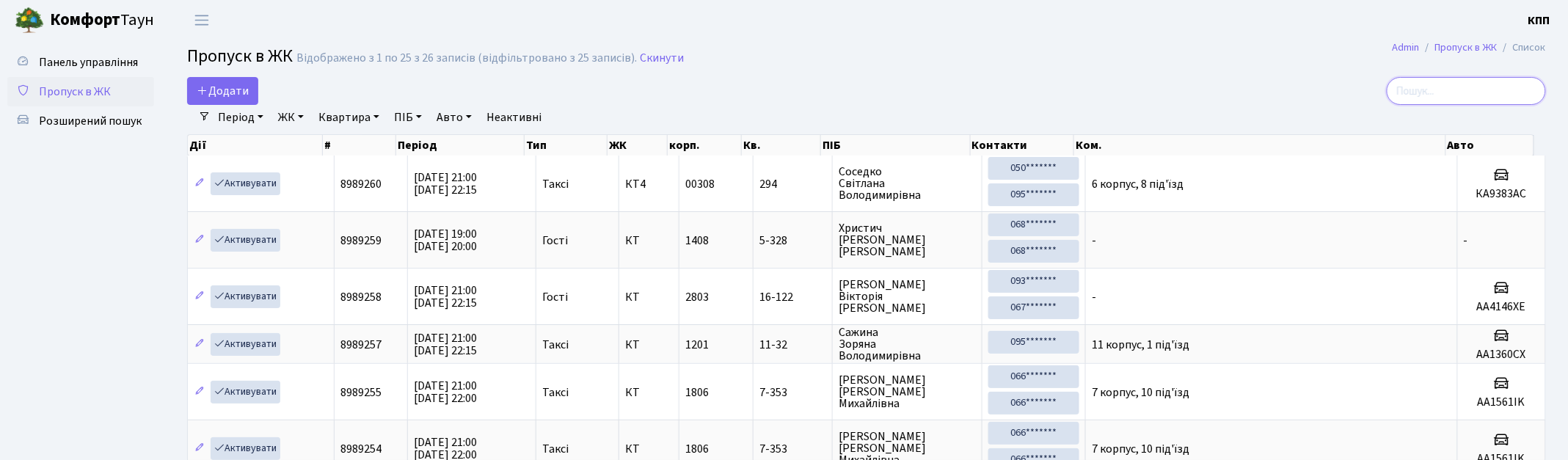
click at [1495, 96] on input "search" at bounding box center [1466, 91] width 160 height 28
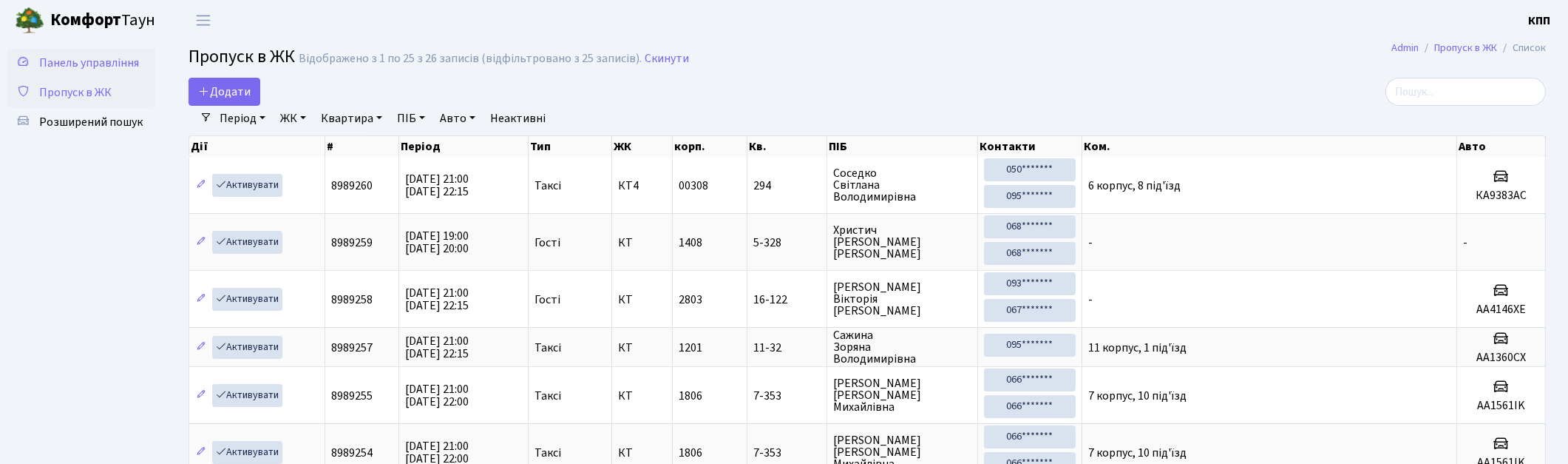
click at [102, 49] on link "Панель управління" at bounding box center [81, 63] width 148 height 30
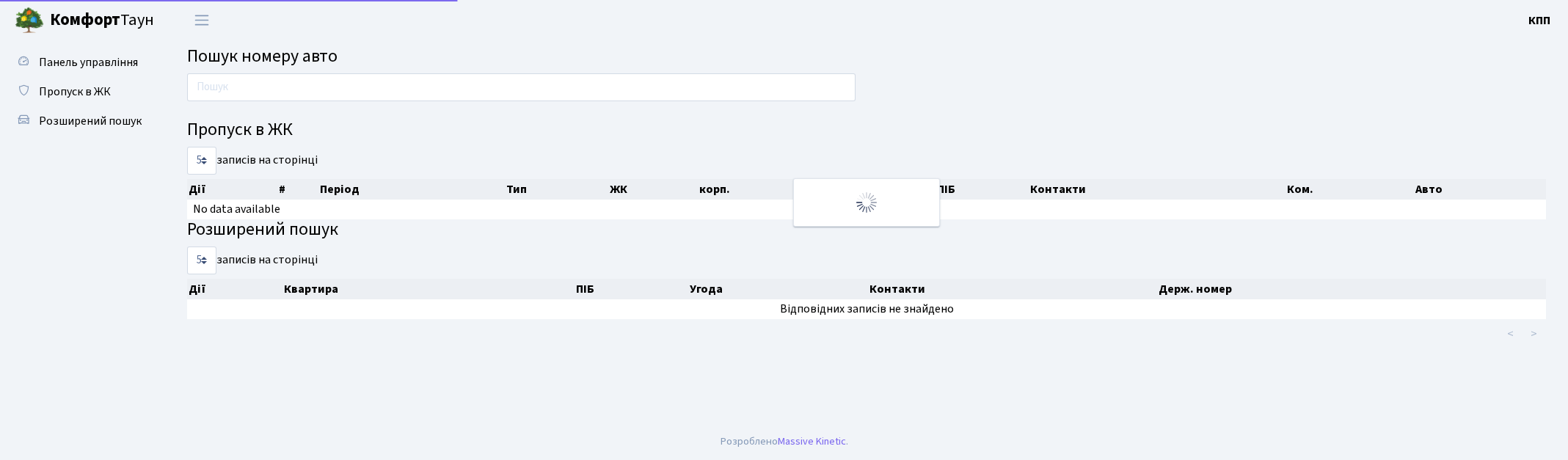
click at [220, 79] on input "text" at bounding box center [521, 87] width 668 height 28
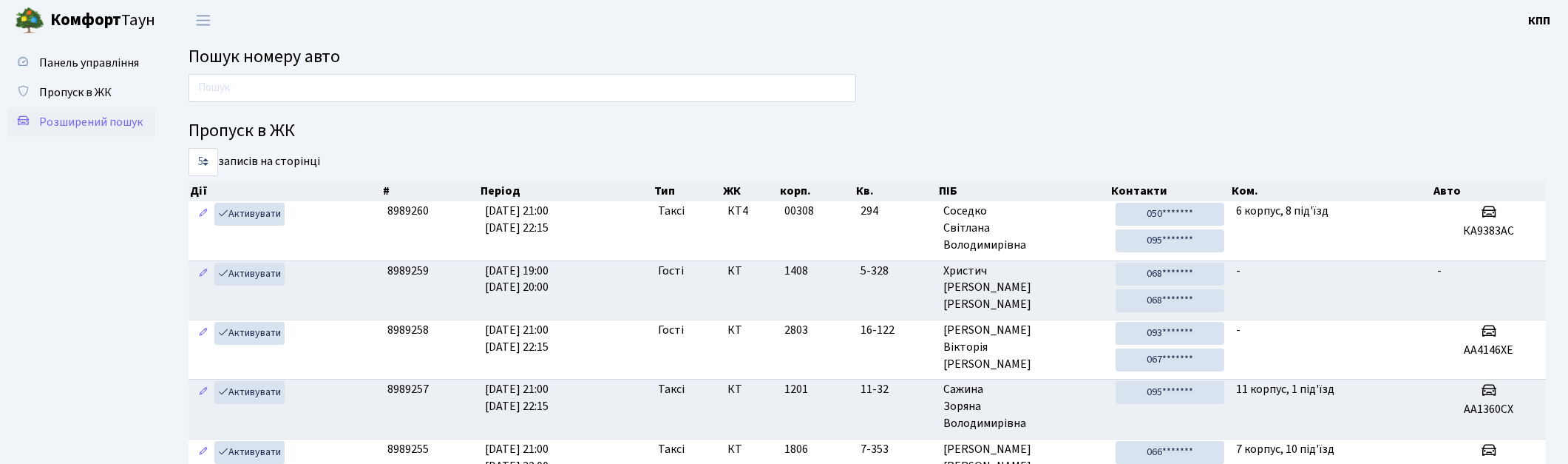
click at [79, 119] on span "Розширений пошук" at bounding box center [91, 122] width 104 height 16
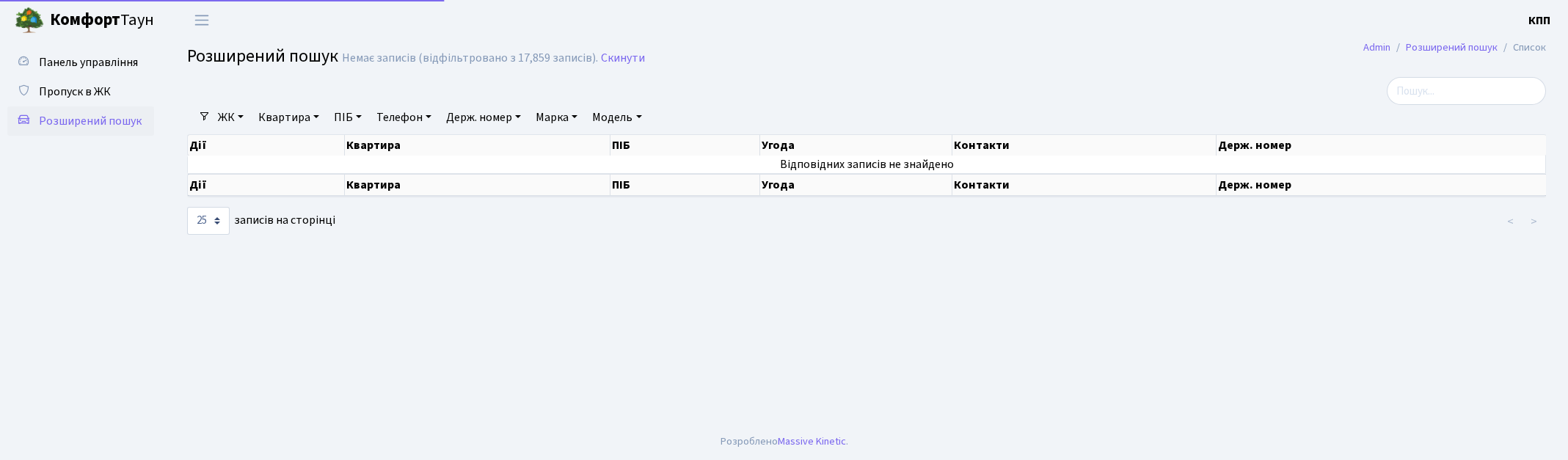
select select "25"
drag, startPoint x: 268, startPoint y: 120, endPoint x: 297, endPoint y: 134, distance: 32.2
click at [268, 120] on link "Квартира" at bounding box center [289, 117] width 72 height 25
type input "5-328"
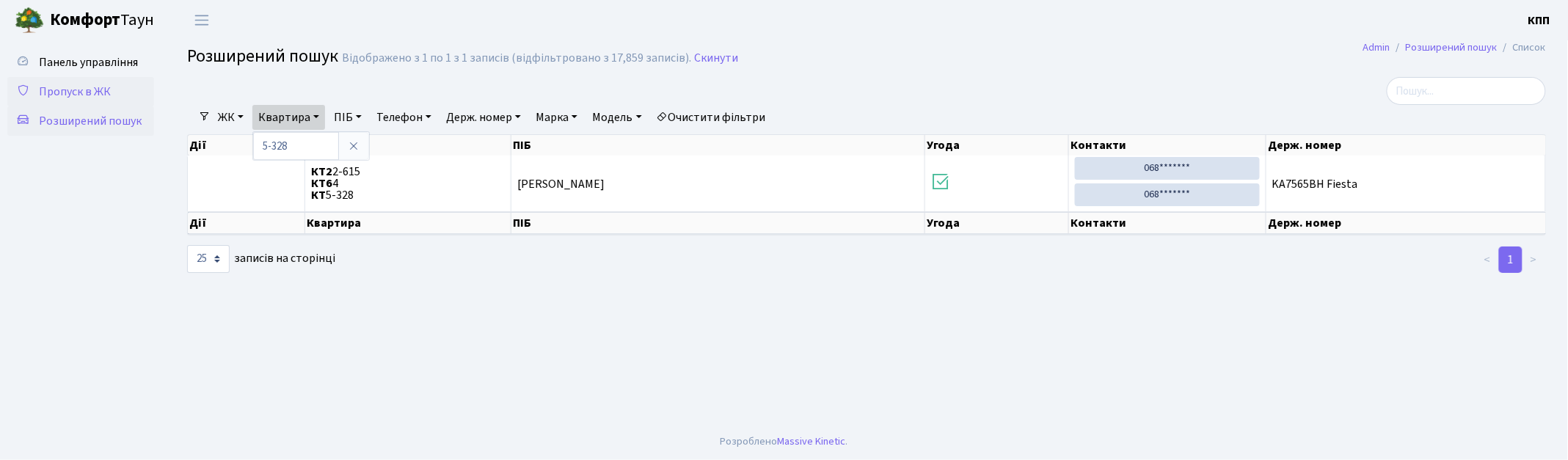
click at [98, 81] on link "Пропуск в ЖК" at bounding box center [81, 92] width 147 height 30
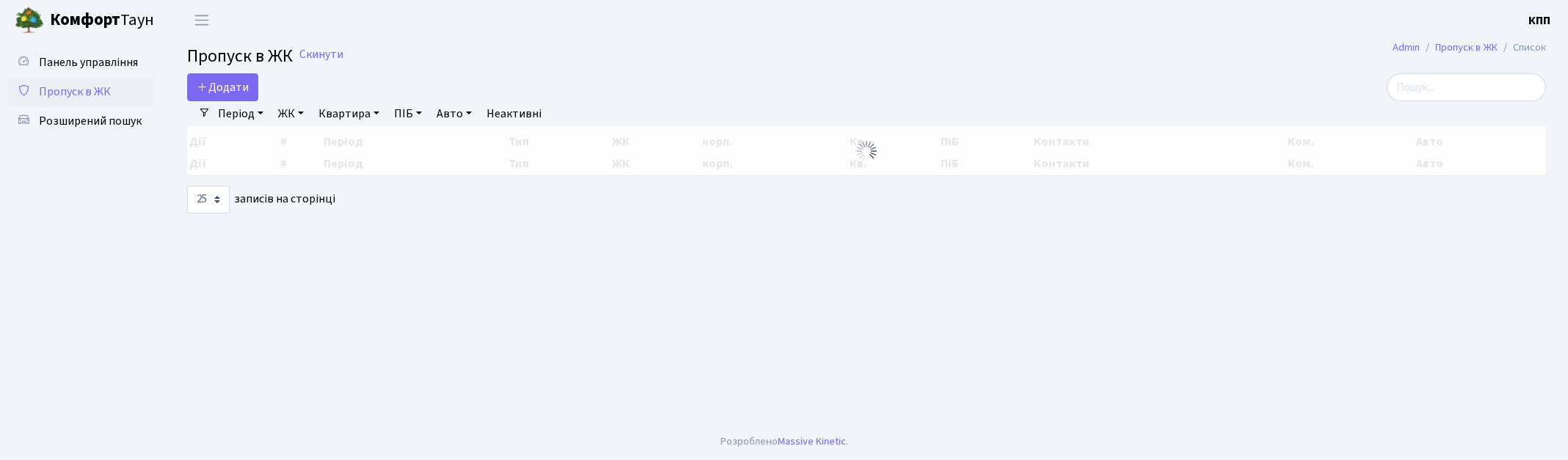
select select "25"
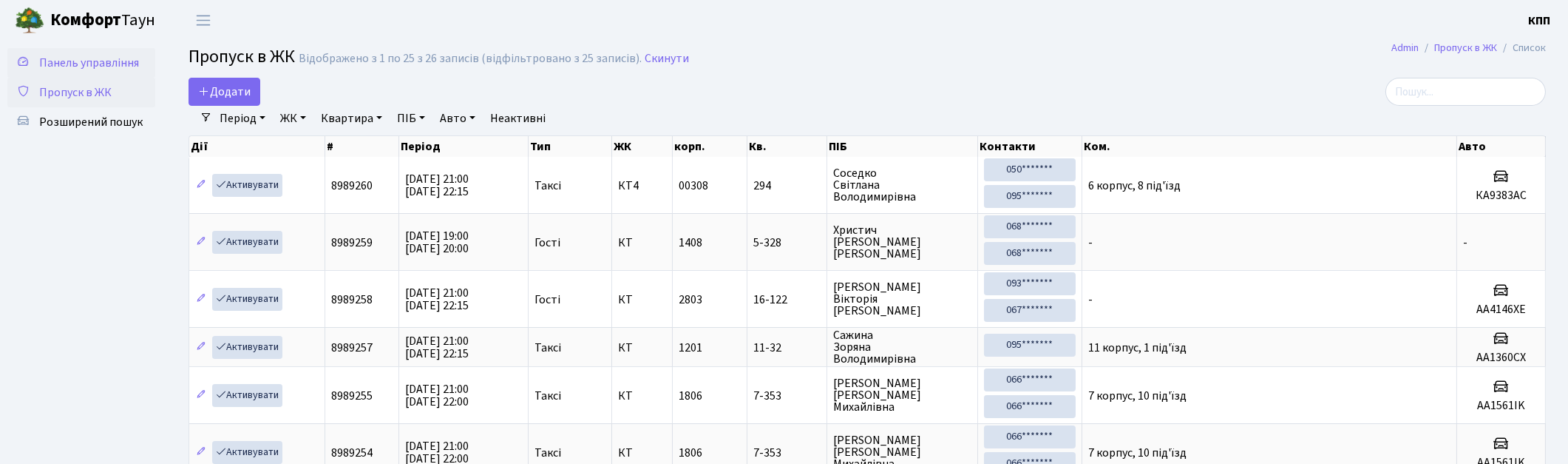
click at [63, 60] on span "Панель управління" at bounding box center [89, 63] width 100 height 16
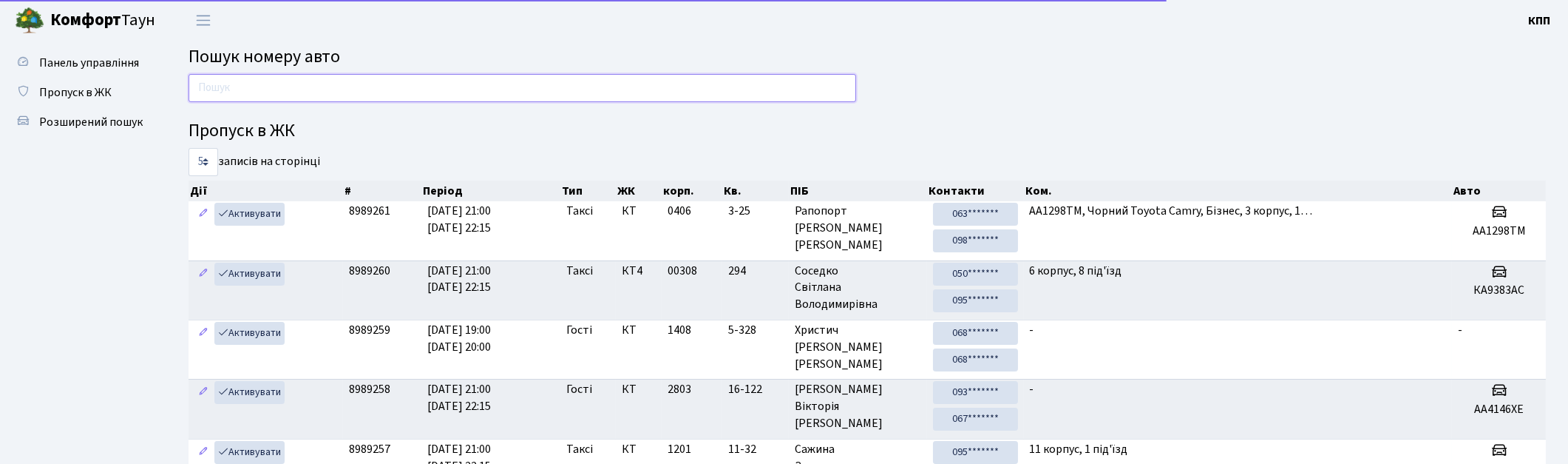
click at [274, 86] on input "text" at bounding box center [523, 88] width 668 height 28
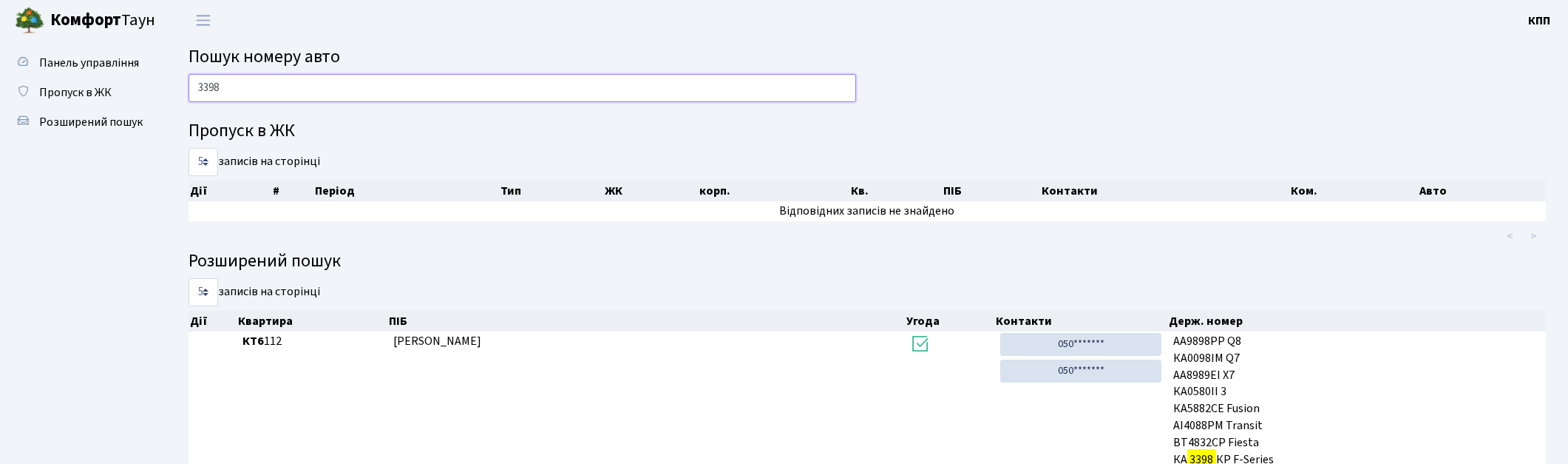
click at [241, 91] on input "3398" at bounding box center [523, 88] width 668 height 28
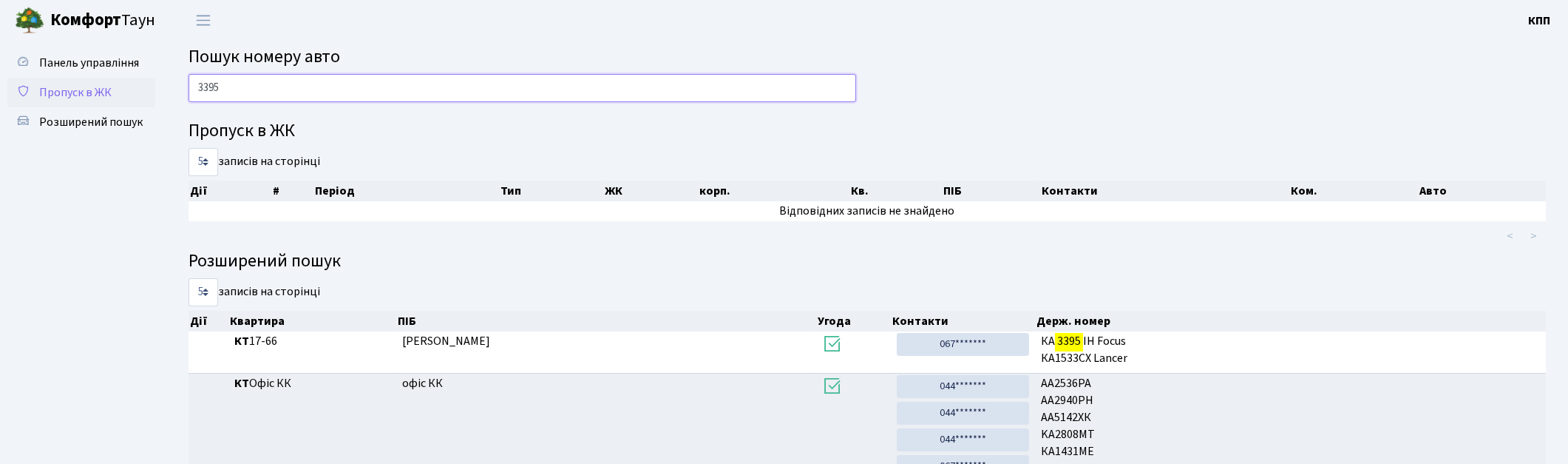
type input "3395"
click at [40, 84] on span "Пропуск в ЖК" at bounding box center [75, 92] width 72 height 16
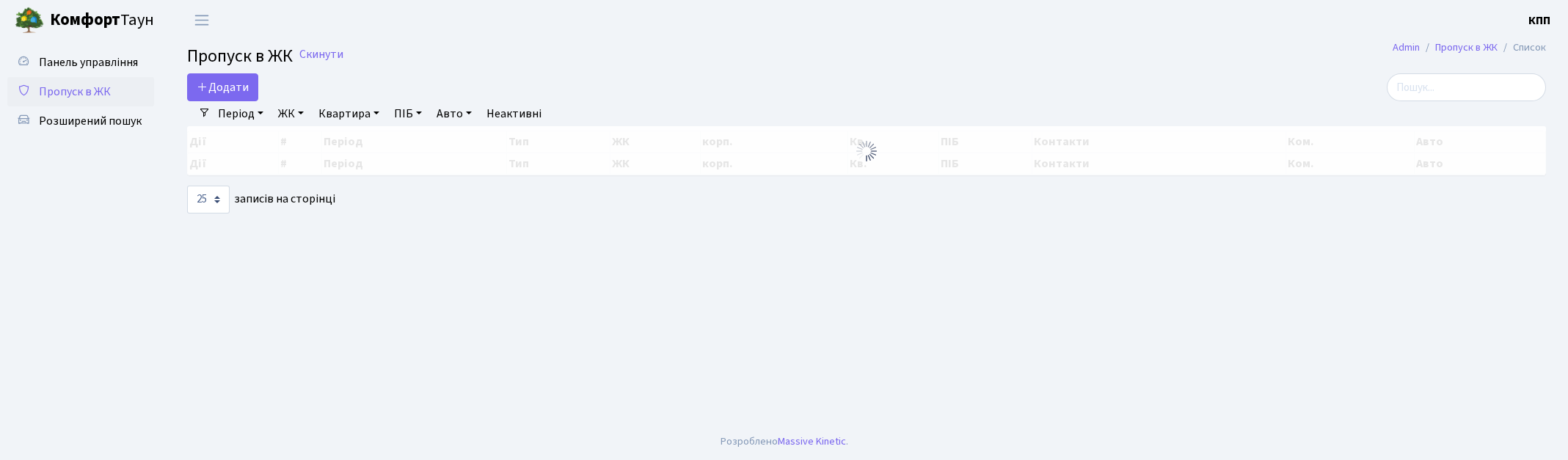
select select "25"
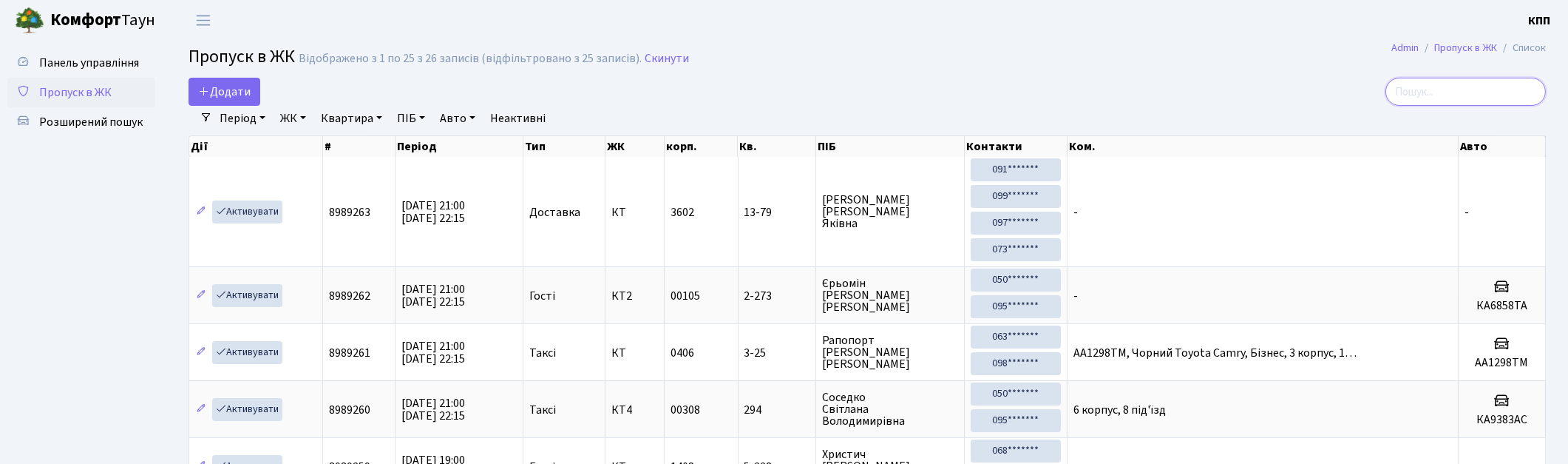
click at [1478, 91] on input "search" at bounding box center [1466, 92] width 161 height 28
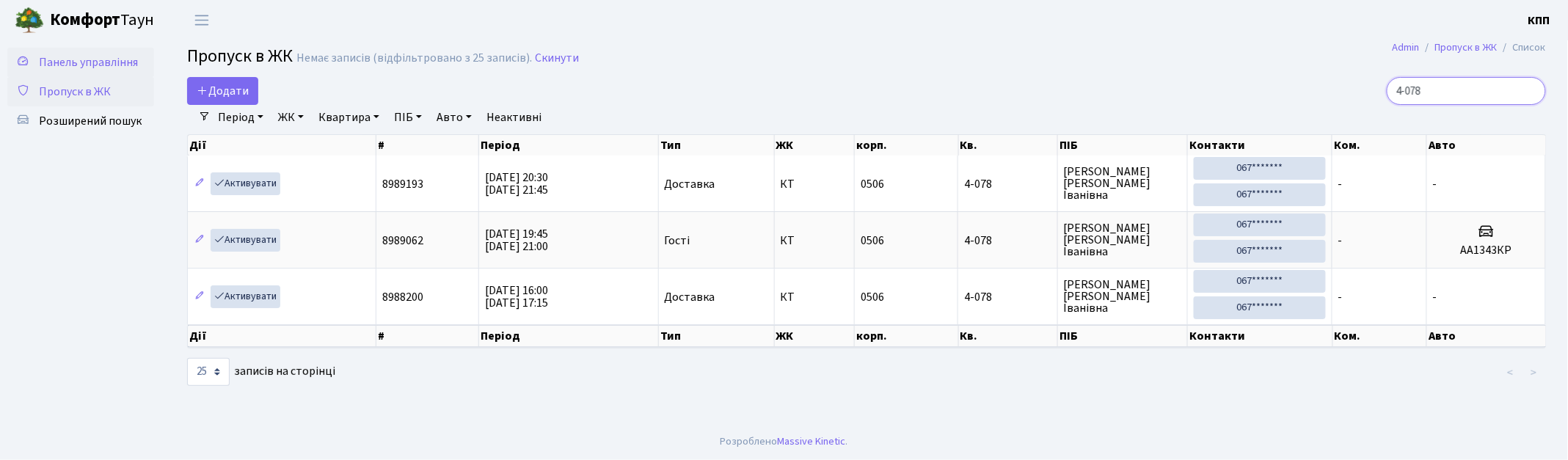
type input "4-078"
click at [71, 62] on span "Панель управління" at bounding box center [88, 62] width 99 height 16
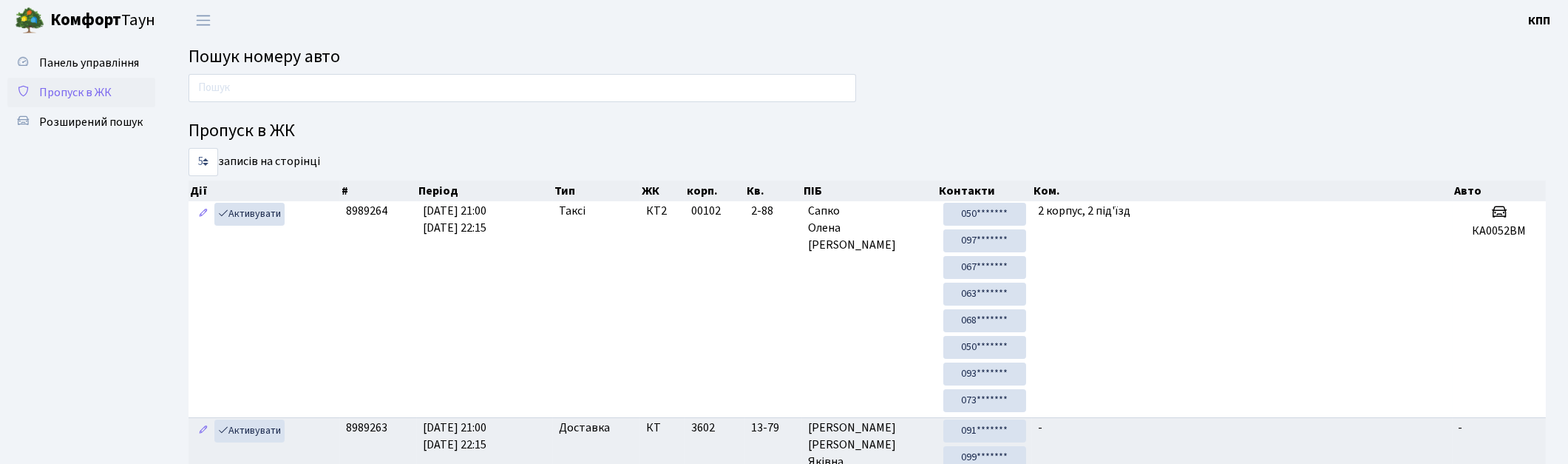
click at [69, 93] on span "Пропуск в ЖК" at bounding box center [75, 92] width 72 height 16
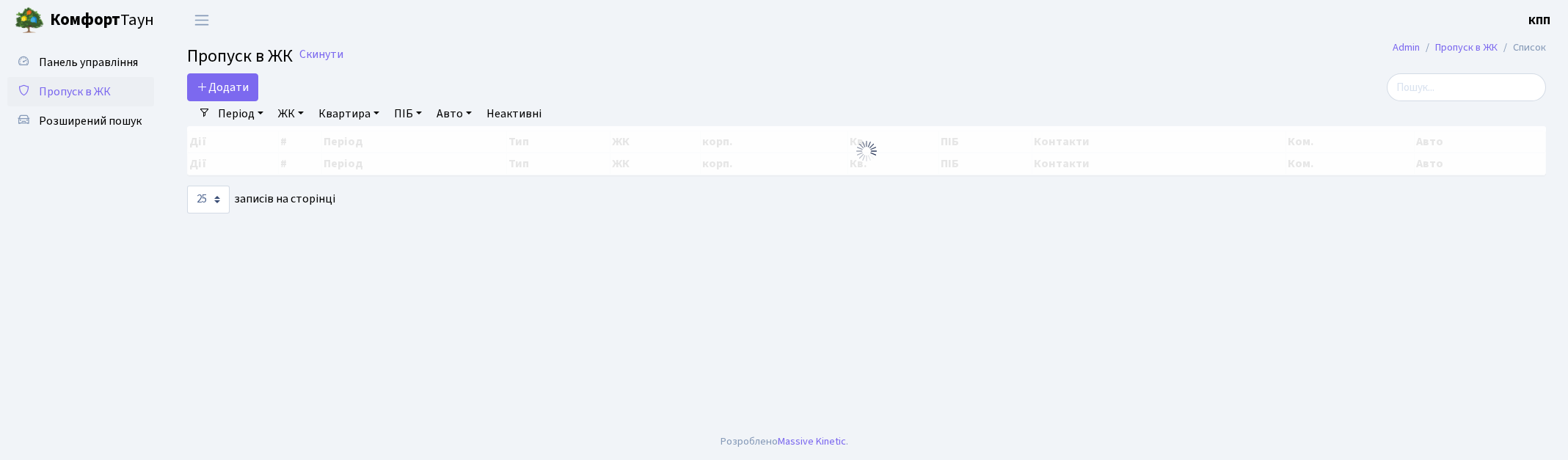
select select "25"
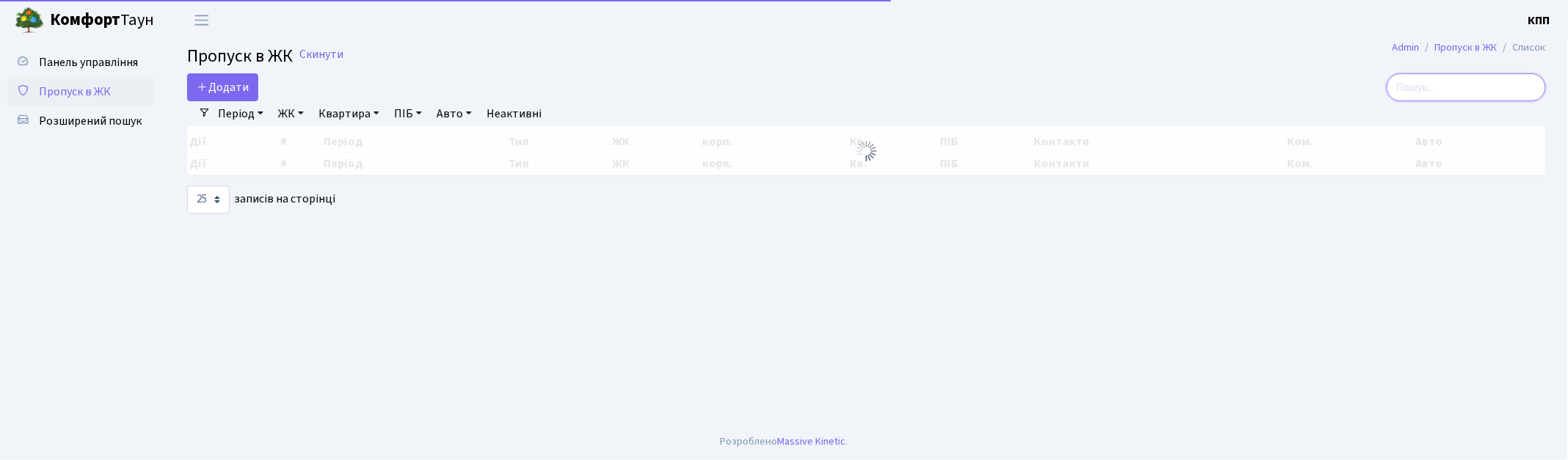
click at [1473, 83] on input "search" at bounding box center [1466, 87] width 160 height 28
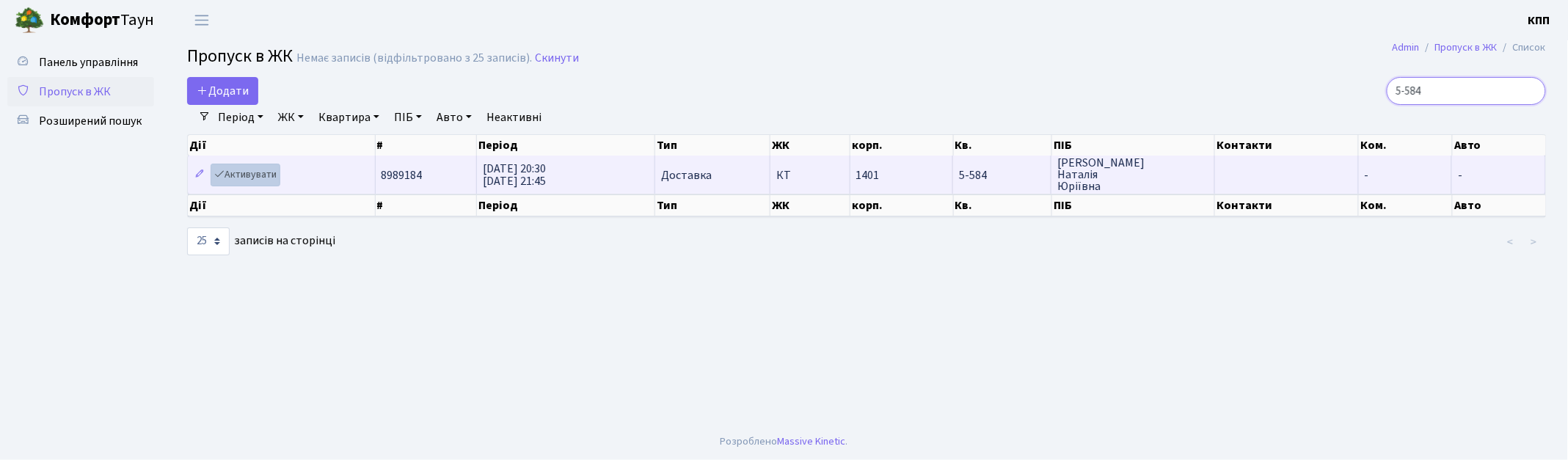
type input "5-584"
click at [244, 167] on link "Активувати" at bounding box center [245, 174] width 70 height 23
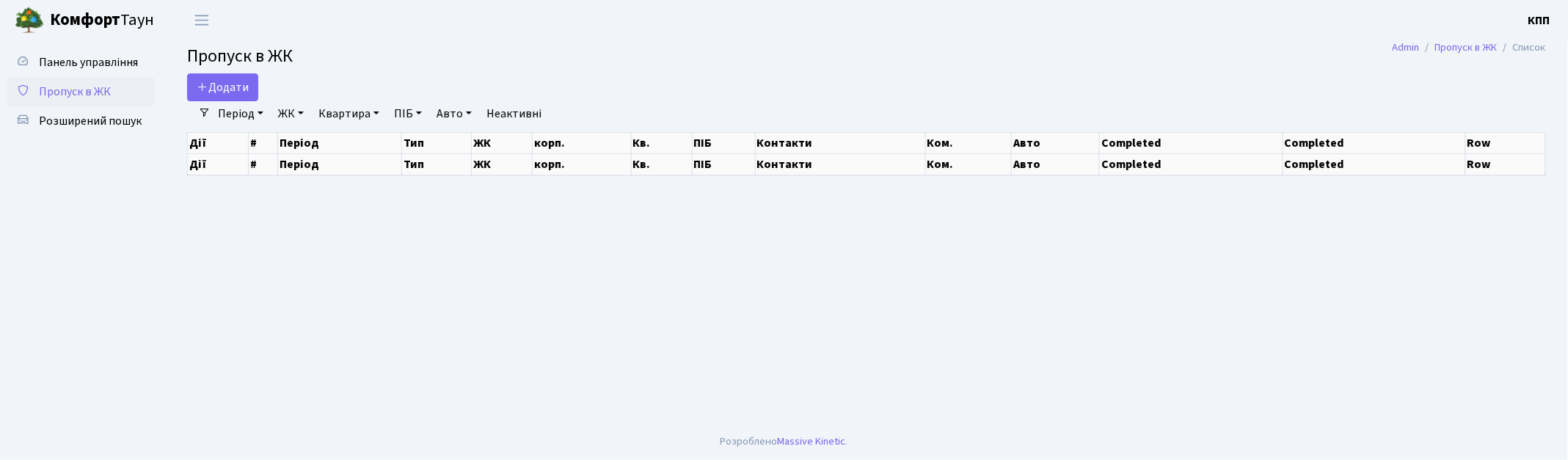
select select "25"
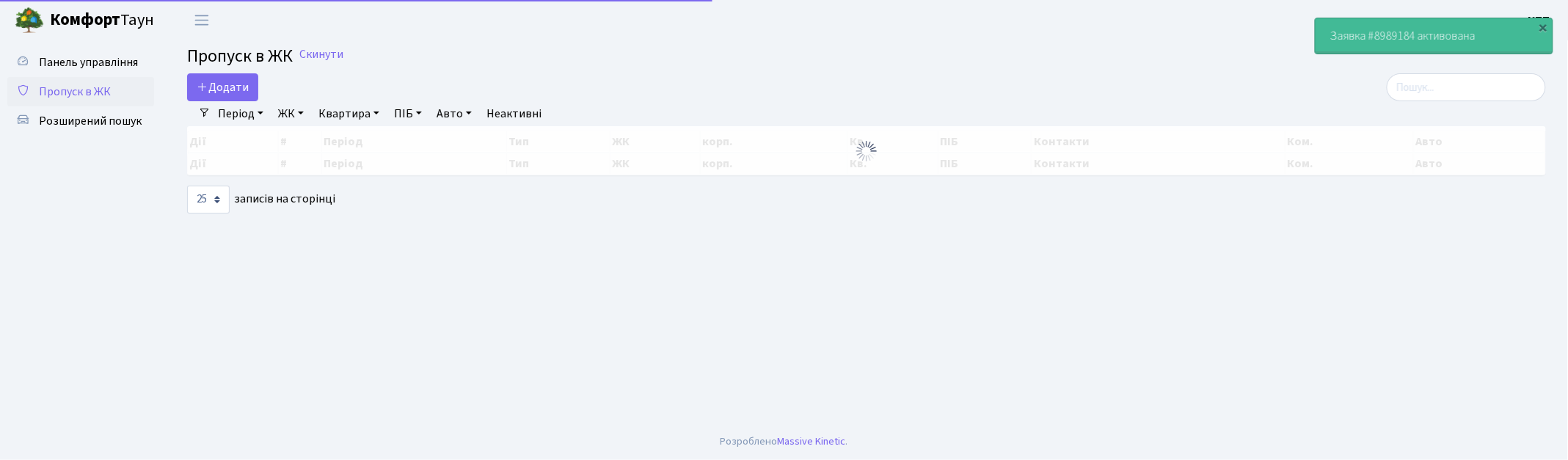
click at [1483, 91] on input "search" at bounding box center [1466, 87] width 160 height 28
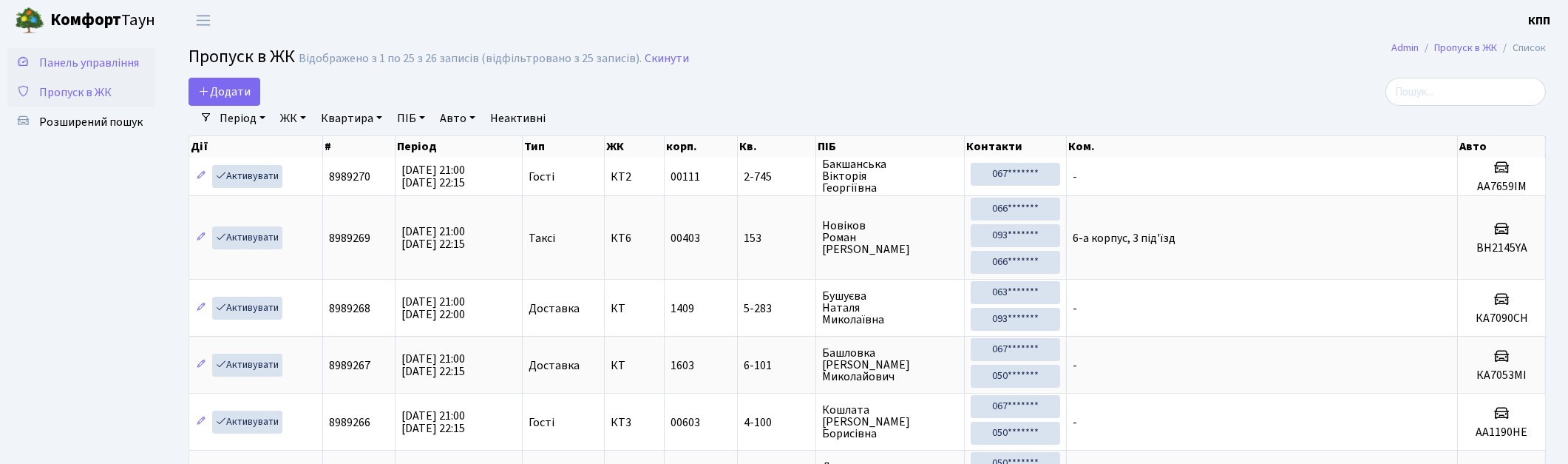
click at [86, 57] on span "Панель управління" at bounding box center [89, 63] width 100 height 16
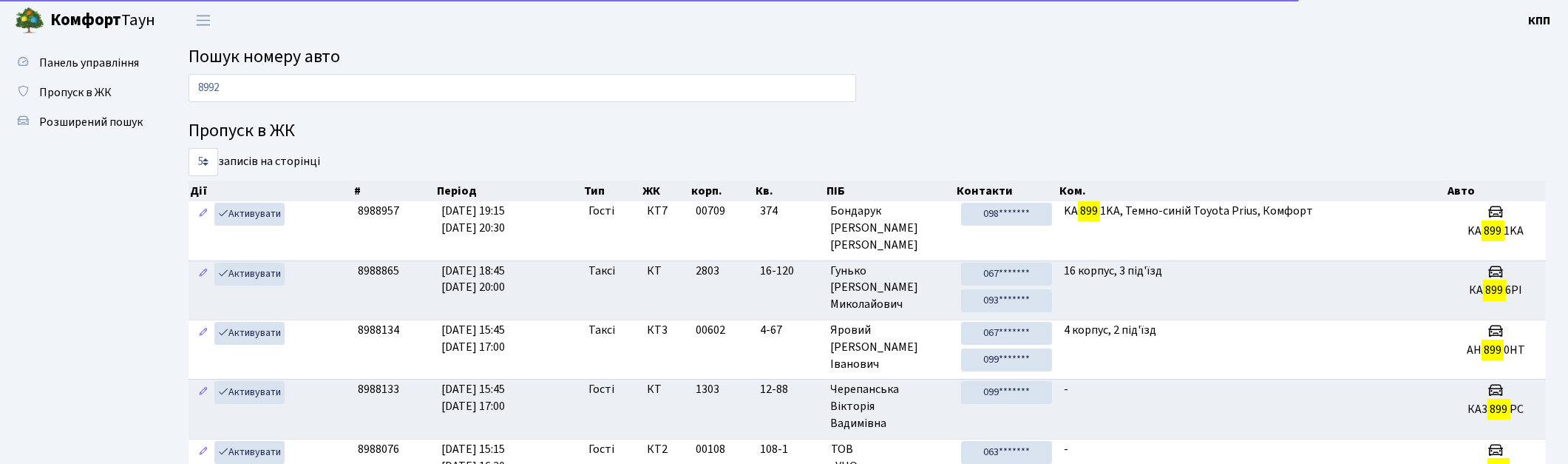
type input "8992"
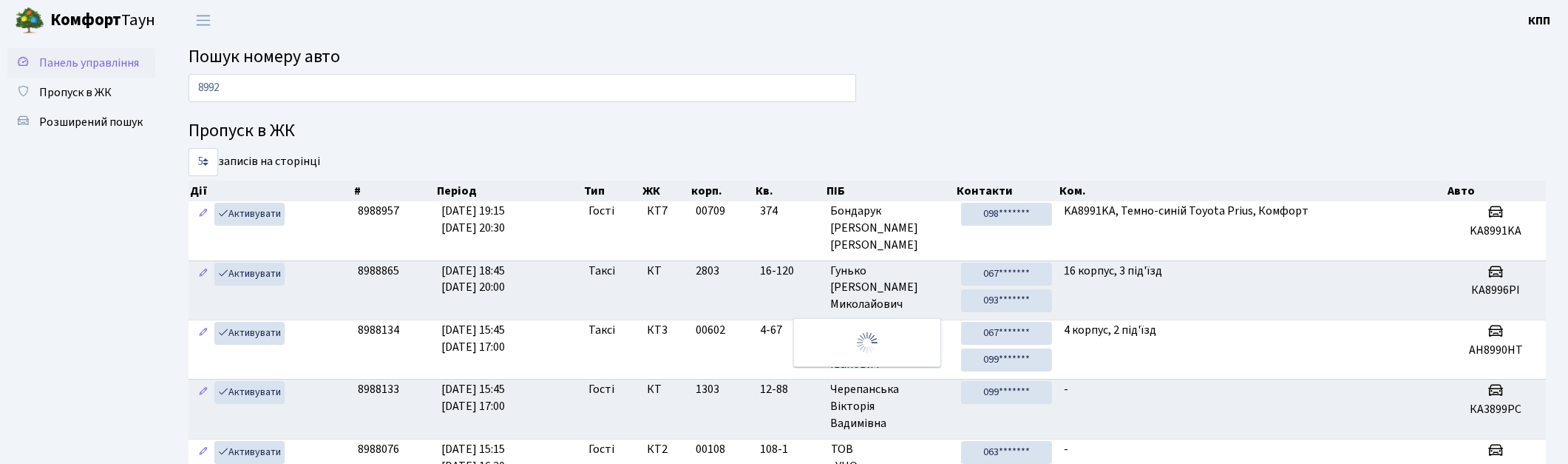
click at [87, 68] on span "Панель управління" at bounding box center [89, 63] width 100 height 16
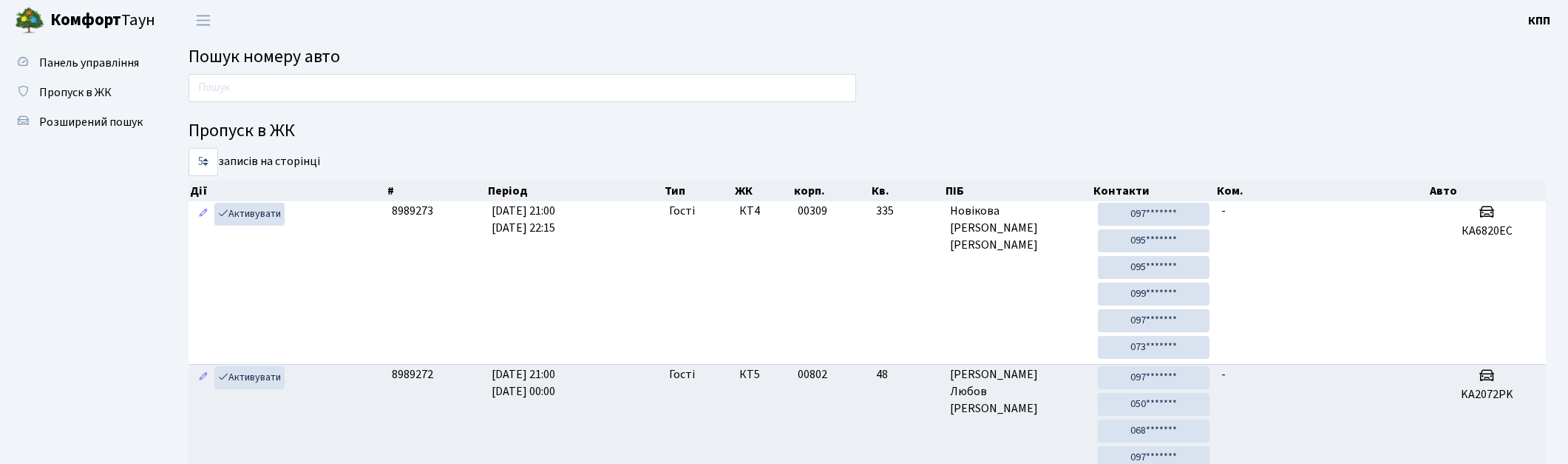
click at [302, 94] on input "text" at bounding box center [523, 88] width 668 height 28
click at [66, 87] on span "Пропуск в ЖК" at bounding box center [75, 92] width 72 height 16
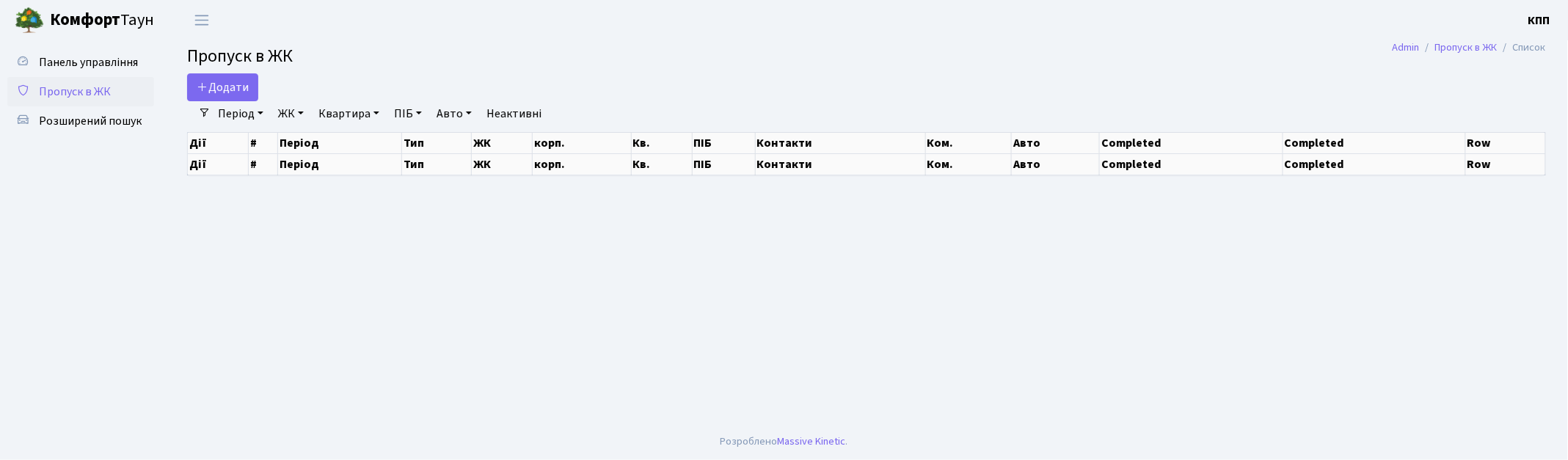
select select "25"
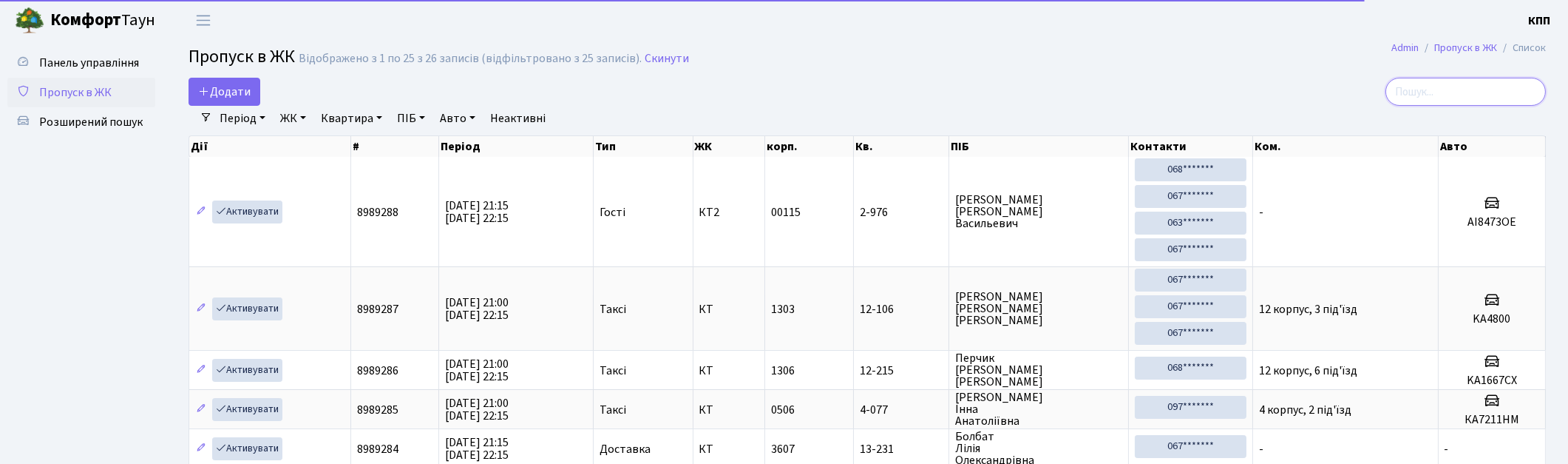
click at [1454, 99] on input "search" at bounding box center [1466, 92] width 161 height 28
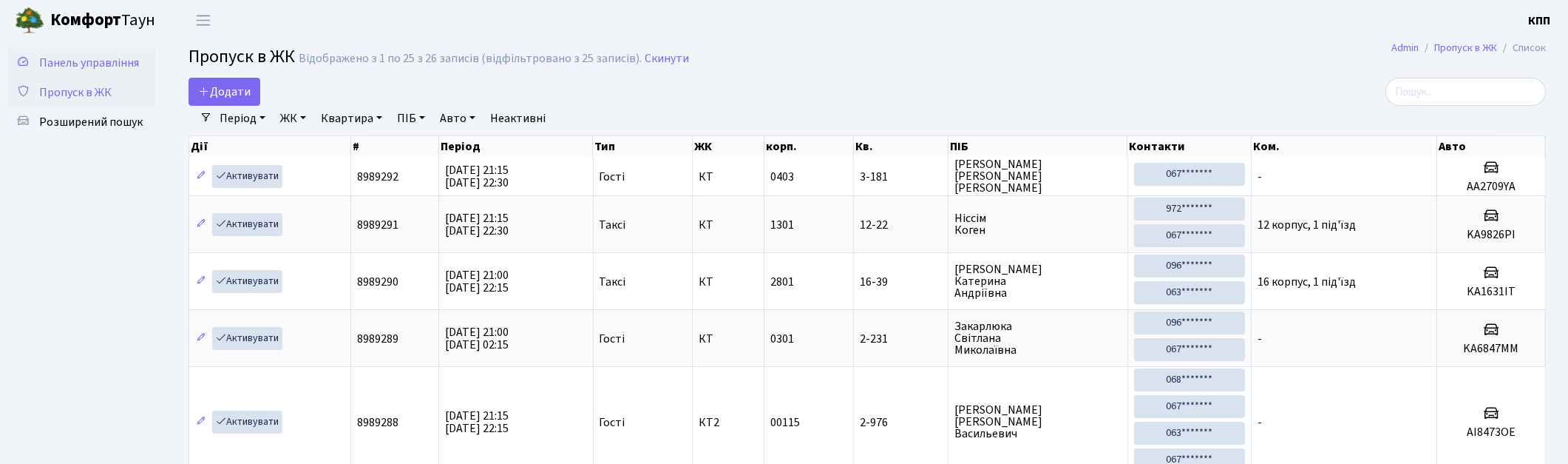
click at [79, 64] on span "Панель управління" at bounding box center [89, 63] width 100 height 16
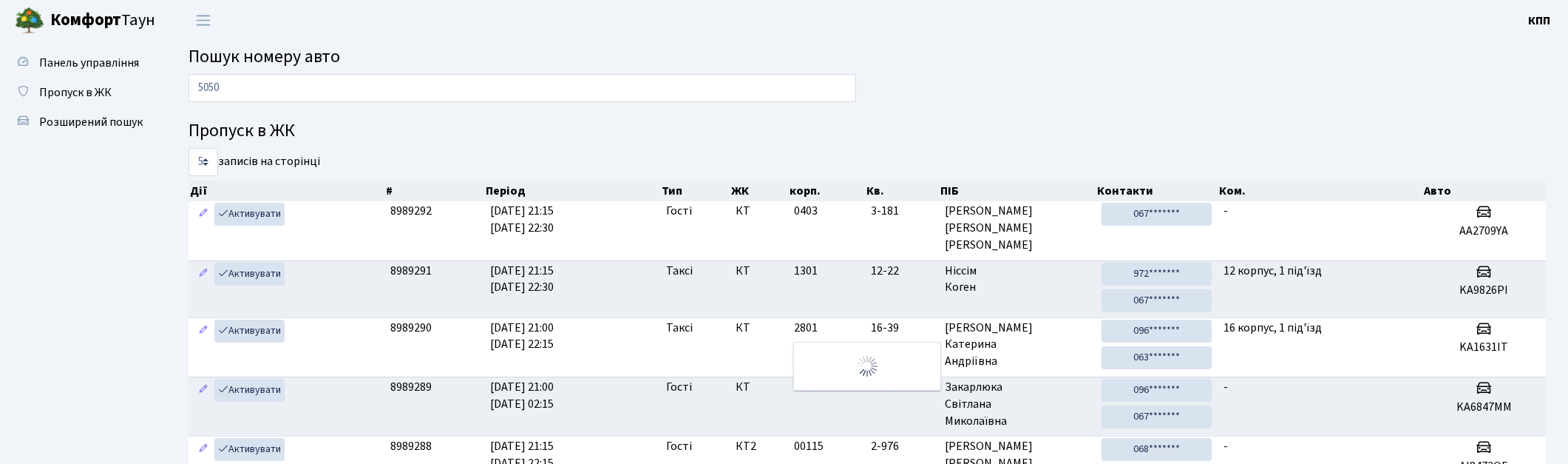
click at [235, 80] on input "5050" at bounding box center [523, 88] width 668 height 28
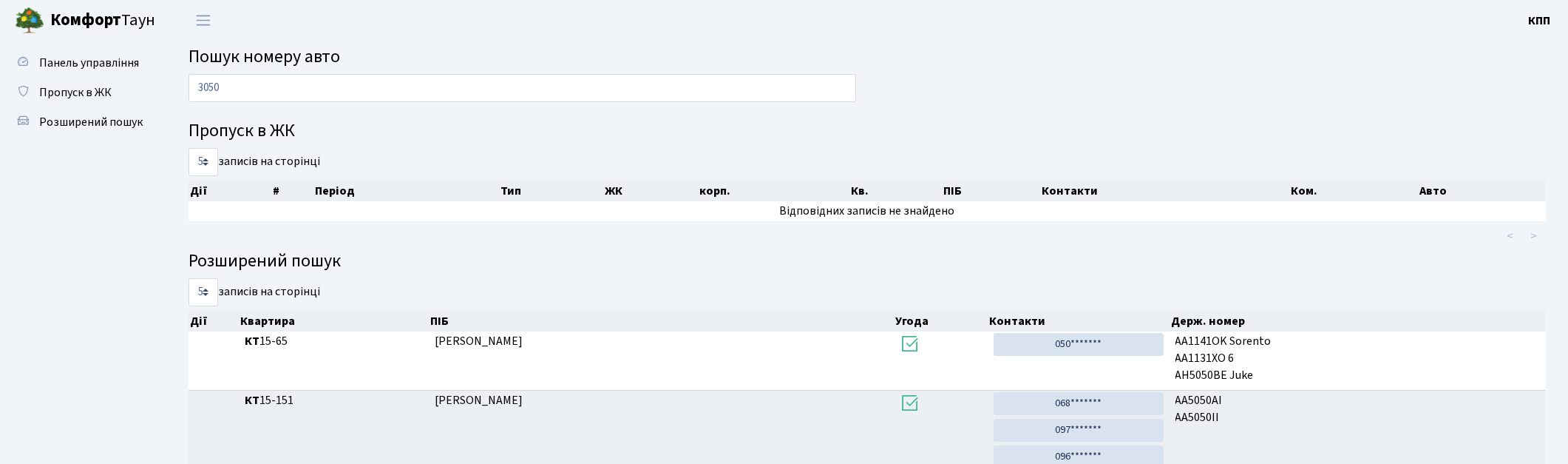
type input "3050"
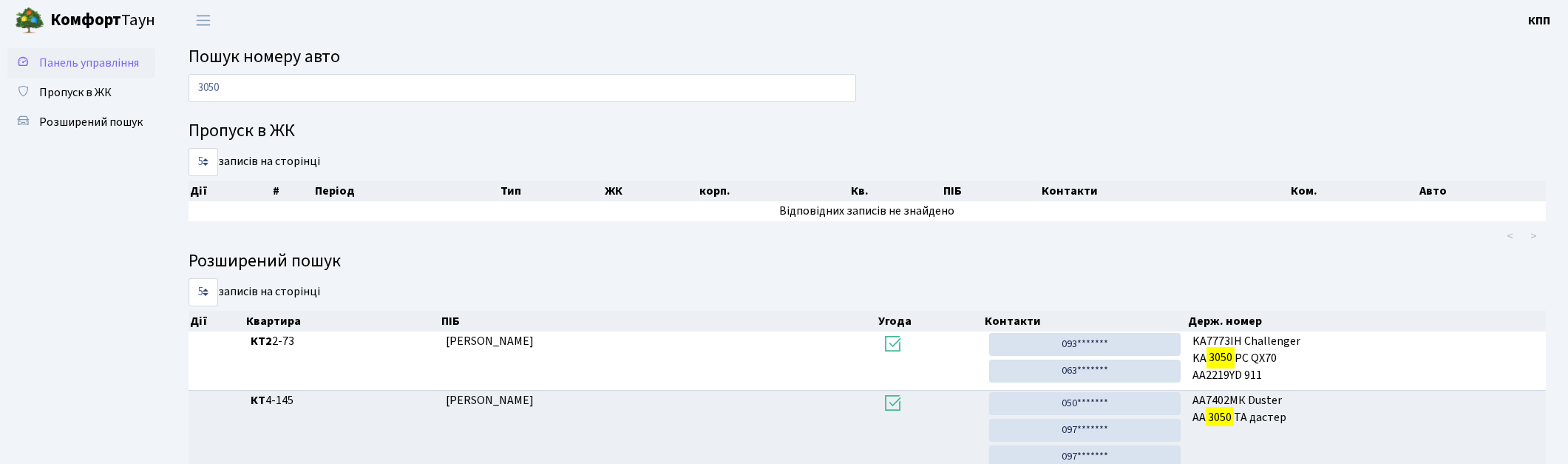
click at [93, 57] on span "Панель управління" at bounding box center [89, 63] width 100 height 16
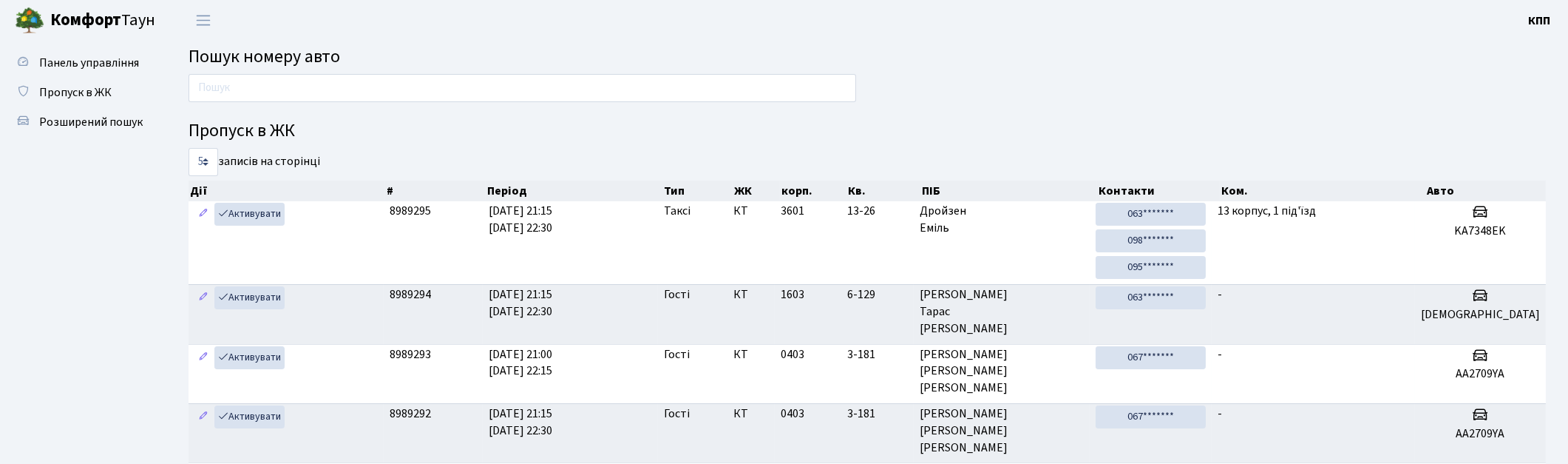
click at [224, 79] on input "text" at bounding box center [523, 88] width 668 height 28
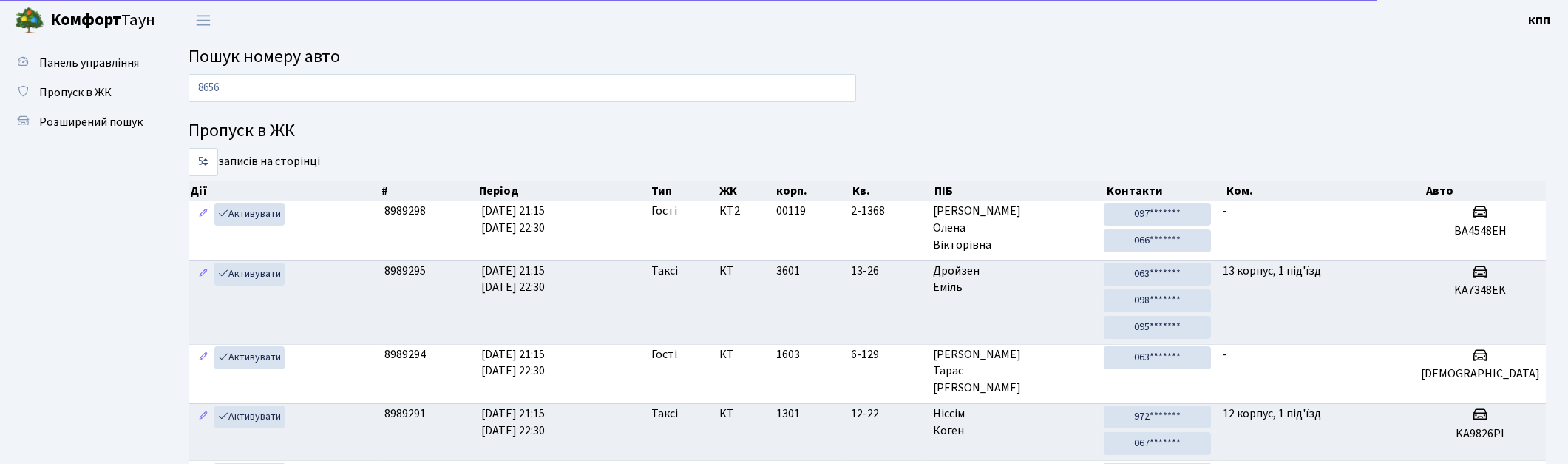
type input "8656"
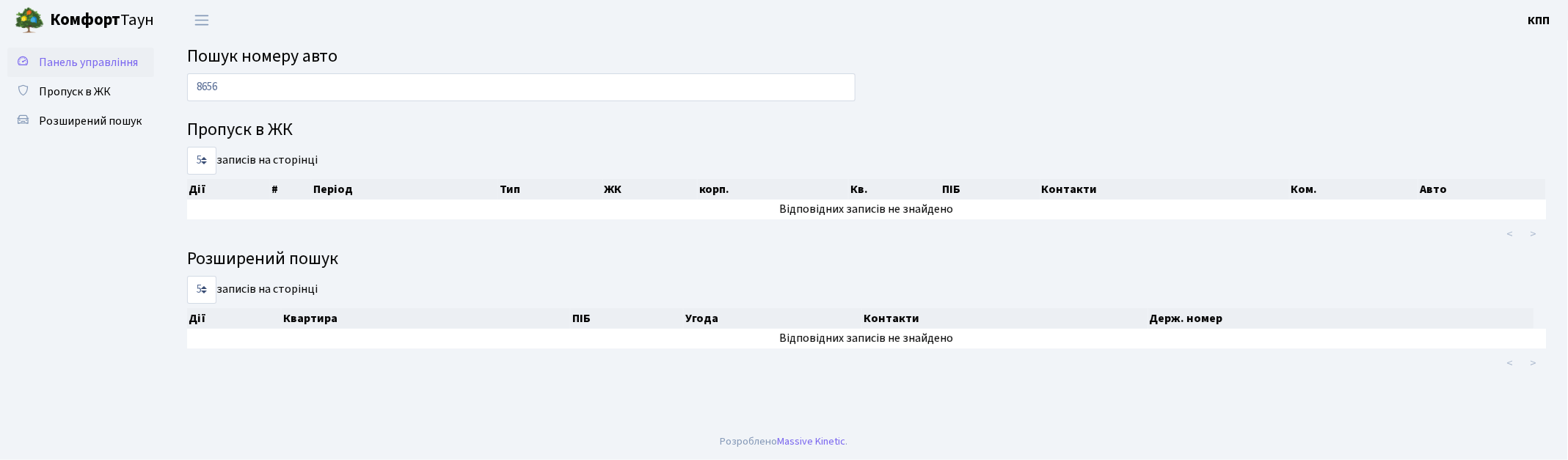
click at [91, 60] on span "Панель управління" at bounding box center [88, 62] width 99 height 16
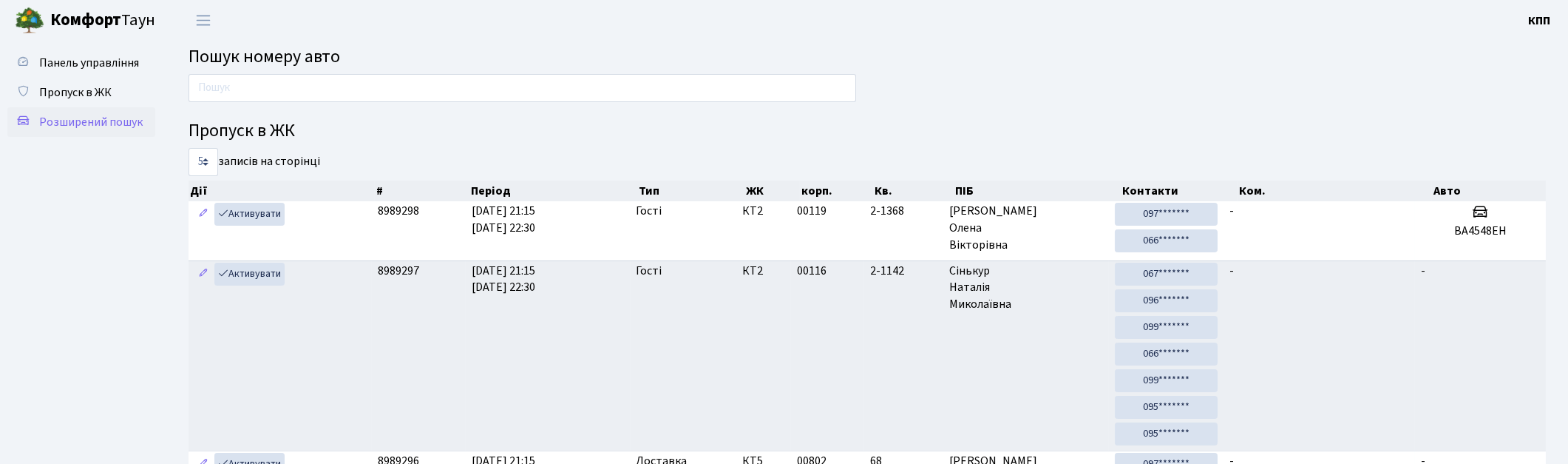
click at [65, 127] on span "Розширений пошук" at bounding box center [91, 122] width 104 height 16
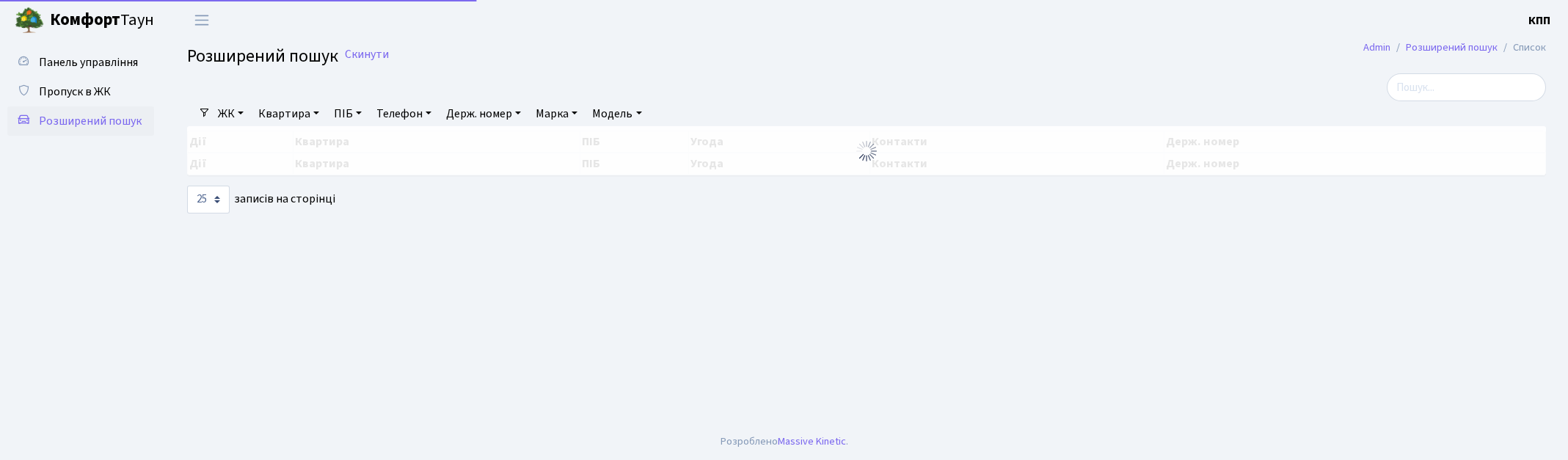
select select "25"
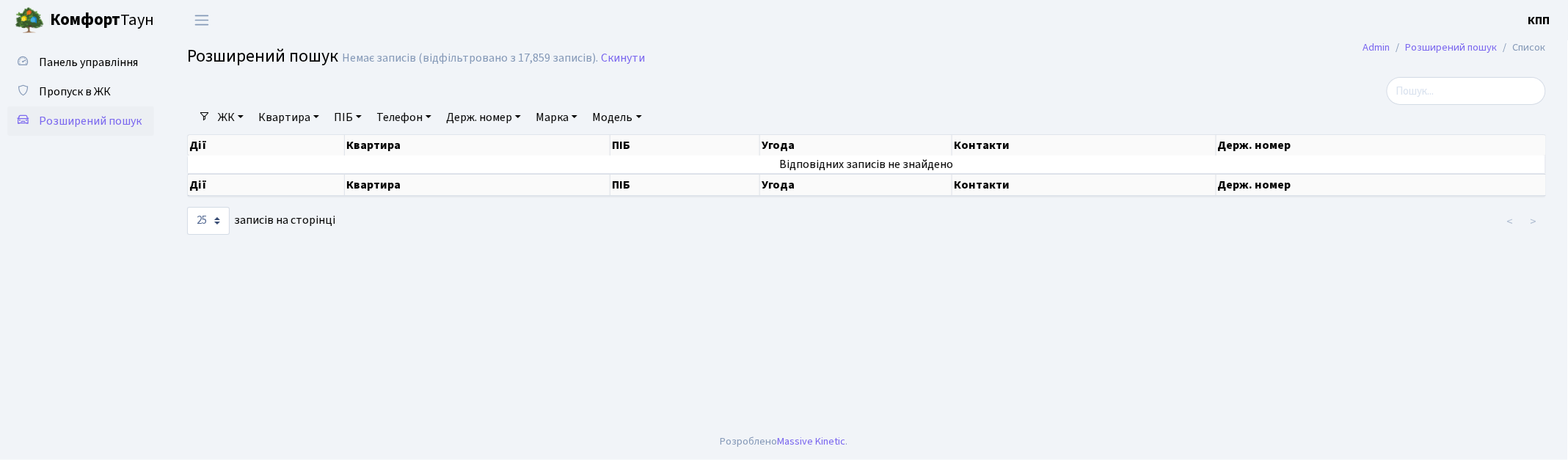
click at [275, 120] on link "Квартира" at bounding box center [289, 117] width 72 height 25
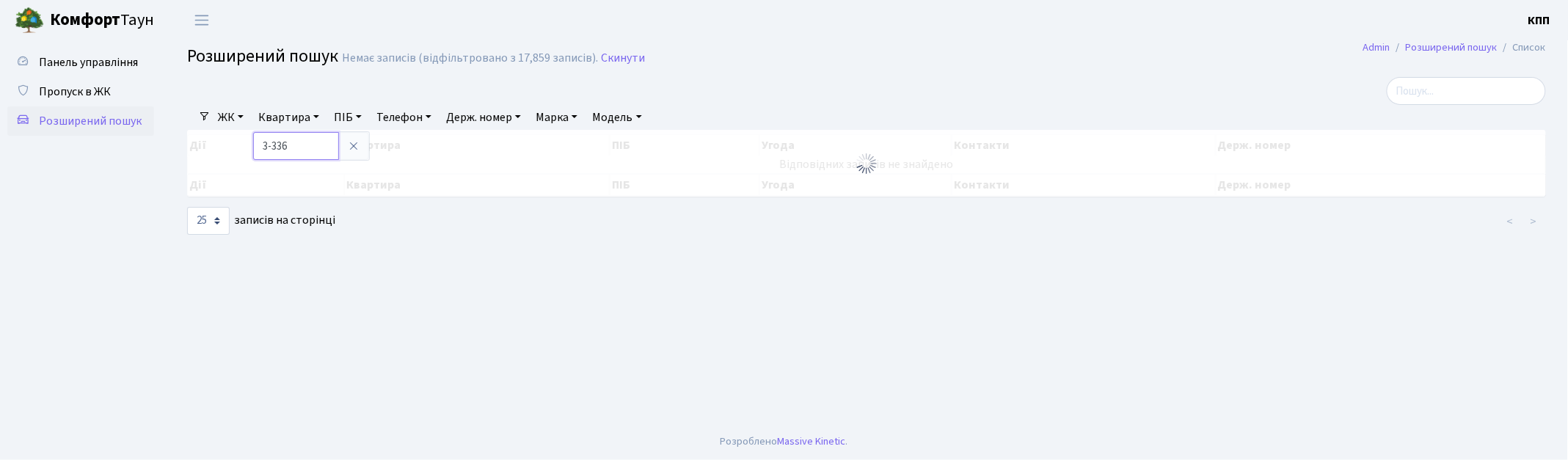
type input "3-336"
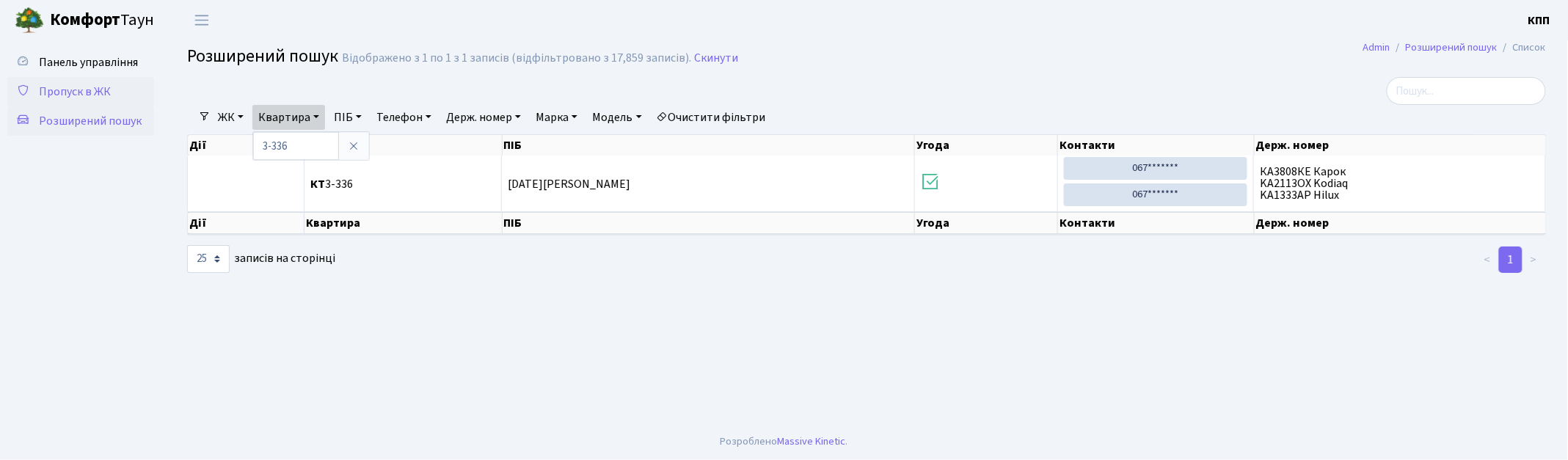
click at [103, 86] on span "Пропуск в ЖК" at bounding box center [74, 91] width 71 height 16
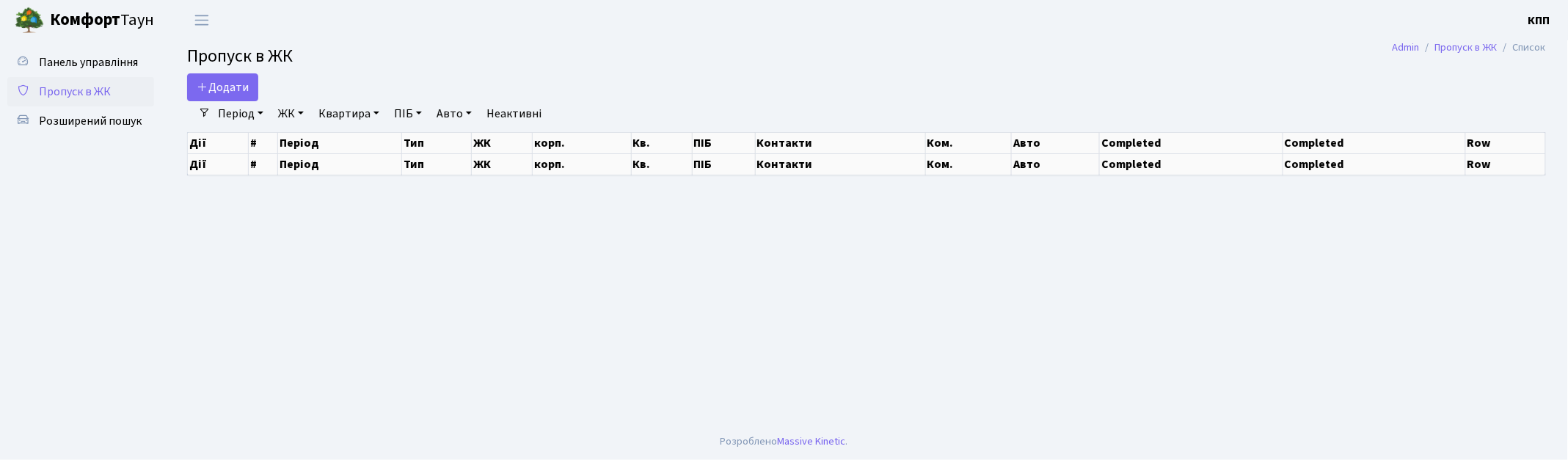
select select "25"
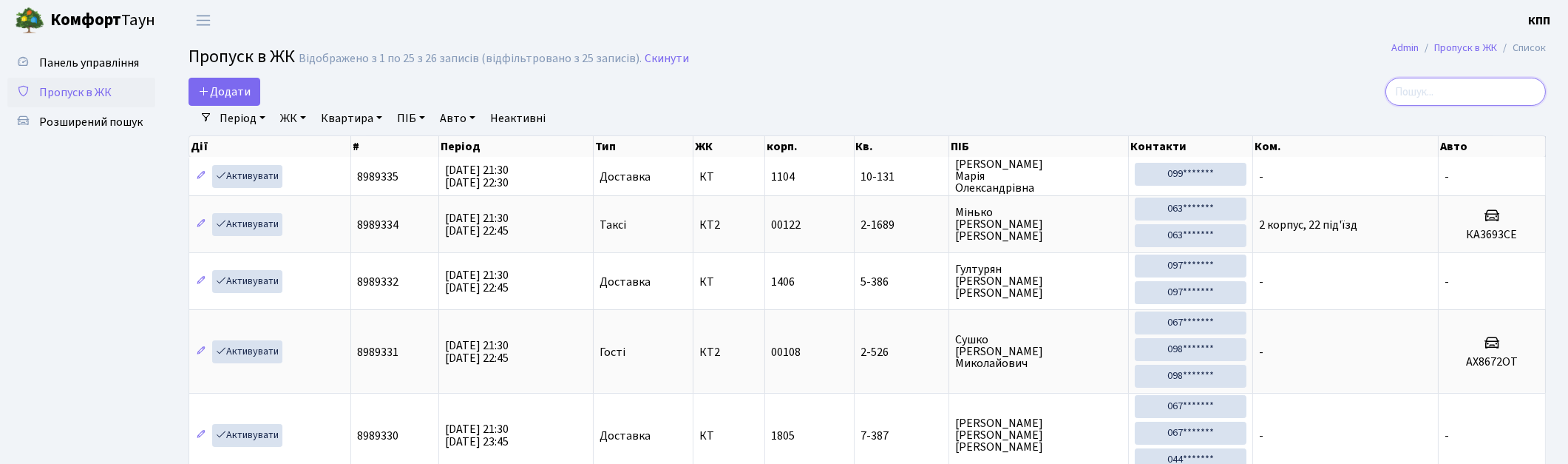
click at [1468, 94] on input "search" at bounding box center [1466, 92] width 161 height 28
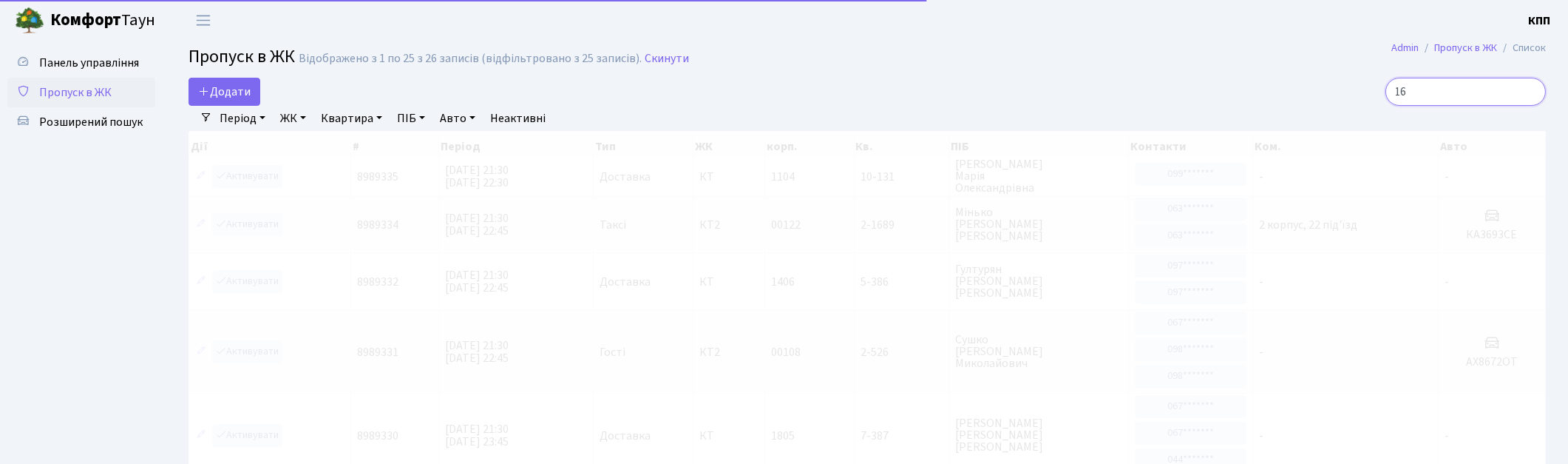
type input "16"
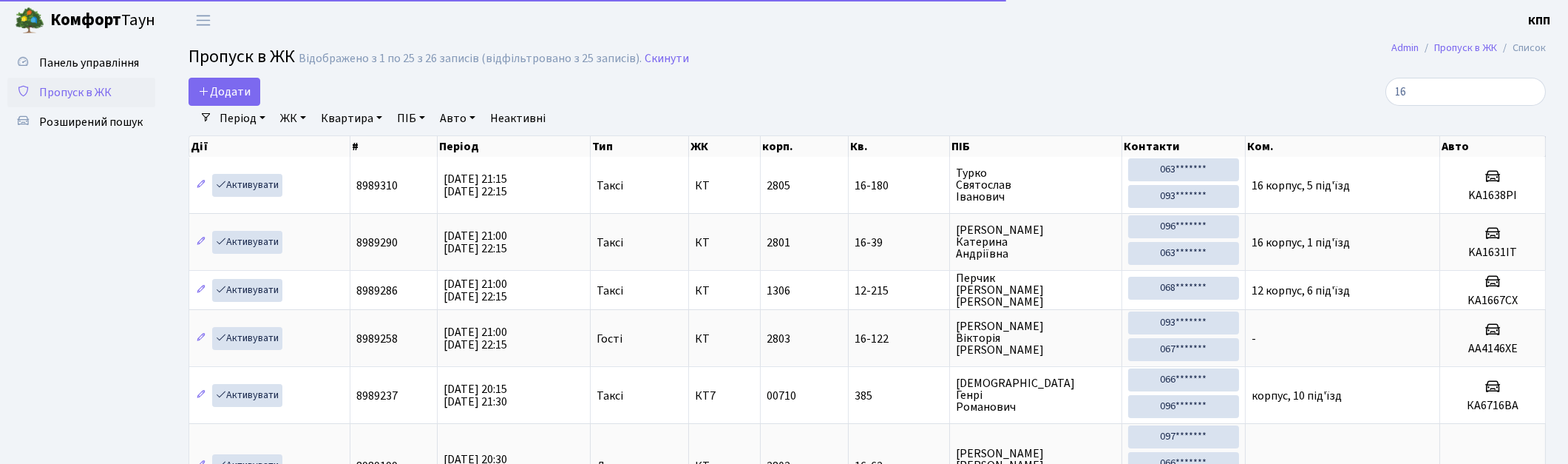
click at [295, 124] on link "ЖК" at bounding box center [293, 118] width 37 height 25
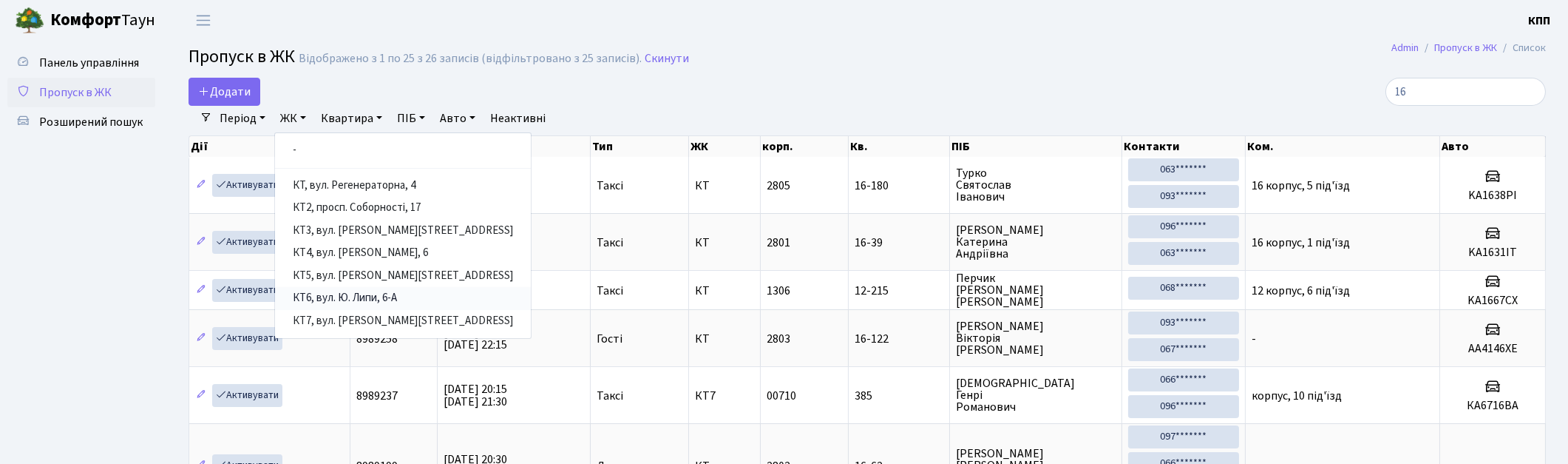
click at [362, 292] on link "КТ6, вул. Ю. Липи, 6-А" at bounding box center [403, 298] width 256 height 23
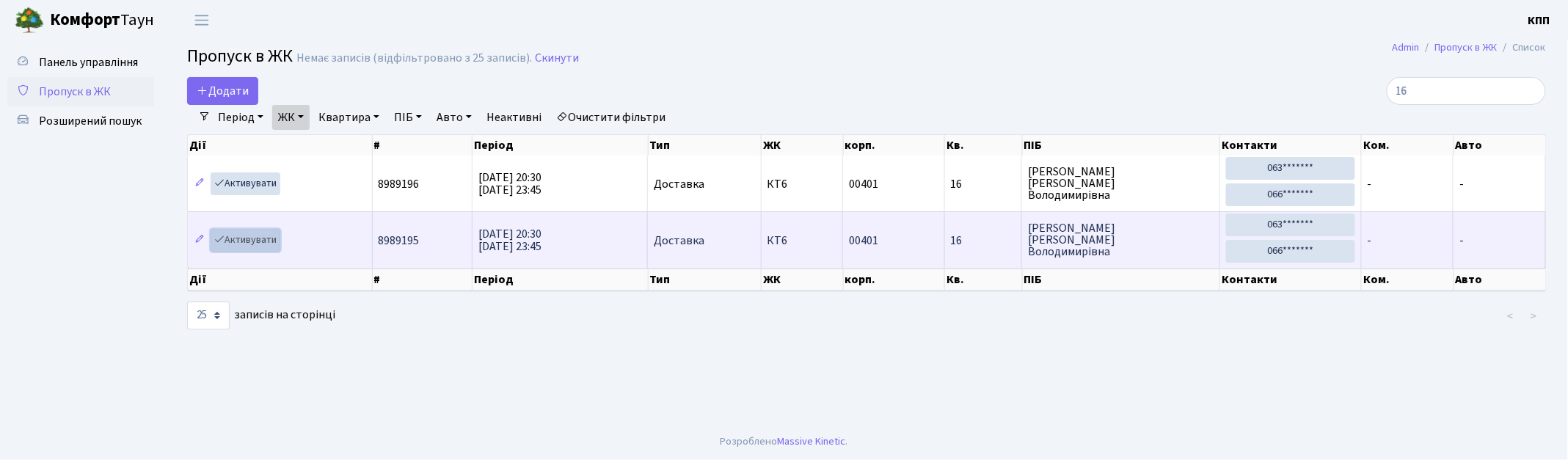
click at [233, 243] on link "Активувати" at bounding box center [245, 240] width 70 height 23
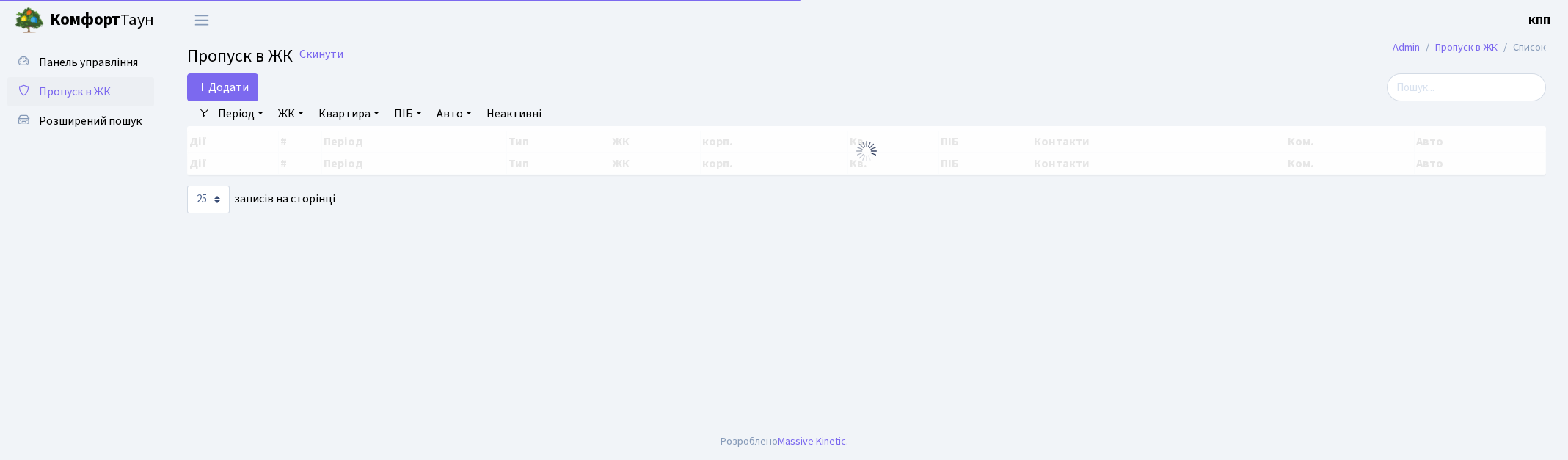
select select "25"
click at [1446, 84] on input "search" at bounding box center [1466, 87] width 160 height 28
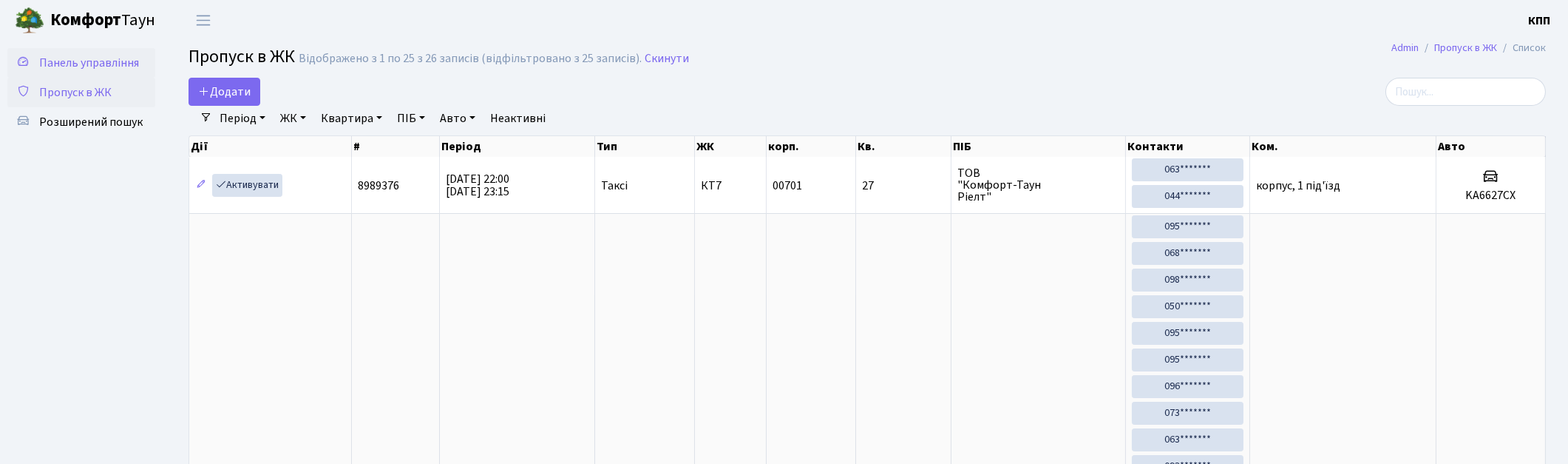
click at [107, 55] on span "Панель управління" at bounding box center [89, 63] width 100 height 16
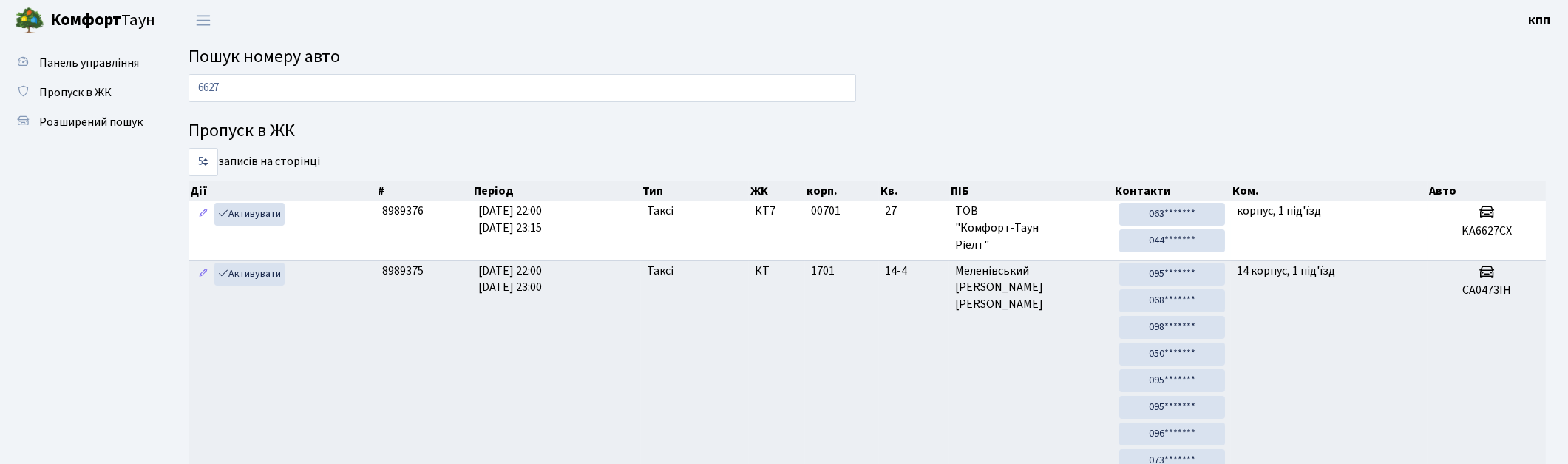
type input "6627"
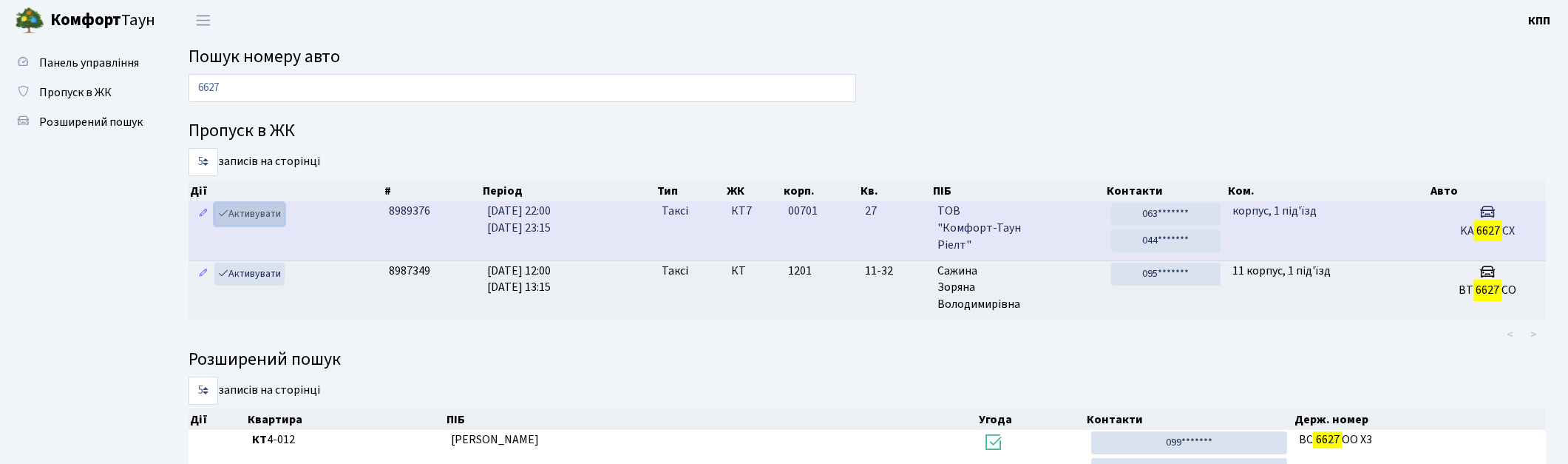
click at [227, 217] on icon at bounding box center [223, 212] width 10 height 10
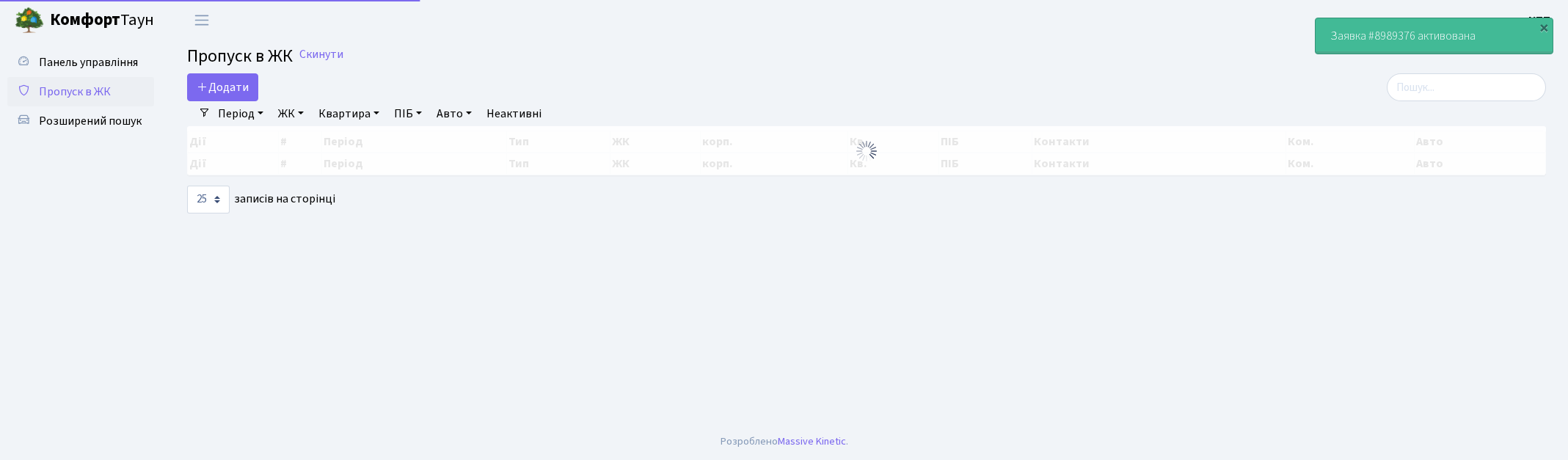
select select "25"
click at [1520, 100] on input "search" at bounding box center [1466, 87] width 160 height 28
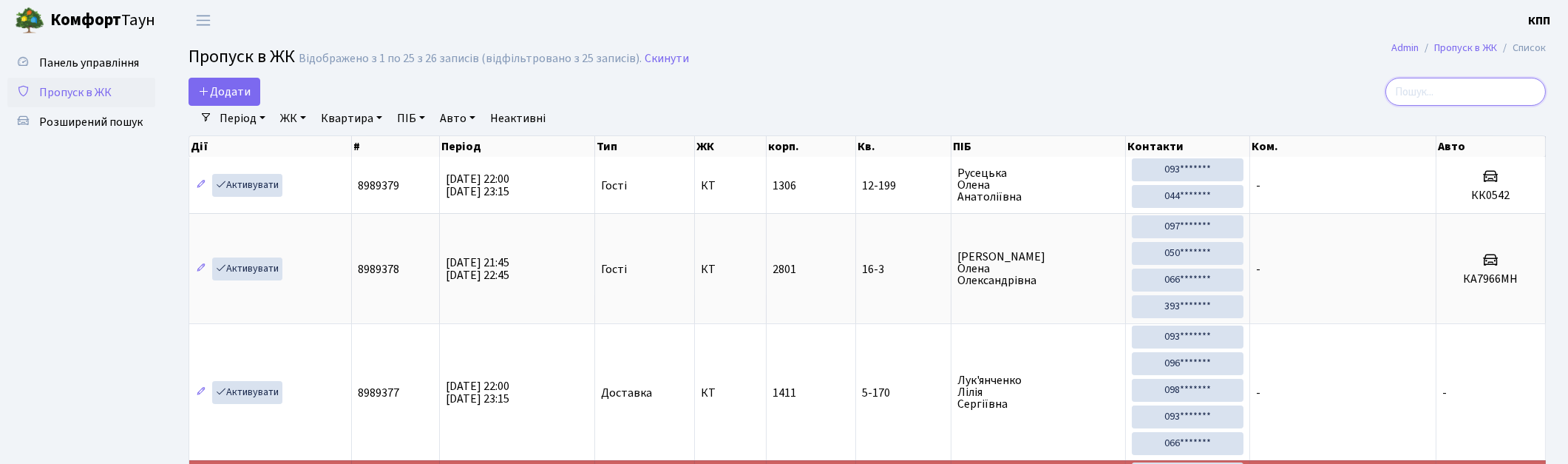
click at [1440, 93] on input "search" at bounding box center [1466, 92] width 161 height 28
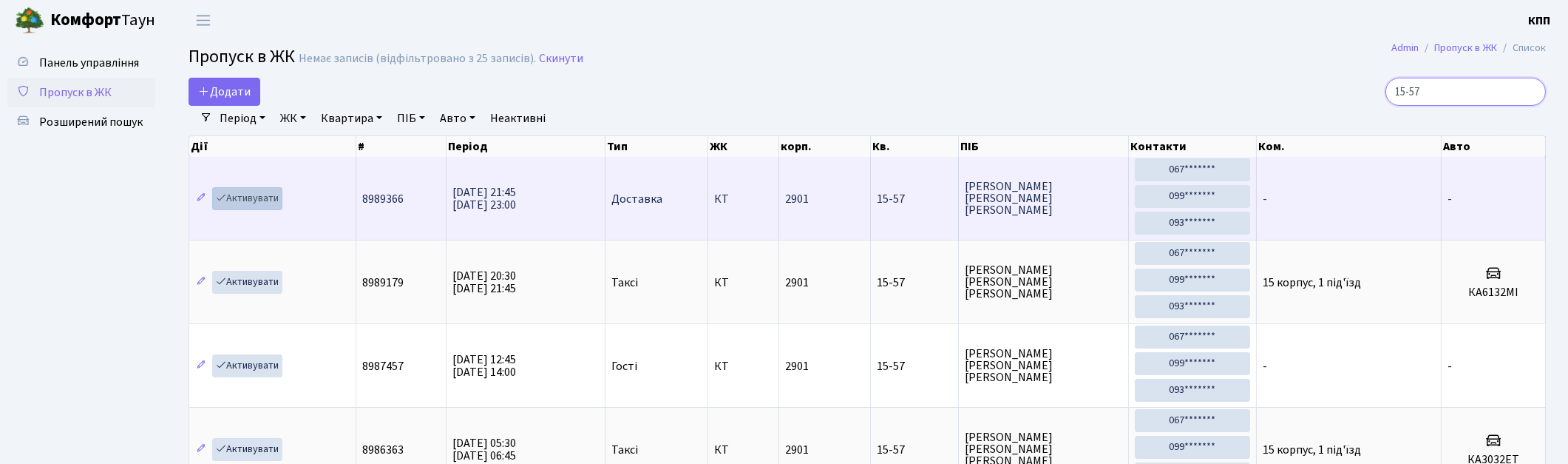
type input "15-57"
click at [252, 197] on link "Активувати" at bounding box center [247, 198] width 70 height 23
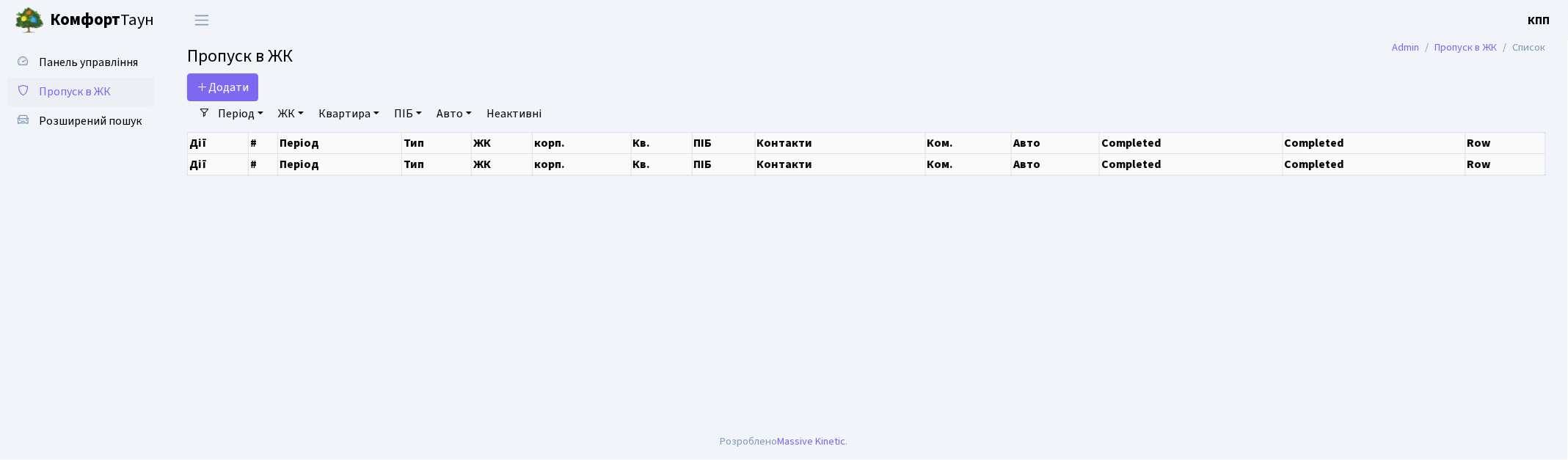
select select "25"
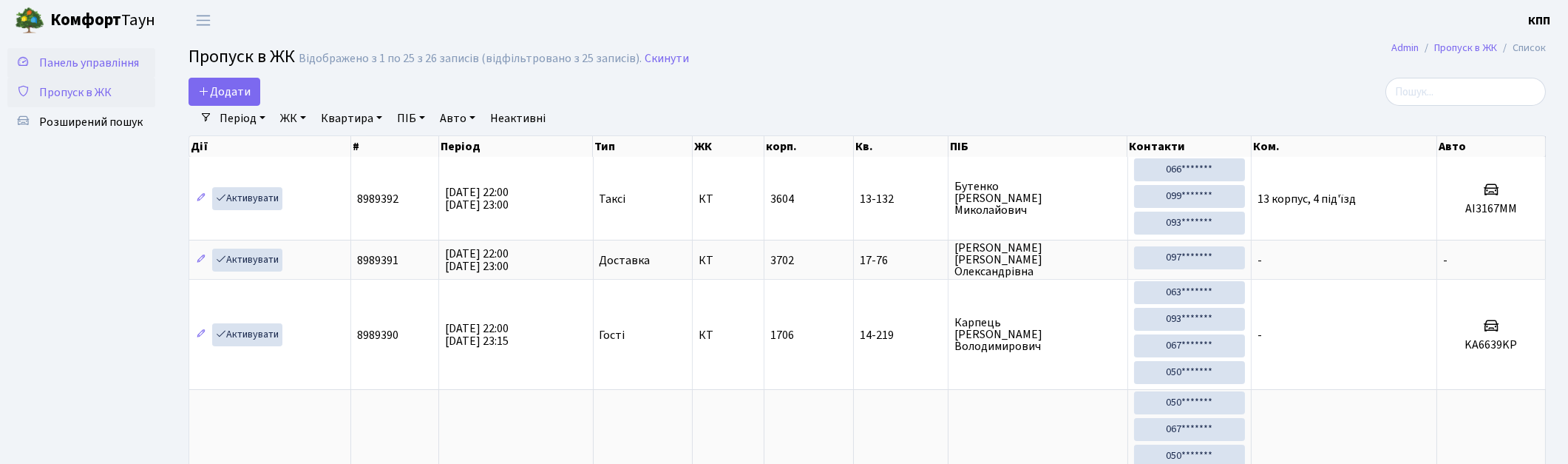
click at [96, 66] on span "Панель управління" at bounding box center [89, 63] width 100 height 16
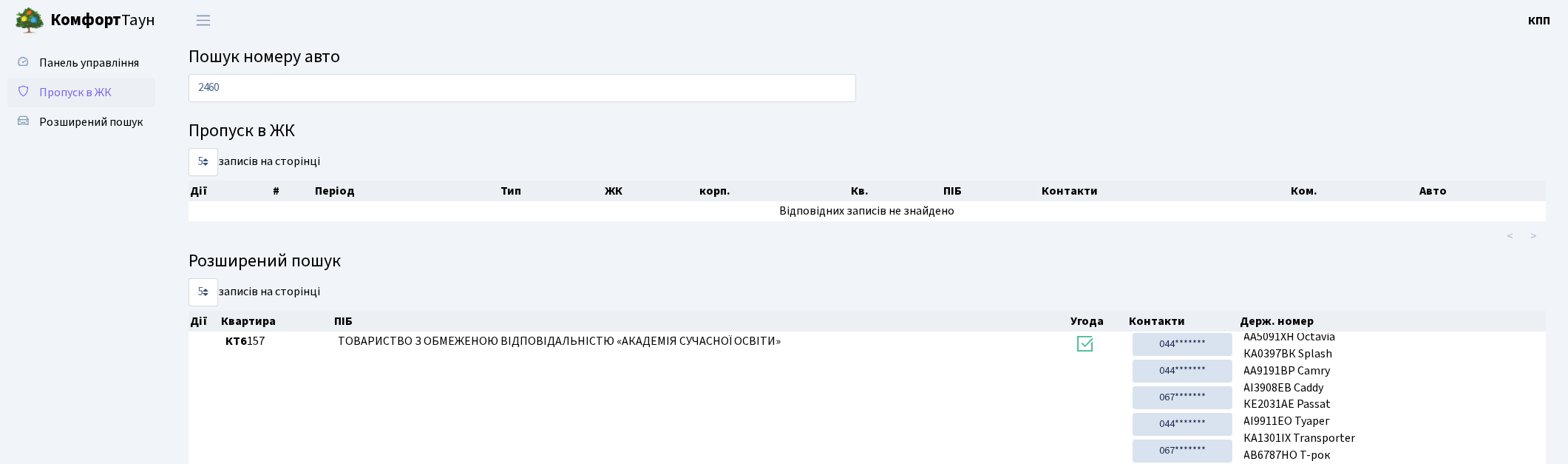
type input "2460"
click at [115, 97] on link "Пропуск в ЖК" at bounding box center [81, 93] width 148 height 30
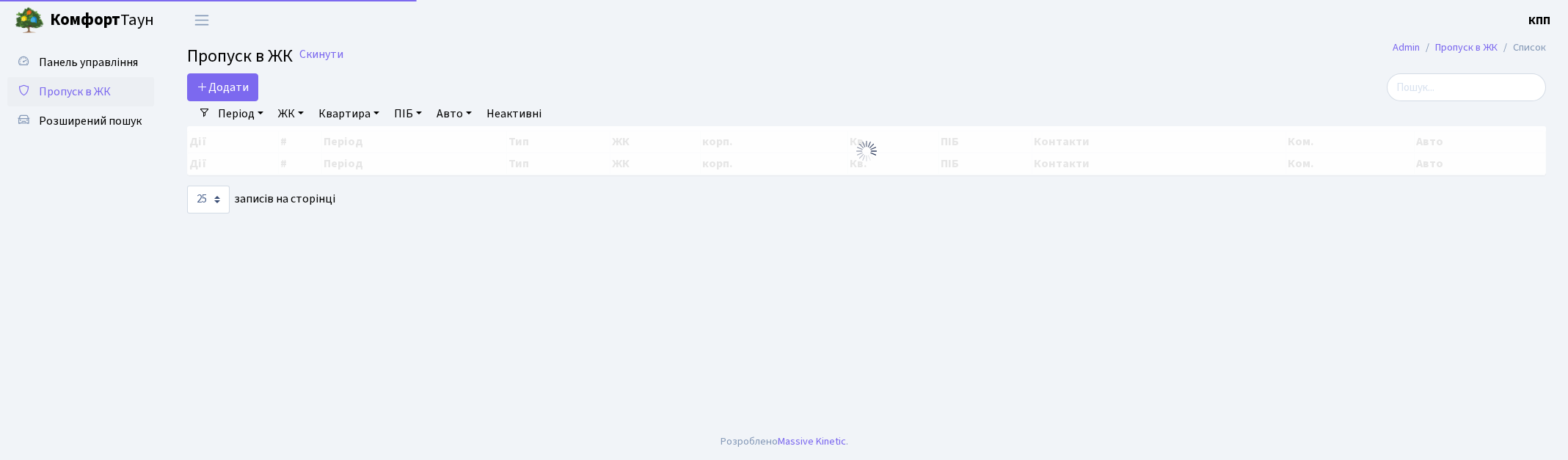
select select "25"
click at [1459, 83] on input "search" at bounding box center [1466, 87] width 160 height 28
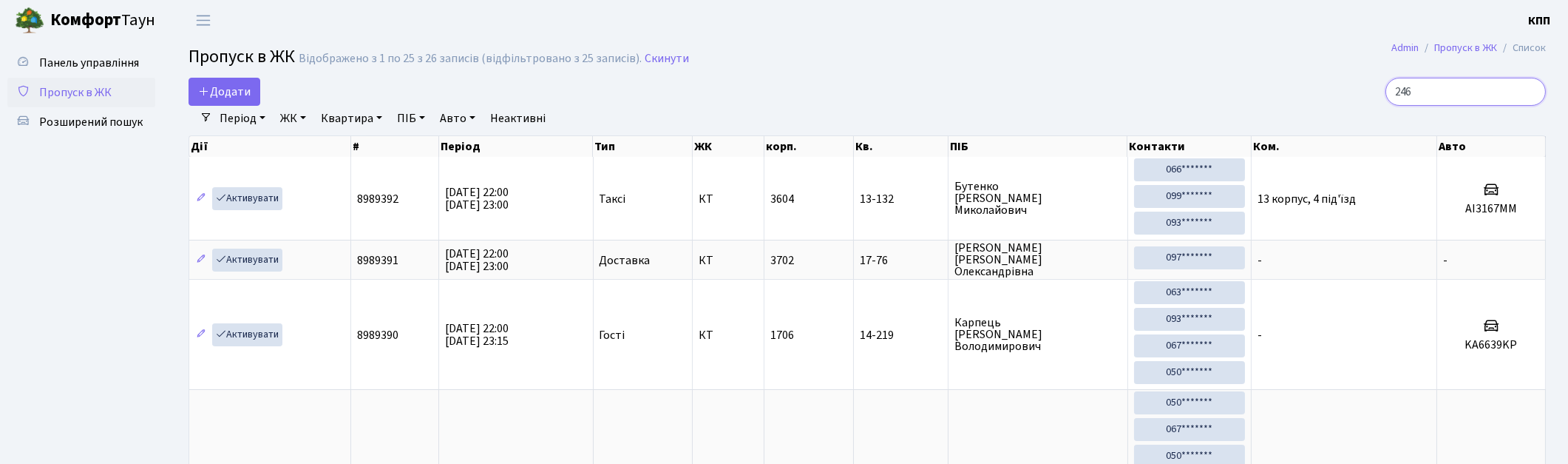
type input "2460"
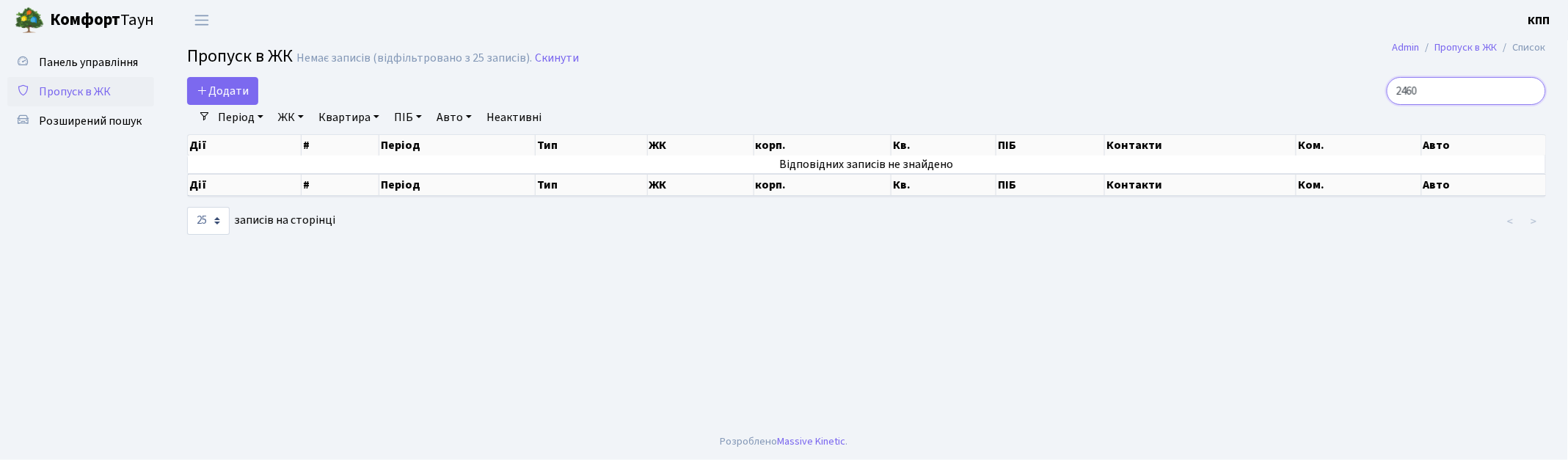
drag, startPoint x: 1464, startPoint y: 86, endPoint x: 1337, endPoint y: 83, distance: 127.0
click at [1337, 83] on div "2460" at bounding box center [1327, 91] width 438 height 28
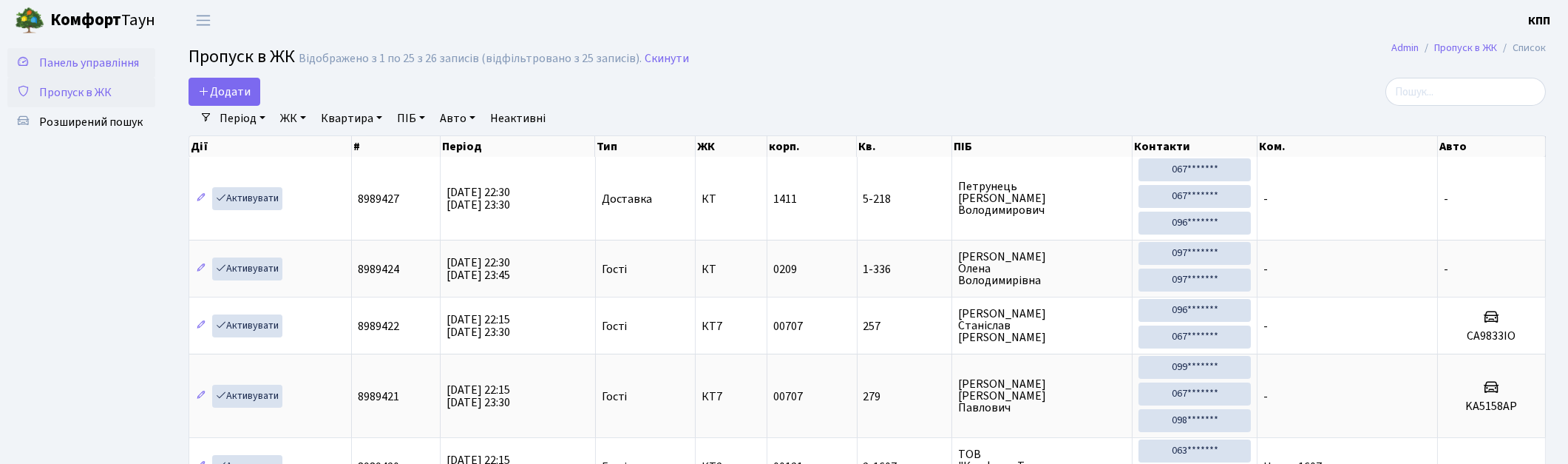
click at [90, 66] on span "Панель управління" at bounding box center [89, 63] width 100 height 16
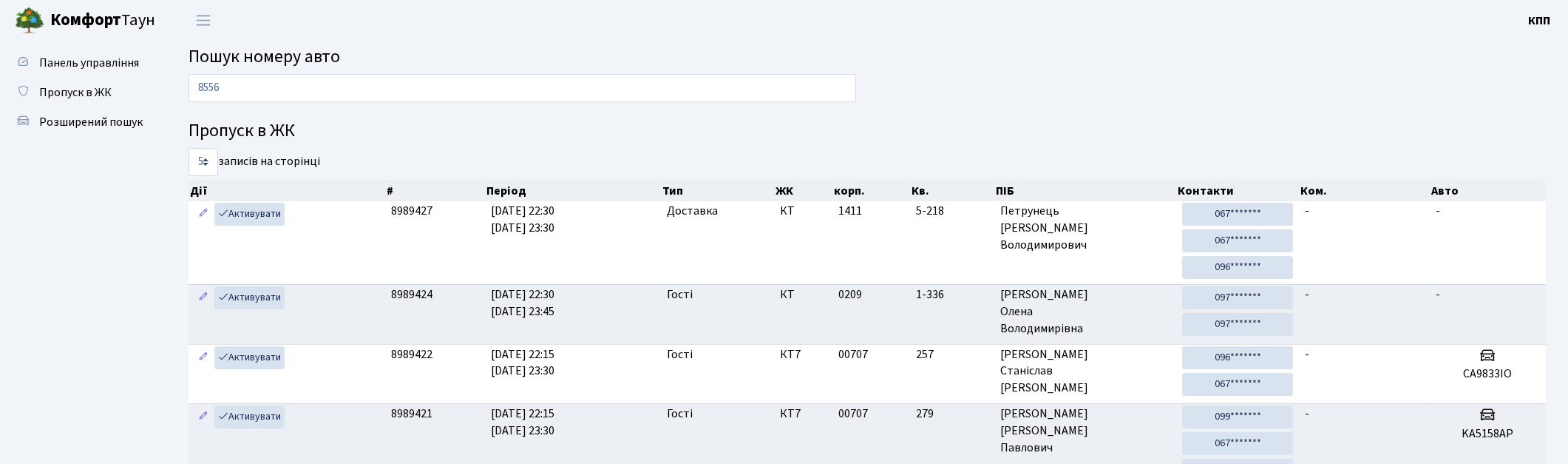
type input "8556"
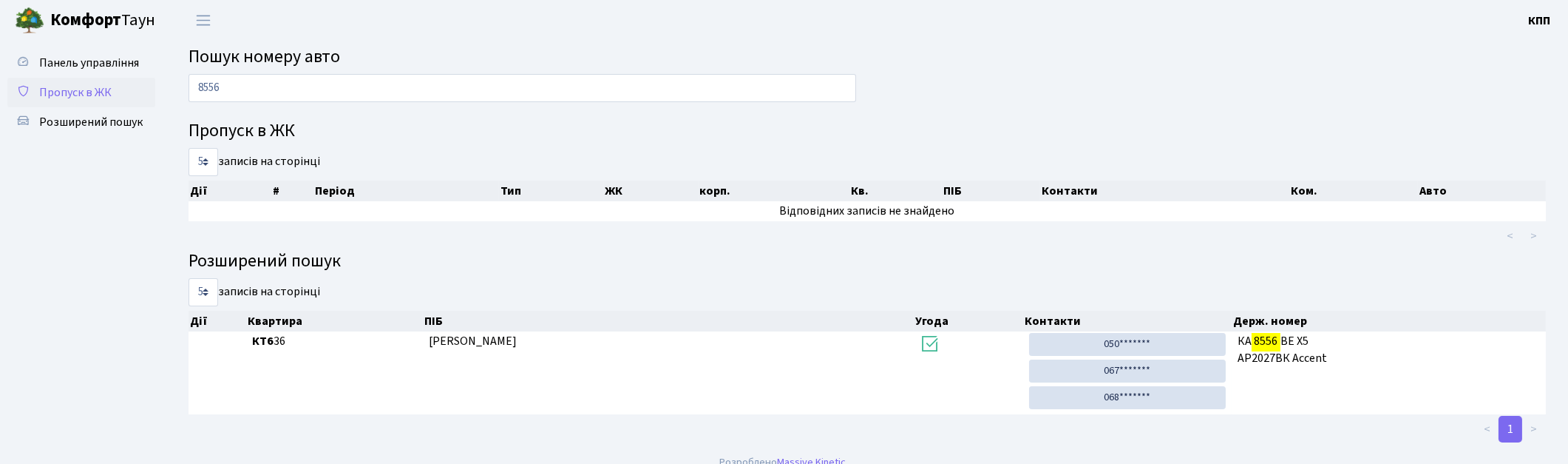
click at [79, 90] on span "Пропуск в ЖК" at bounding box center [75, 92] width 72 height 16
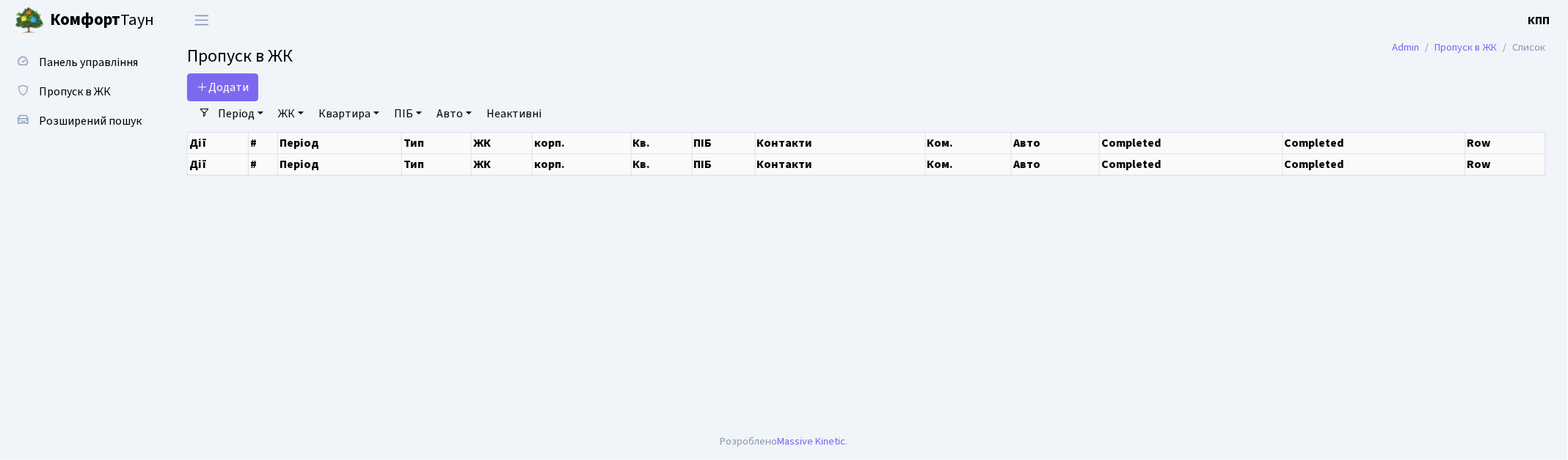
select select "25"
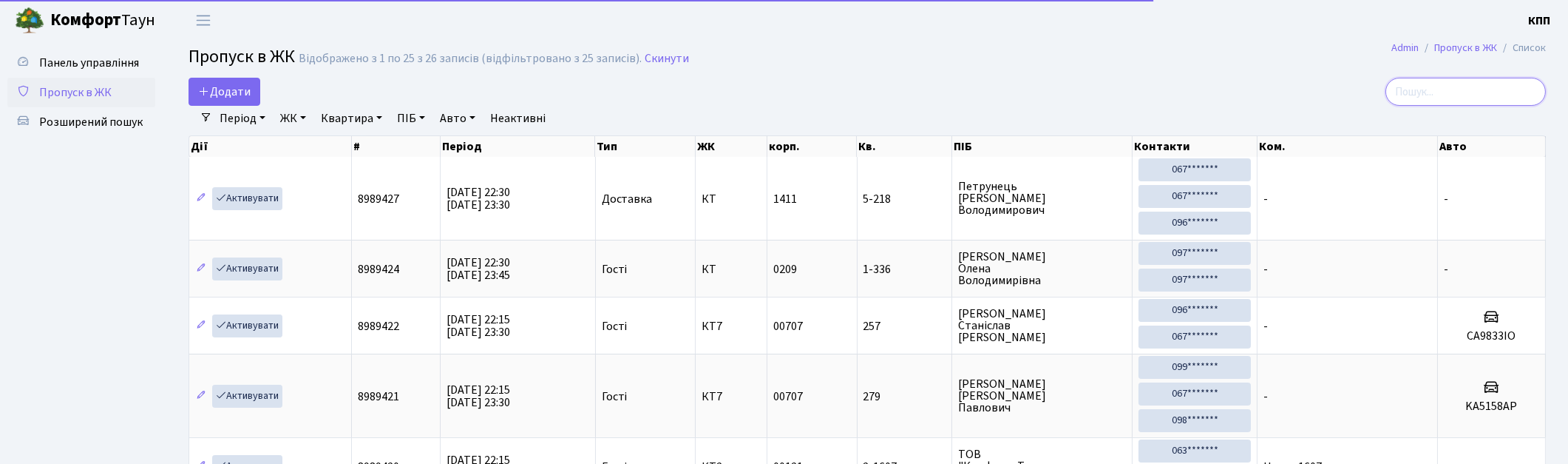
click at [1490, 90] on input "search" at bounding box center [1466, 92] width 161 height 28
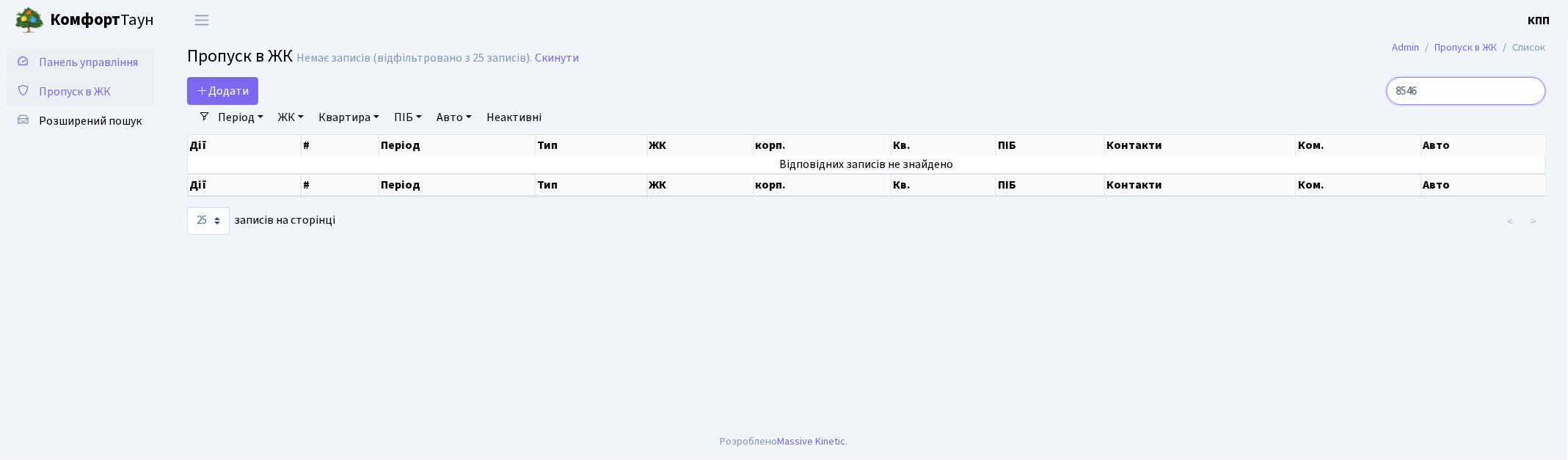
type input "8546"
click at [110, 65] on span "Панель управління" at bounding box center [88, 62] width 99 height 16
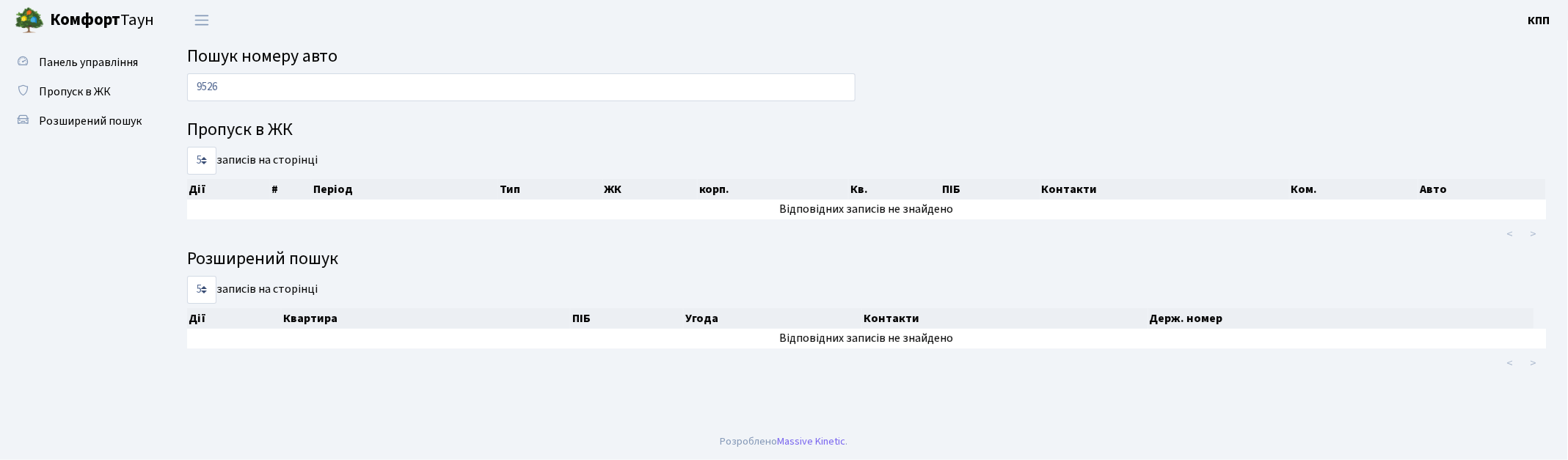
click at [209, 93] on input "9526" at bounding box center [521, 87] width 668 height 28
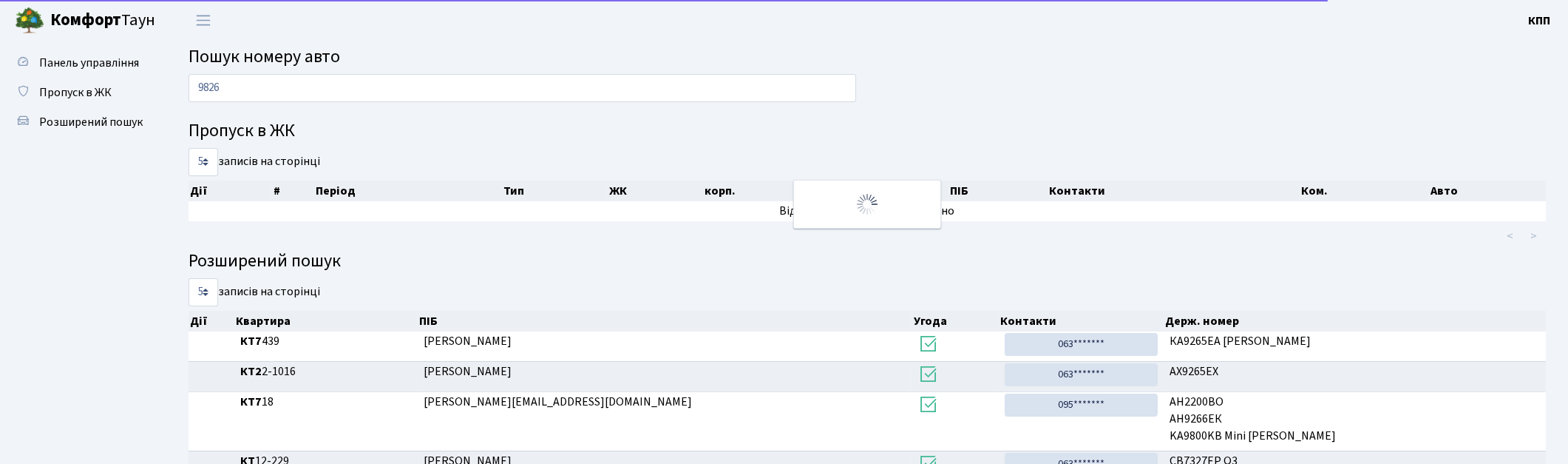
type input "9826"
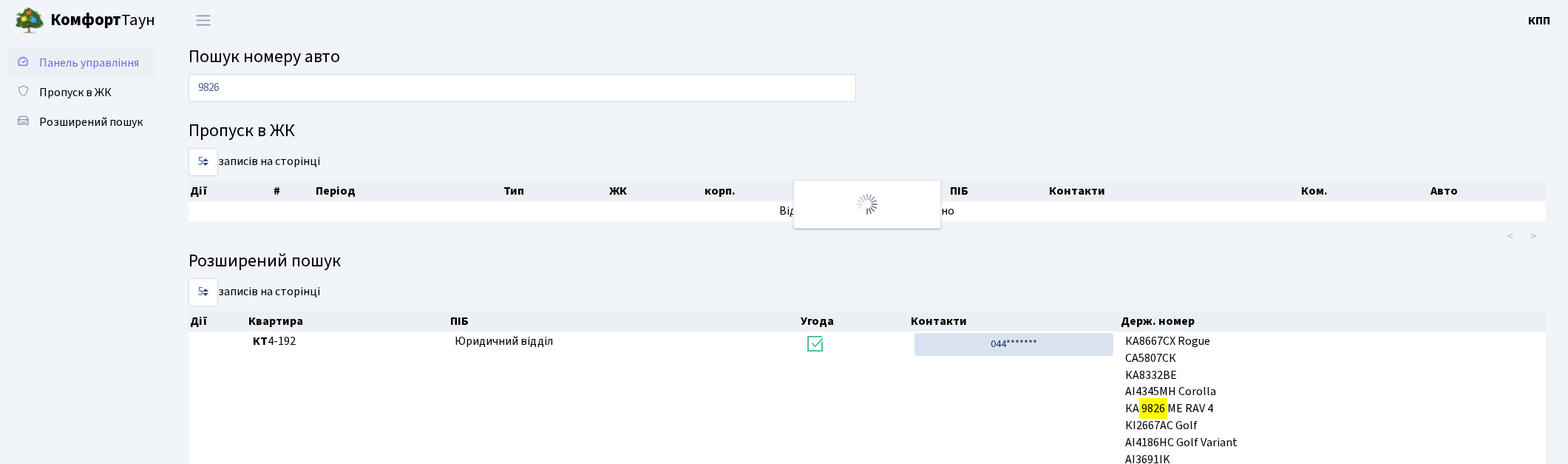
click at [98, 62] on span "Панель управління" at bounding box center [89, 63] width 100 height 16
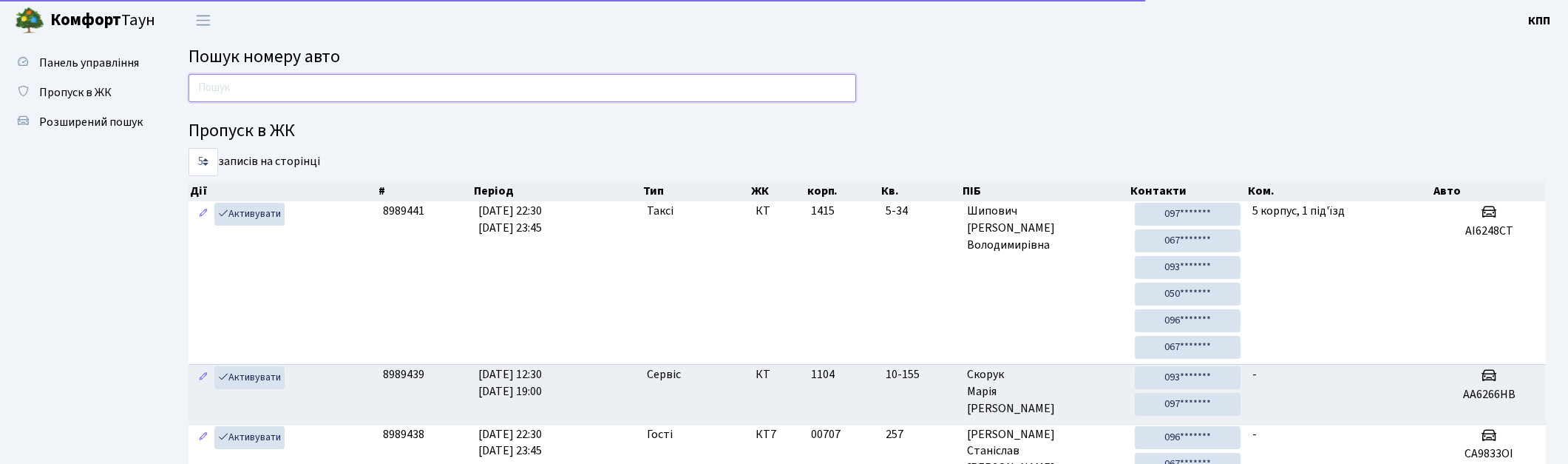
click at [235, 90] on input "text" at bounding box center [523, 88] width 668 height 28
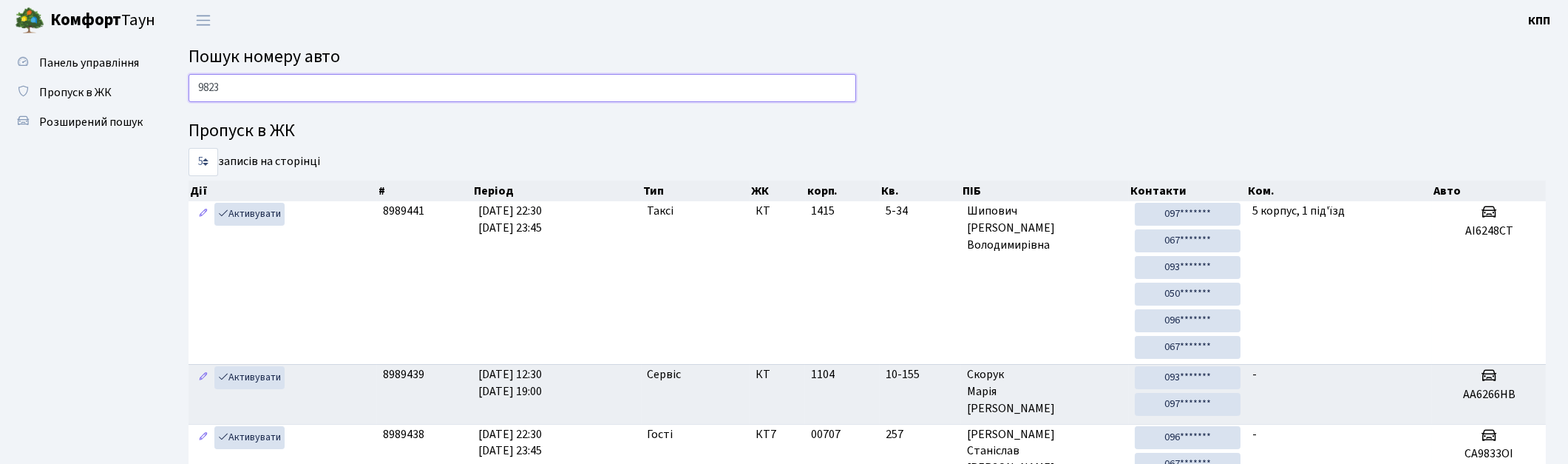
type input "9823"
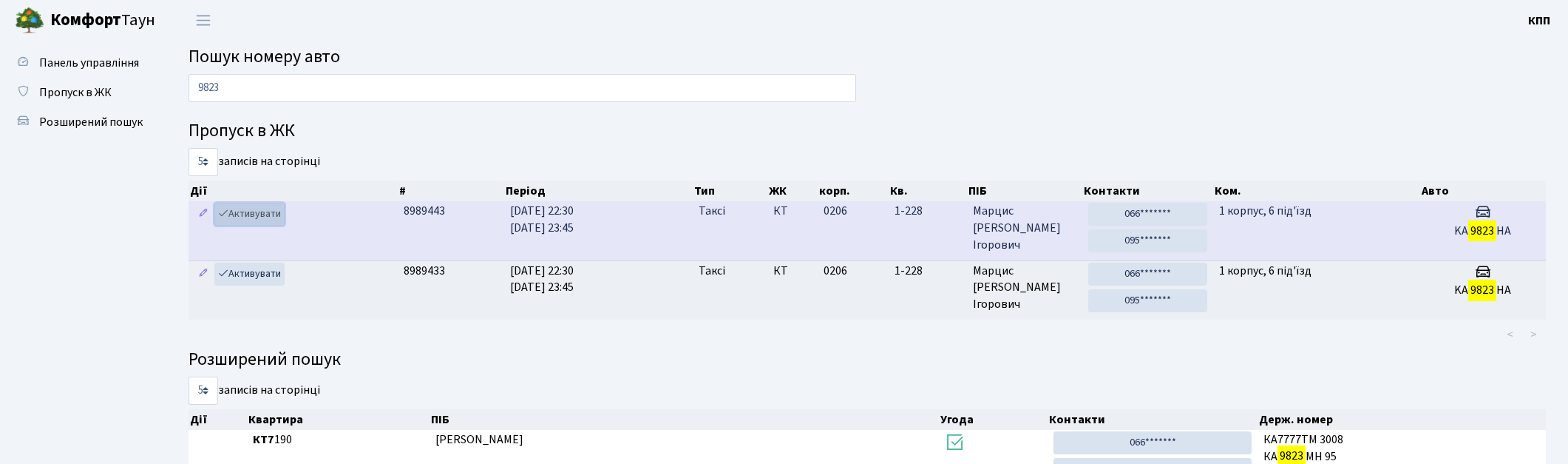
click at [252, 218] on link "Активувати" at bounding box center [249, 214] width 70 height 23
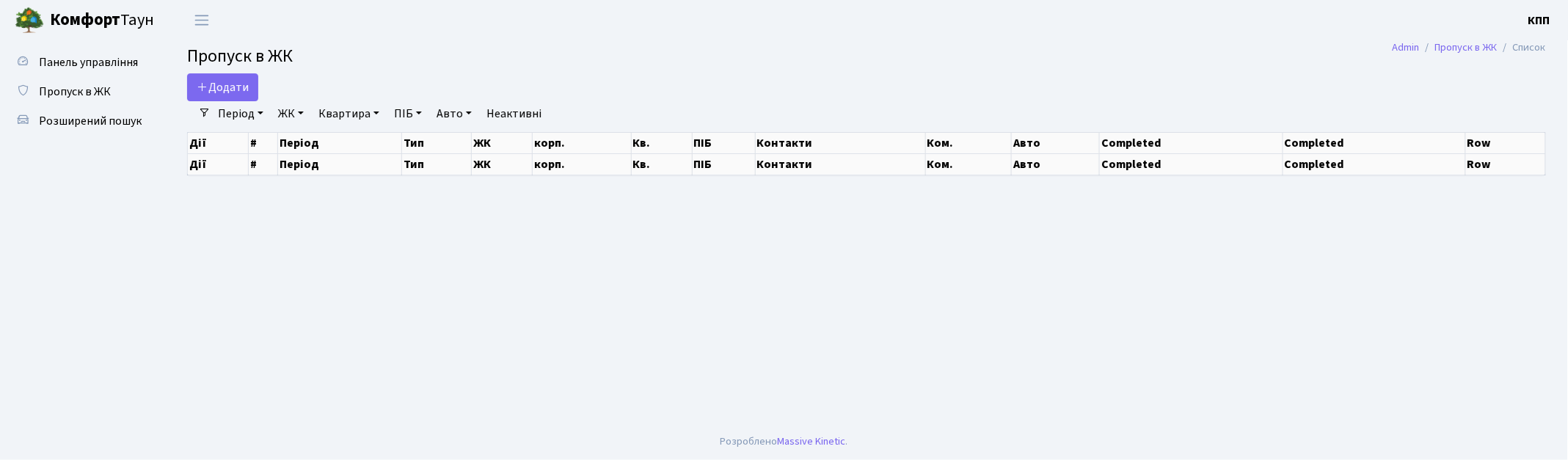
select select "25"
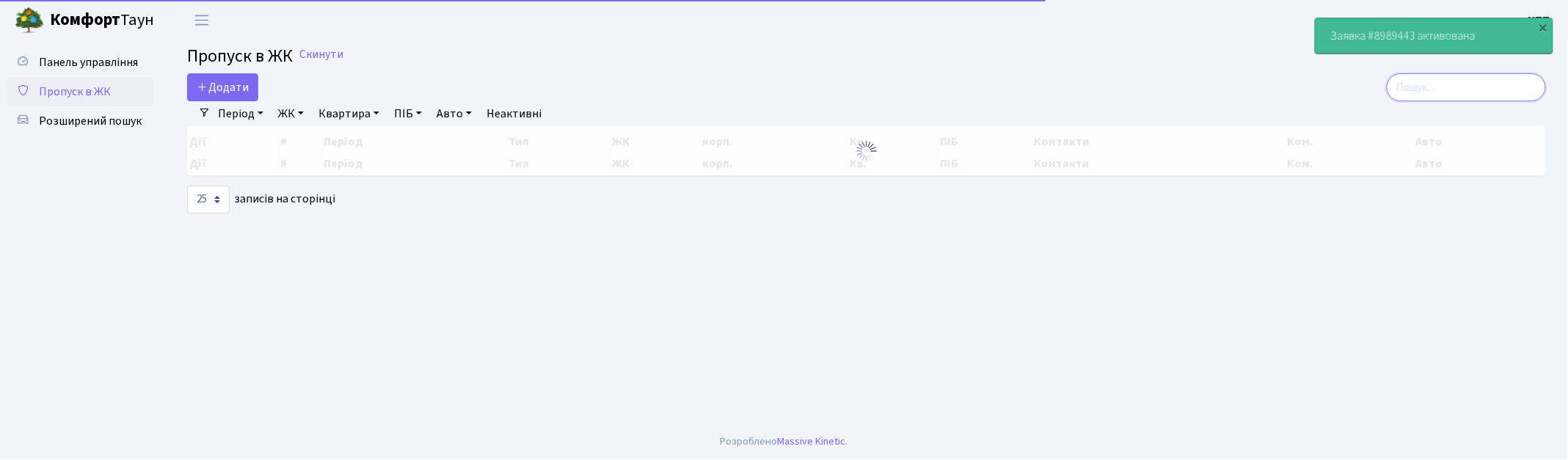
click at [1440, 76] on input "search" at bounding box center [1466, 87] width 160 height 28
